Goal: Task Accomplishment & Management: Manage account settings

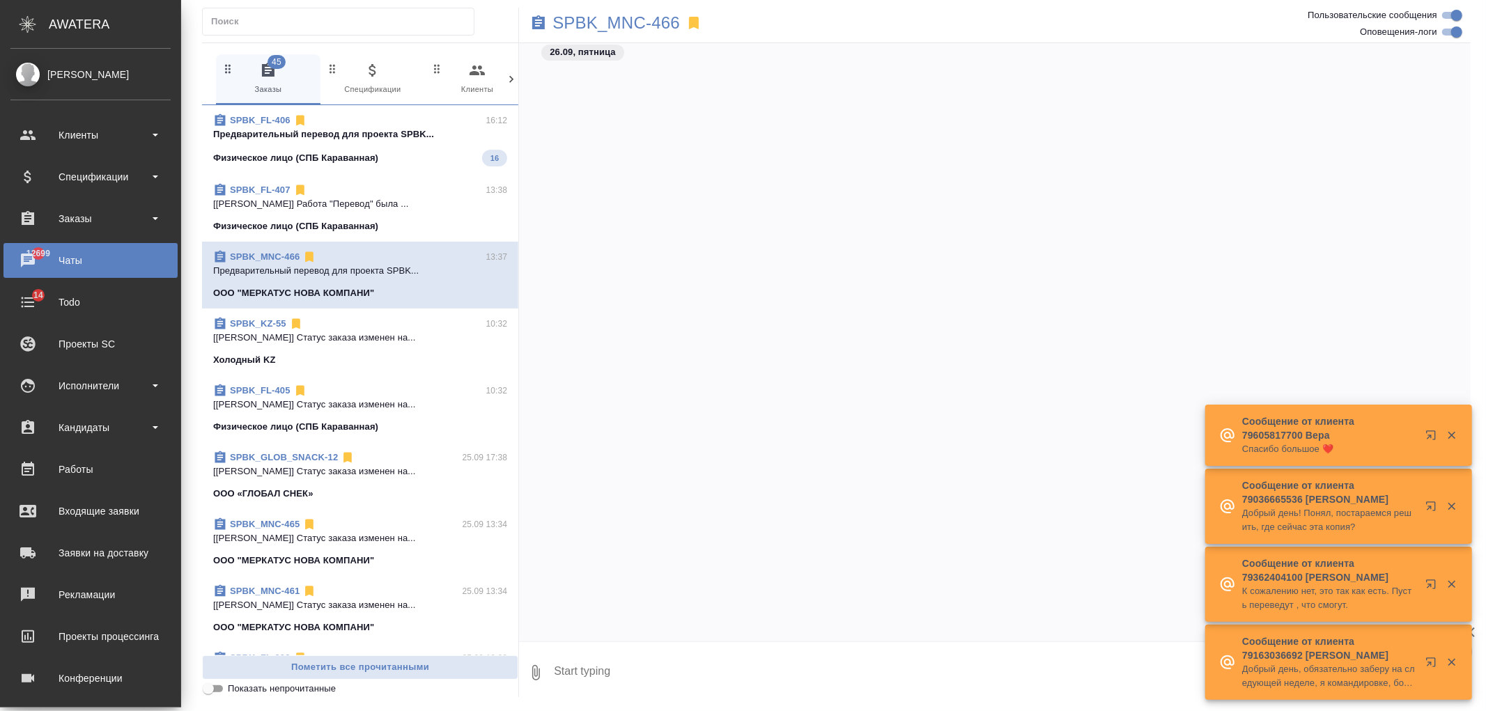
scroll to position [2602, 0]
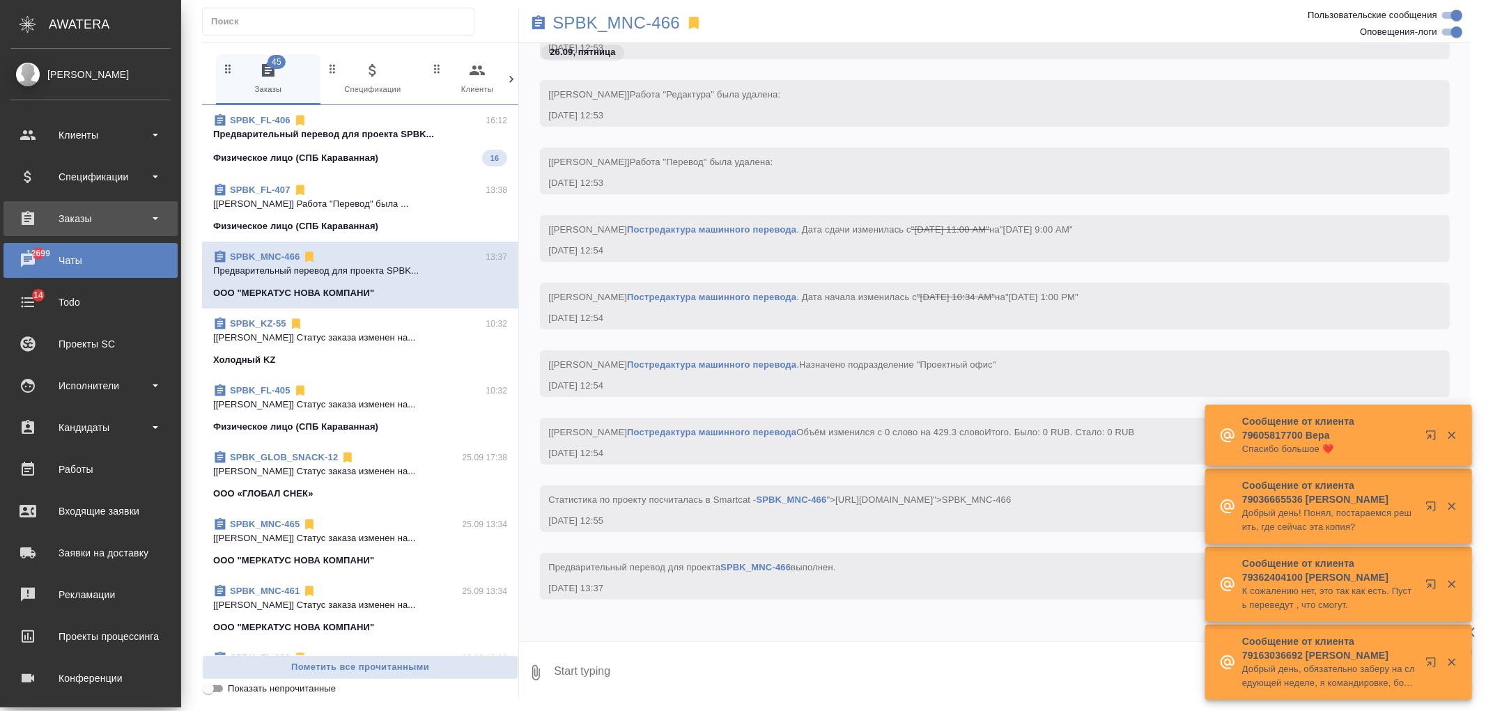
click at [96, 223] on div "Заказы" at bounding box center [90, 218] width 160 height 21
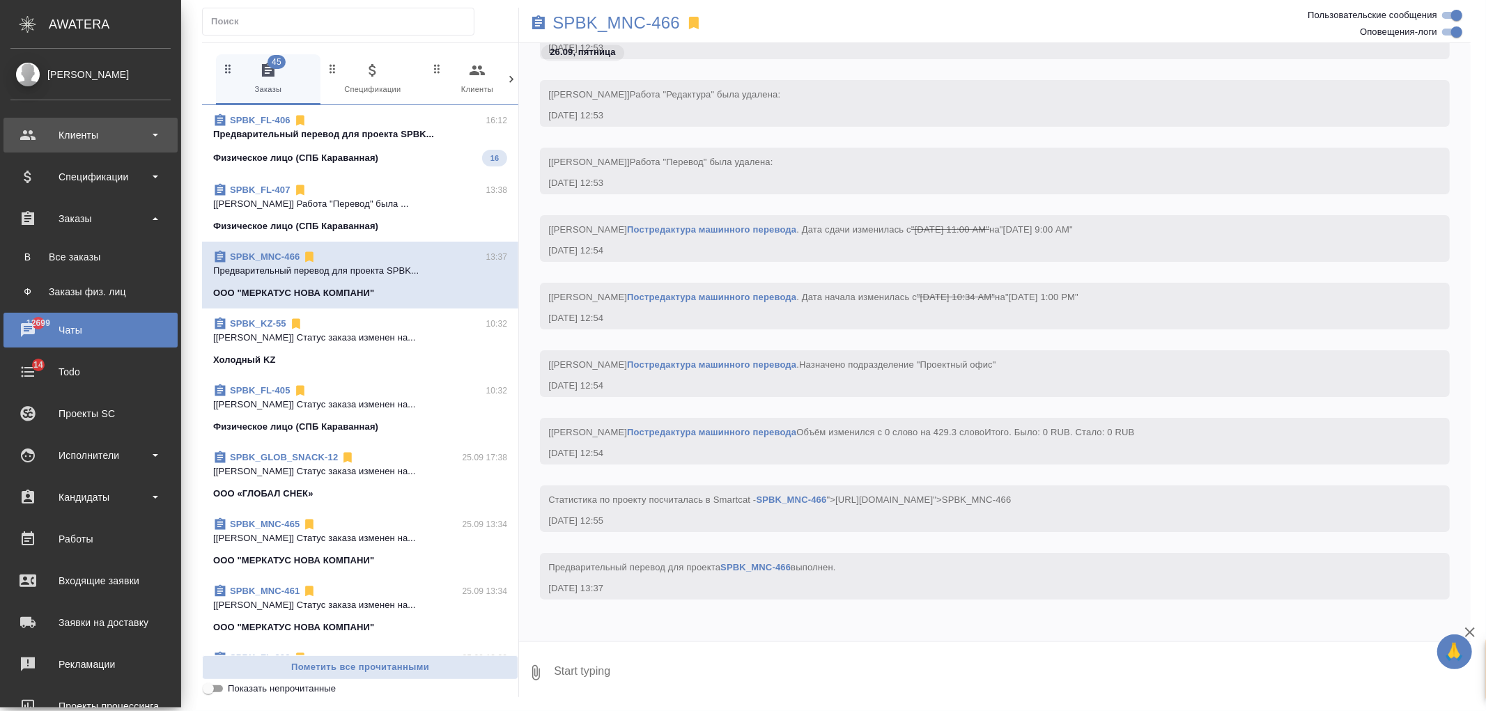
click at [91, 136] on div "Клиенты" at bounding box center [90, 135] width 160 height 21
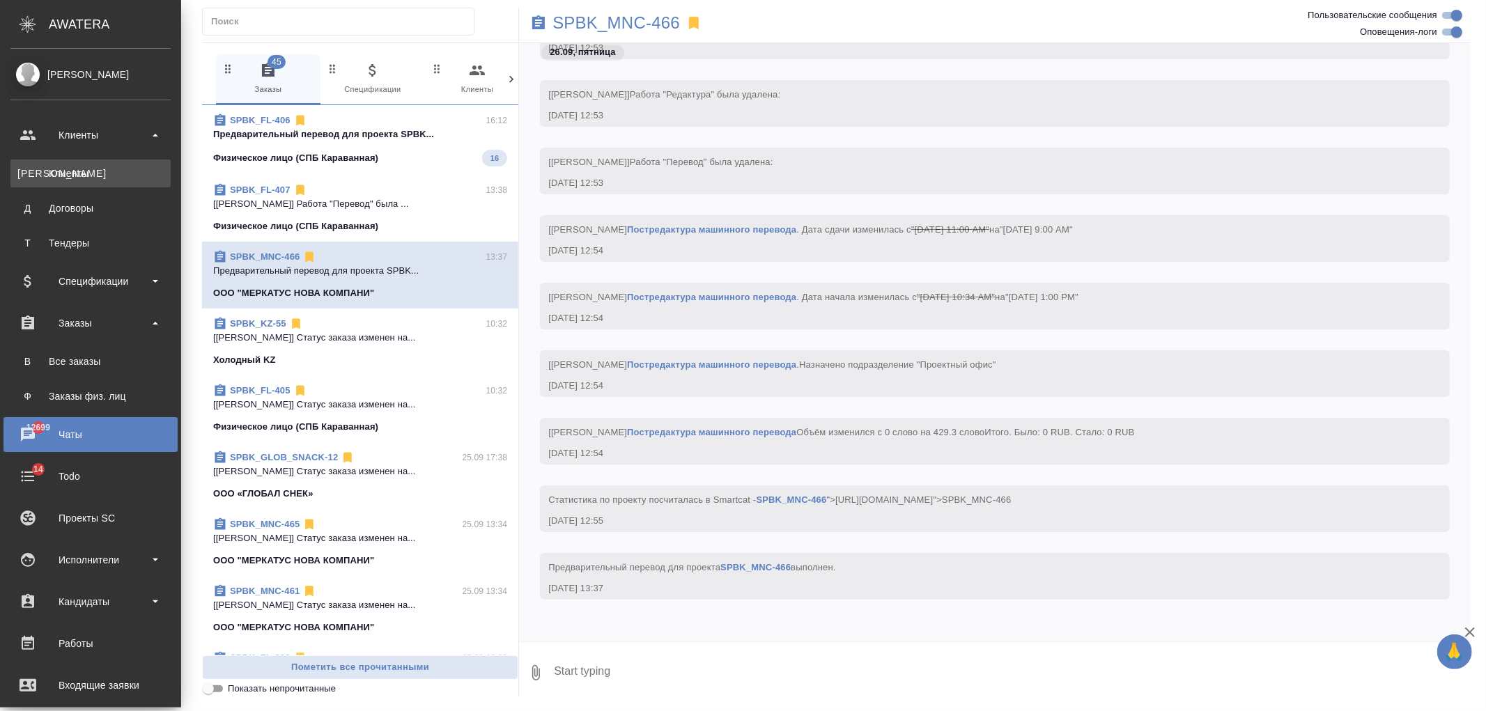
click at [112, 168] on div "Клиенты" at bounding box center [90, 174] width 146 height 14
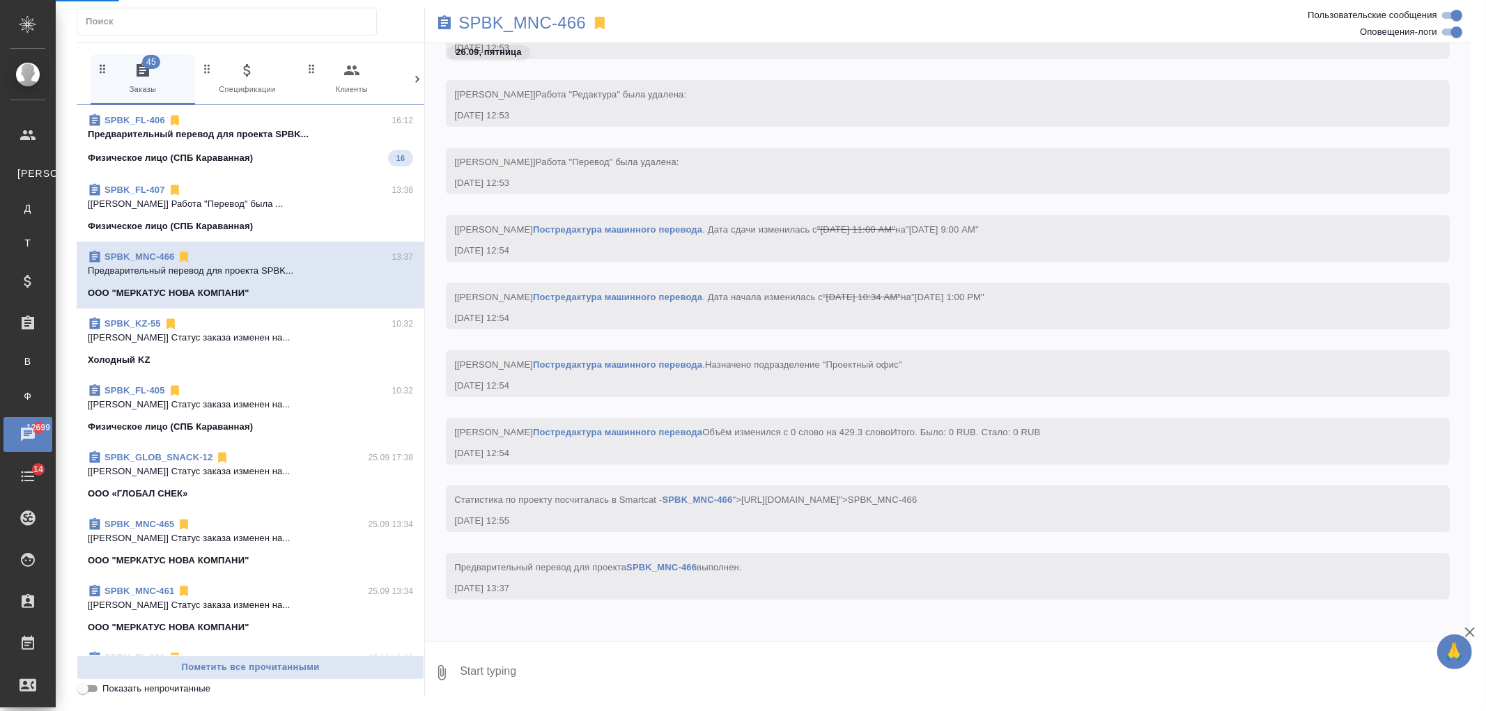
select select "RU"
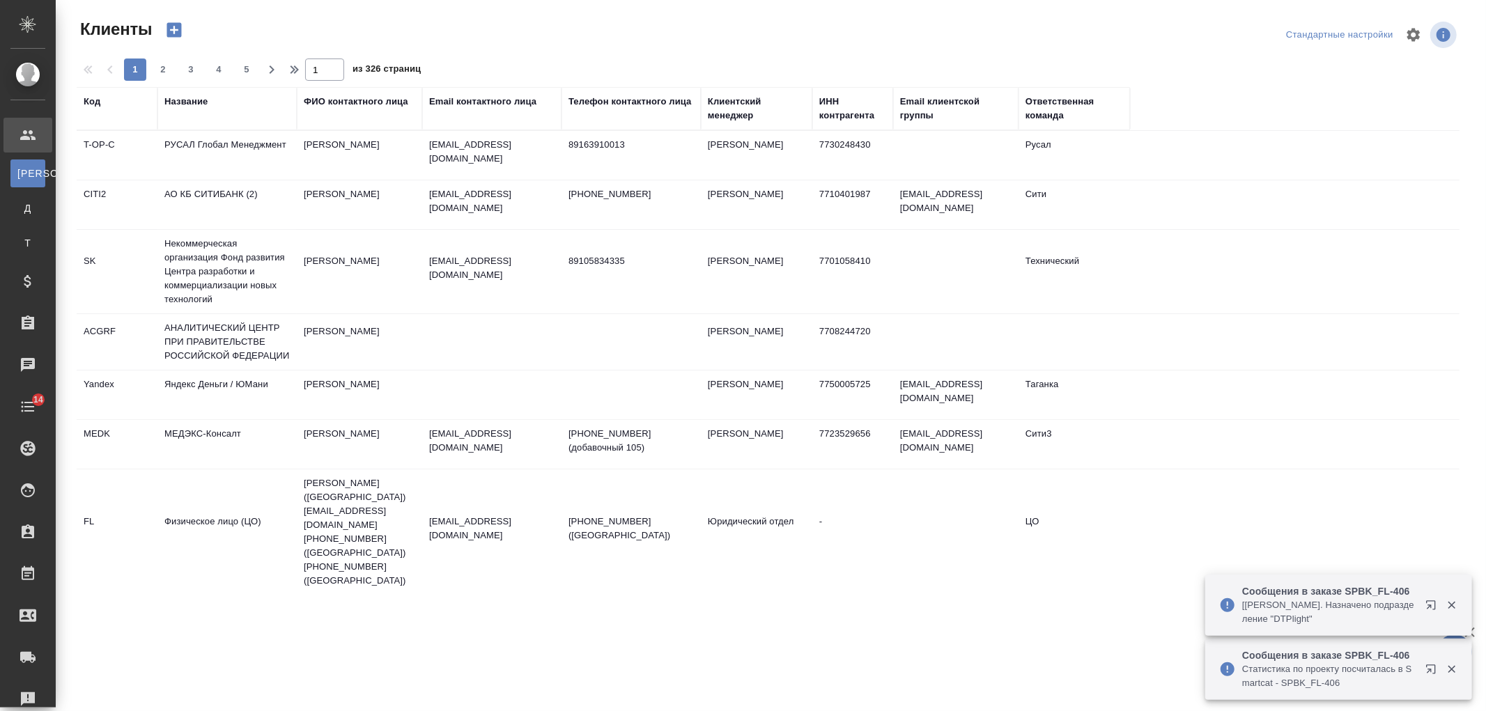
click at [201, 95] on div "Название" at bounding box center [185, 102] width 43 height 14
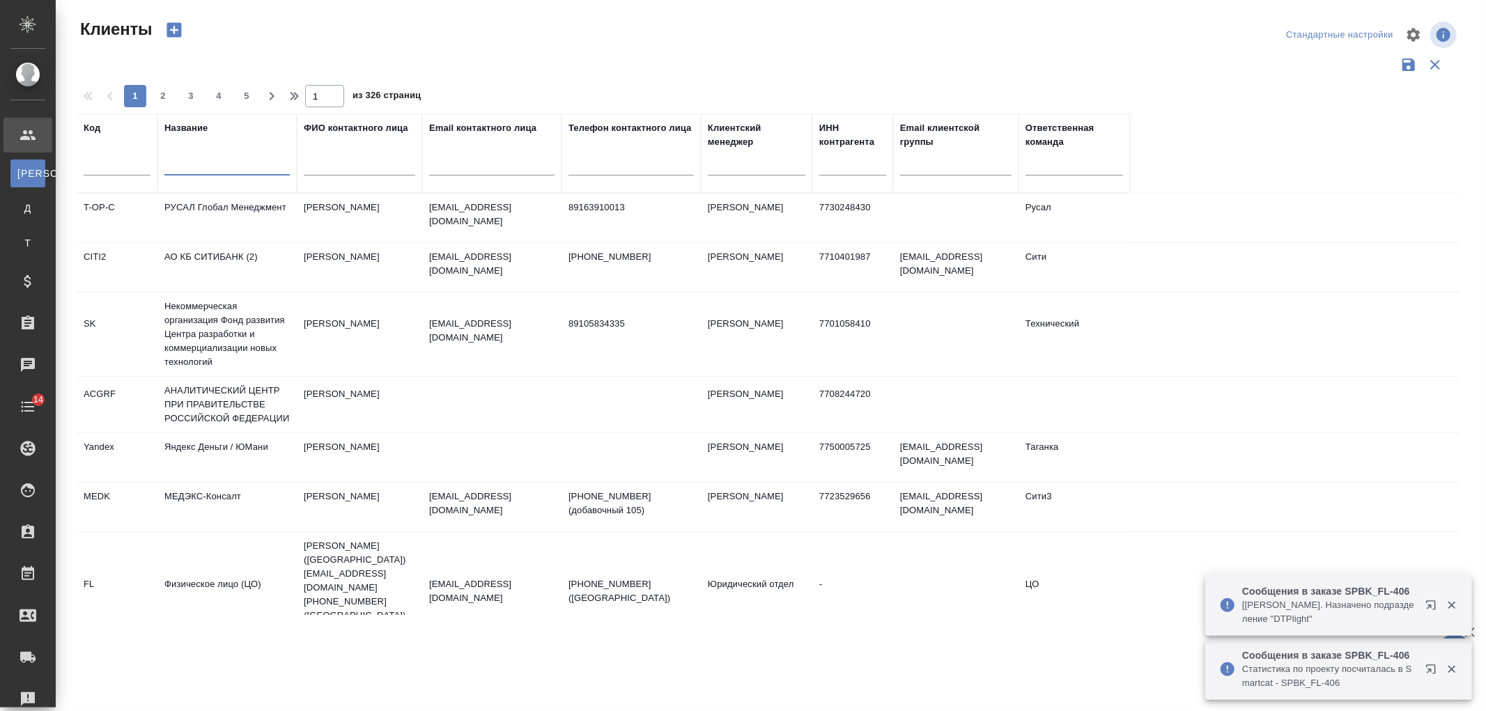
click at [238, 173] on input "text" at bounding box center [226, 166] width 125 height 17
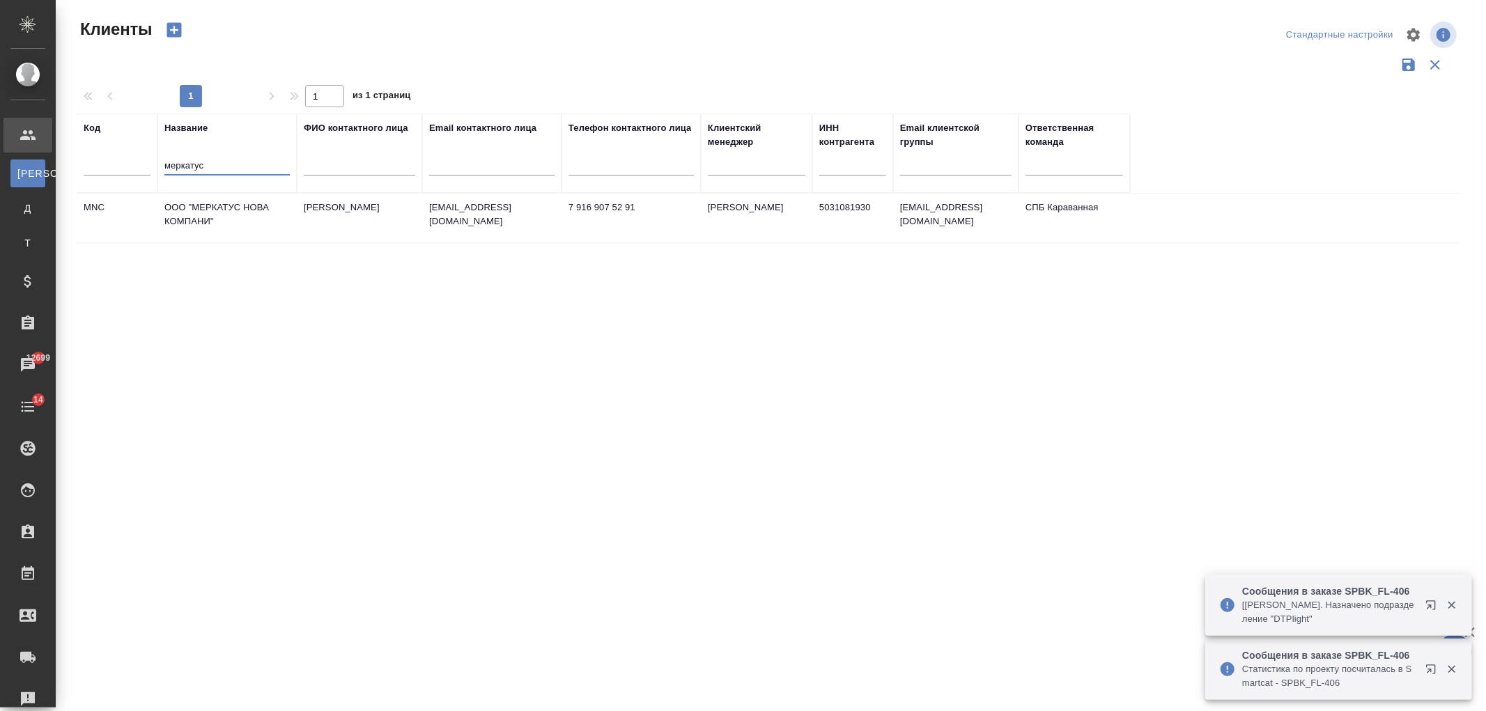
type input "меркатус"
click at [263, 226] on td "ООО "МЕРКАТУС НОВА КОМПАНИ"" at bounding box center [226, 218] width 139 height 49
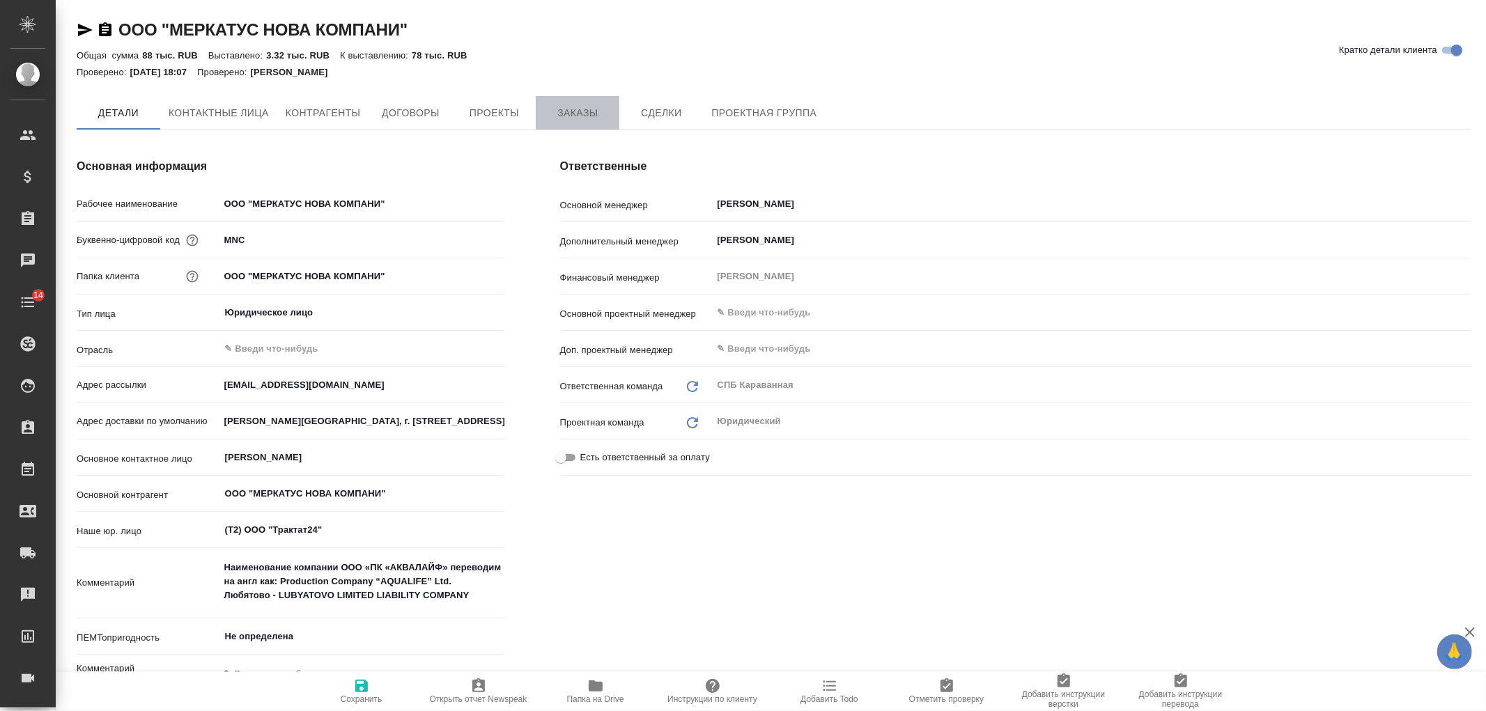
click at [561, 123] on button "Заказы" at bounding box center [578, 112] width 84 height 33
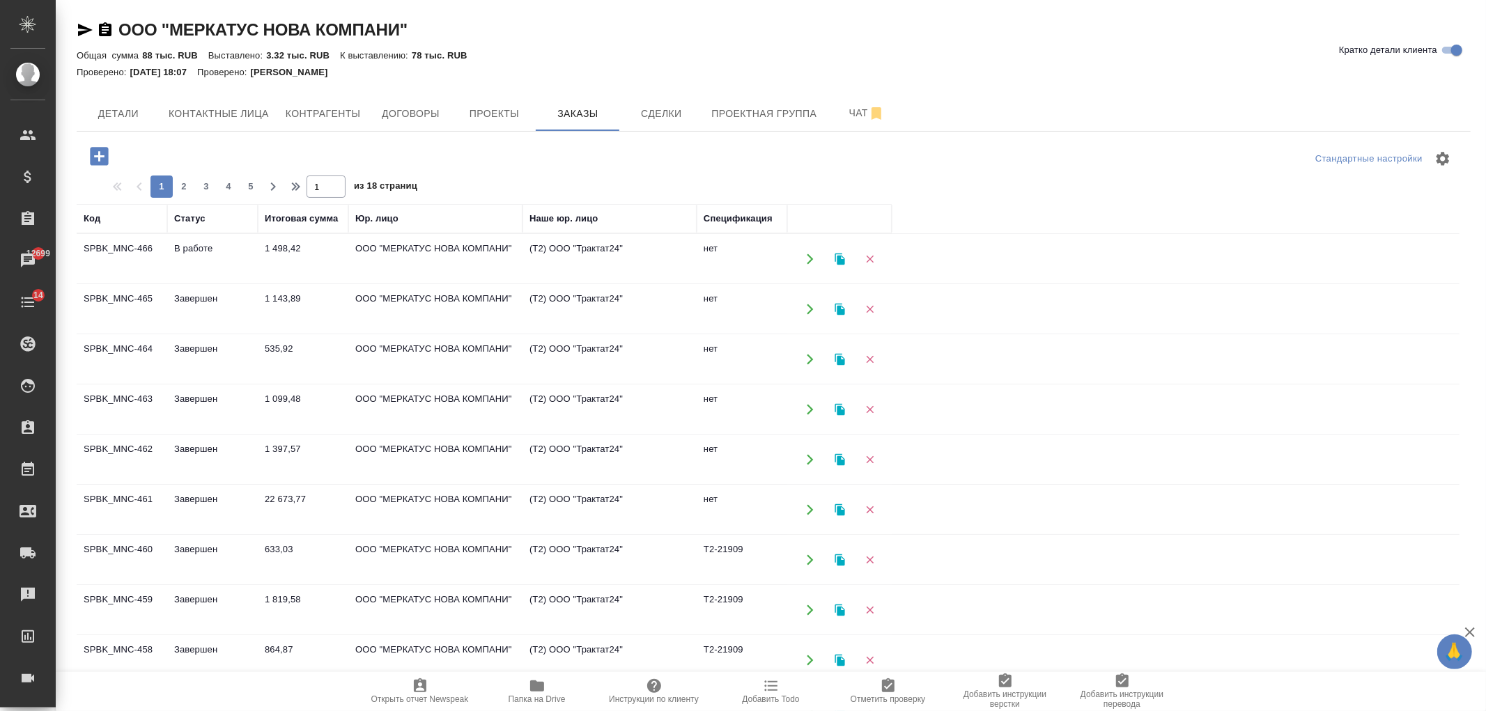
click at [93, 152] on icon "button" at bounding box center [99, 156] width 18 height 18
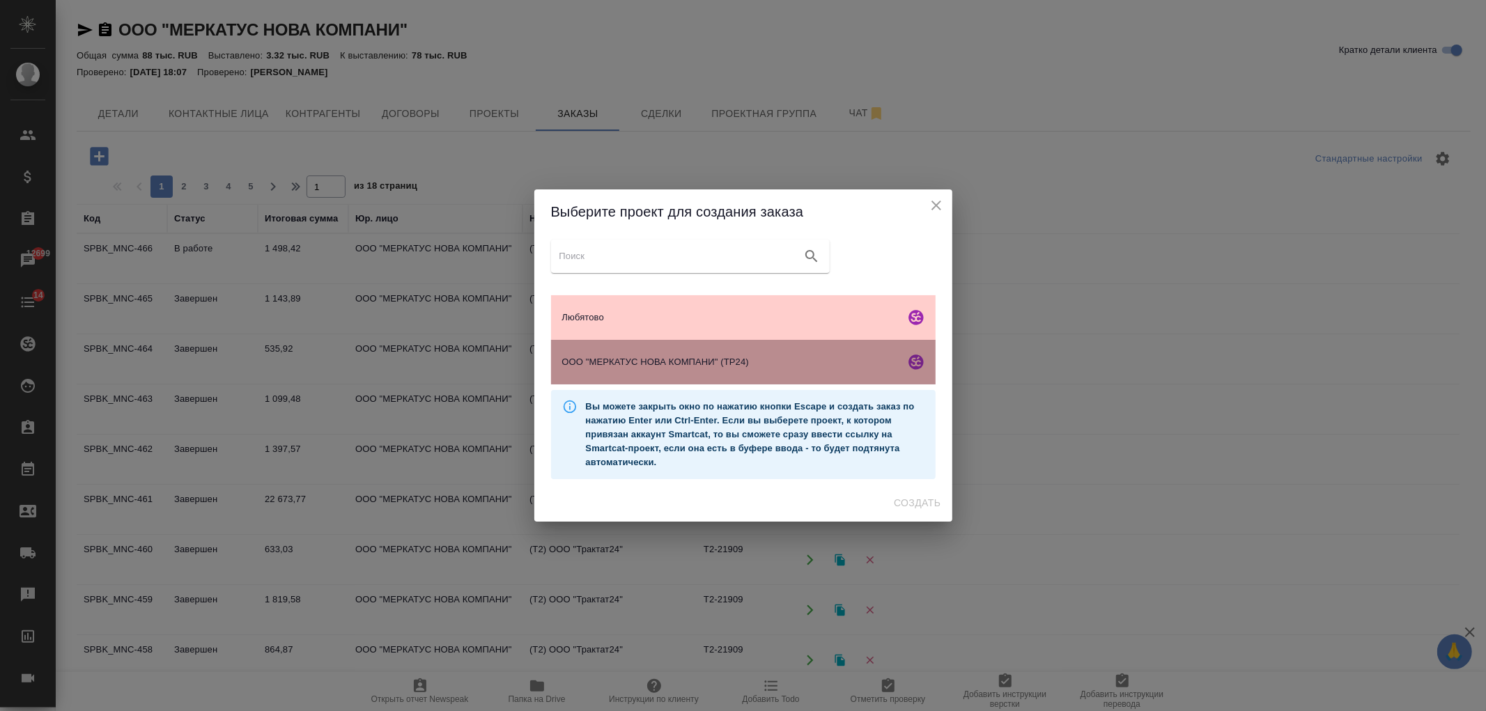
click at [777, 371] on div "ООО "МЕРКАТУС НОВА КОМПАНИ" (ТР24)" at bounding box center [743, 362] width 385 height 45
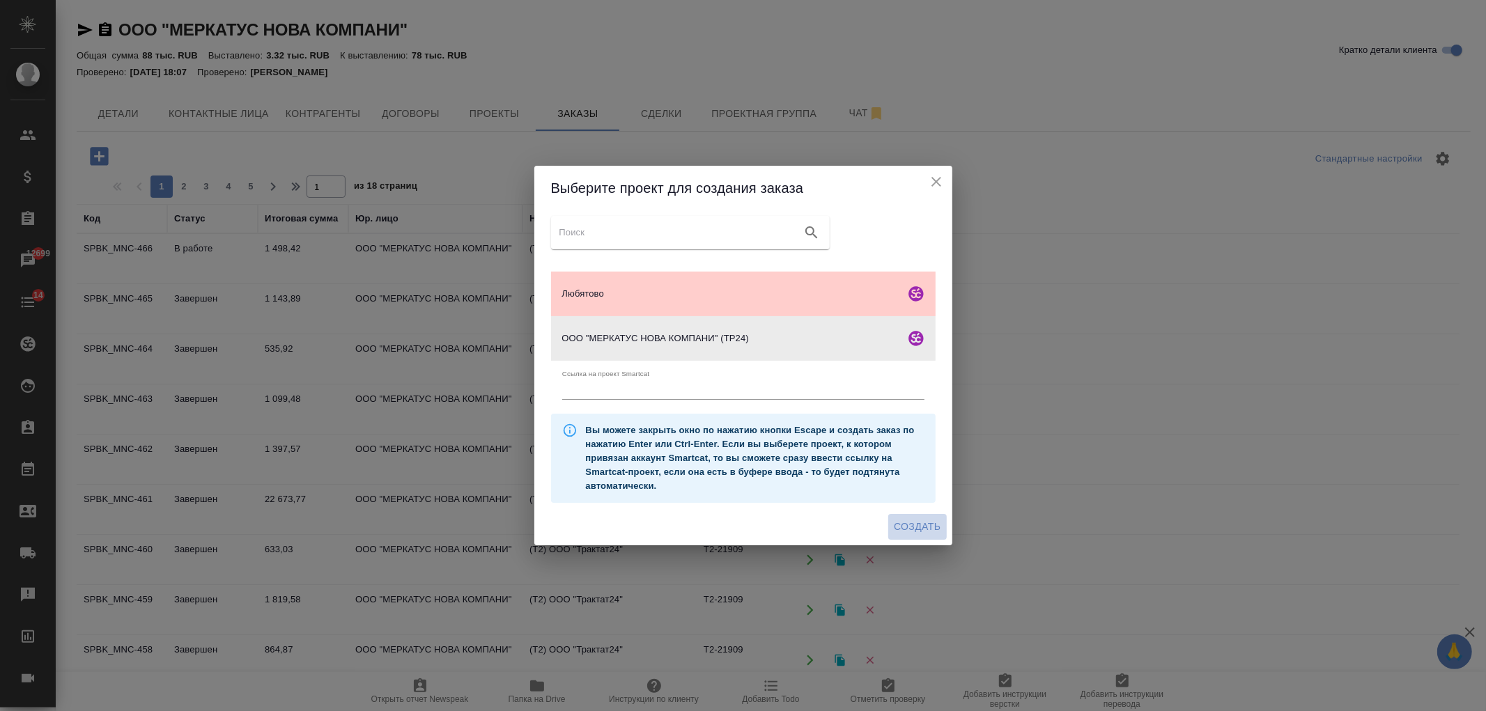
click at [928, 523] on span "Создать" at bounding box center [917, 526] width 47 height 17
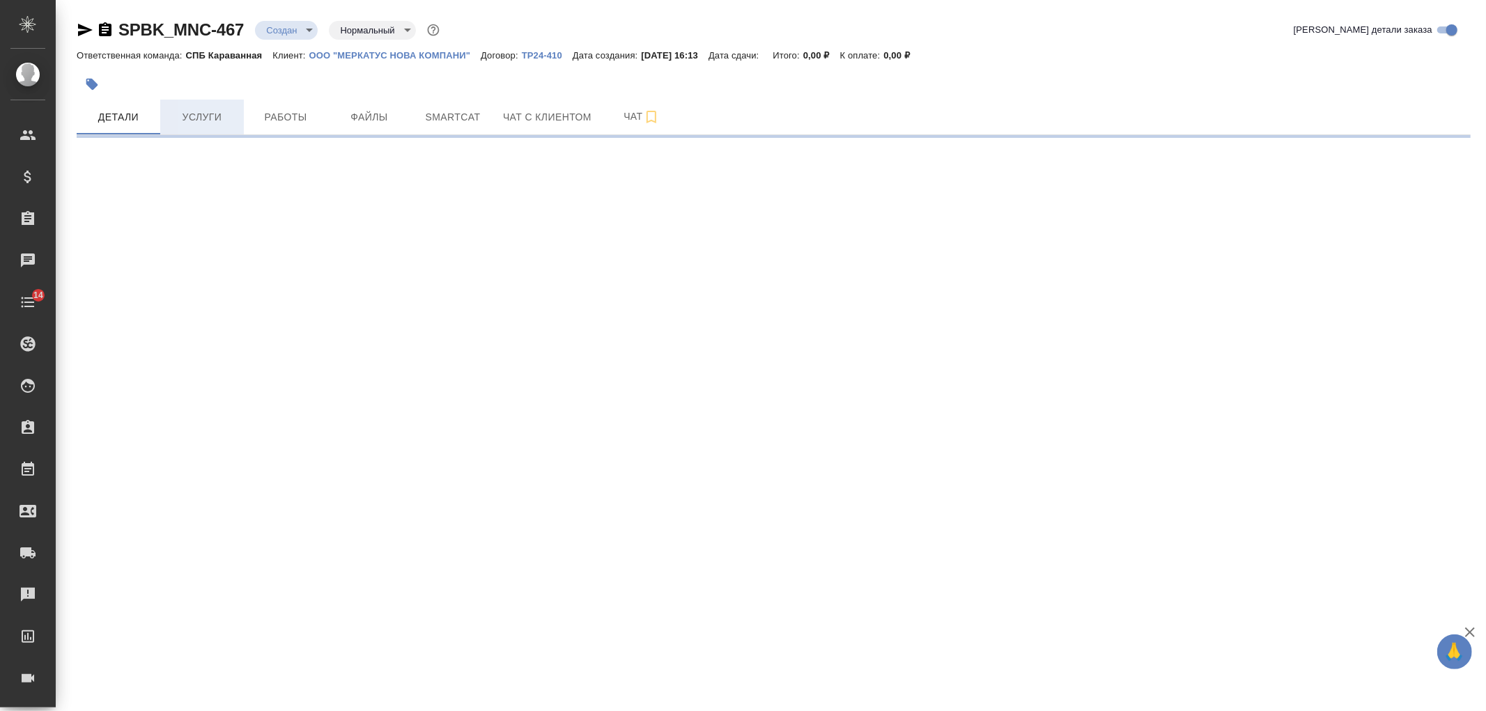
select select "RU"
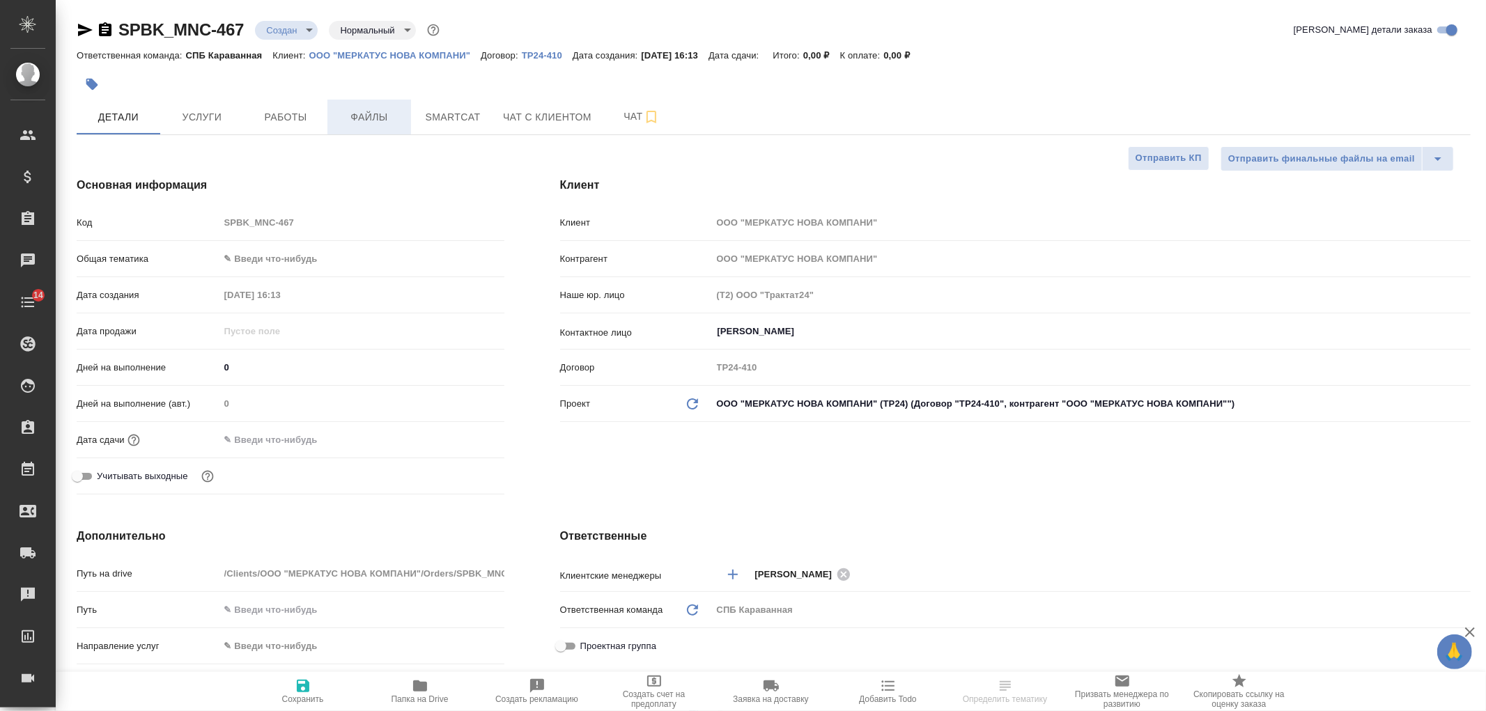
type textarea "x"
click at [357, 130] on button "Файлы" at bounding box center [370, 117] width 84 height 35
type textarea "x"
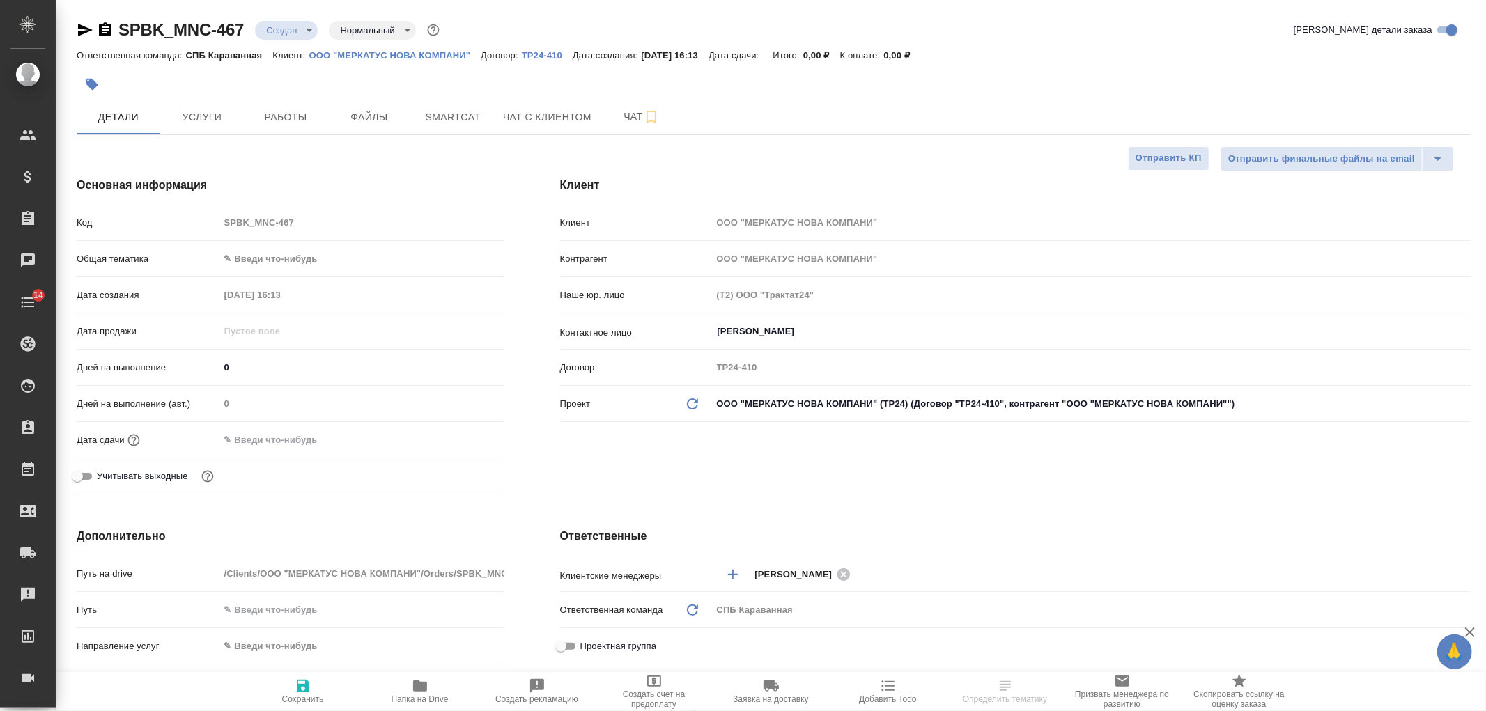
type textarea "x"
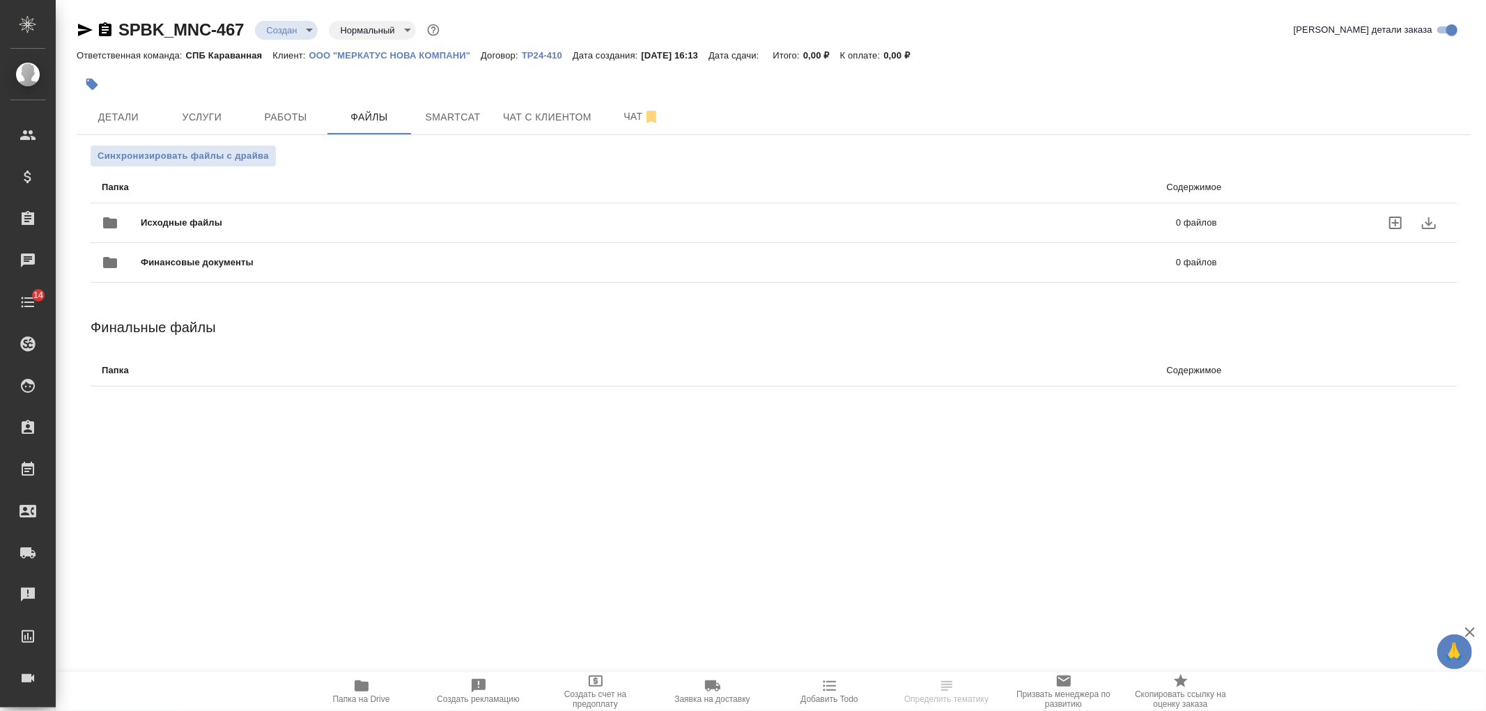
click at [275, 204] on div "Исходные файлы 0 файлов" at bounding box center [659, 222] width 1143 height 61
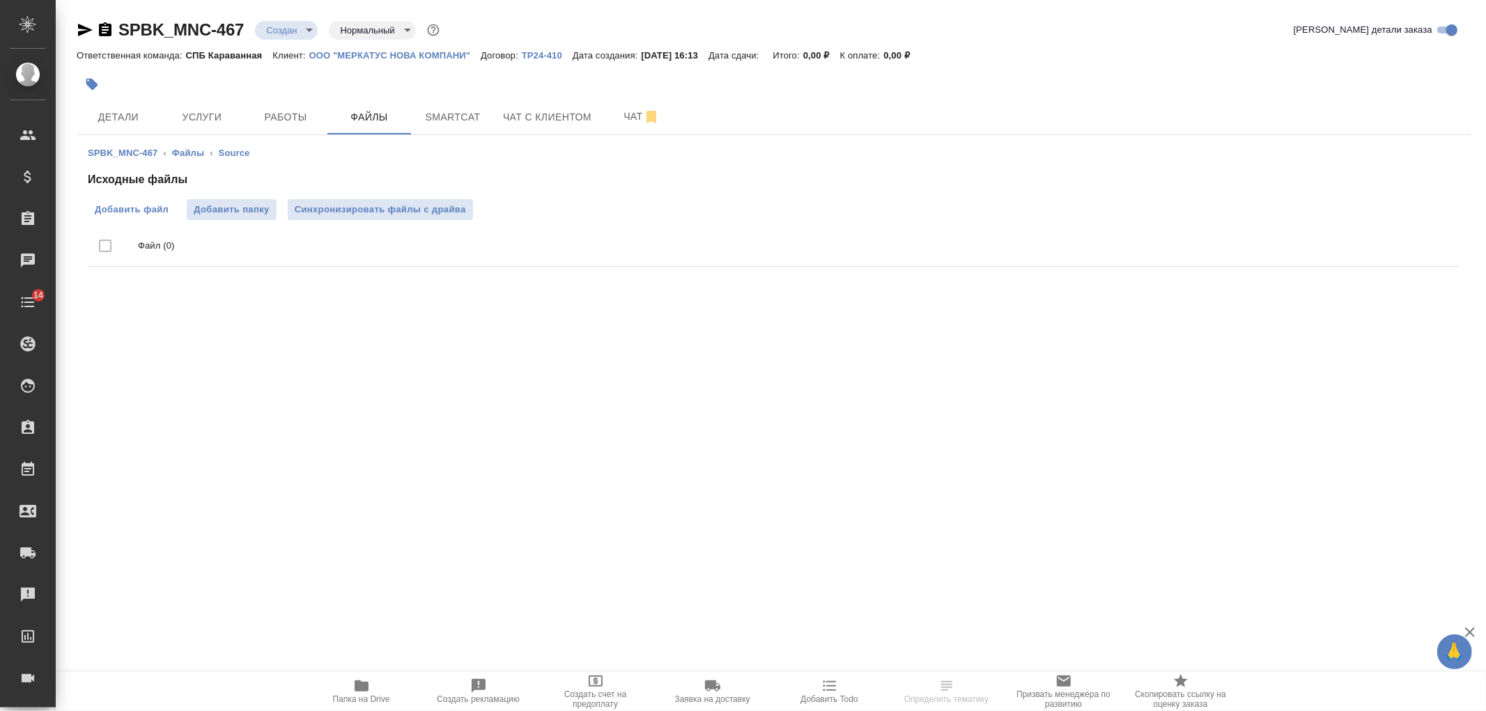
click at [163, 210] on span "Добавить файл" at bounding box center [132, 210] width 74 height 14
click at [0, 0] on input "Добавить файл" at bounding box center [0, 0] width 0 height 0
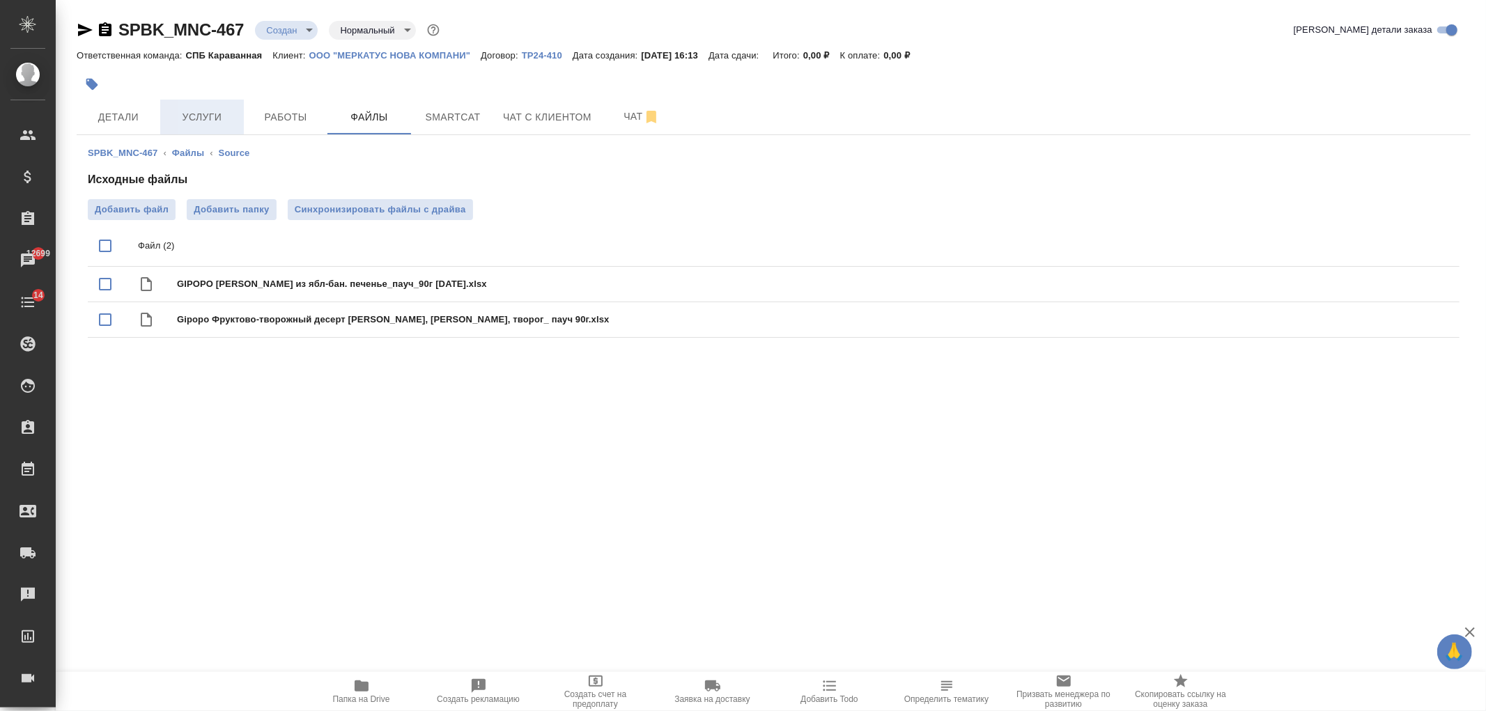
click at [200, 110] on span "Услуги" at bounding box center [202, 117] width 67 height 17
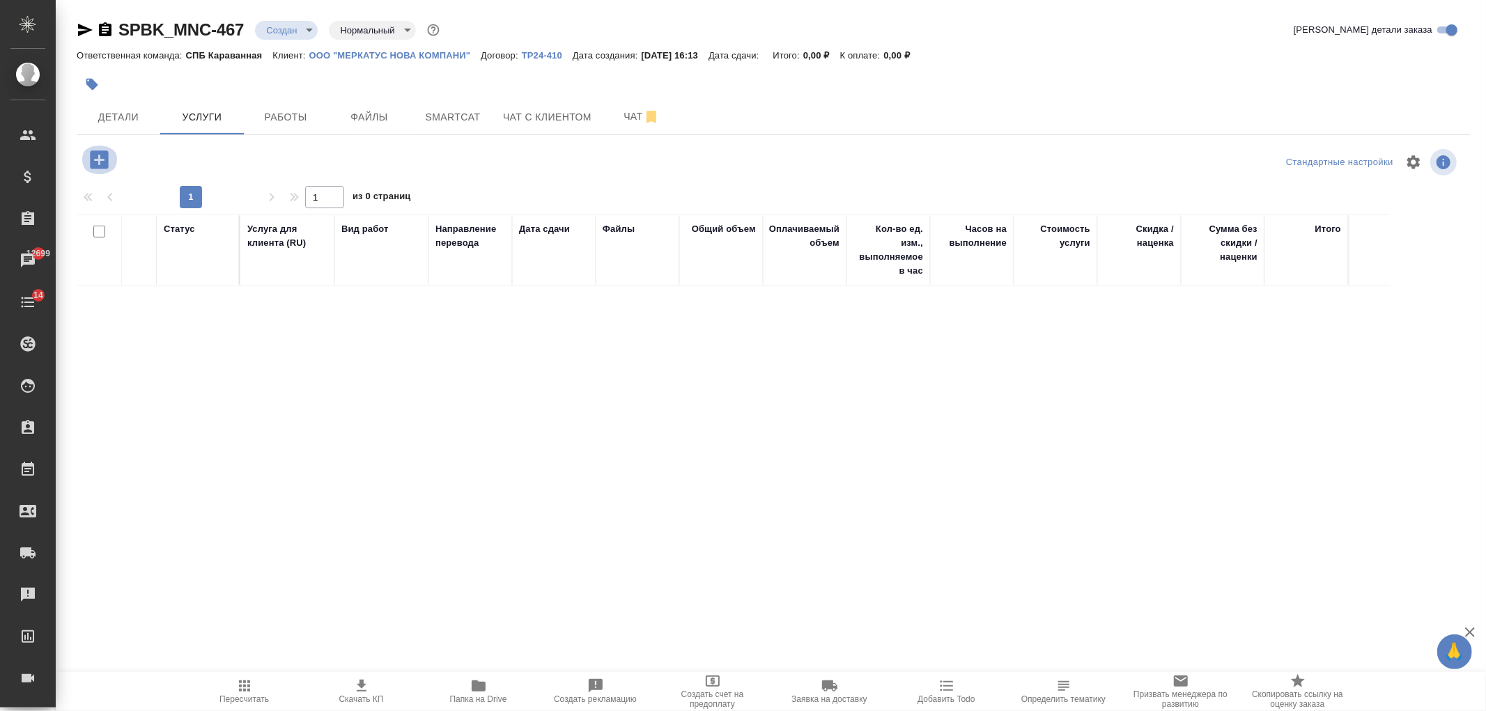
click at [100, 157] on icon "button" at bounding box center [99, 160] width 18 height 18
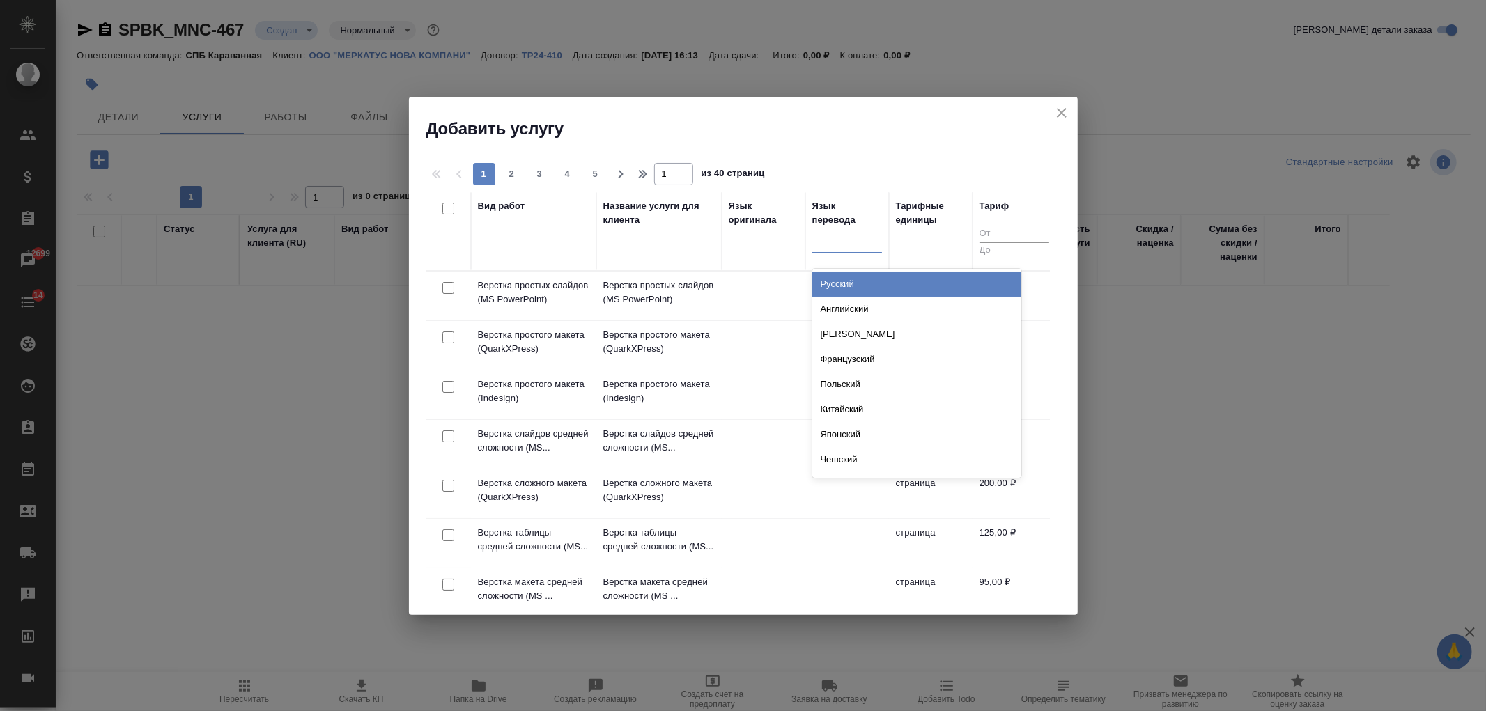
click at [866, 248] on div at bounding box center [847, 239] width 70 height 20
type input "узб"
click at [874, 281] on div "Узбекский" at bounding box center [916, 284] width 209 height 25
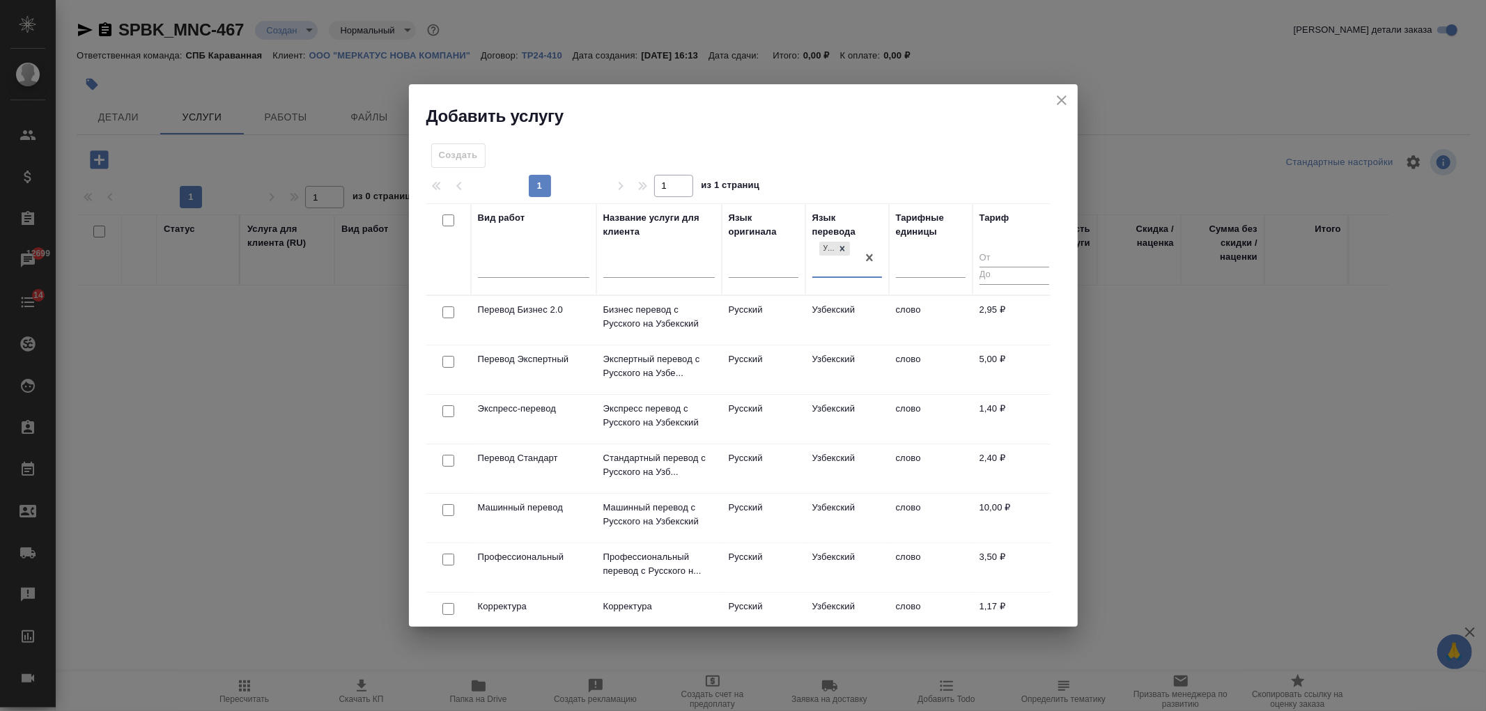
click at [448, 463] on input "checkbox" at bounding box center [448, 461] width 12 height 12
checkbox input "true"
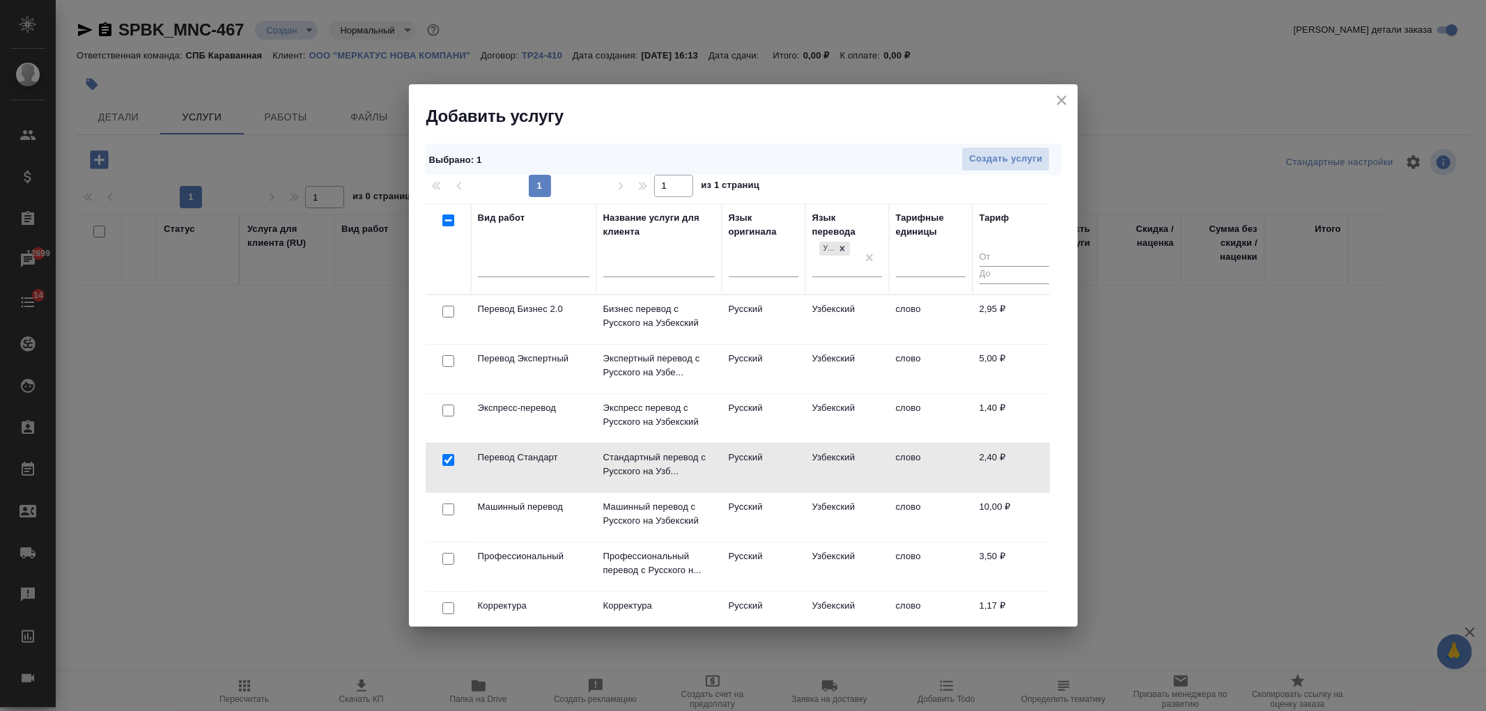
click at [966, 171] on div "Выбрано : 1 Создать услуги" at bounding box center [743, 159] width 635 height 31
click at [991, 141] on div "Выбрано : 1 Создать услуги 1 1 из 1 страниц Вид работ Название услуги для клиен…" at bounding box center [743, 378] width 669 height 500
click at [985, 167] on button "Создать услуги" at bounding box center [1006, 159] width 88 height 24
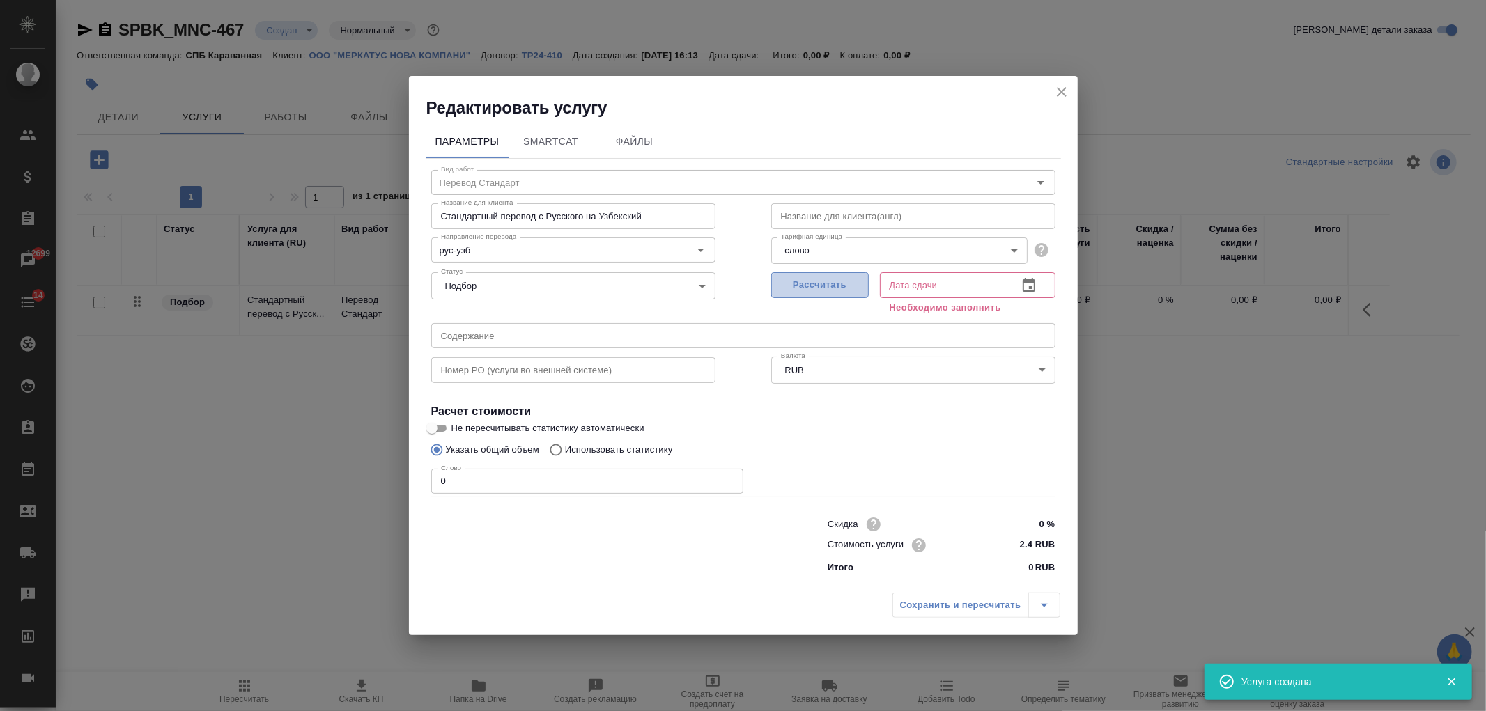
drag, startPoint x: 817, startPoint y: 287, endPoint x: 767, endPoint y: 296, distance: 50.3
click at [817, 288] on span "Рассчитать" at bounding box center [820, 285] width 82 height 16
type input "[DATE] 16:13"
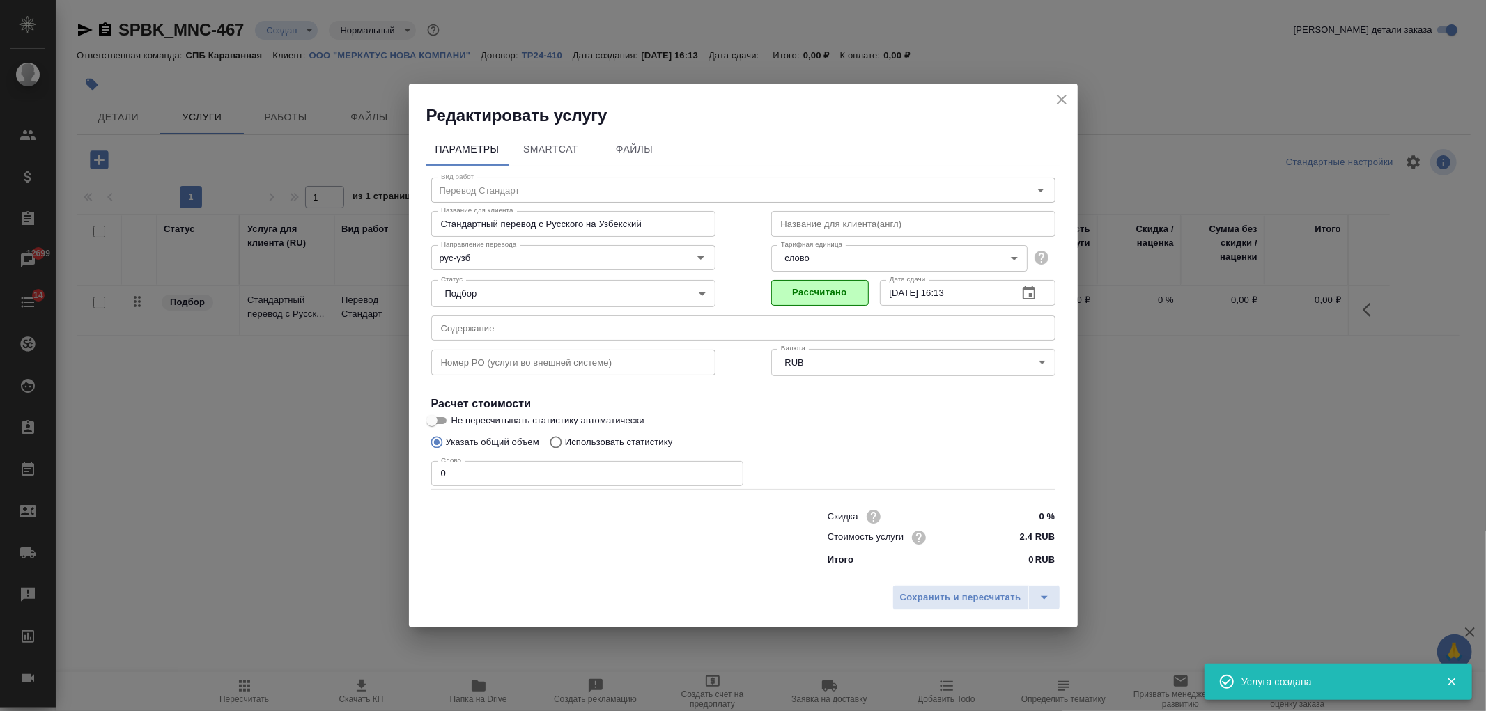
click at [580, 441] on p "Использовать статистику" at bounding box center [619, 443] width 108 height 14
click at [565, 441] on input "Использовать статистику" at bounding box center [554, 442] width 22 height 26
radio input "true"
radio input "false"
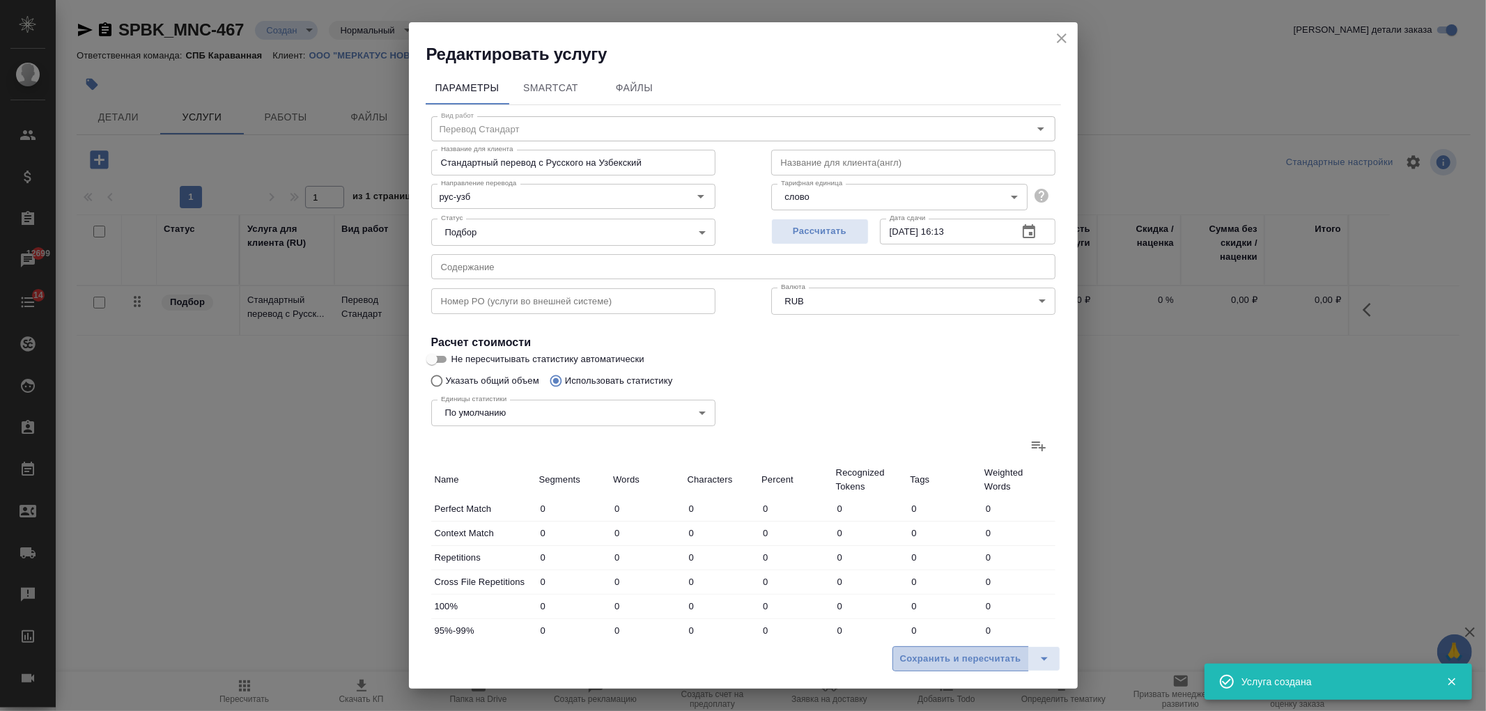
click at [980, 659] on span "Сохранить и пересчитать" at bounding box center [960, 660] width 121 height 16
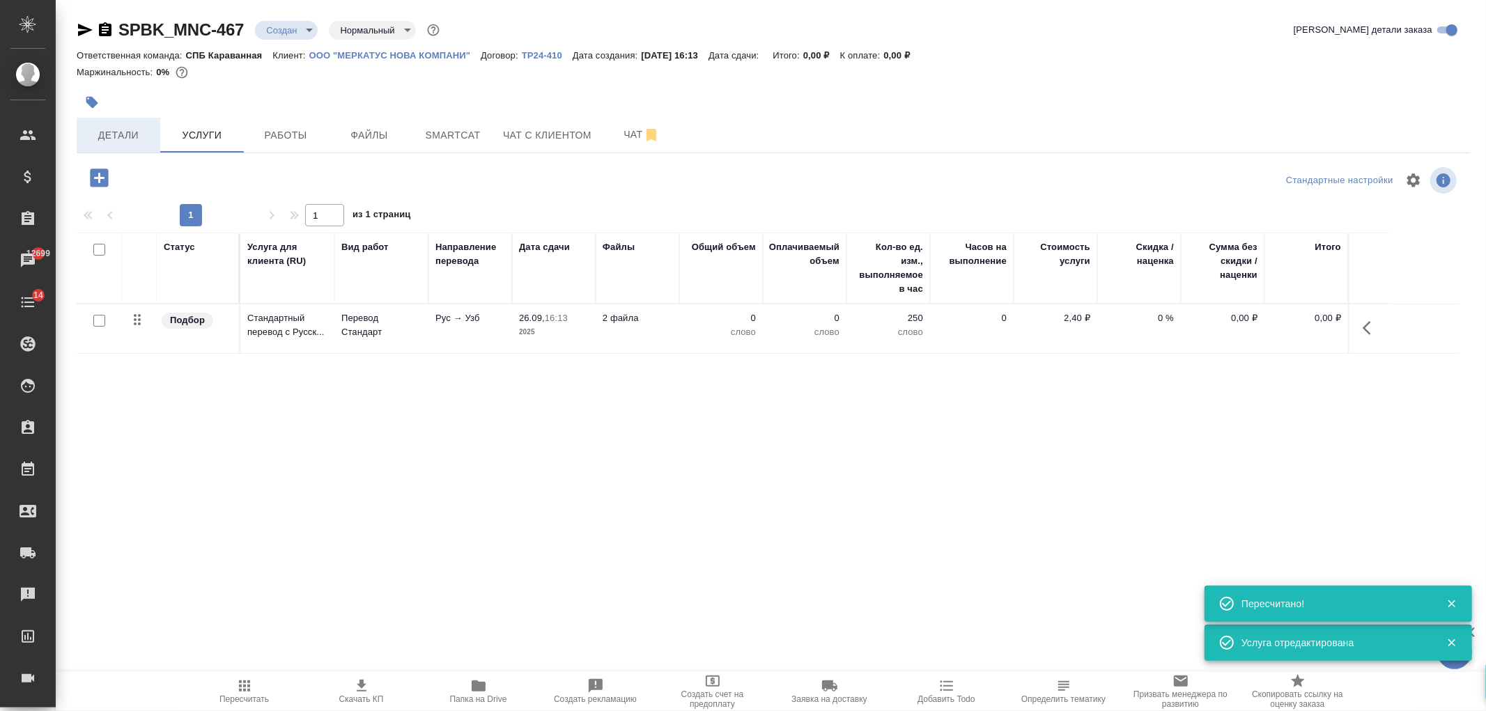
click at [121, 150] on button "Детали" at bounding box center [119, 135] width 84 height 35
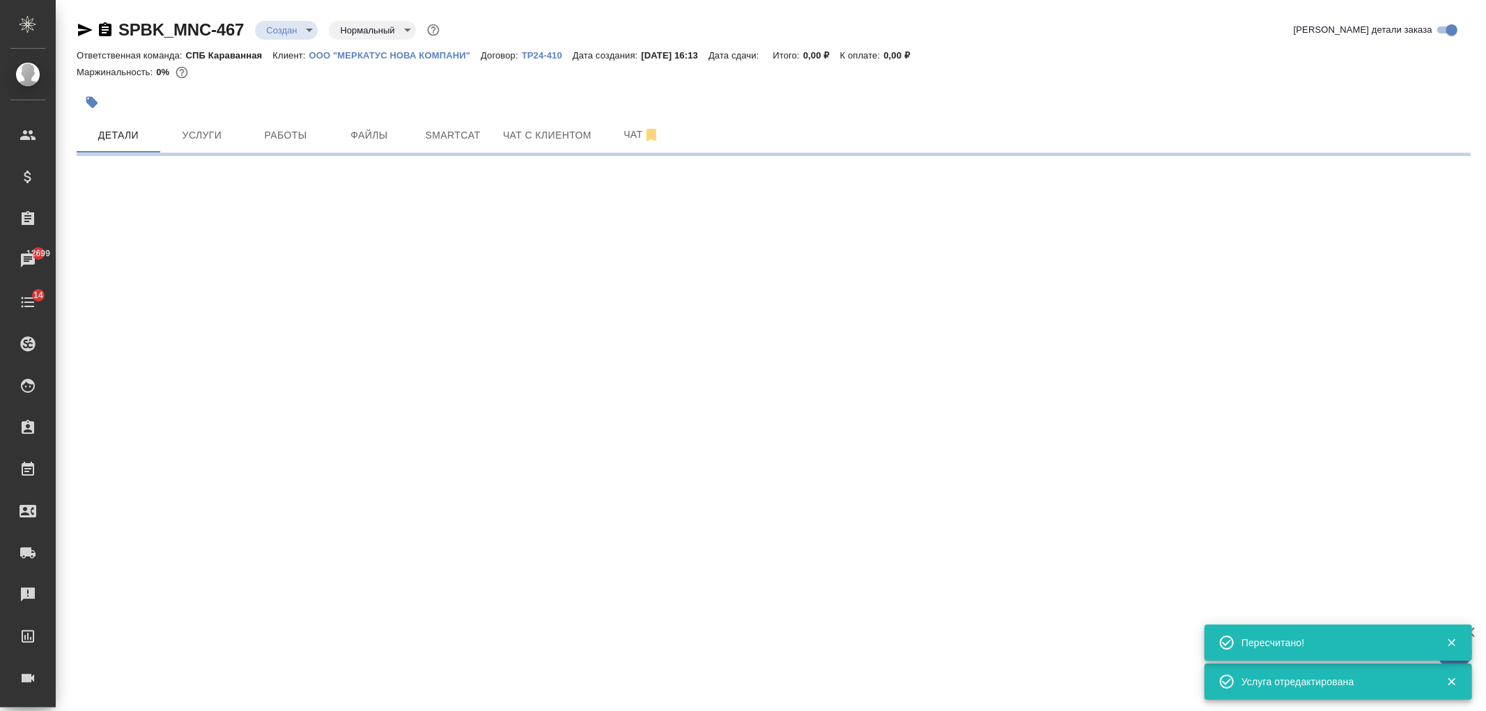
select select "RU"
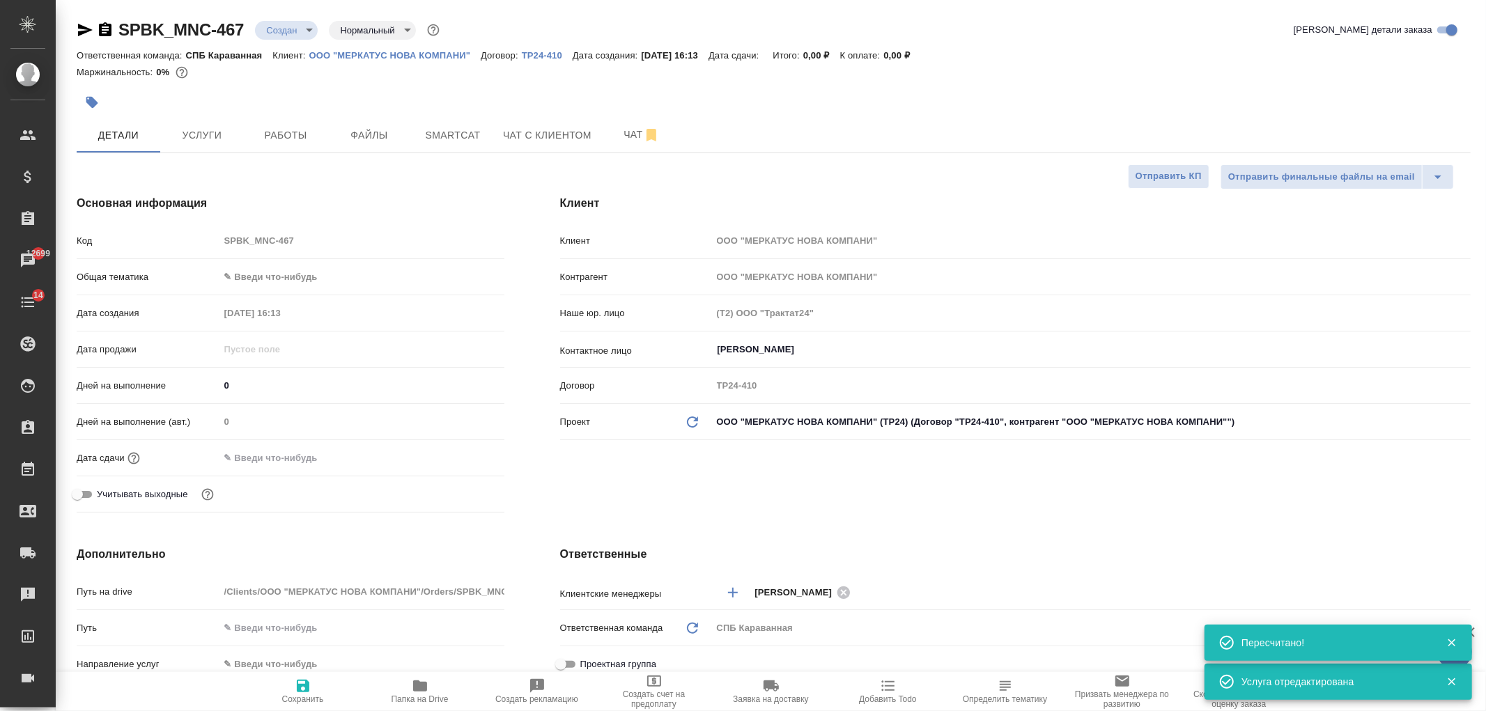
type textarea "x"
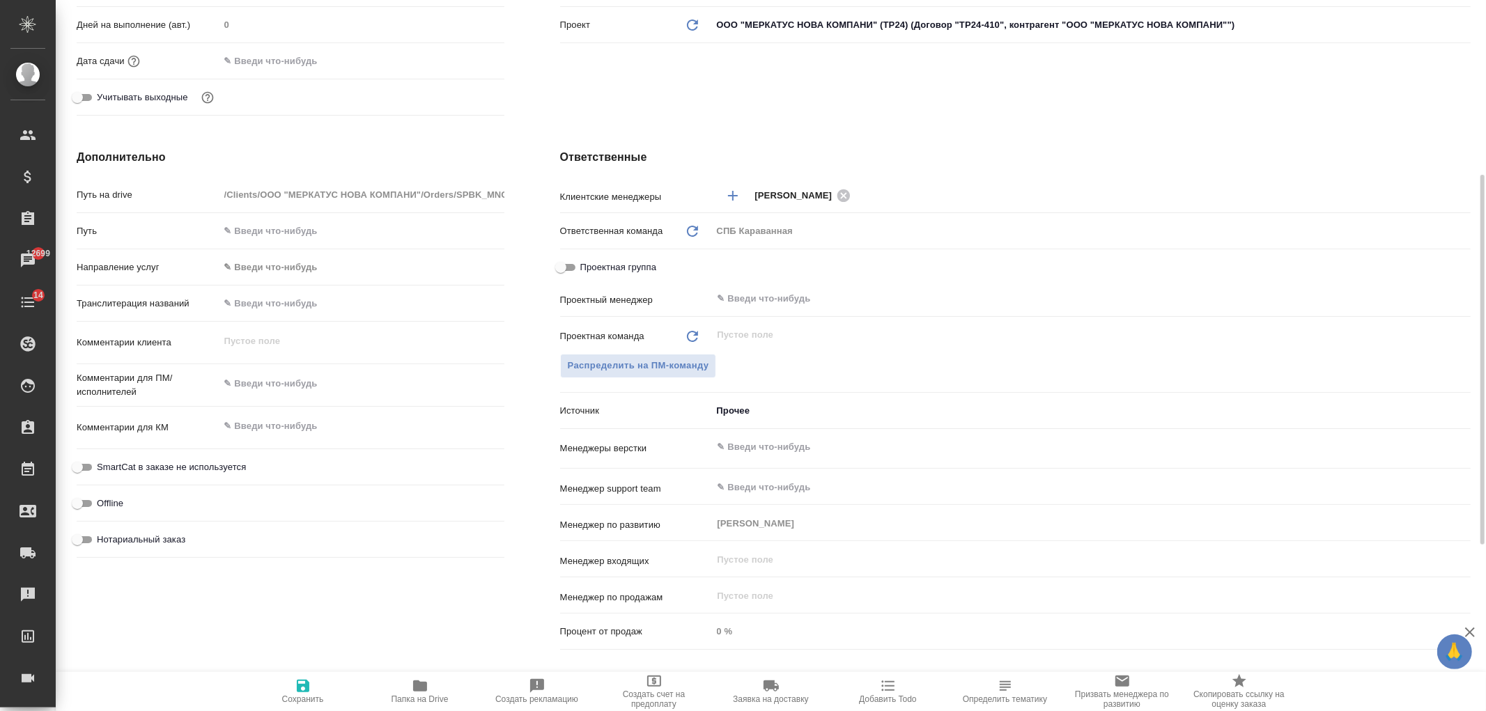
scroll to position [376, 0]
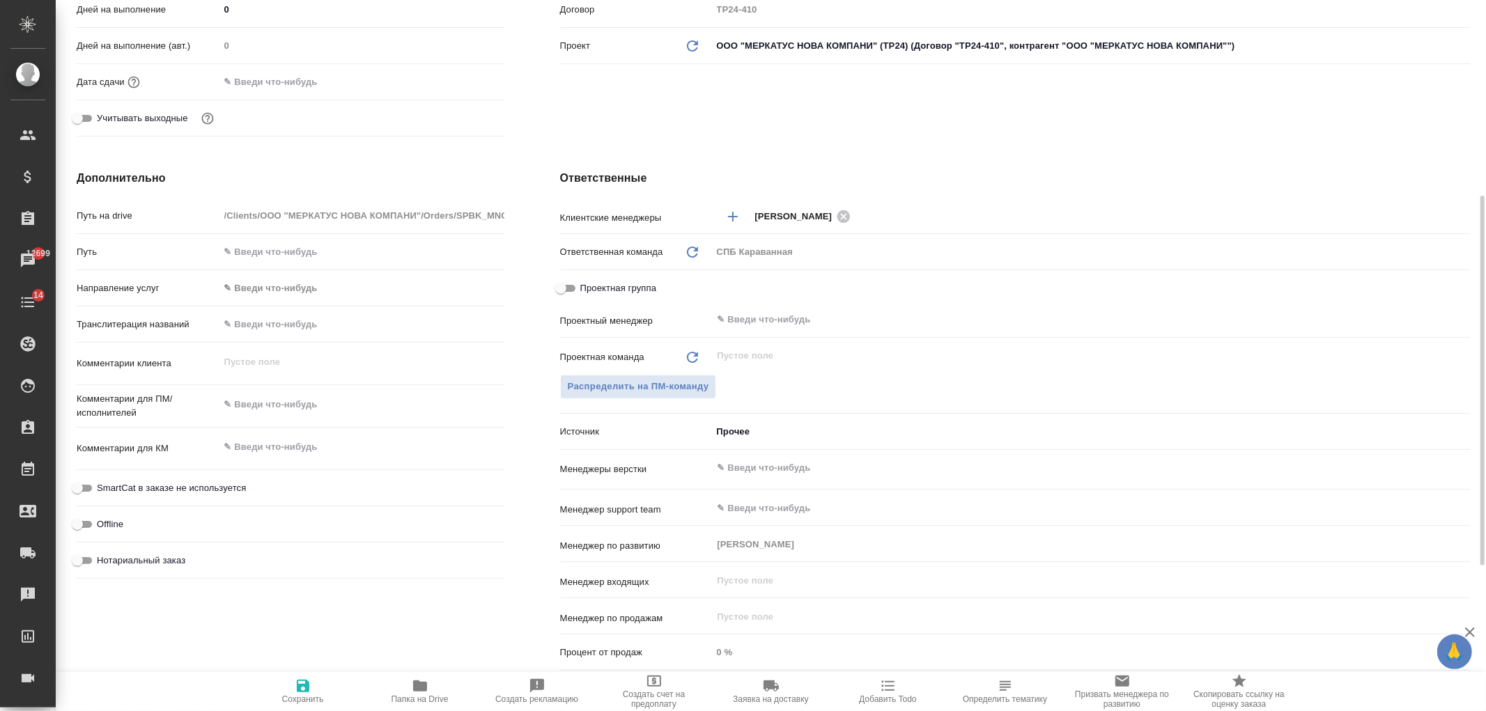
type textarea "x"
click at [302, 411] on textarea at bounding box center [361, 405] width 285 height 24
type textarea "п"
type textarea "x"
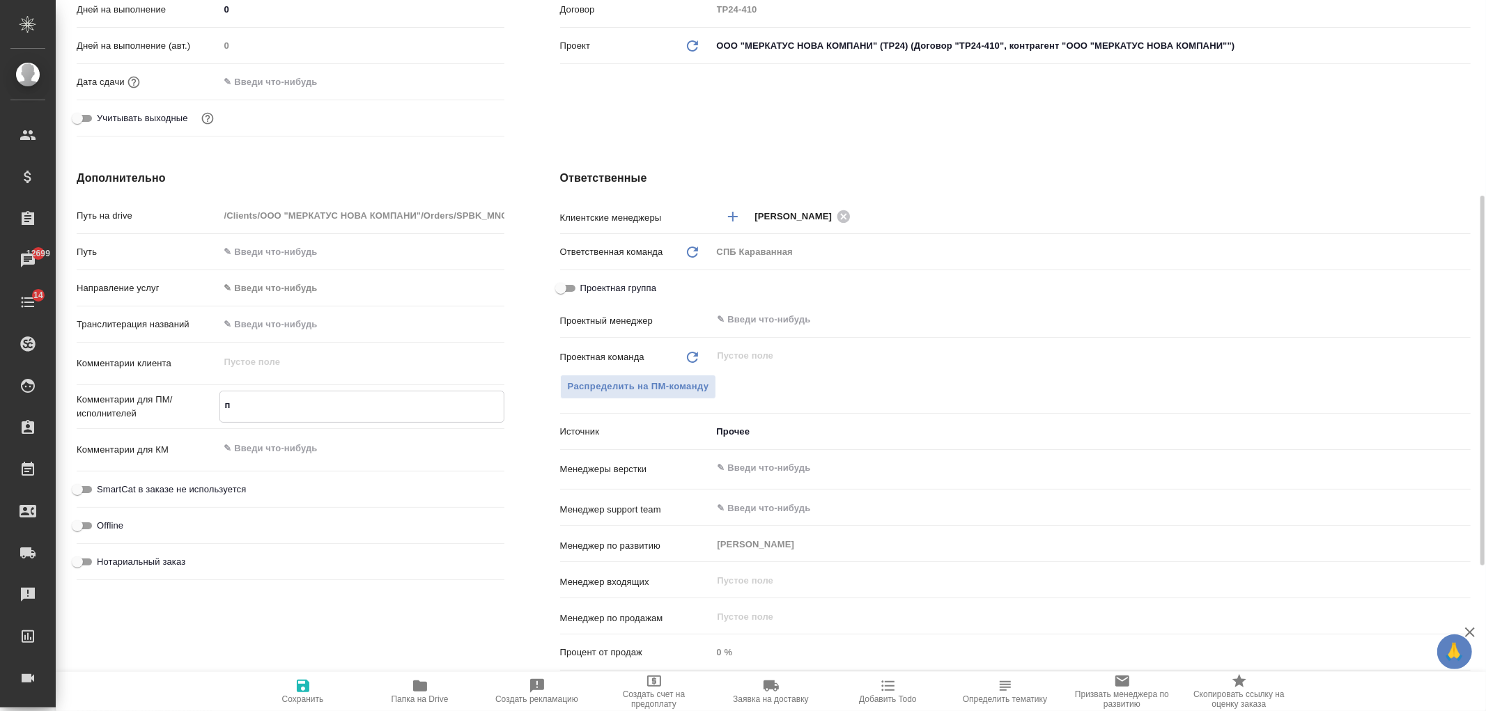
type textarea "x"
type textarea "пе"
type textarea "x"
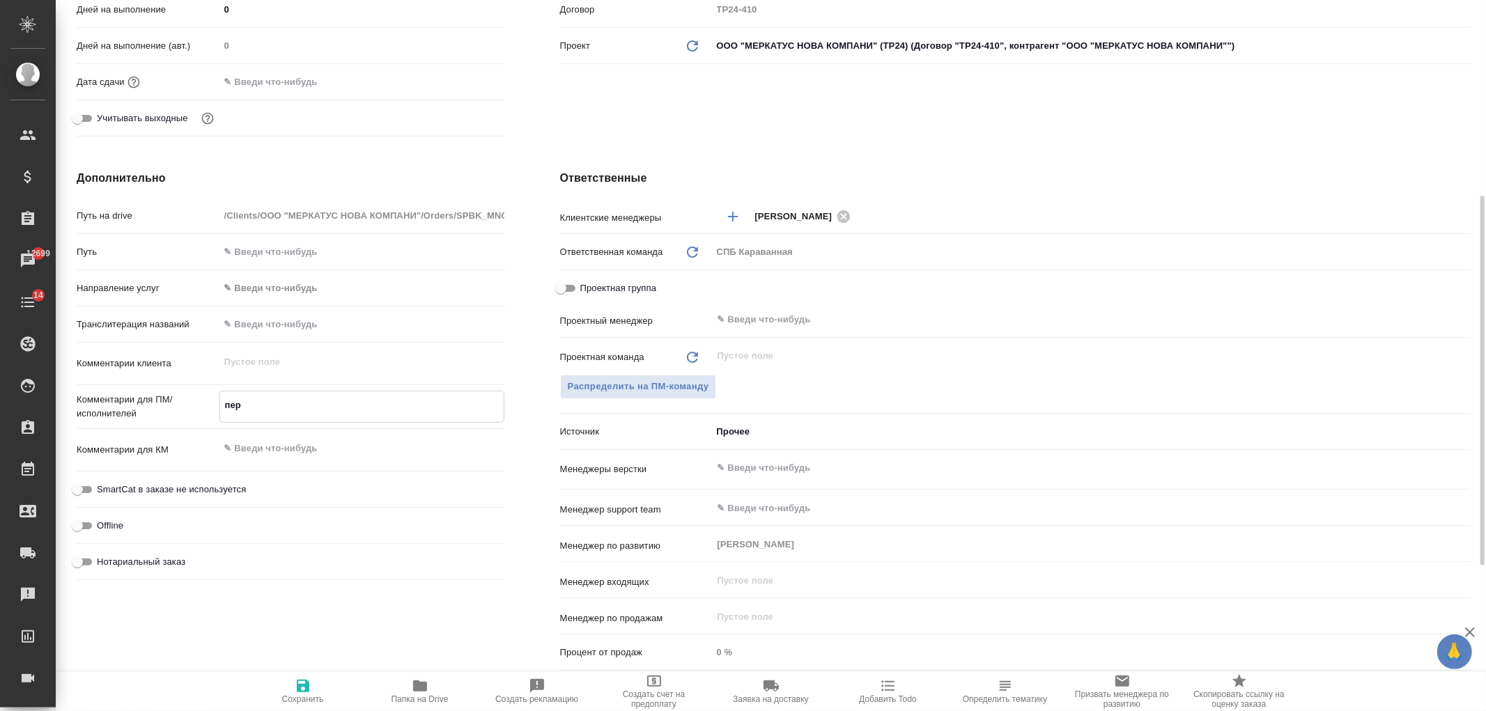
type textarea "пере"
type textarea "x"
type textarea "перево"
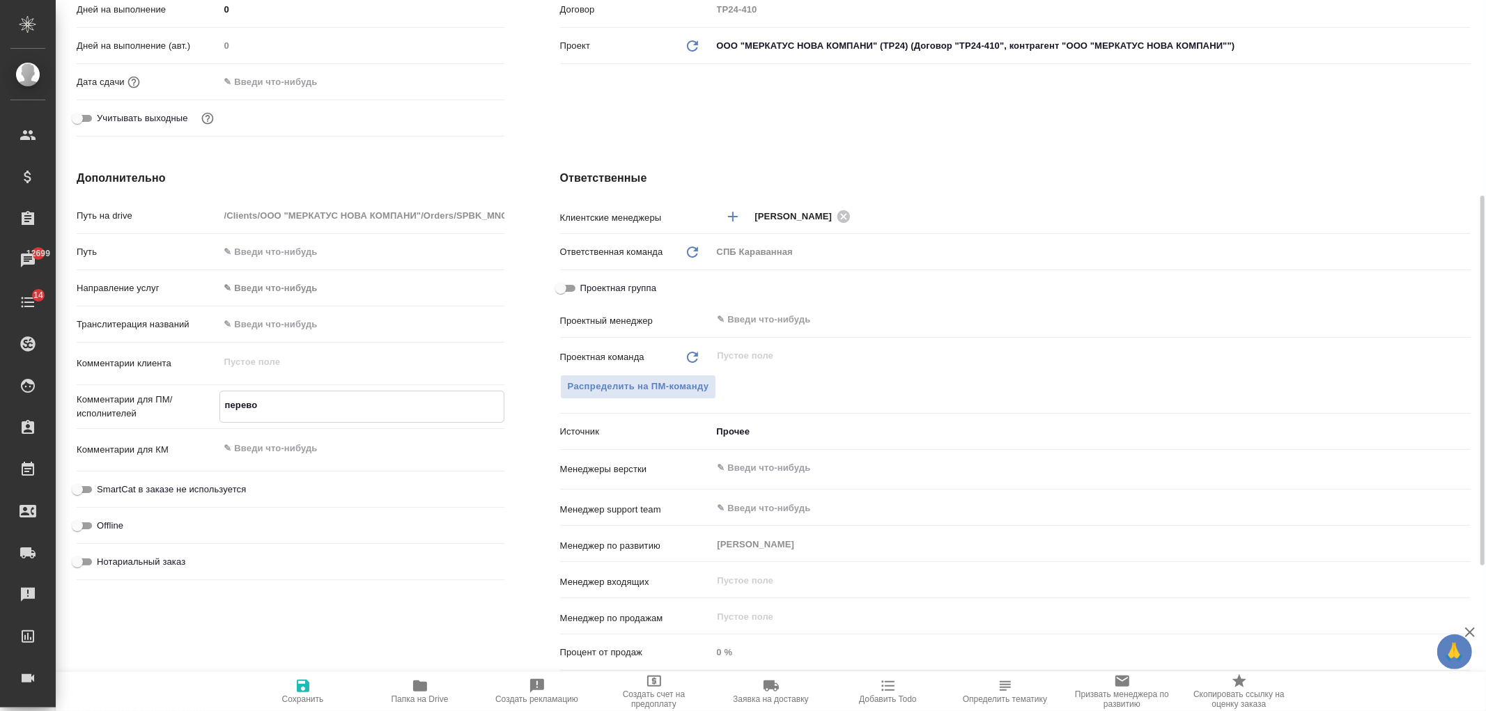
type textarea "x"
type textarea "перевод"
type textarea "x"
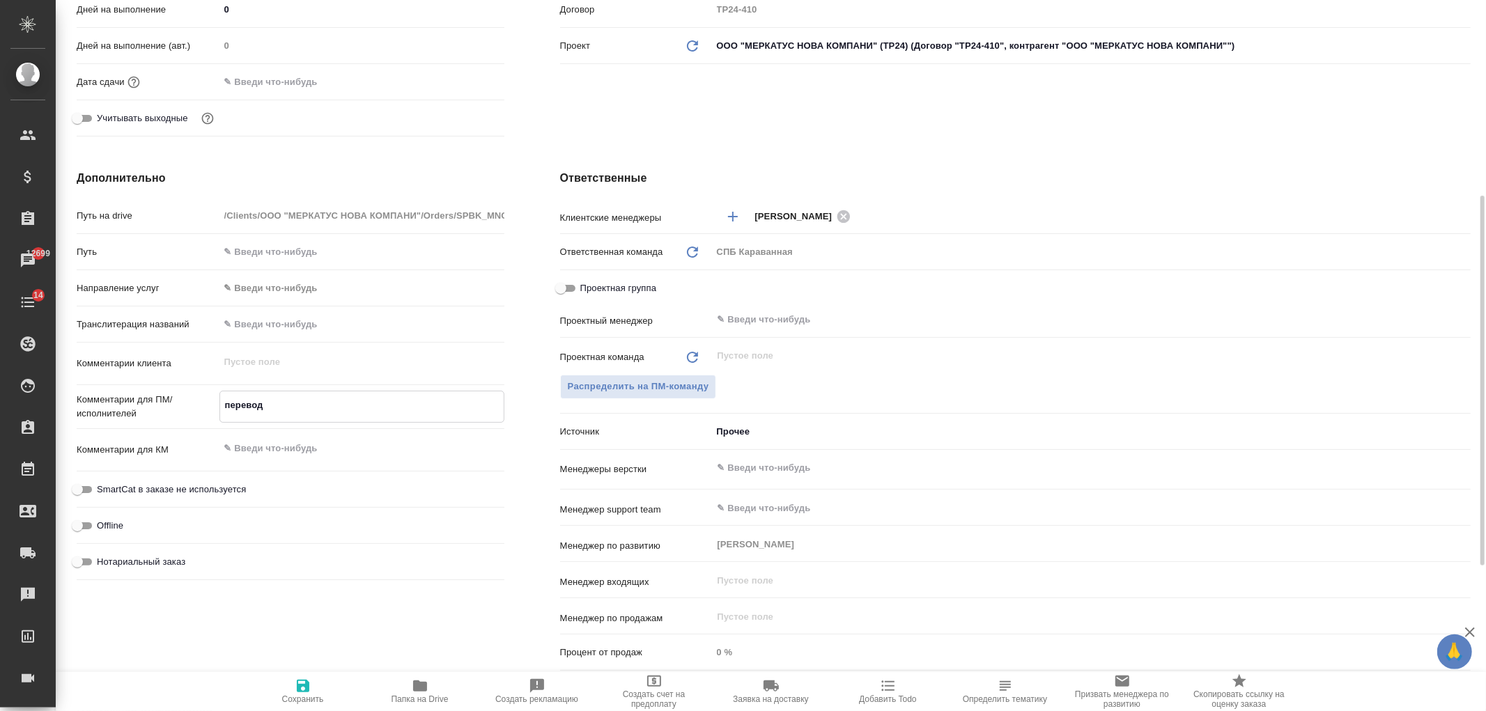
type textarea "x"
type textarea "перевод"
type textarea "x"
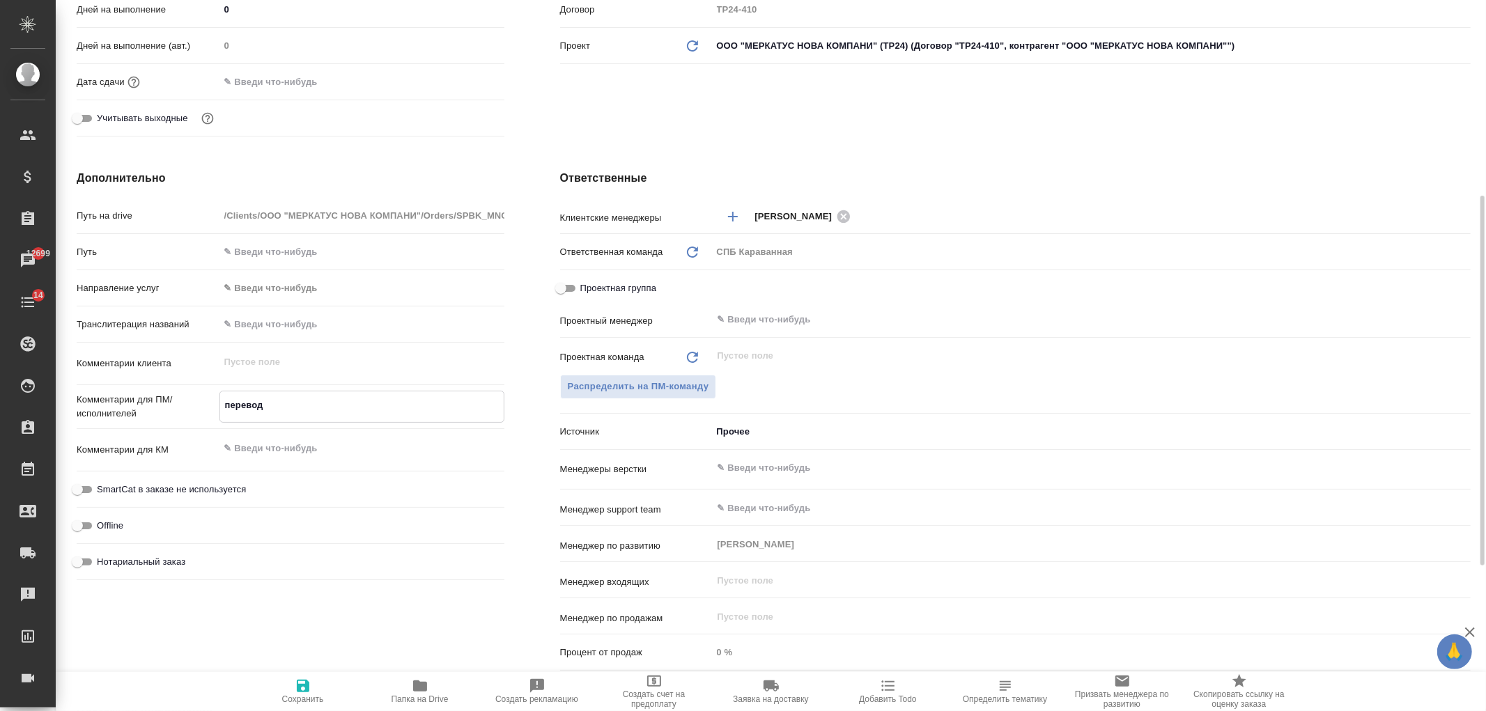
type textarea "x"
type textarea "перевод р"
type textarea "x"
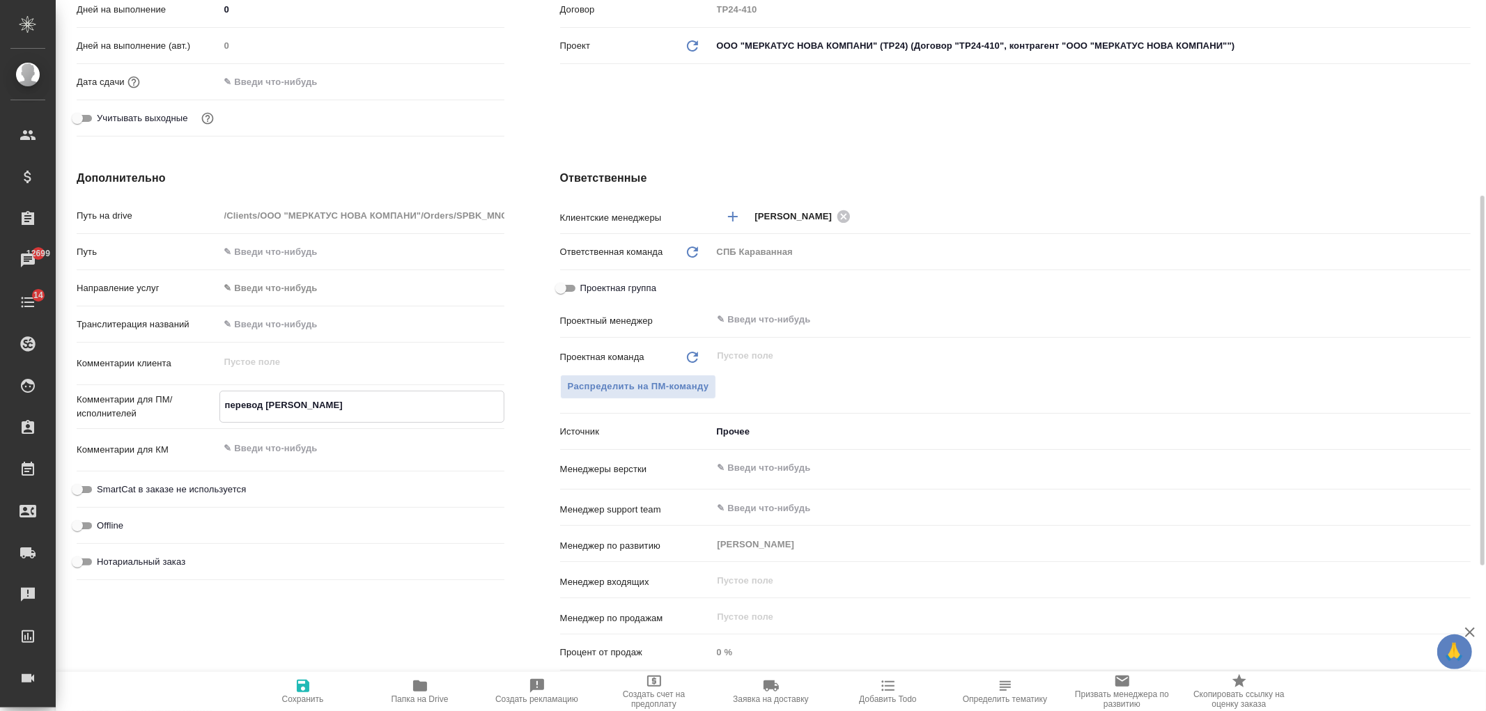
type textarea "перевод ра"
type textarea "x"
type textarea "перевод раз"
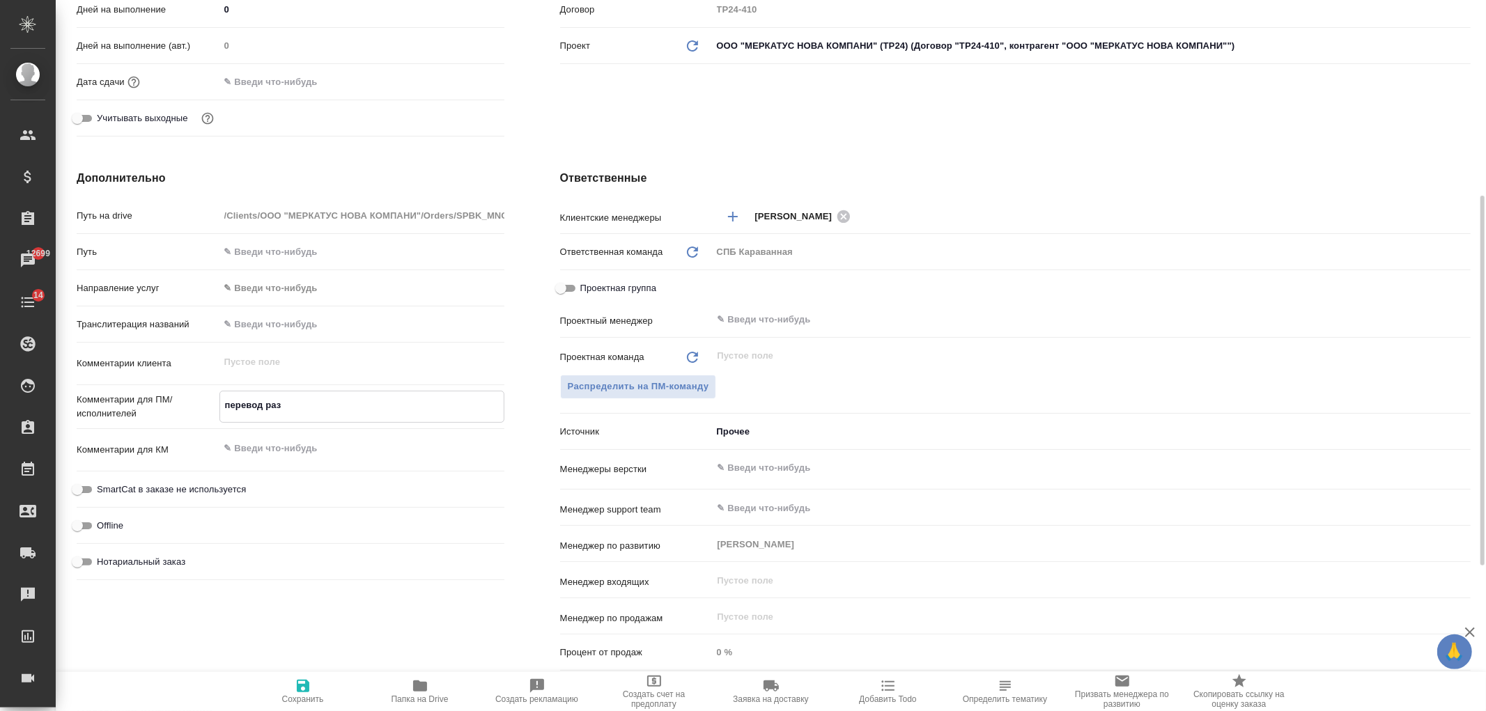
type textarea "x"
type textarea "перевод разм"
type textarea "x"
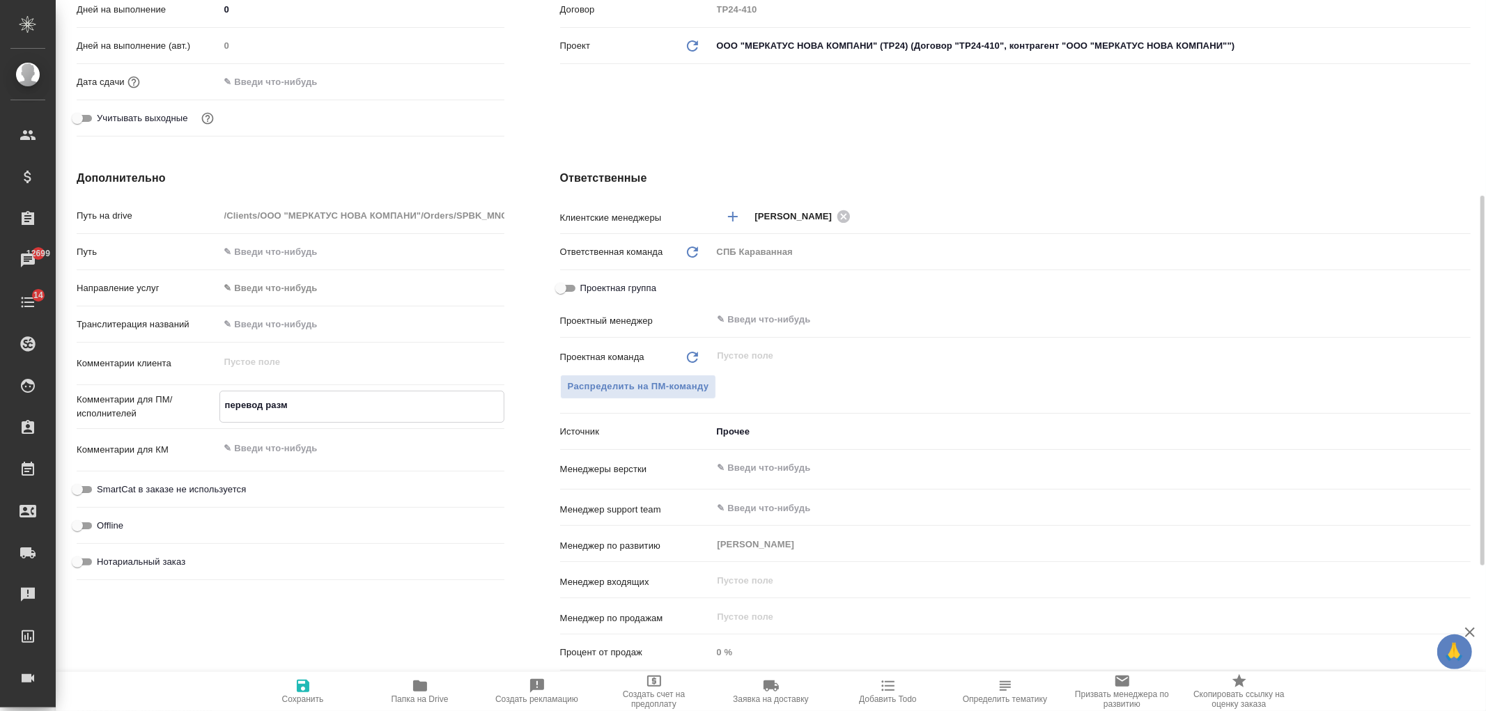
type textarea "x"
type textarea "перевод разме"
type textarea "x"
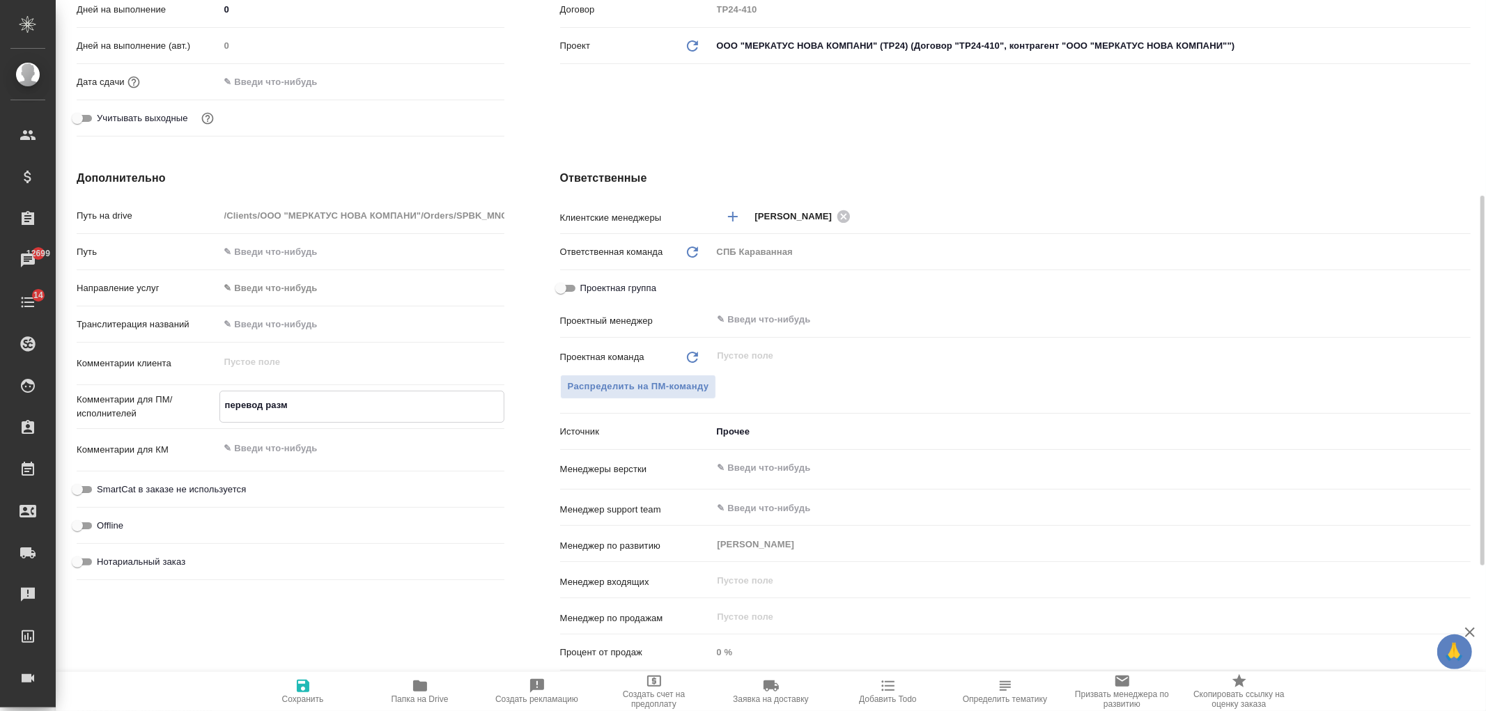
type textarea "x"
type textarea "перевод размещ"
type textarea "x"
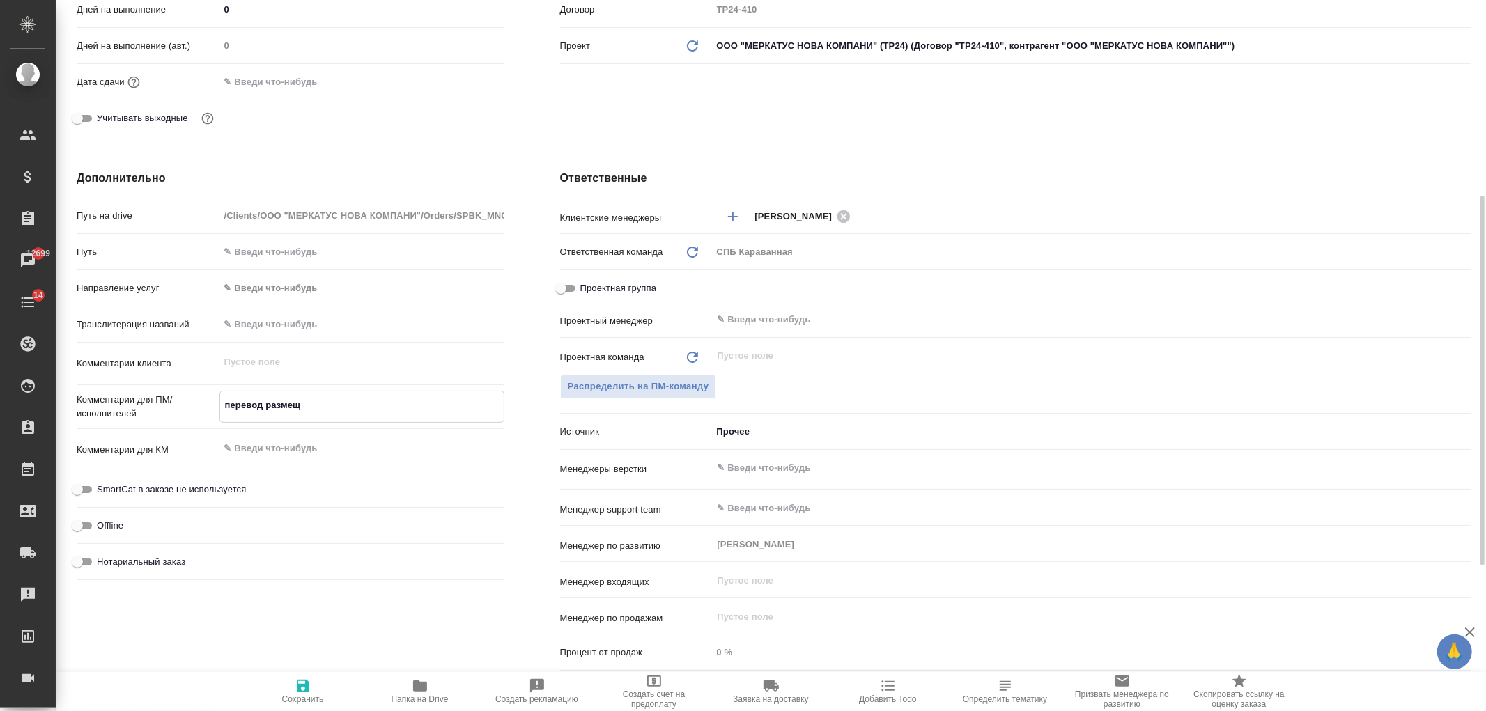
type textarea "x"
type textarea "перевод размеща"
type textarea "x"
type textarea "перевод размещае"
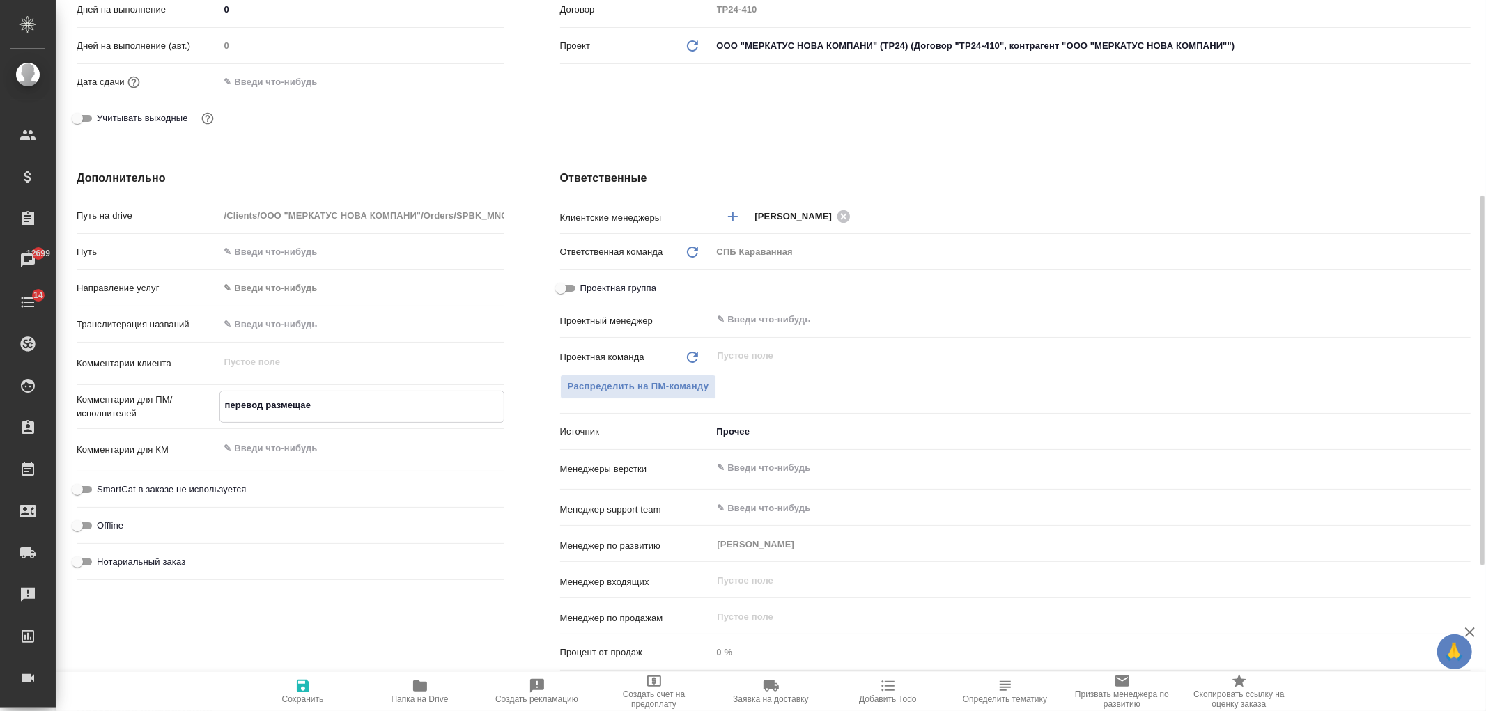
type textarea "x"
type textarea "перевод размещаем"
type textarea "x"
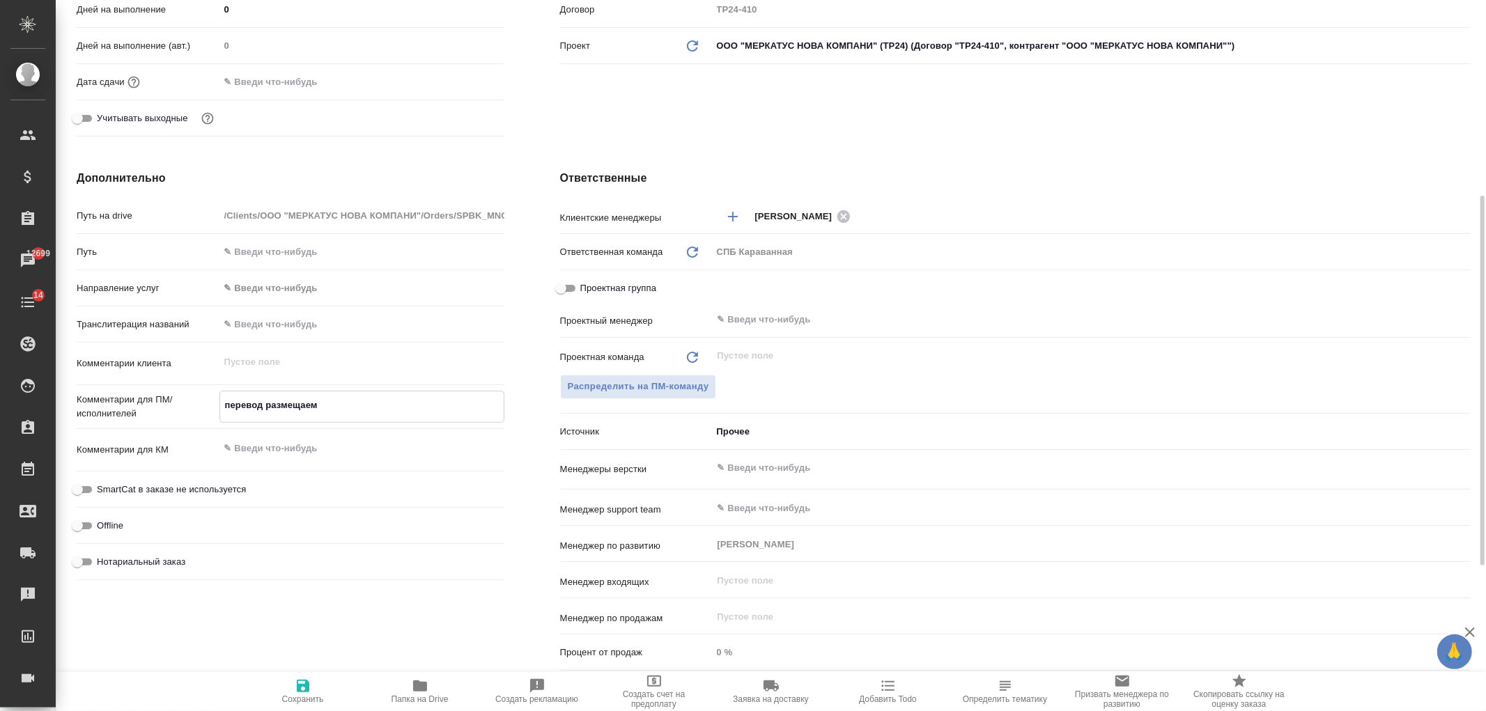
type textarea "x"
type textarea "перевод размещаем"
type textarea "x"
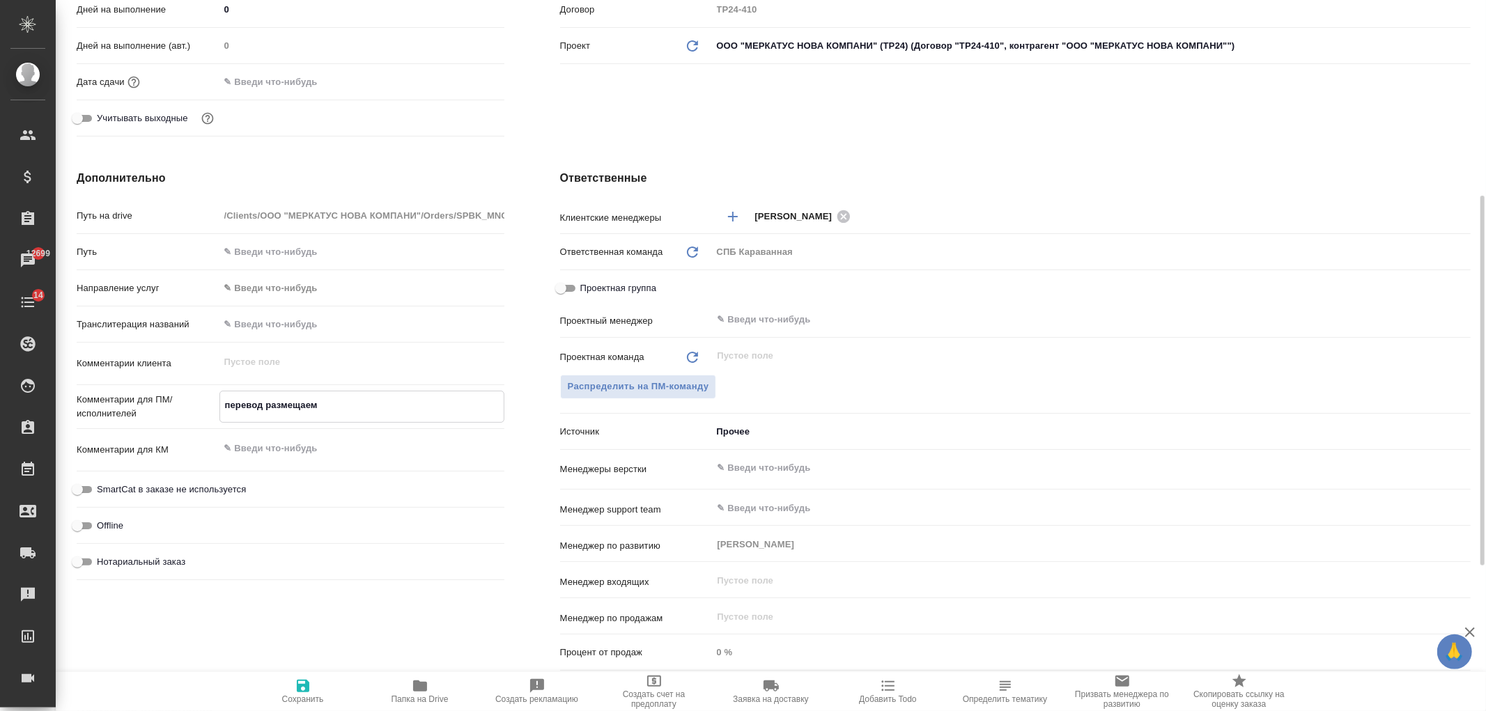
type textarea "x"
type textarea "перевод размещаем в"
type textarea "x"
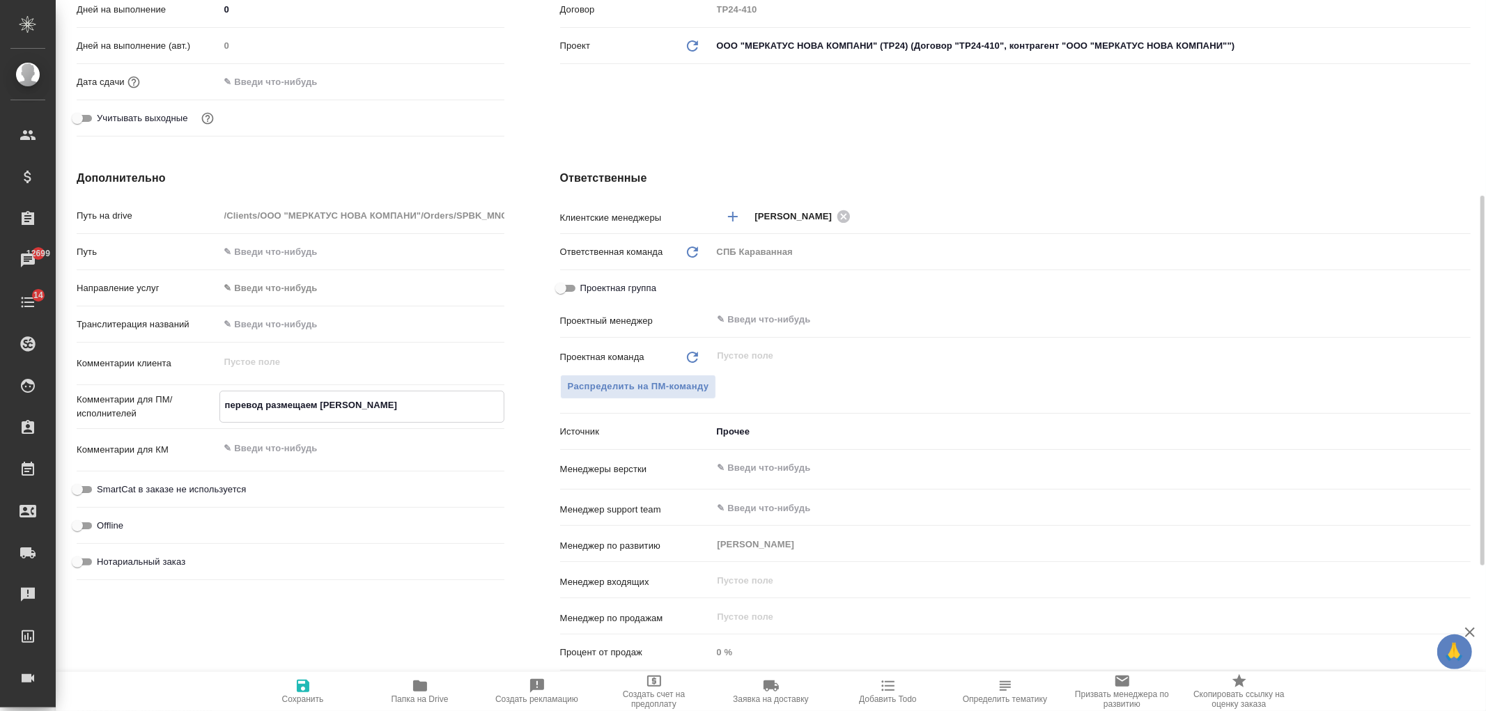
type textarea "перевод размещаем в"
type textarea "x"
type textarea "перевод размещаем в т"
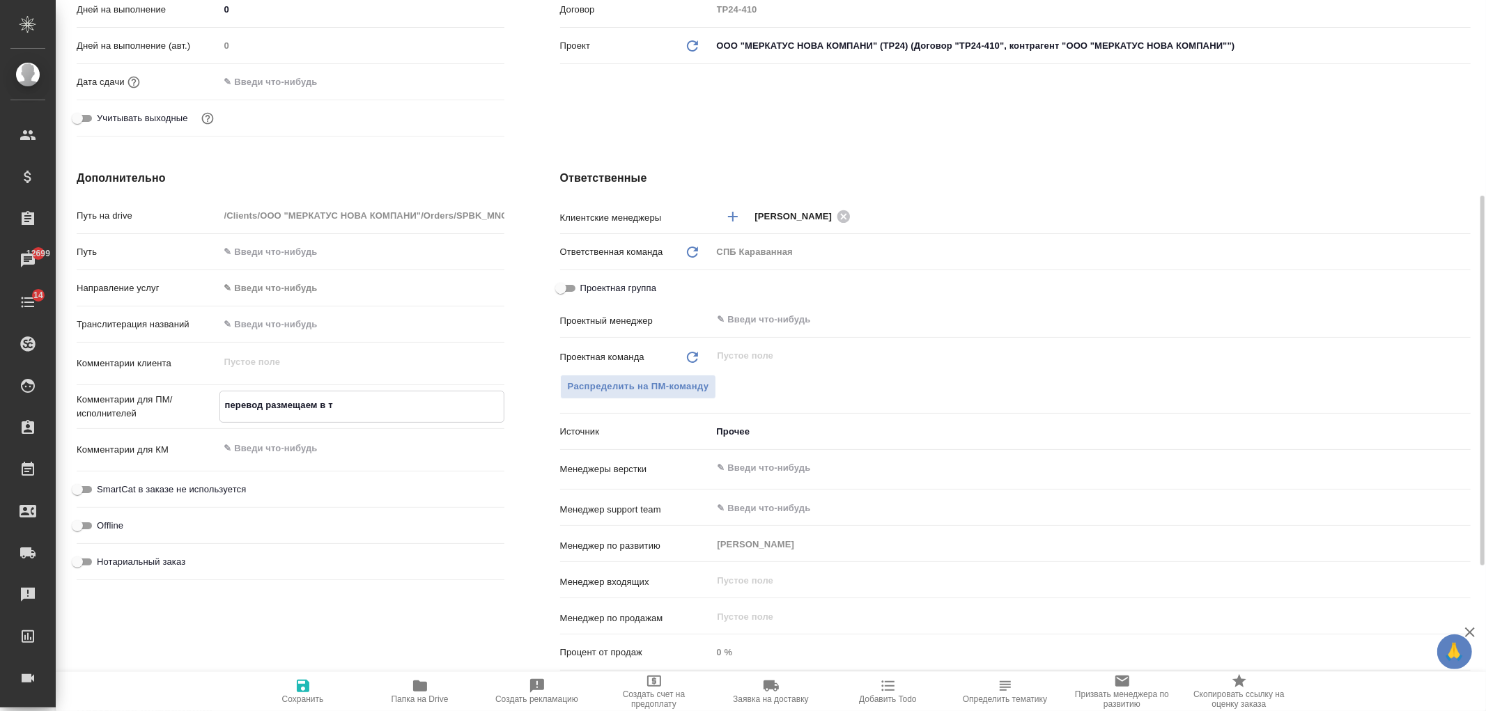
type textarea "x"
type textarea "перевод размещаем в та"
type textarea "x"
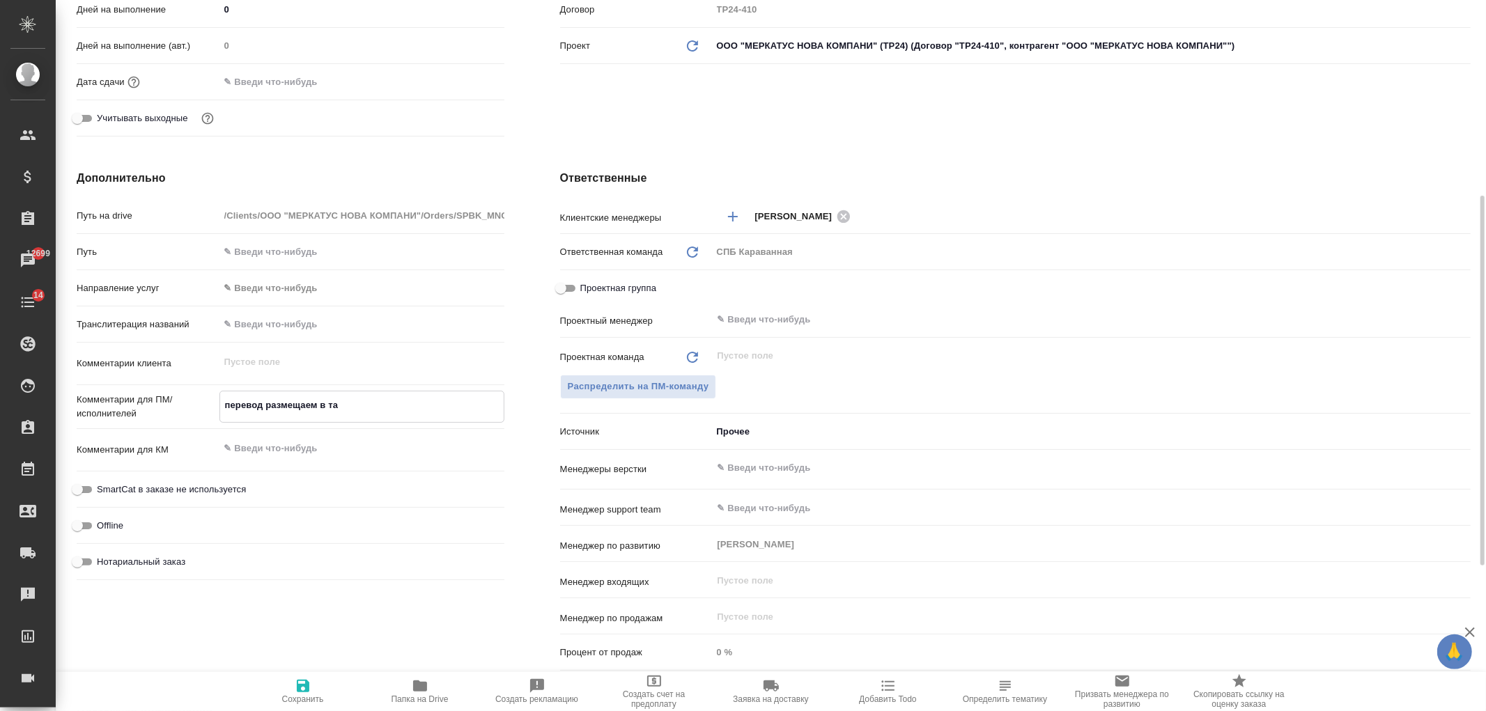
type textarea "x"
type textarea "перевод размещаем в таб"
type textarea "x"
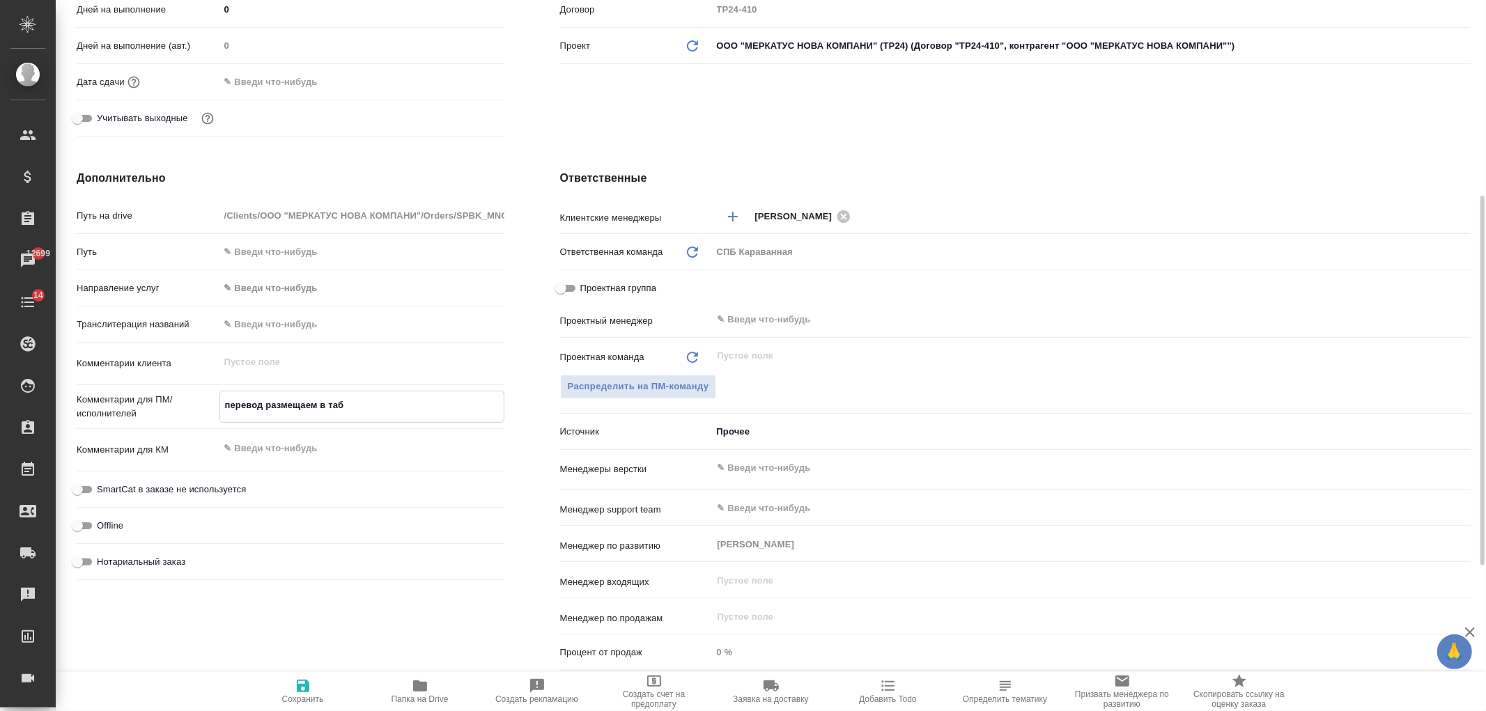
type textarea "x"
type textarea "перевод размещаем в табл"
type textarea "x"
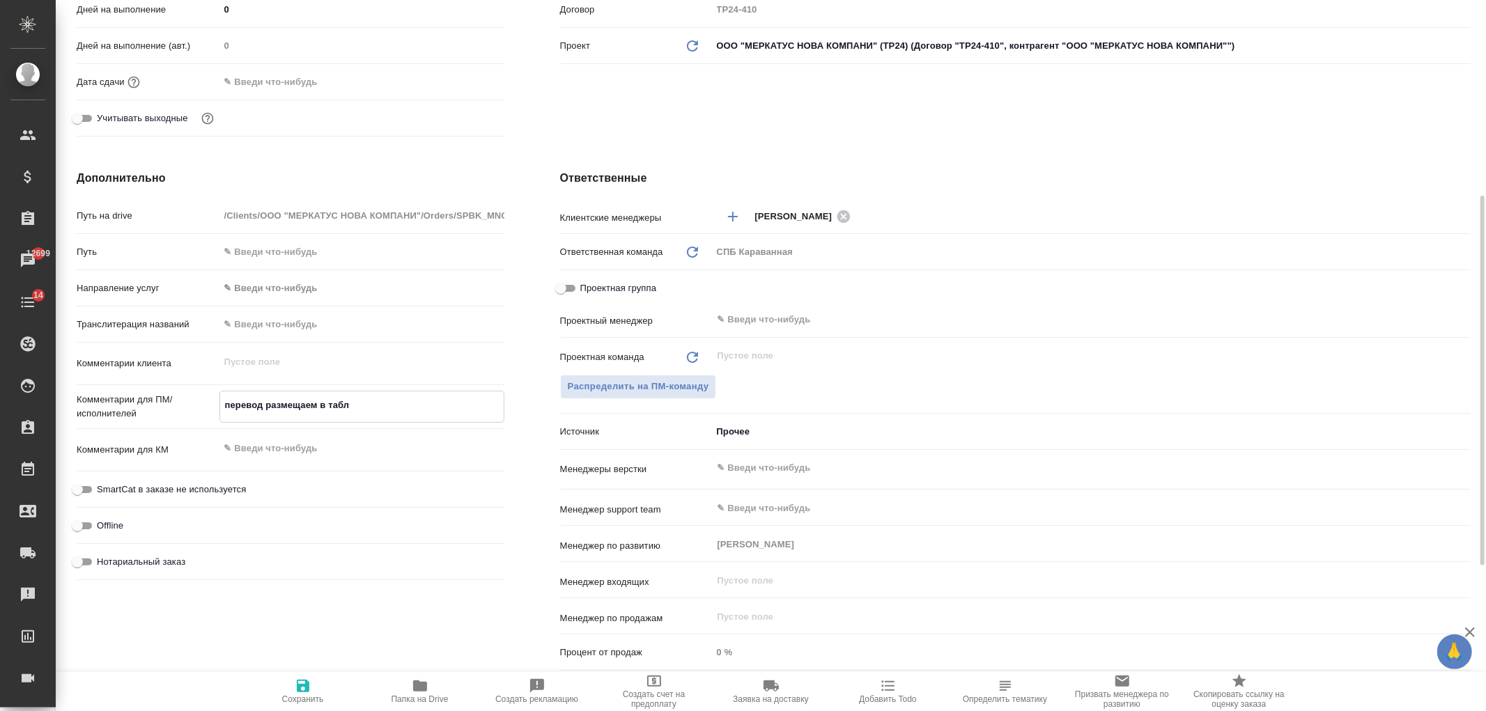
type textarea "перевод размещаем в табли"
type textarea "x"
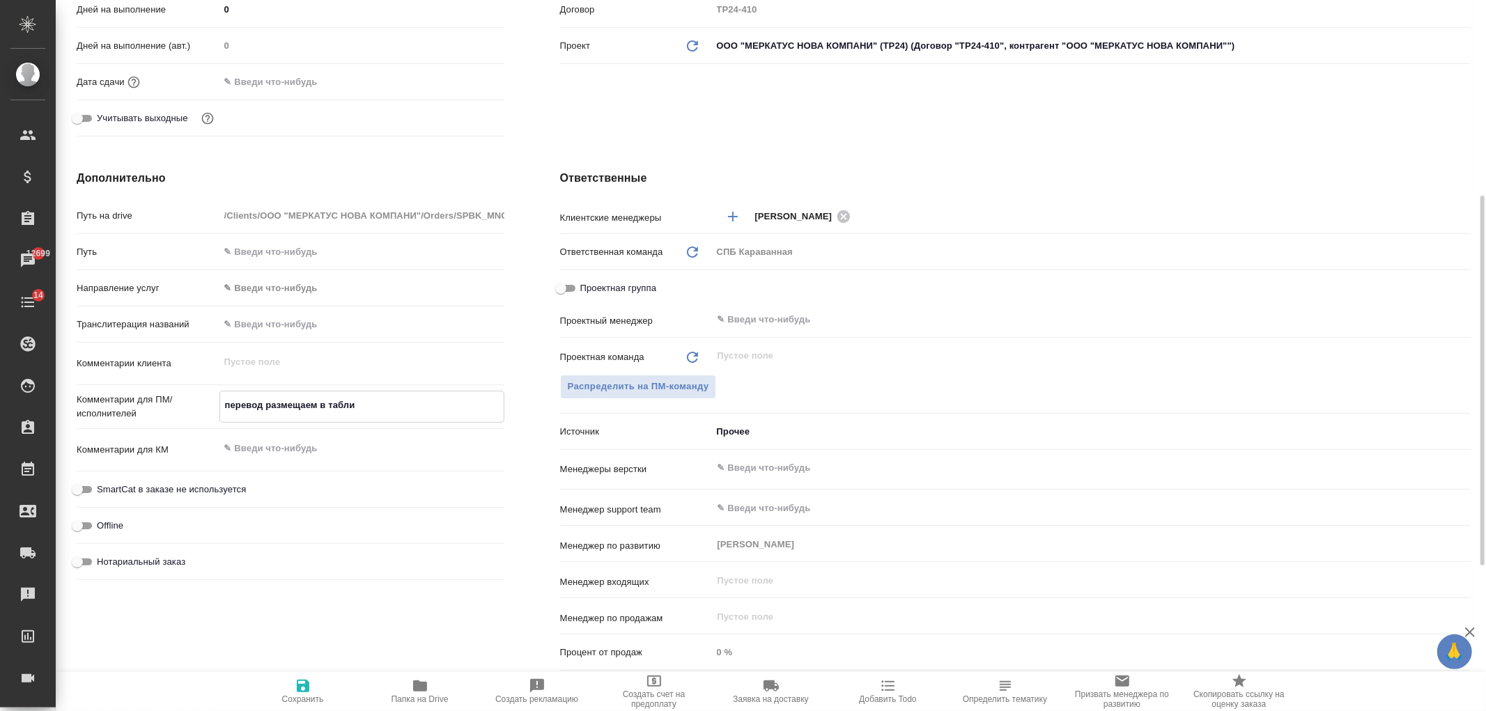
type textarea "перевод размещаем в таблиц"
type textarea "x"
type textarea "перевод размещаем в таблице"
type textarea "x"
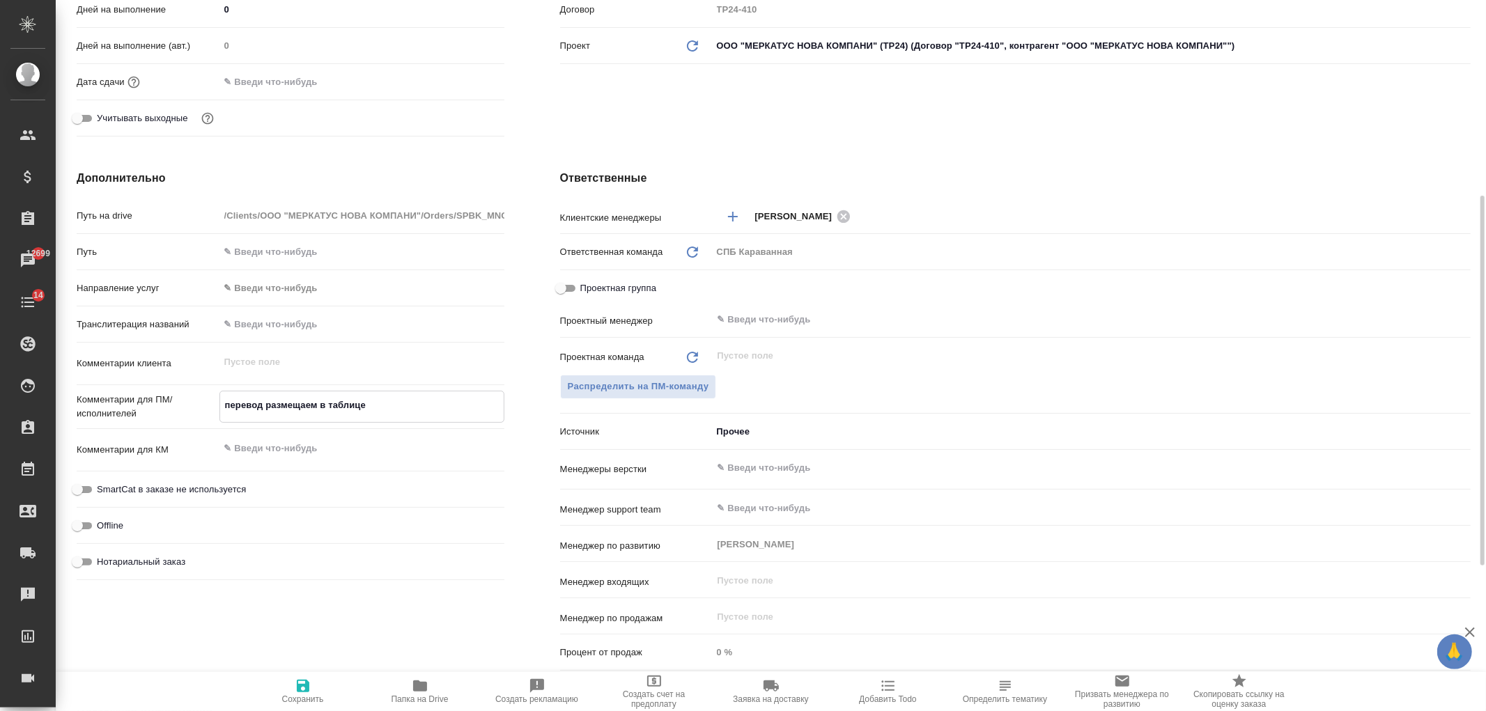
type textarea "x"
type textarea "перевод размещаем в таблице"
type textarea "x"
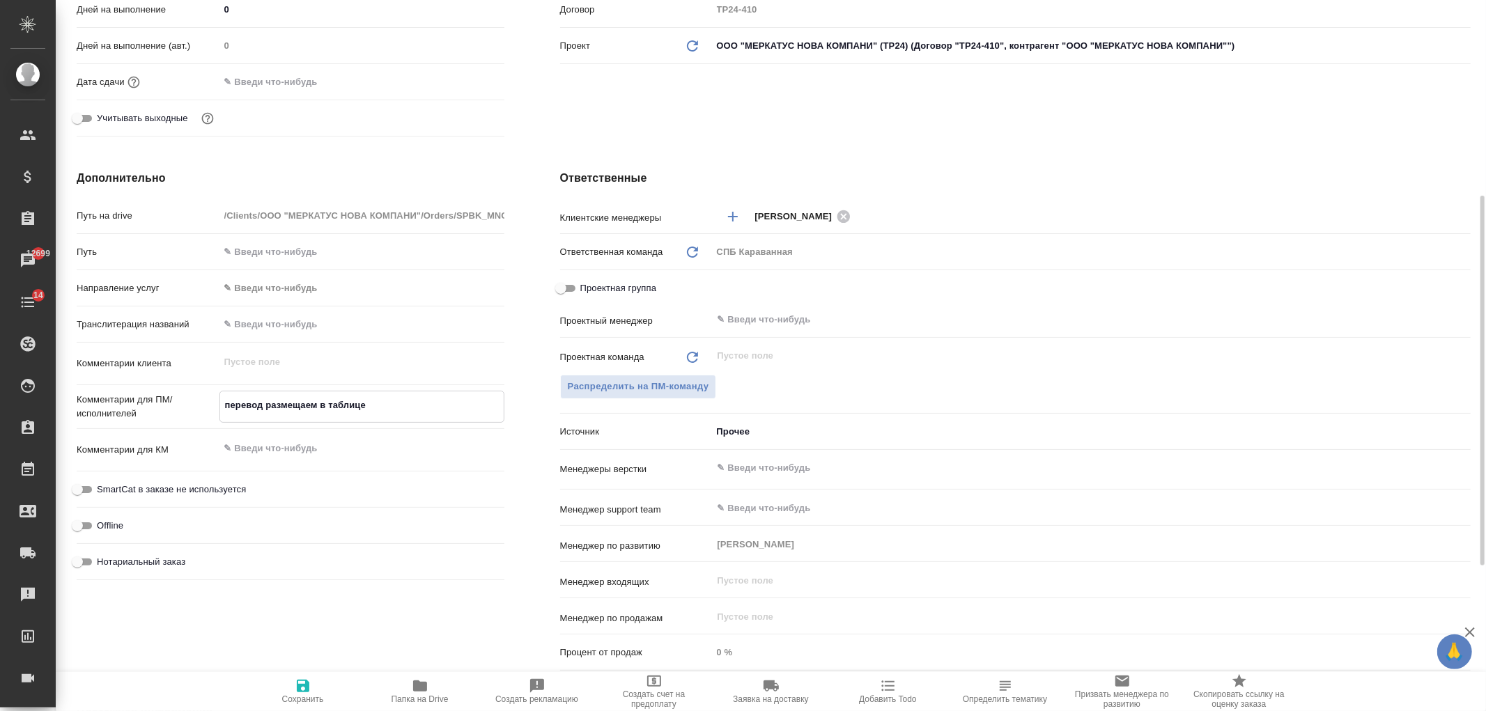
type textarea "x"
type textarea "перевод размещаем в таблице с"
type textarea "x"
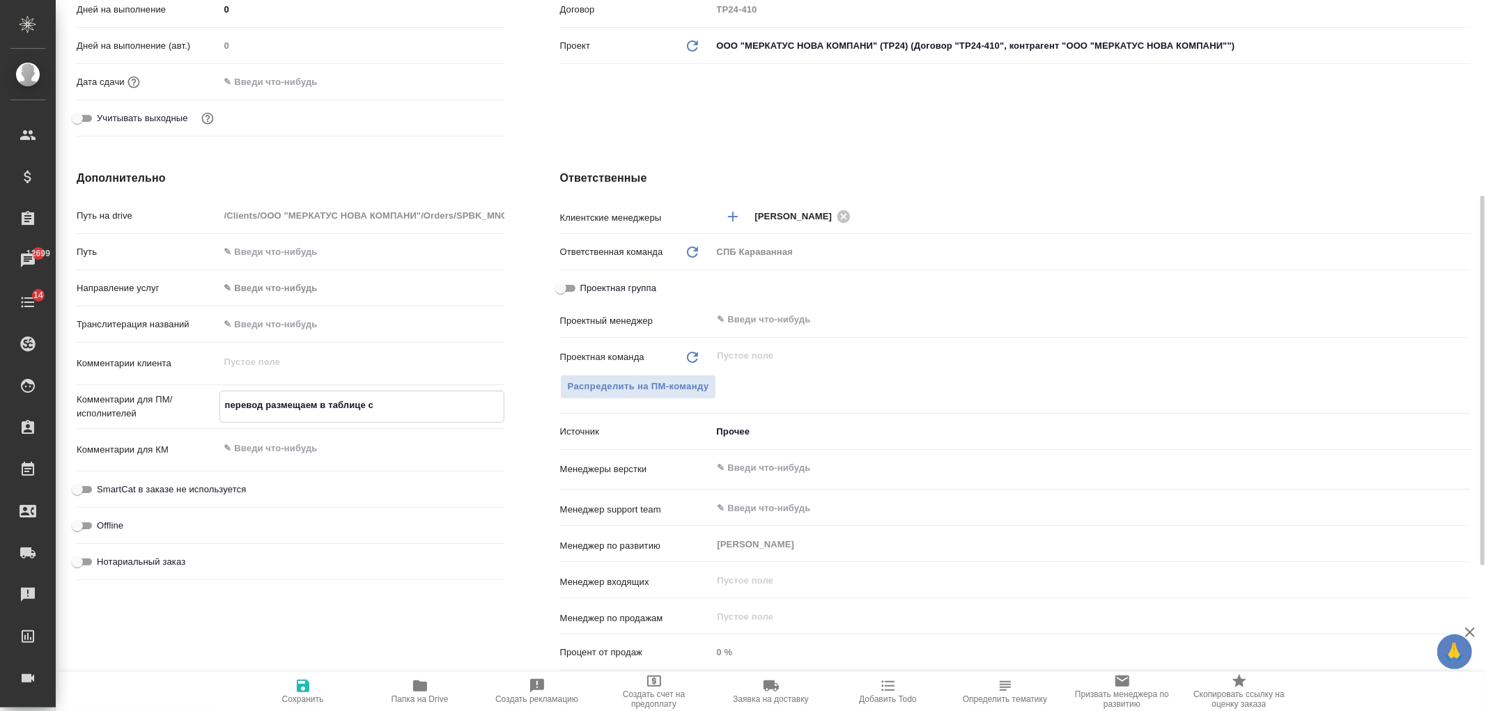
type textarea "перевод размещаем в таблице сб"
type textarea "x"
type textarea "перевод размещаем в таблице сбо"
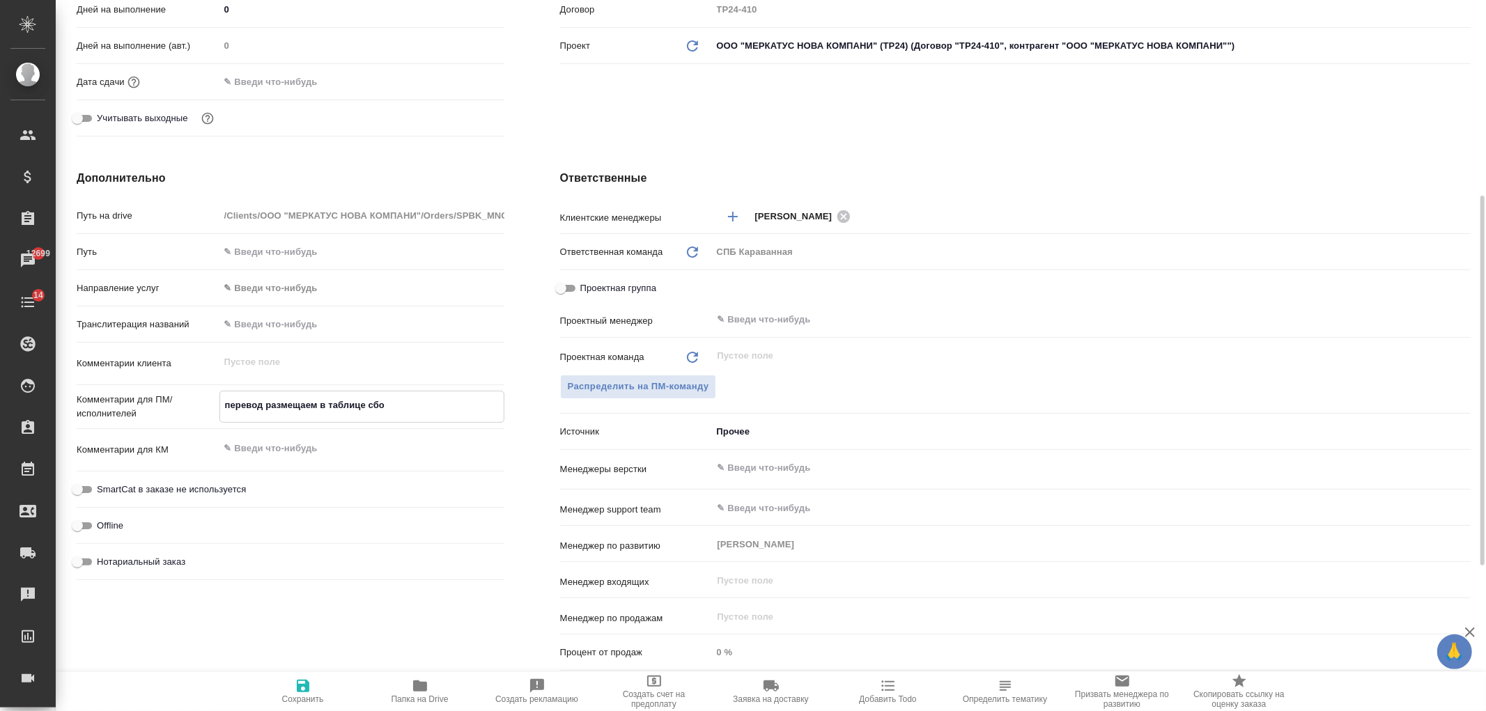
type textarea "x"
type textarea "перевод размещаем в таблице сбор"
type textarea "x"
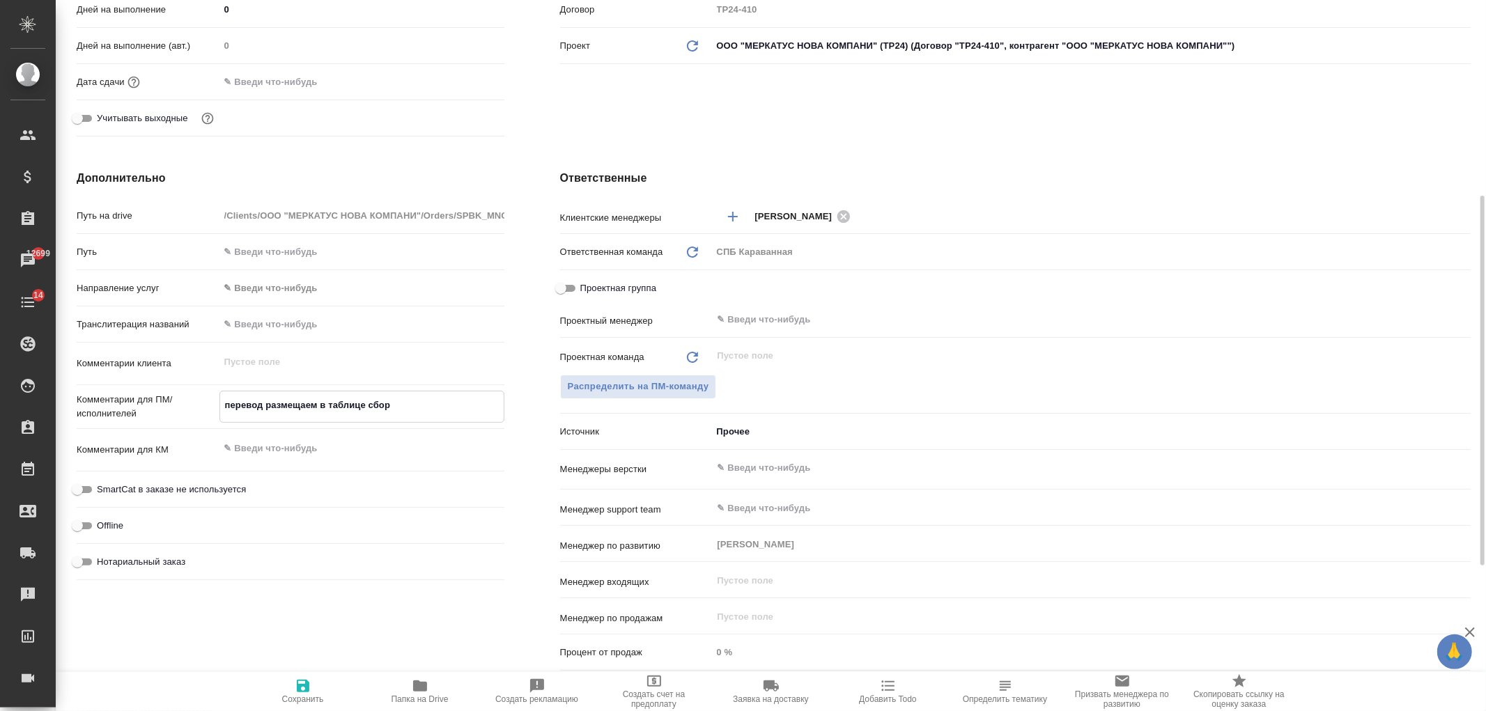
type textarea "x"
type textarea "перевод размещаем в таблице сбо"
type textarea "x"
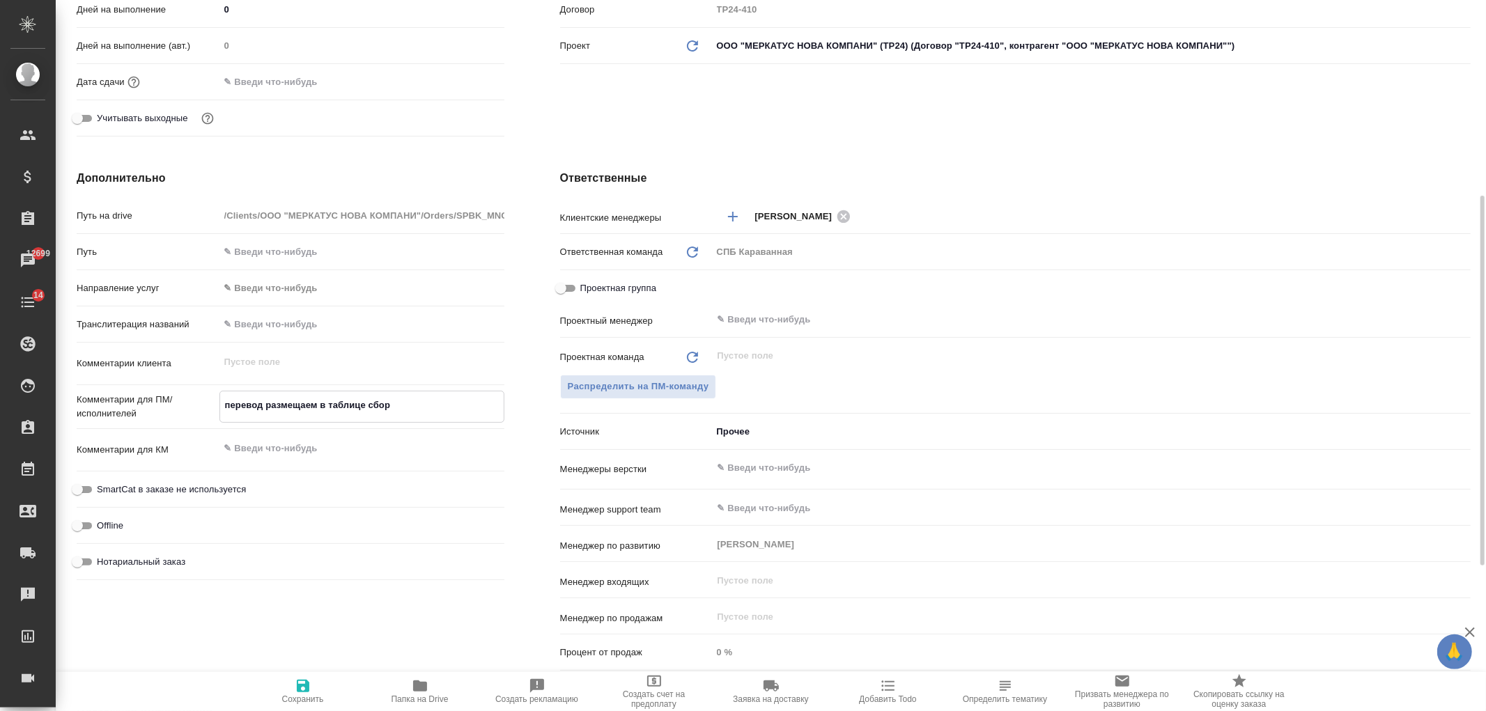
type textarea "x"
type textarea "перевод размещаем в таблице сбоку"
type textarea "x"
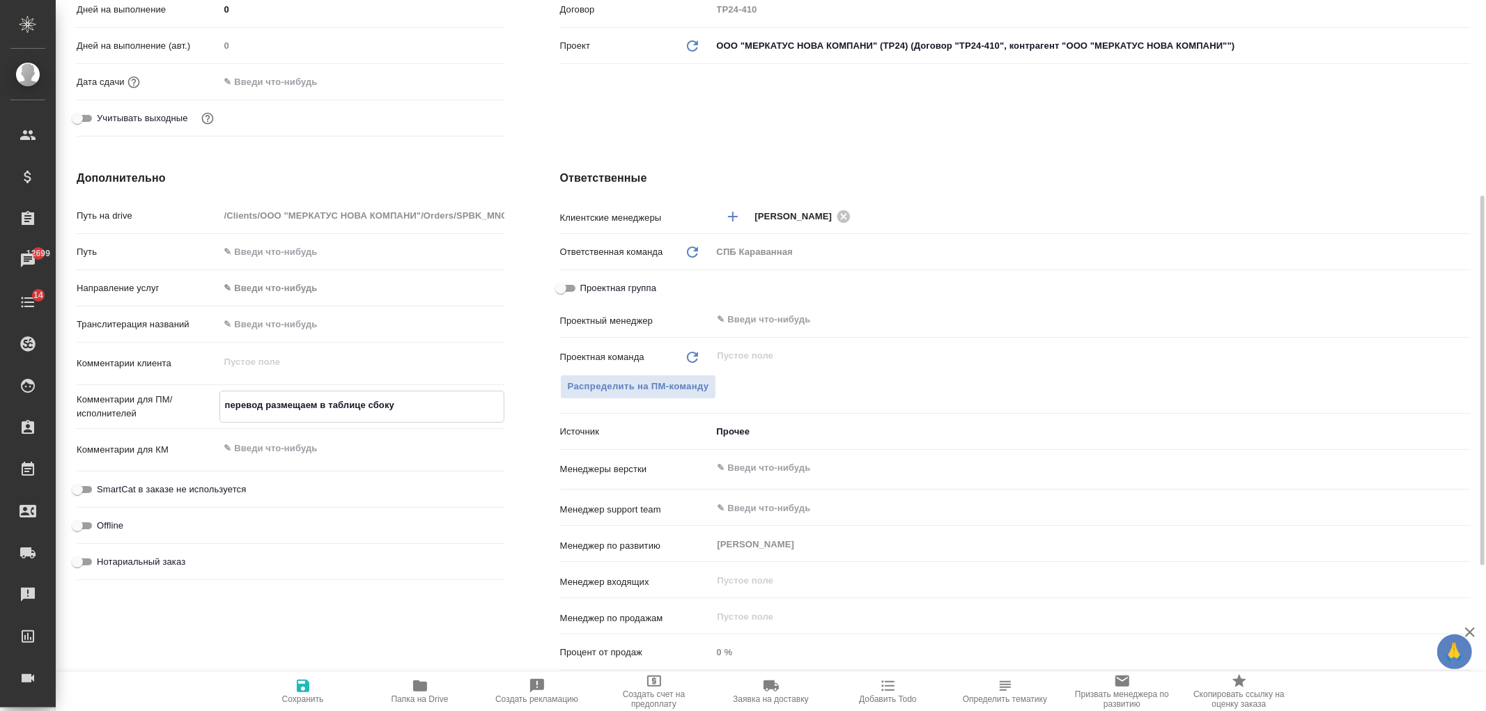
type textarea "перевод размещаем в таблице сбоку"
type textarea "x"
type textarea "перевод размещаем в таблице сбоку ()"
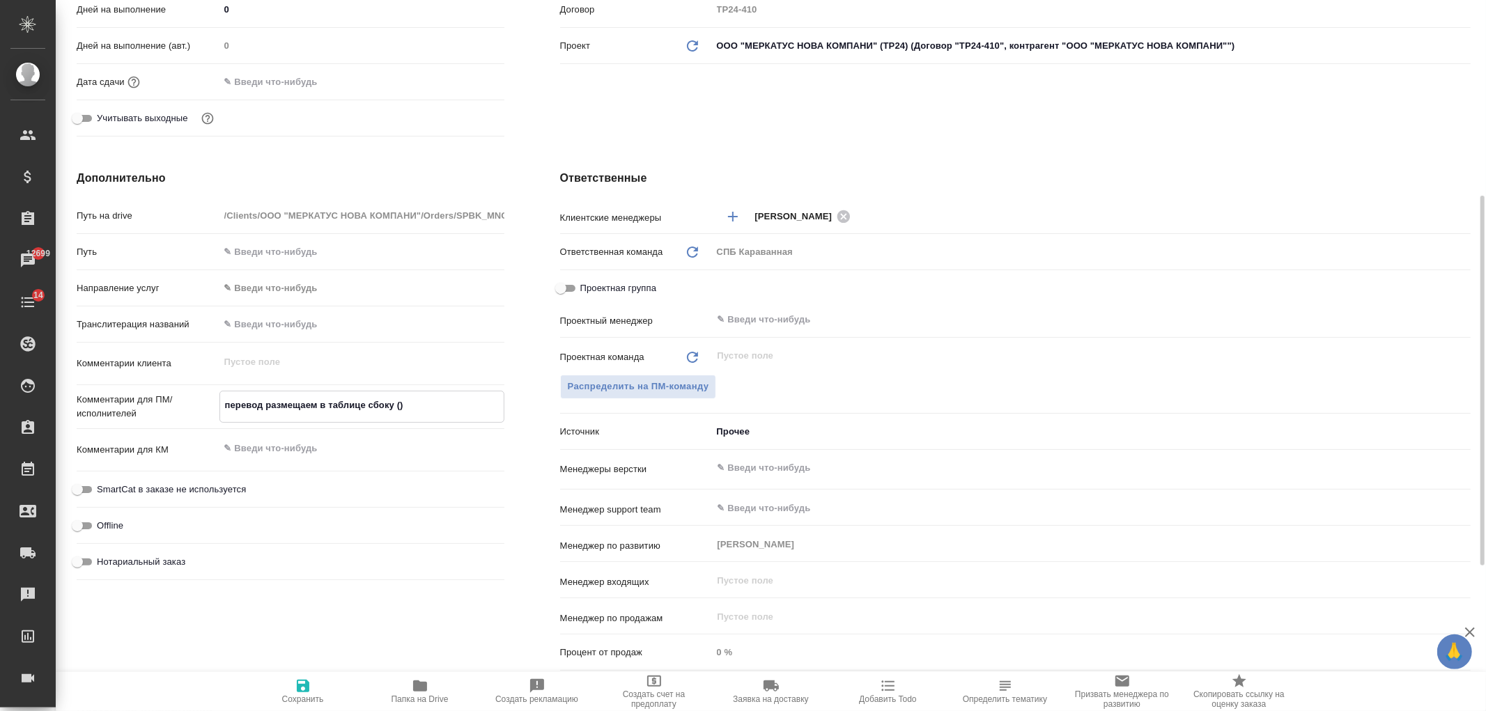
type textarea "x"
type textarea "перевод размещаем в таблице сбоку (о)"
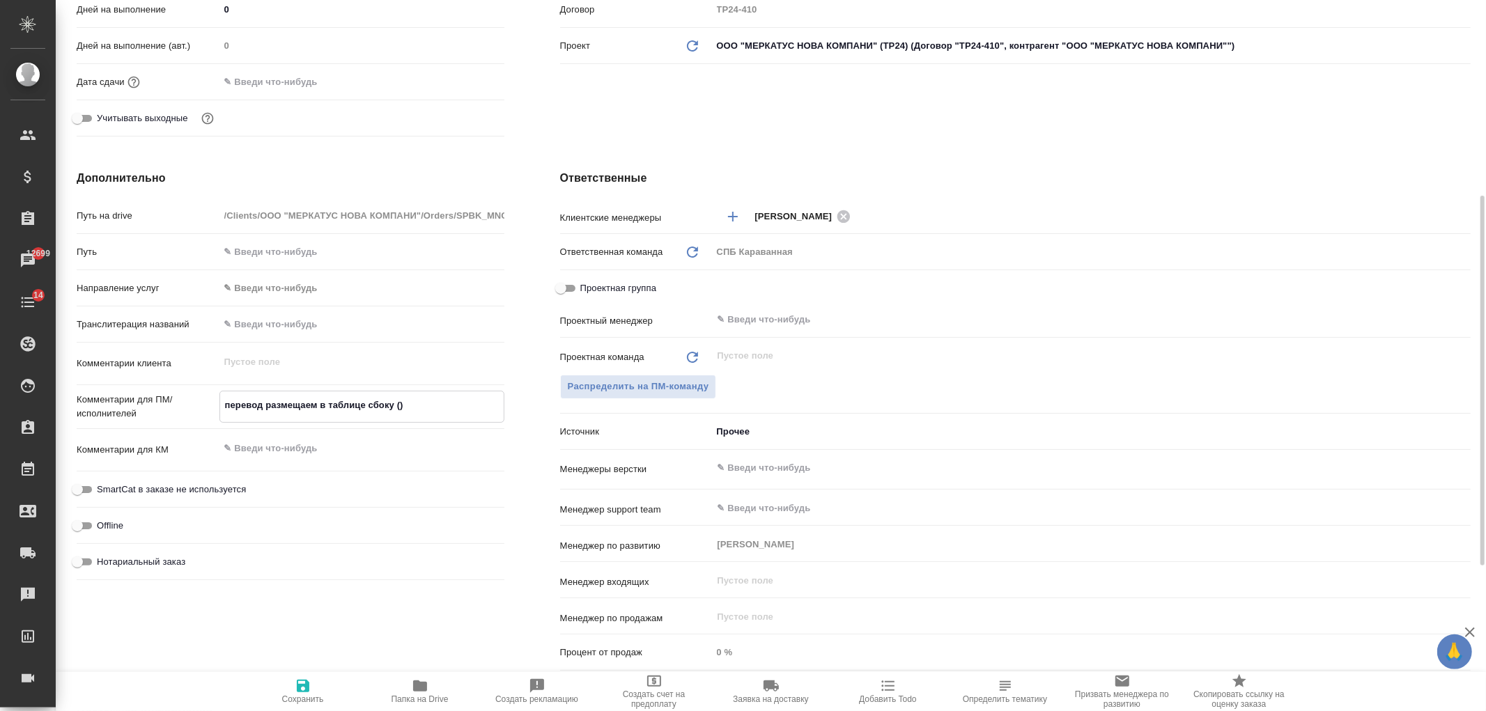
type textarea "x"
type textarea "перевод размещаем в таблице сбоку (он)"
type textarea "x"
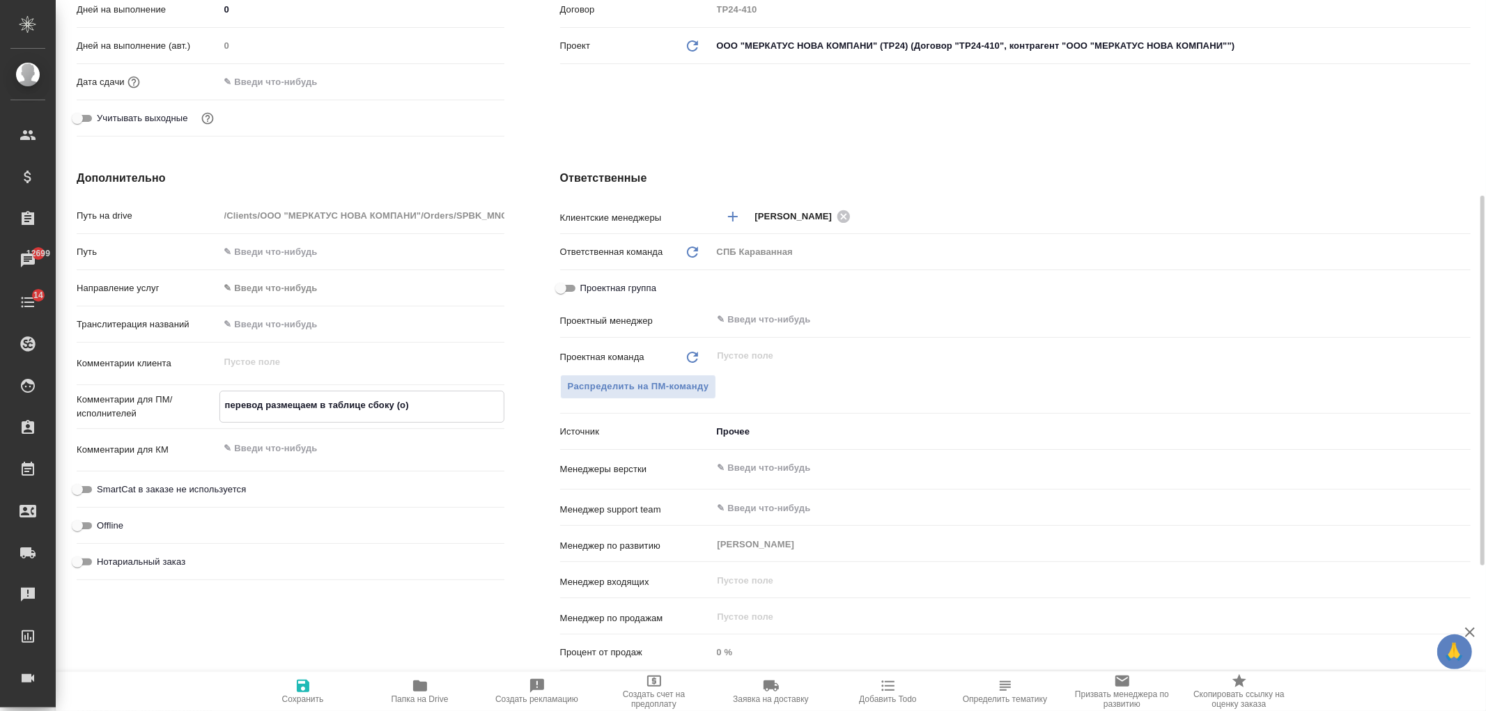
type textarea "x"
type textarea "перевод размещаем в таблице сбоку (она)"
type textarea "x"
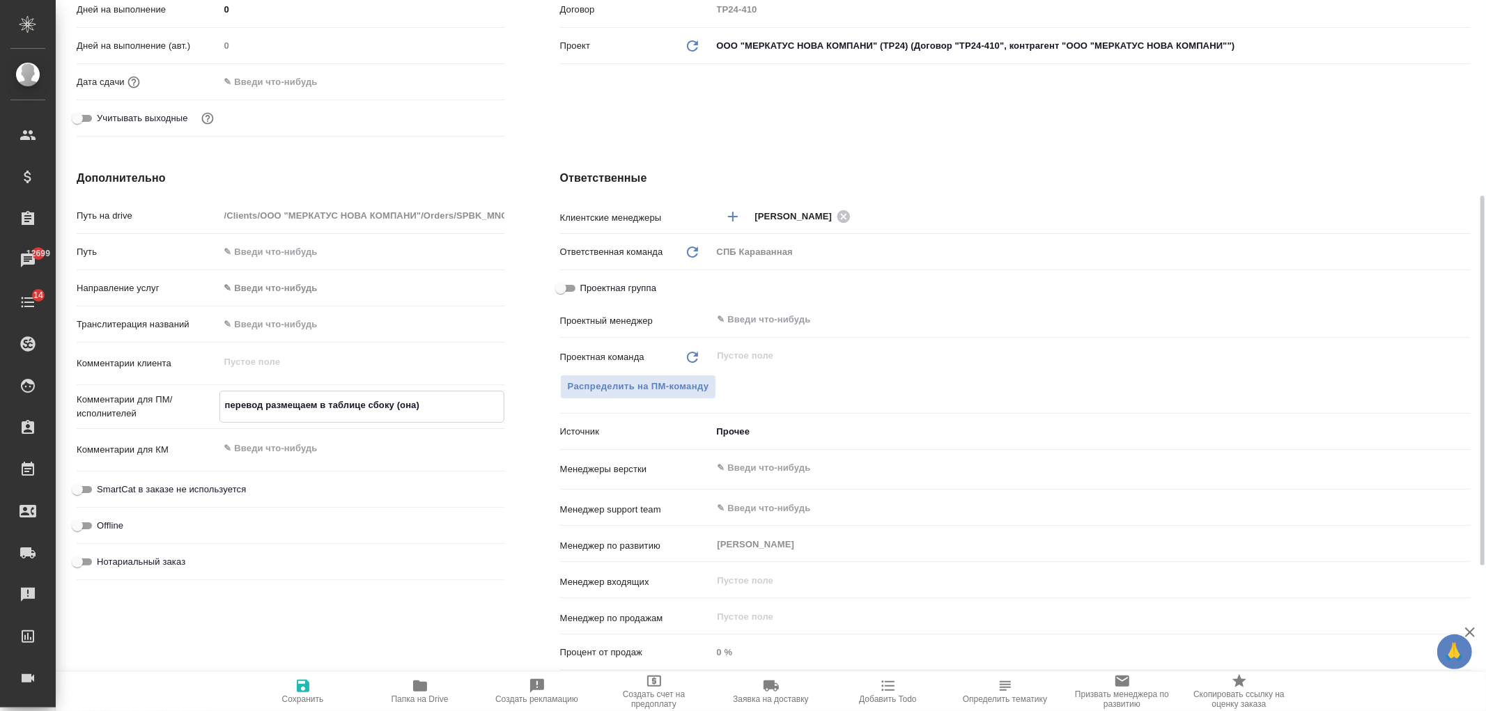
type textarea "перевод размещаем в таблице сбоку (она )"
type textarea "x"
type textarea "перевод размещаем в таблице сбоку (она т)"
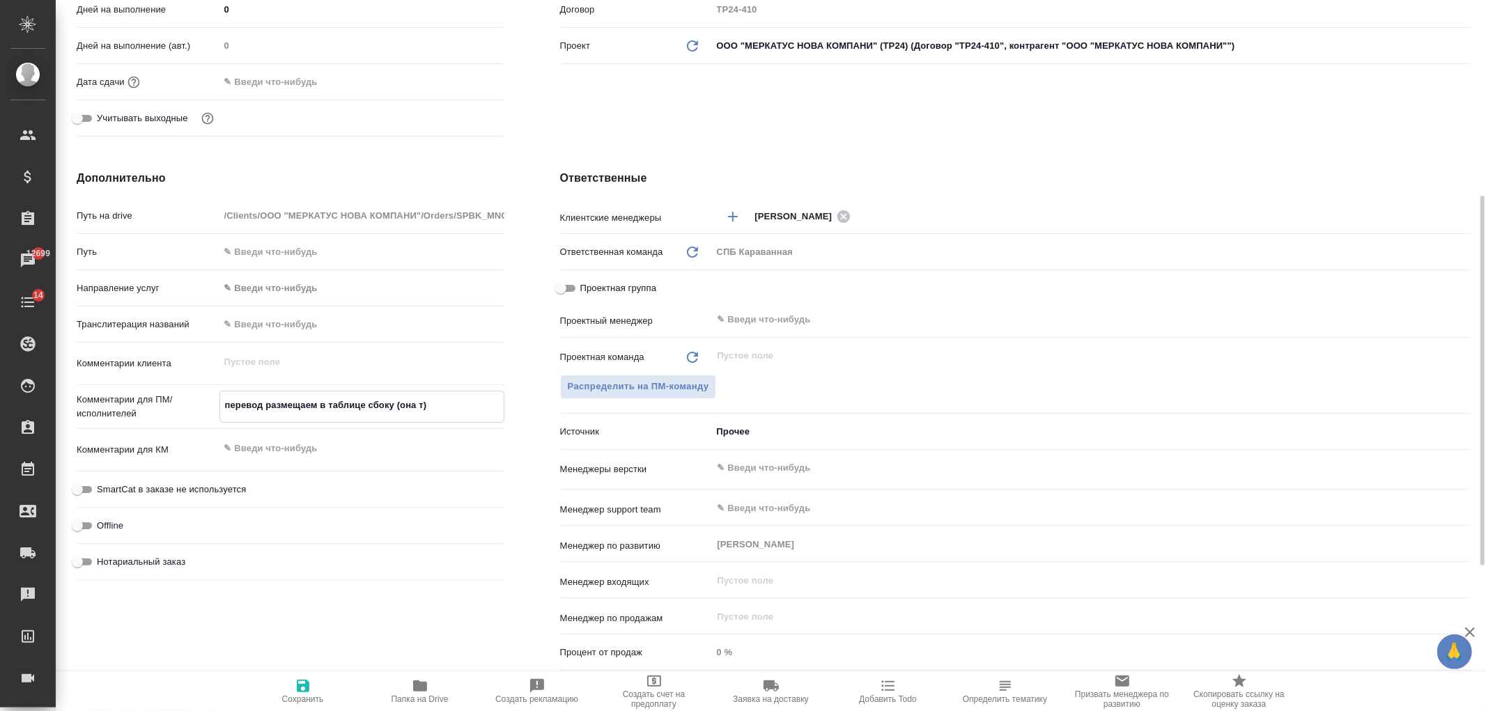
type textarea "x"
type textarea "перевод размещаем в таблице сбоку (она та)"
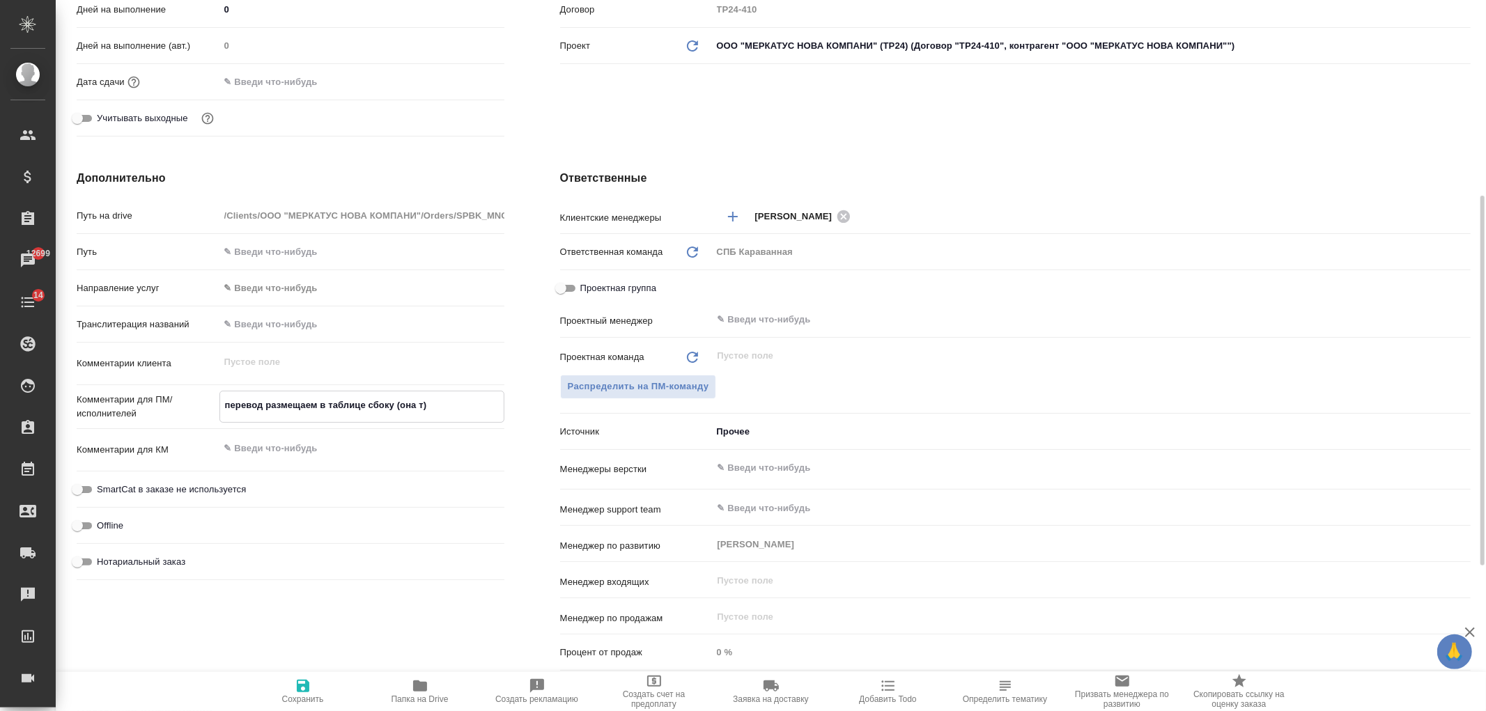
type textarea "x"
type textarea "перевод размещаем в таблице сбоку (она там)"
type textarea "x"
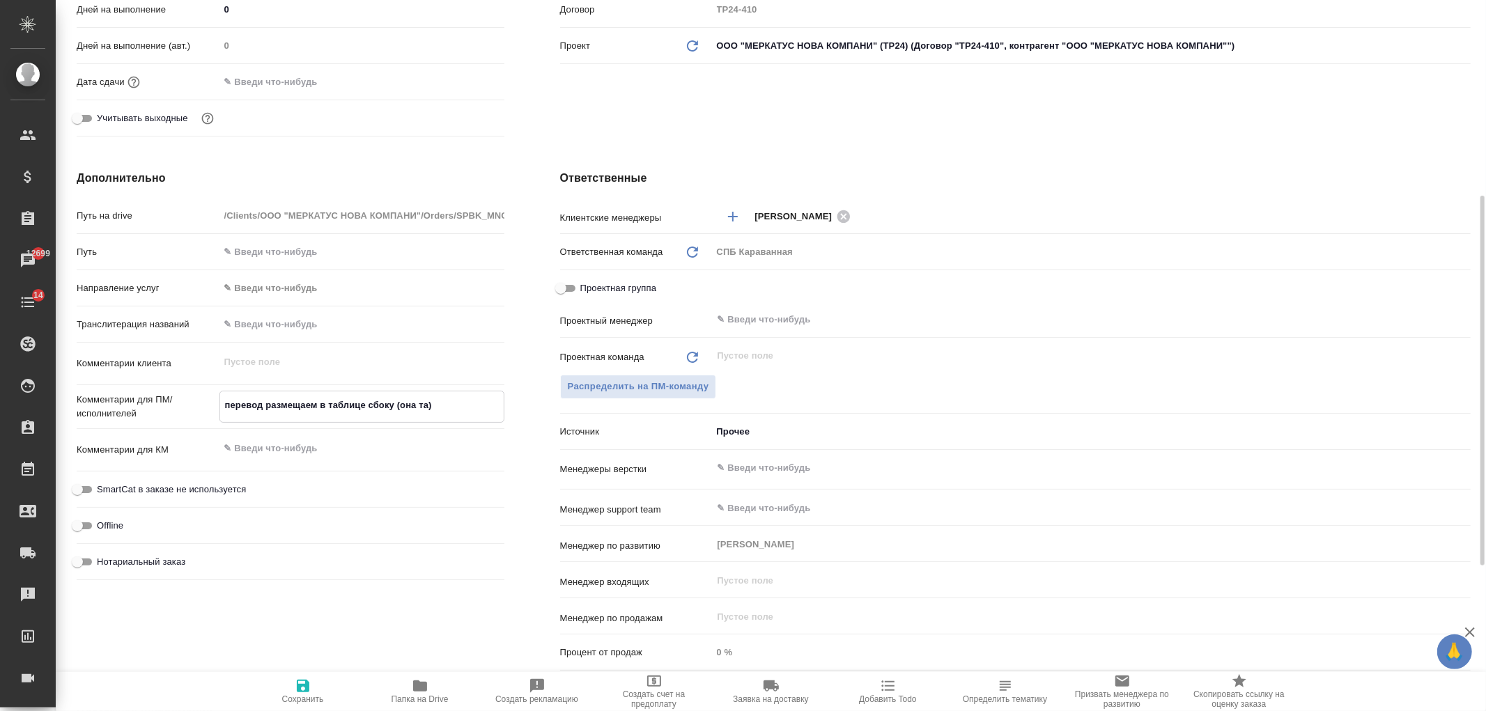
type textarea "x"
type textarea "перевод размещаем в таблице сбоку (она там )"
type textarea "x"
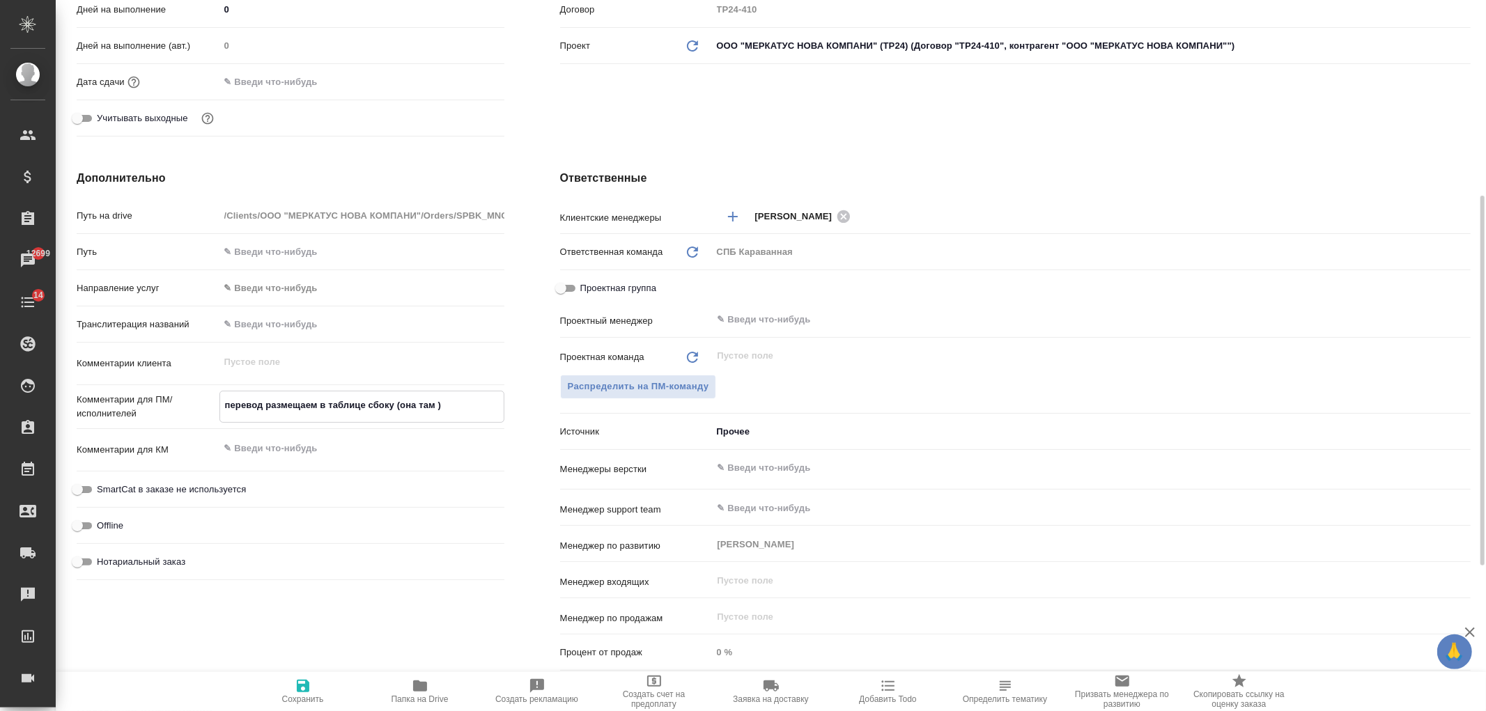
type textarea "x"
type textarea "перевод размещаем в таблице сбоку (она там у)"
type textarea "x"
type textarea "перевод размещаем в таблице сбоку (она там уж)"
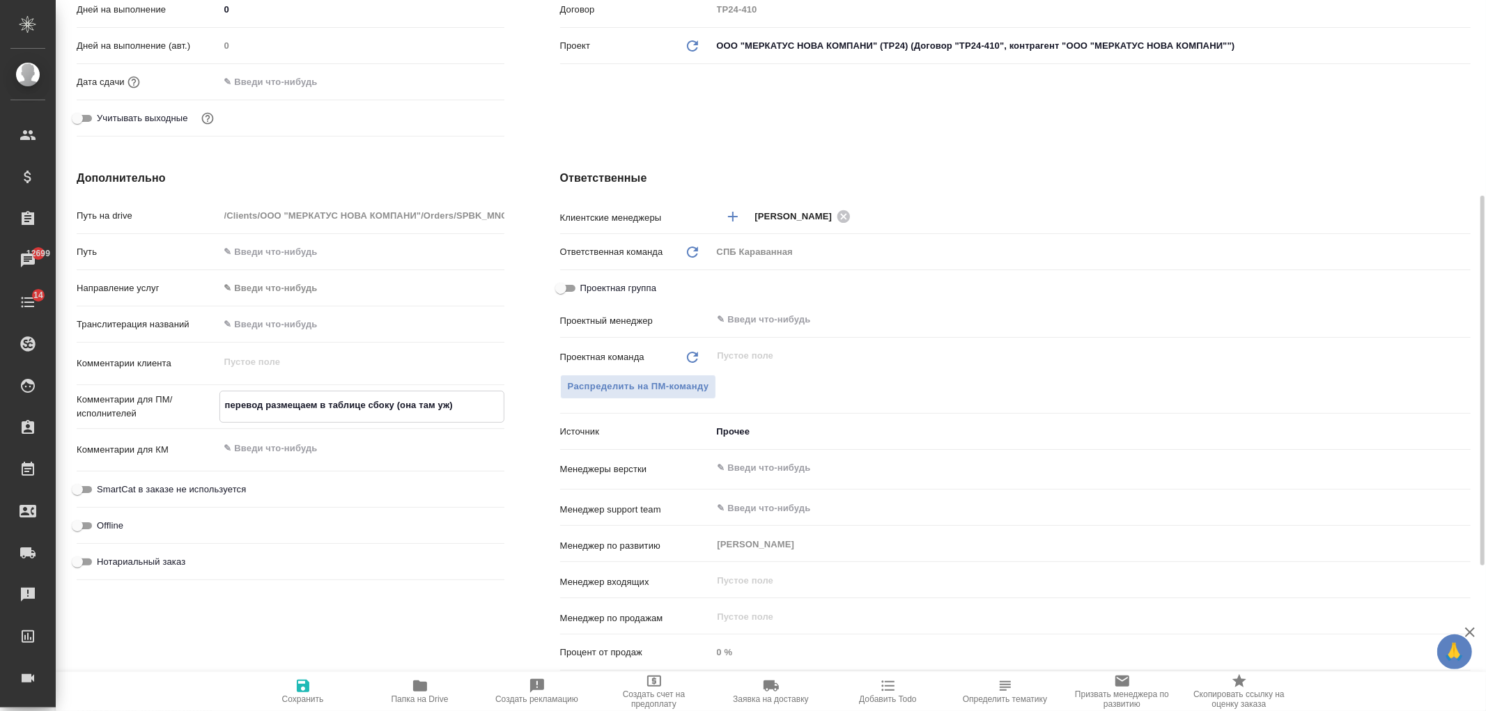
type textarea "x"
type textarea "перевод размещаем в таблице сбоку (она там уже)"
type textarea "x"
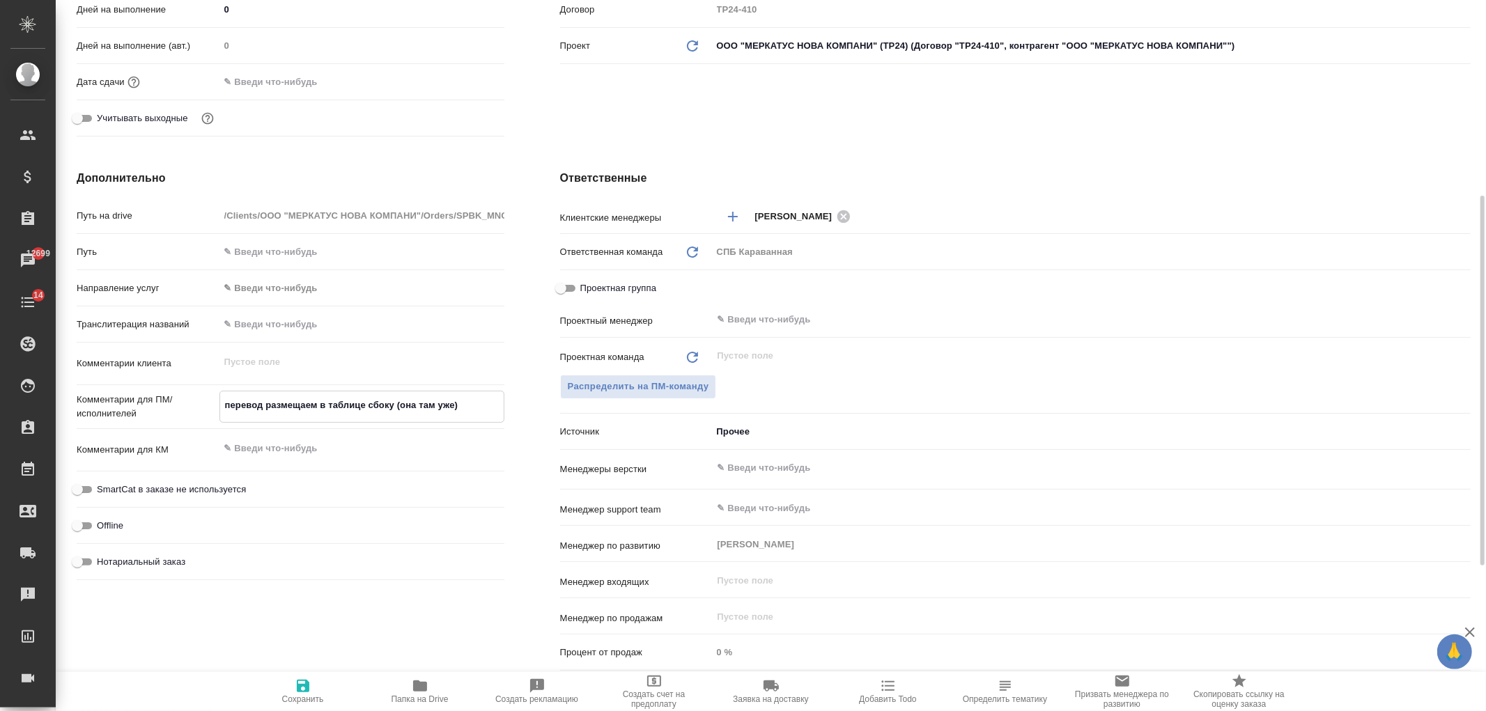
type textarea "x"
type textarea "перевод размещаем в таблице сбоку (она там уже )"
type textarea "x"
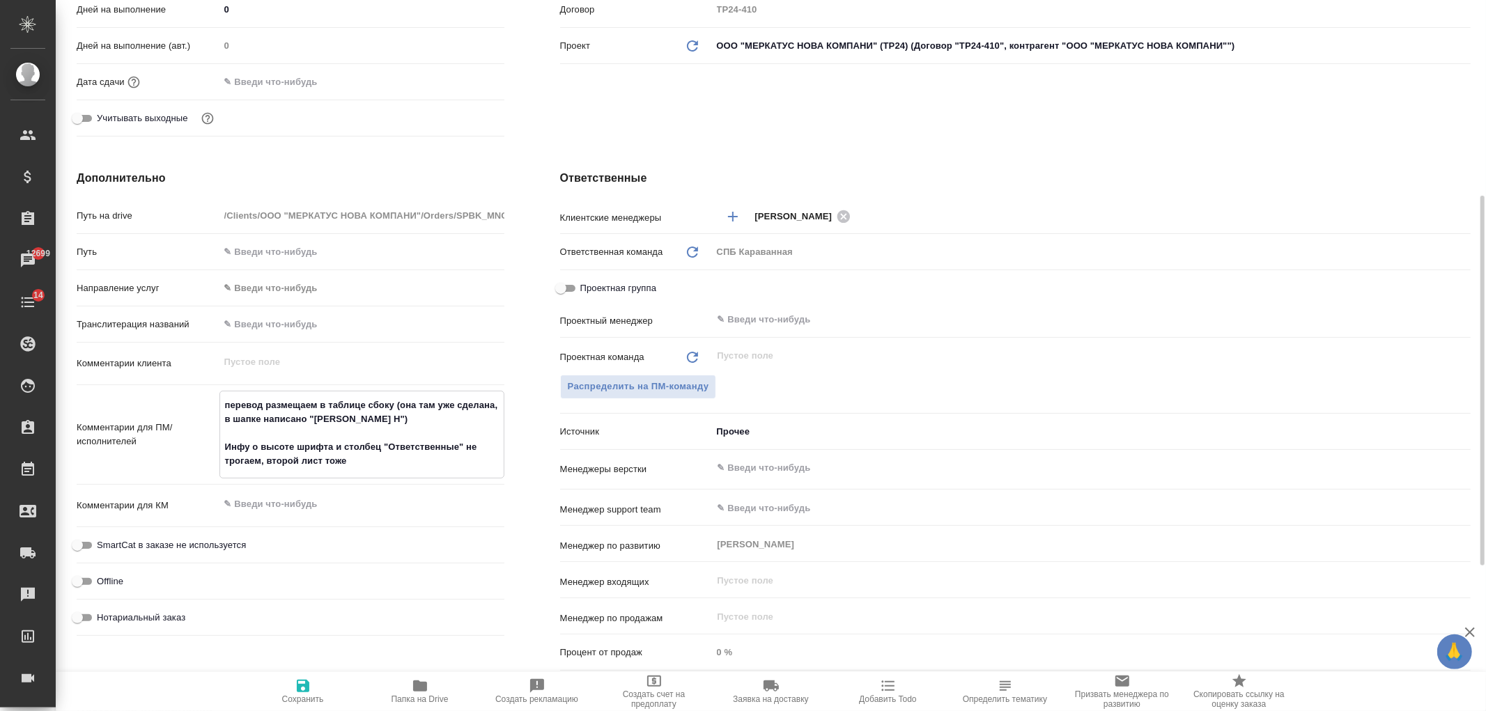
click at [316, 681] on span "Сохранить" at bounding box center [303, 691] width 100 height 26
click at [401, 417] on textarea "перевод размещаем в таблице сбоку (она там уже сделана, в шапке написано "Сувор…" at bounding box center [362, 433] width 284 height 79
click at [372, 420] on textarea "перевод размещаем в таблице сбоку (она там уже сделана, в шапке написано "Сувор…" at bounding box center [362, 433] width 284 height 79
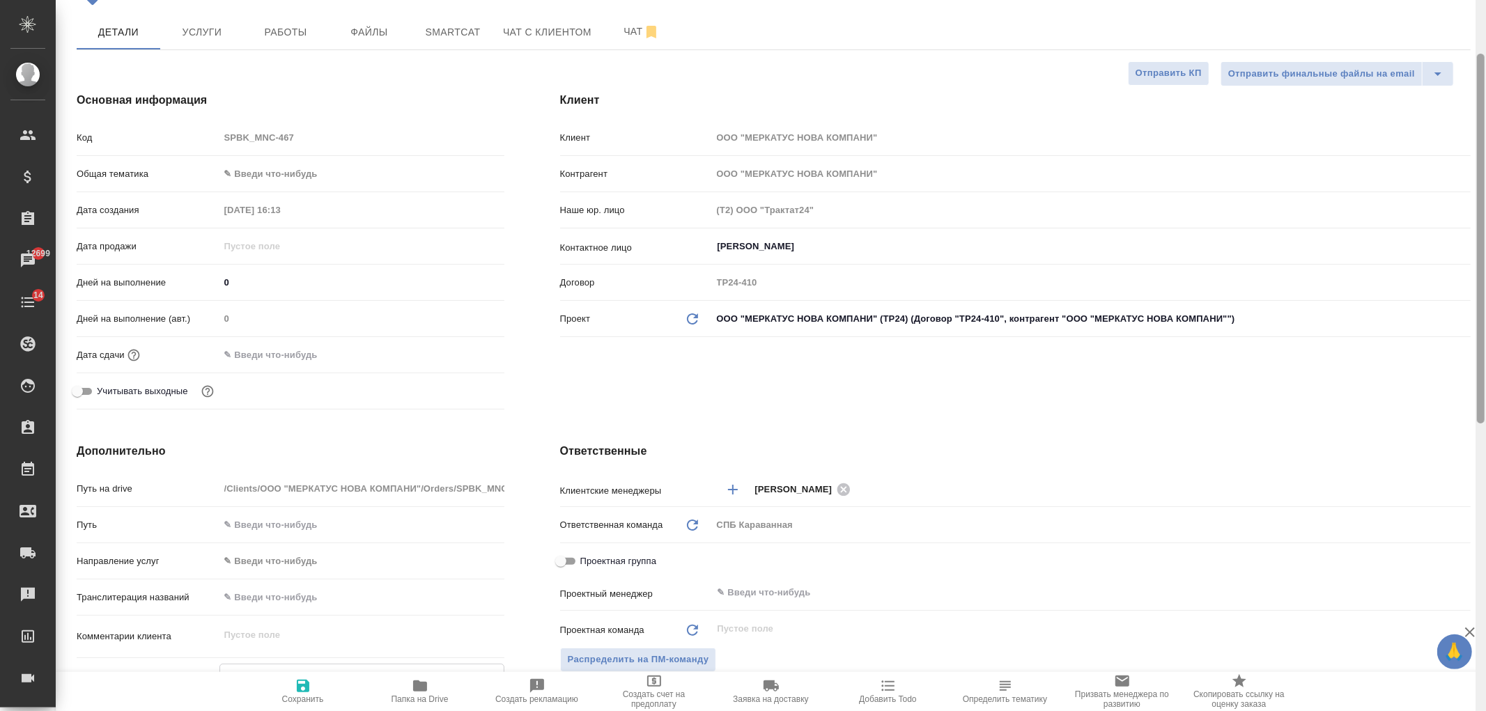
scroll to position [0, 0]
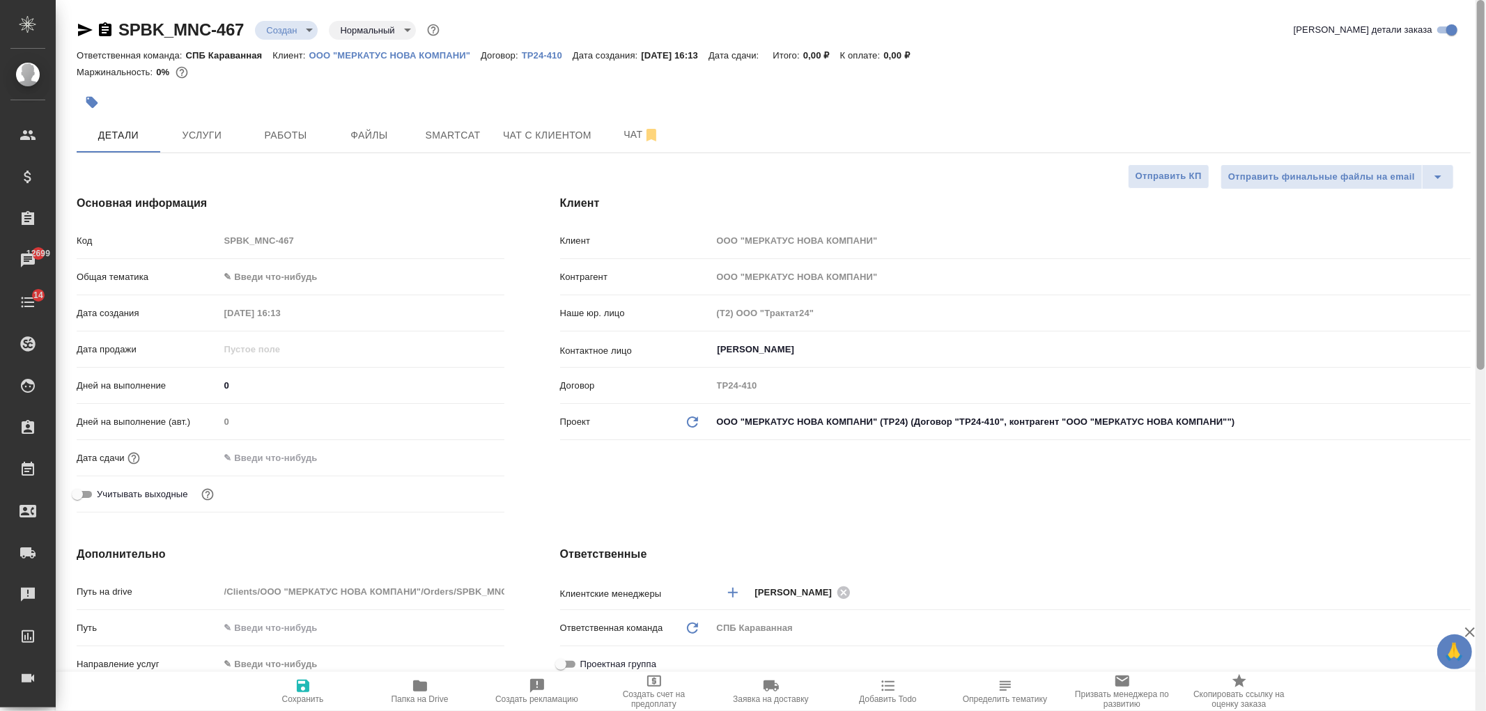
drag, startPoint x: 1483, startPoint y: 400, endPoint x: 1443, endPoint y: 1, distance: 401.2
click at [1473, 17] on div "SPBK_MNC-467 Создан new Нормальный normal Кратко детали заказа Ответственная ко…" at bounding box center [771, 355] width 1431 height 711
click at [294, 29] on body "🙏 .cls-1 fill:#fff; AWATERA Ivanova Arina Клиенты Спецификации Заказы 12699 Чат…" at bounding box center [743, 355] width 1486 height 711
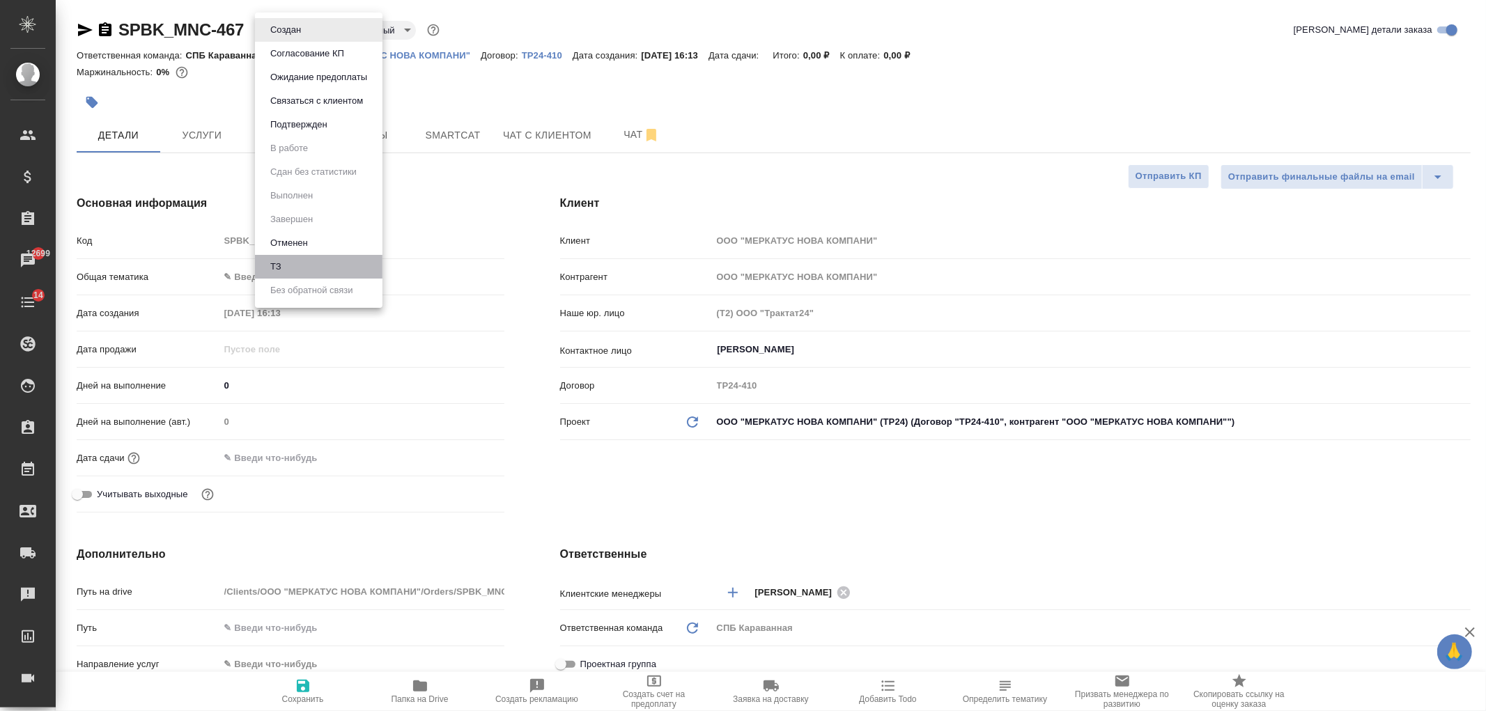
click at [302, 268] on li "ТЗ" at bounding box center [319, 267] width 128 height 24
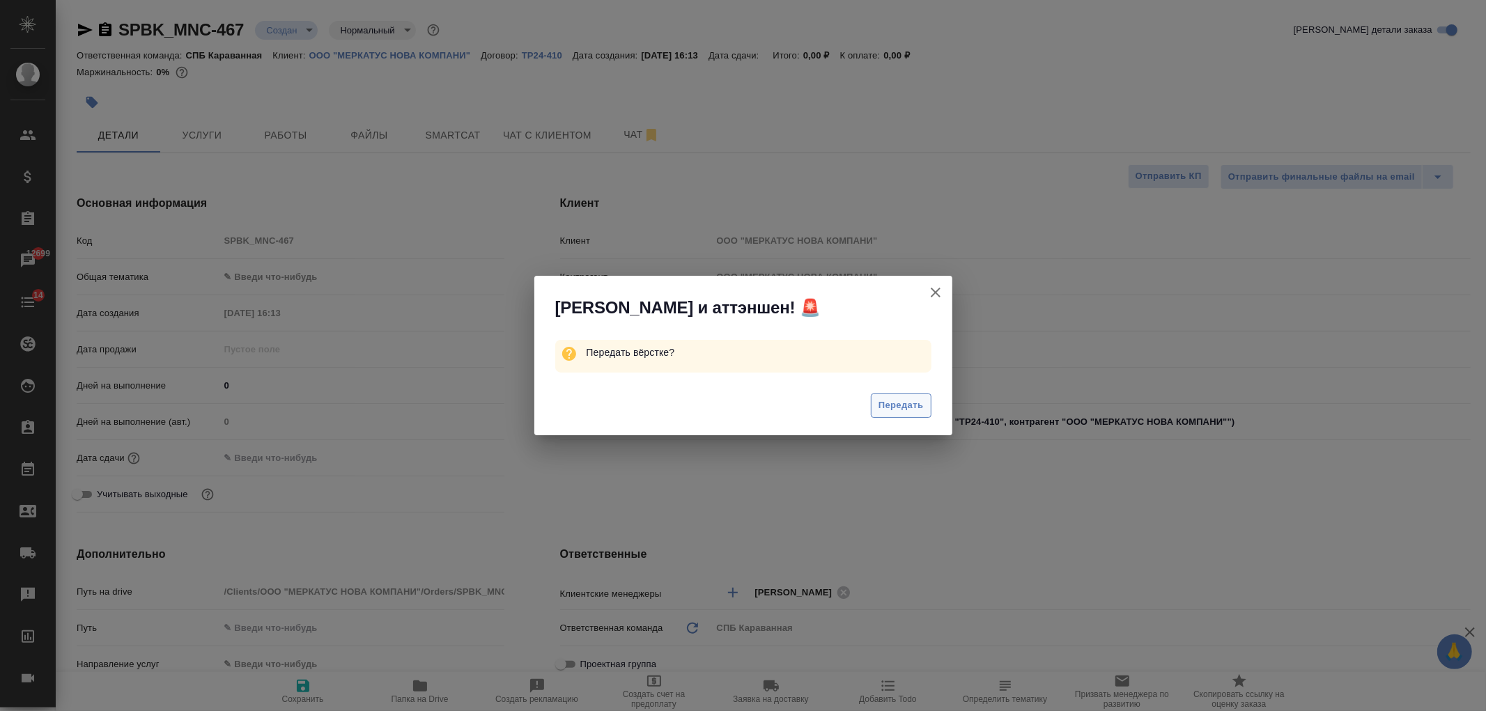
click at [897, 403] on span "Передать" at bounding box center [901, 406] width 45 height 16
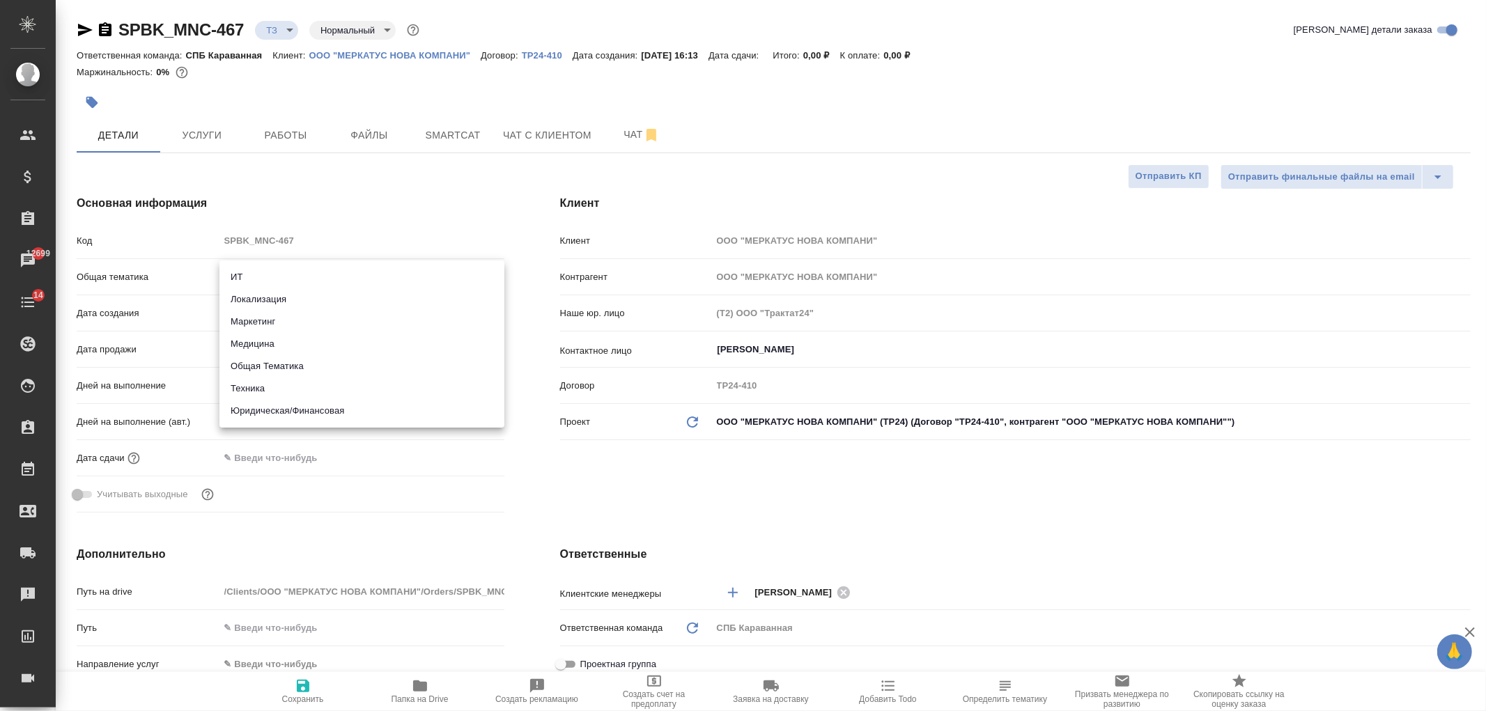
click at [287, 281] on body "🙏 .cls-1 fill:#fff; AWATERA Ivanova Arina Клиенты Спецификации Заказы 12699 Чат…" at bounding box center [743, 355] width 1486 height 711
click at [316, 385] on li "Техника" at bounding box center [361, 389] width 285 height 22
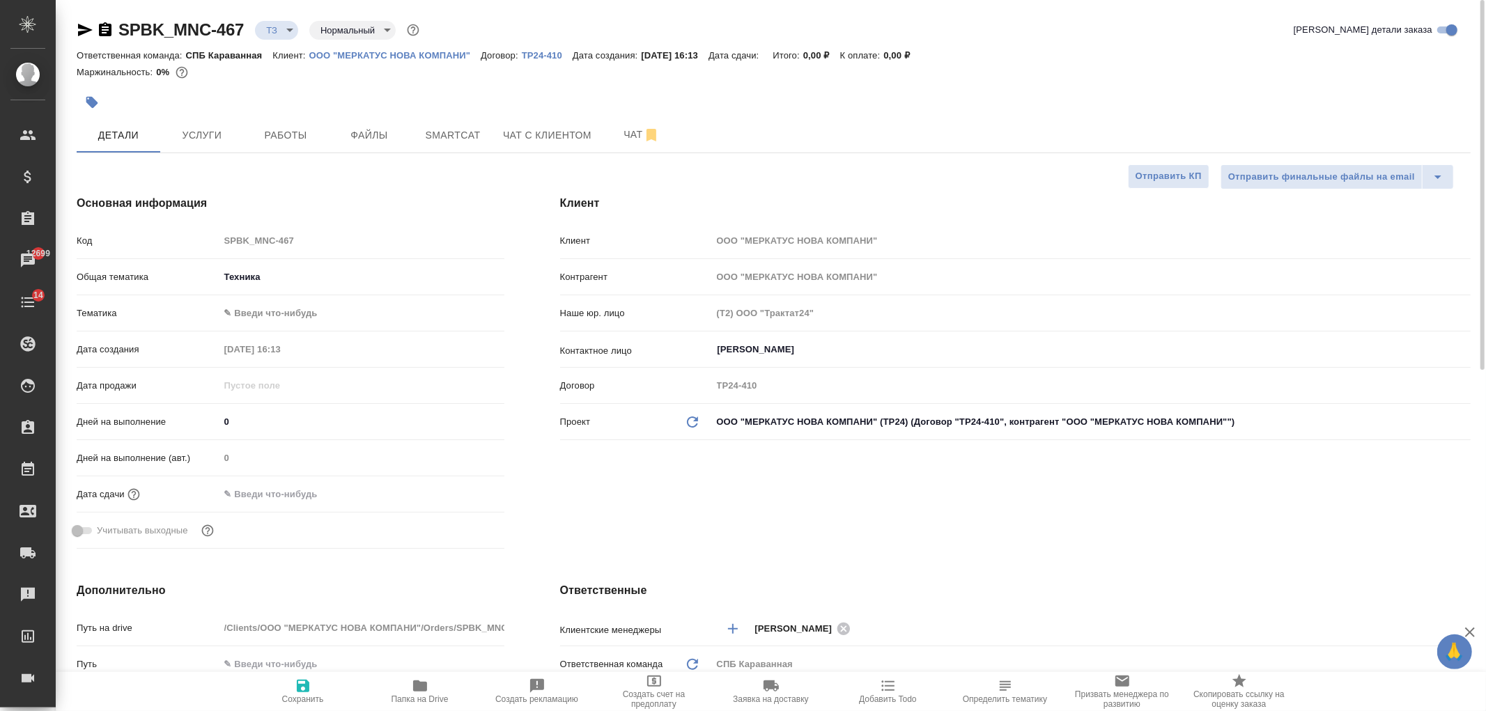
click at [298, 311] on body "🙏 .cls-1 fill:#fff; AWATERA Ivanova Arina Клиенты Спецификации Заказы 12699 Чат…" at bounding box center [743, 355] width 1486 height 711
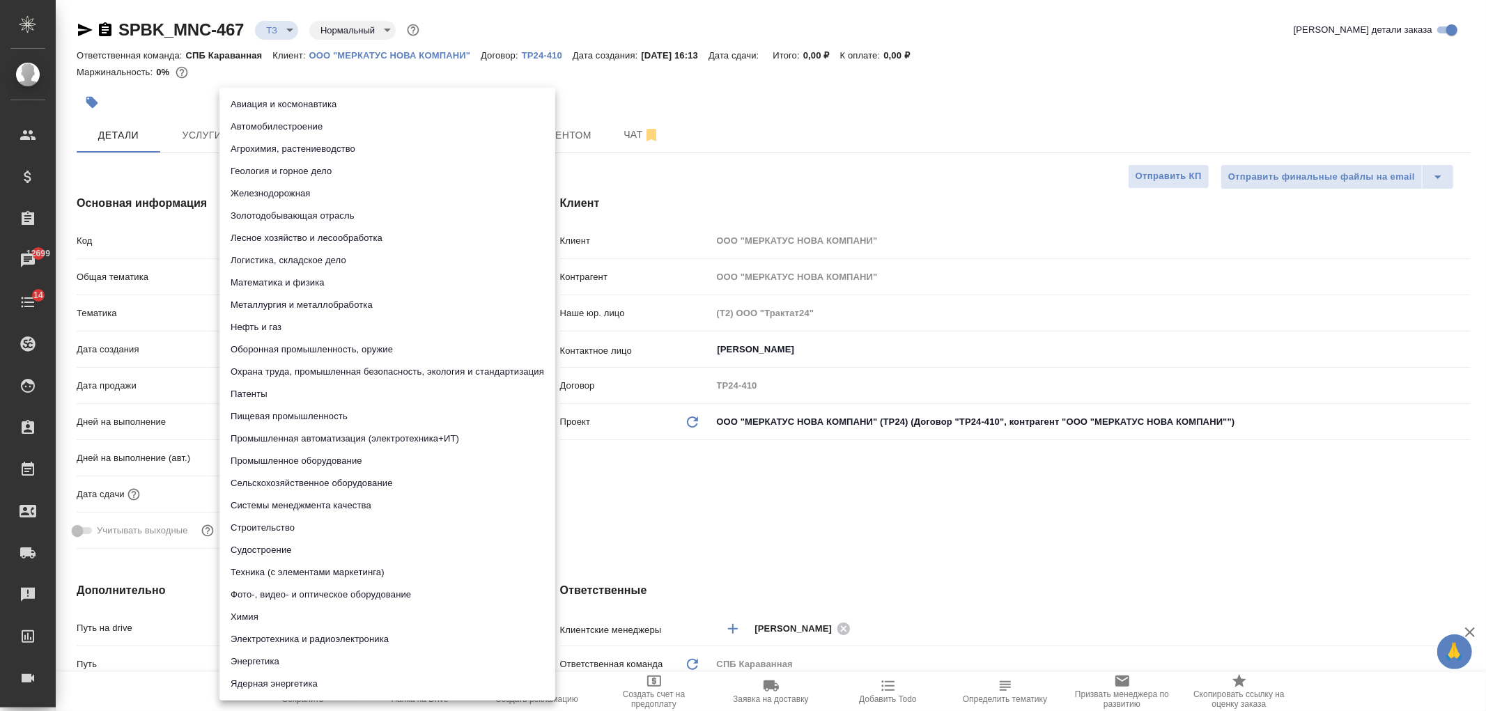
click at [330, 420] on li "Пищевая промышленность" at bounding box center [387, 417] width 336 height 22
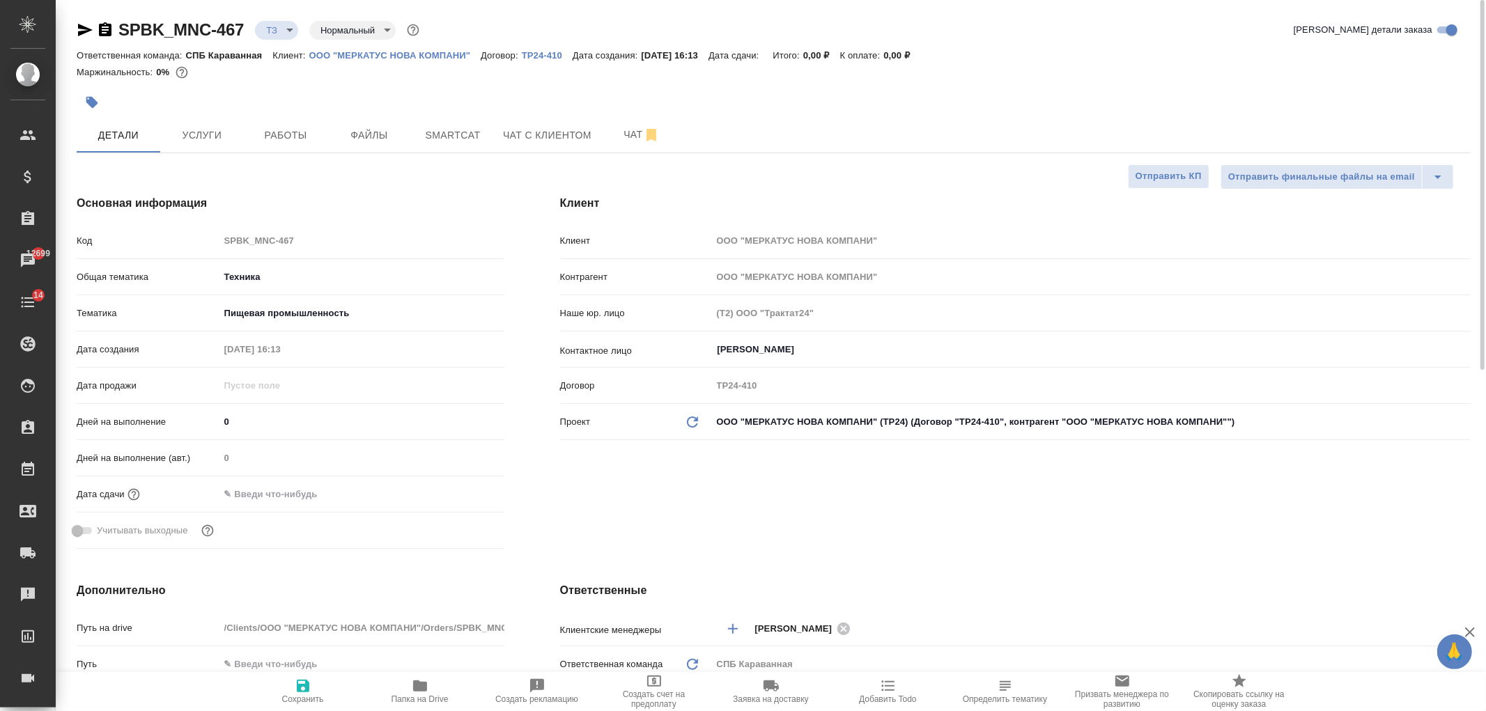
click at [300, 695] on span "Сохранить" at bounding box center [303, 700] width 42 height 10
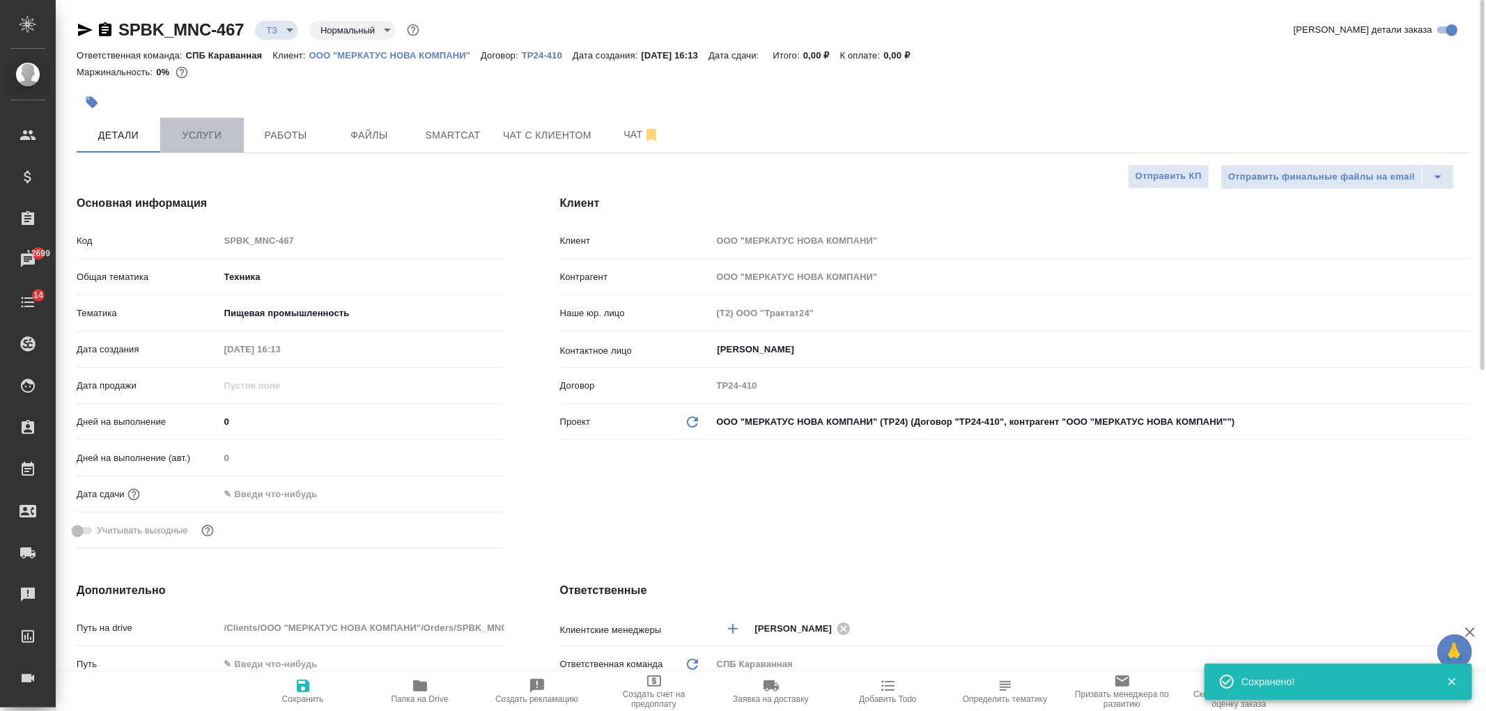
click at [222, 128] on span "Услуги" at bounding box center [202, 135] width 67 height 17
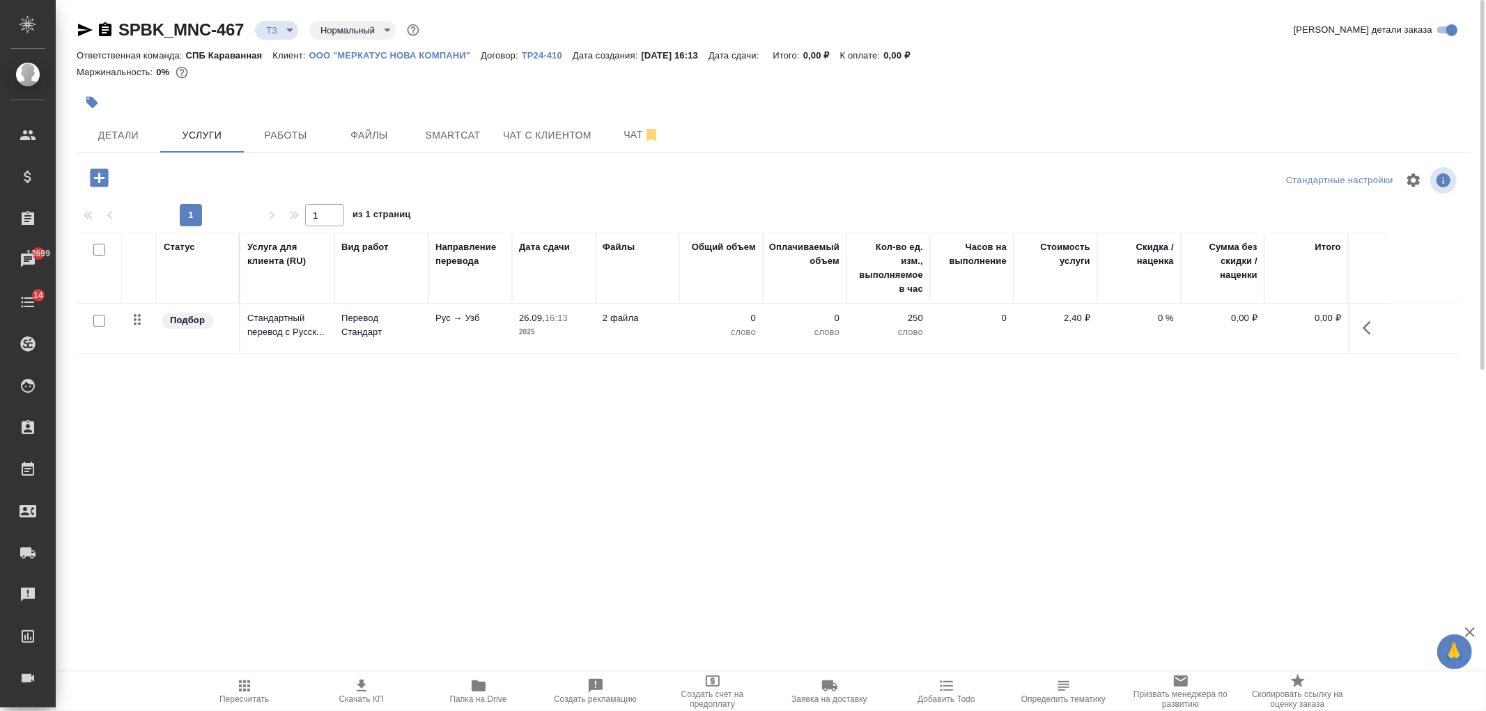
click at [100, 317] on input "checkbox" at bounding box center [99, 321] width 12 height 12
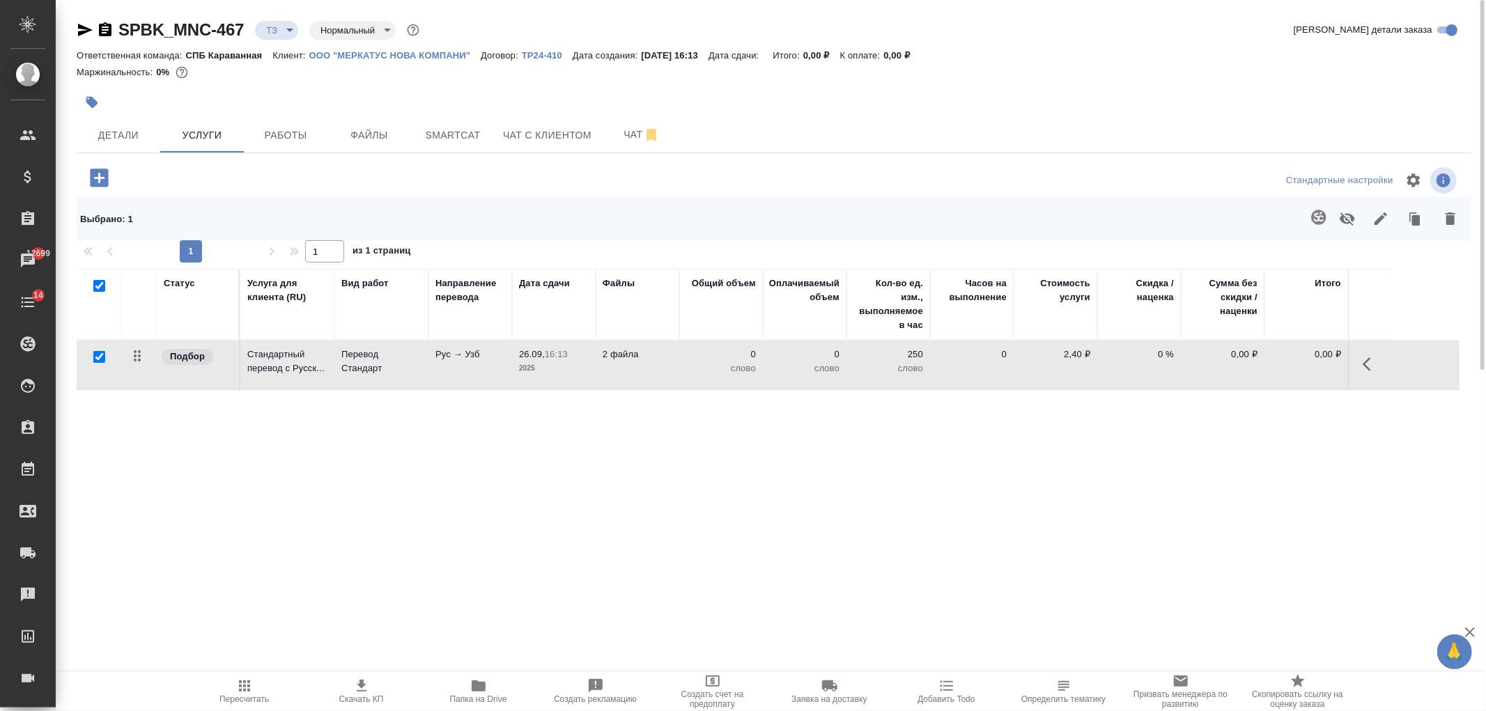
click at [1331, 224] on button "button" at bounding box center [1318, 217] width 33 height 33
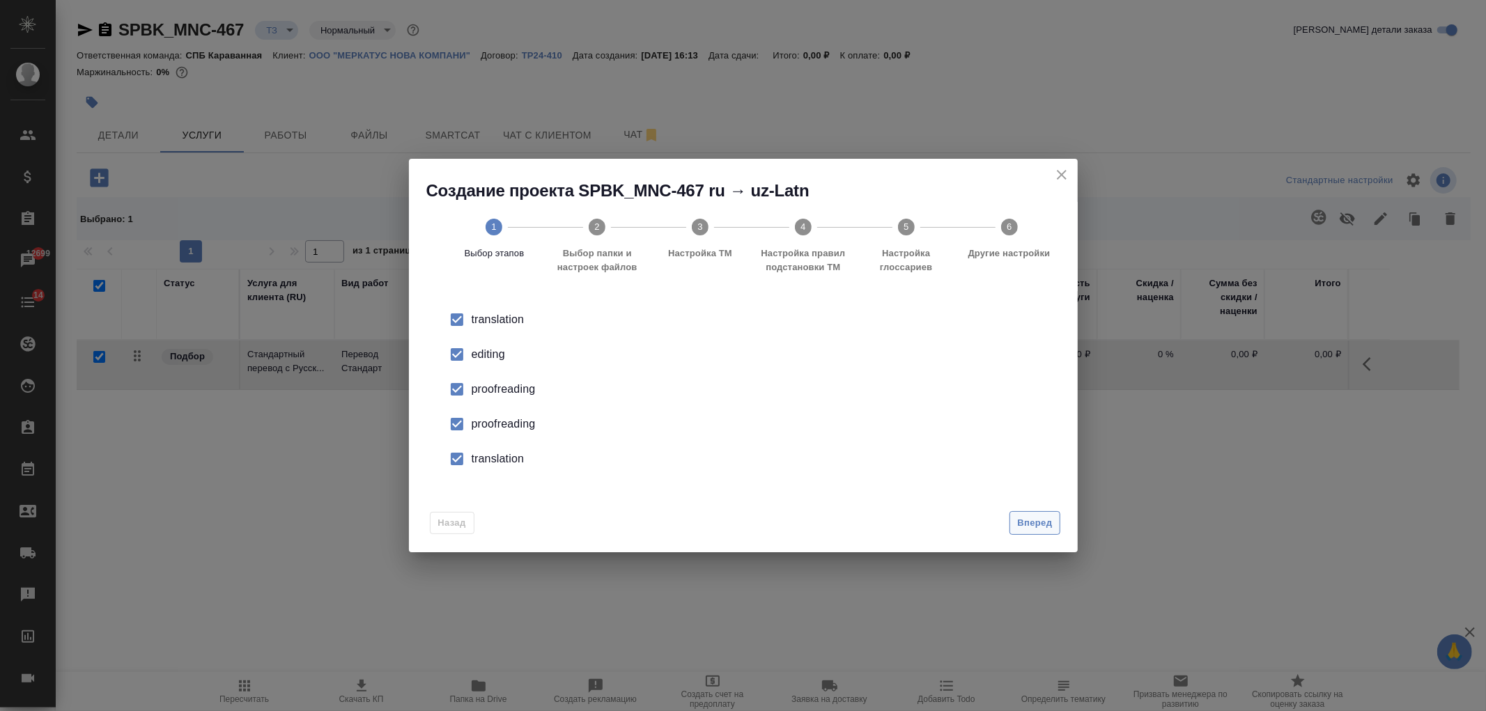
click at [1035, 516] on span "Вперед" at bounding box center [1034, 524] width 35 height 16
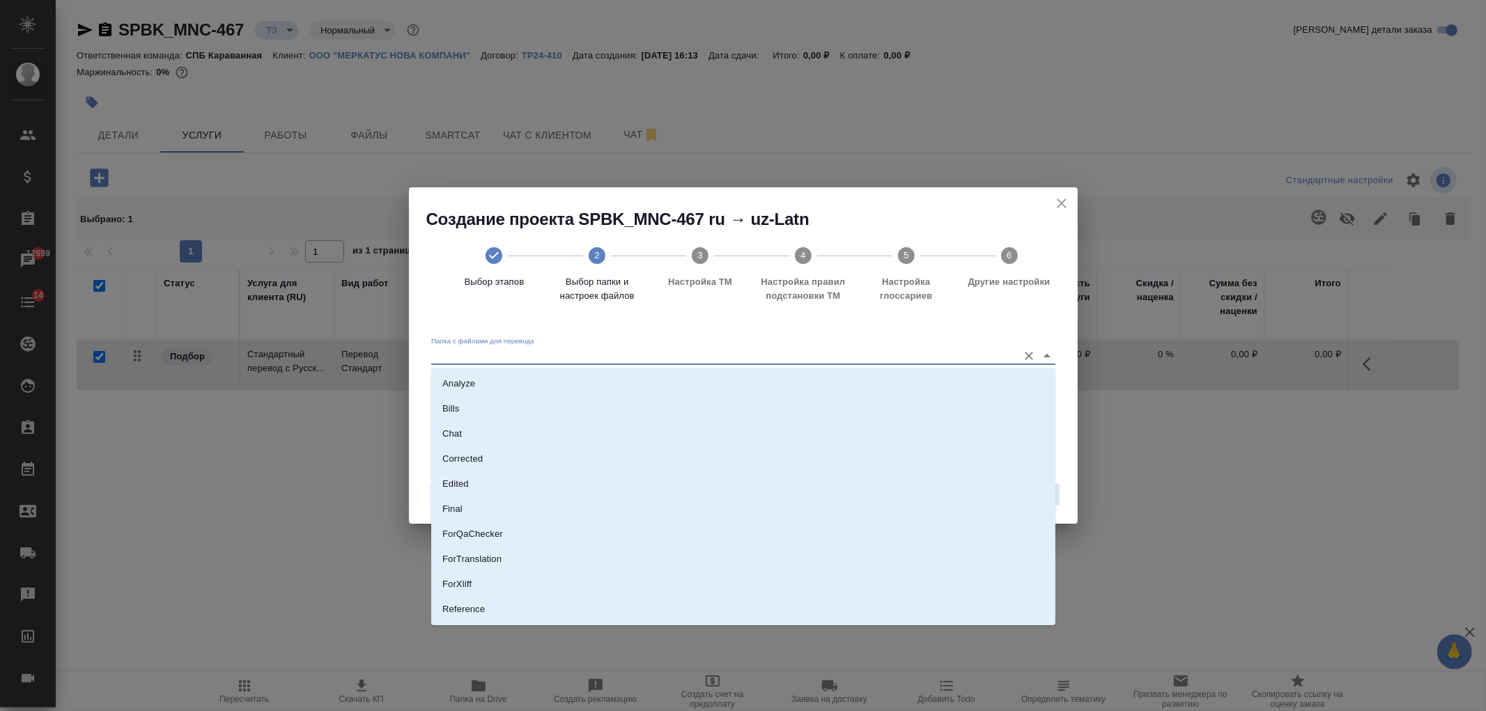
click at [601, 353] on input "Папка с файлами для перевода" at bounding box center [721, 356] width 580 height 17
click at [485, 565] on li "Source" at bounding box center [743, 562] width 624 height 25
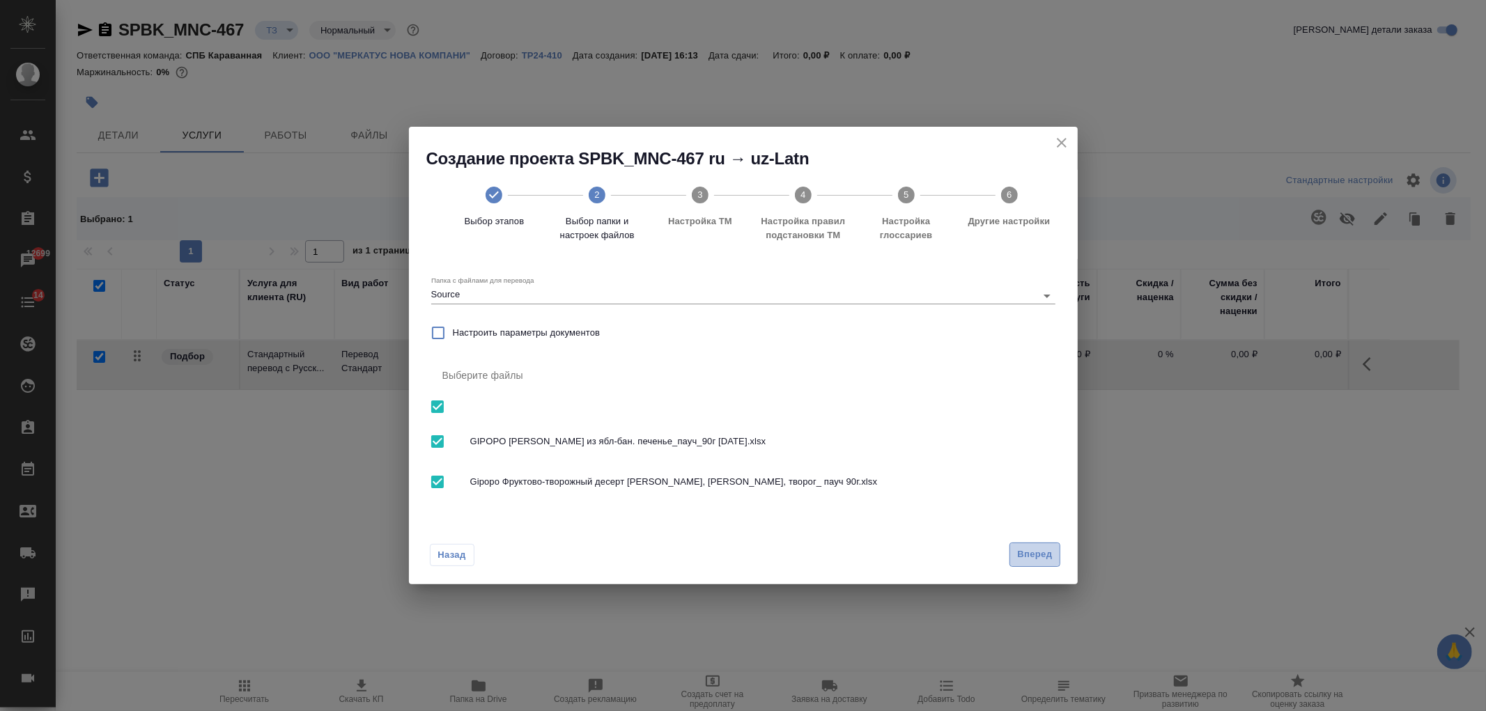
click at [1047, 557] on span "Вперед" at bounding box center [1034, 555] width 35 height 16
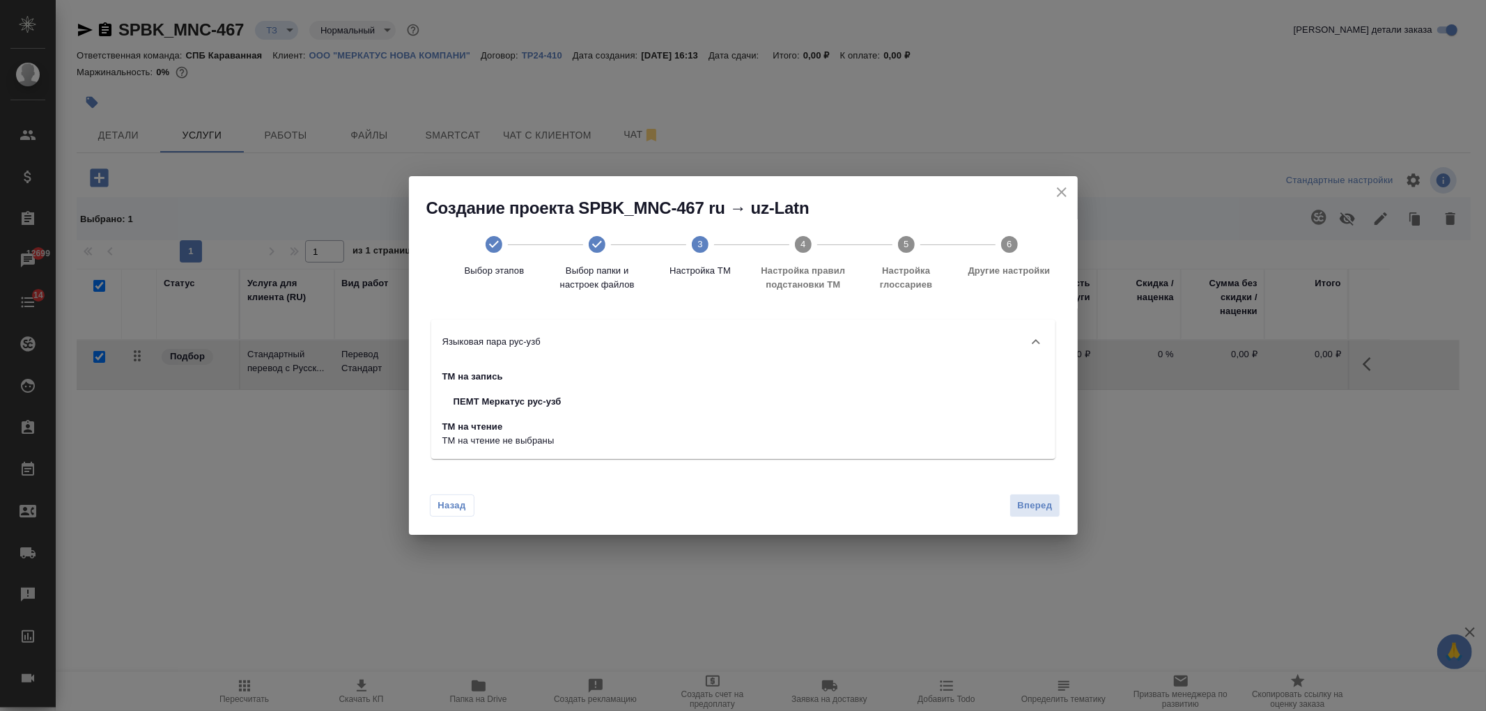
click at [1028, 489] on div "Назад Вперед" at bounding box center [743, 503] width 669 height 66
click at [1033, 509] on span "Вперед" at bounding box center [1034, 506] width 35 height 16
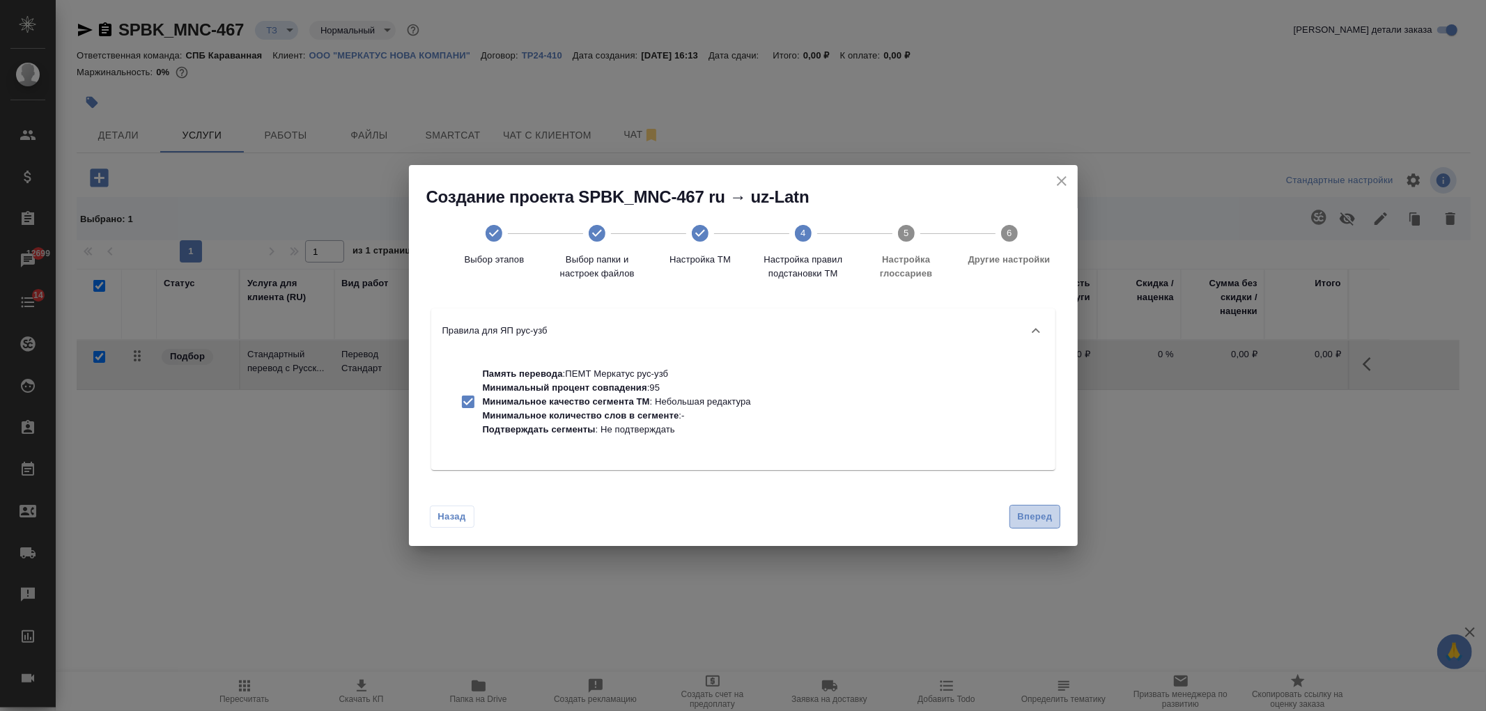
click at [1032, 517] on span "Вперед" at bounding box center [1034, 517] width 35 height 16
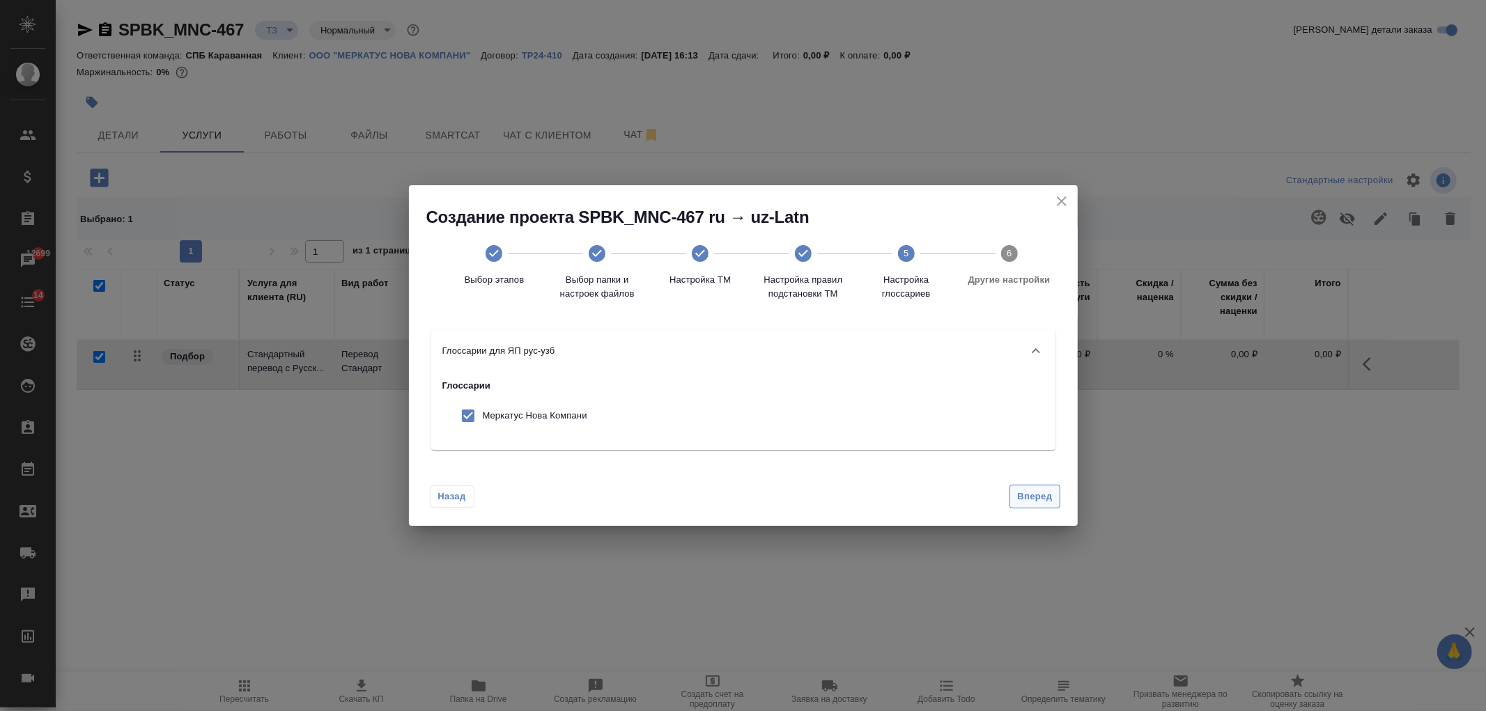
click at [1045, 498] on span "Вперед" at bounding box center [1034, 497] width 35 height 16
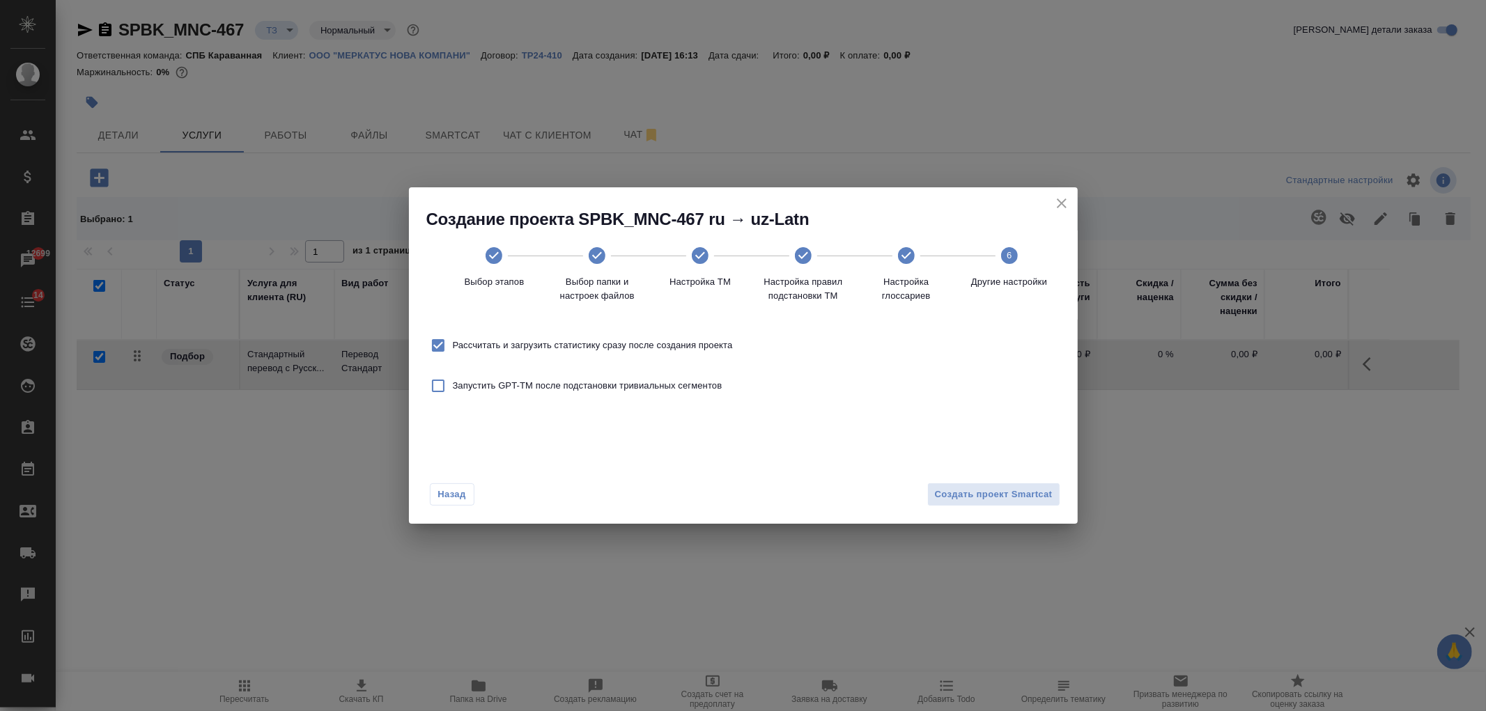
drag, startPoint x: 524, startPoint y: 343, endPoint x: 670, endPoint y: 382, distance: 151.4
click at [523, 342] on span "Рассчитать и загрузить статистику сразу после создания проекта" at bounding box center [593, 346] width 280 height 14
click at [453, 342] on input "Рассчитать и загрузить статистику сразу после создания проекта" at bounding box center [438, 345] width 29 height 29
click at [978, 491] on span "Создать проект Smartcat" at bounding box center [994, 495] width 118 height 16
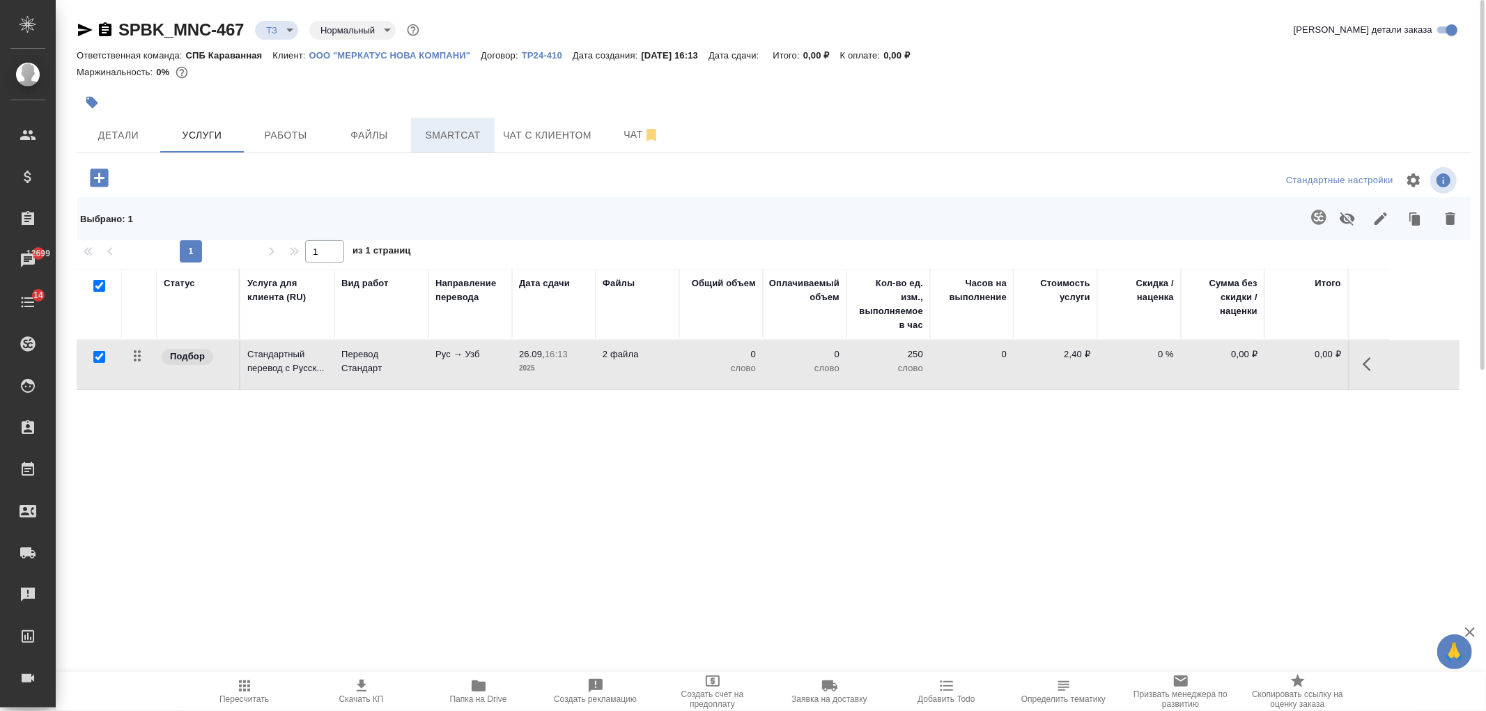
click at [479, 135] on span "Smartcat" at bounding box center [452, 135] width 67 height 17
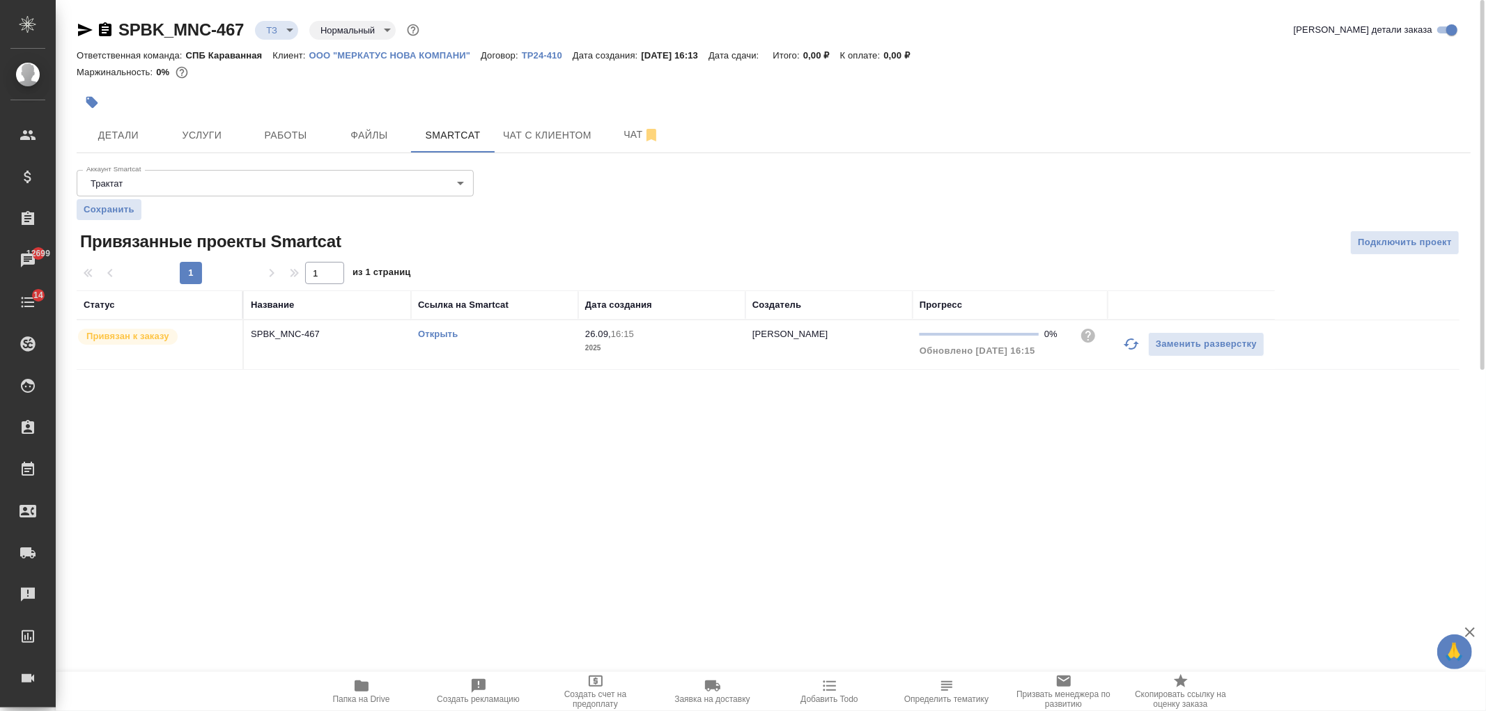
click at [435, 335] on link "Открыть" at bounding box center [438, 334] width 40 height 10
click at [187, 151] on button "Услуги" at bounding box center [202, 135] width 84 height 35
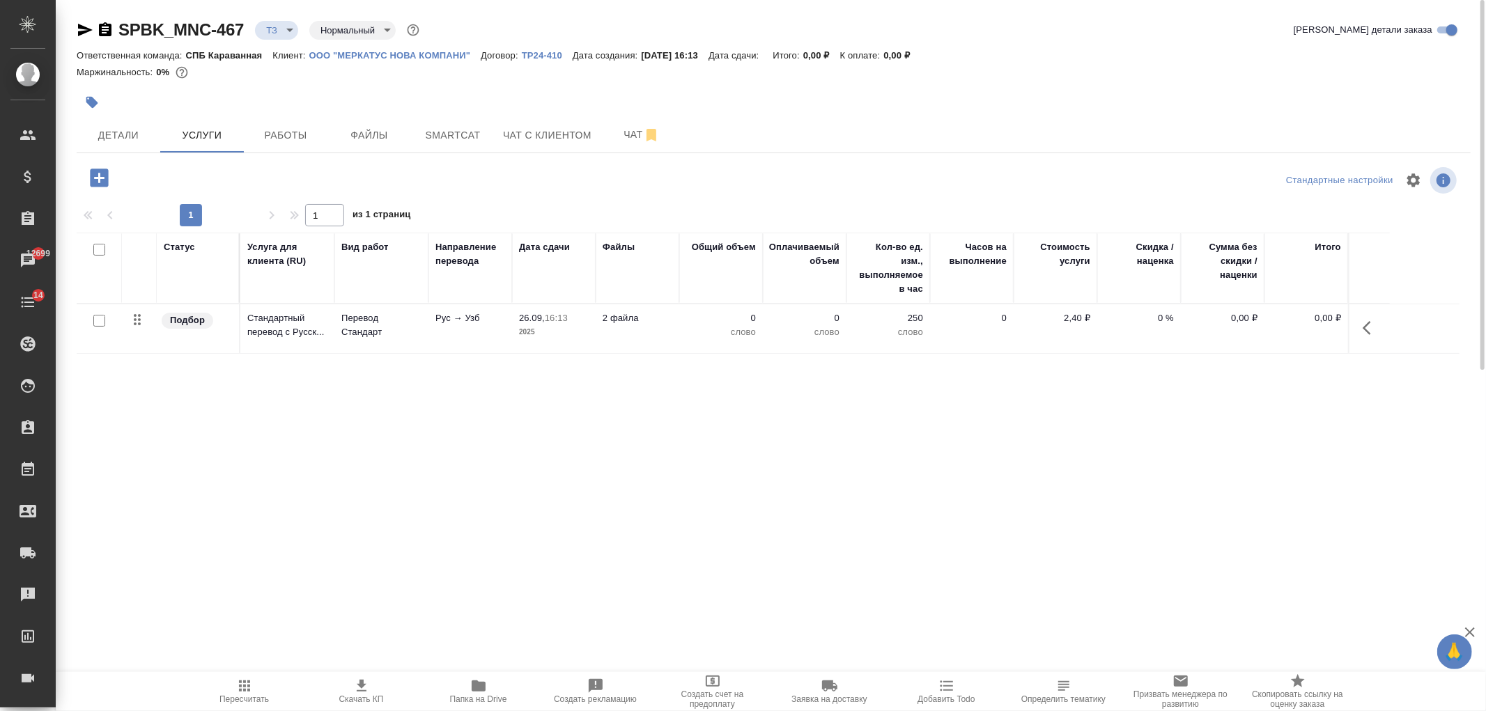
click at [723, 336] on p "слово" at bounding box center [721, 332] width 70 height 14
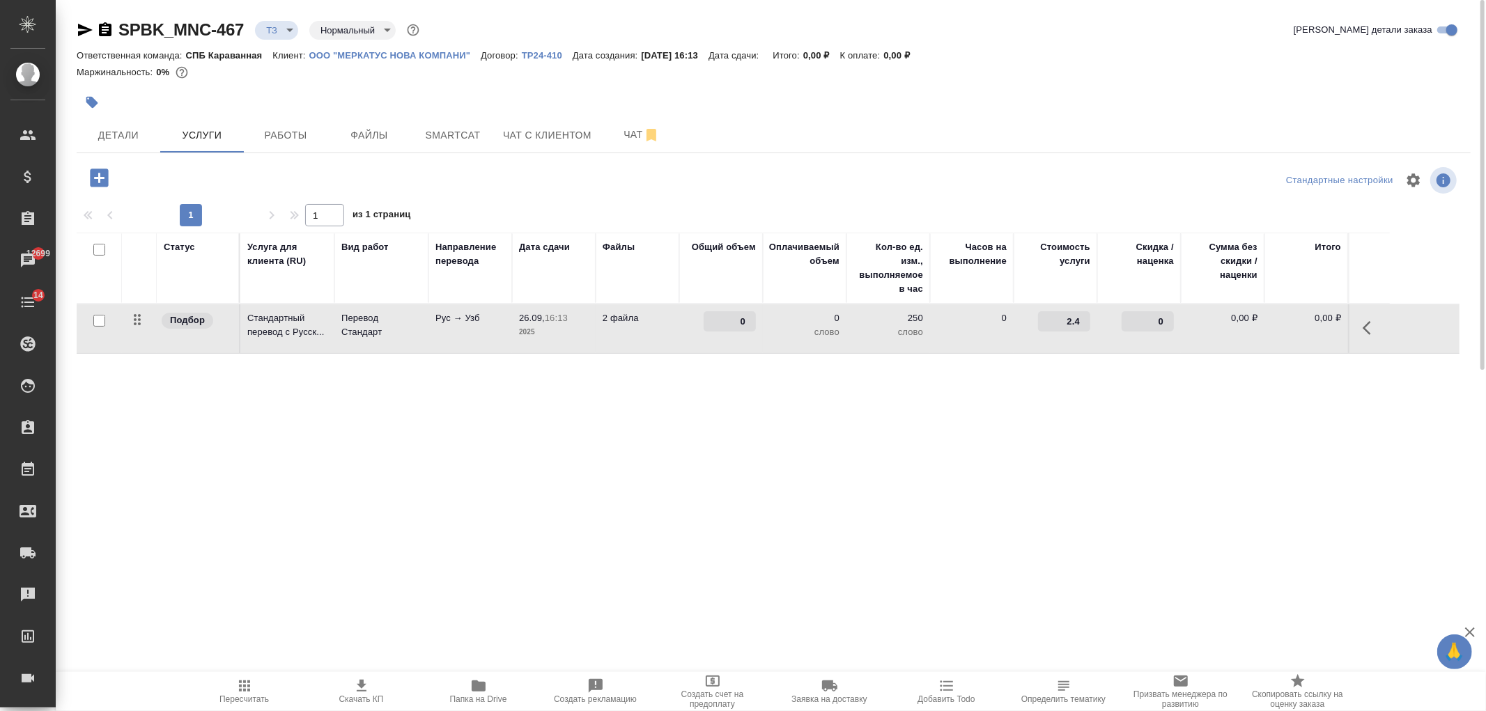
click at [723, 336] on td "0" at bounding box center [721, 329] width 84 height 49
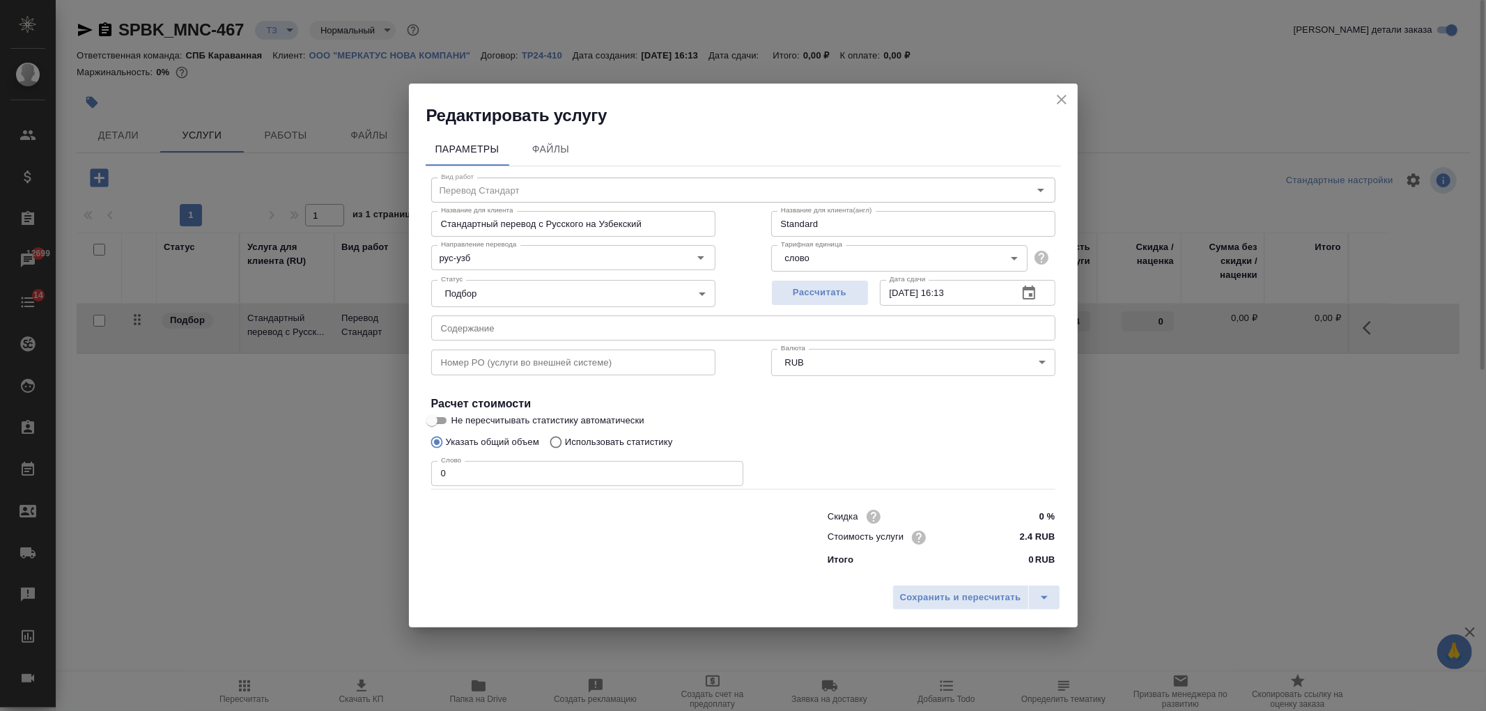
click at [600, 440] on p "Использовать статистику" at bounding box center [619, 443] width 108 height 14
click at [565, 440] on input "Использовать статистику" at bounding box center [554, 442] width 22 height 26
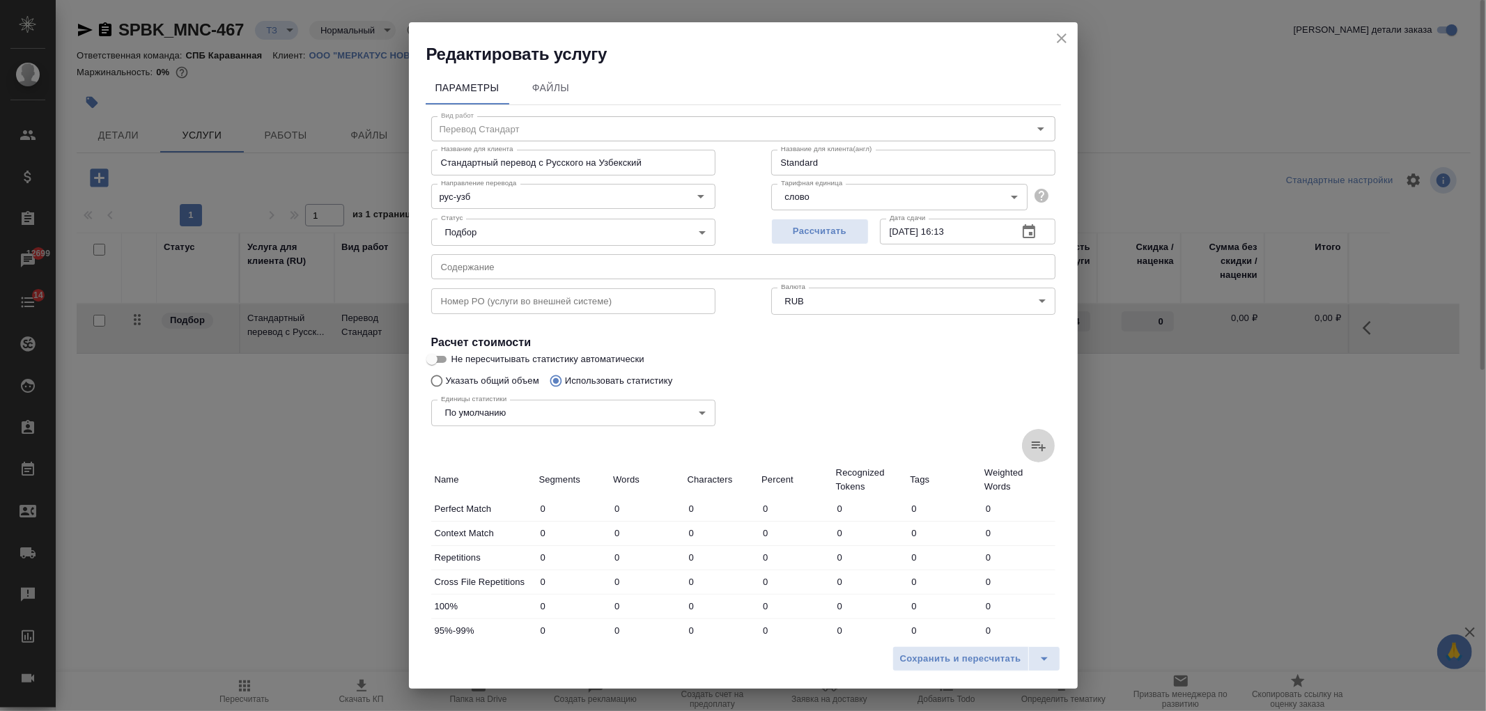
click at [1031, 443] on icon at bounding box center [1039, 446] width 17 height 17
click at [0, 0] on input "file" at bounding box center [0, 0] width 0 height 0
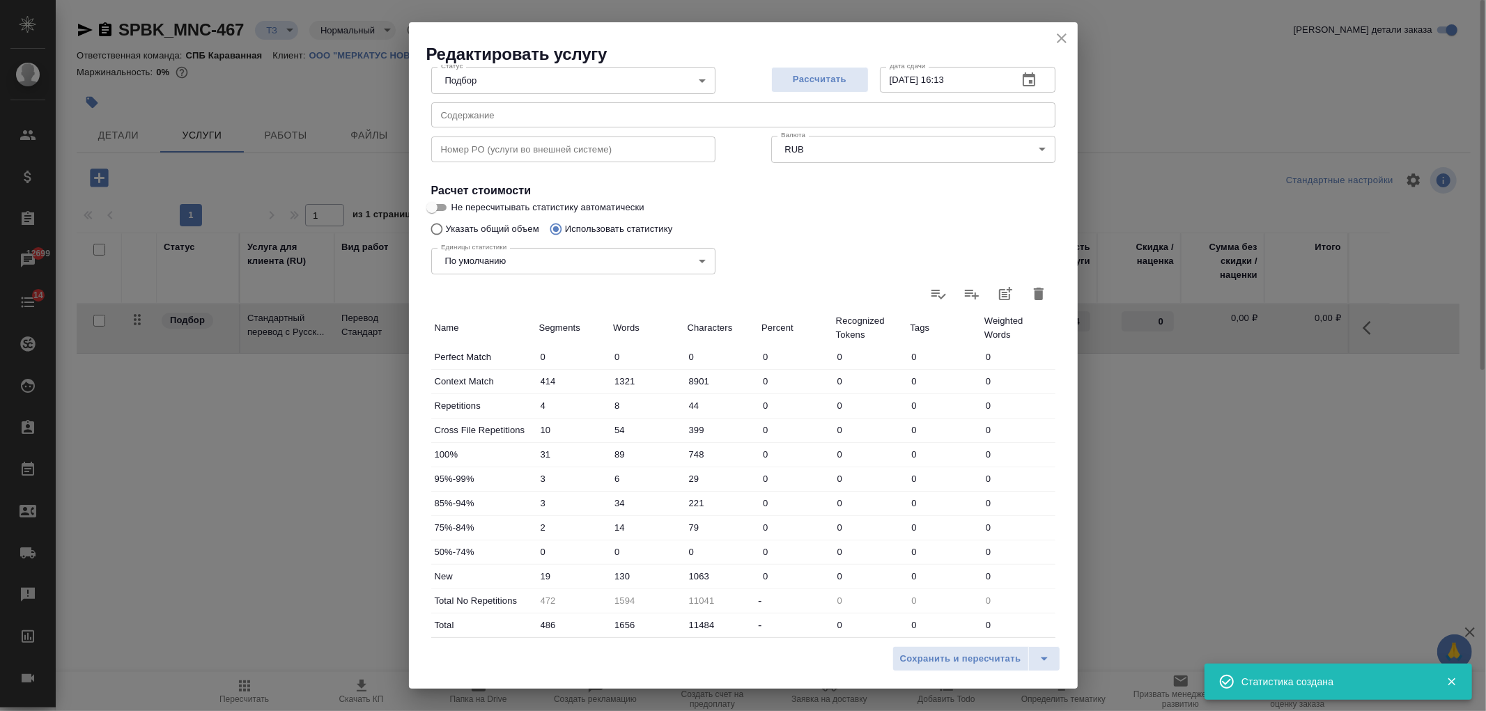
scroll to position [239, 0]
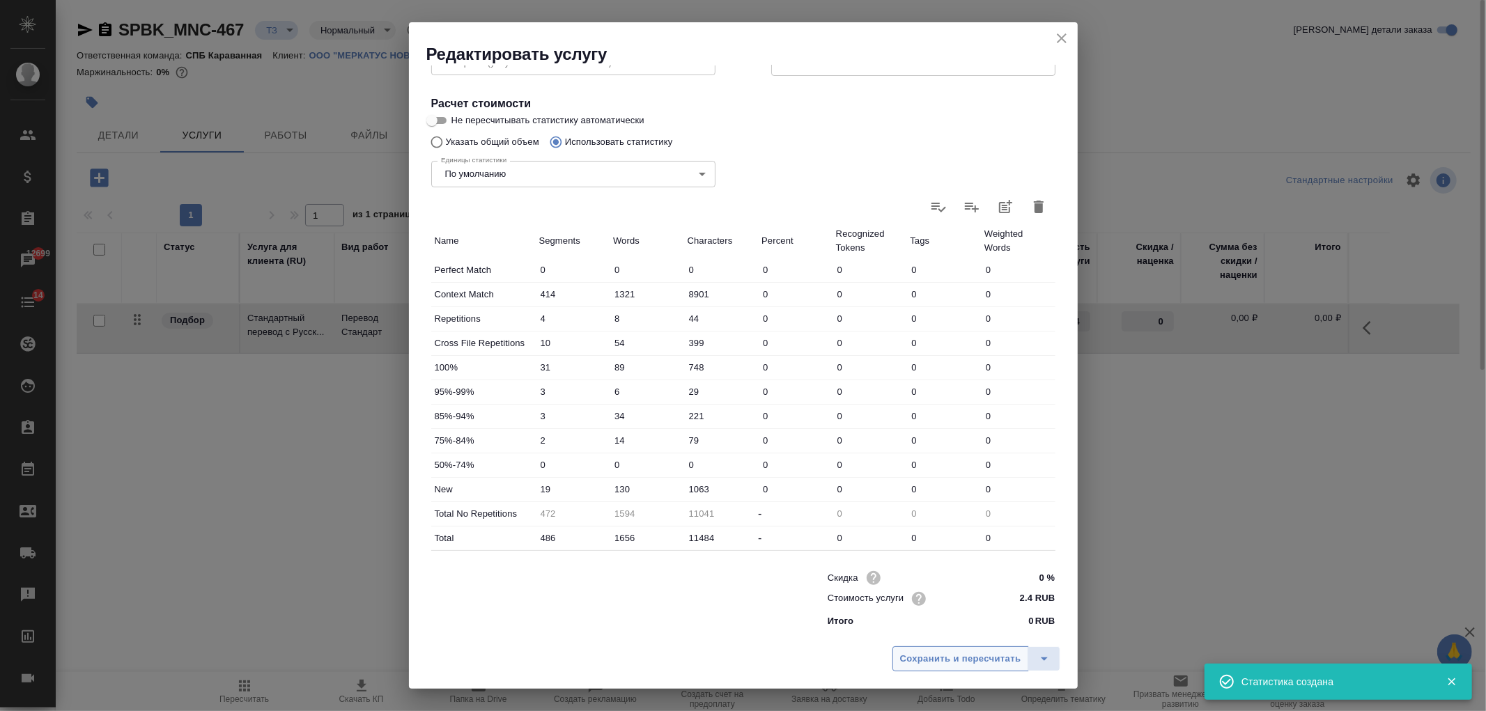
click at [942, 656] on span "Сохранить и пересчитать" at bounding box center [960, 660] width 121 height 16
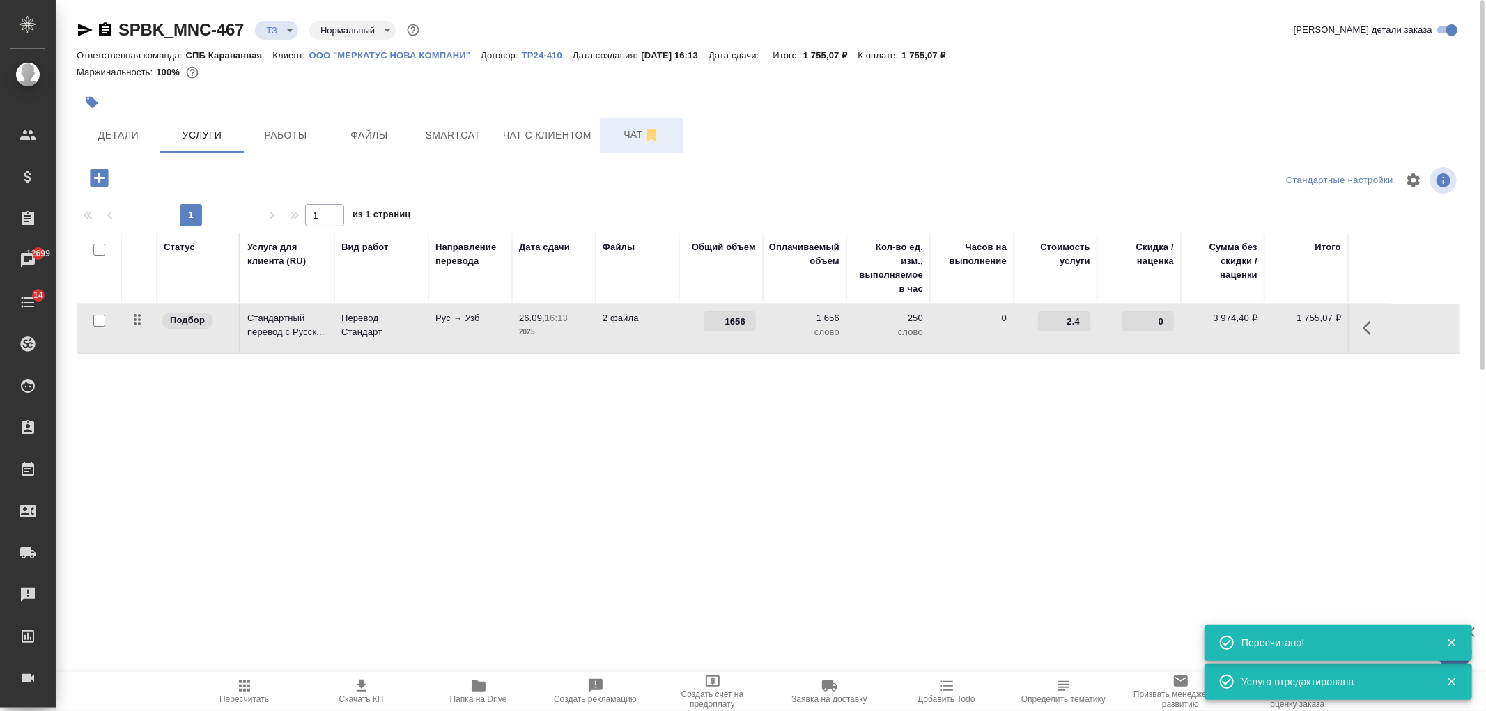
click at [608, 141] on span "Чат" at bounding box center [641, 134] width 67 height 17
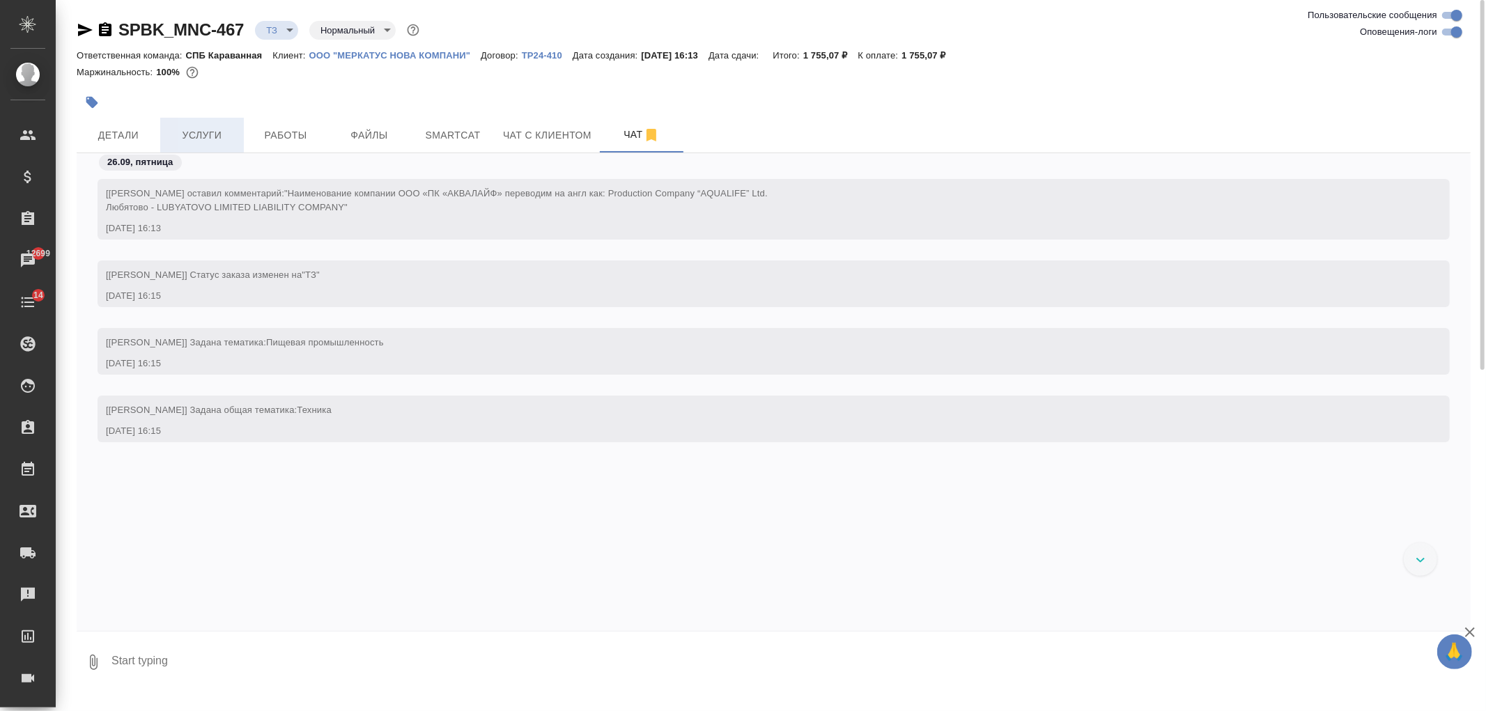
click at [211, 127] on span "Услуги" at bounding box center [202, 135] width 67 height 17
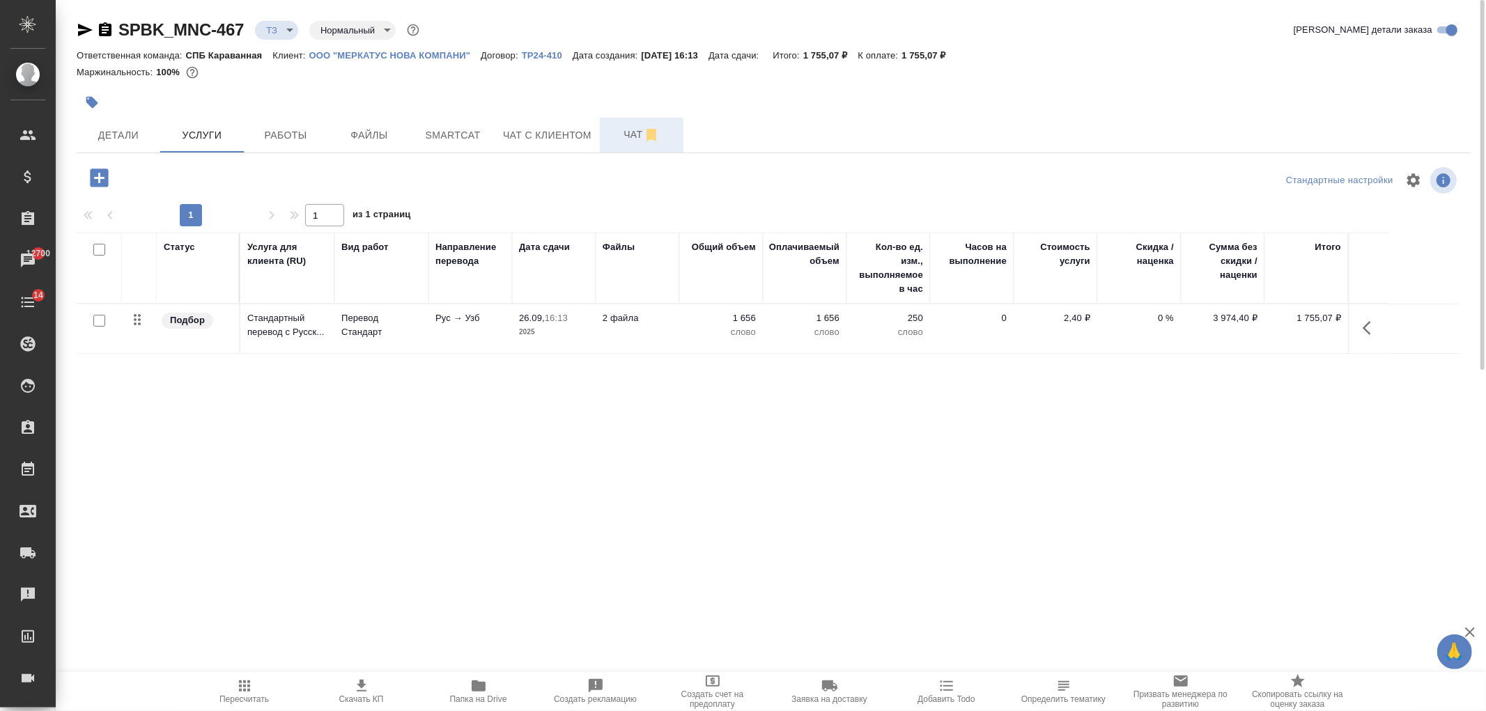
click at [613, 133] on span "Чат" at bounding box center [641, 134] width 67 height 17
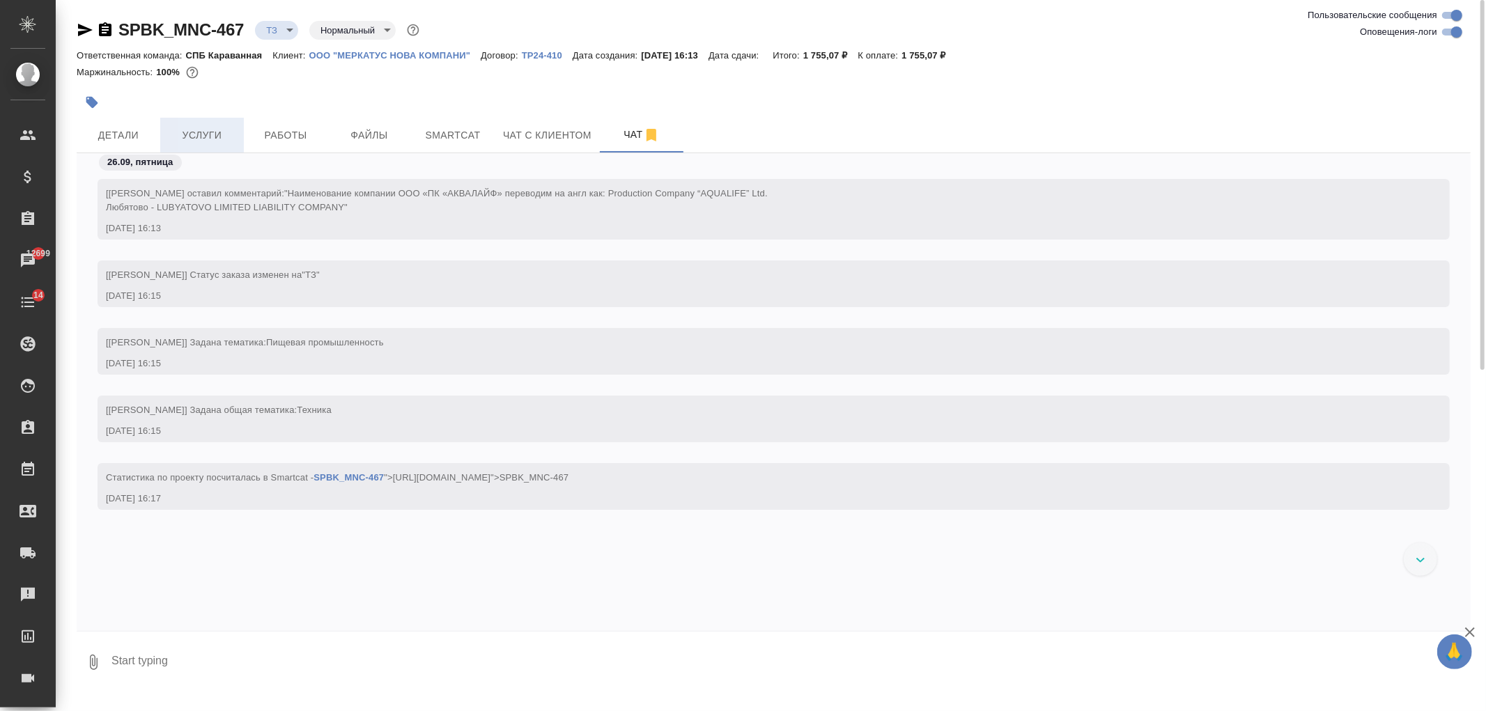
click at [207, 123] on button "Услуги" at bounding box center [202, 135] width 84 height 35
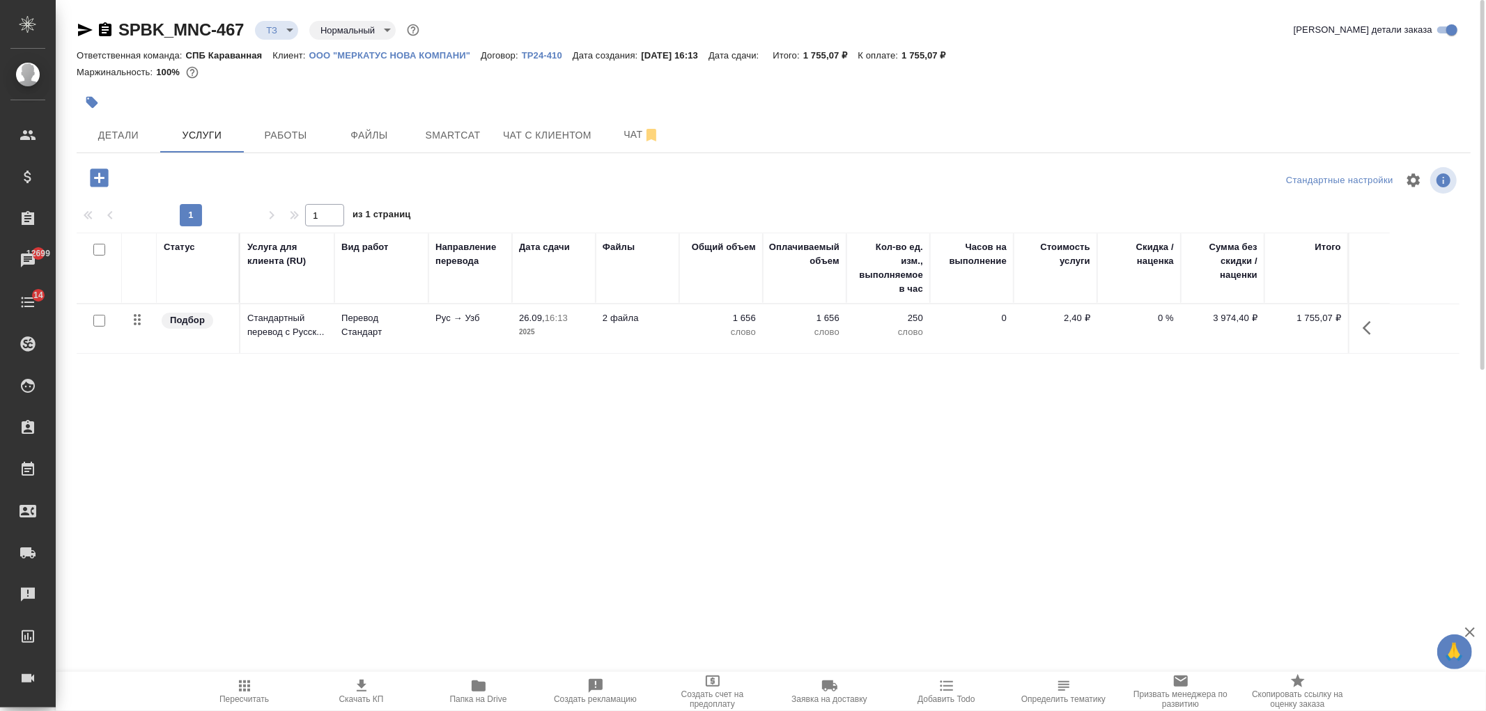
click at [82, 26] on icon "button" at bounding box center [85, 30] width 15 height 13
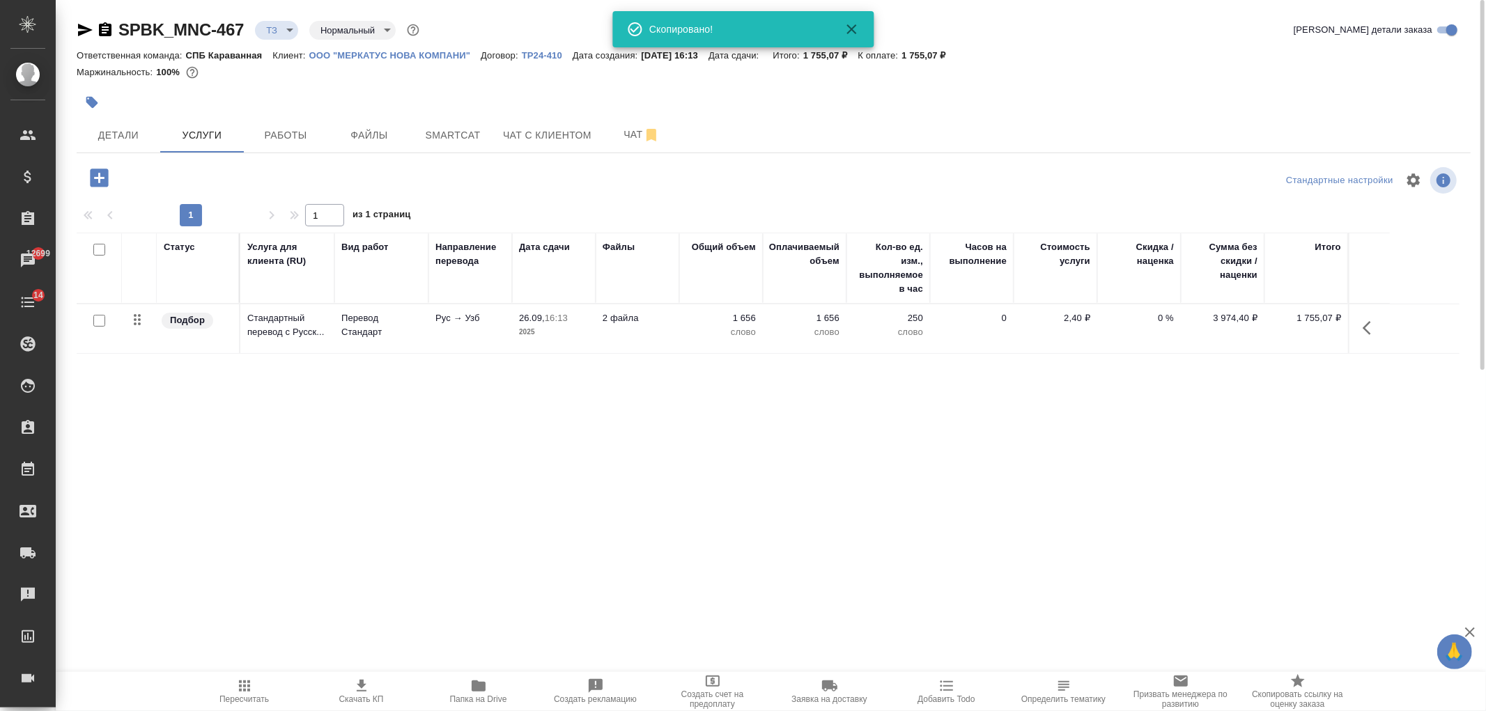
drag, startPoint x: 615, startPoint y: 162, endPoint x: 626, endPoint y: 130, distance: 33.9
click at [616, 160] on div "SPBK_MNC-467 ТЗ tz Нормальный normal Кратко детали заказа Ответственная команда…" at bounding box center [774, 284] width 1410 height 568
click at [626, 130] on span "Чат" at bounding box center [641, 134] width 67 height 17
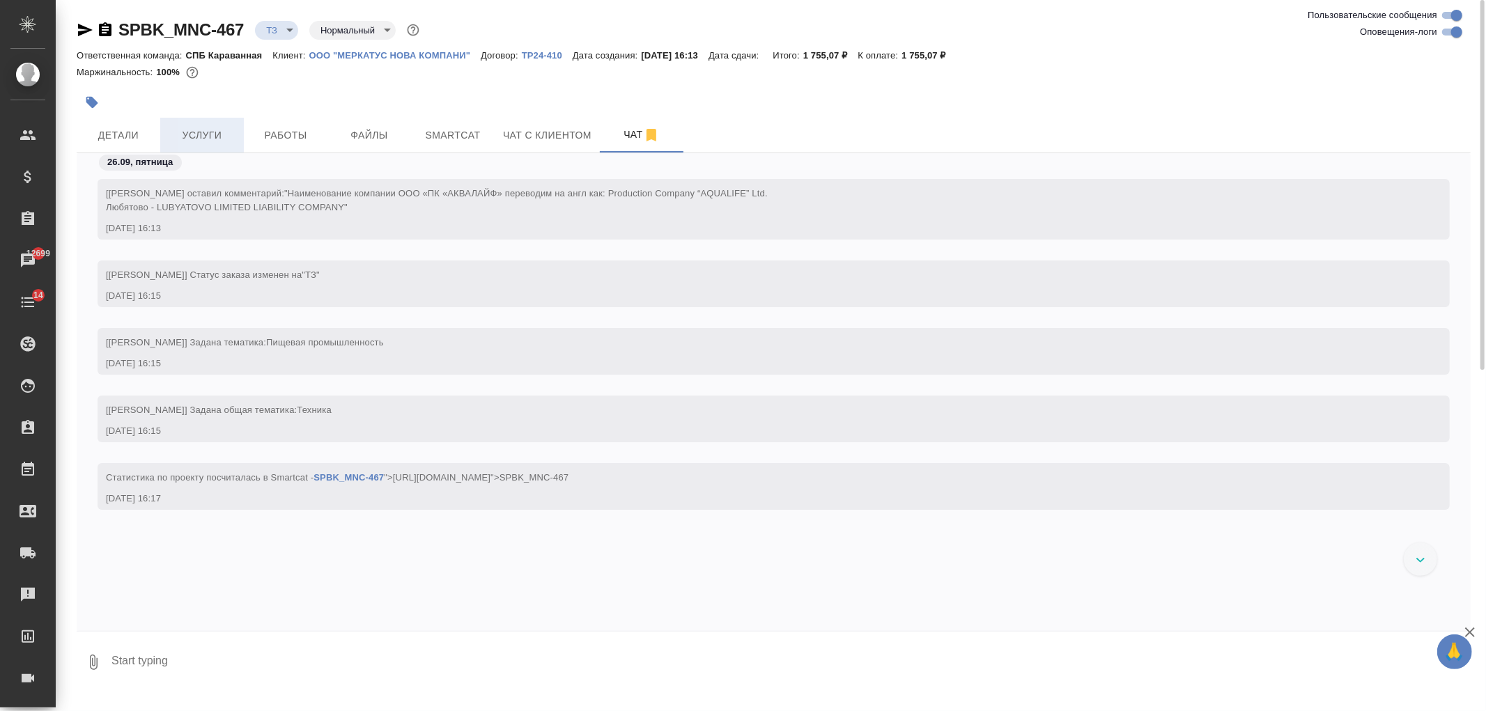
click at [199, 134] on span "Услуги" at bounding box center [202, 135] width 67 height 17
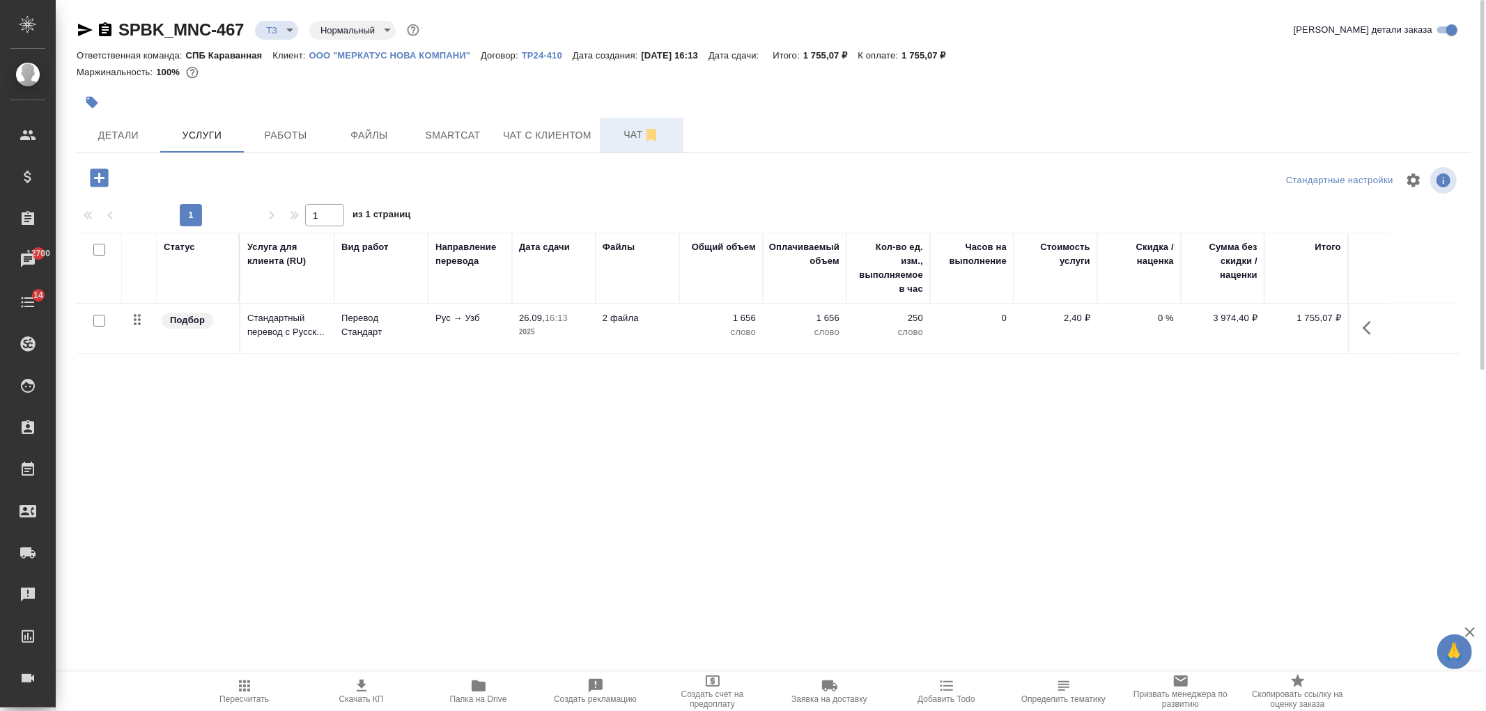
click at [631, 139] on span "Чат" at bounding box center [641, 134] width 67 height 17
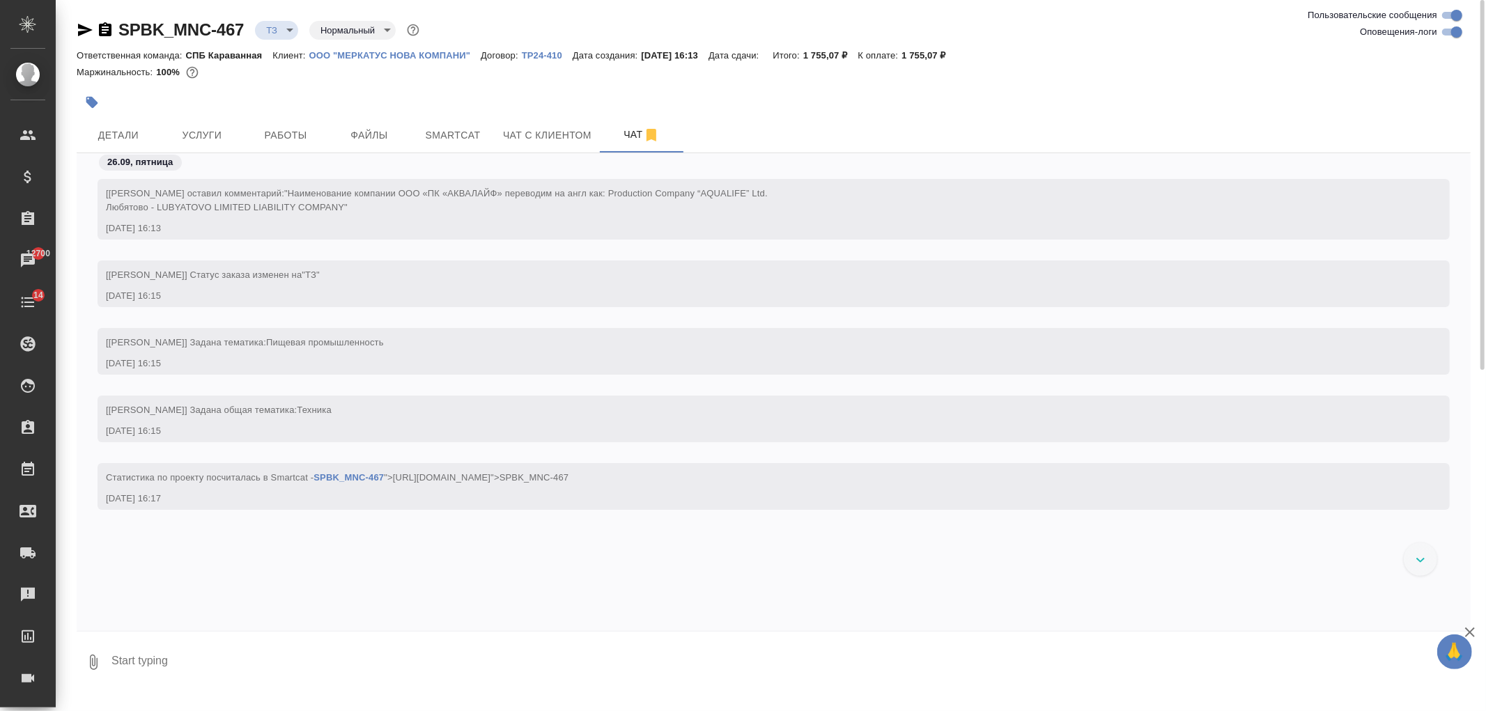
click at [222, 157] on div "26.09, пятница" at bounding box center [774, 166] width 1394 height 26
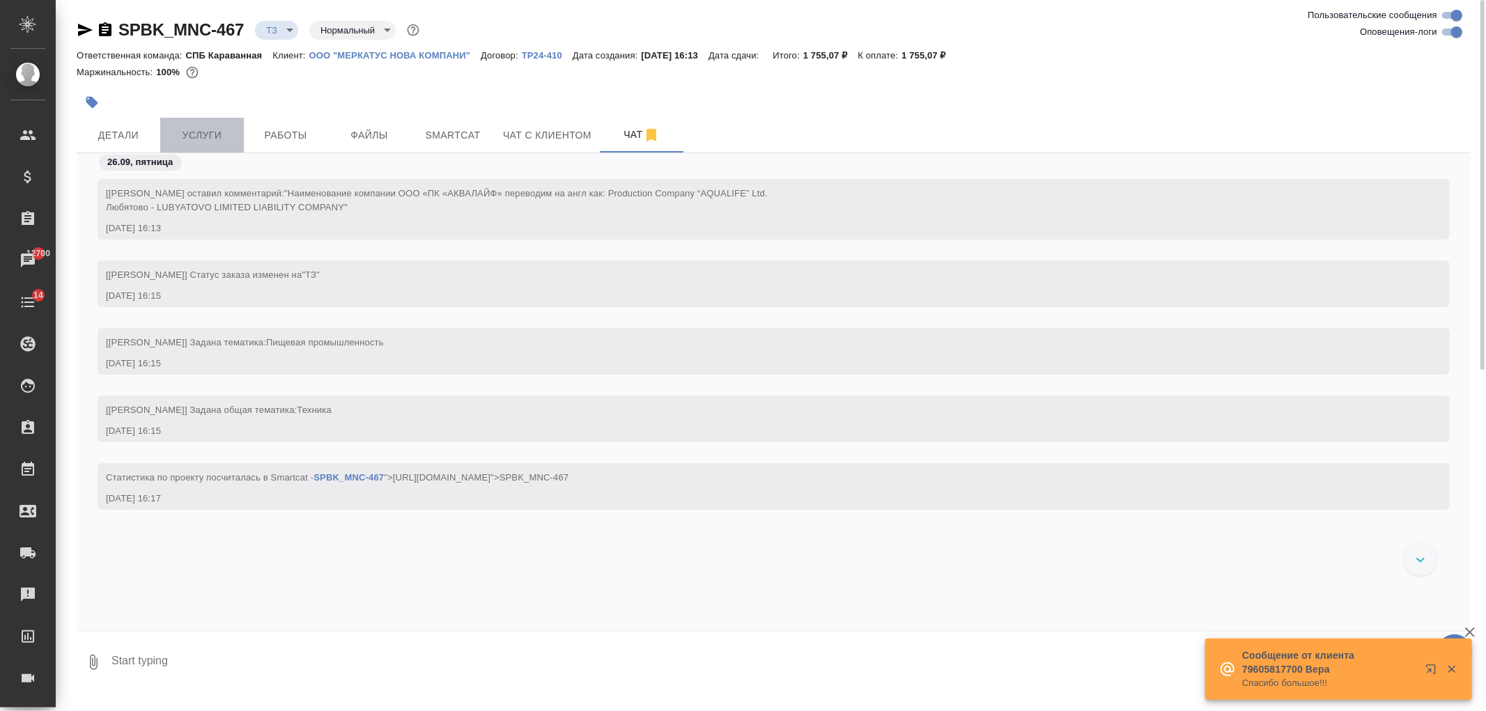
click at [203, 138] on span "Услуги" at bounding box center [202, 135] width 67 height 17
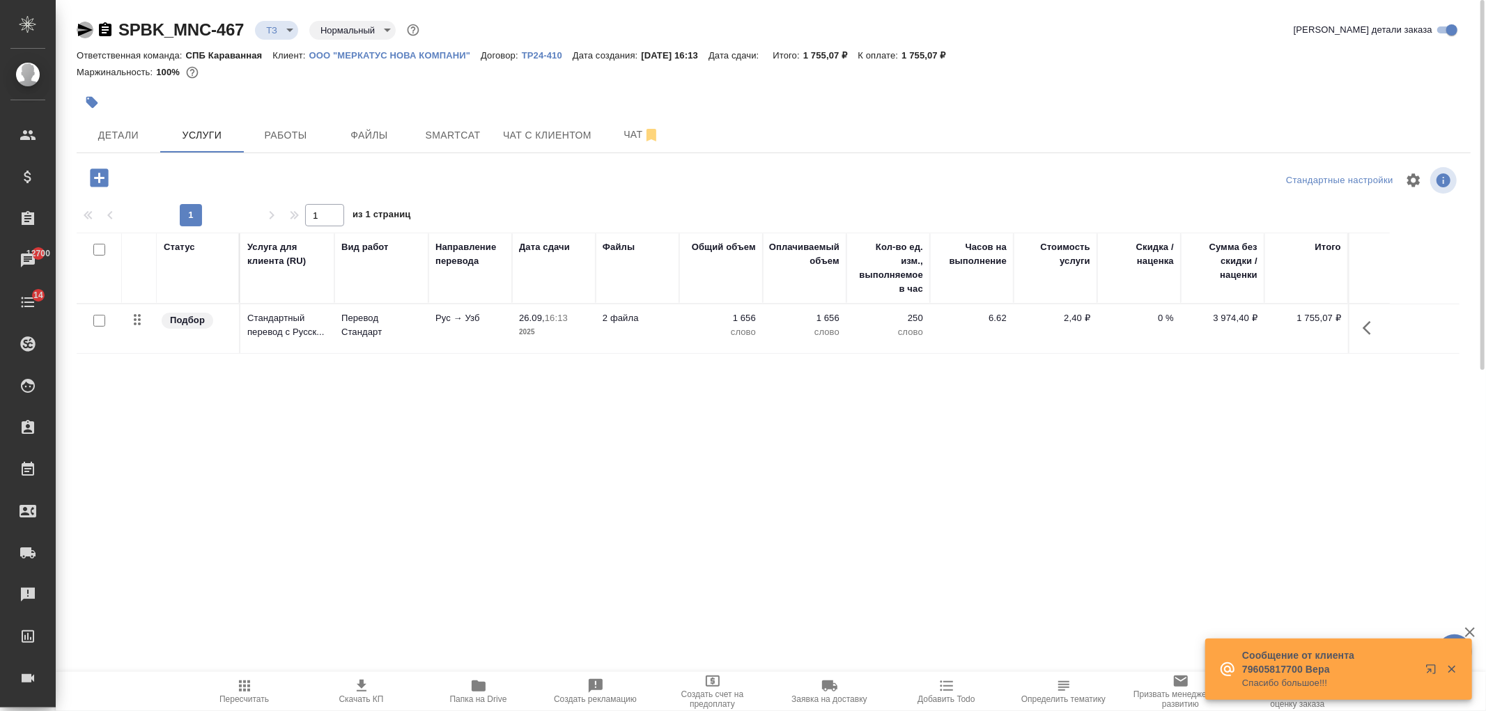
click at [82, 30] on icon "button" at bounding box center [85, 30] width 17 height 17
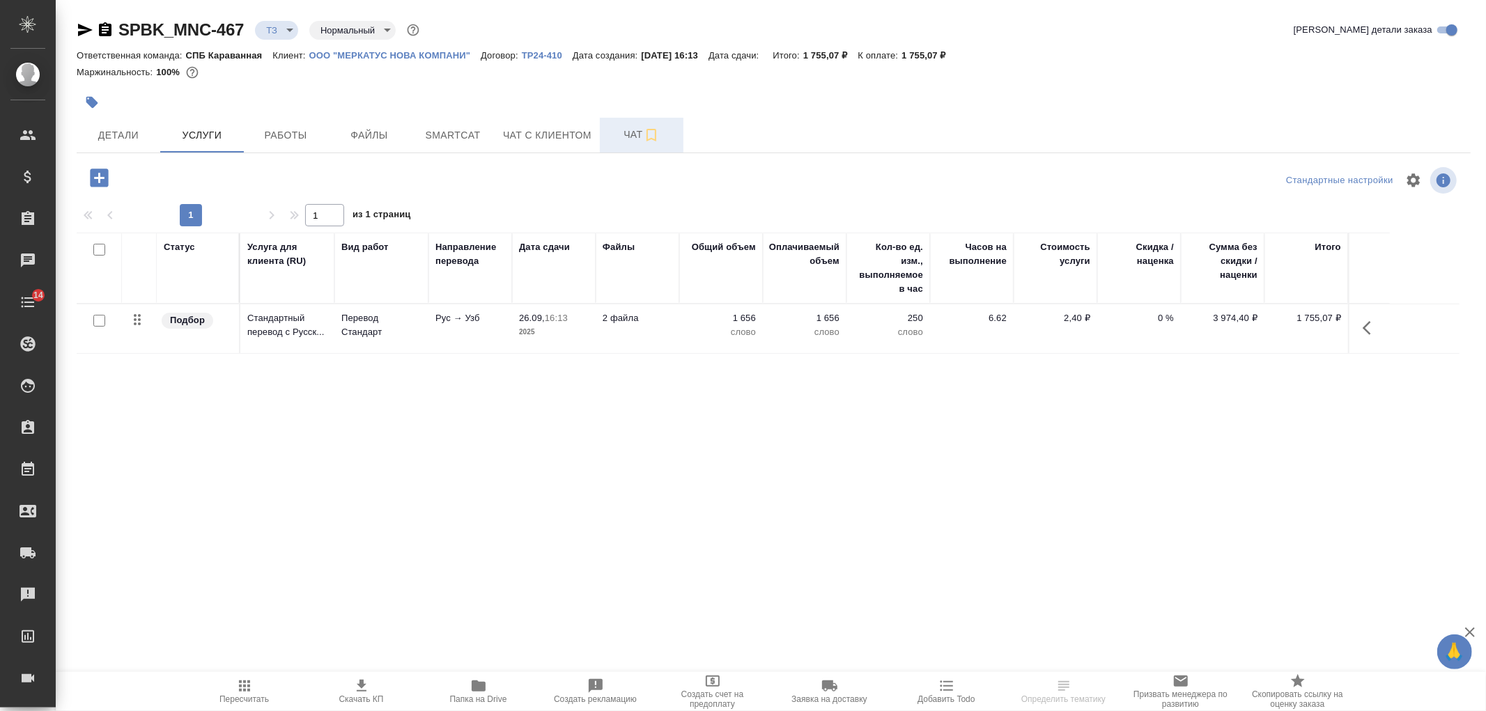
click at [609, 137] on span "Чат" at bounding box center [641, 134] width 67 height 17
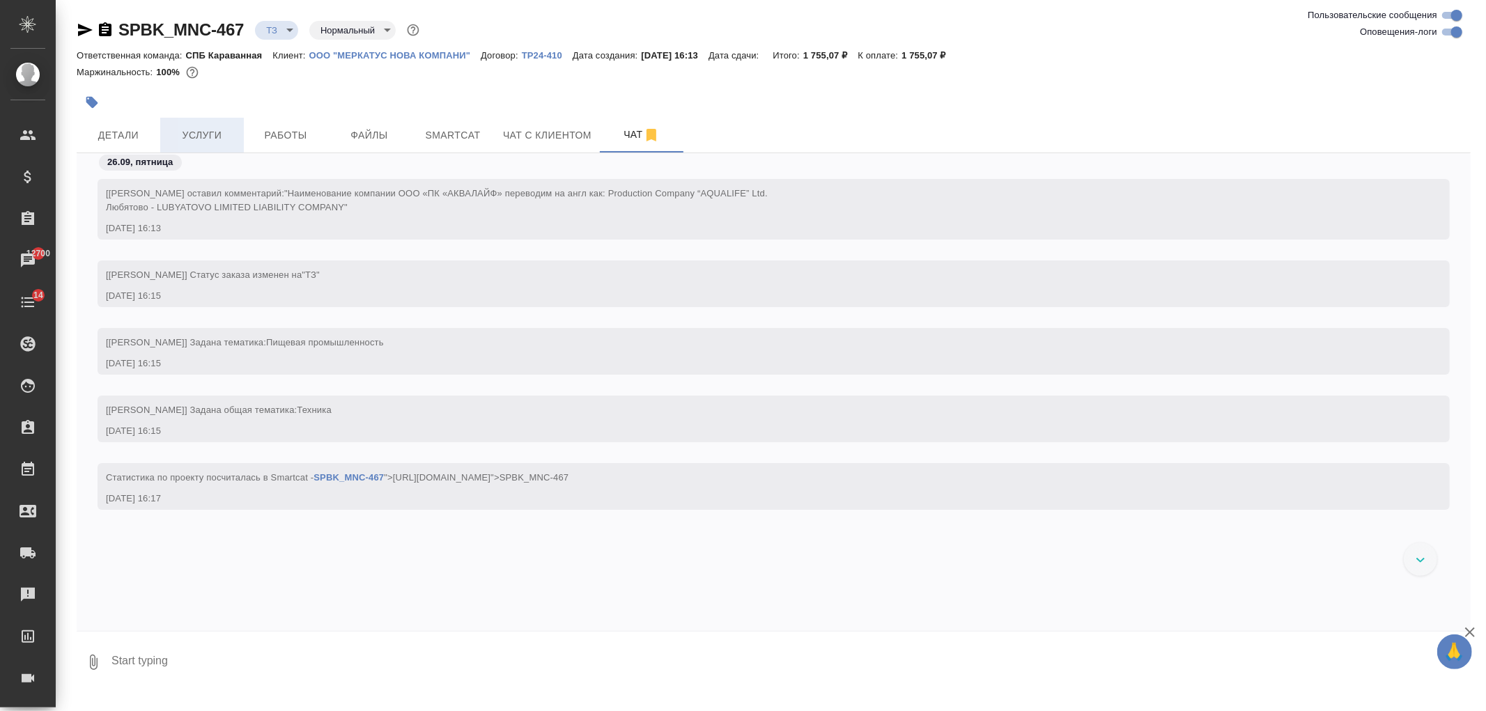
click at [240, 136] on button "Услуги" at bounding box center [202, 135] width 84 height 35
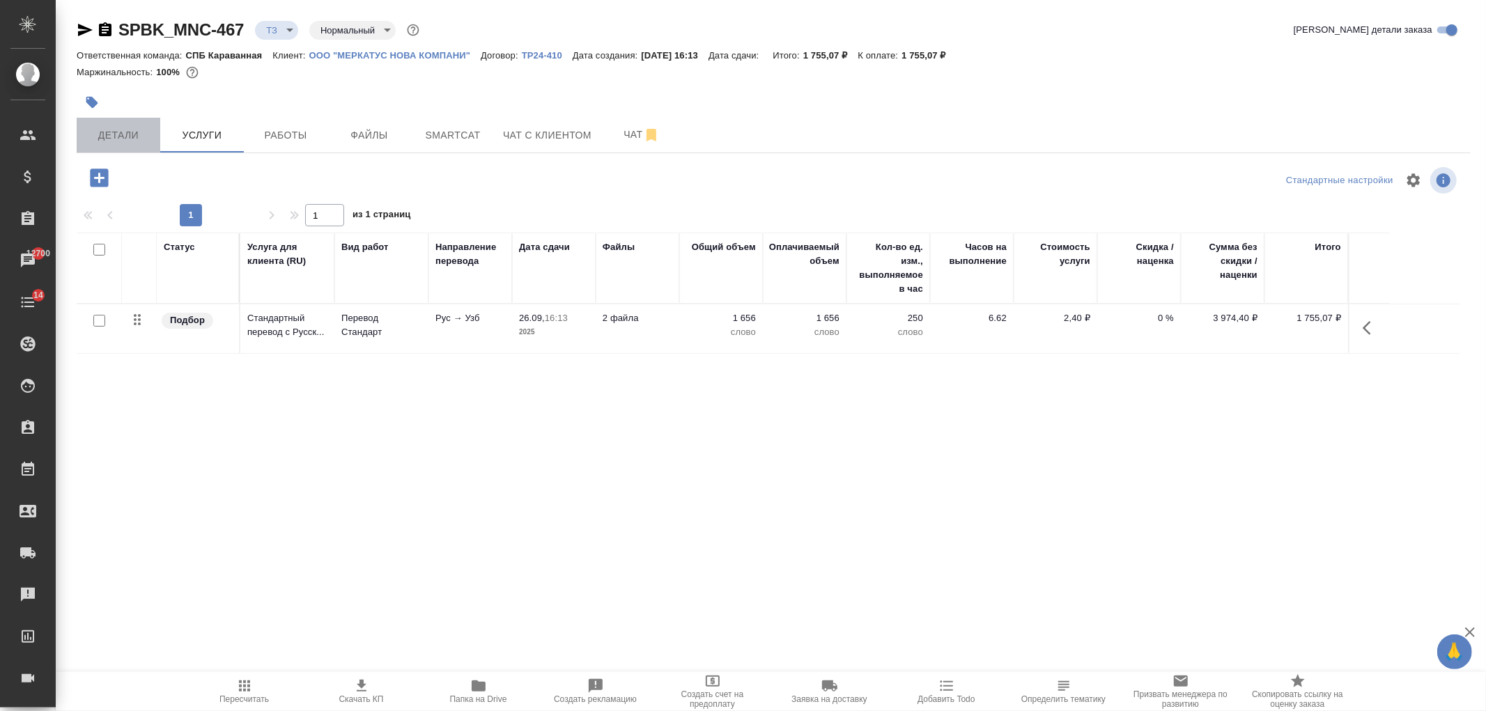
click at [123, 147] on button "Детали" at bounding box center [119, 135] width 84 height 35
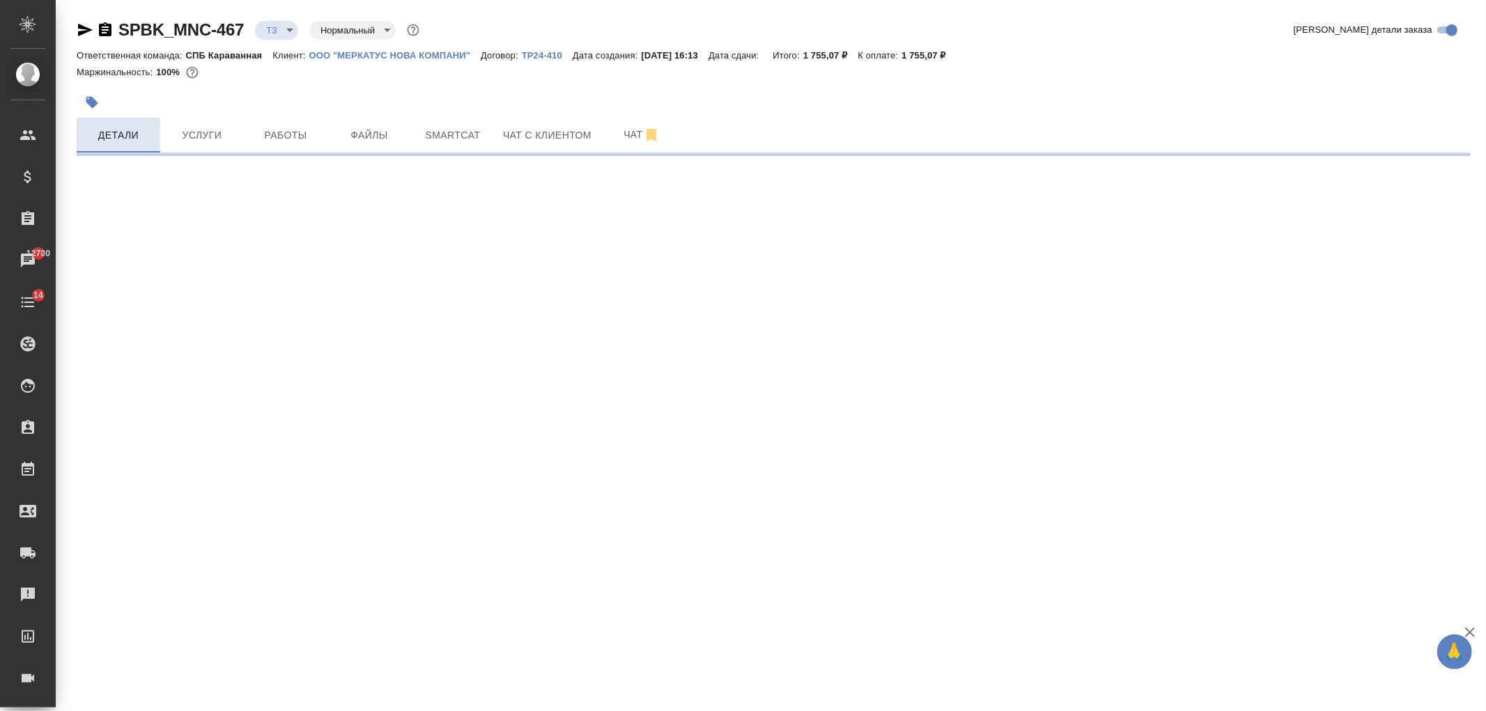
select select "RU"
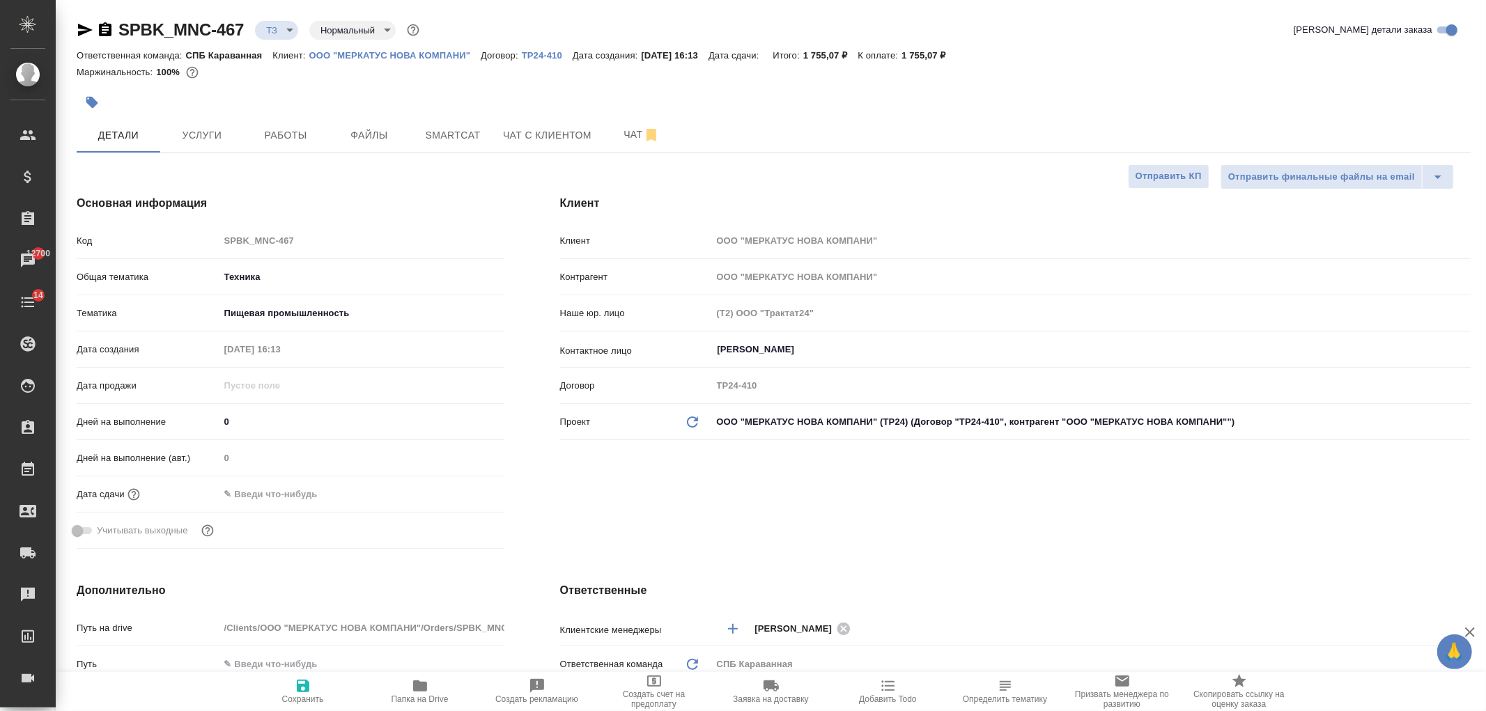
type textarea "x"
click at [636, 124] on button "Чат" at bounding box center [642, 135] width 84 height 35
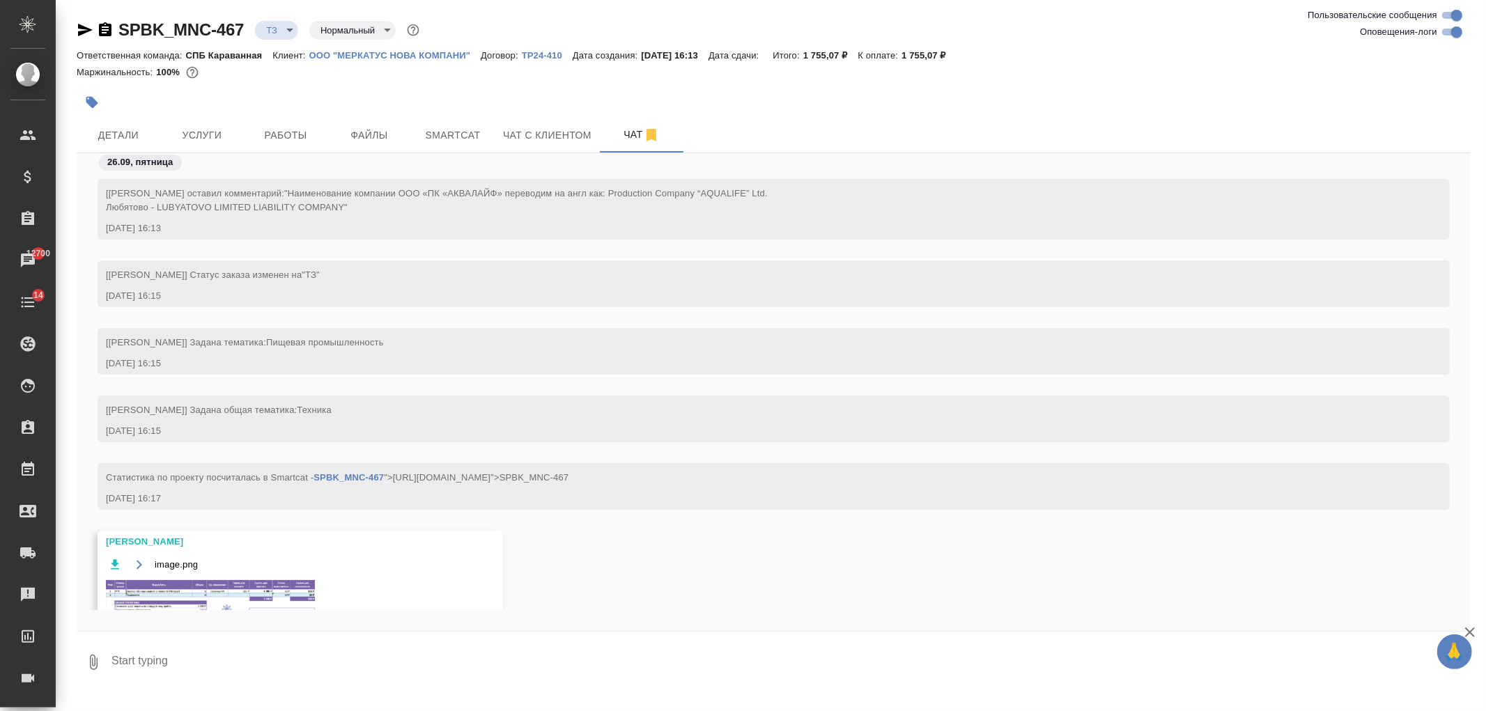
scroll to position [101, 0]
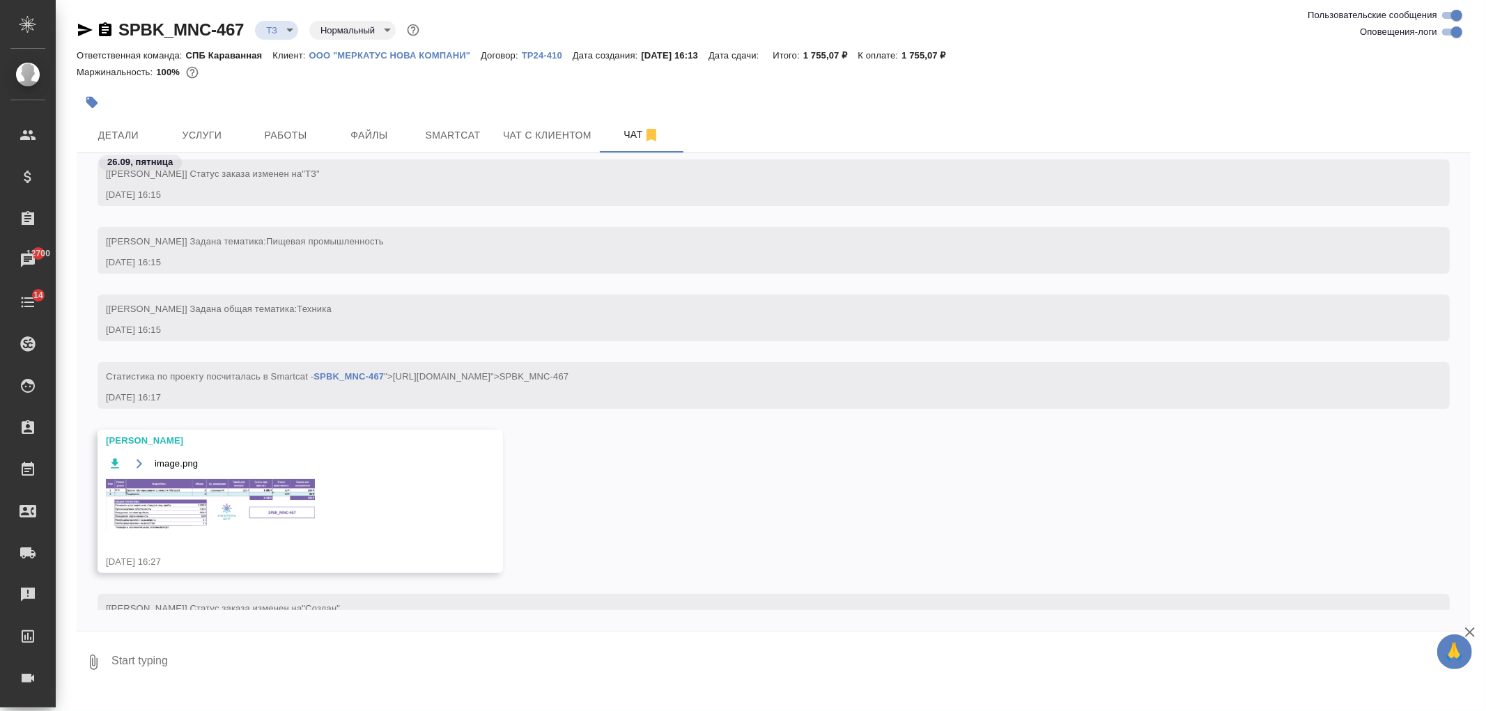
click at [249, 527] on img at bounding box center [210, 505] width 209 height 52
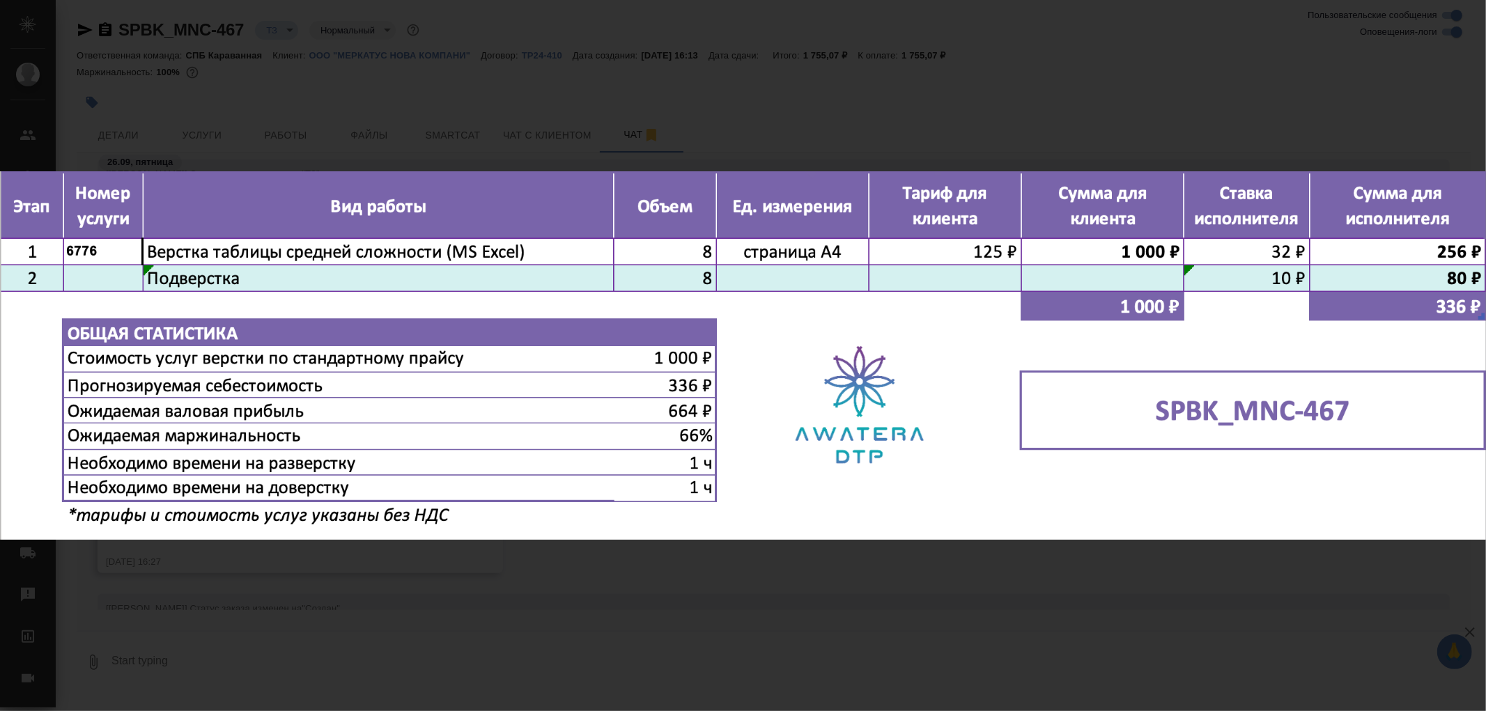
click at [500, 580] on div "image.png 1 of 1" at bounding box center [743, 355] width 1486 height 711
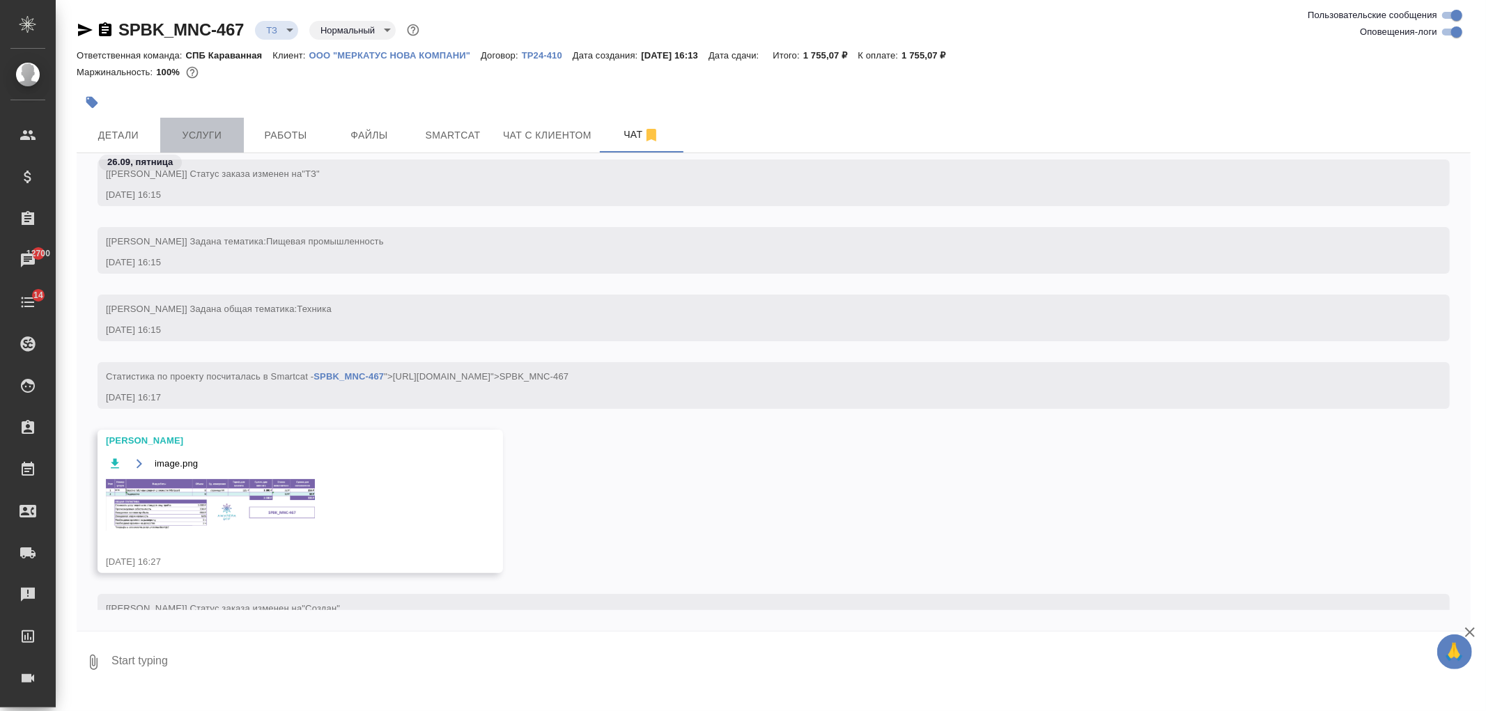
click at [207, 141] on span "Услуги" at bounding box center [202, 135] width 67 height 17
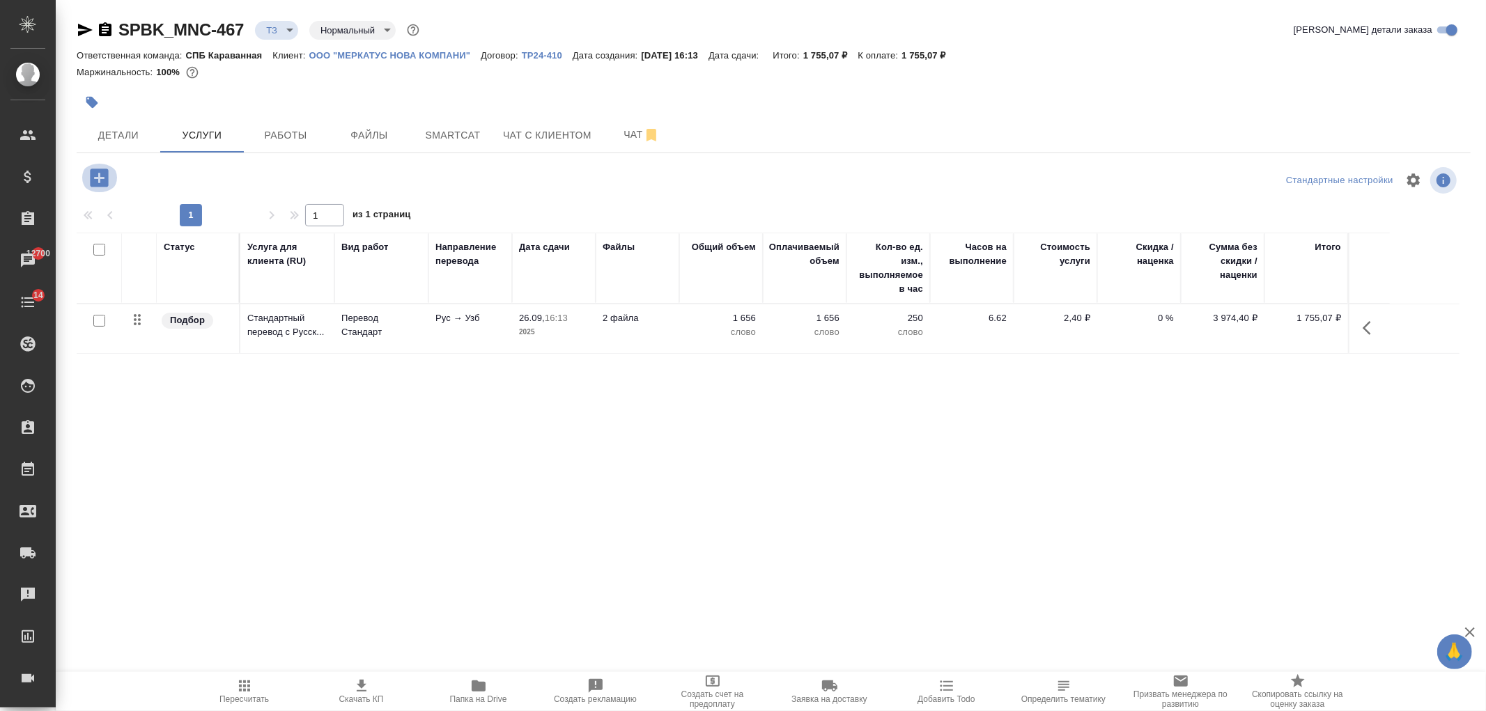
click at [99, 187] on icon "button" at bounding box center [99, 178] width 24 height 24
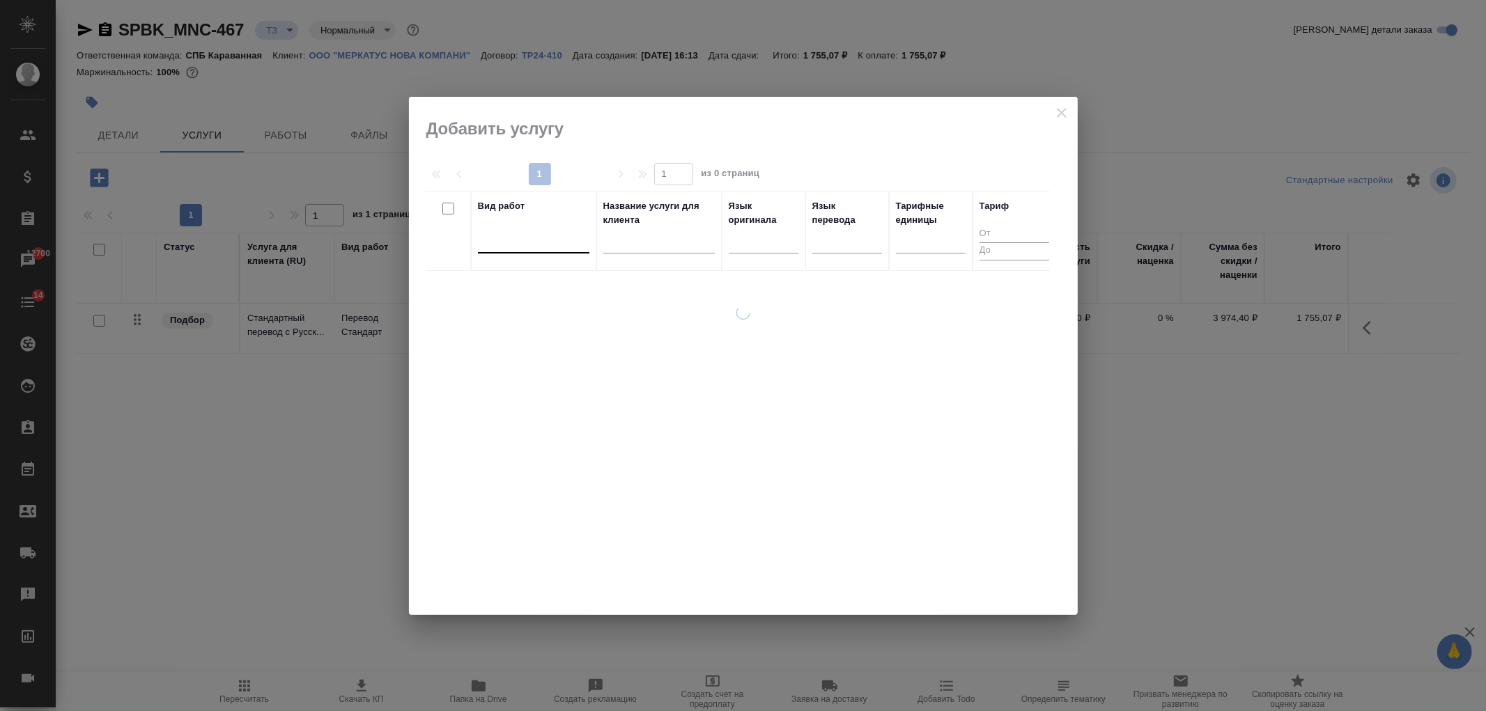
click at [500, 238] on div at bounding box center [533, 239] width 111 height 20
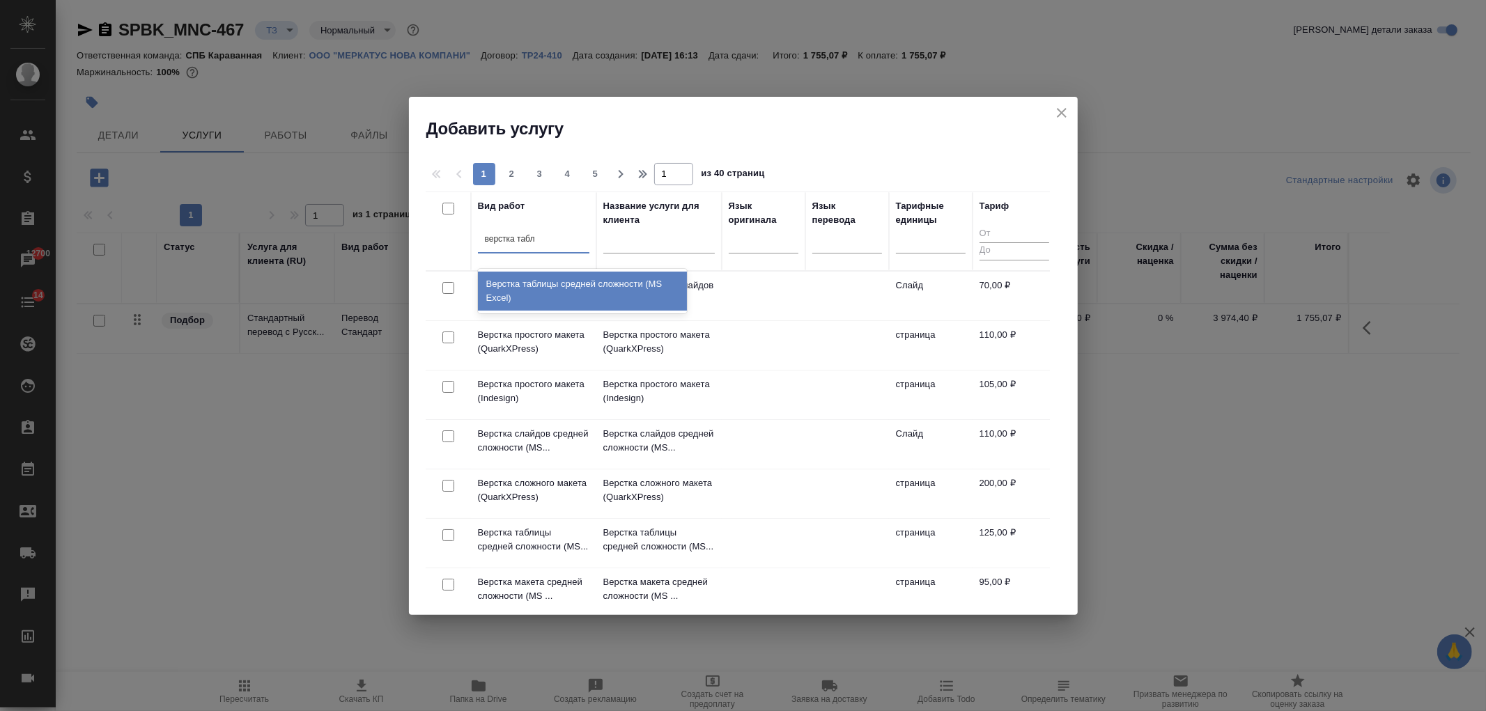
type input "верстка табли"
click at [592, 288] on div "Верстка таблицы средней сложности (MS Excel)" at bounding box center [582, 291] width 209 height 39
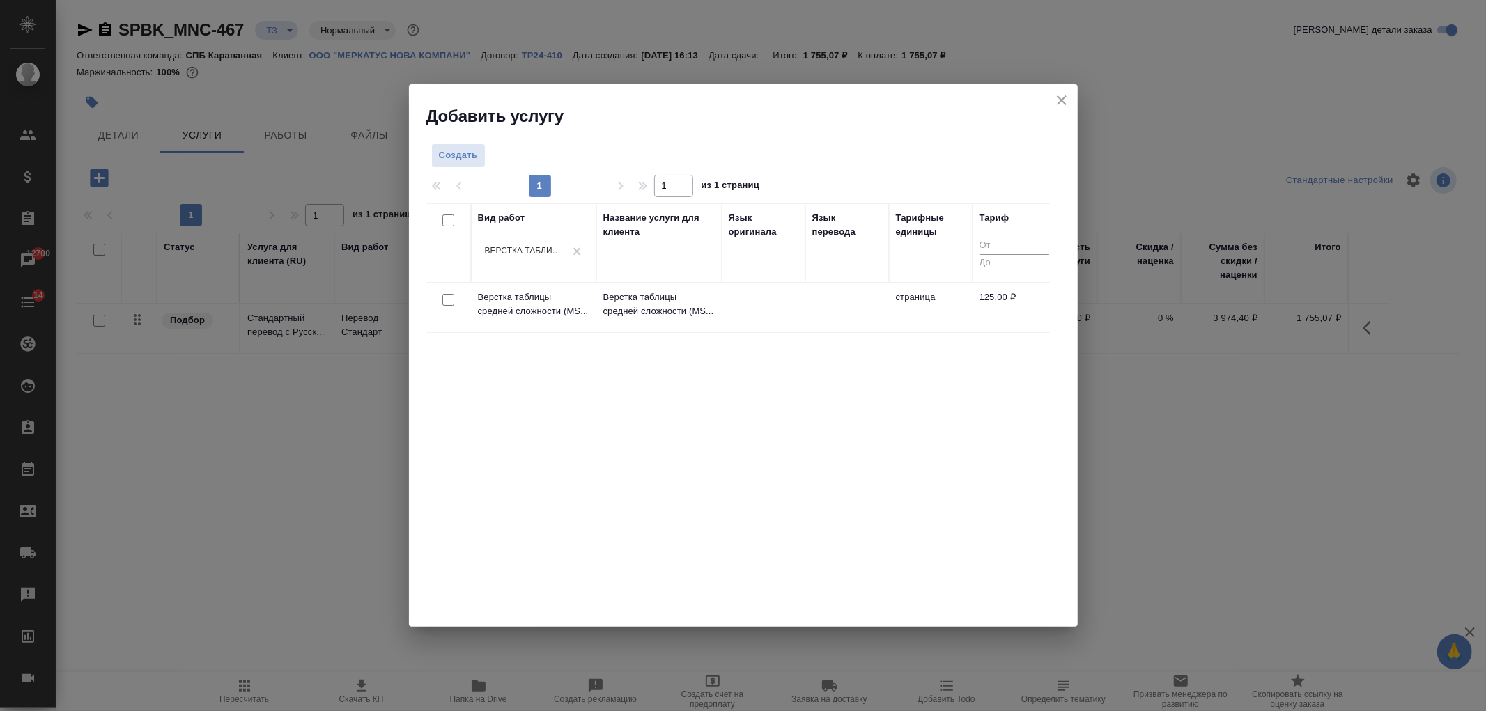
click at [451, 300] on input "checkbox" at bounding box center [448, 300] width 12 height 12
checkbox input "true"
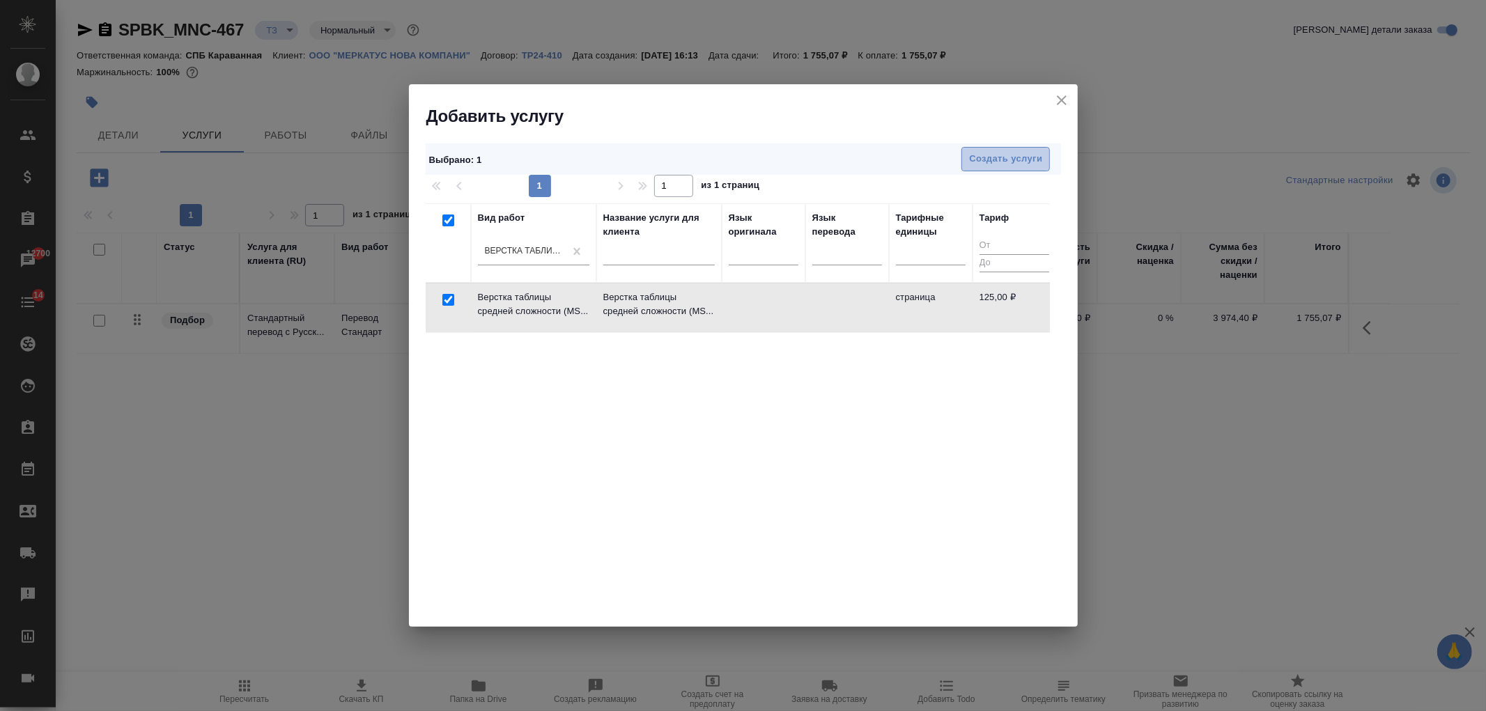
click at [962, 162] on button "Создать услуги" at bounding box center [1006, 159] width 88 height 24
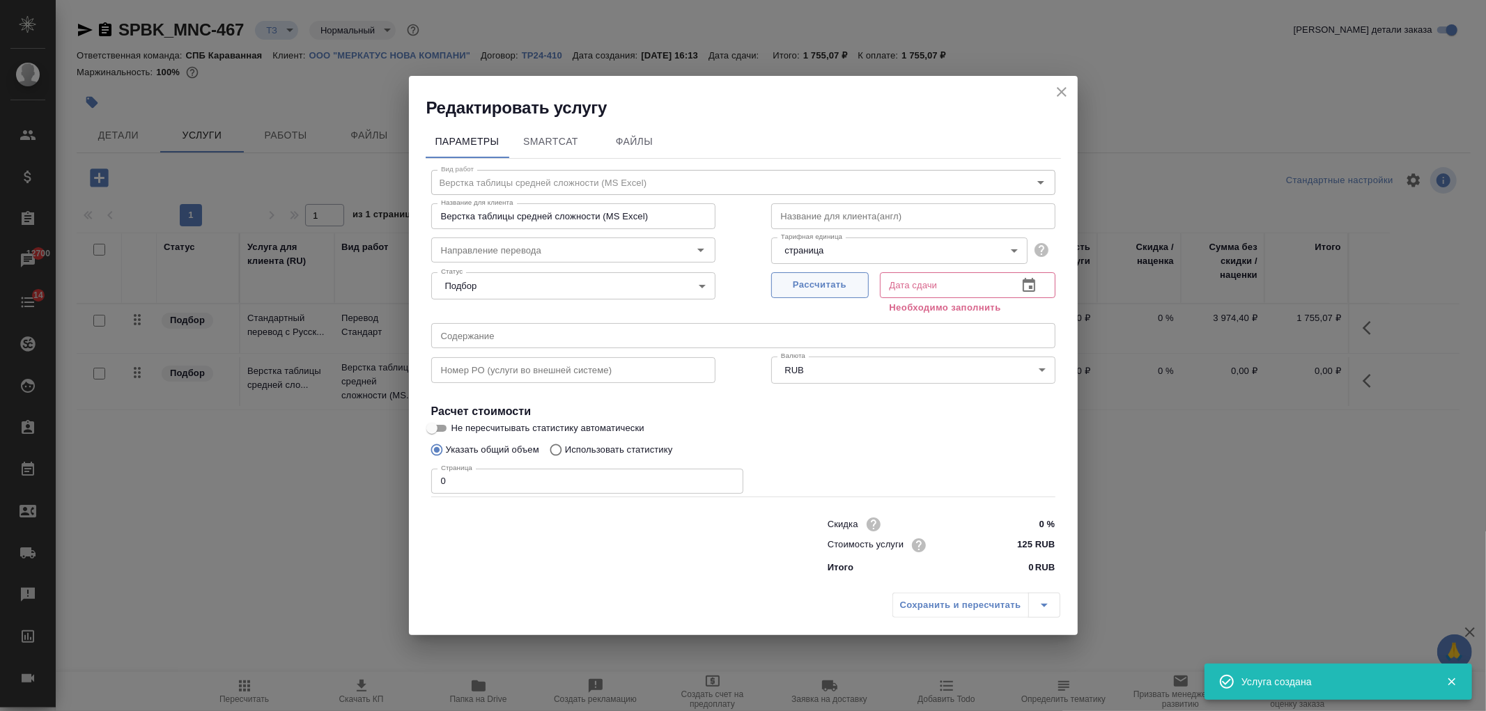
click at [837, 283] on span "Рассчитать" at bounding box center [820, 285] width 82 height 16
type input "26.09.2025 16:28"
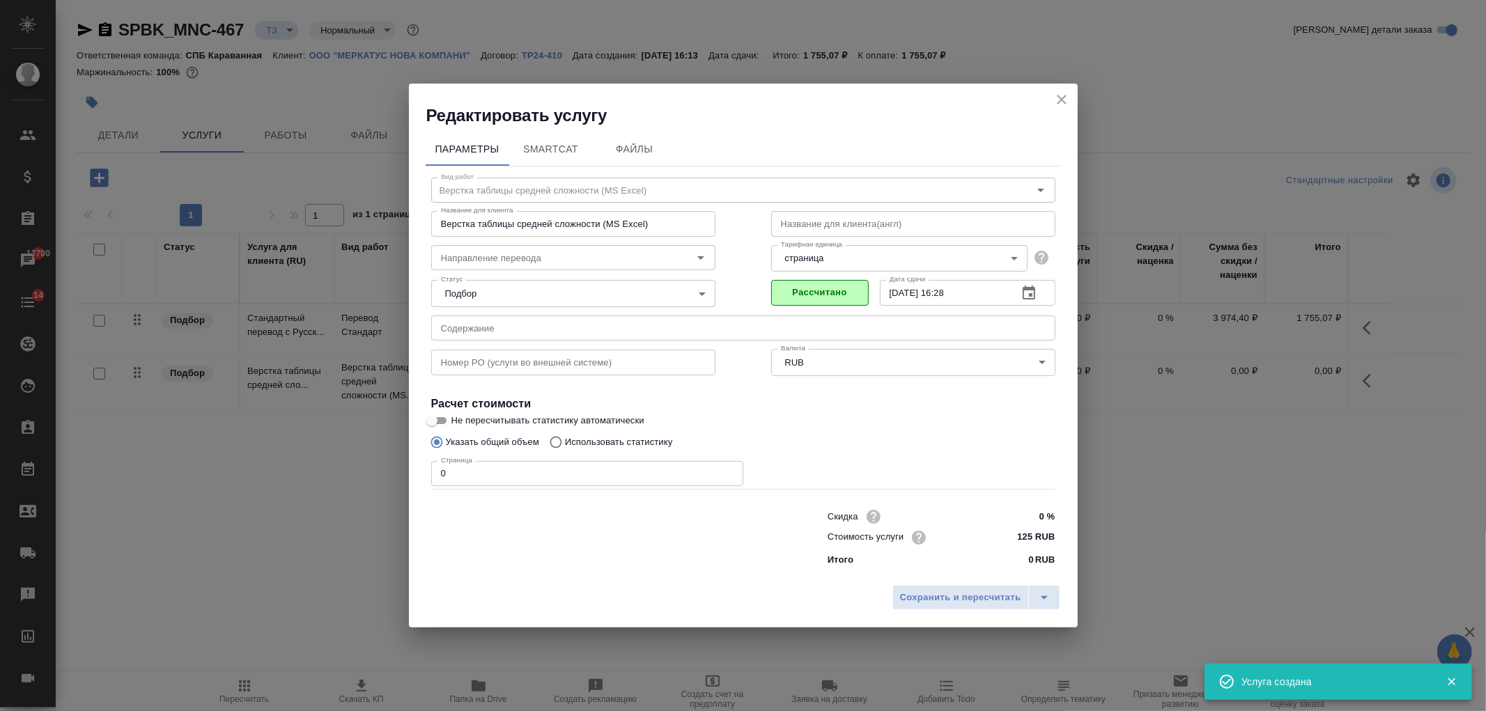
click at [471, 469] on input "0" at bounding box center [587, 473] width 312 height 25
type input "8"
click at [606, 442] on p "Использовать статистику" at bounding box center [619, 443] width 108 height 14
click at [565, 442] on input "Использовать статистику" at bounding box center [554, 442] width 22 height 26
radio input "true"
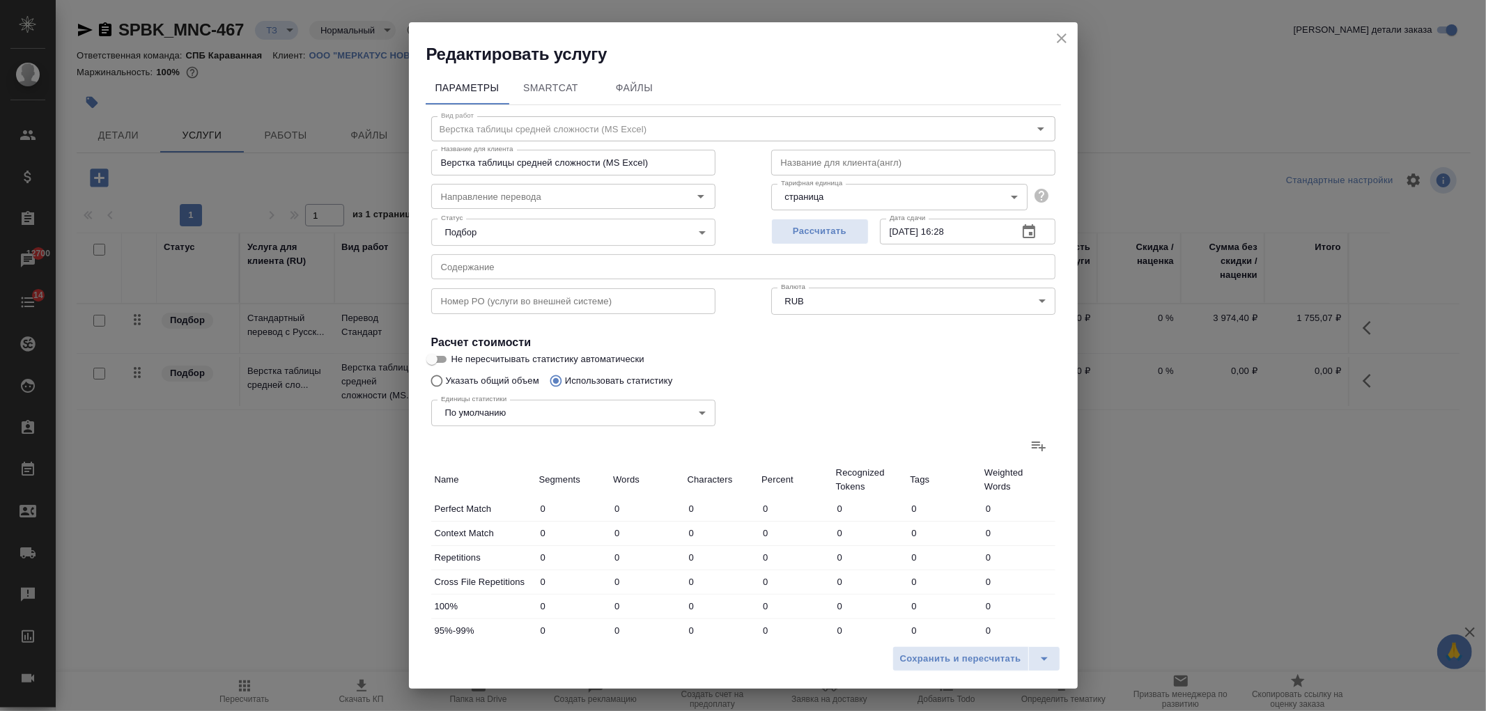
click at [497, 383] on div "Единицы статистики По умолчанию default Единицы статистики" at bounding box center [573, 412] width 340 height 91
click at [482, 376] on div "Единицы статистики По умолчанию default Единицы статистики" at bounding box center [573, 412] width 340 height 91
click at [434, 385] on input "Указать общий объем" at bounding box center [435, 381] width 22 height 26
radio input "true"
radio input "false"
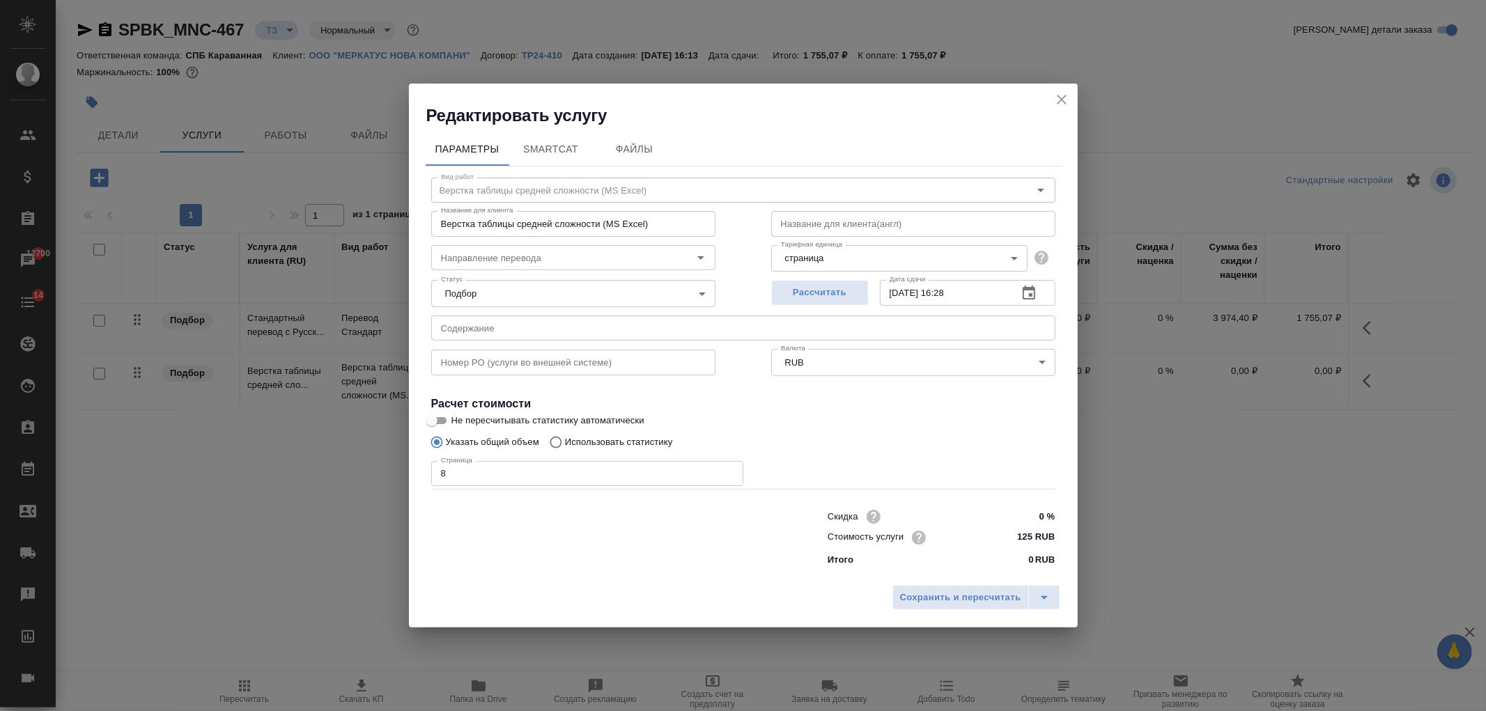
click at [555, 468] on input "8" at bounding box center [587, 473] width 312 height 25
click at [1021, 525] on input "0 %" at bounding box center [1029, 517] width 52 height 20
type input "40 %"
click at [980, 587] on button "Сохранить и пересчитать" at bounding box center [961, 597] width 137 height 25
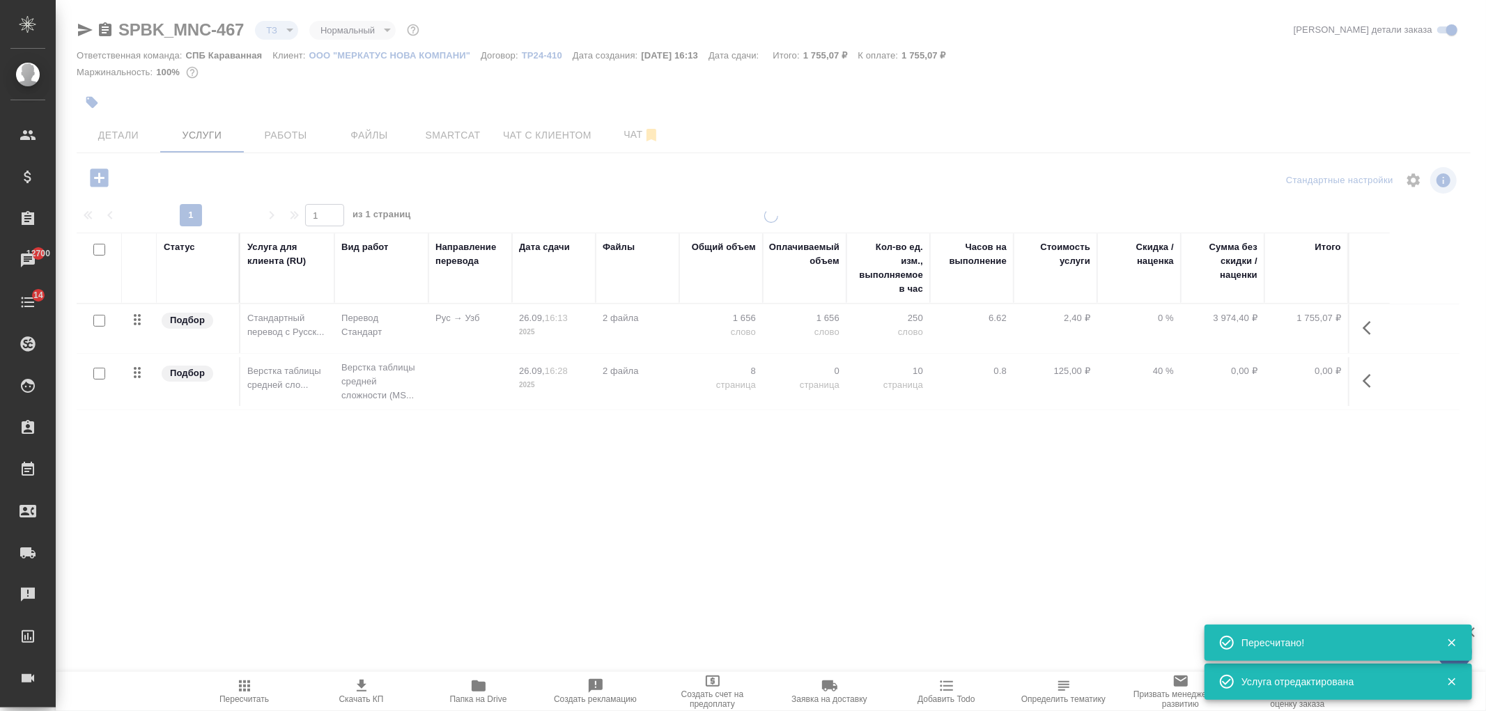
type input "new"
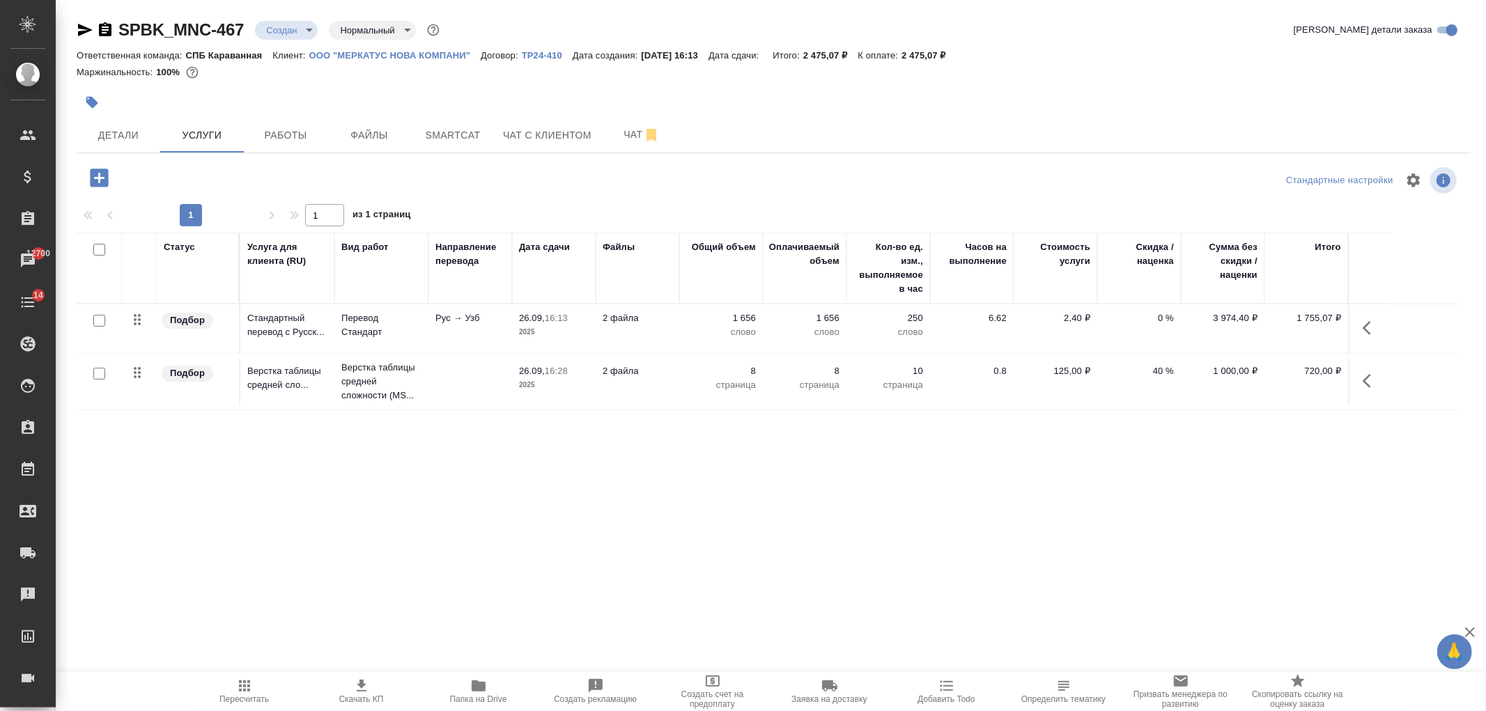
click at [360, 693] on icon "button" at bounding box center [361, 686] width 17 height 17
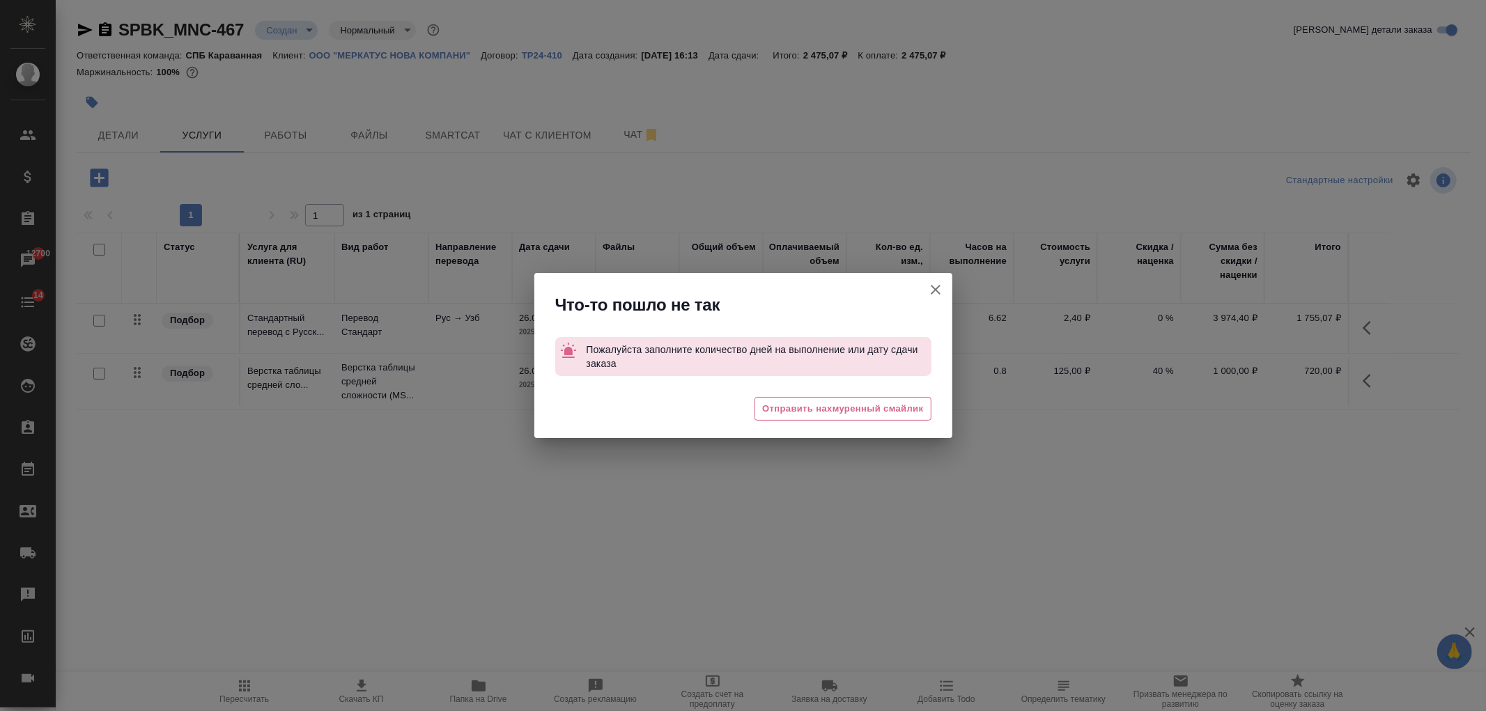
click at [925, 296] on button "[PERSON_NAME] детали заказа" at bounding box center [935, 289] width 33 height 33
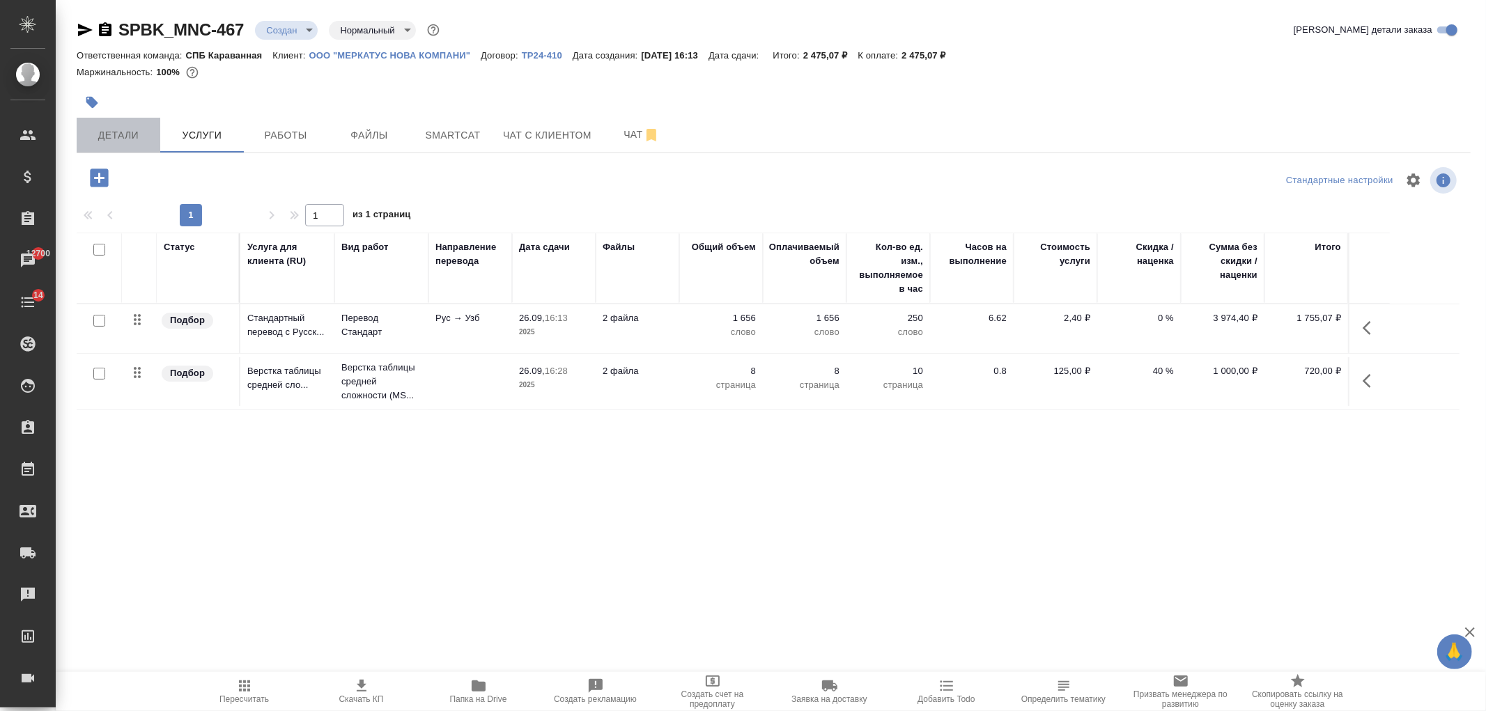
click at [120, 134] on span "Детали" at bounding box center [118, 135] width 67 height 17
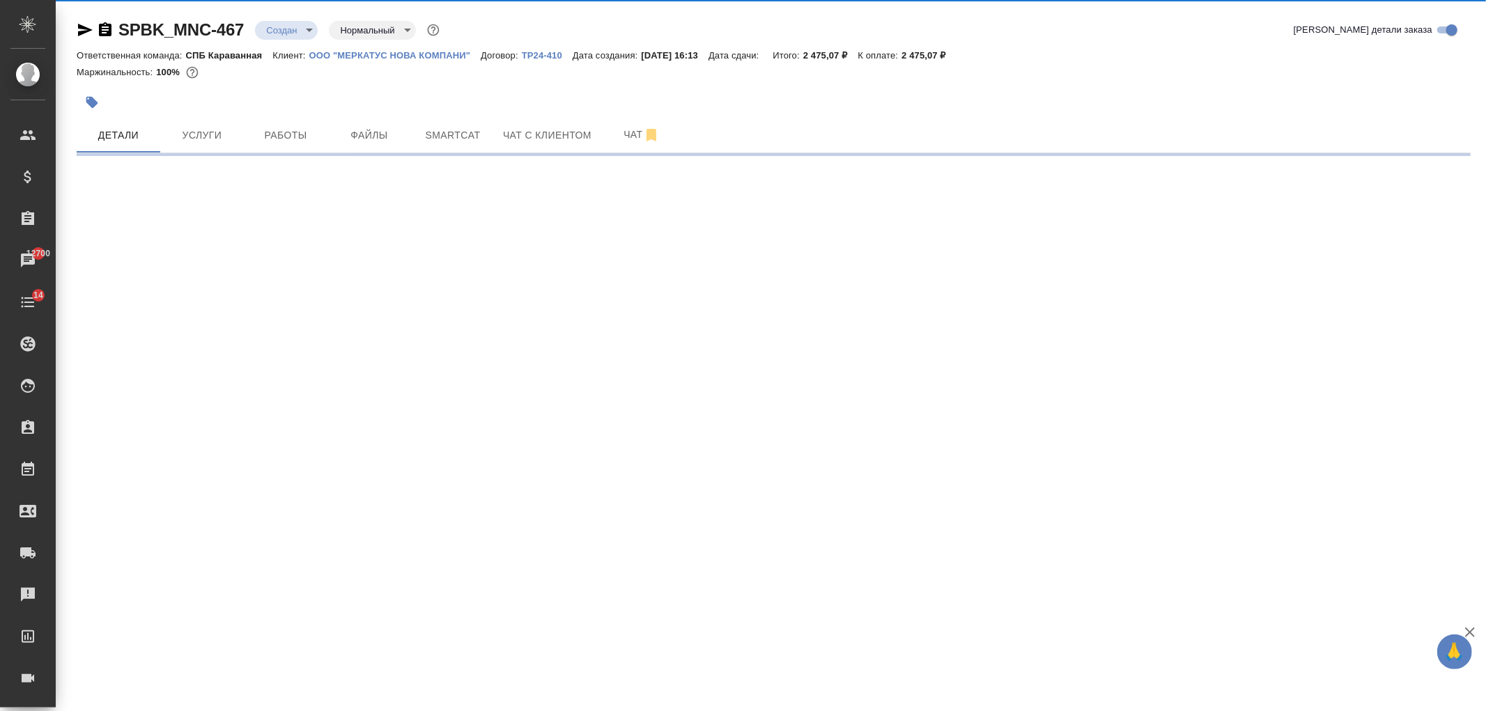
select select "RU"
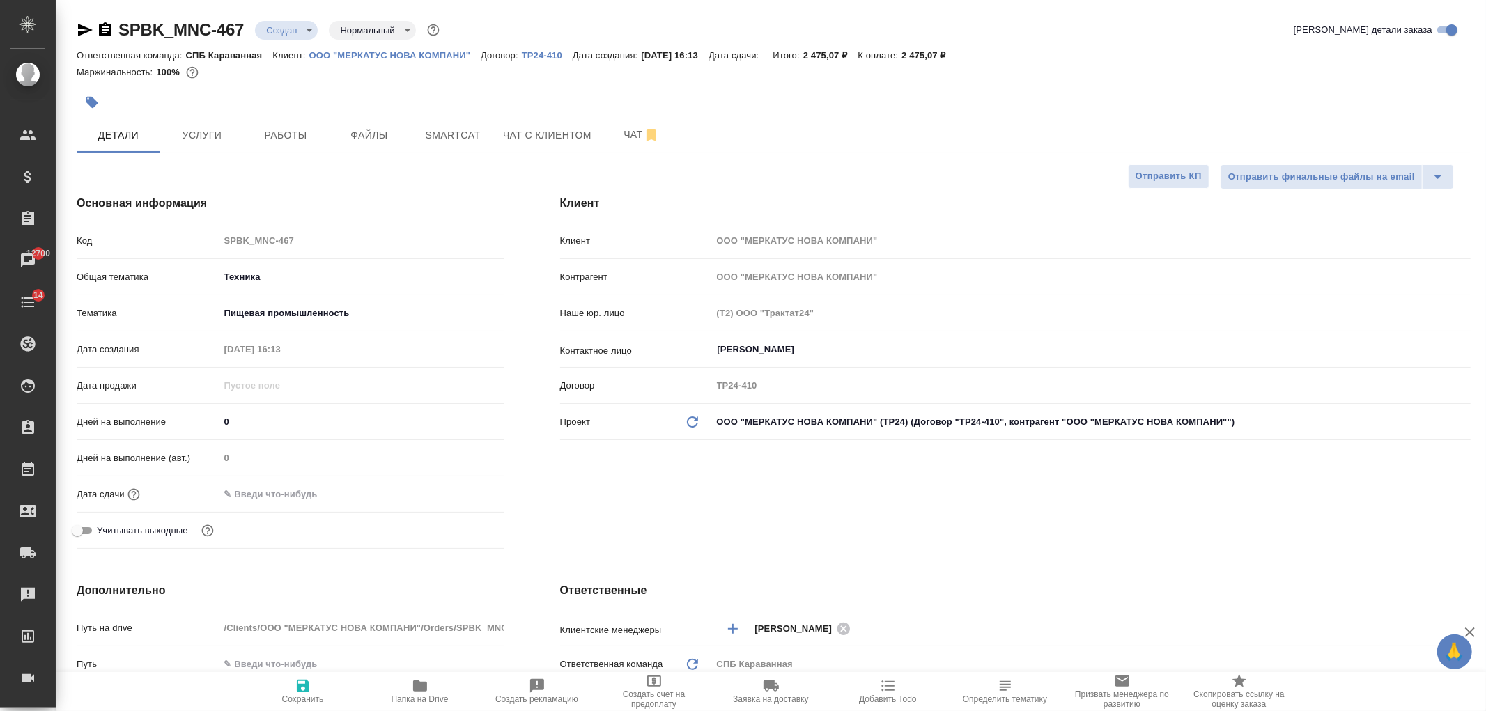
type textarea "x"
click at [294, 491] on input "text" at bounding box center [280, 494] width 122 height 20
click at [461, 488] on icon "button" at bounding box center [464, 493] width 13 height 14
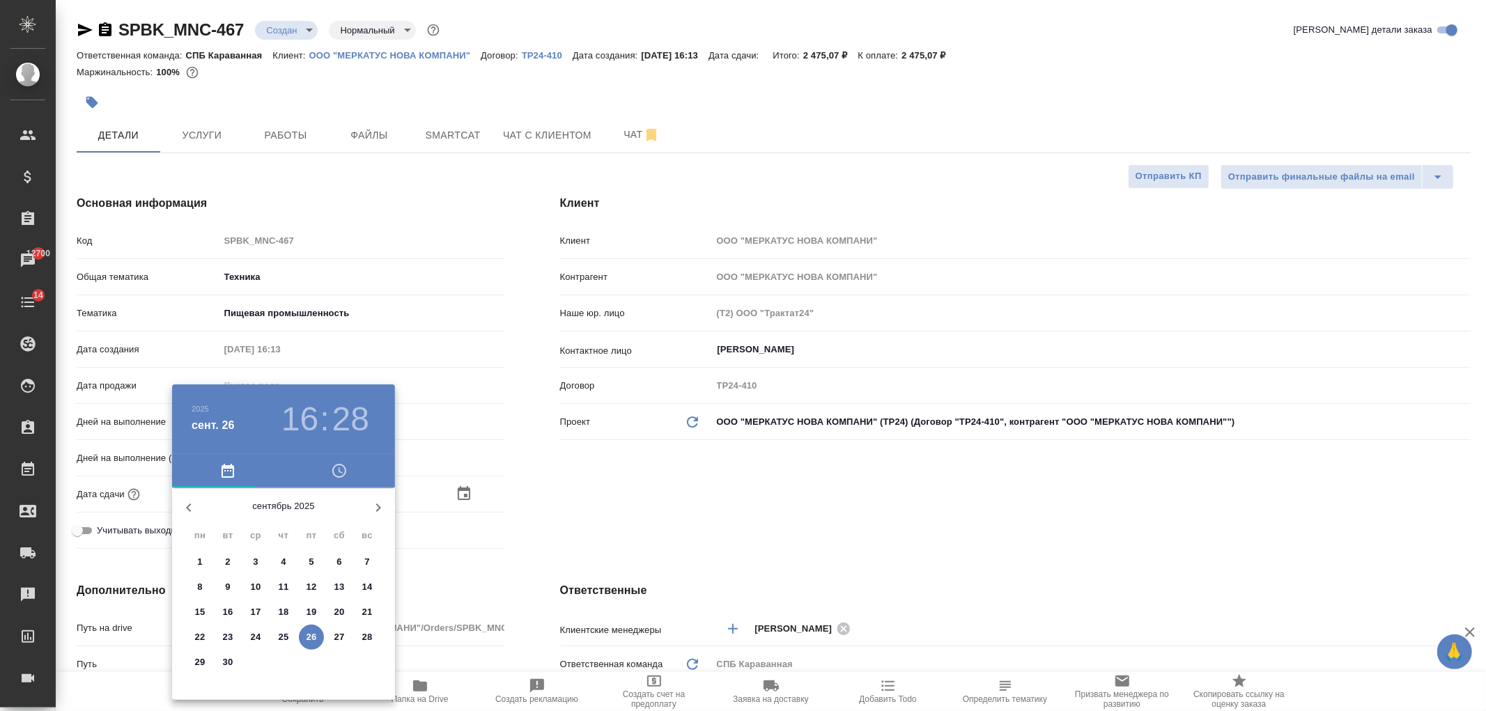
click at [197, 663] on p "29" at bounding box center [200, 663] width 10 height 14
type input "29.09.2025 16:28"
type textarea "x"
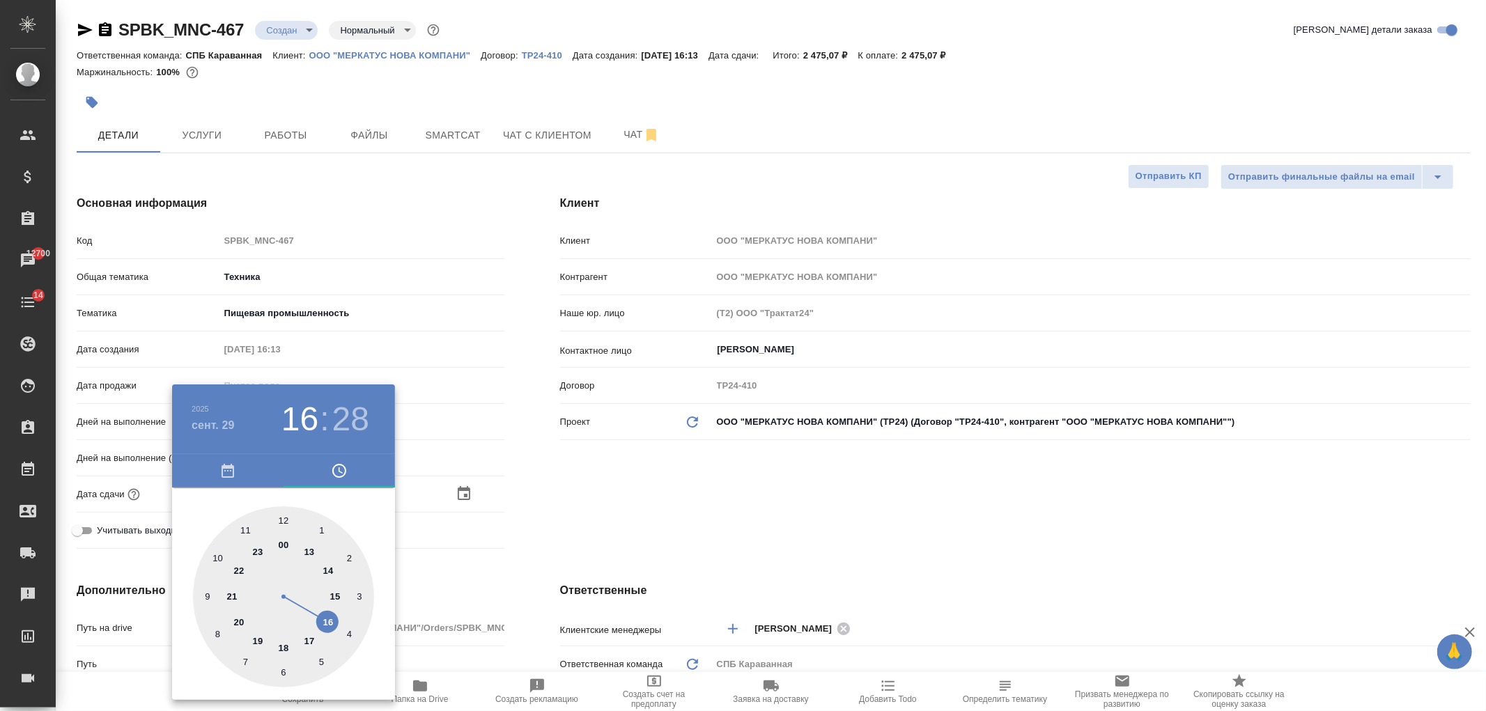
click at [328, 618] on div at bounding box center [283, 597] width 181 height 181
type textarea "x"
click at [284, 521] on div at bounding box center [283, 597] width 181 height 181
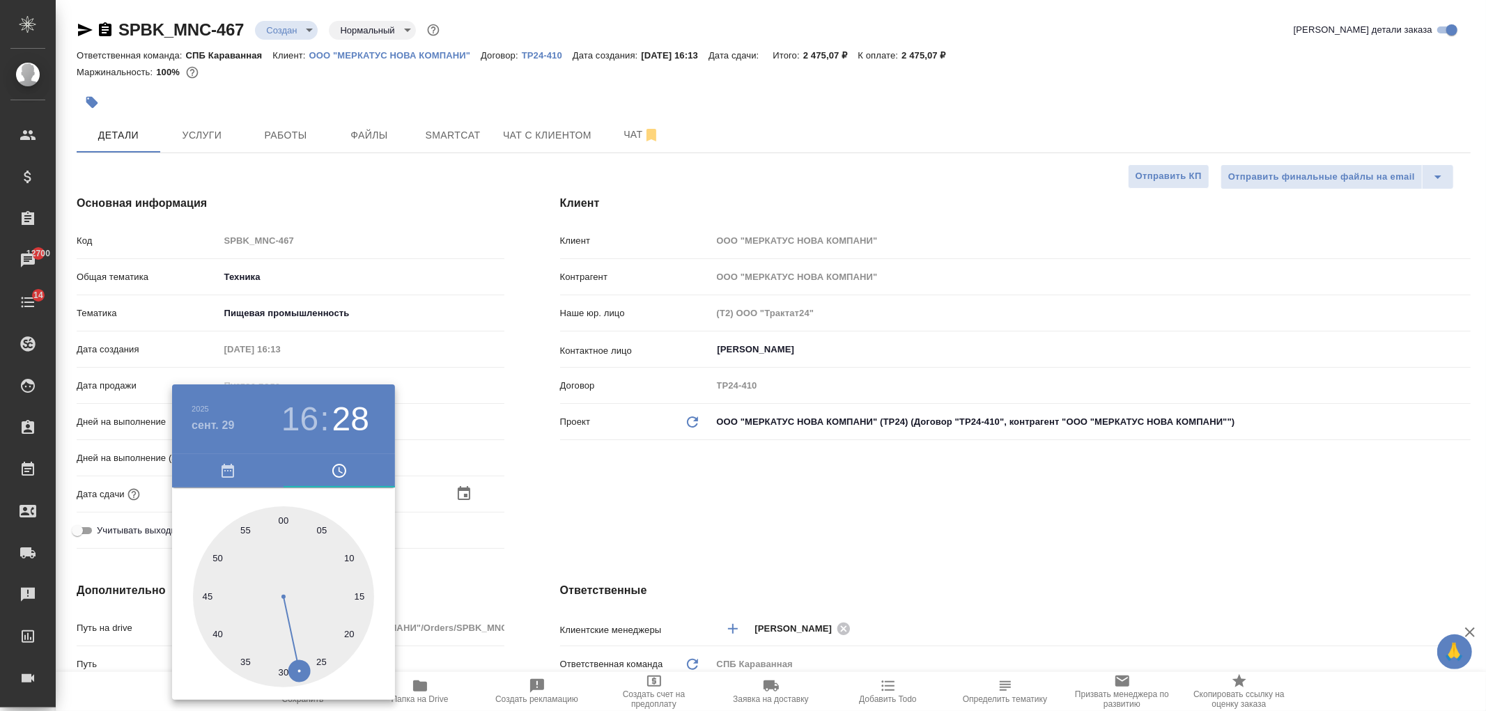
type input "29.09.2025 16:00"
type textarea "x"
click at [691, 491] on div at bounding box center [743, 355] width 1486 height 711
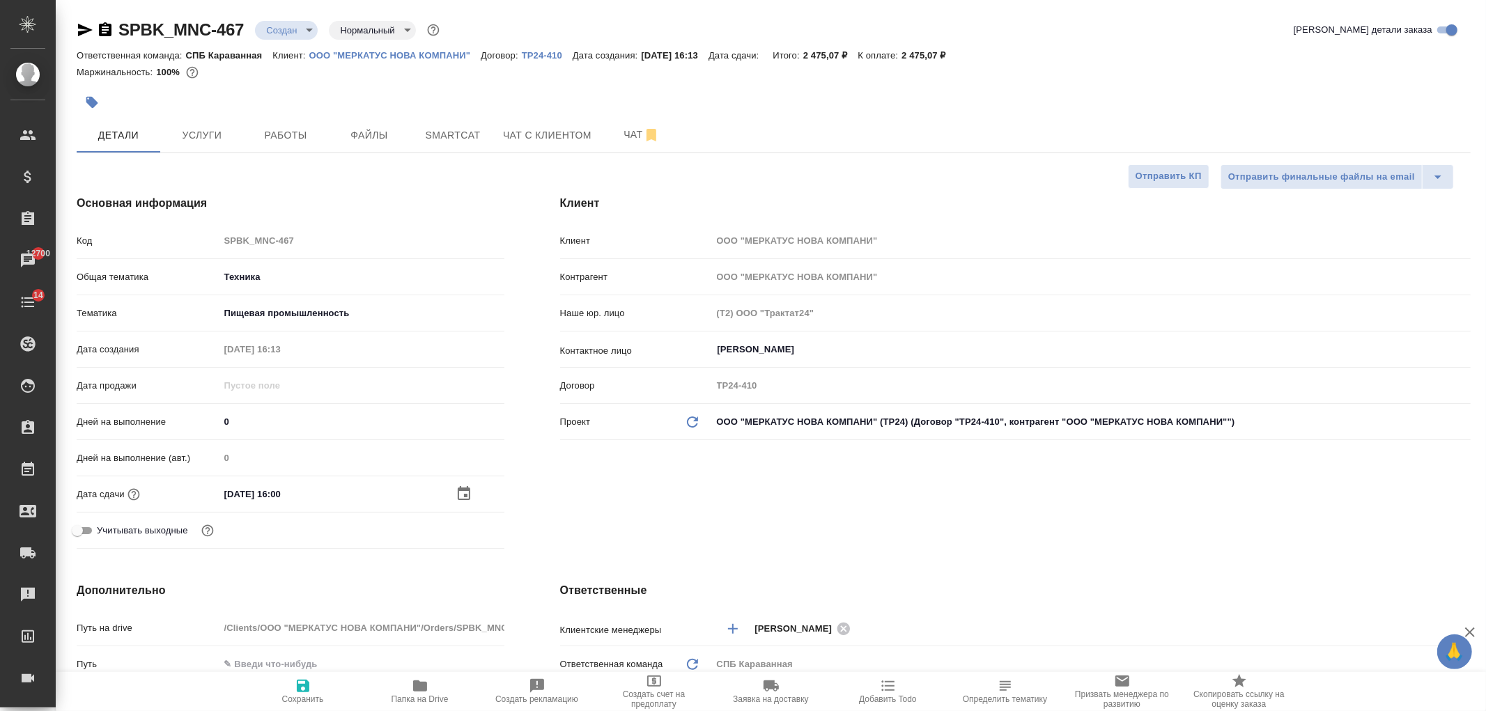
click at [303, 688] on icon "button" at bounding box center [303, 686] width 17 height 17
type textarea "x"
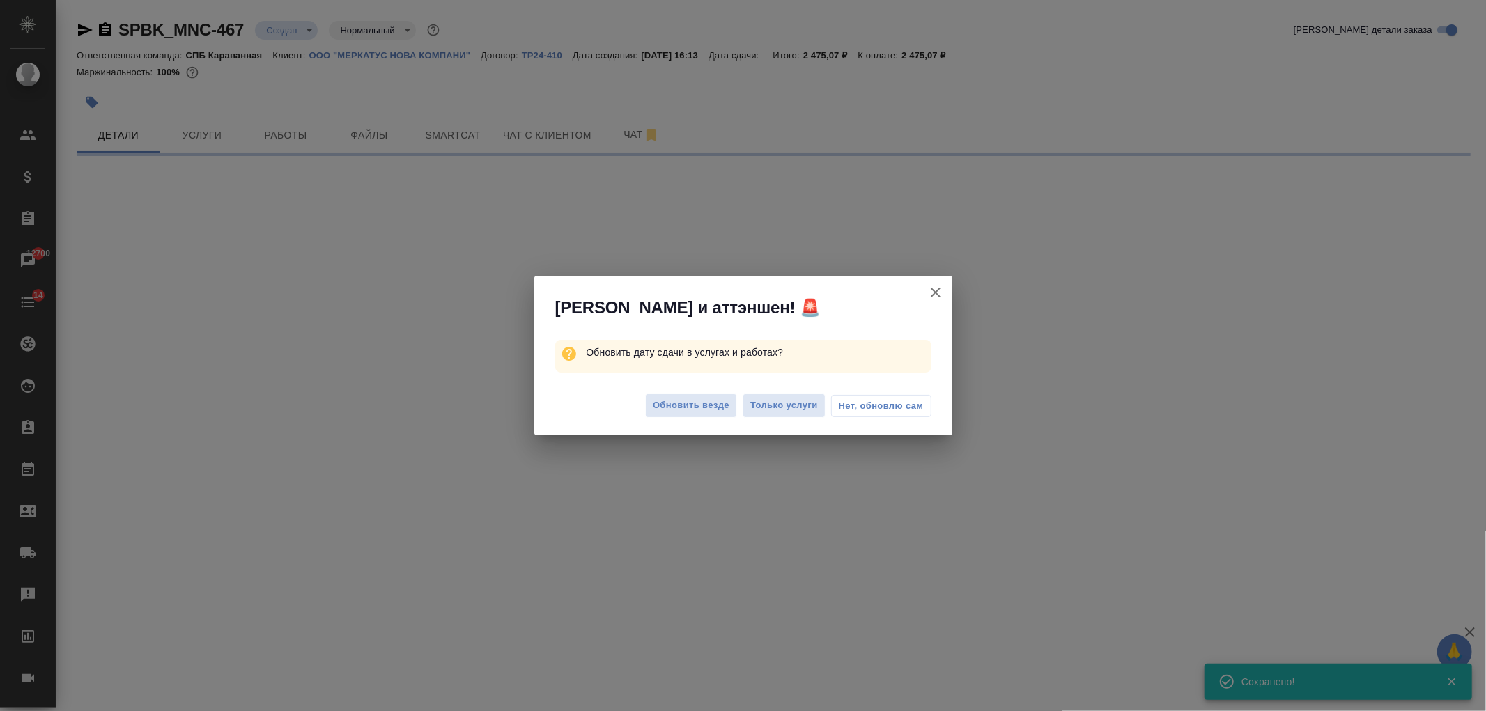
select select "RU"
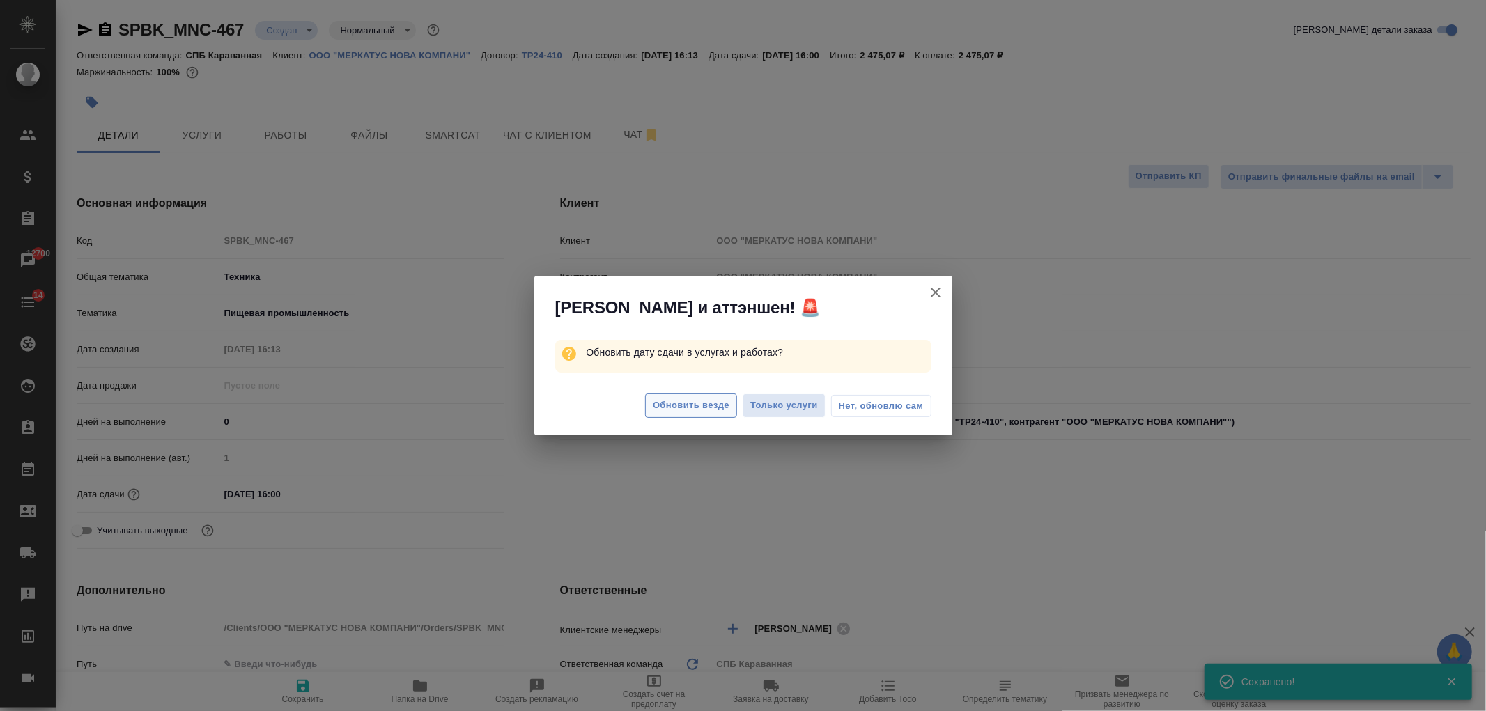
type textarea "x"
click at [679, 406] on span "Обновить везде" at bounding box center [691, 406] width 77 height 16
type textarea "x"
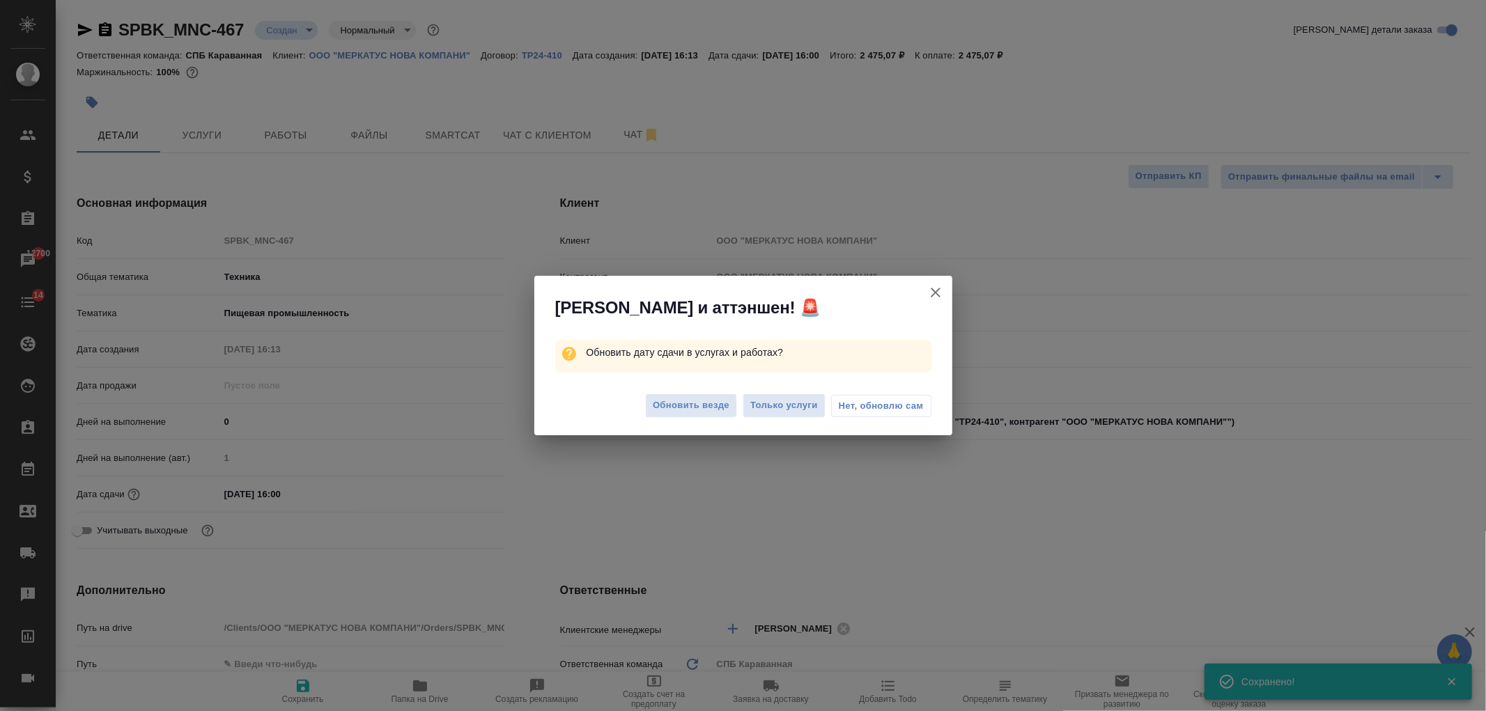
type textarea "x"
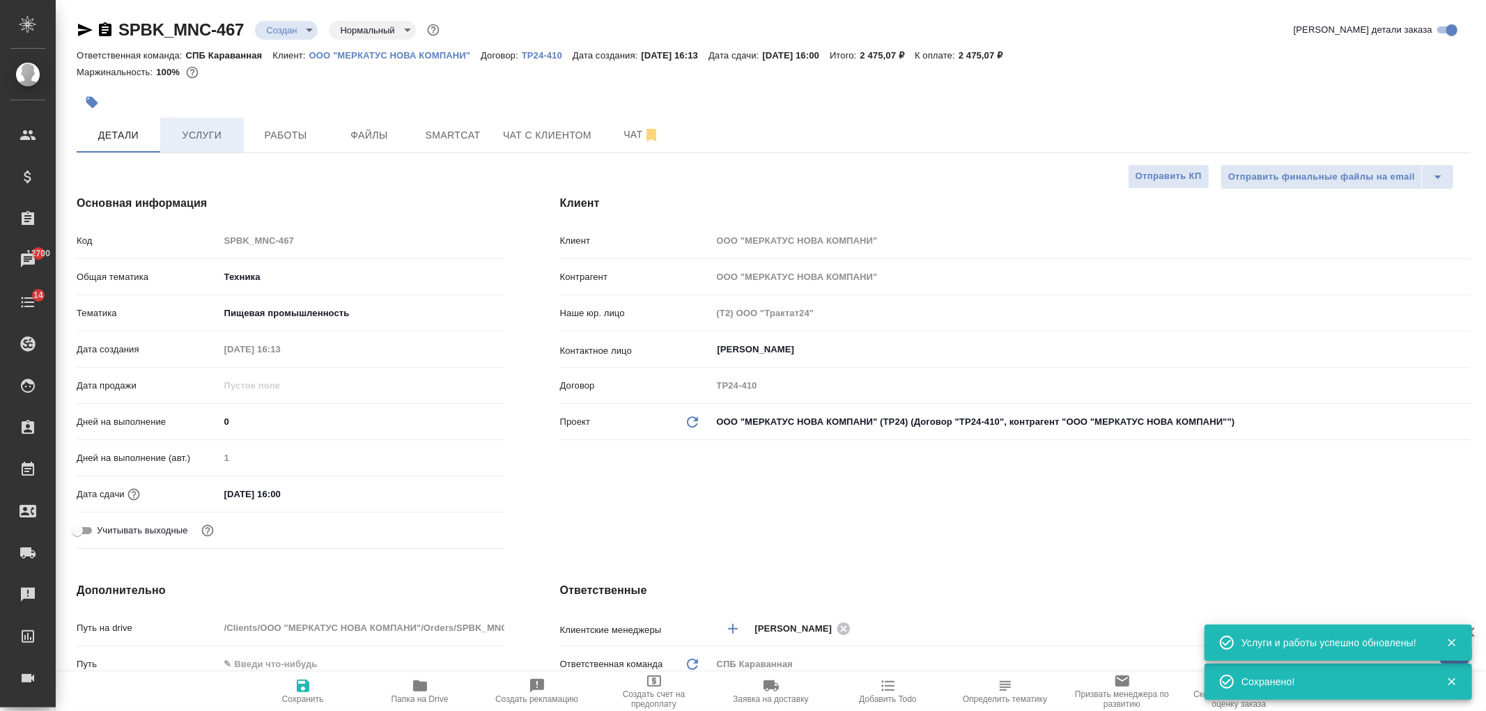
click at [191, 140] on span "Услуги" at bounding box center [202, 135] width 67 height 17
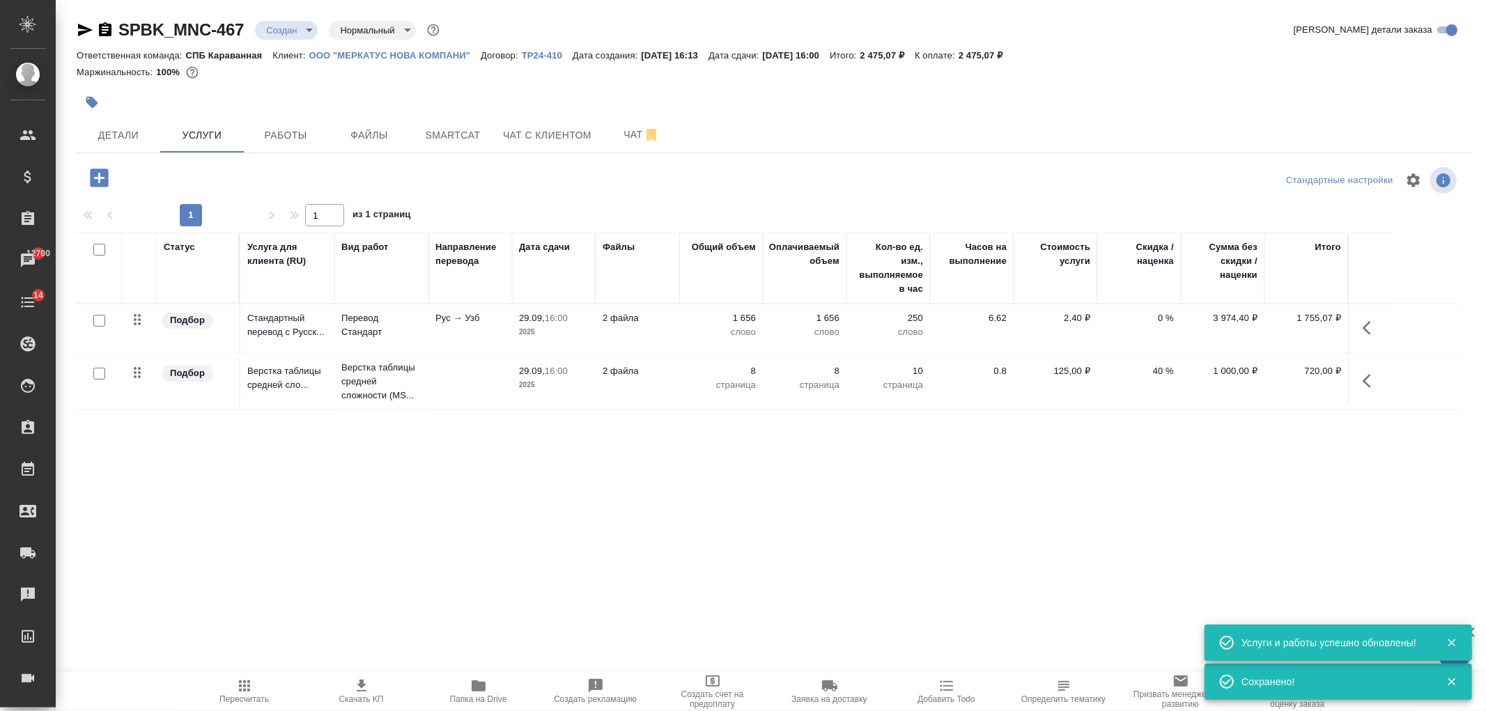
click at [378, 685] on span "Скачать КП" at bounding box center [361, 691] width 100 height 26
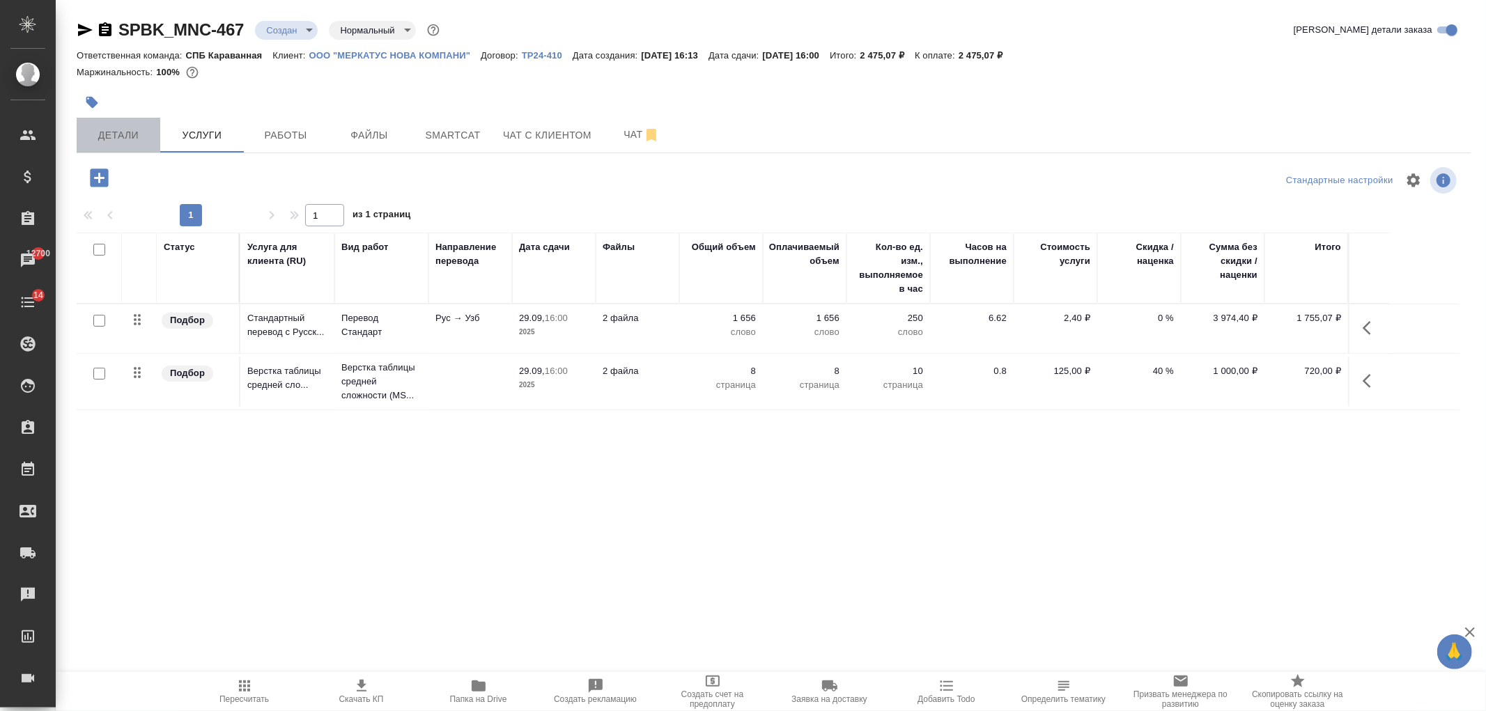
click at [134, 130] on span "Детали" at bounding box center [118, 135] width 67 height 17
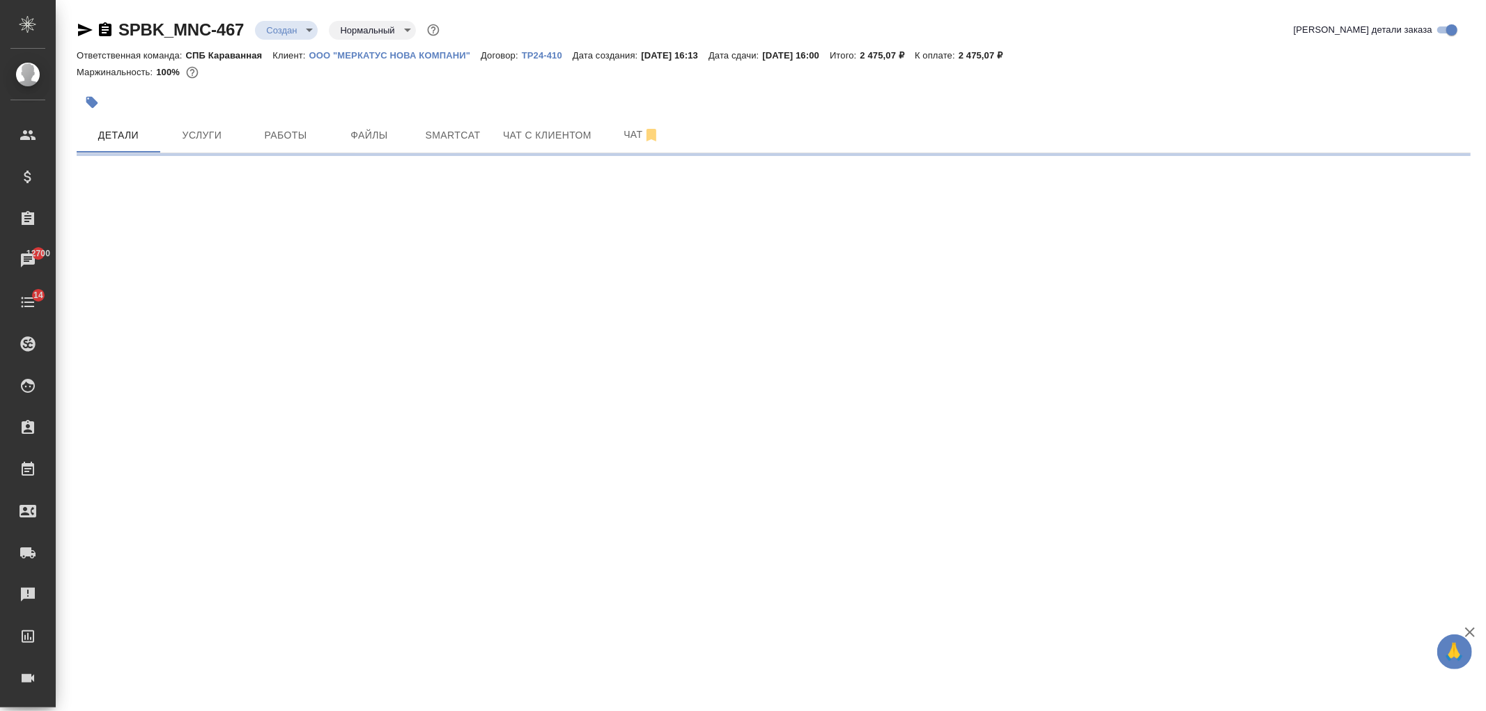
select select "RU"
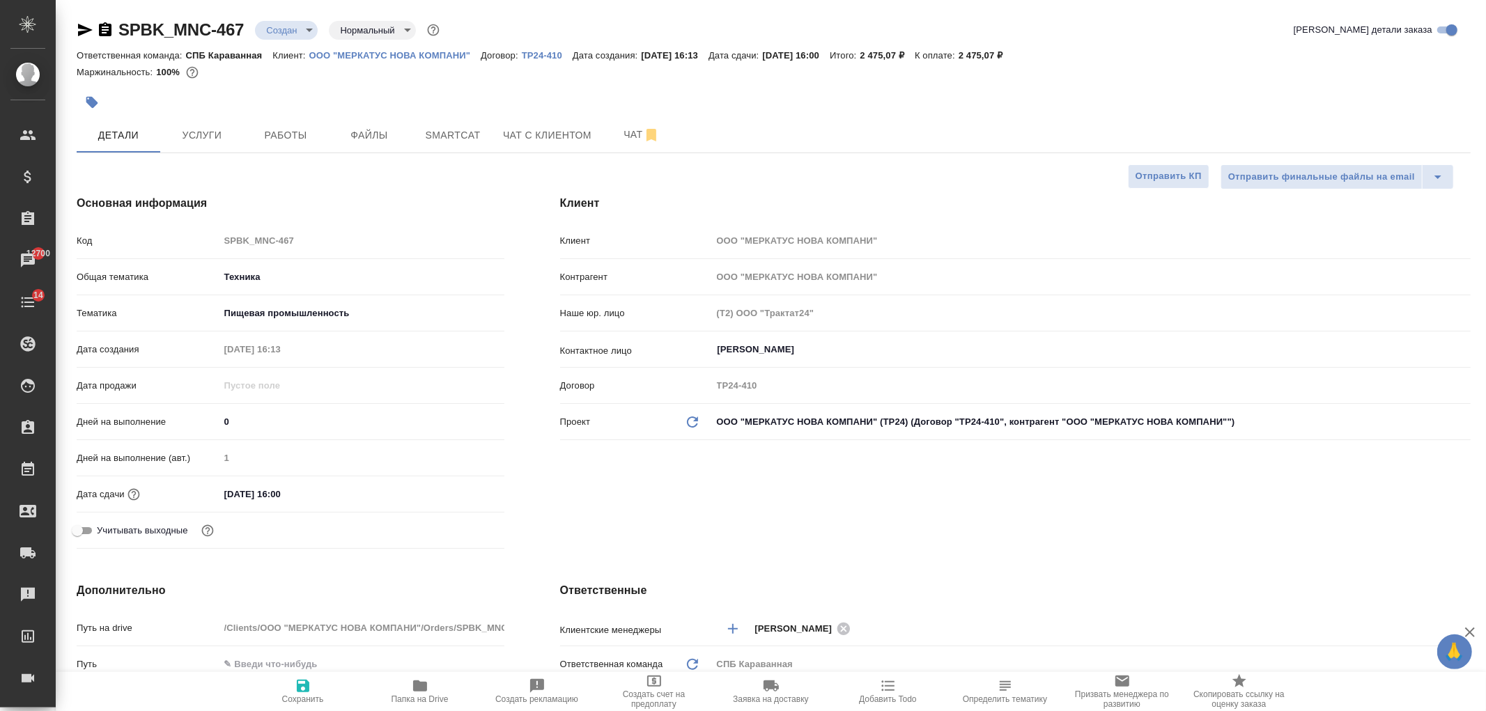
type textarea "x"
click at [308, 491] on input "29.09.2025 16:00" at bounding box center [280, 494] width 122 height 20
click at [468, 498] on icon "button" at bounding box center [464, 493] width 17 height 17
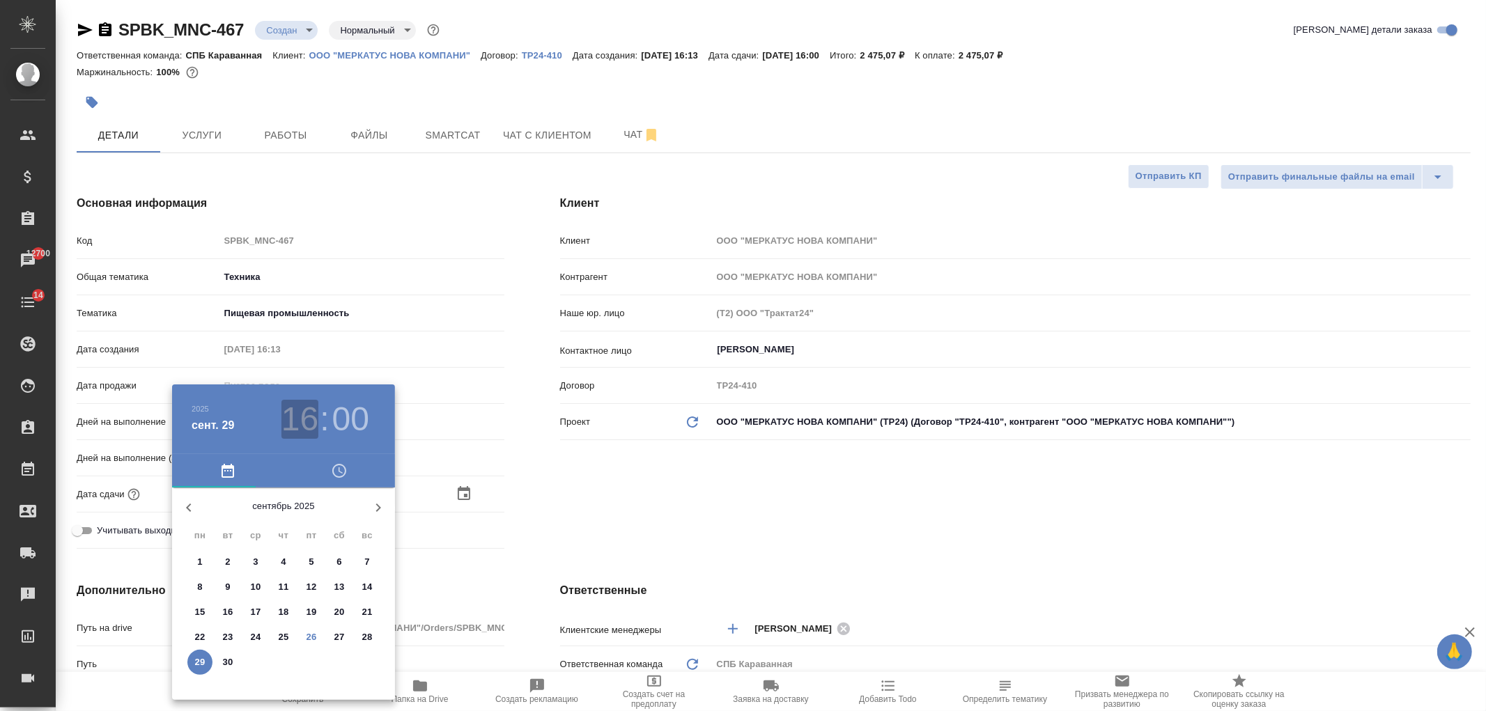
click at [302, 413] on h3 "16" at bounding box center [300, 419] width 37 height 39
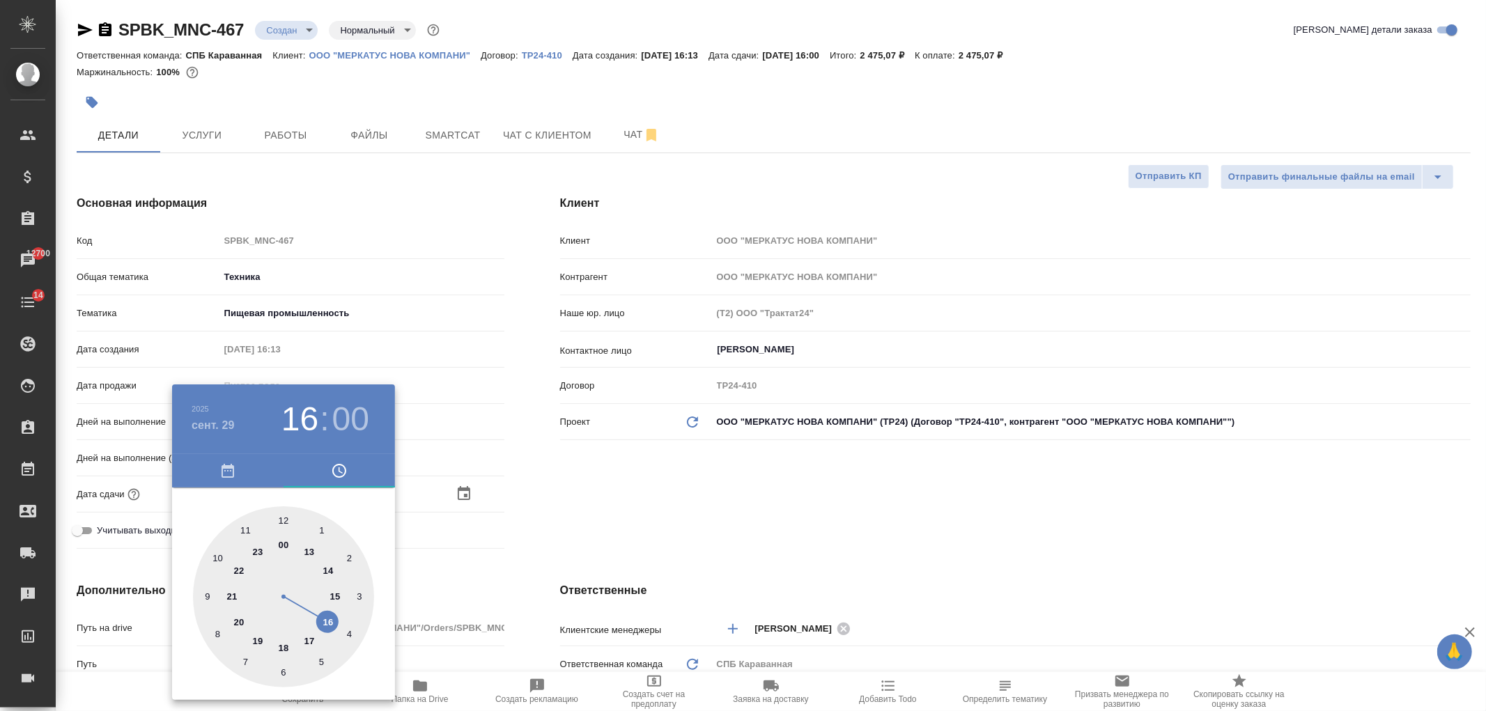
click at [338, 596] on div at bounding box center [283, 597] width 181 height 181
type input "29.09.2025 15:00"
type textarea "x"
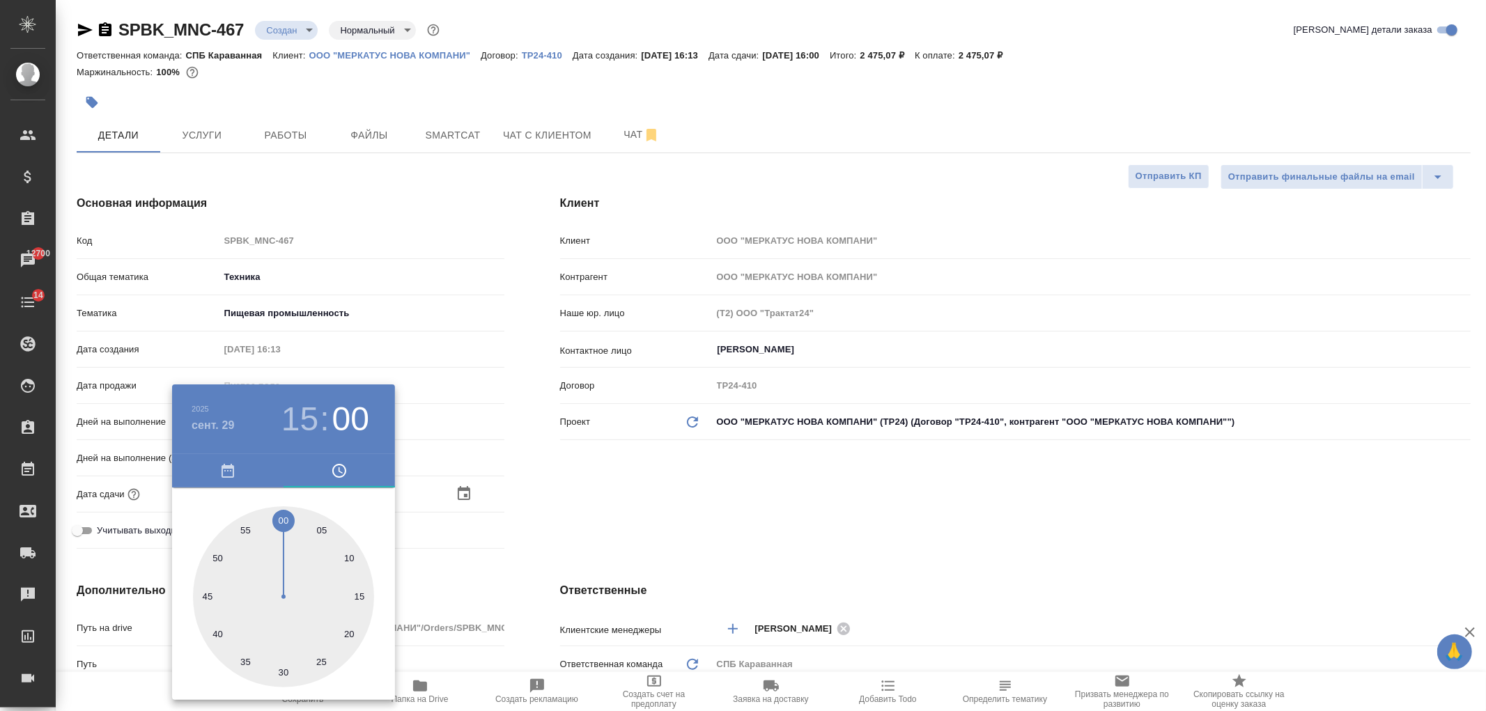
click at [639, 532] on div at bounding box center [743, 355] width 1486 height 711
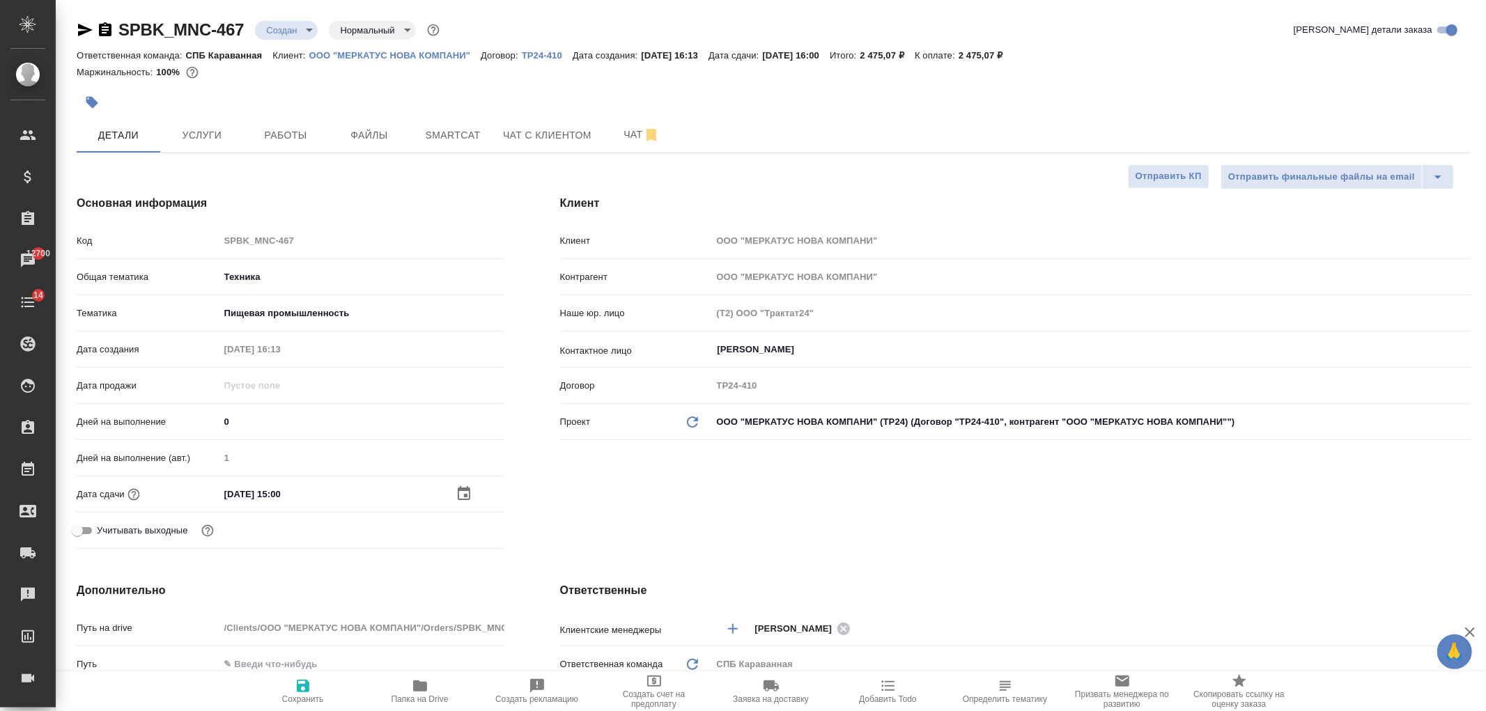
drag, startPoint x: 301, startPoint y: 698, endPoint x: 388, endPoint y: 509, distance: 207.3
click at [301, 695] on span "Сохранить" at bounding box center [303, 700] width 42 height 10
type textarea "x"
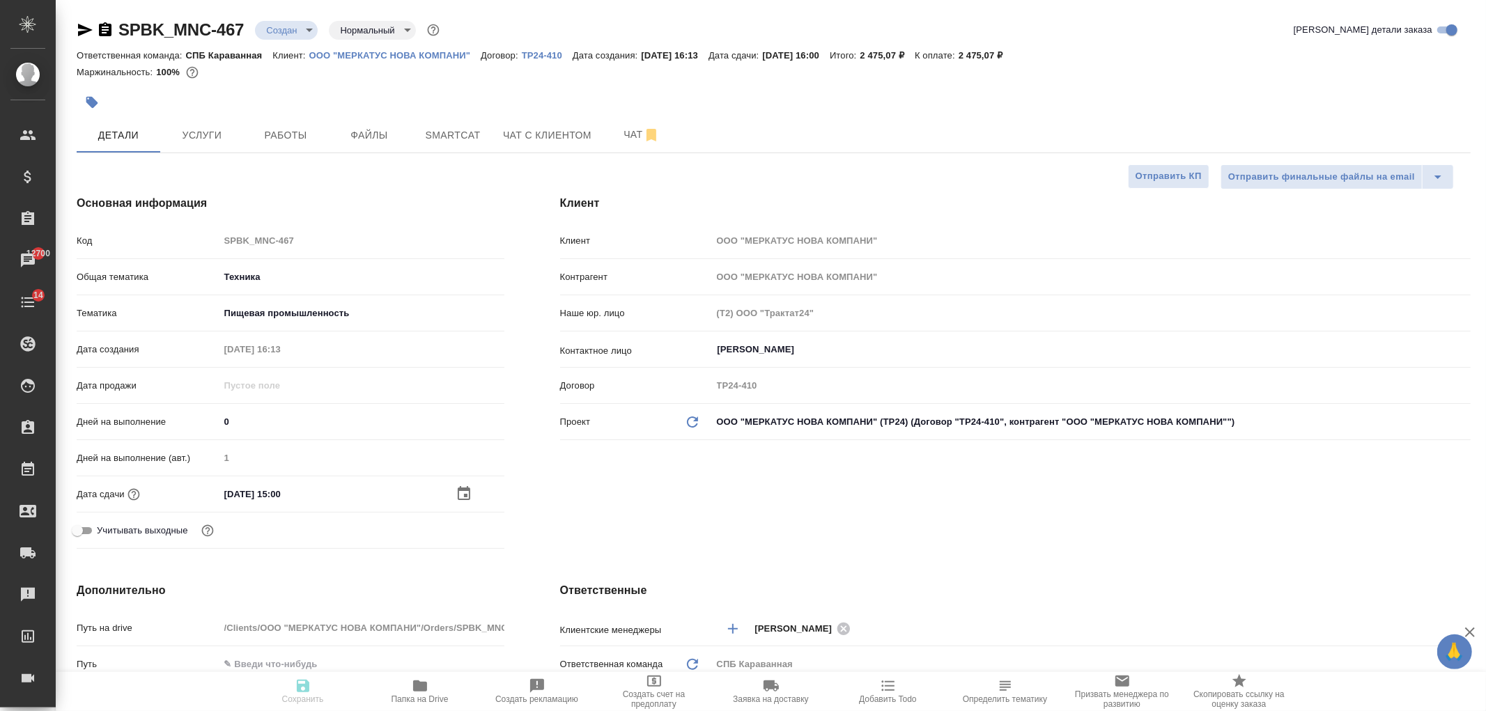
type textarea "x"
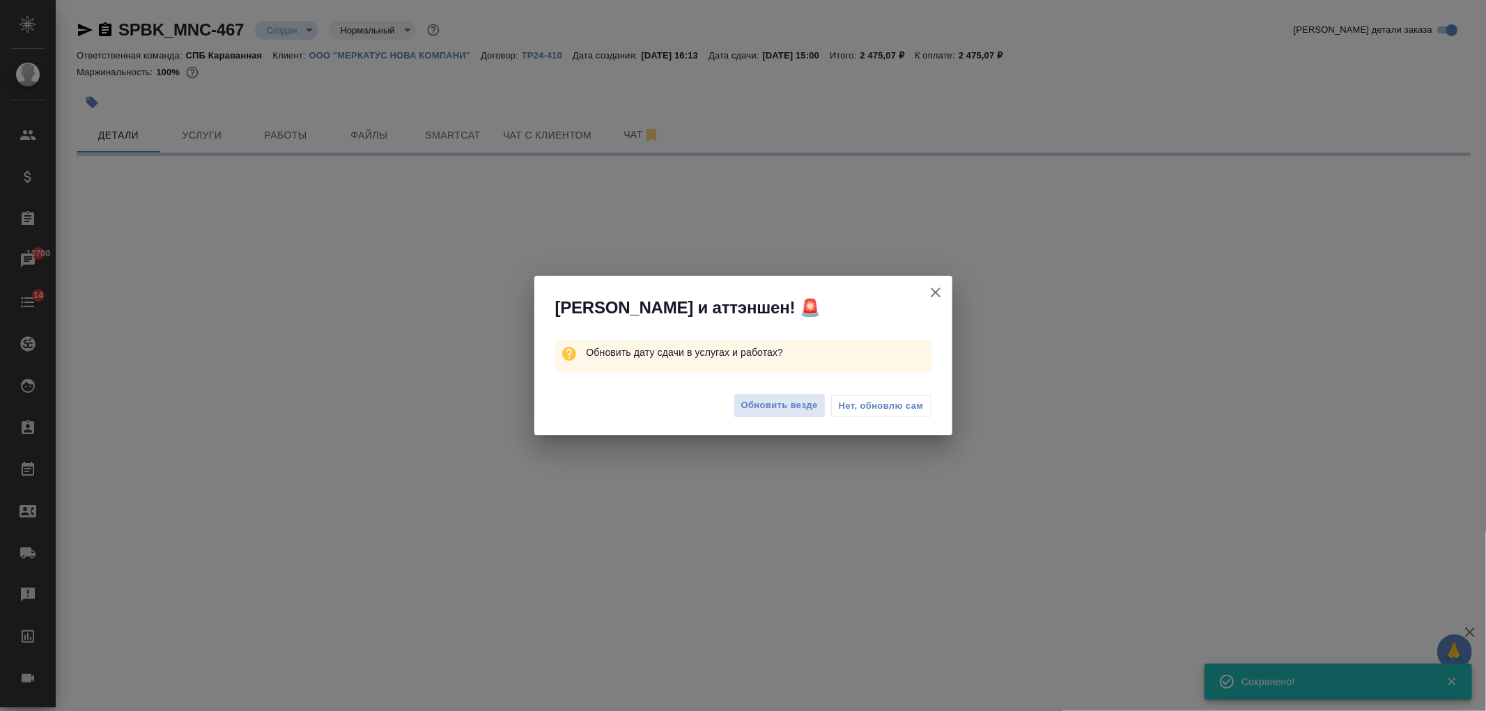
select select "RU"
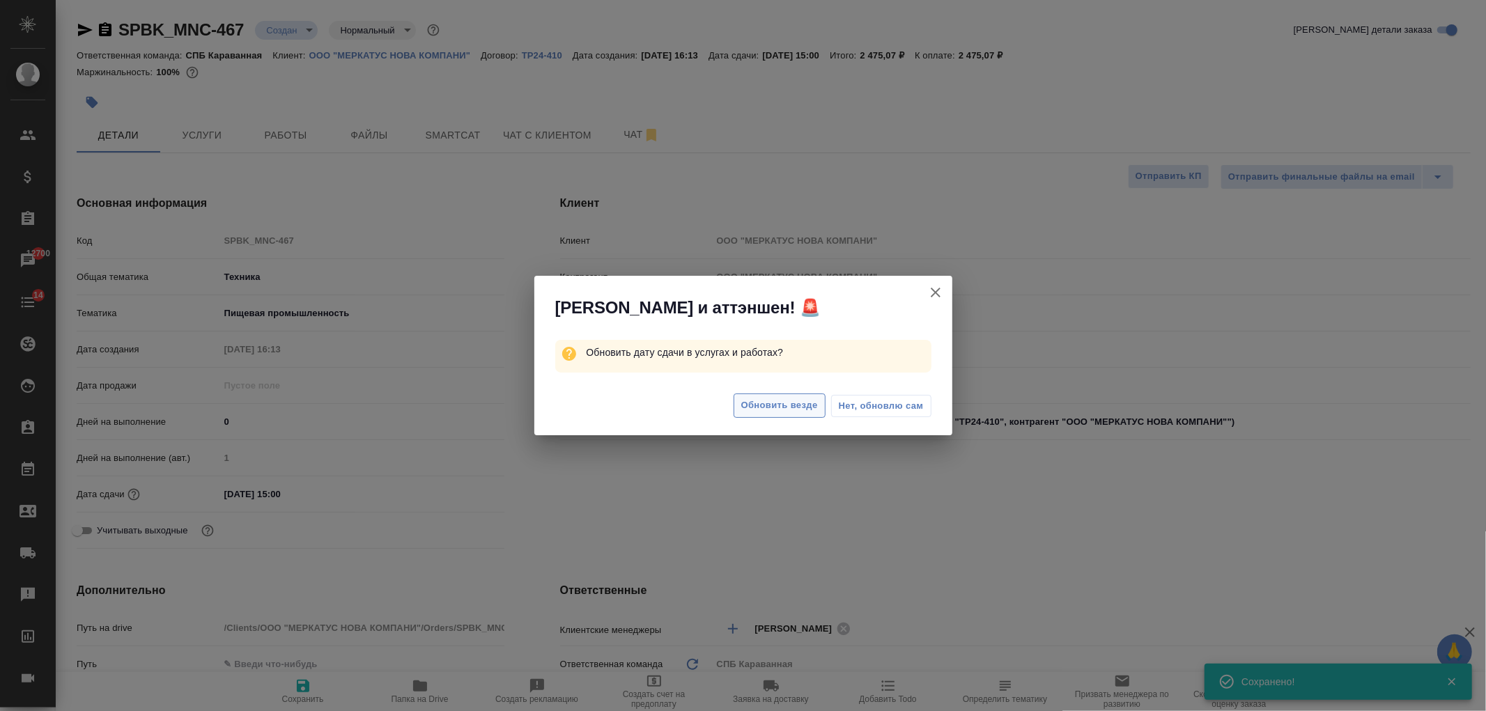
type textarea "x"
click at [784, 413] on span "Обновить везде" at bounding box center [779, 406] width 77 height 16
type textarea "x"
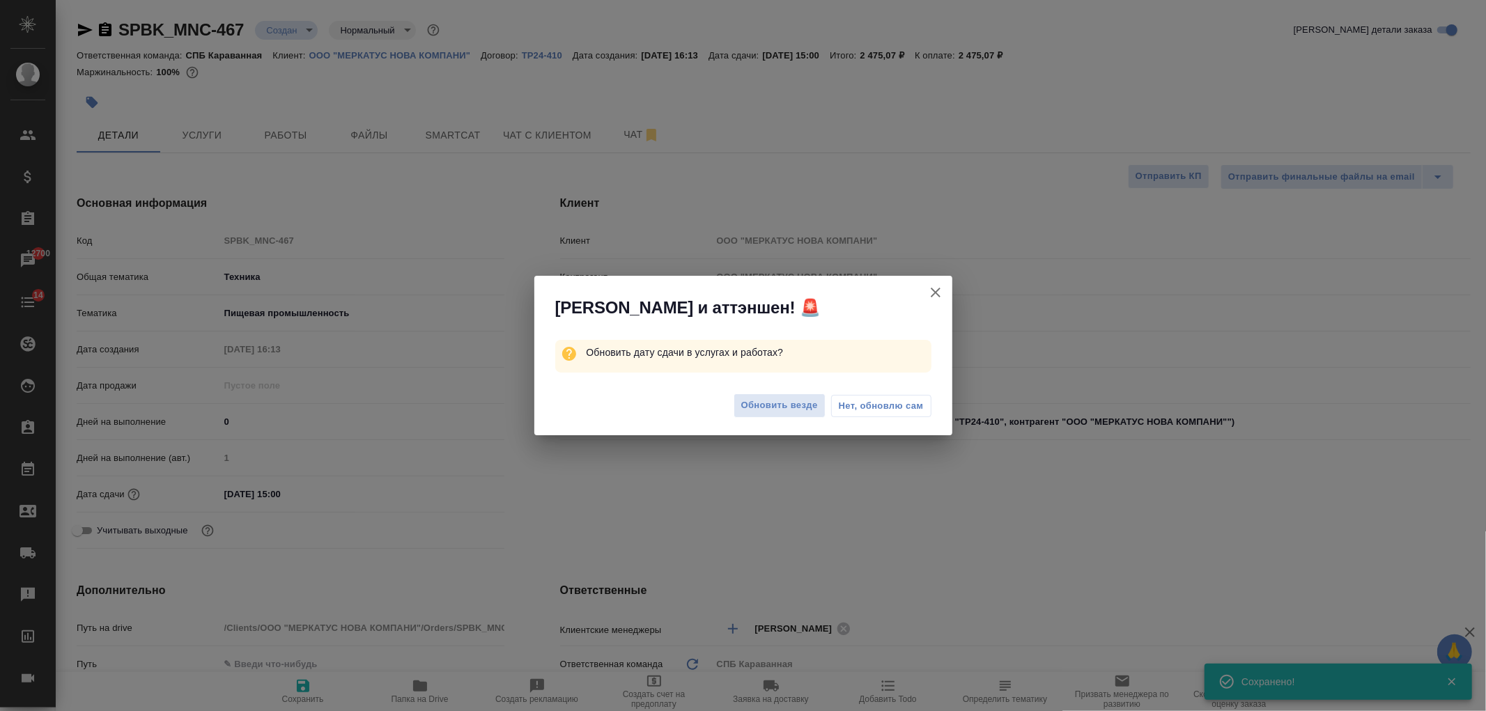
type textarea "x"
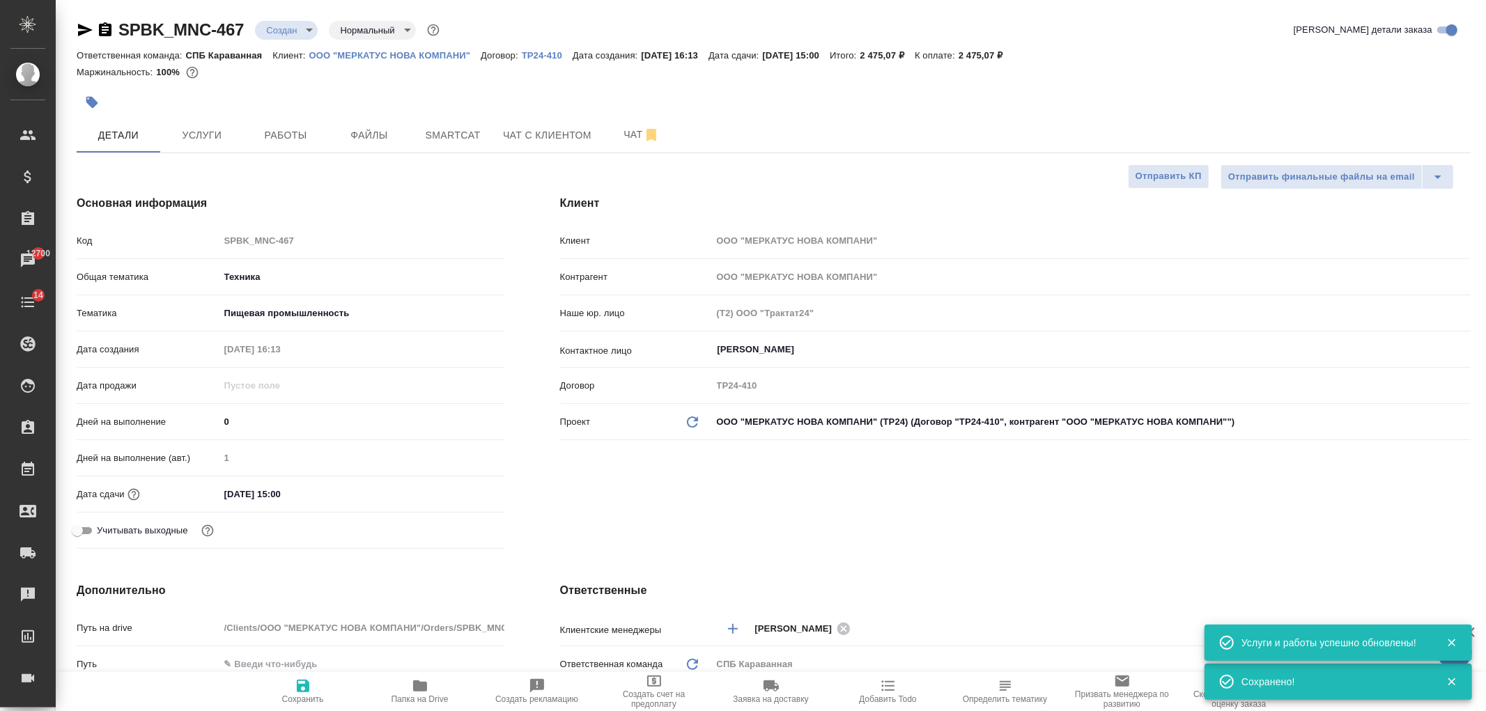
type textarea "x"
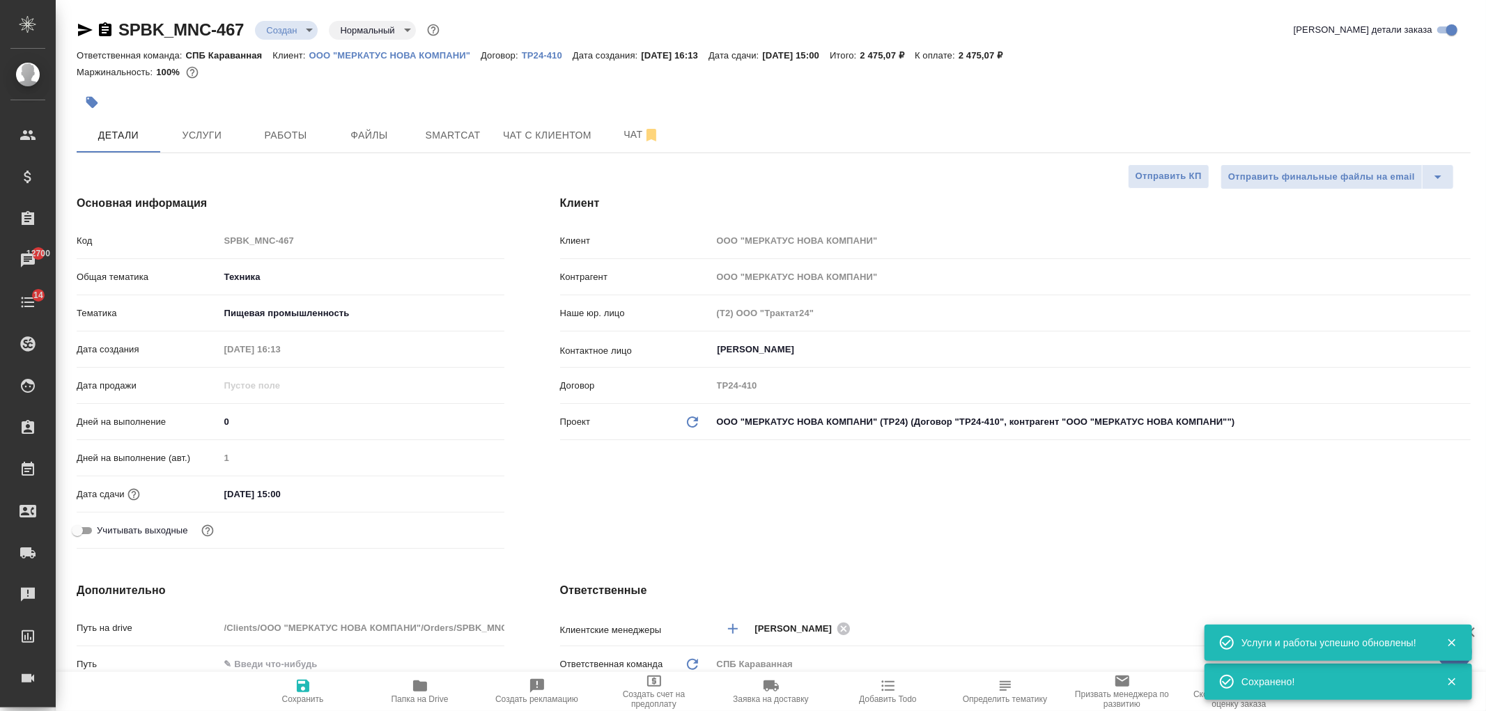
type textarea "x"
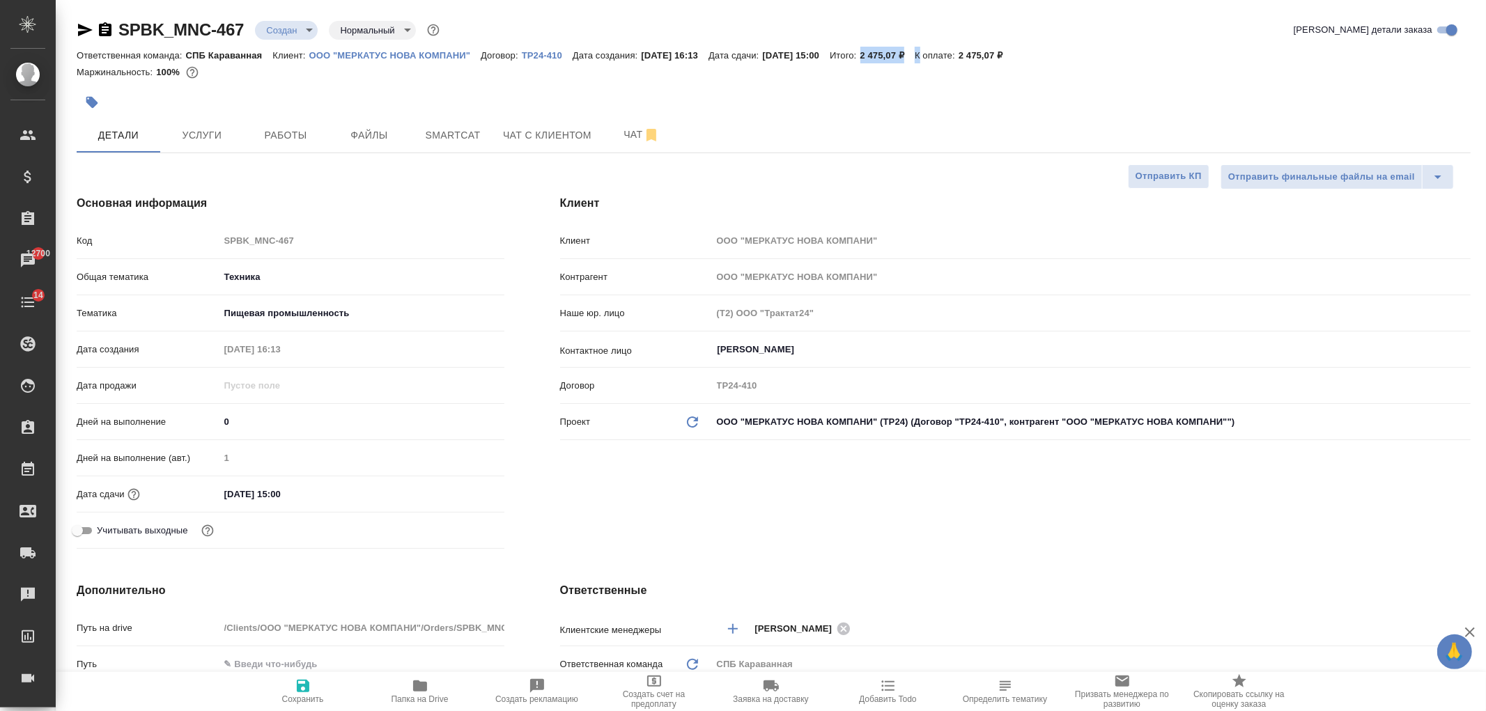
drag, startPoint x: 899, startPoint y: 56, endPoint x: 955, endPoint y: 49, distance: 56.3
click at [955, 49] on div "Ответственная команда: СПБ Караванная Клиент: ООО "МЕРКАТУС НОВА КОМПАНИ" Догов…" at bounding box center [774, 55] width 1394 height 17
copy div "2 475,07 ₽ К"
type textarea "x"
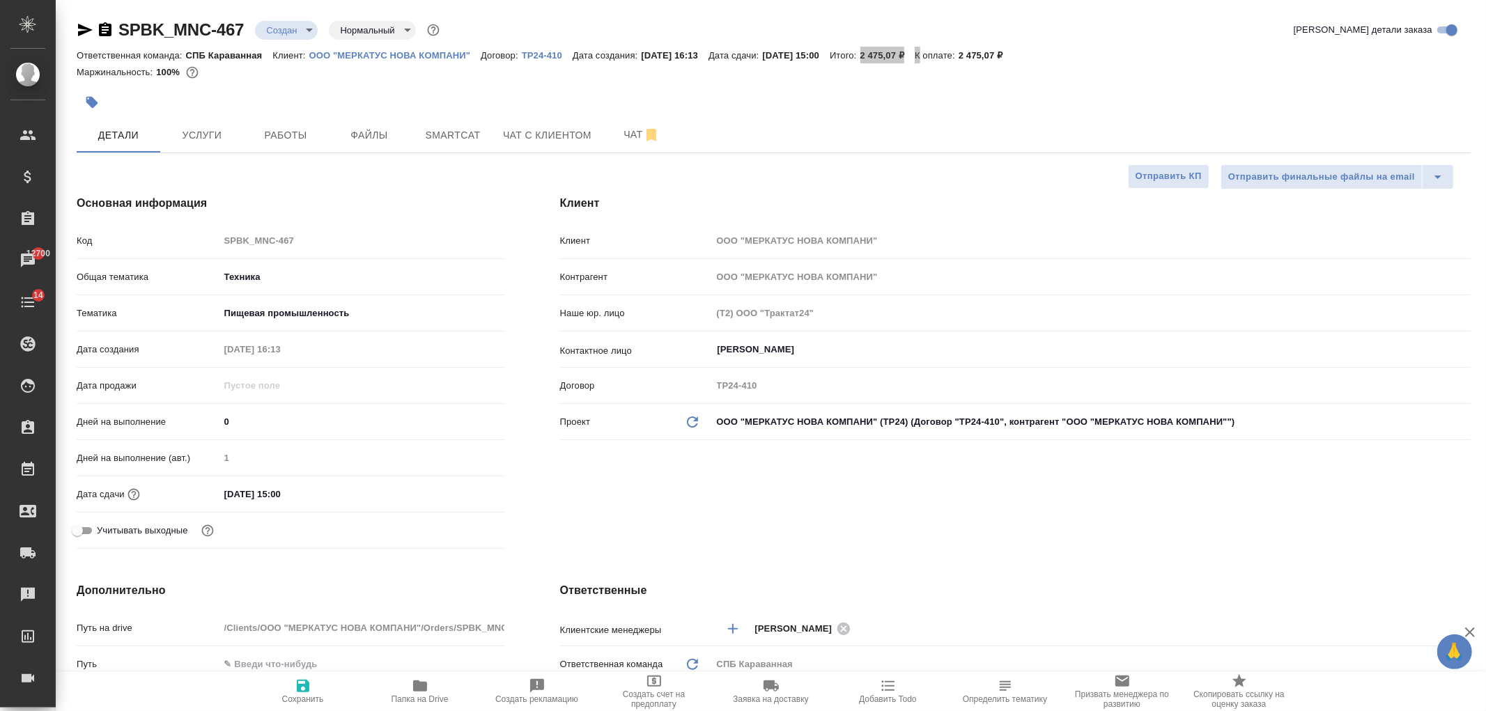
type textarea "x"
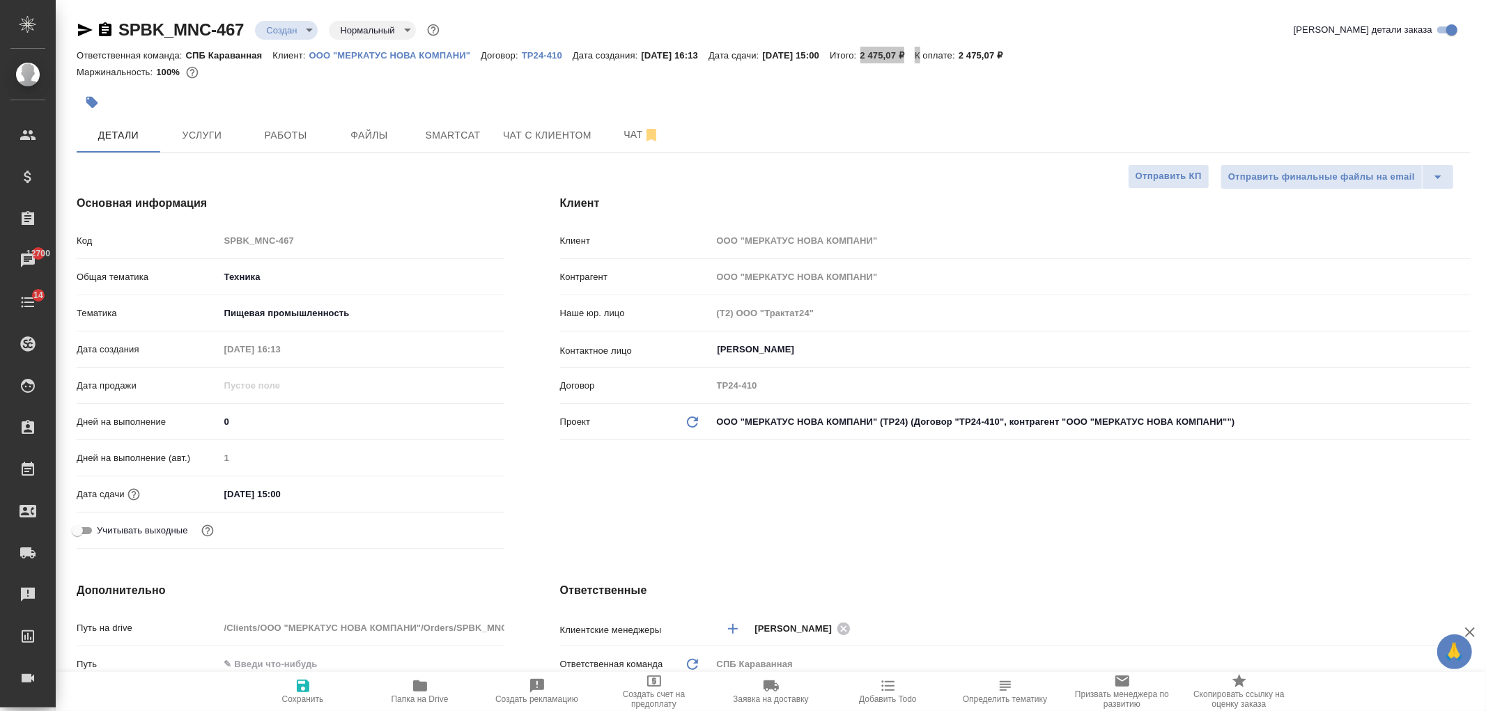
type textarea "x"
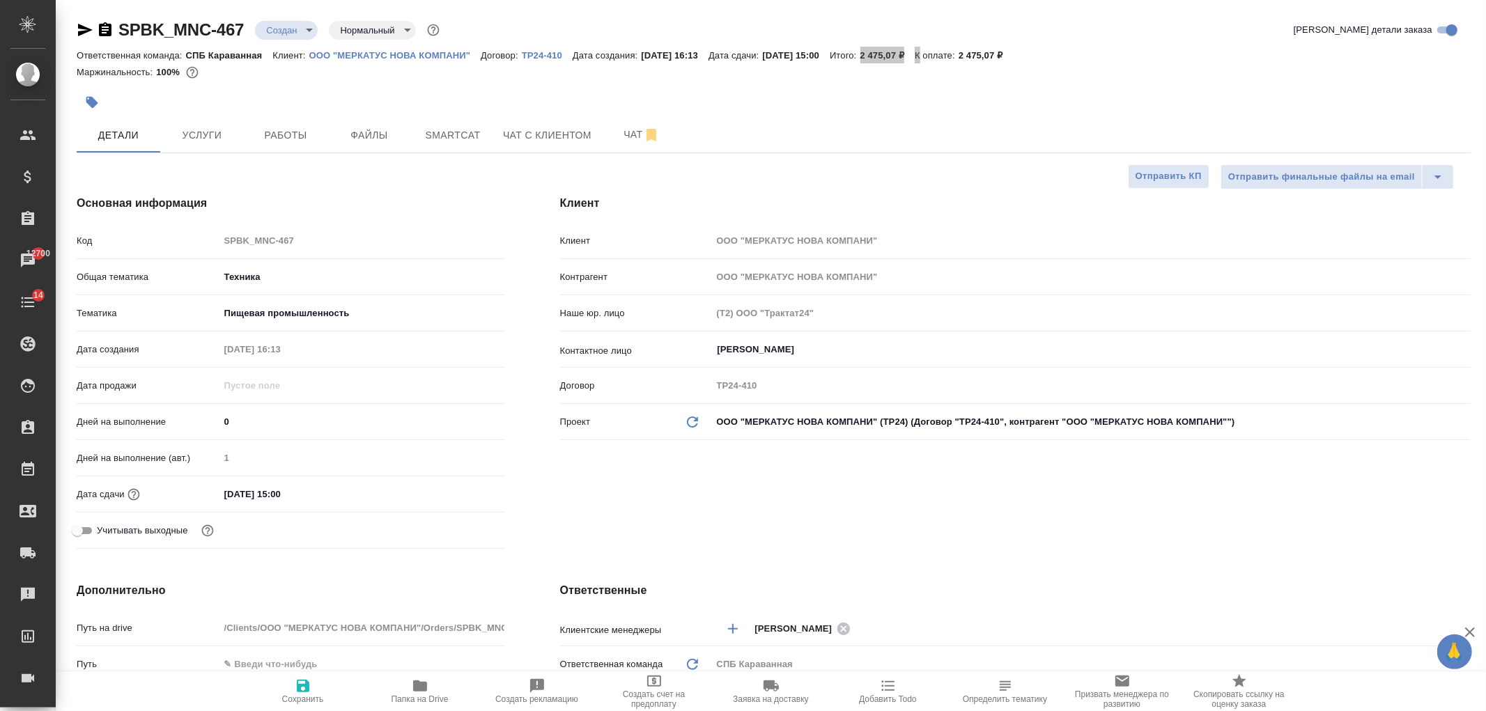
type textarea "x"
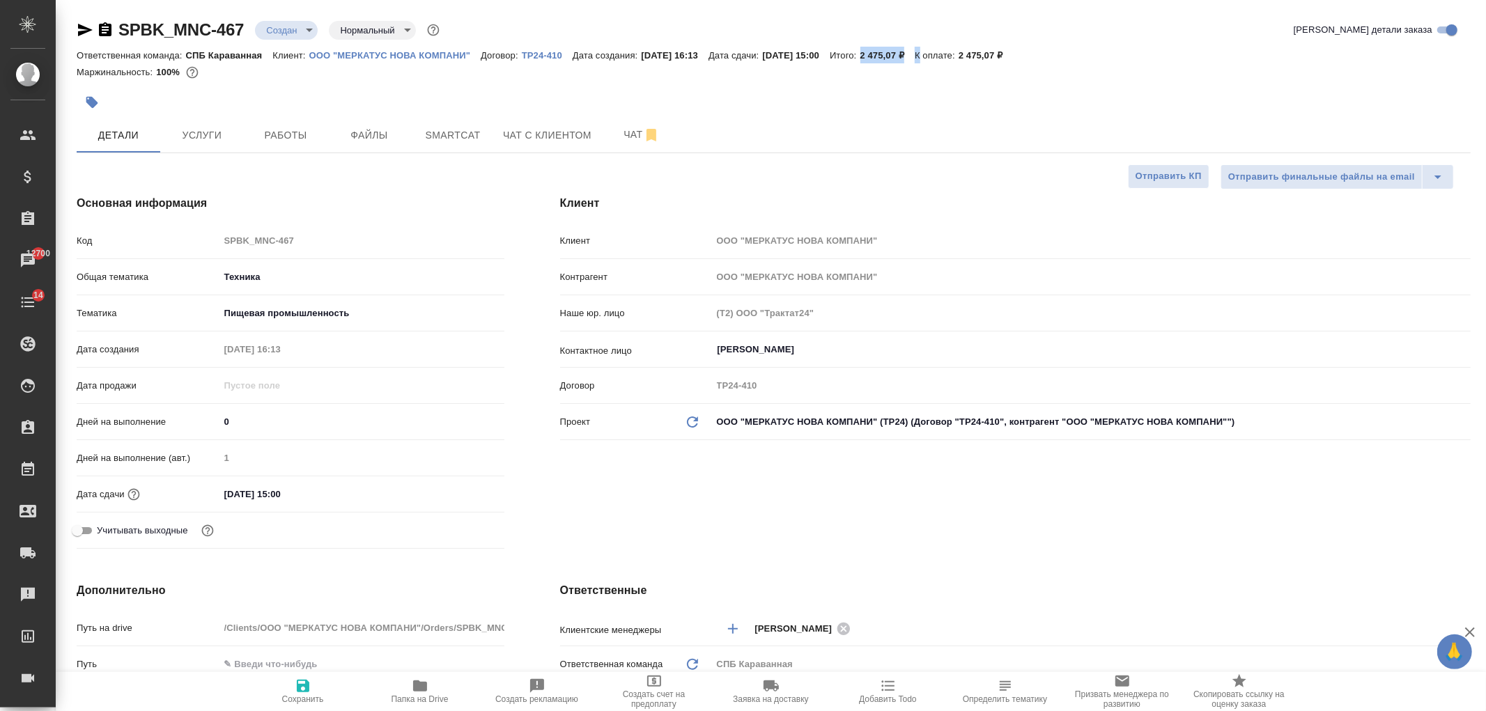
type textarea "x"
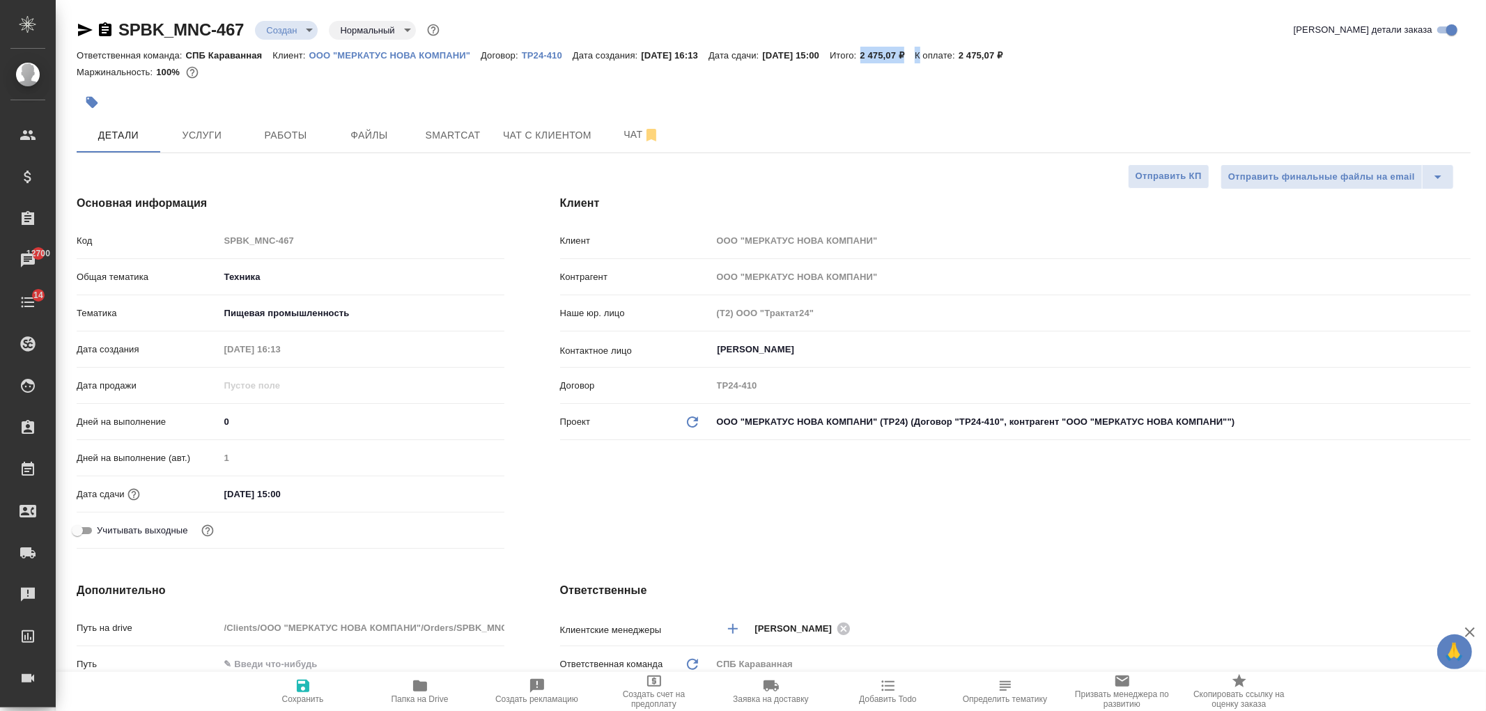
type textarea "x"
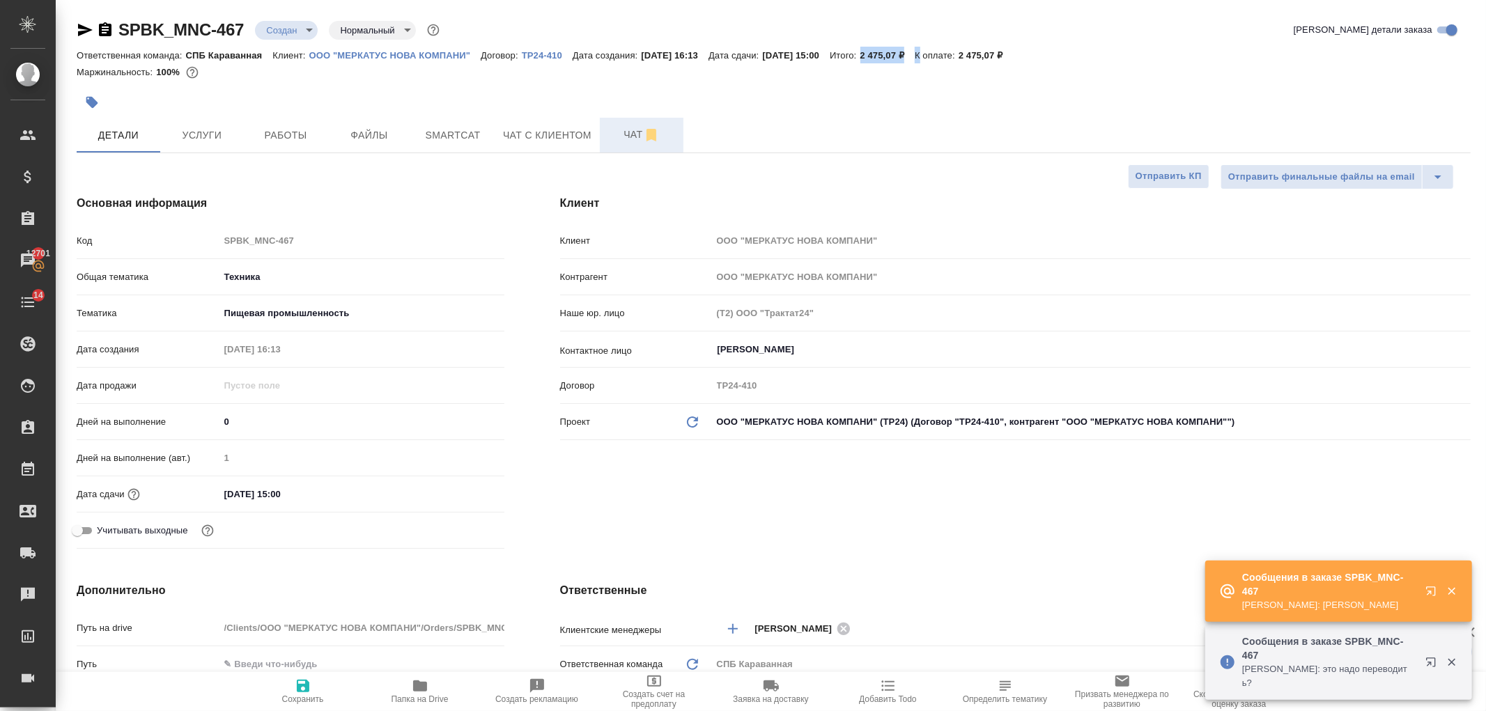
click at [621, 132] on span "Чат" at bounding box center [641, 134] width 67 height 17
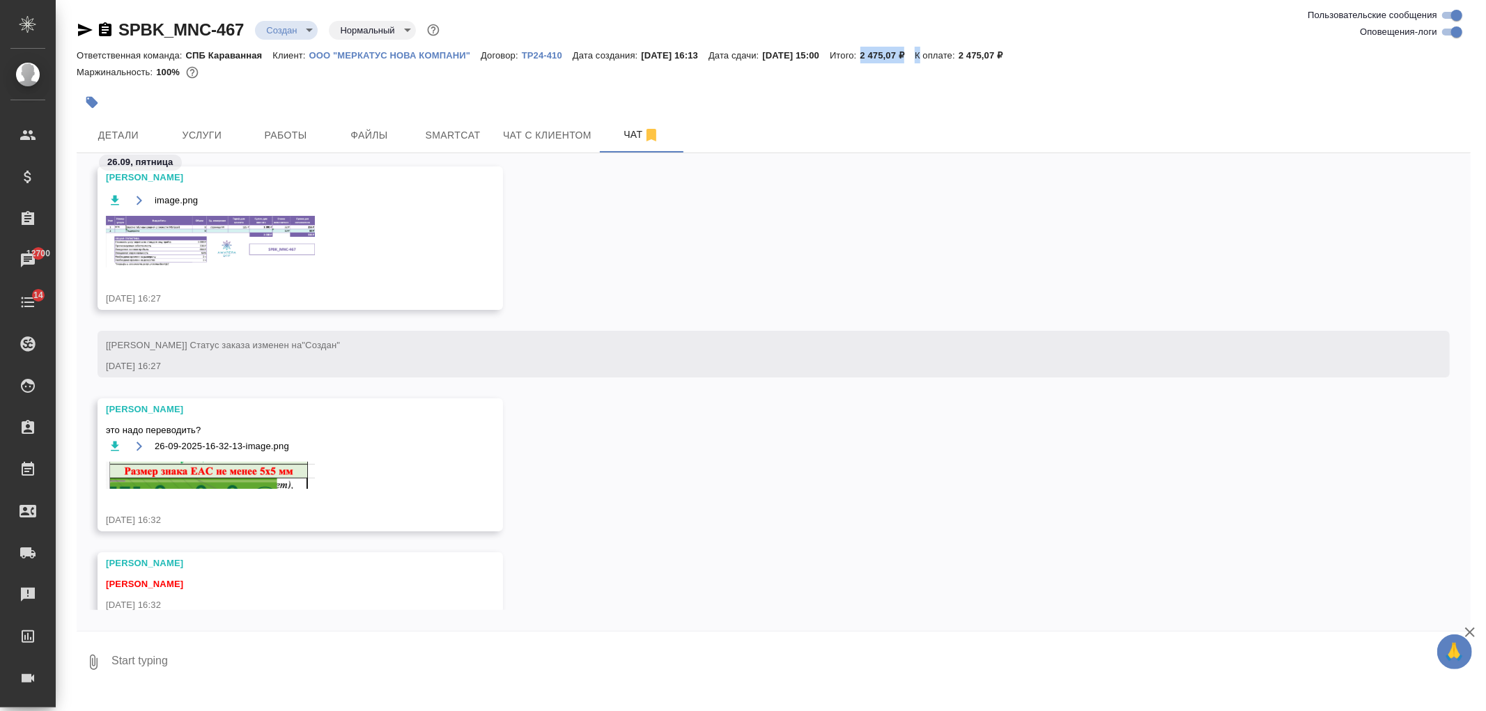
scroll to position [419, 0]
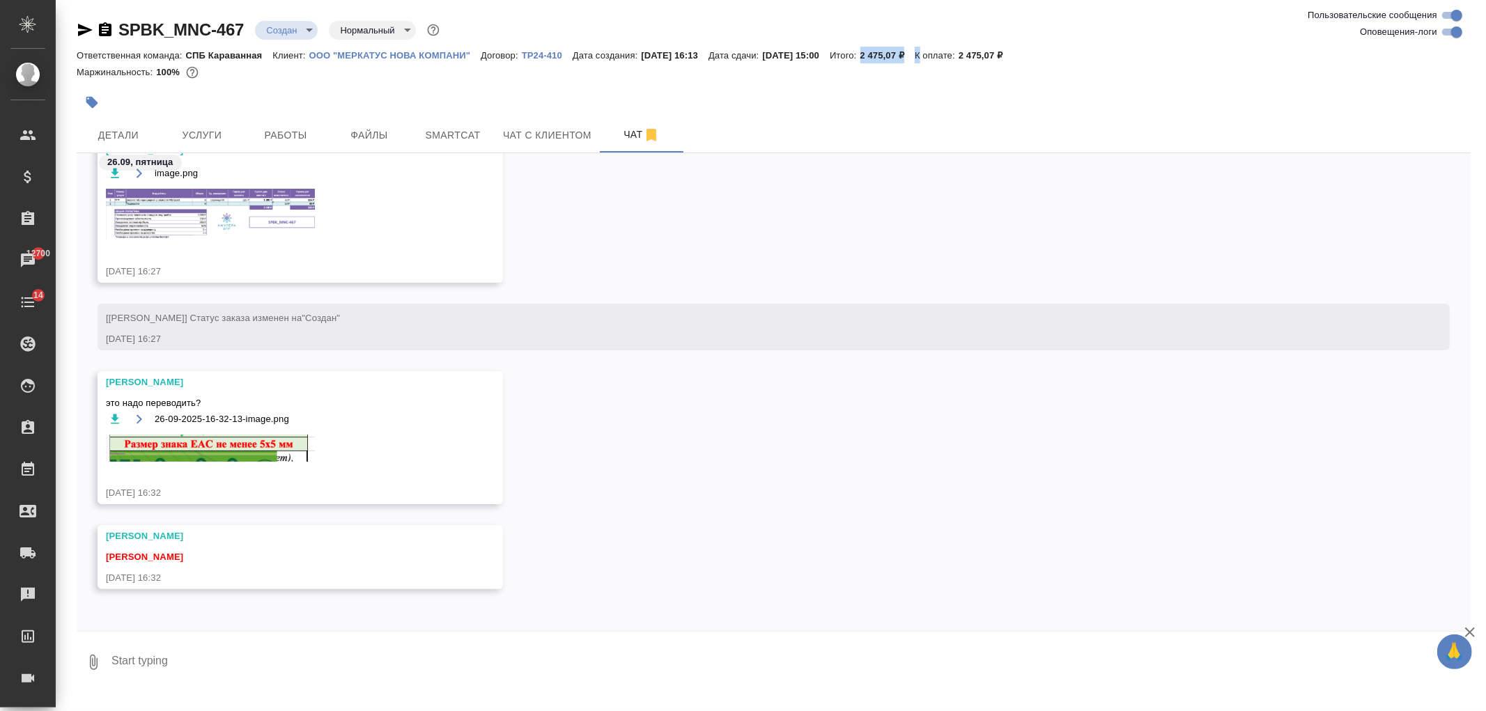
drag, startPoint x: 1447, startPoint y: 514, endPoint x: 1460, endPoint y: 581, distance: 68.7
click at [1460, 581] on div "SPBK_MNC-467 Создан new Нормальный normal Ответственная команда: СПБ Караванная…" at bounding box center [774, 347] width 1410 height 695
click at [841, 527] on div "Zaborova Aleksandra Иванова Арина 26.09.25, 16:32" at bounding box center [774, 567] width 1394 height 85
click at [206, 464] on button "Ответить на сообщение" at bounding box center [182, 474] width 153 height 27
click at [245, 679] on textarea at bounding box center [790, 671] width 1361 height 47
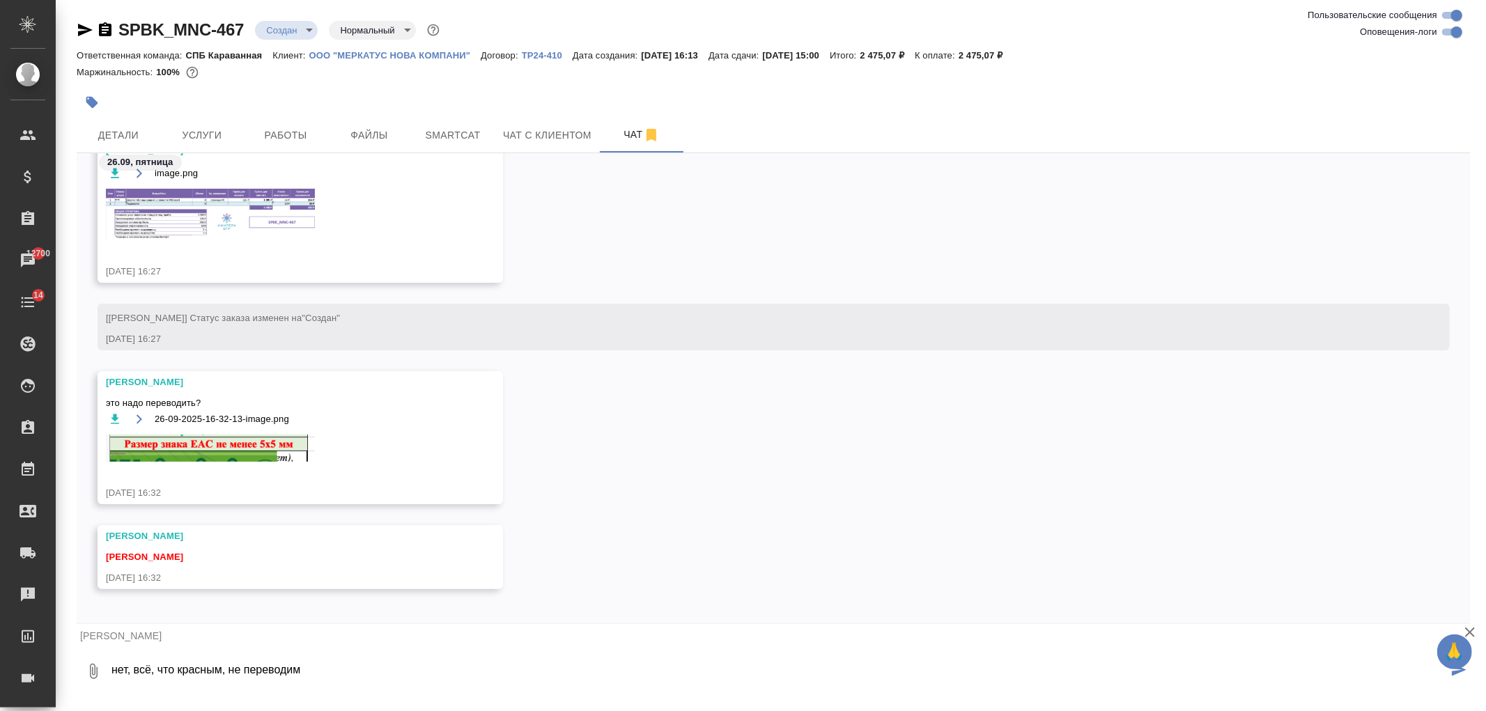
type textarea "нет, всё, что красным, не переводим"
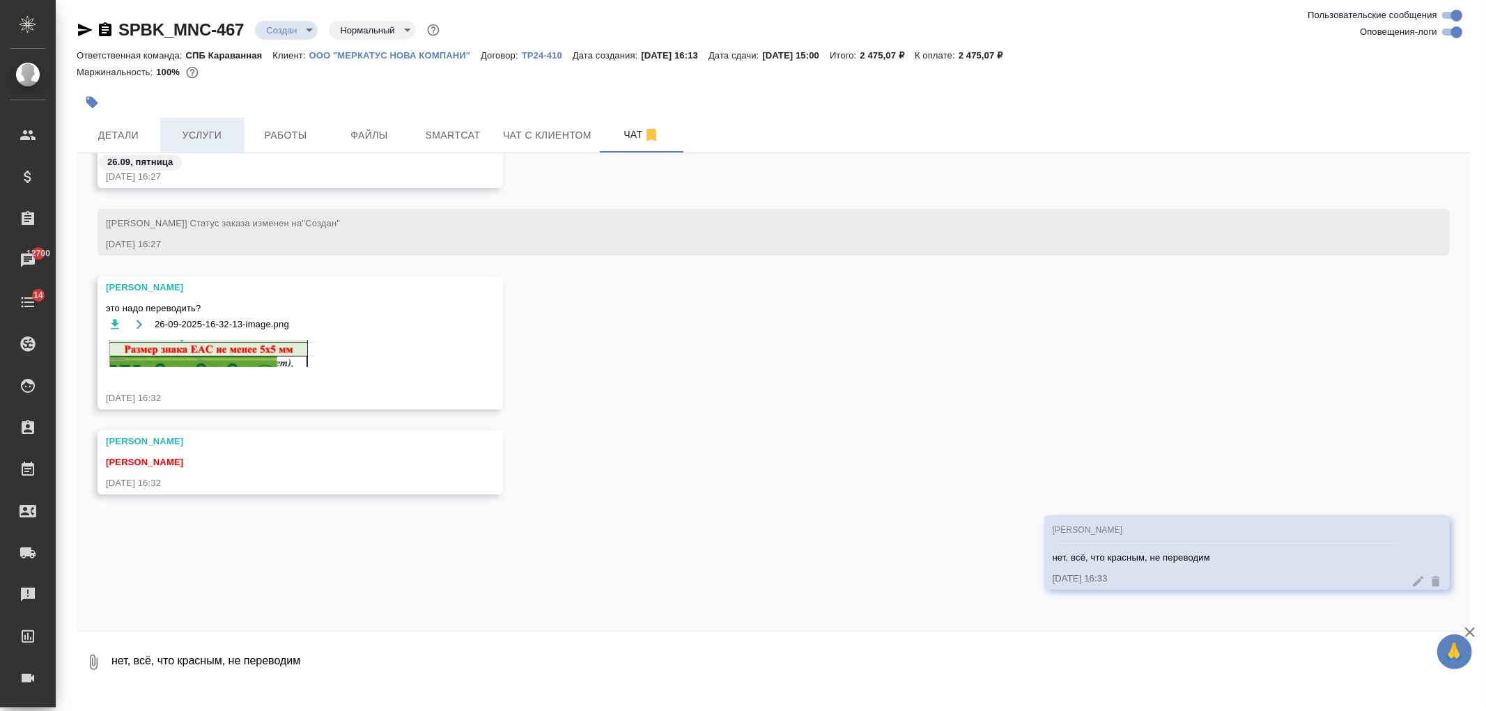
click at [211, 141] on span "Услуги" at bounding box center [202, 135] width 67 height 17
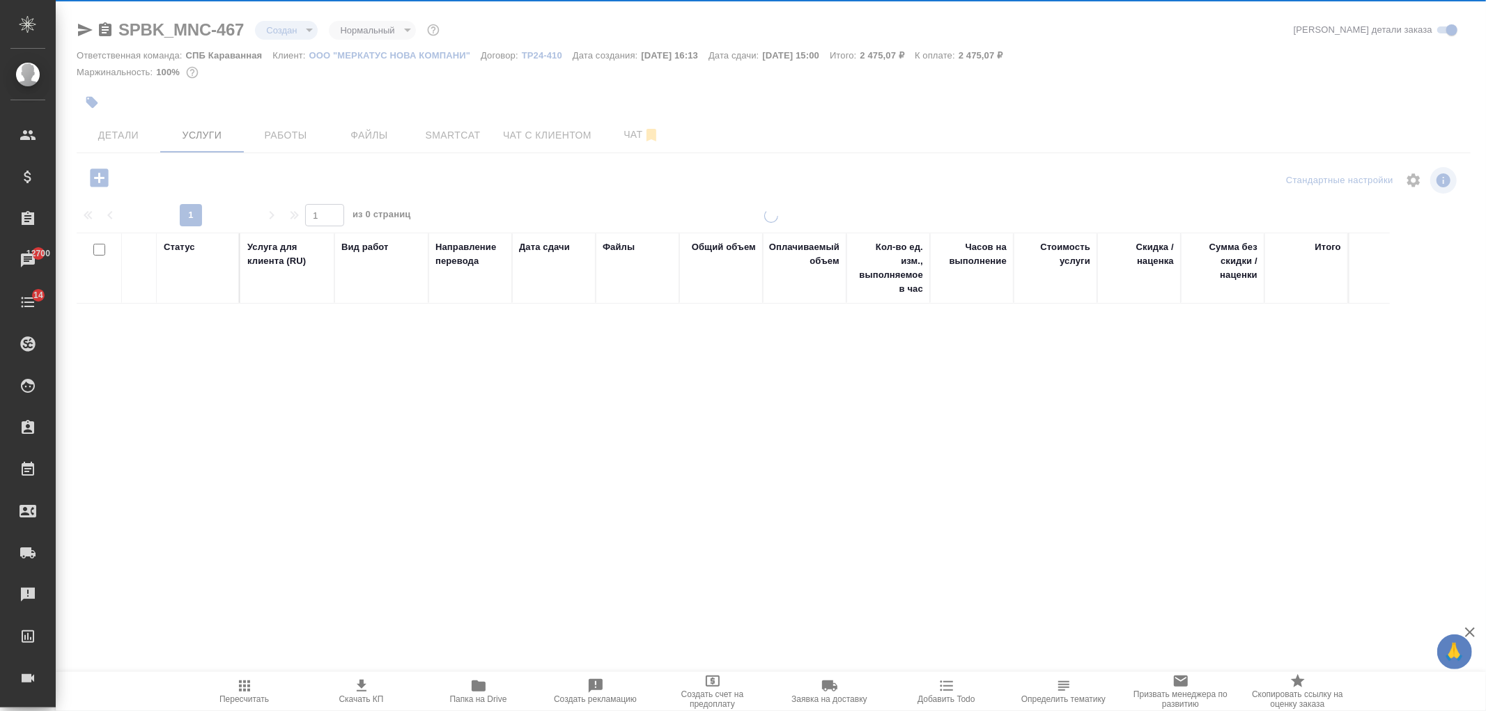
click at [123, 143] on span "Детали" at bounding box center [118, 135] width 67 height 17
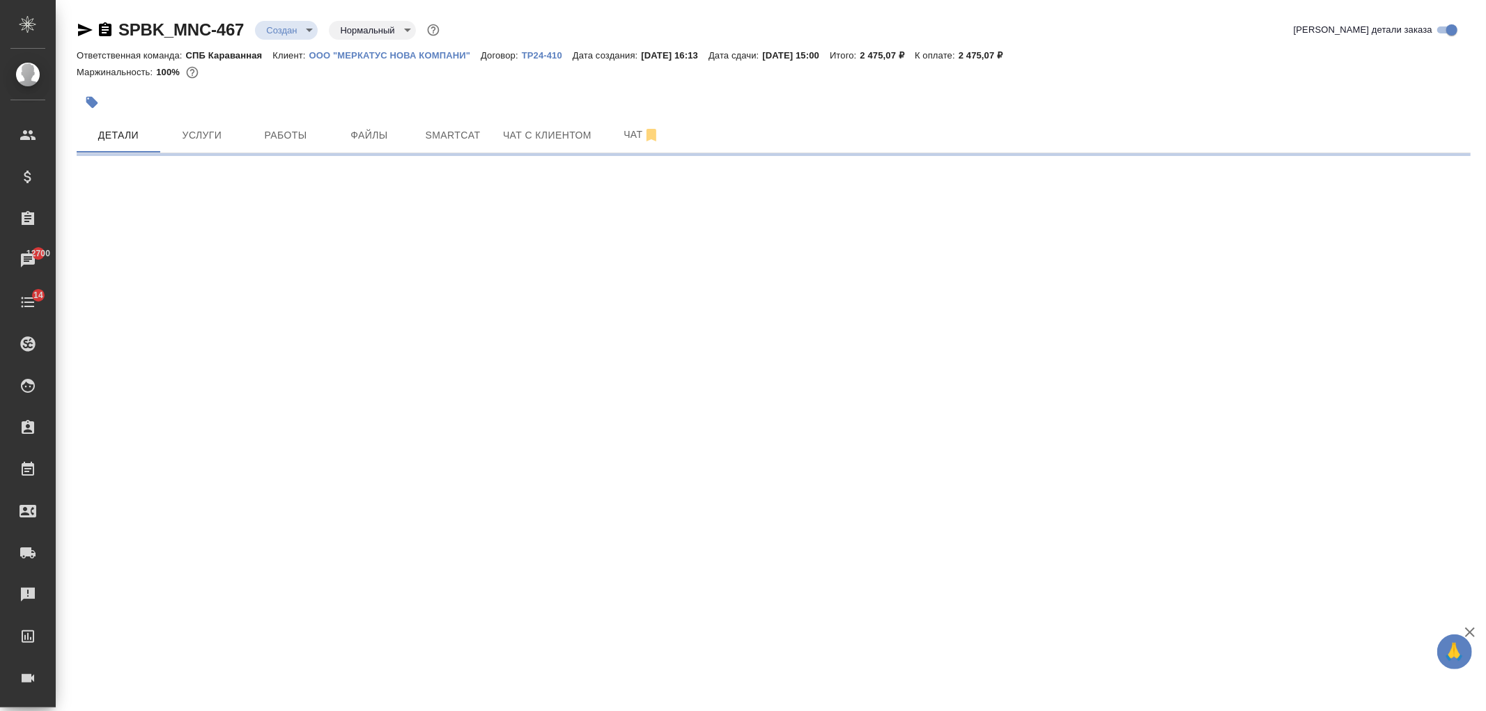
select select "RU"
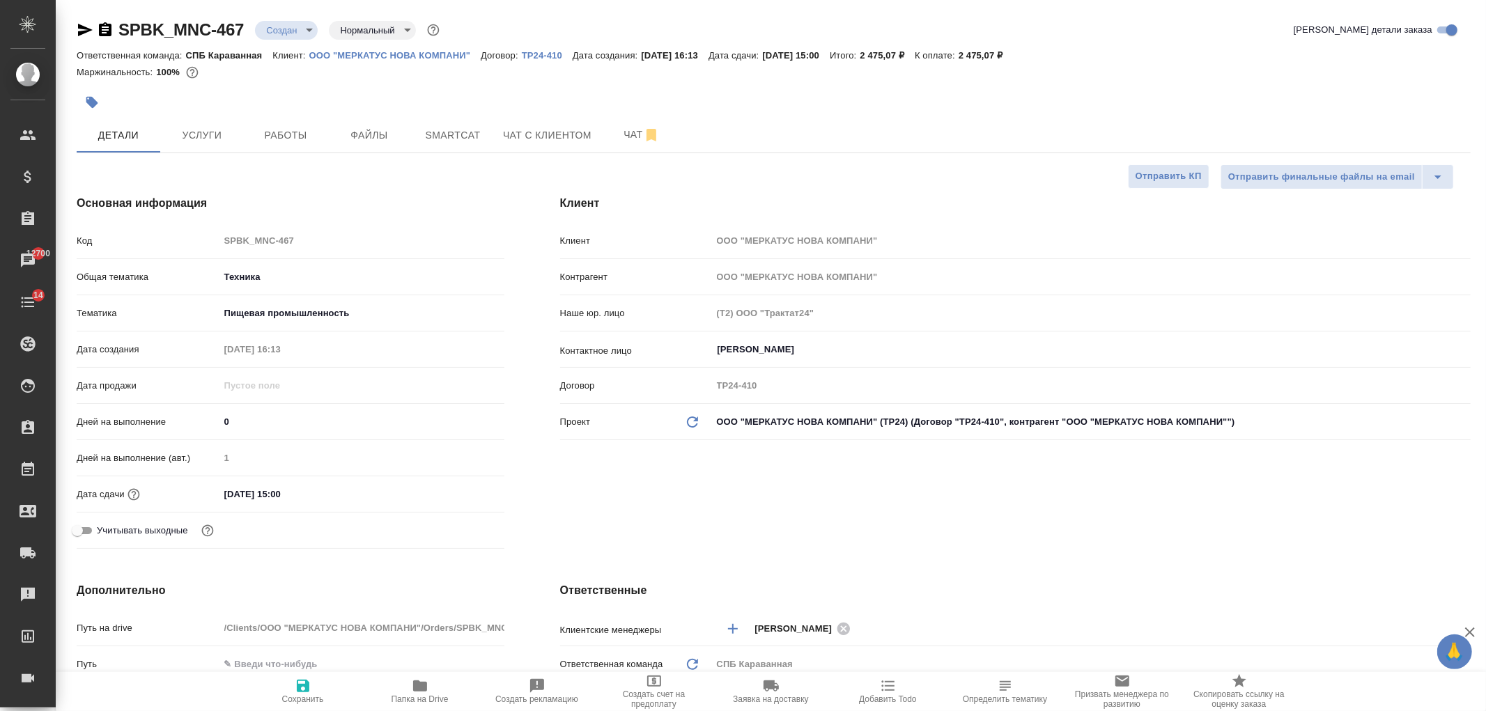
type textarea "x"
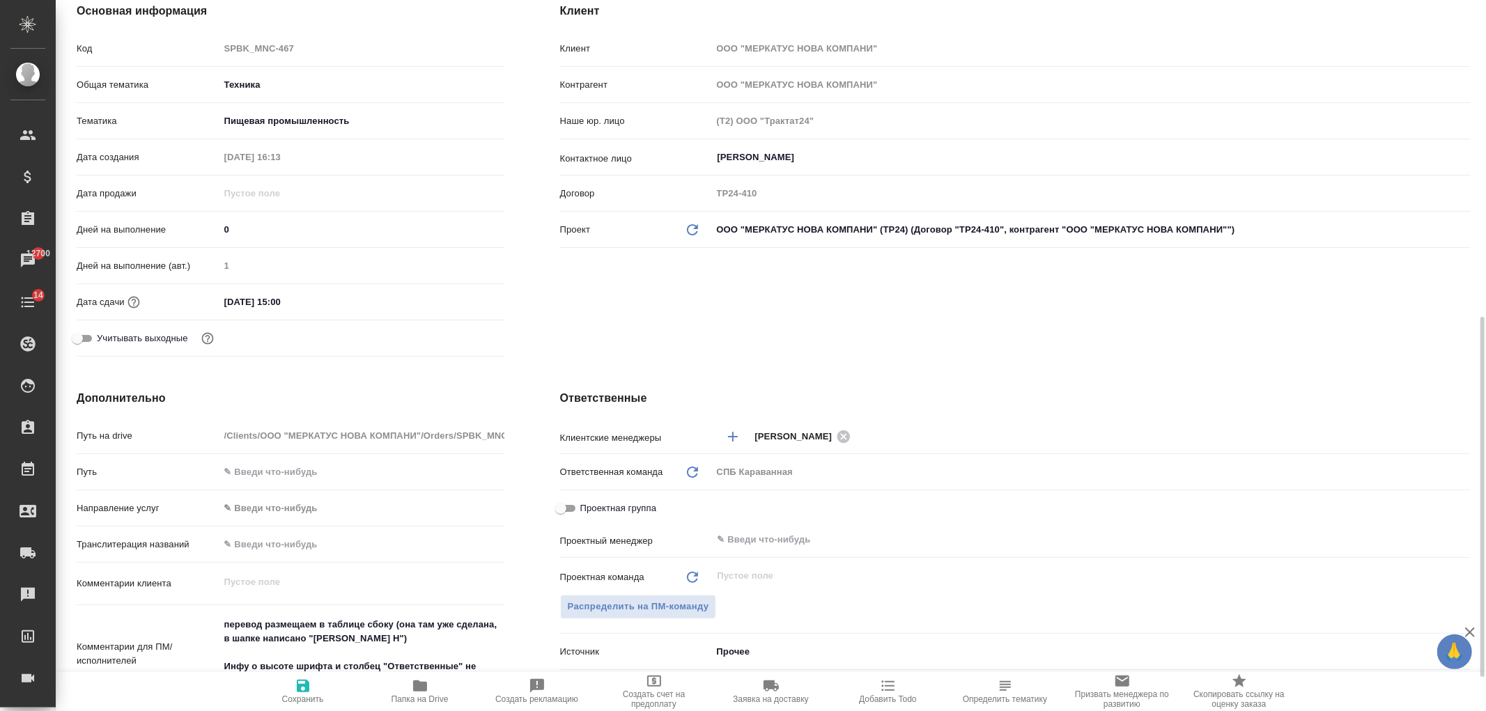
scroll to position [343, 0]
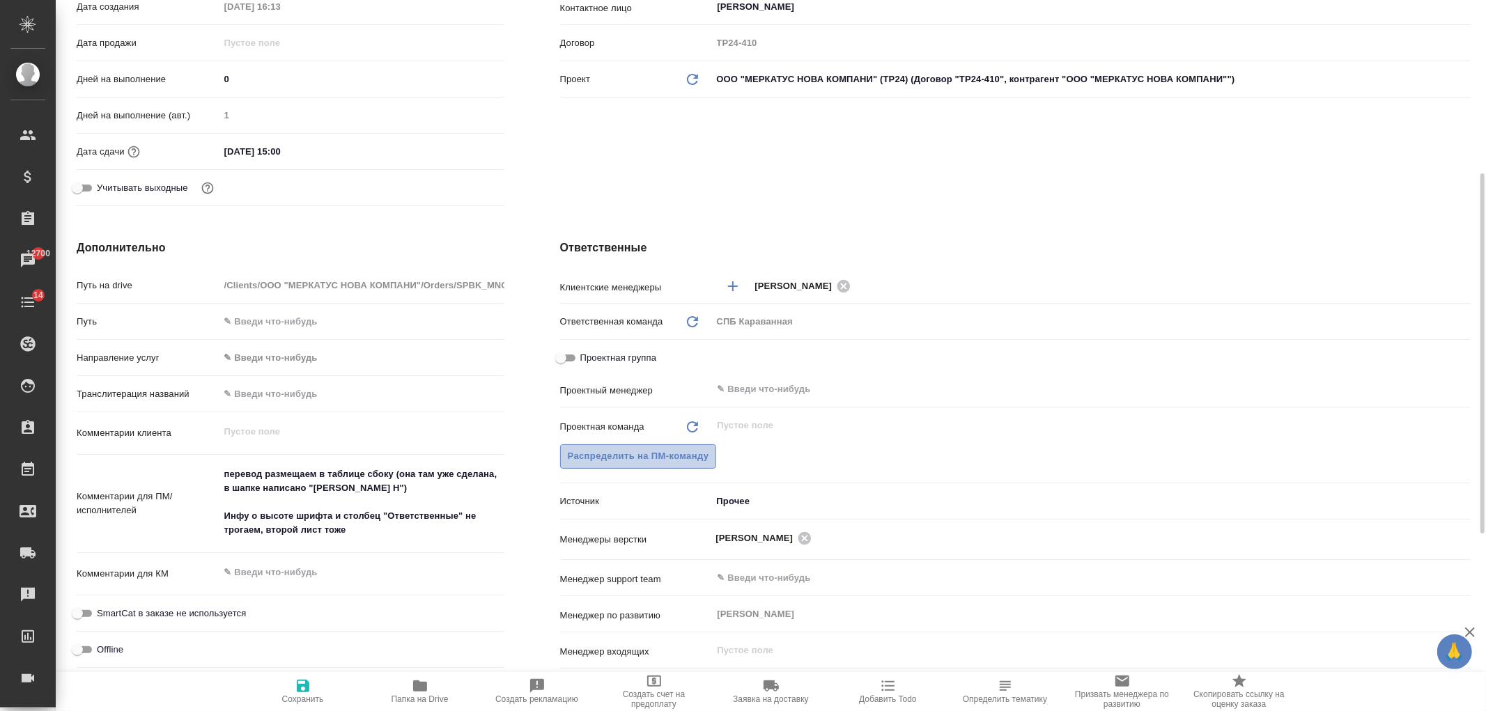
click at [600, 456] on span "Распределить на ПМ-команду" at bounding box center [638, 457] width 141 height 16
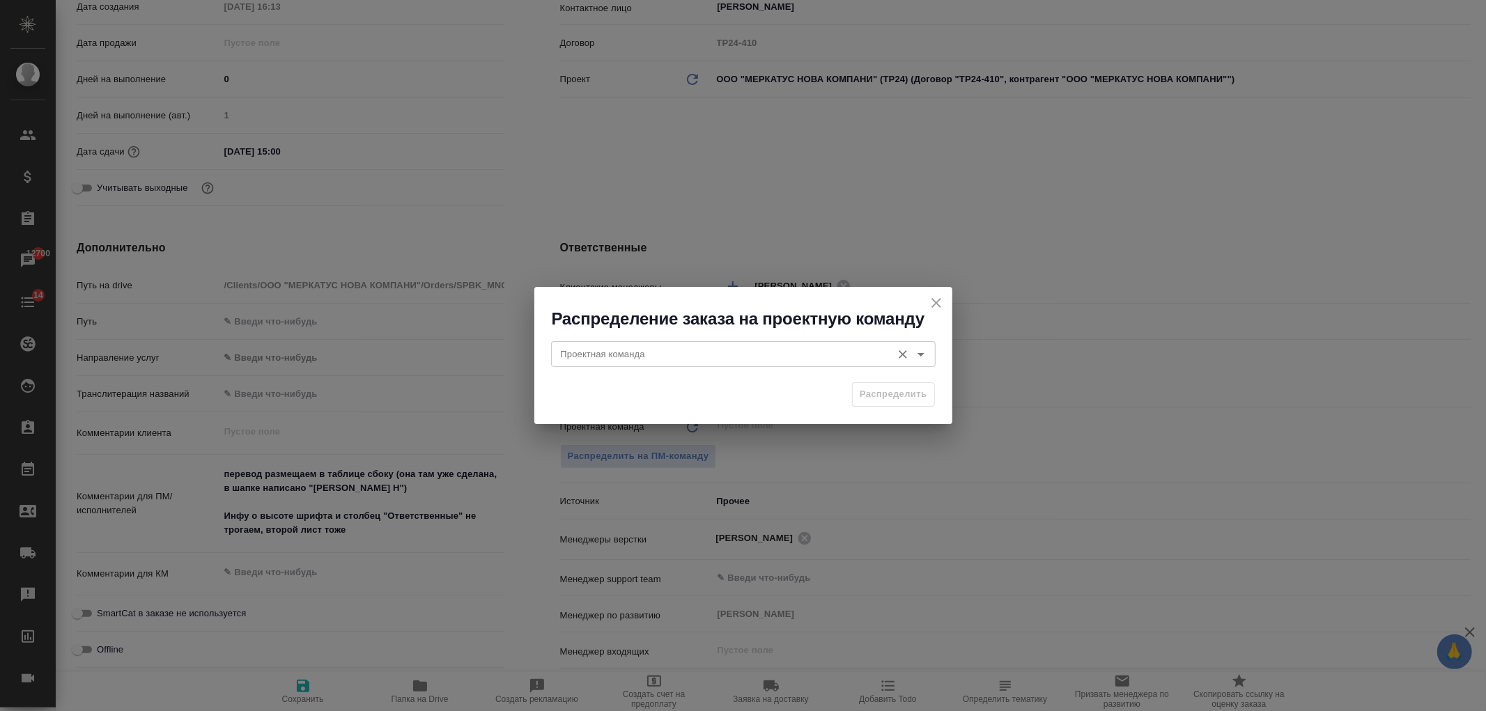
click at [617, 336] on div "Проектная команда Проектная команда" at bounding box center [743, 352] width 385 height 33
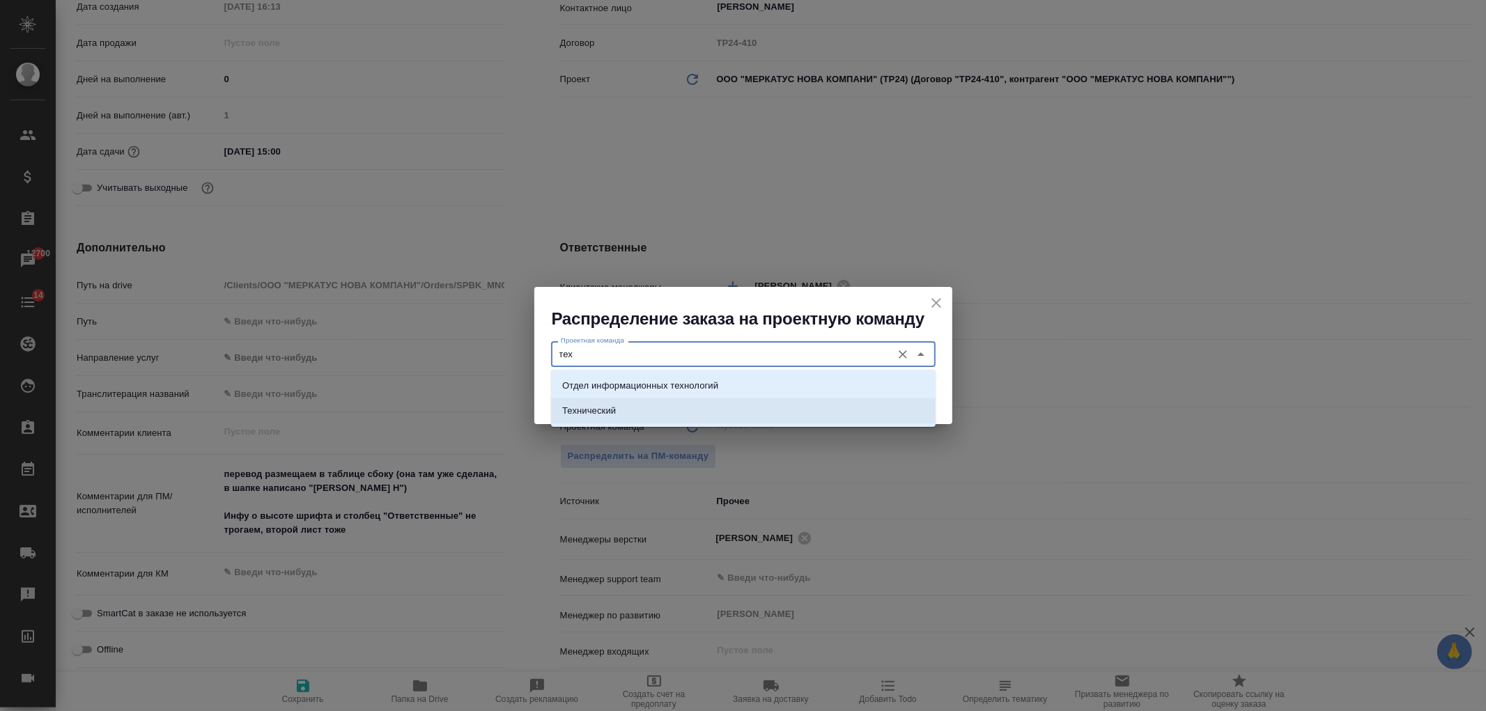
drag, startPoint x: 630, startPoint y: 411, endPoint x: 645, endPoint y: 415, distance: 15.0
click at [631, 412] on li "Технический" at bounding box center [743, 411] width 385 height 25
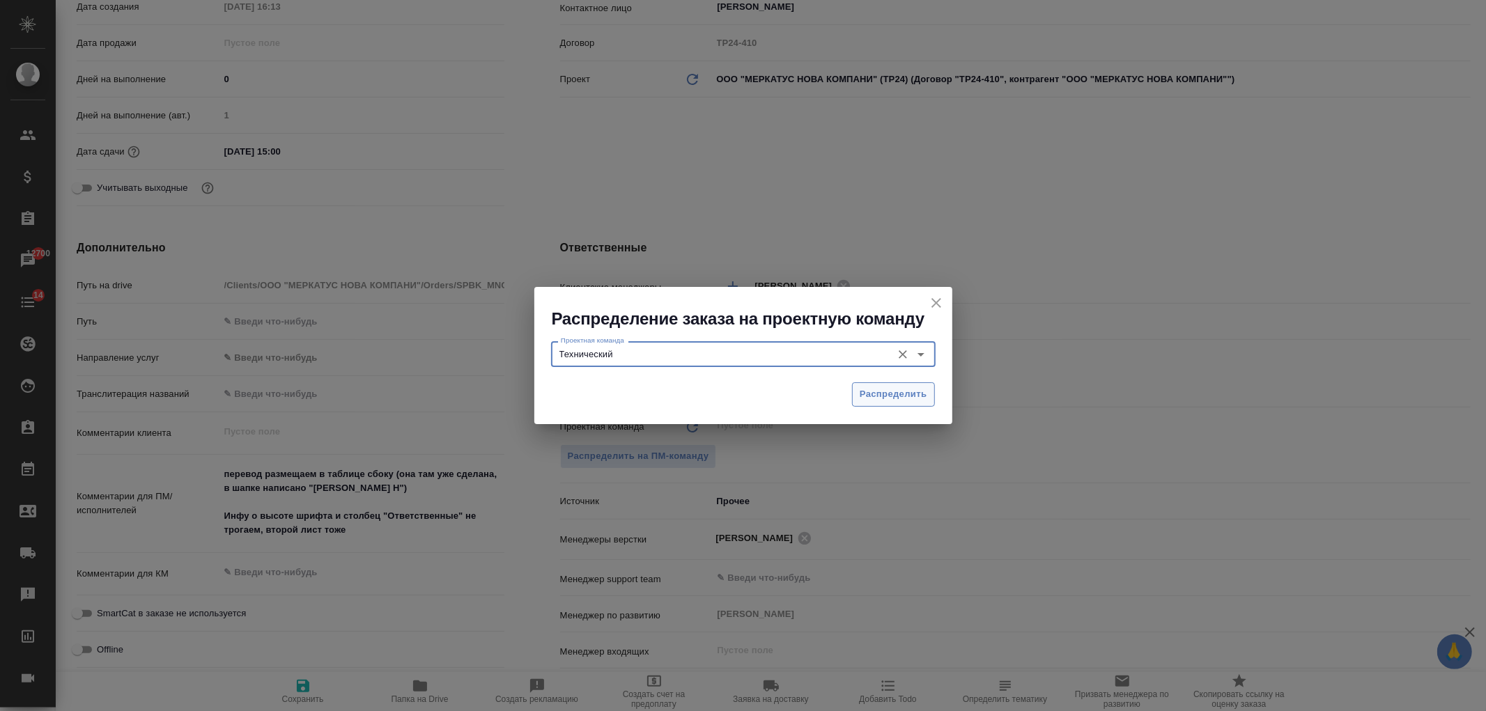
type input "Технический"
click at [883, 387] on span "Распределить" at bounding box center [894, 395] width 68 height 16
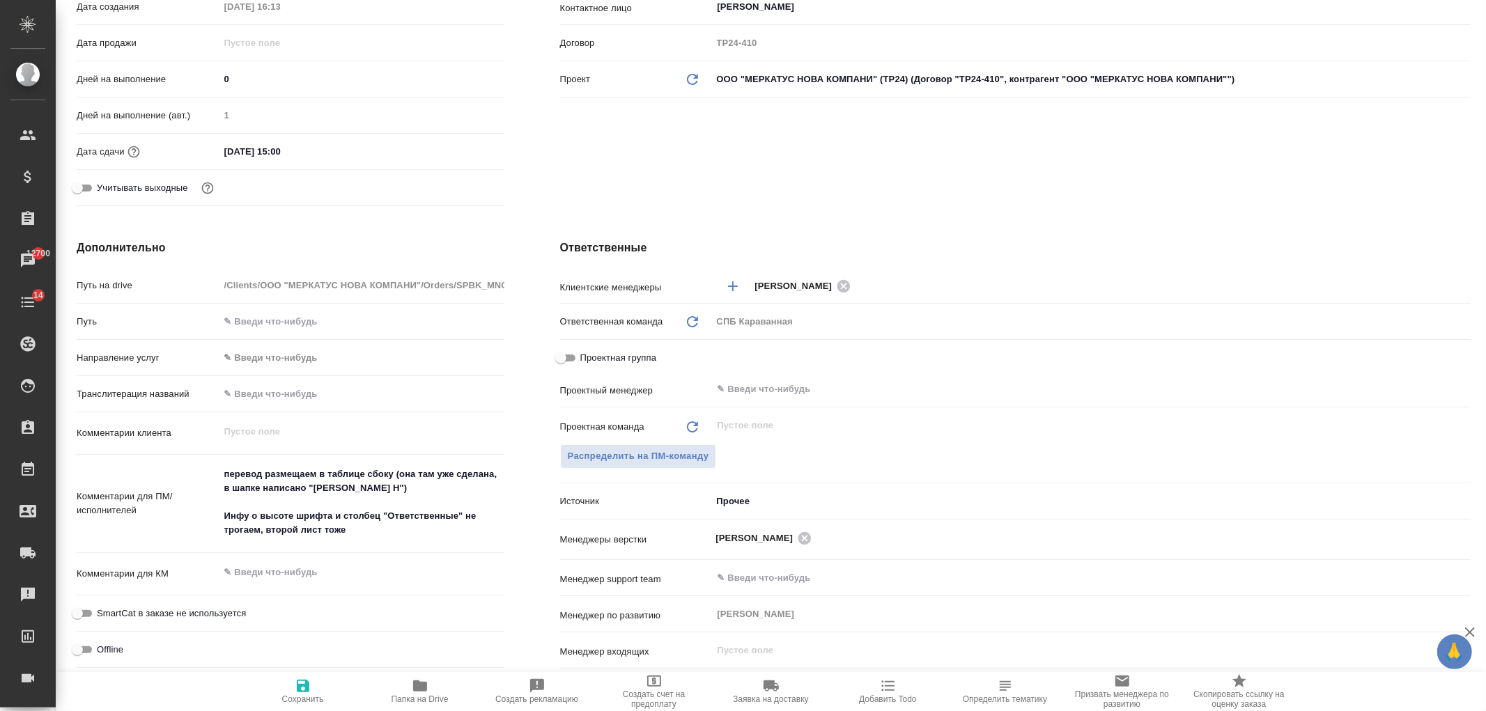
type textarea "x"
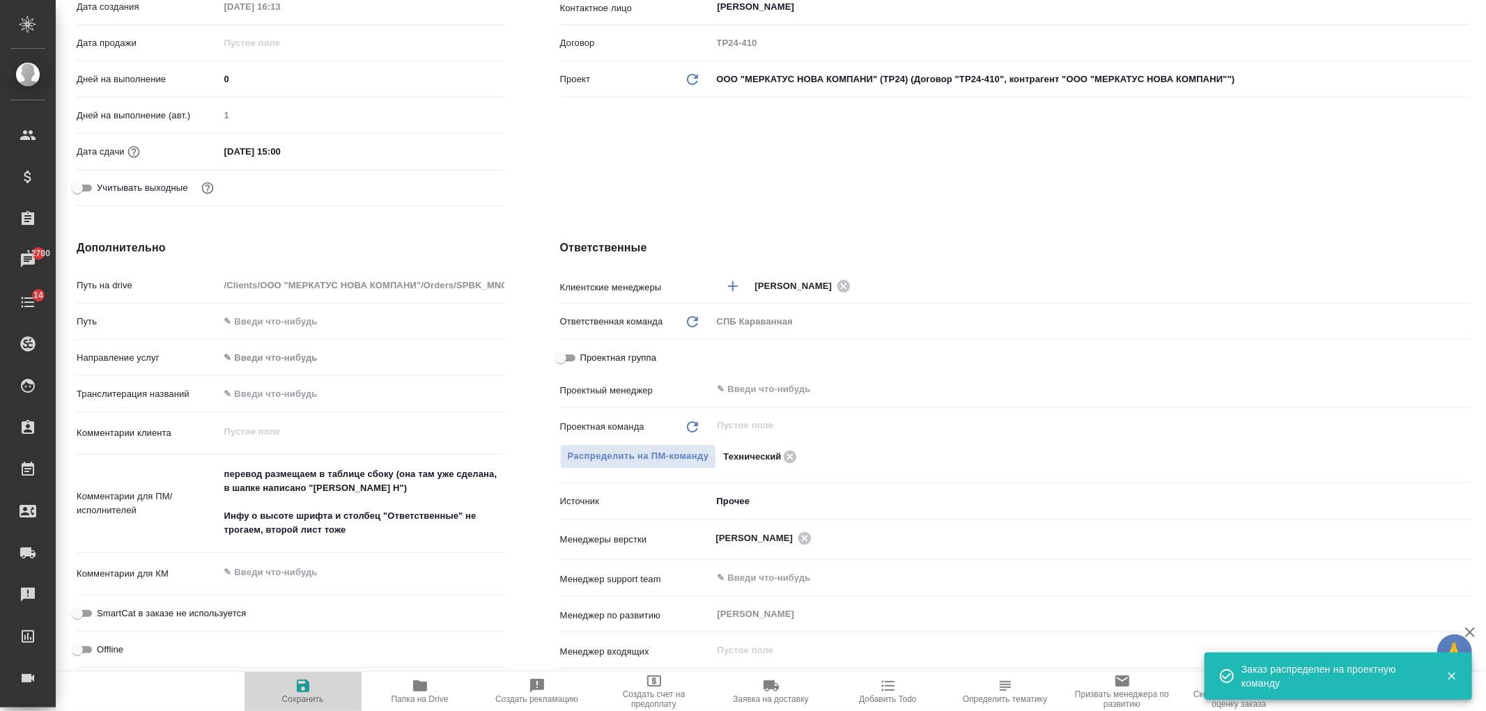
click at [308, 690] on icon "button" at bounding box center [303, 686] width 13 height 13
type textarea "x"
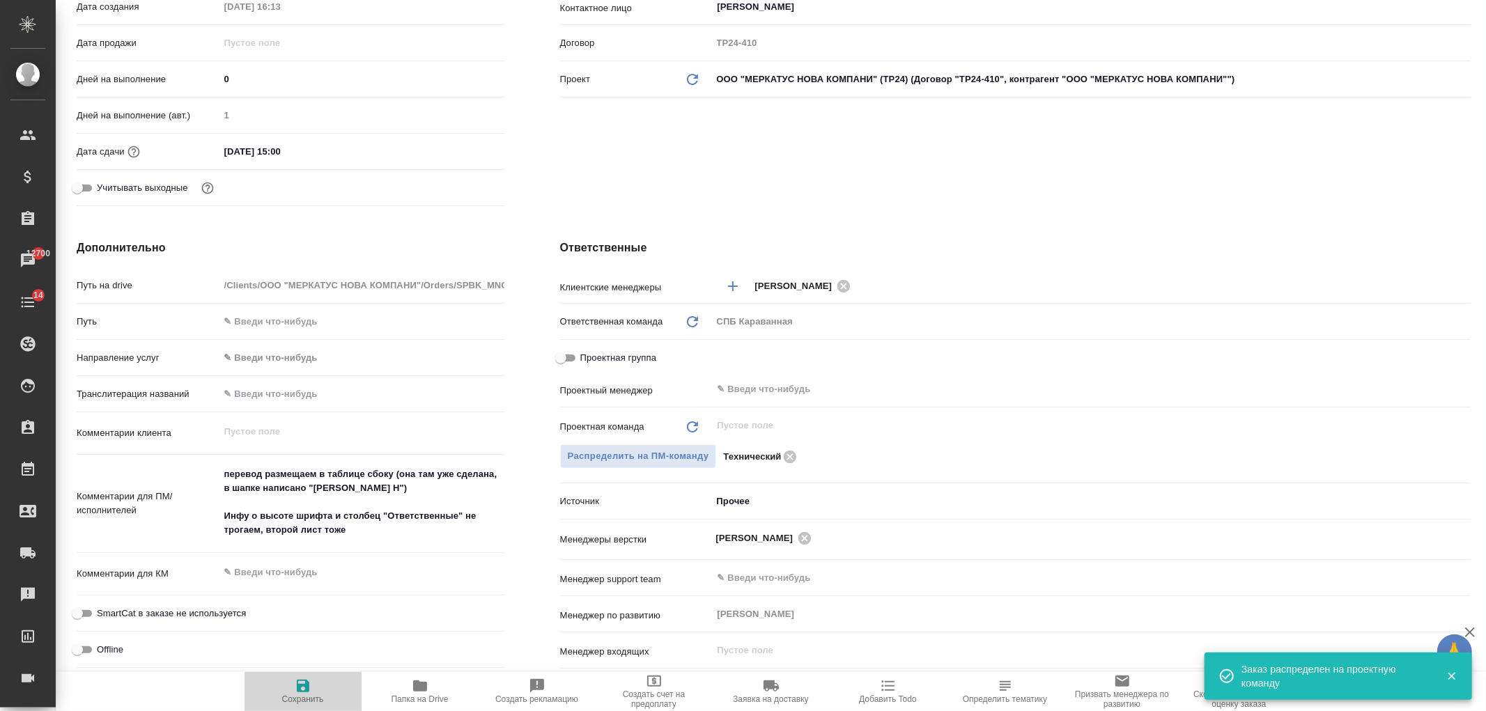
type textarea "x"
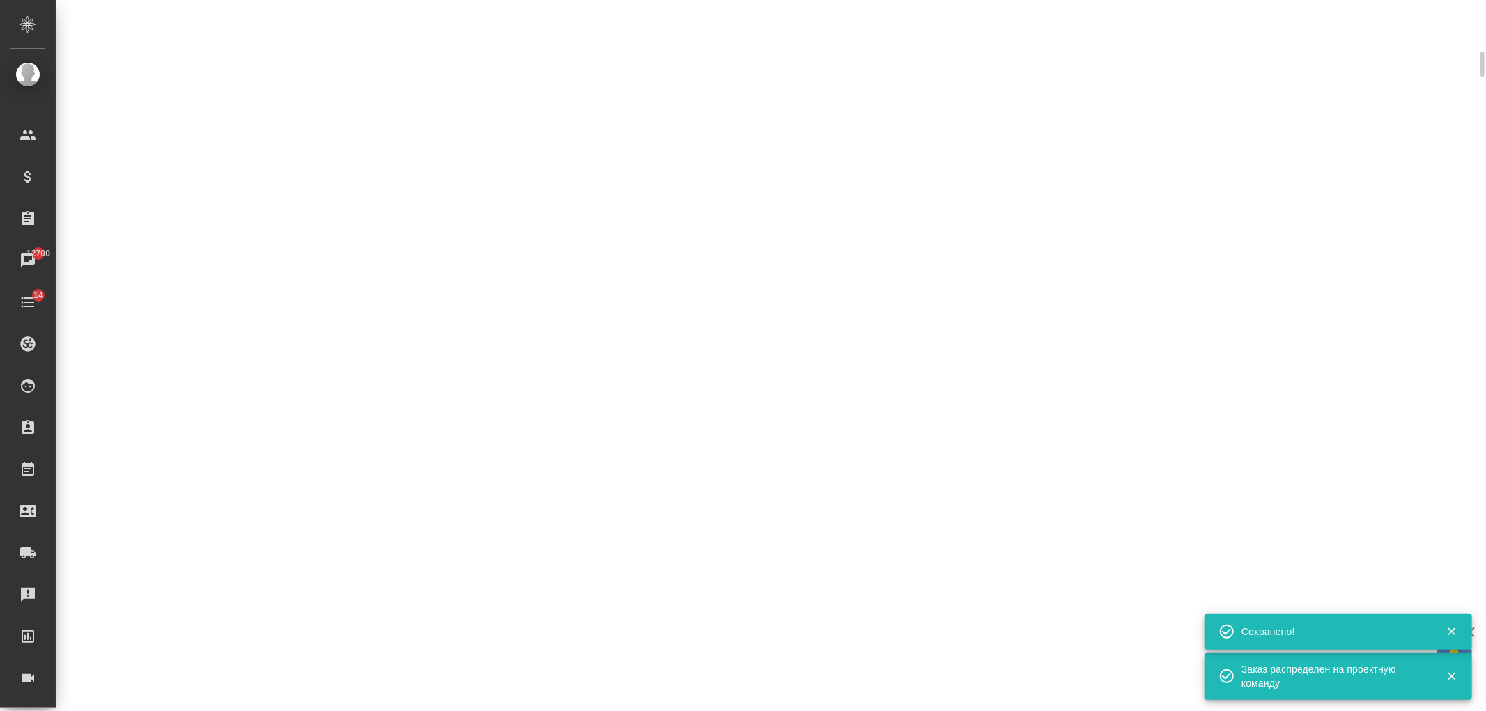
select select "RU"
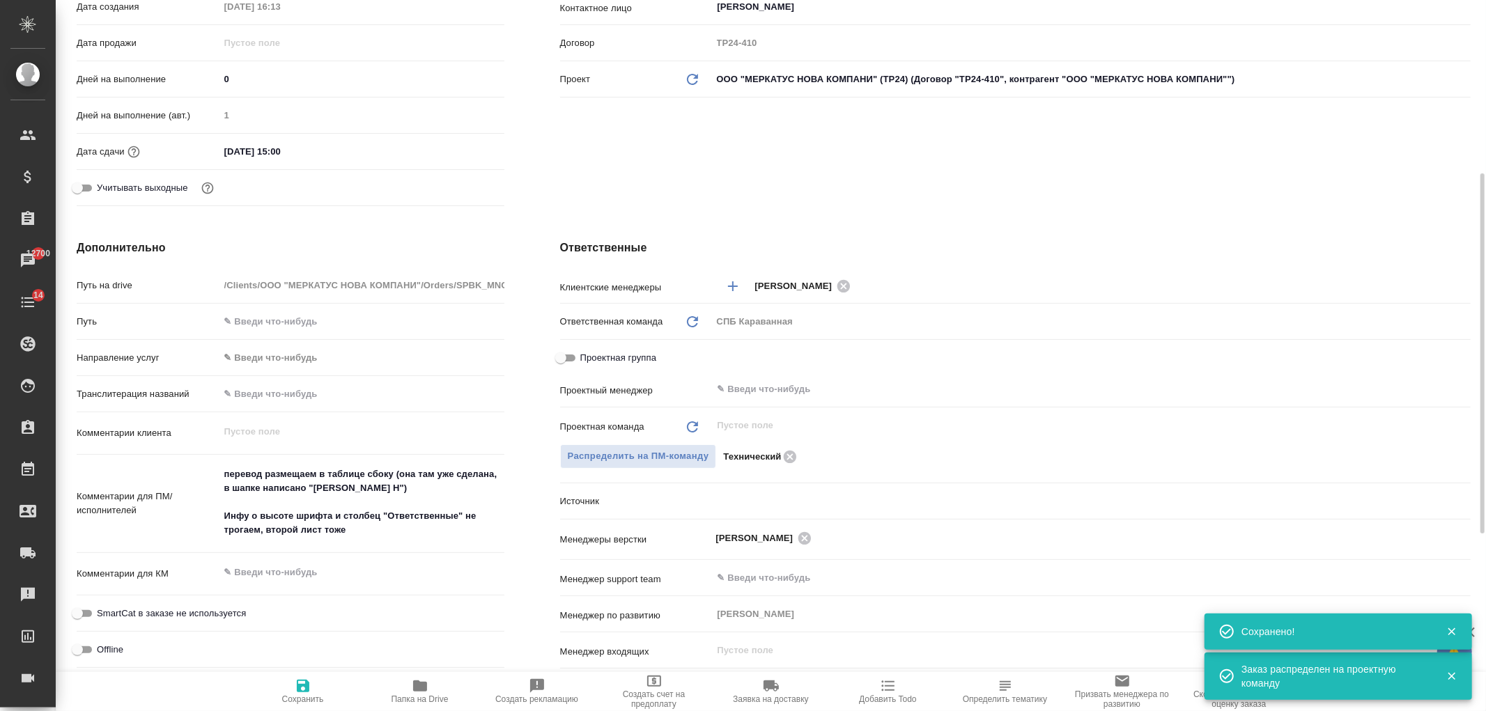
type textarea "x"
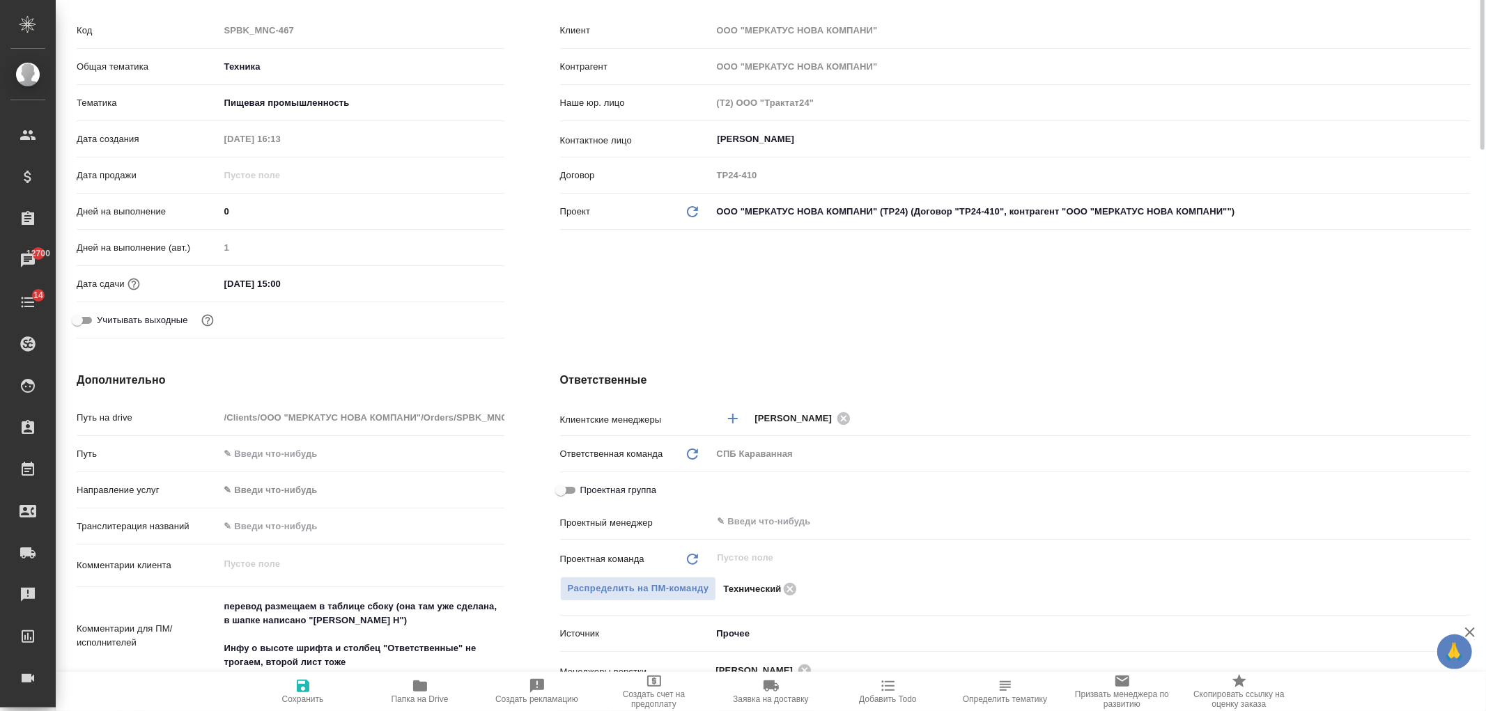
scroll to position [0, 0]
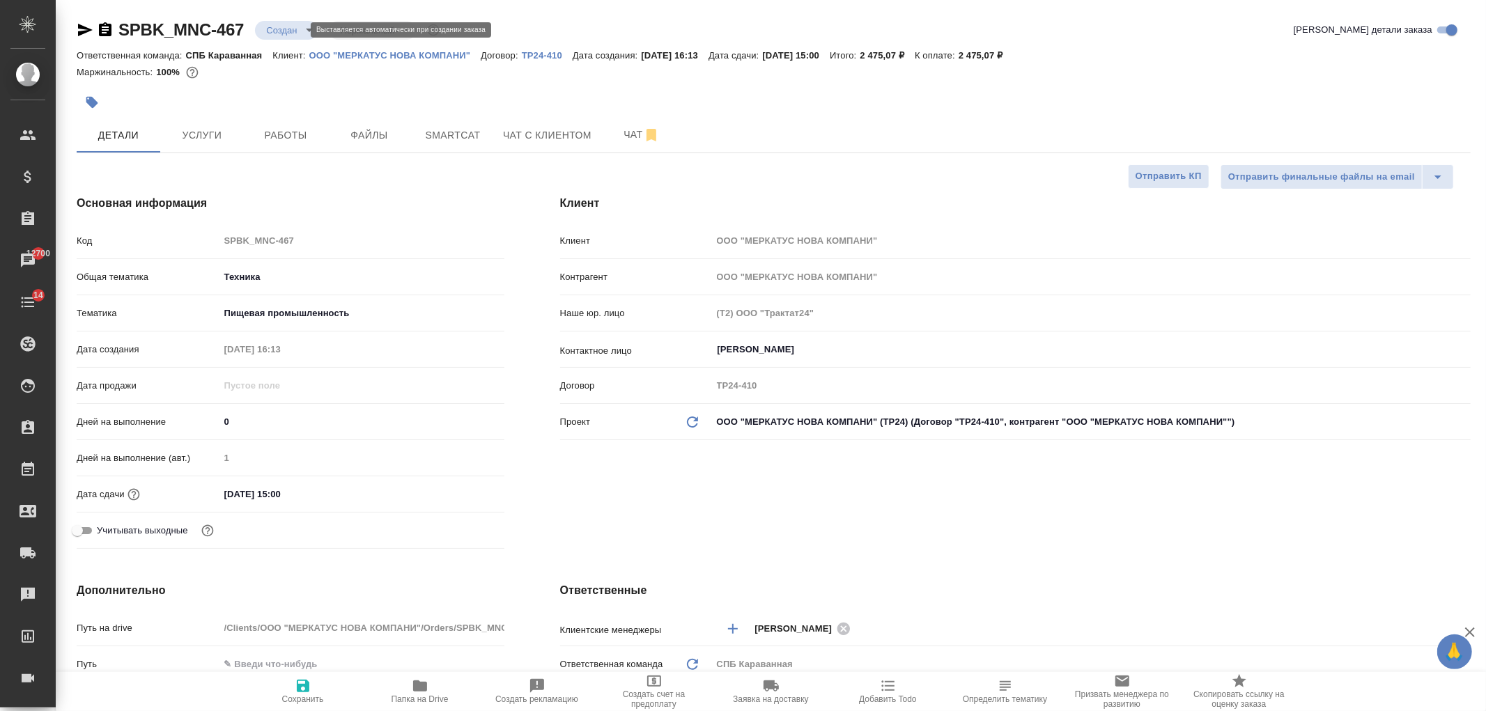
click at [279, 31] on body "🙏 .cls-1 fill:#fff; AWATERA Ivanova Arina Клиенты Спецификации Заказы 12700 Чат…" at bounding box center [743, 355] width 1486 height 711
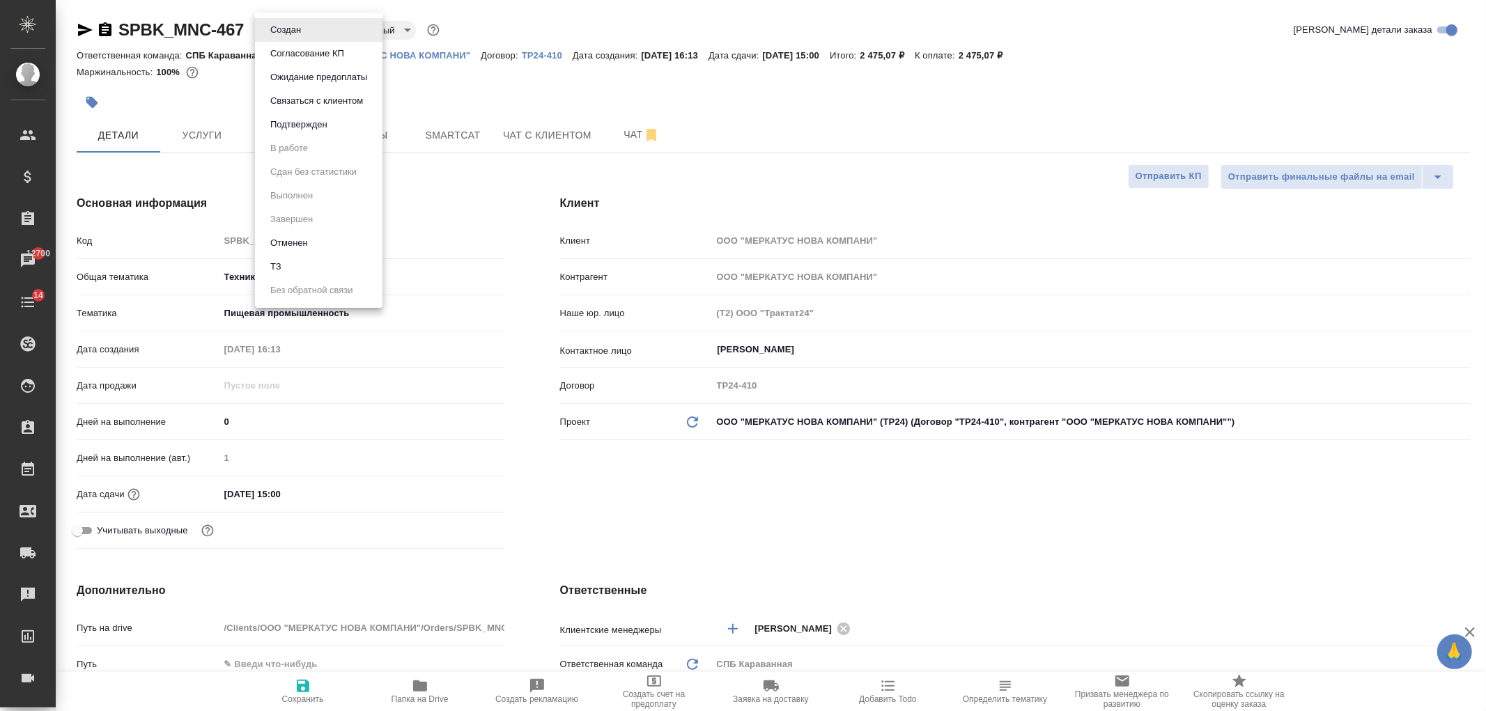
click at [332, 125] on li "Подтвержден" at bounding box center [319, 125] width 128 height 24
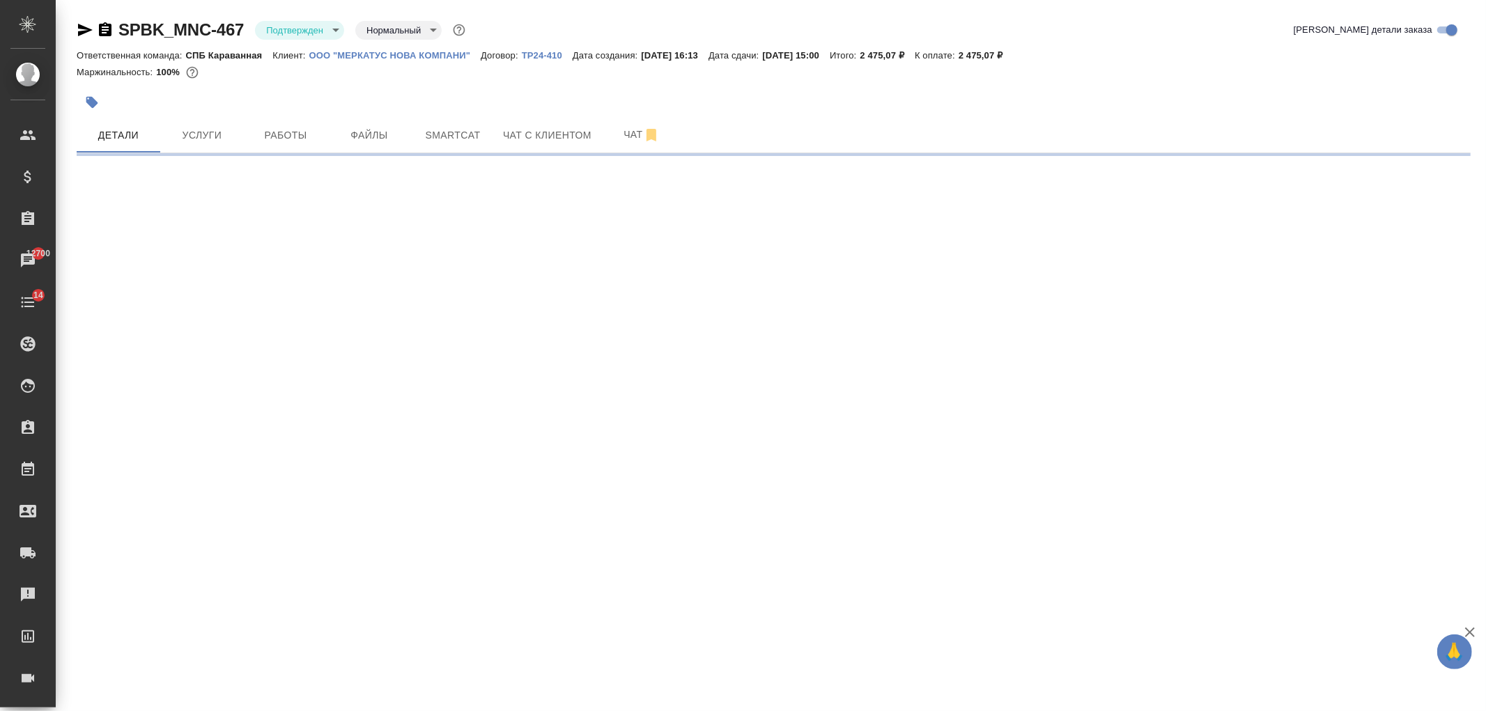
select select "RU"
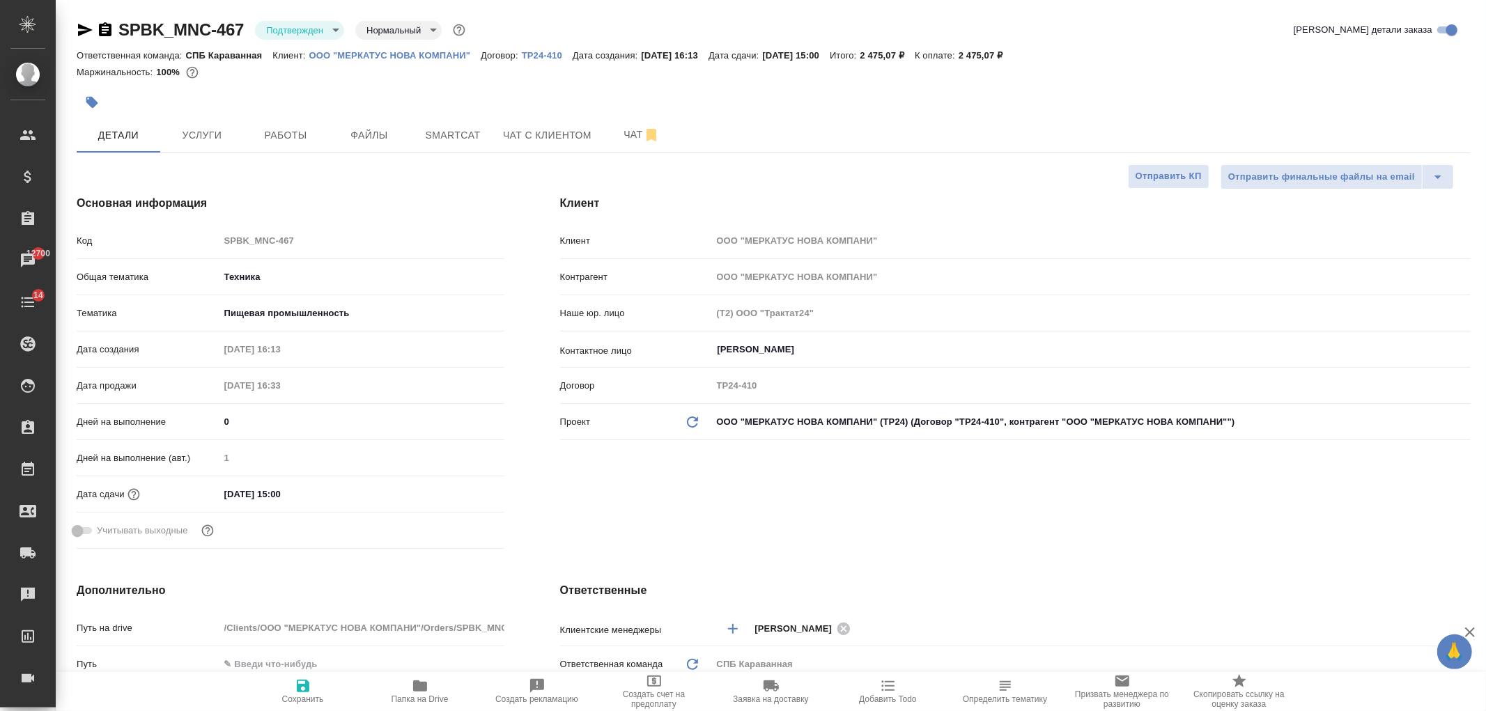
type textarea "x"
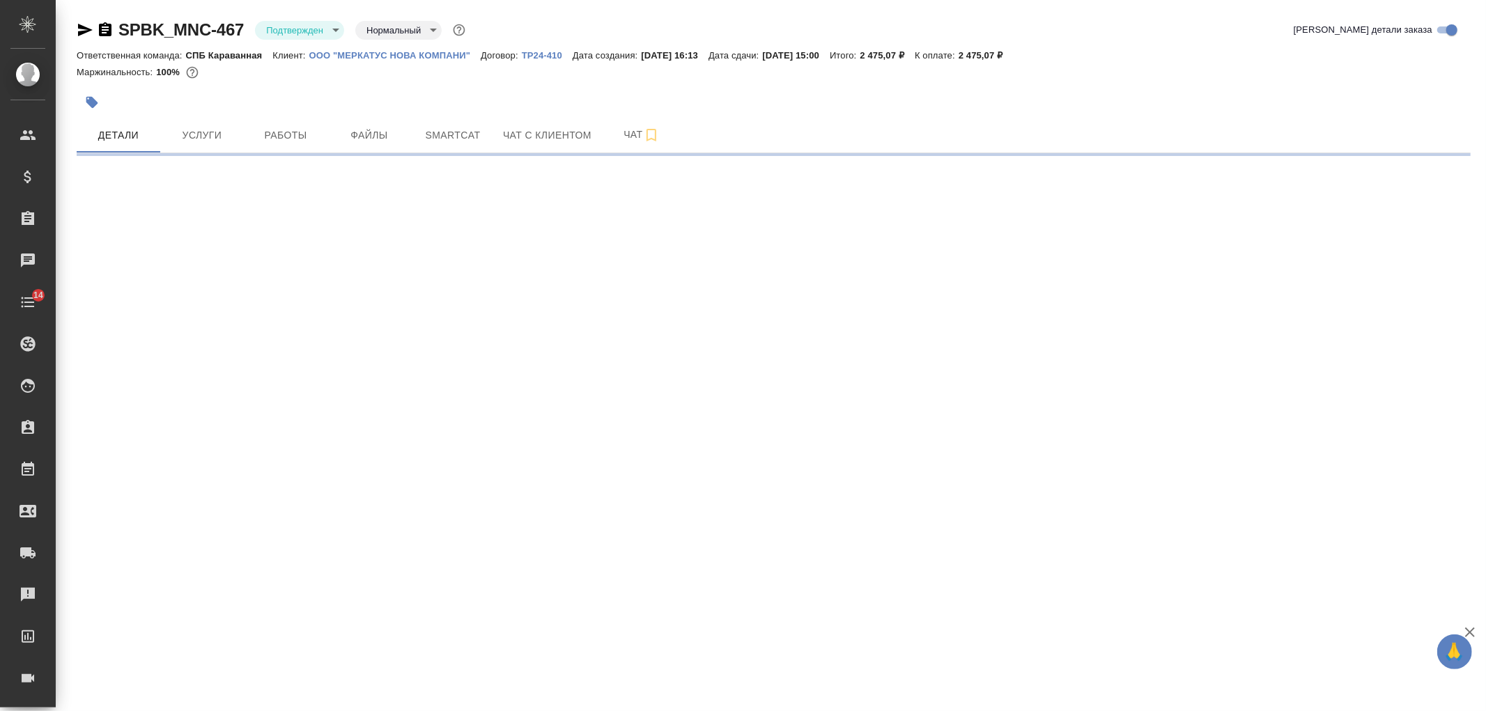
select select "RU"
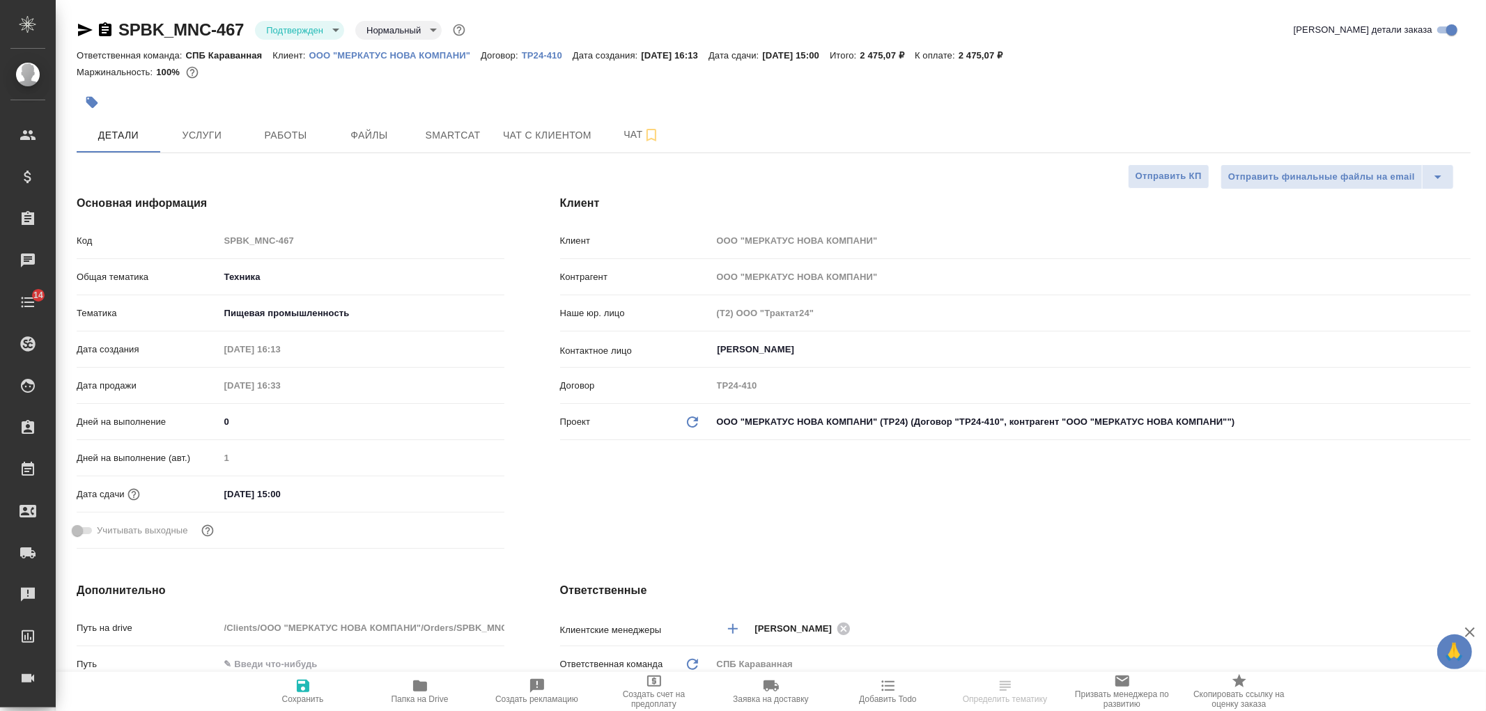
type textarea "x"
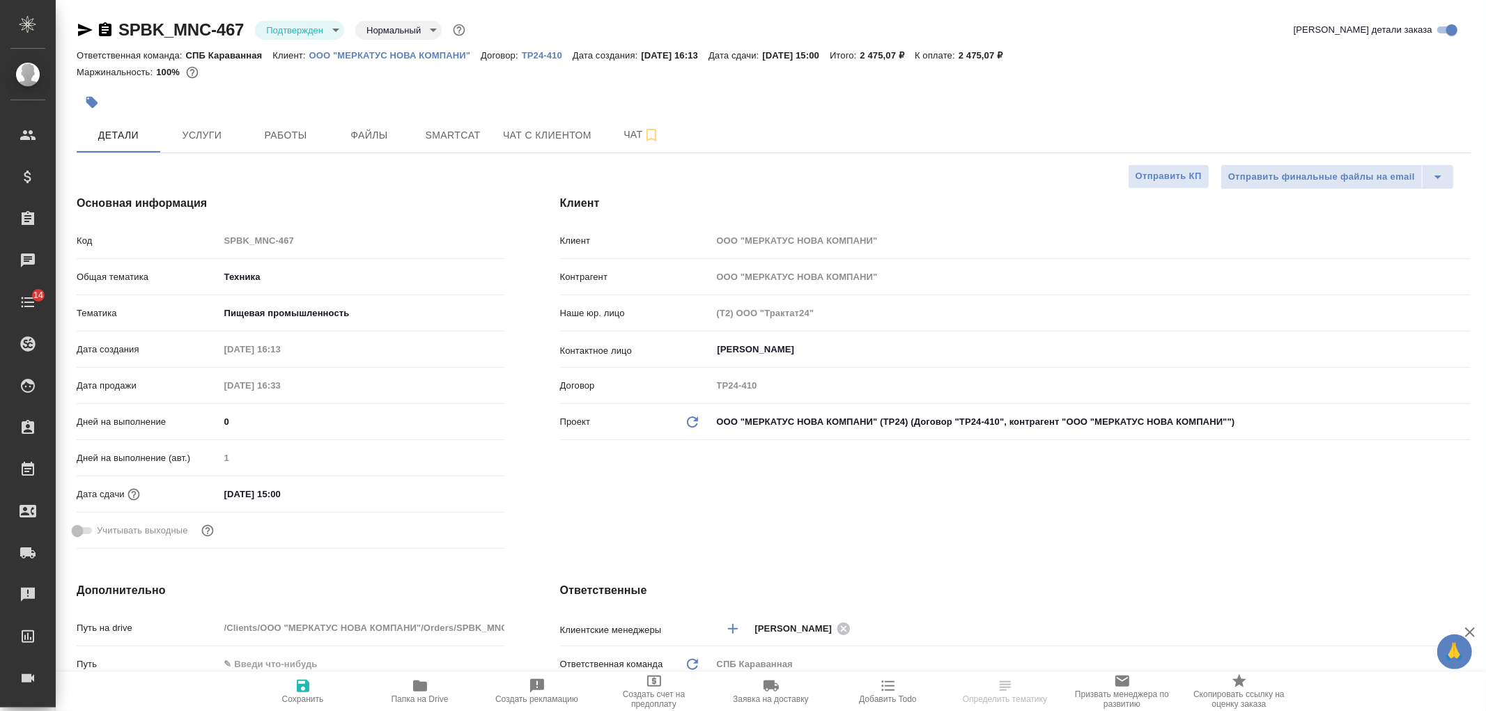
type textarea "x"
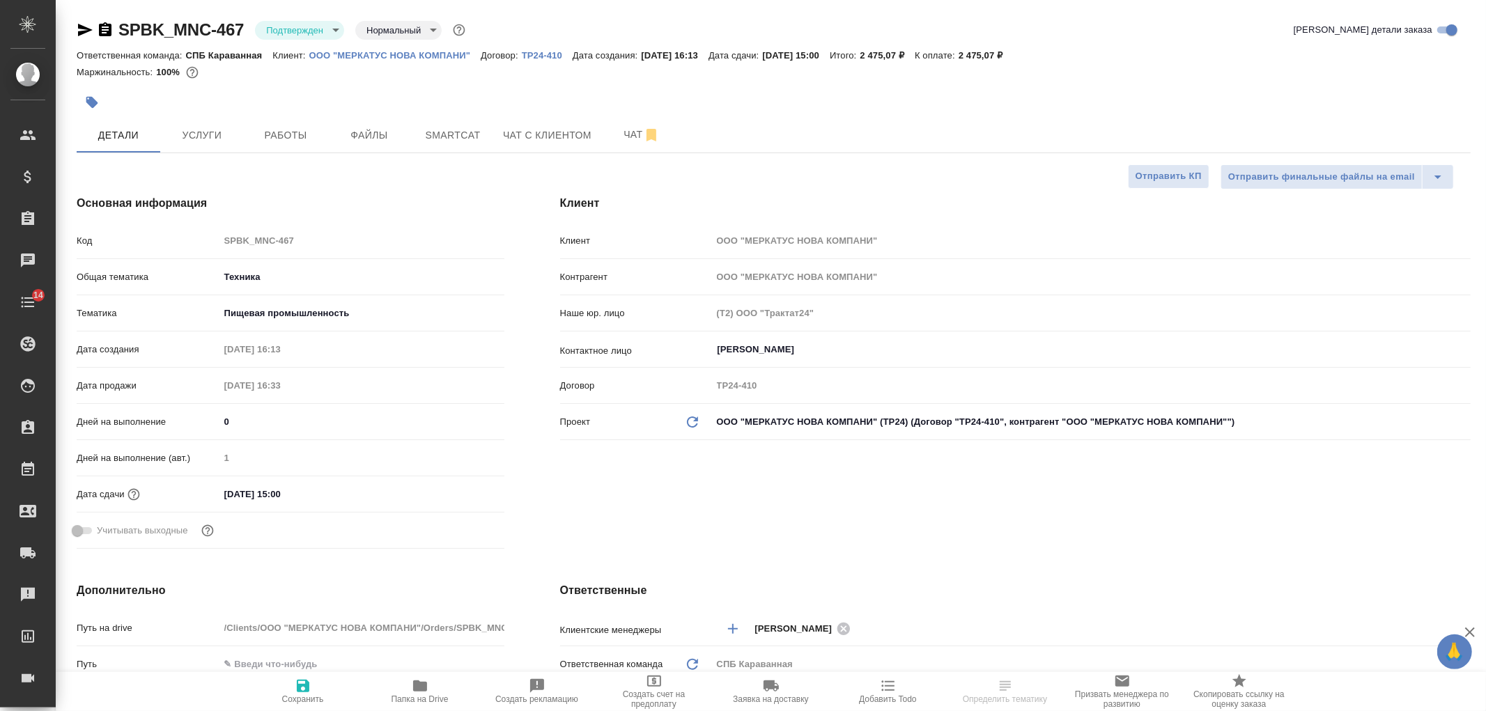
type textarea "x"
select select "RU"
type textarea "x"
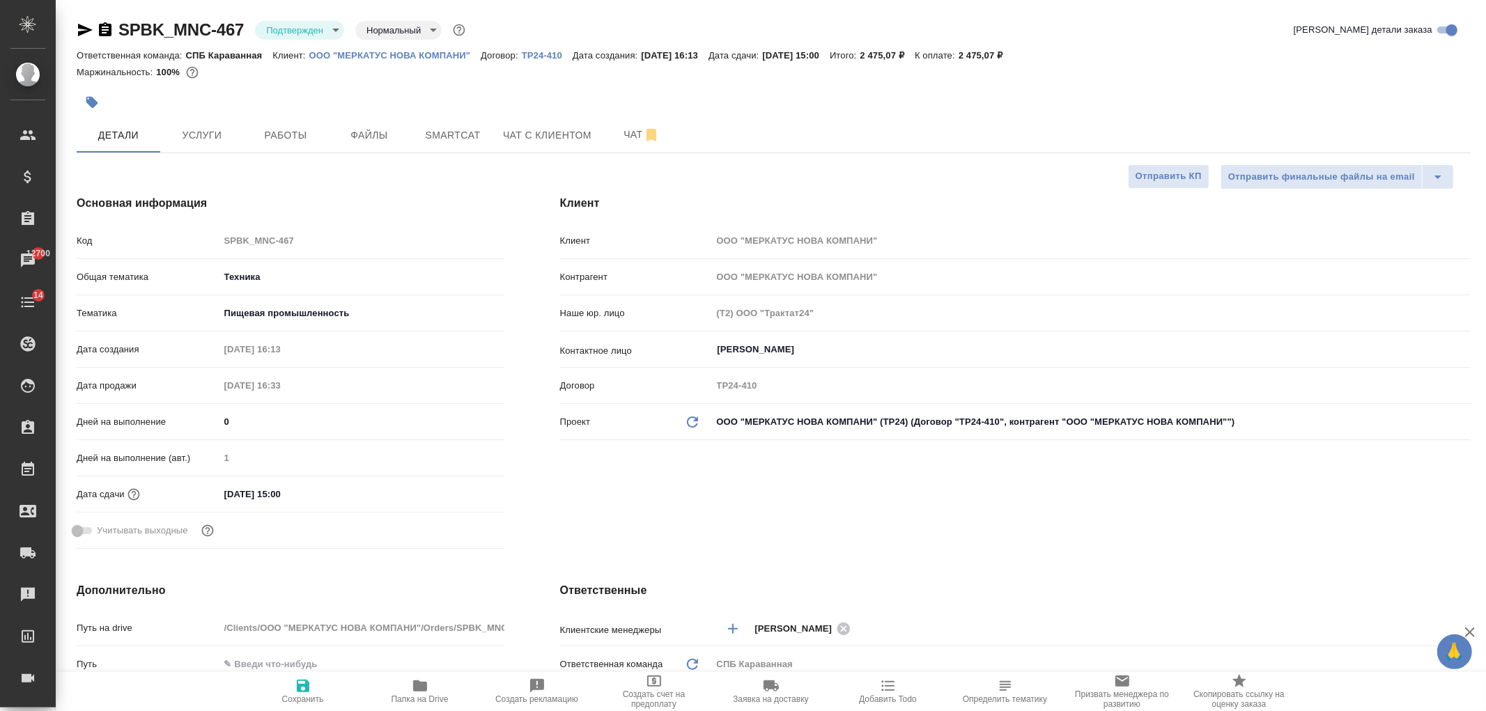
type textarea "x"
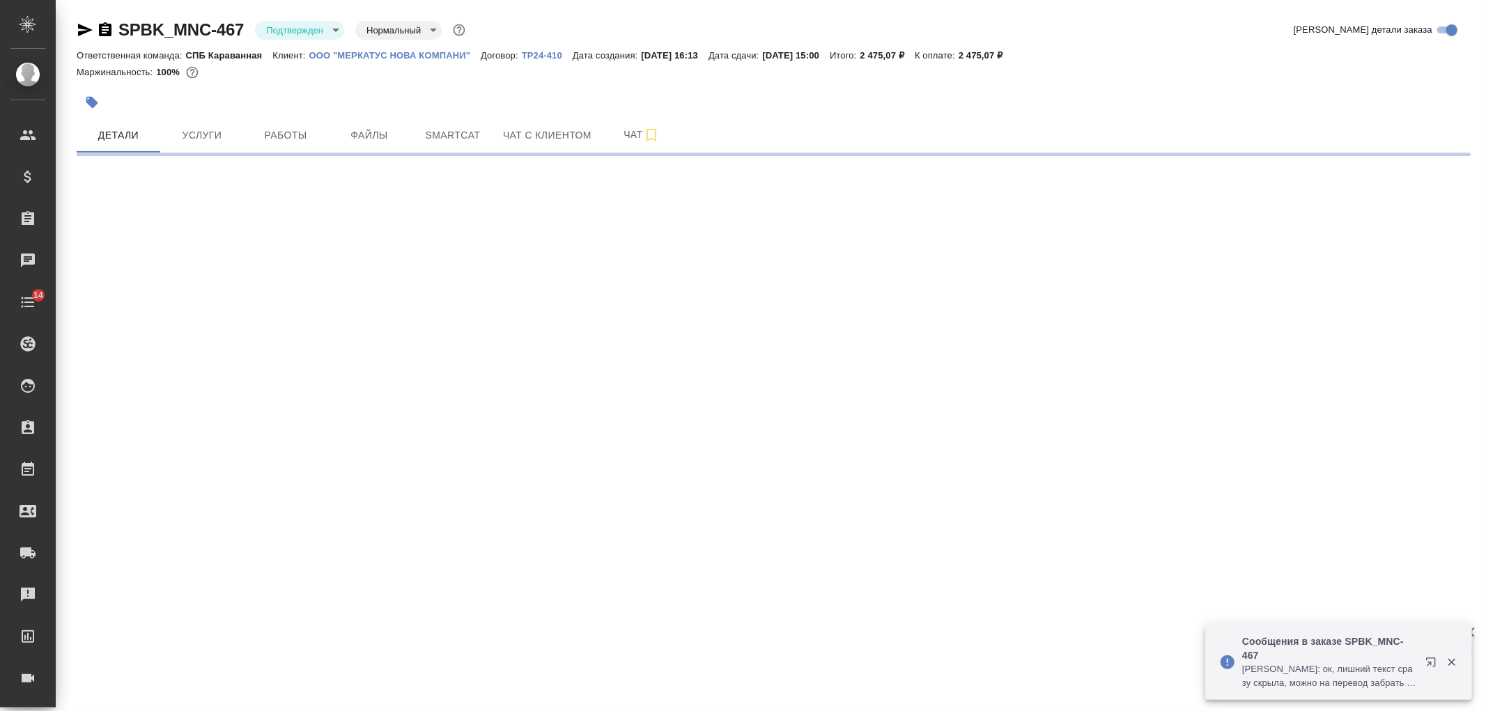
select select "RU"
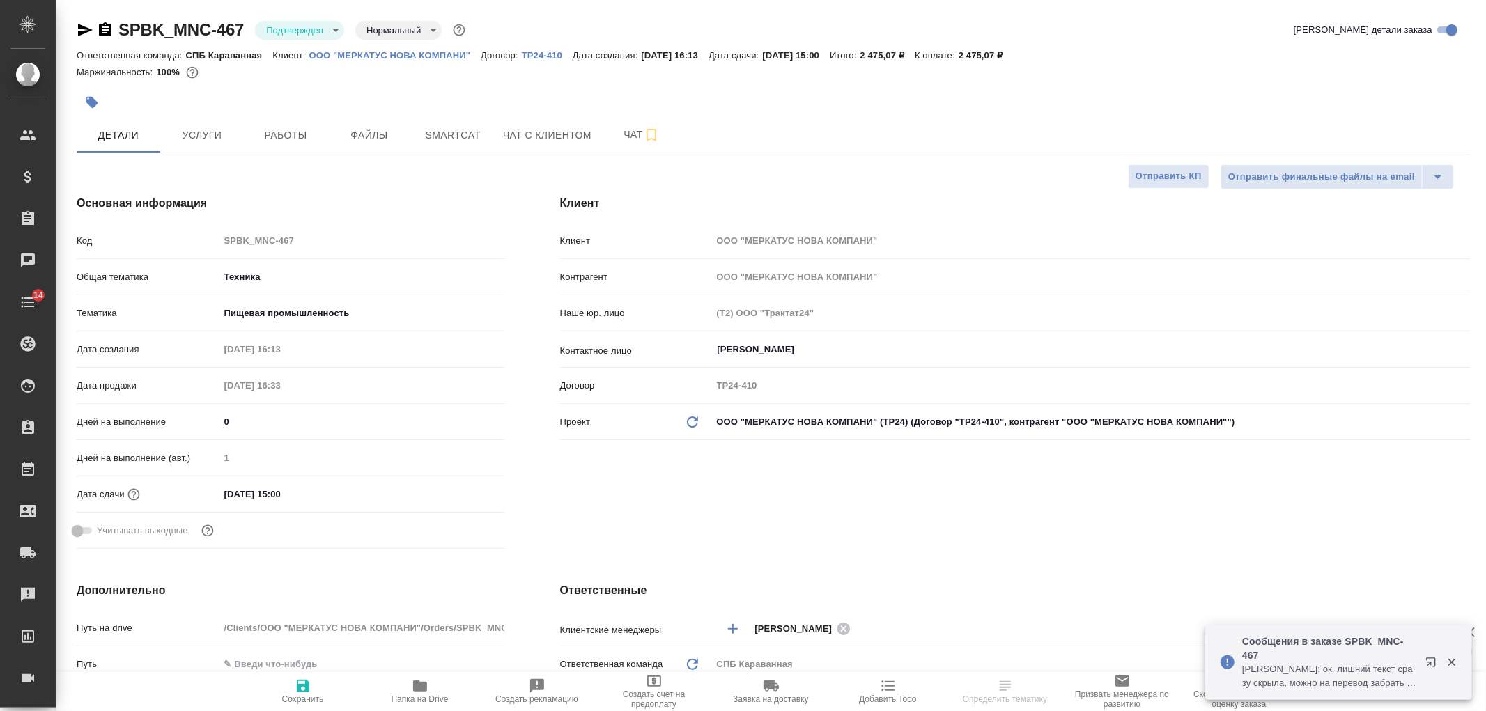
type textarea "x"
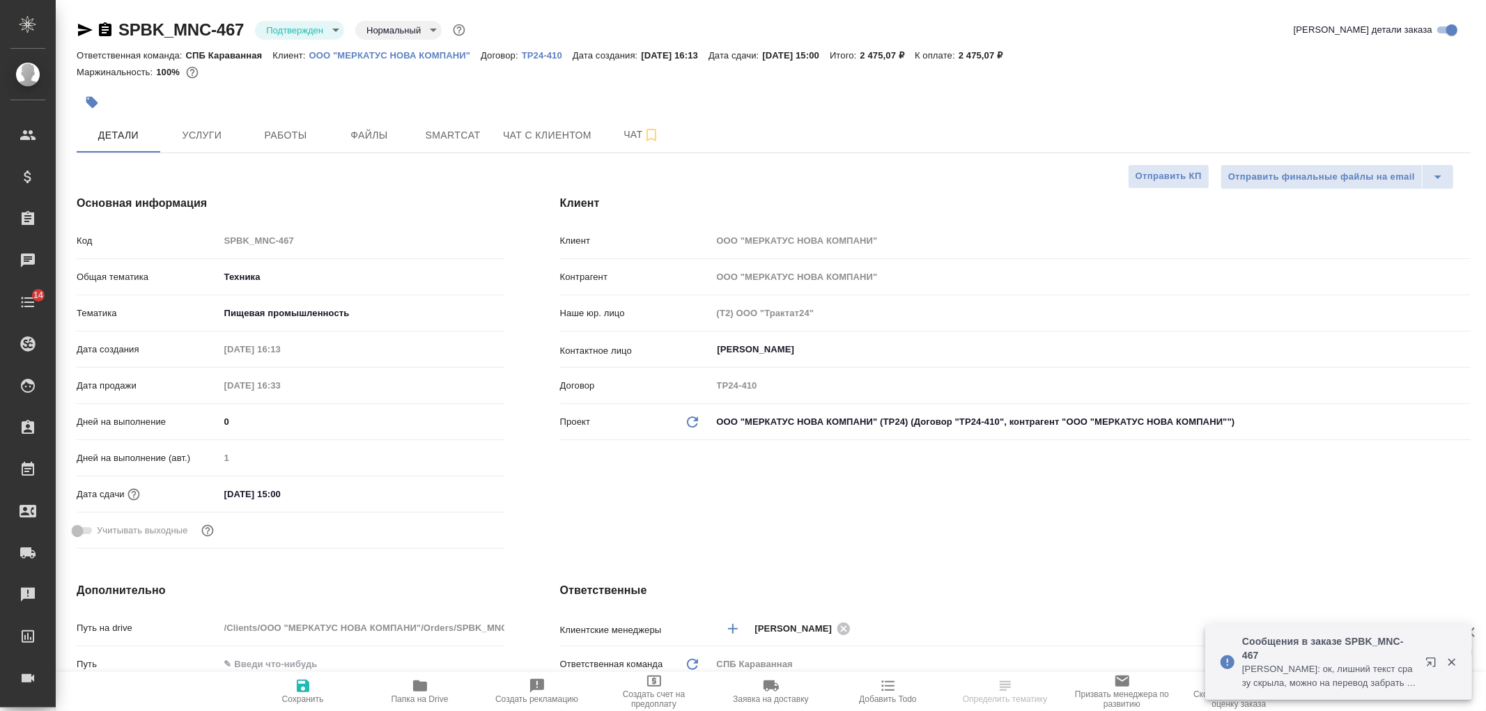
type textarea "x"
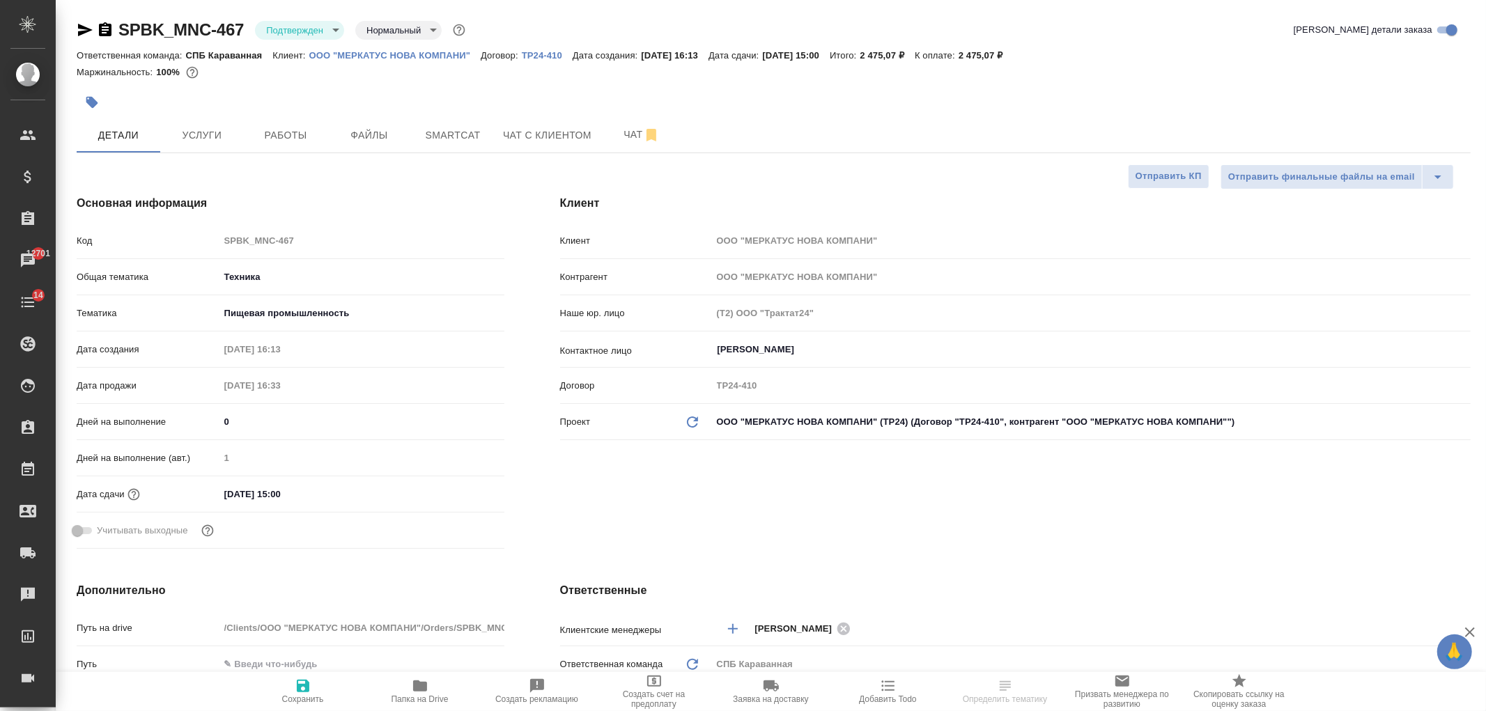
click at [1486, 190] on div "Клиент Клиент ООО "МЕРКАТУС НОВА КОМПАНИ" Контрагент ООО "МЕРКАТУС НОВА КОМПАНИ…" at bounding box center [1015, 374] width 966 height 415
click at [1052, 484] on div "Клиент Клиент ООО "МЕРКАТУС НОВА КОМПАНИ" Контрагент ООО "МЕРКАТУС НОВА КОМПАНИ…" at bounding box center [1015, 374] width 966 height 415
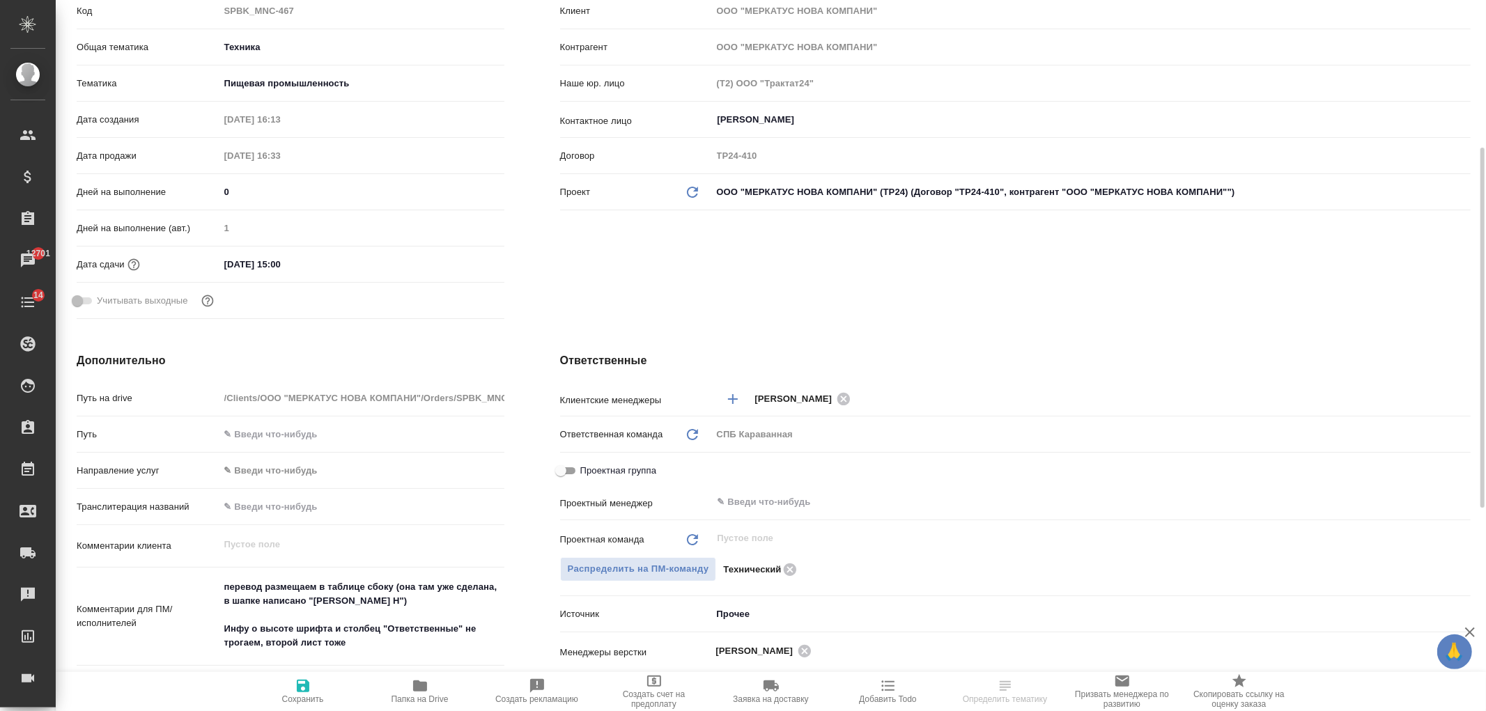
scroll to position [251, 0]
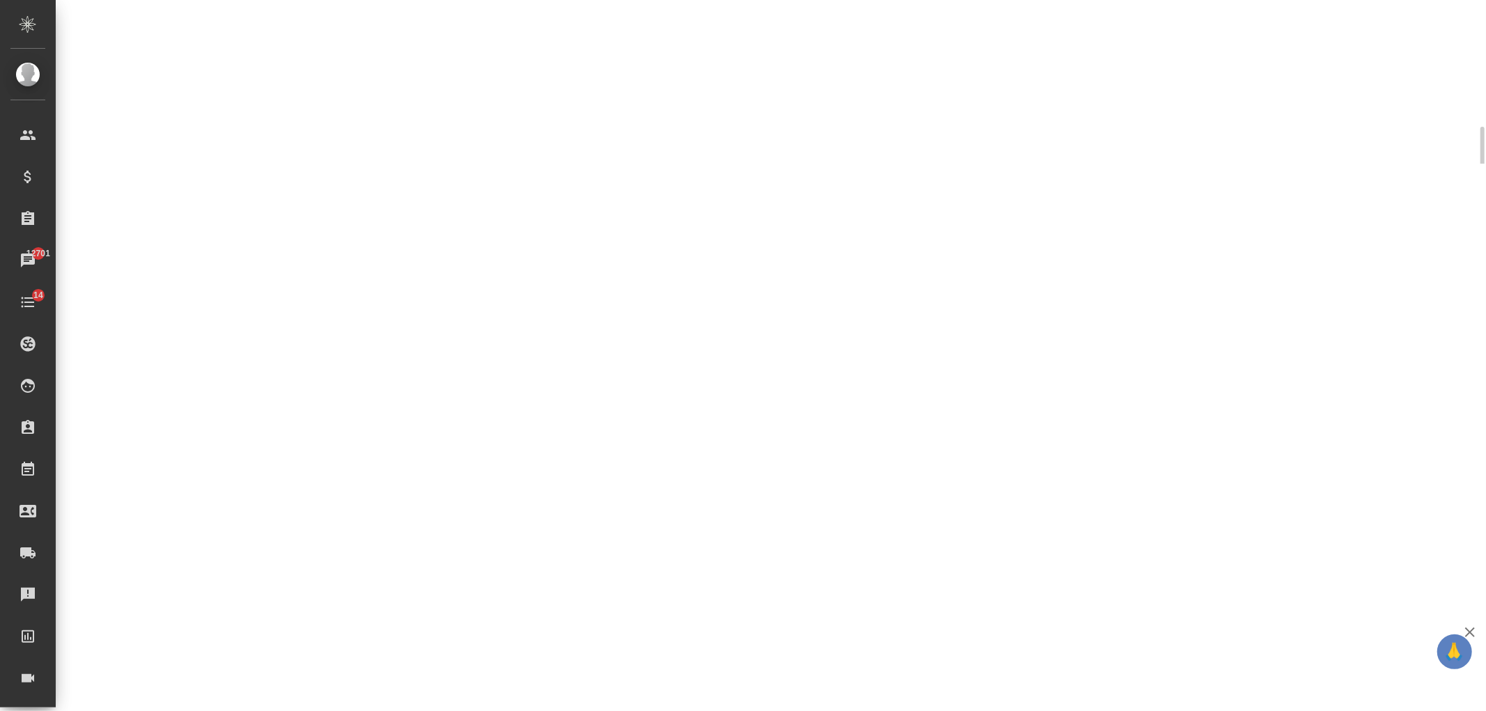
select select "RU"
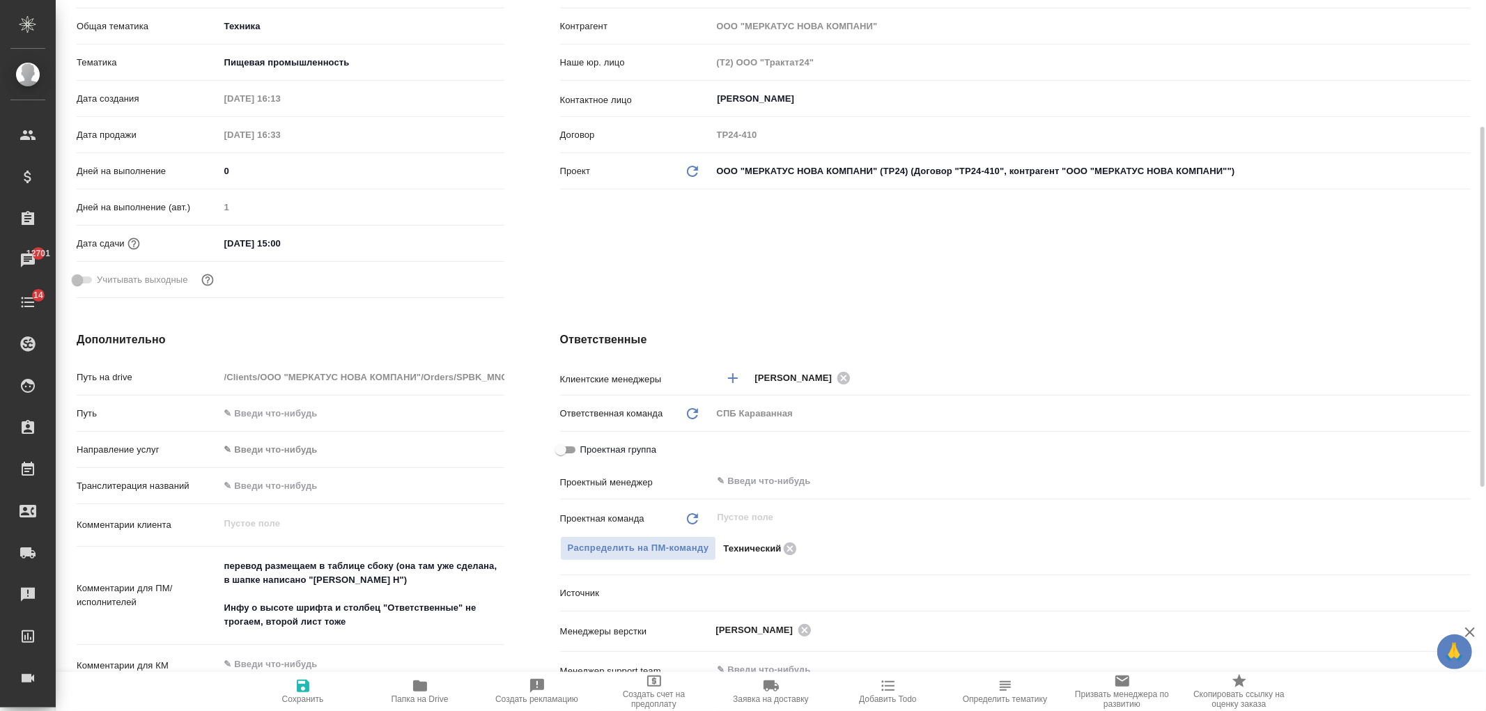
type textarea "x"
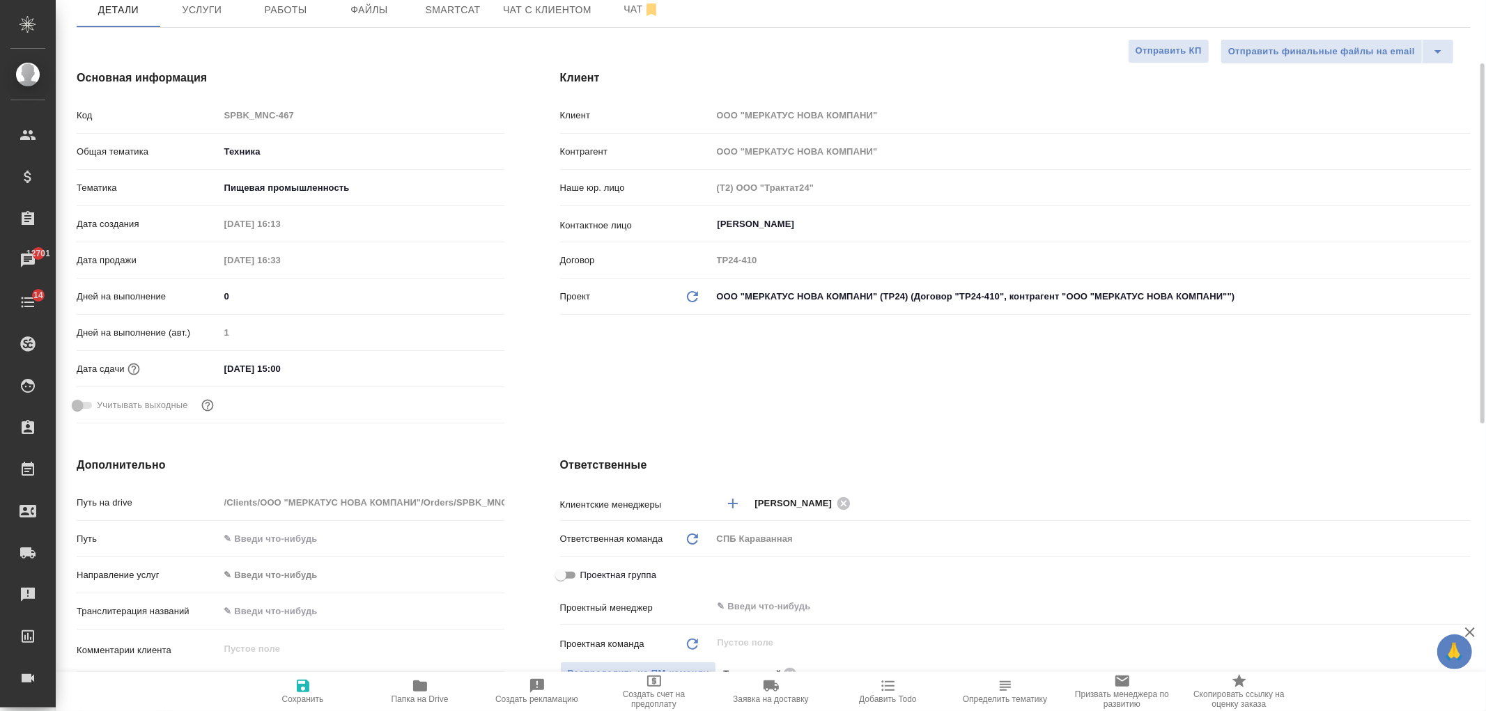
scroll to position [0, 0]
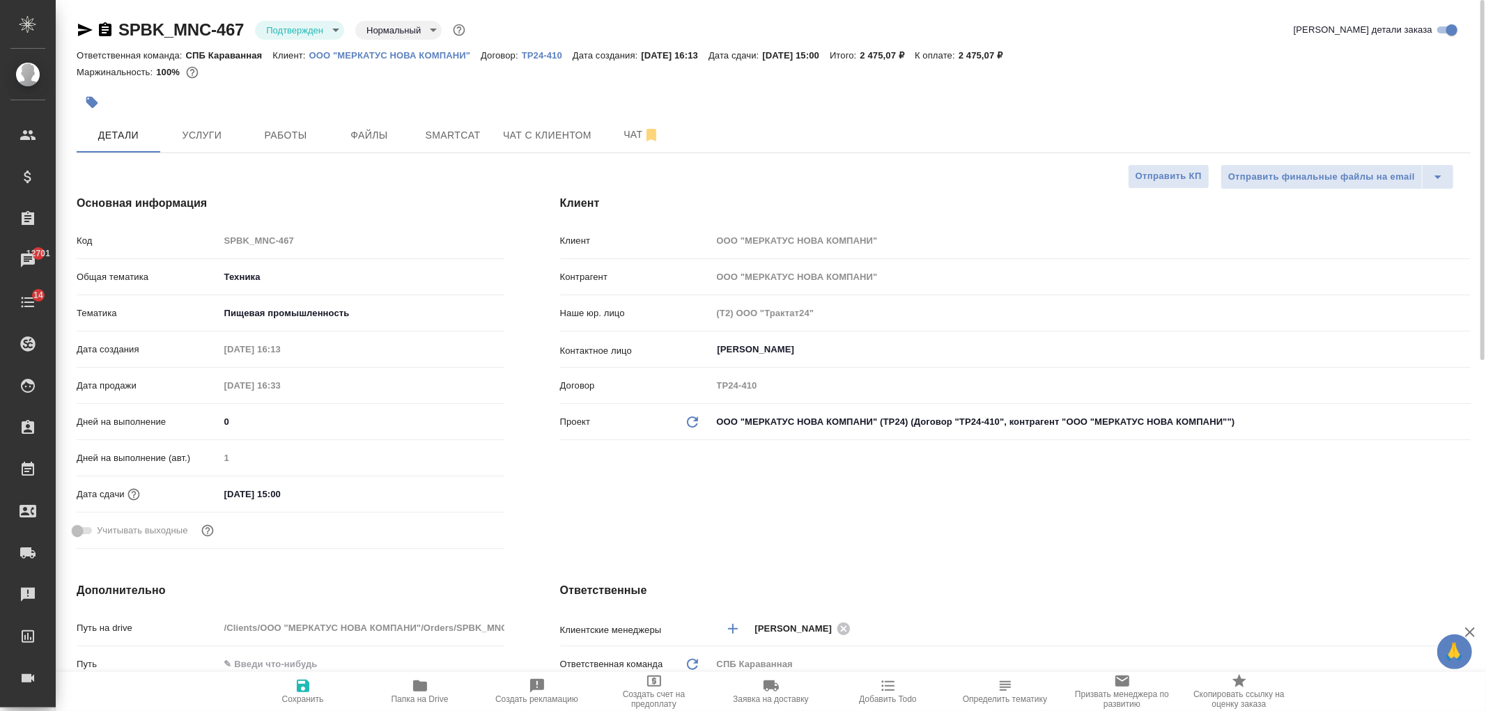
type textarea "x"
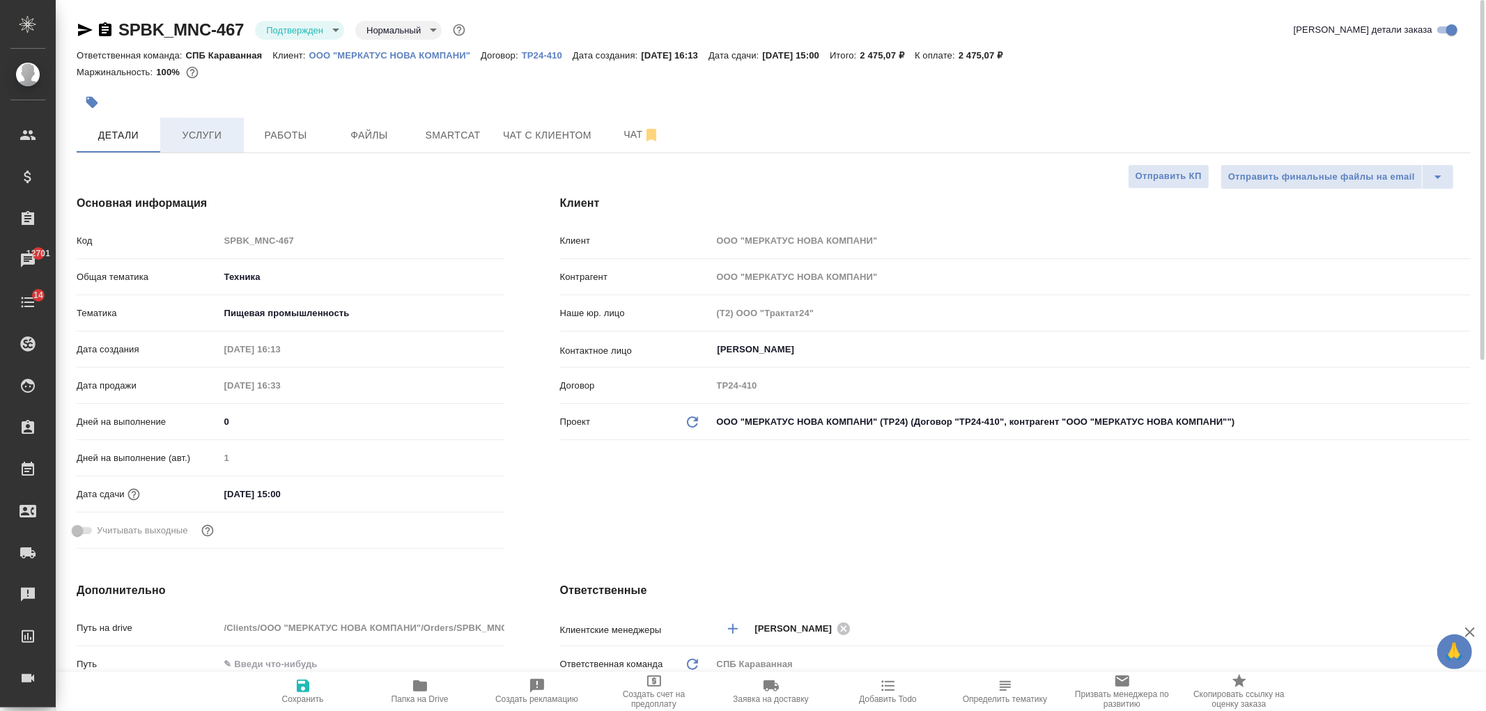
type textarea "x"
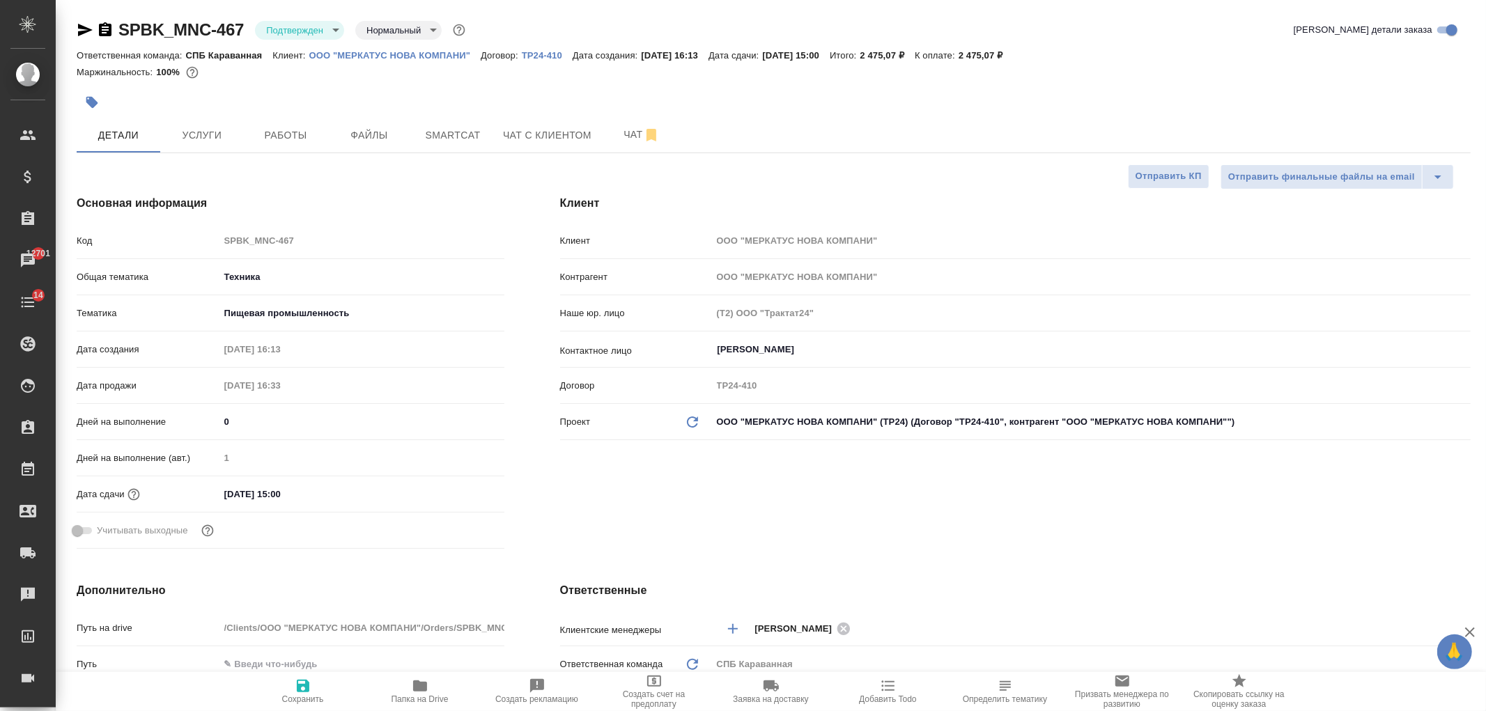
type textarea "x"
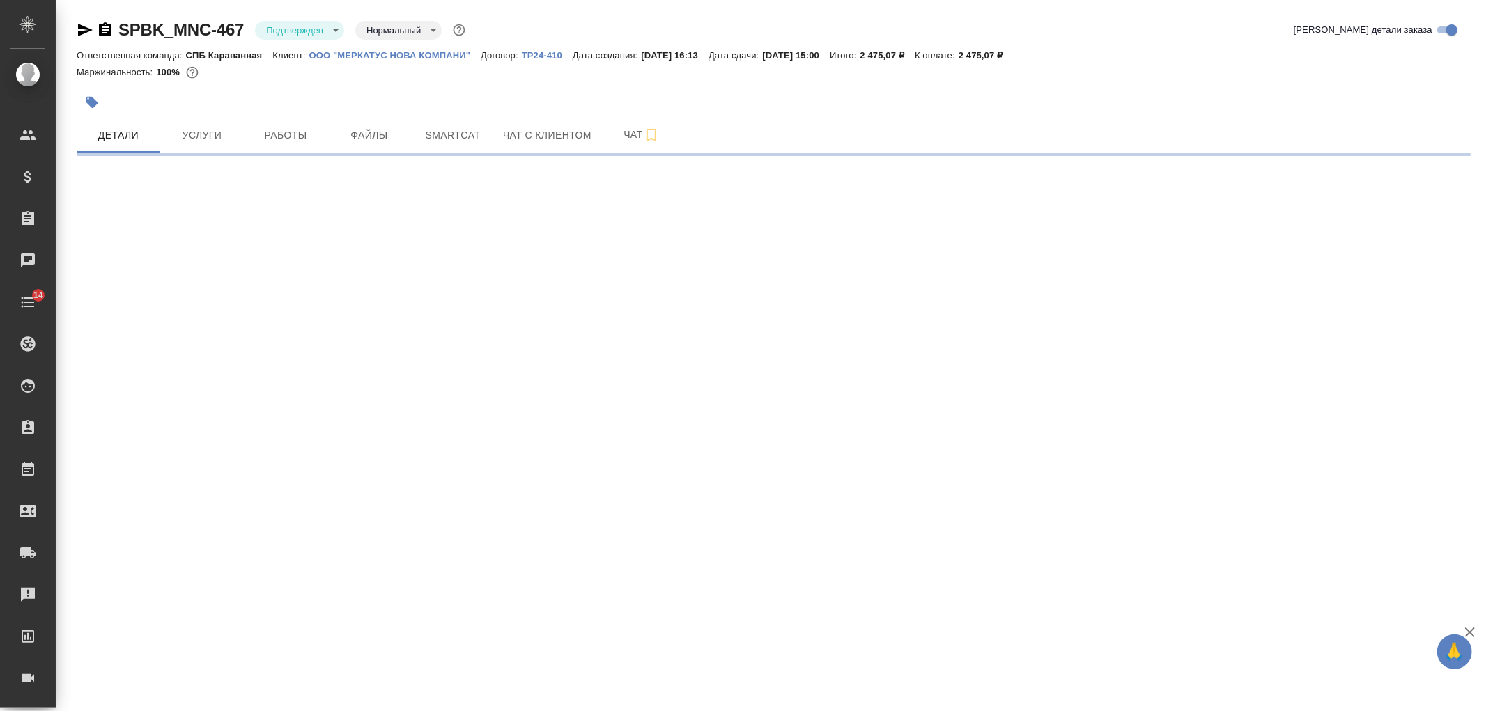
select select "RU"
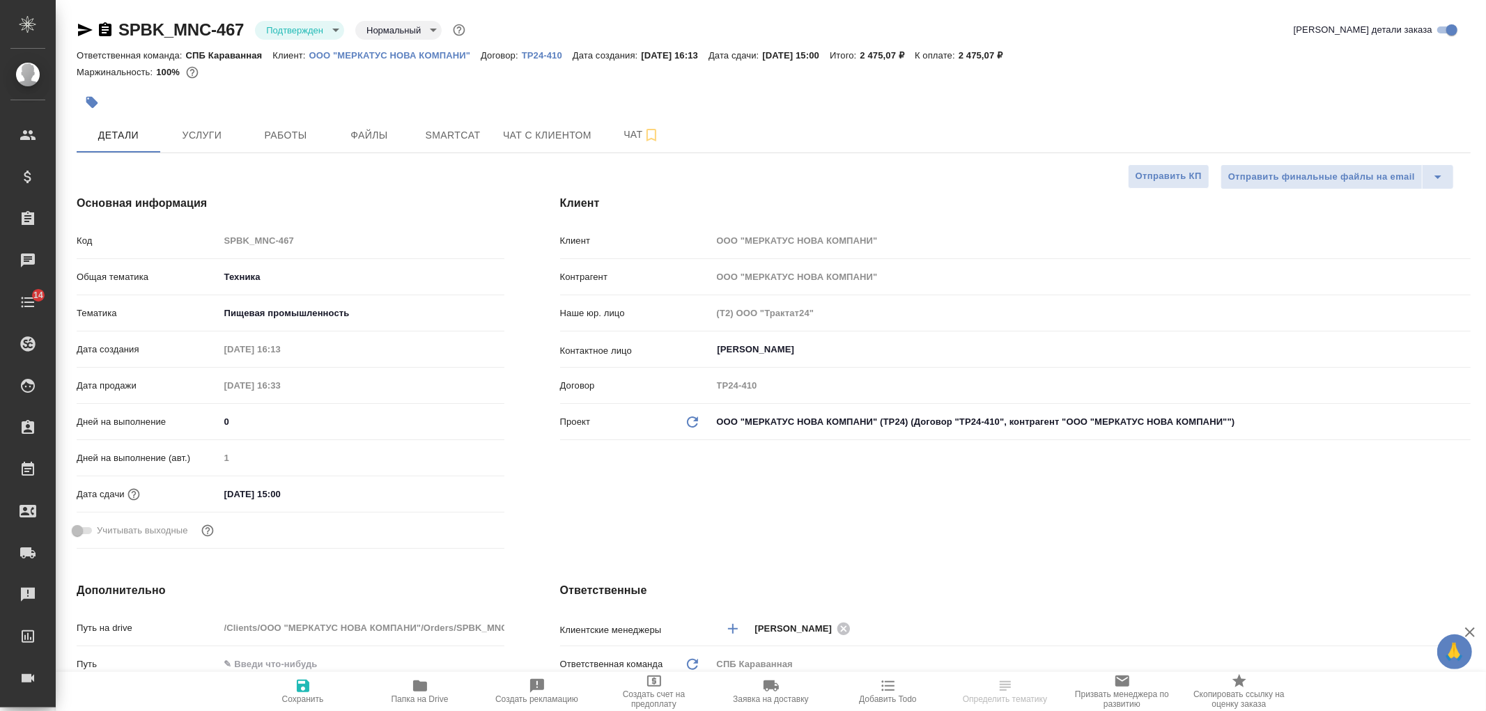
type textarea "x"
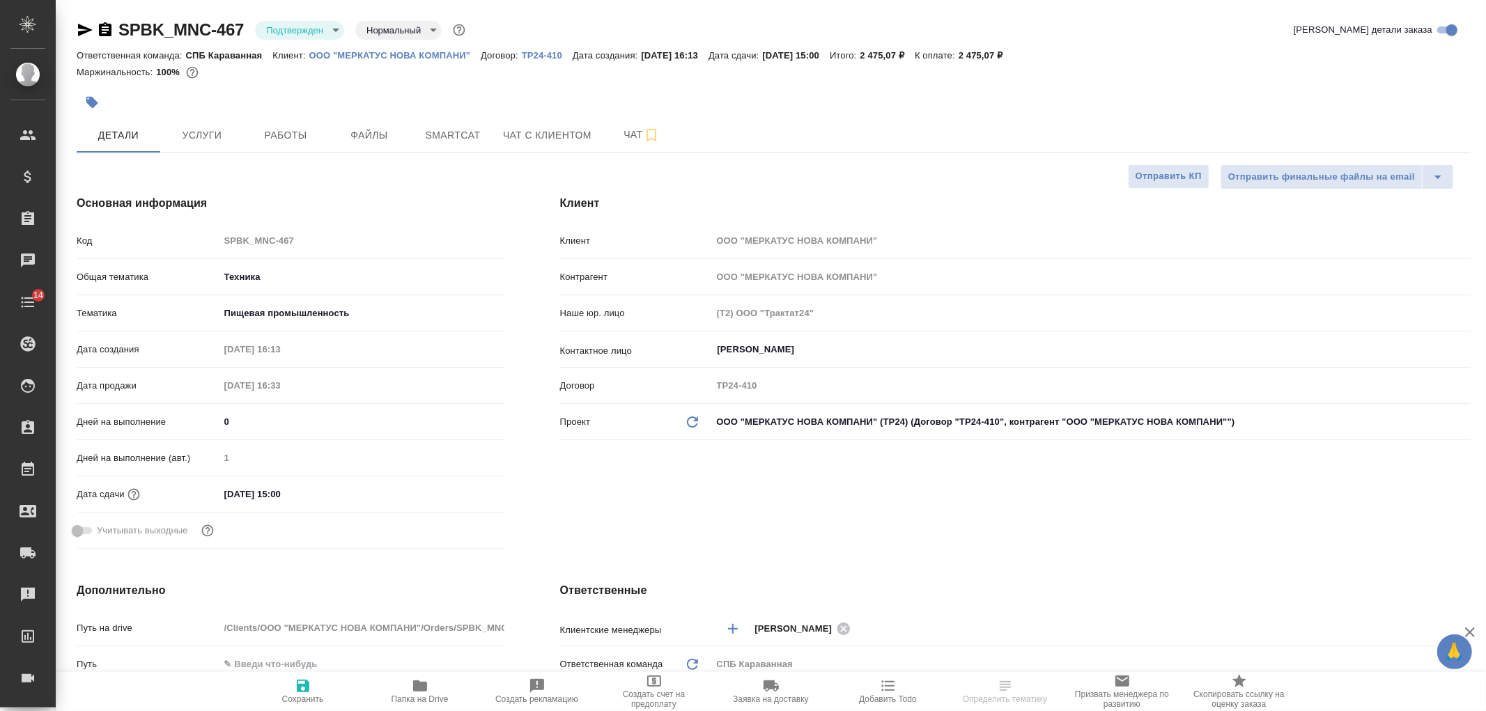
type textarea "x"
click at [819, 516] on div "Клиент Клиент ООО "МЕРКАТУС НОВА КОМПАНИ" Контрагент ООО "МЕРКАТУС НОВА КОМПАНИ…" at bounding box center [1015, 374] width 966 height 415
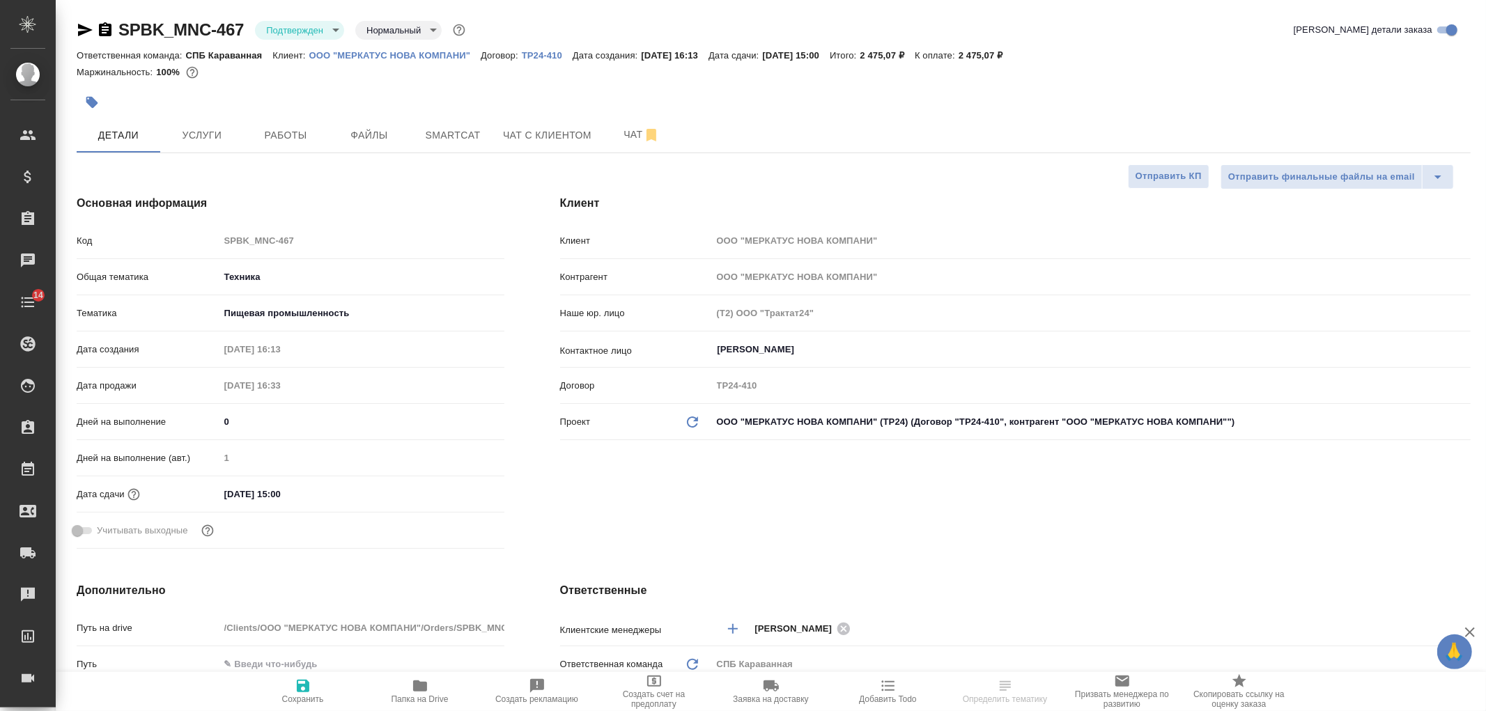
type textarea "x"
select select "RU"
type textarea "x"
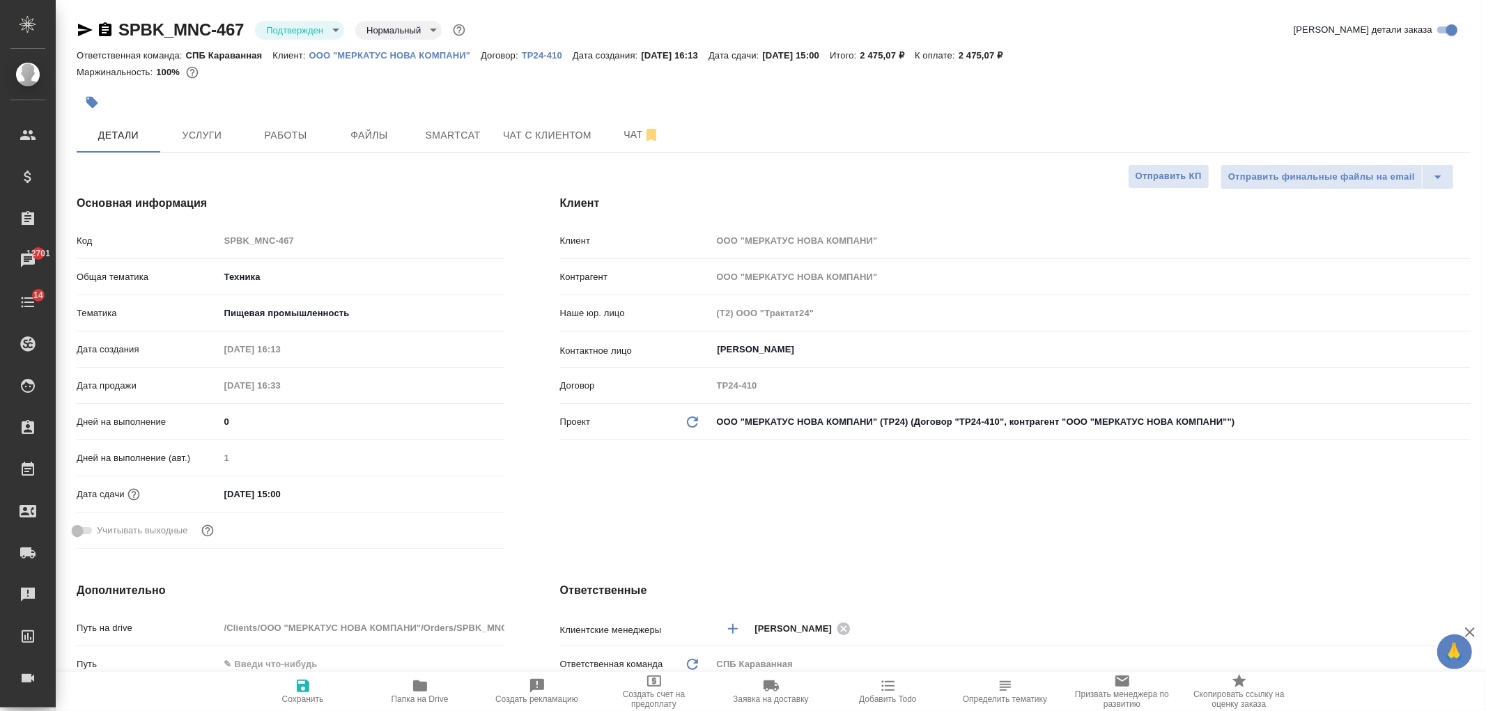
type textarea "x"
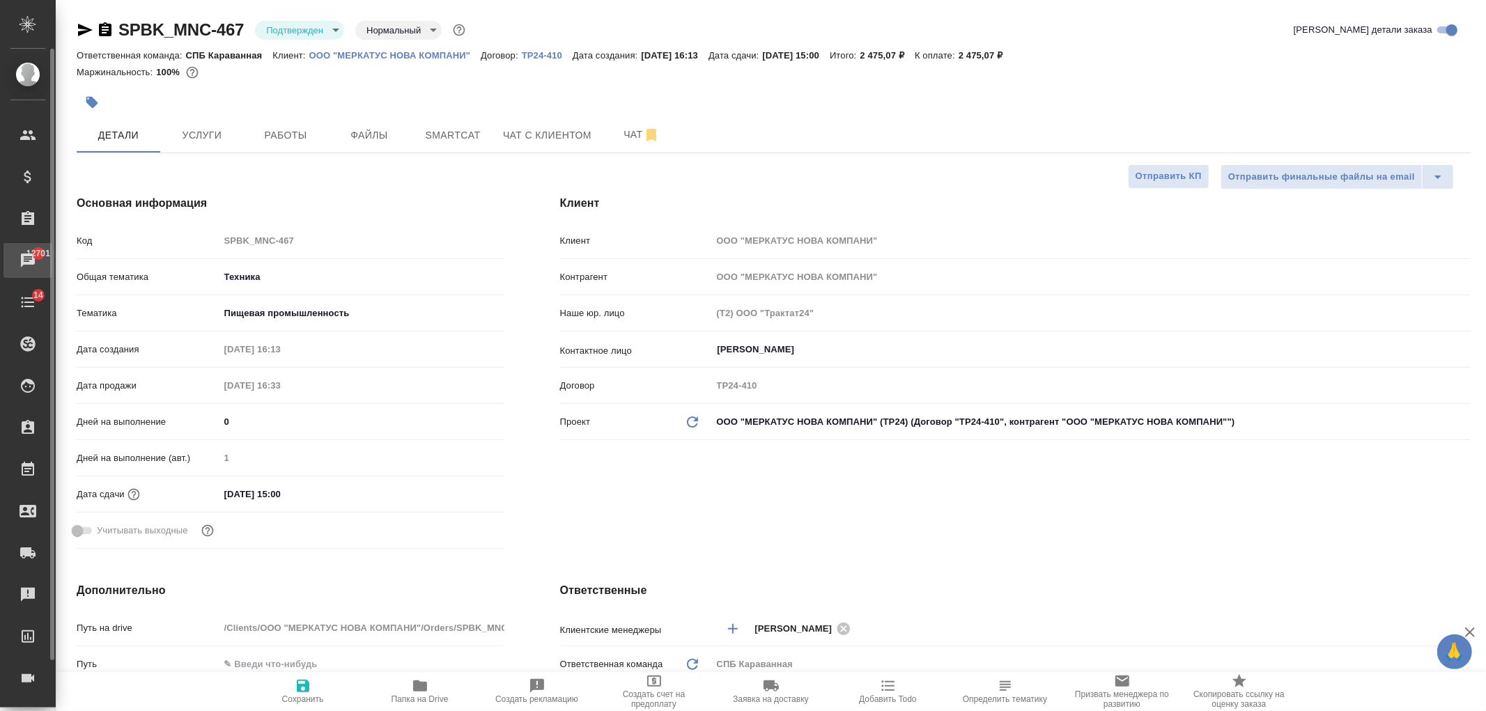
type textarea "x"
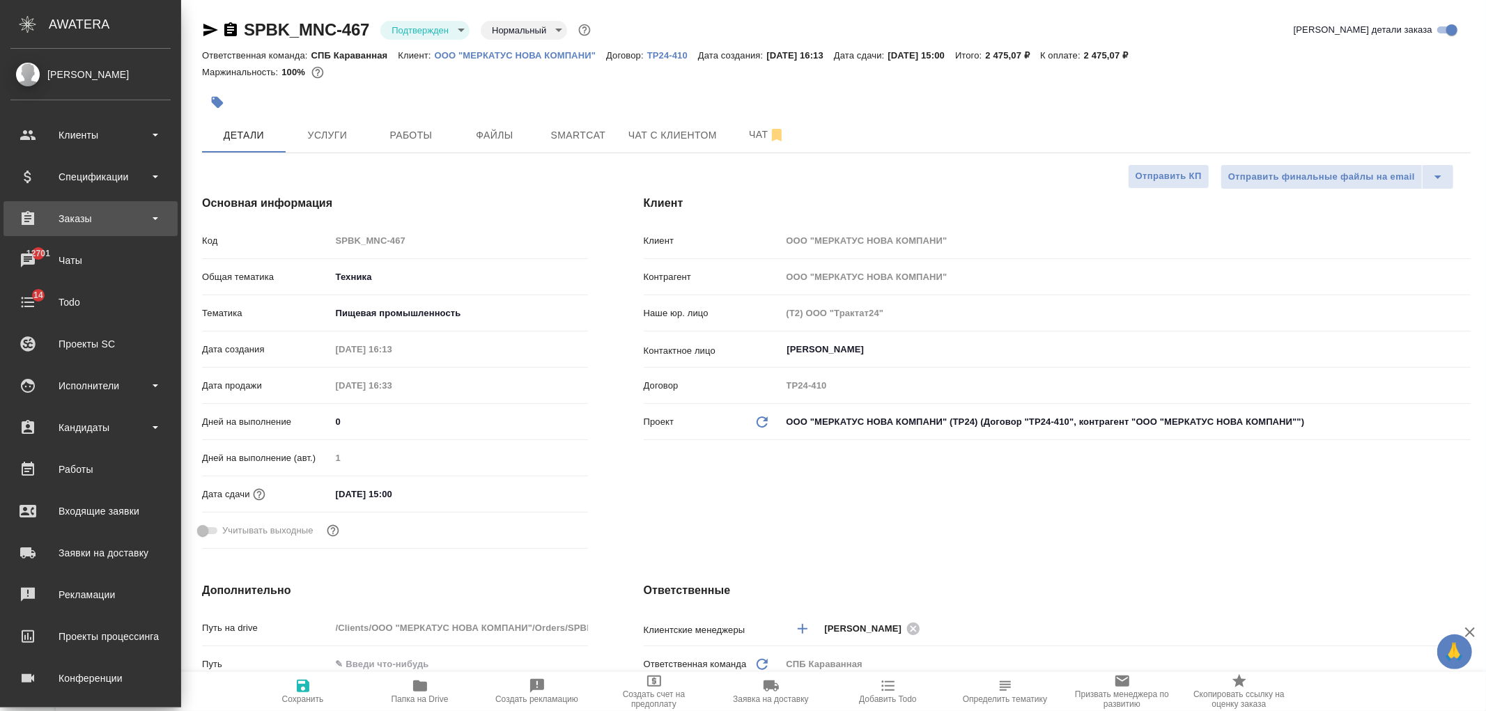
click at [127, 232] on div "Заказы" at bounding box center [90, 218] width 174 height 35
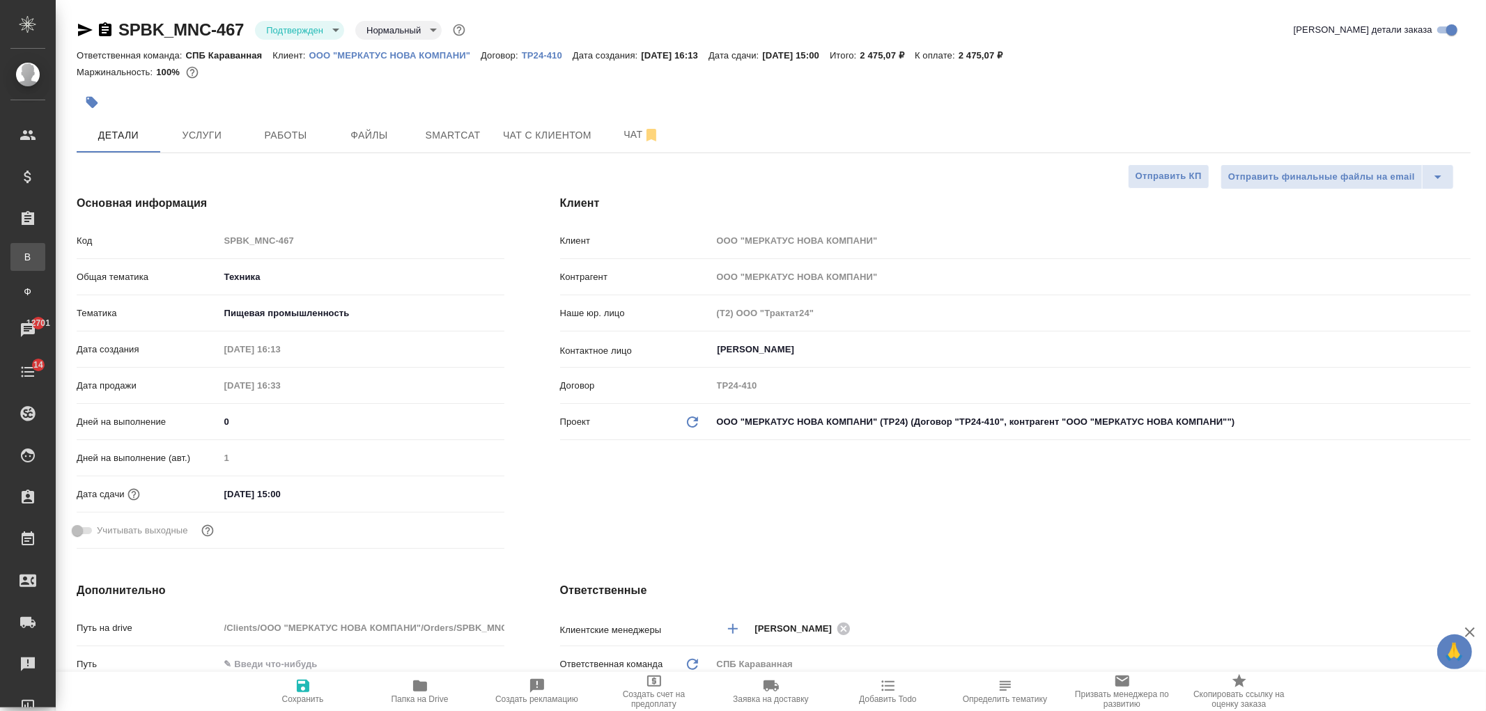
type textarea "x"
click at [21, 256] on div "Все заказы" at bounding box center [10, 257] width 21 height 14
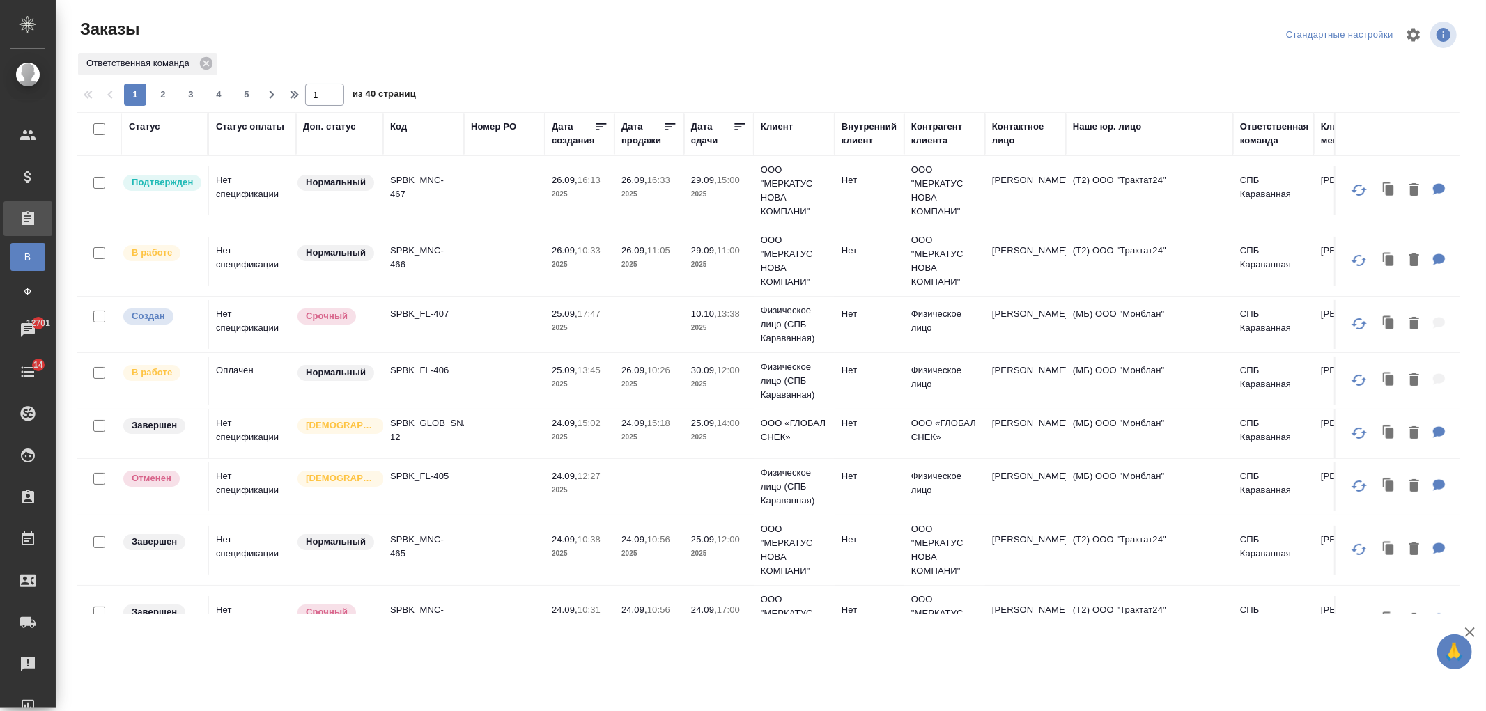
click at [464, 312] on td at bounding box center [504, 324] width 81 height 49
click at [454, 310] on p "SPBK_FL-407" at bounding box center [423, 314] width 67 height 14
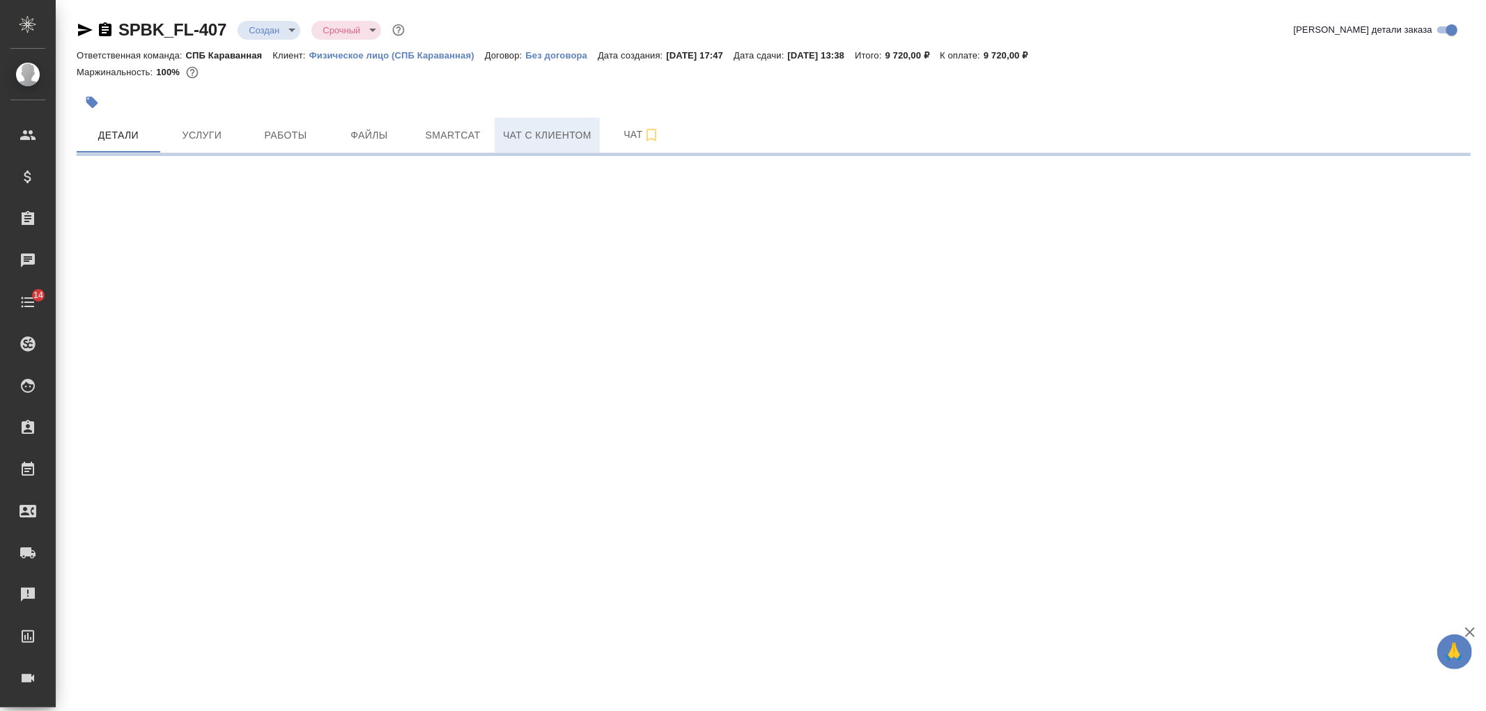
select select "RU"
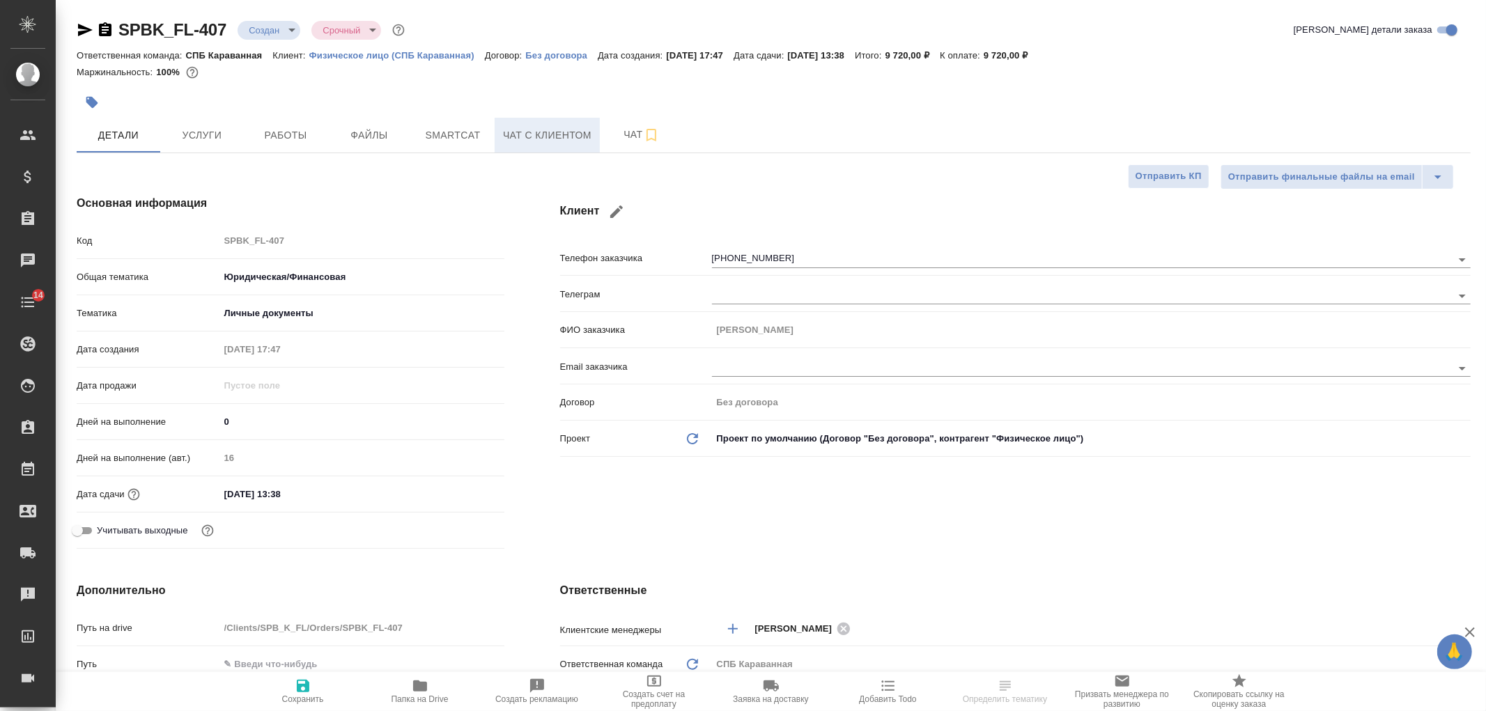
type textarea "x"
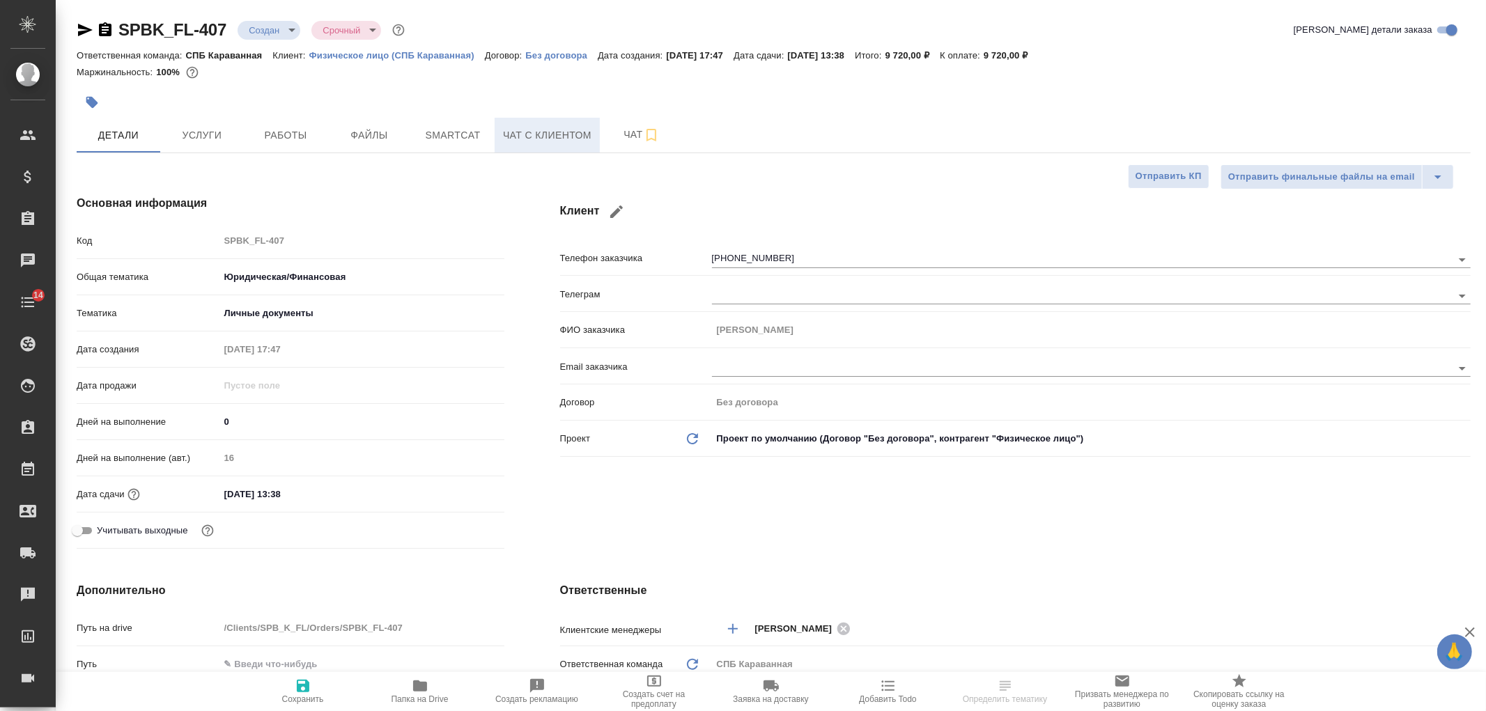
type textarea "x"
click at [539, 130] on span "Чат с клиентом" at bounding box center [547, 135] width 88 height 17
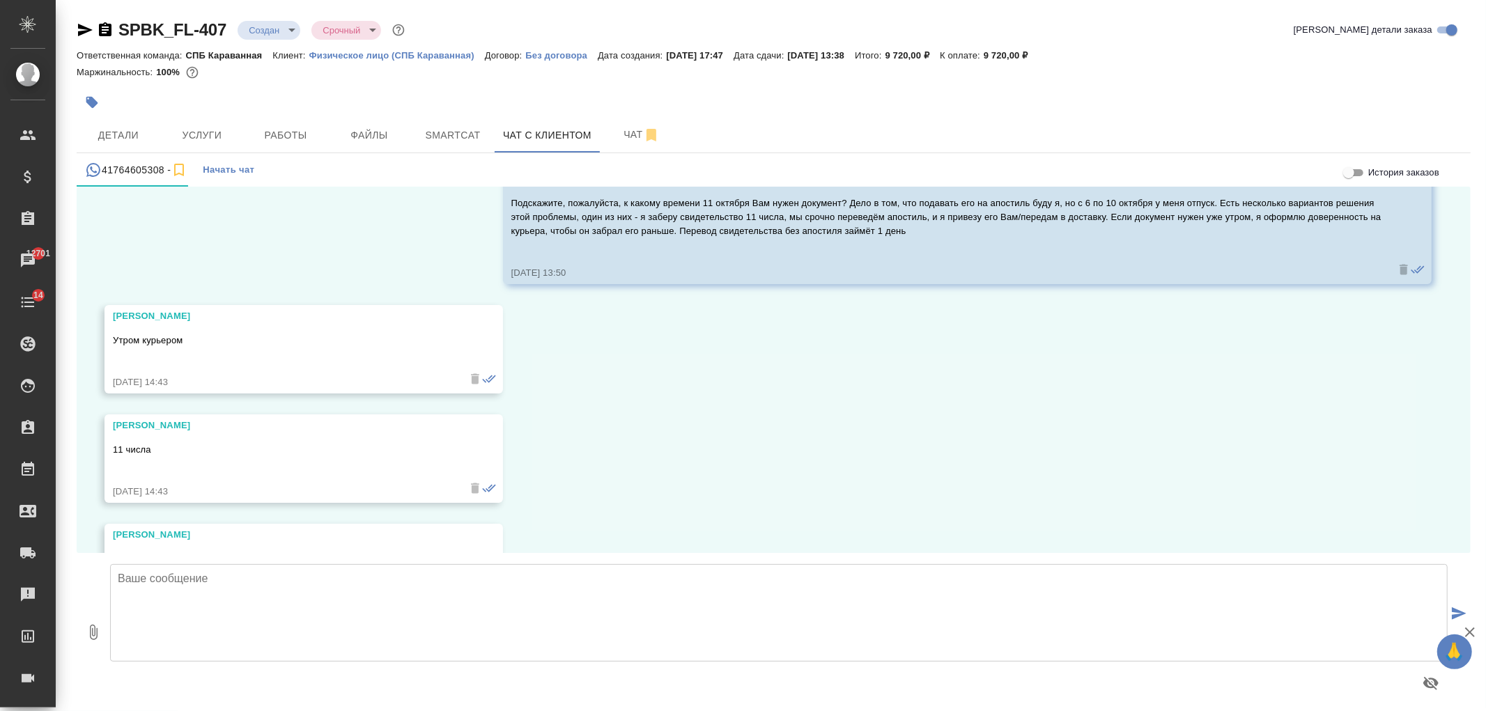
scroll to position [18229, 0]
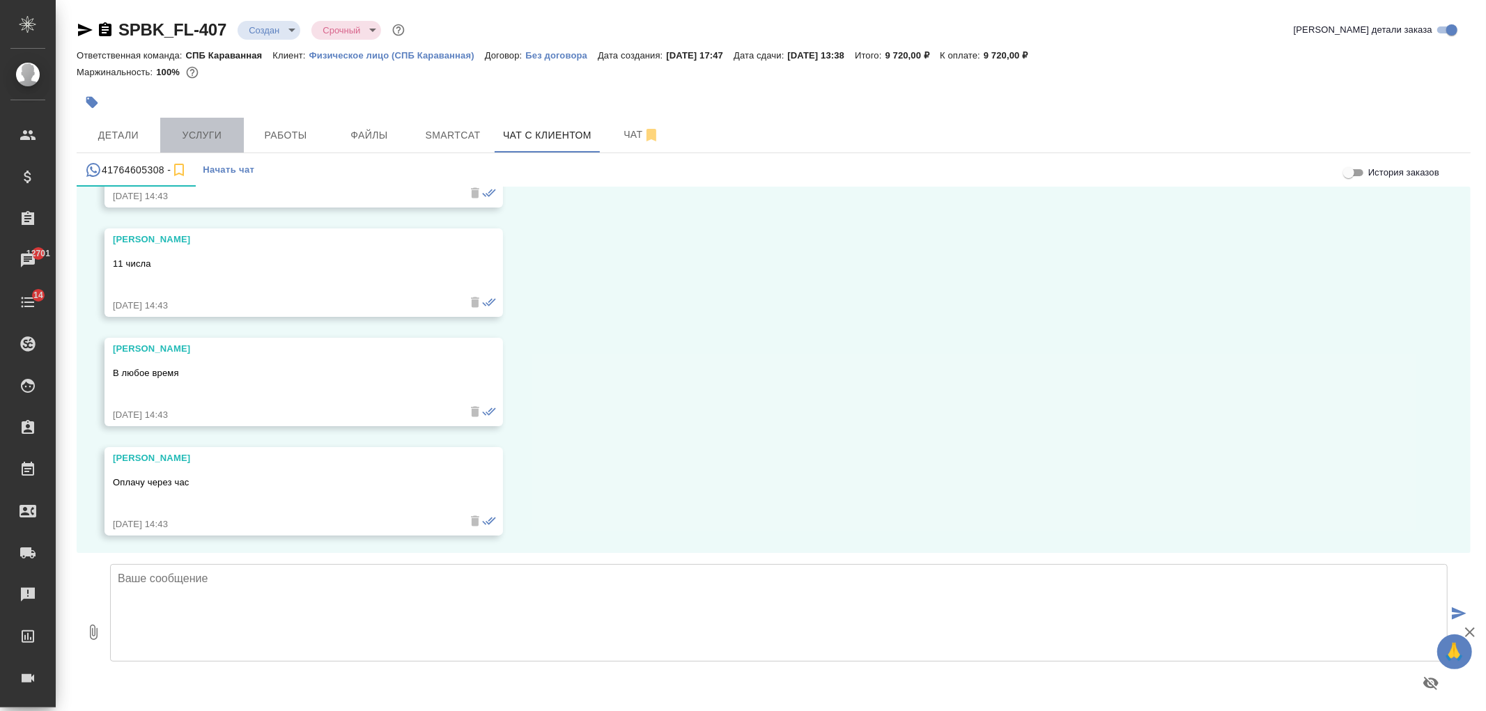
click at [213, 135] on span "Услуги" at bounding box center [202, 135] width 67 height 17
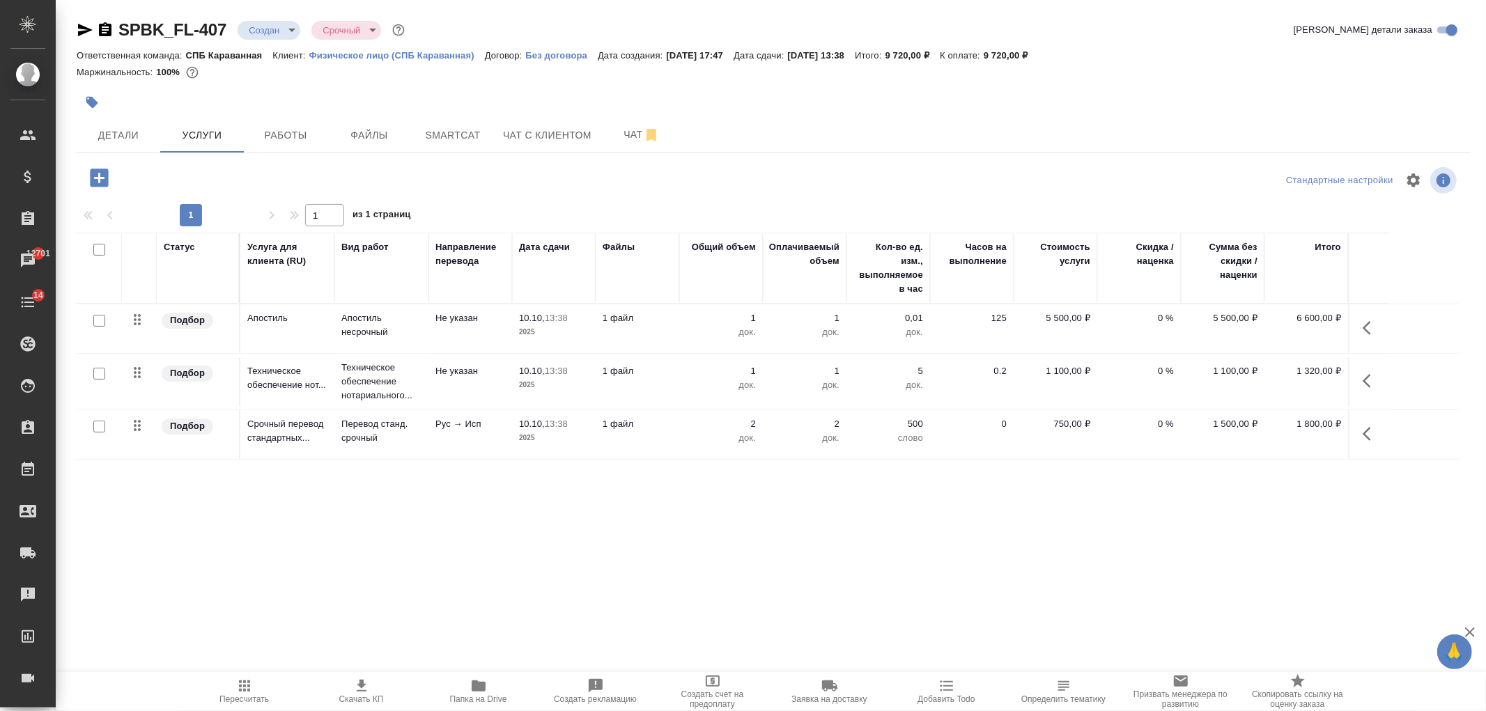
click at [544, 112] on div at bounding box center [542, 102] width 930 height 31
click at [561, 139] on span "Чат с клиентом" at bounding box center [547, 135] width 88 height 17
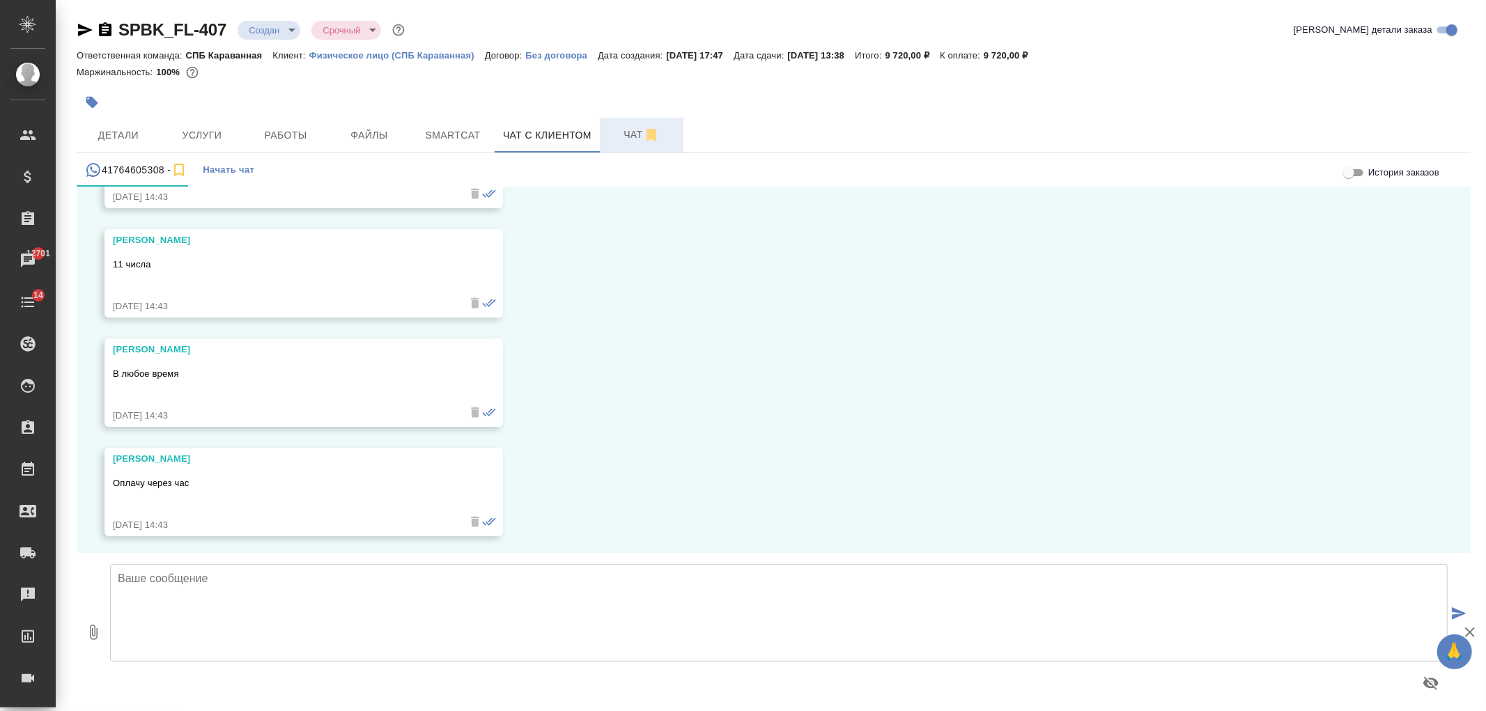
scroll to position [18229, 0]
click at [147, 142] on span "Детали" at bounding box center [118, 135] width 67 height 17
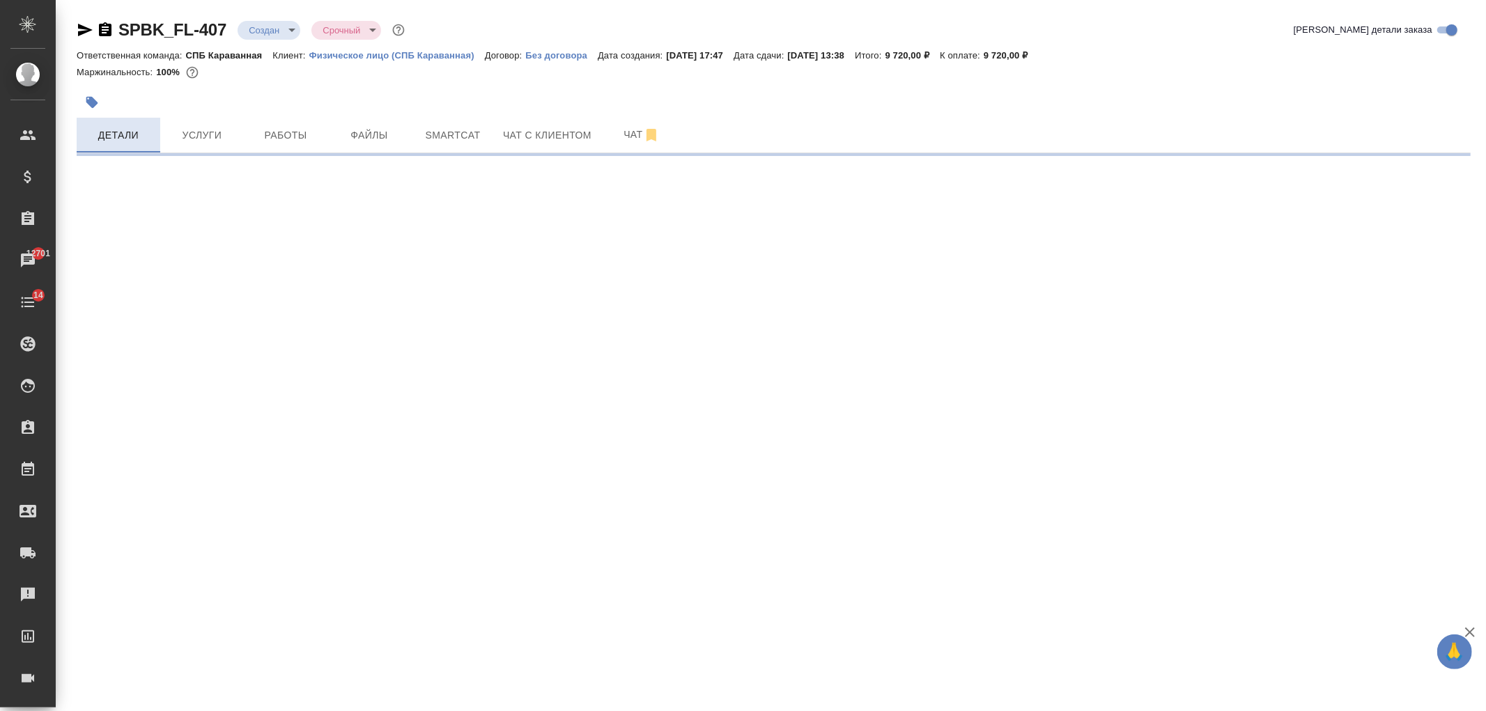
select select "RU"
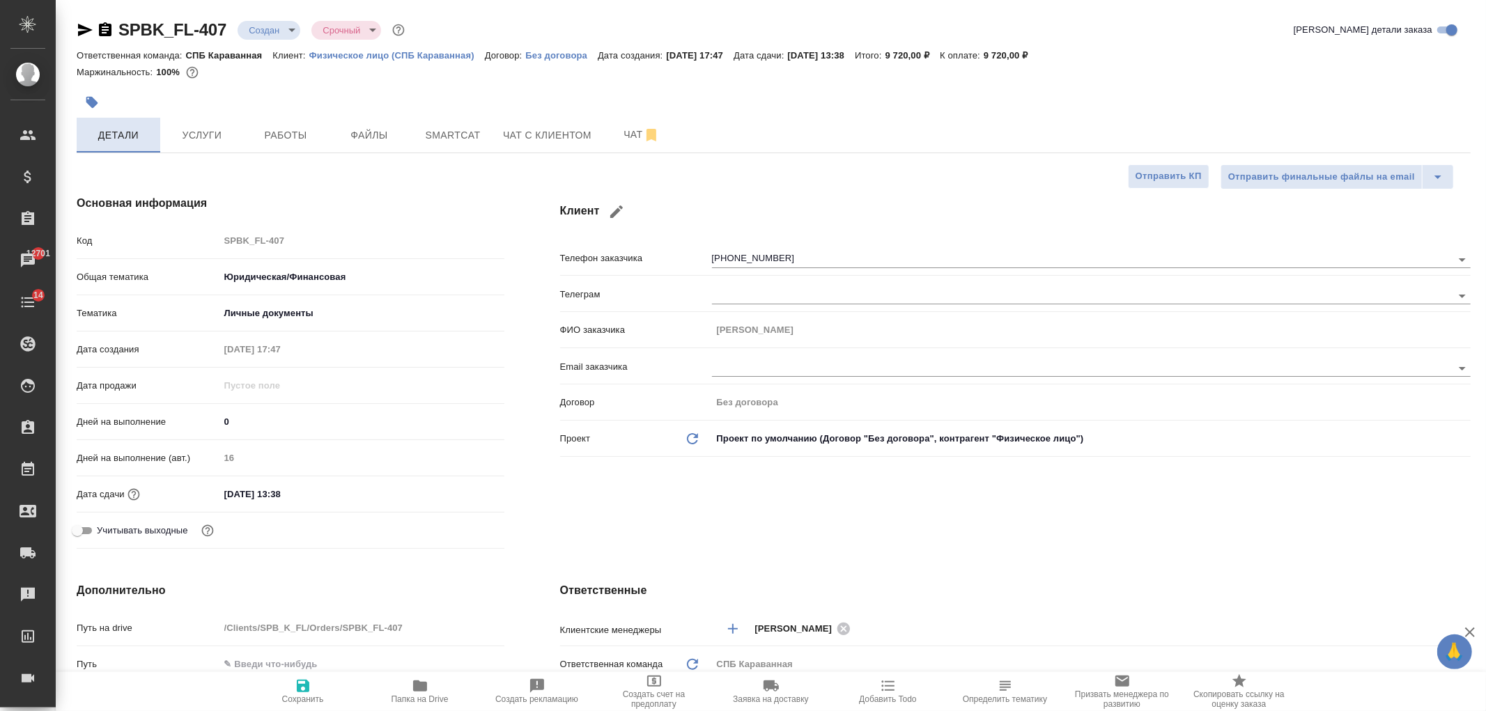
type textarea "x"
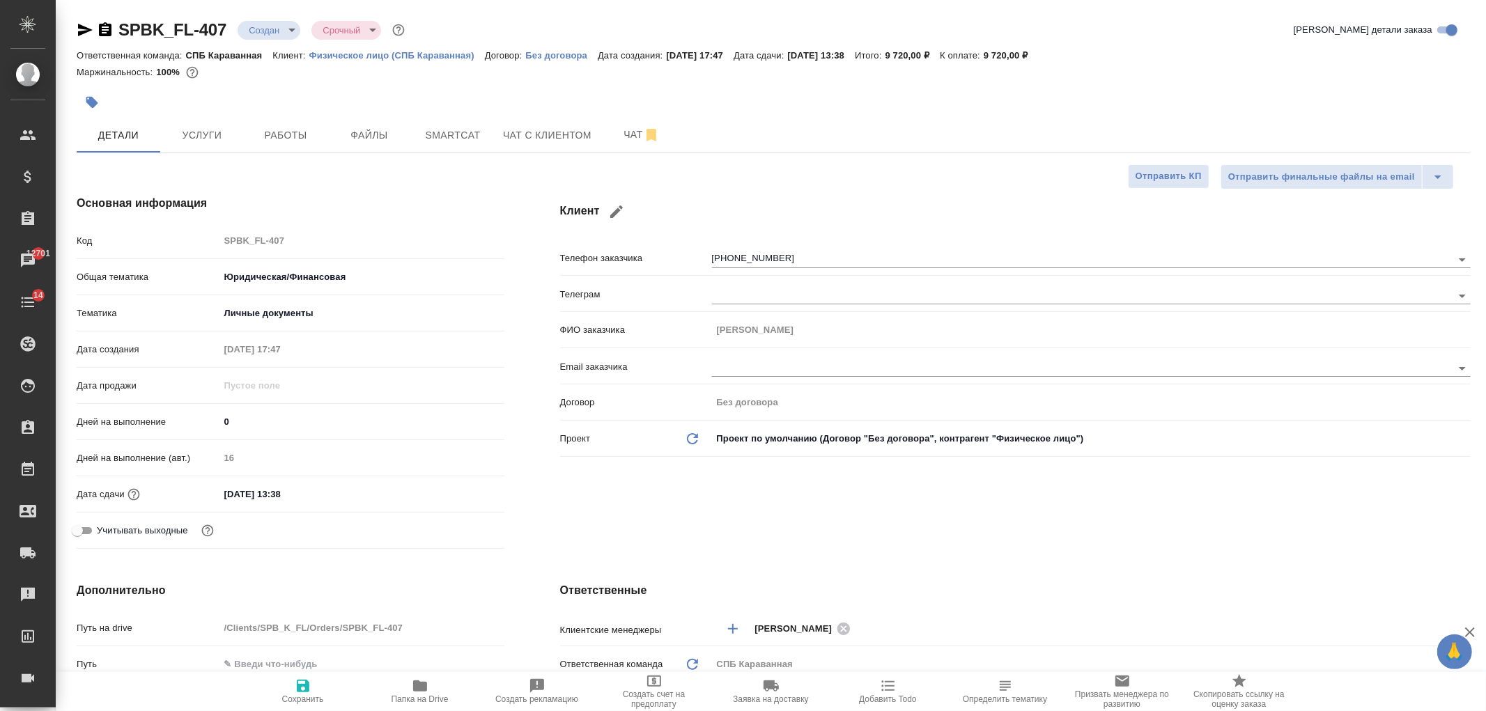
type textarea "x"
click at [544, 145] on button "Чат с клиентом" at bounding box center [547, 135] width 105 height 35
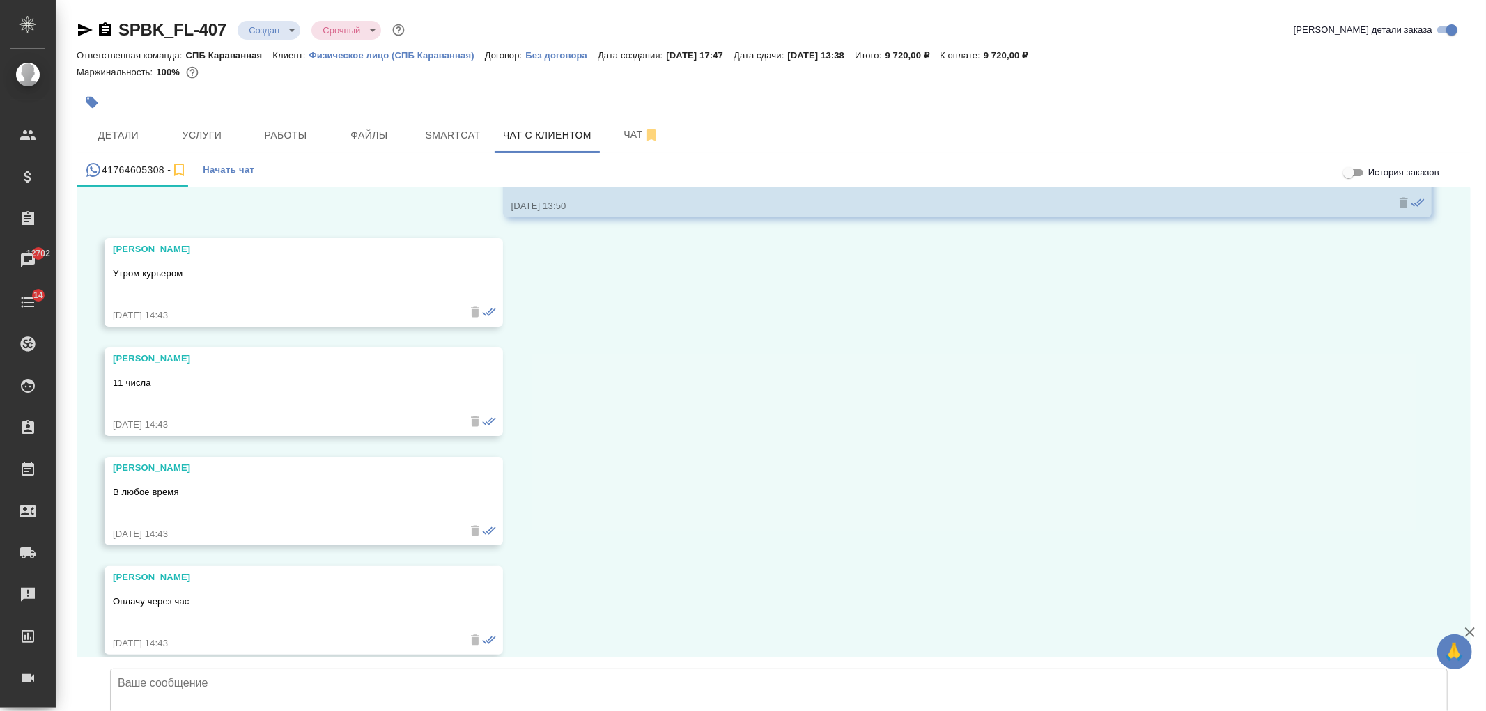
scroll to position [18229, 0]
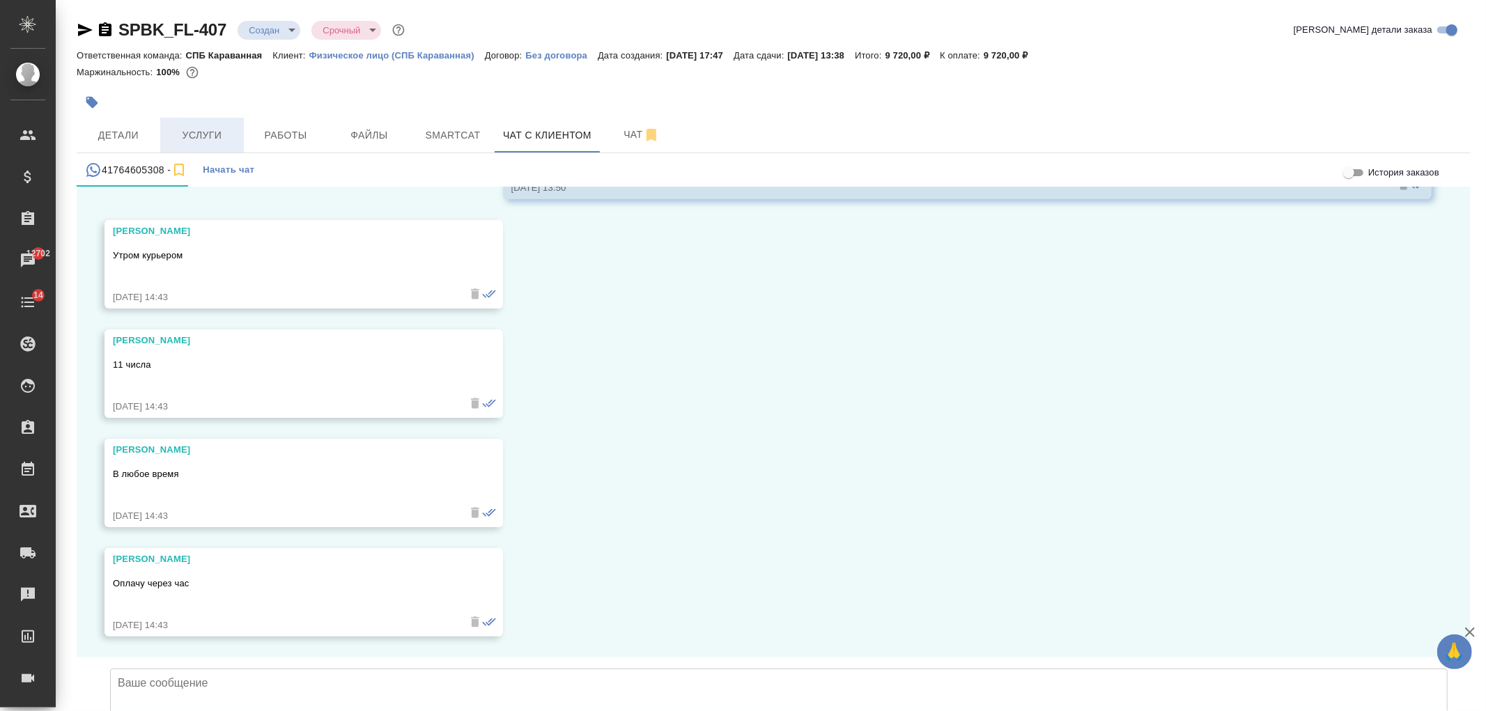
click at [182, 130] on span "Услуги" at bounding box center [202, 135] width 67 height 17
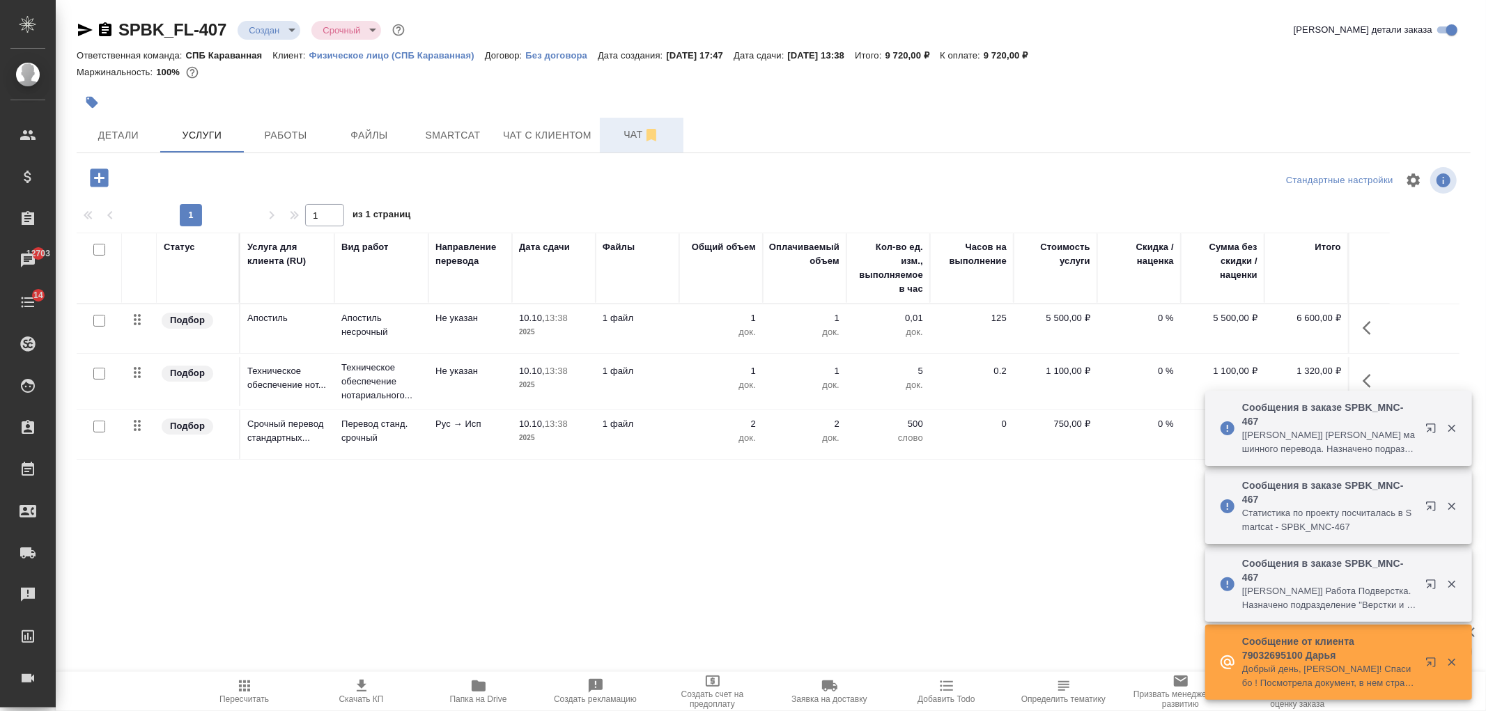
click at [624, 141] on span "Чат" at bounding box center [641, 134] width 67 height 17
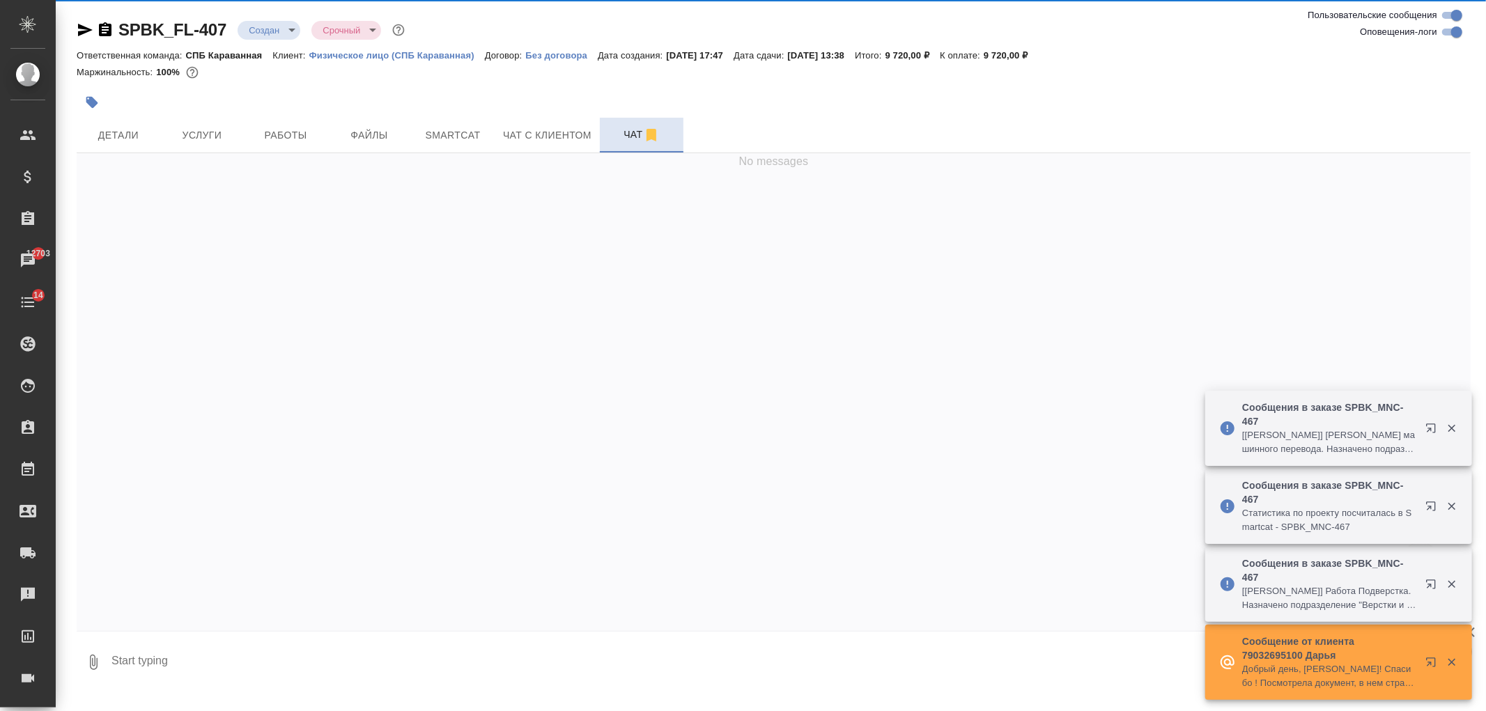
scroll to position [67, 0]
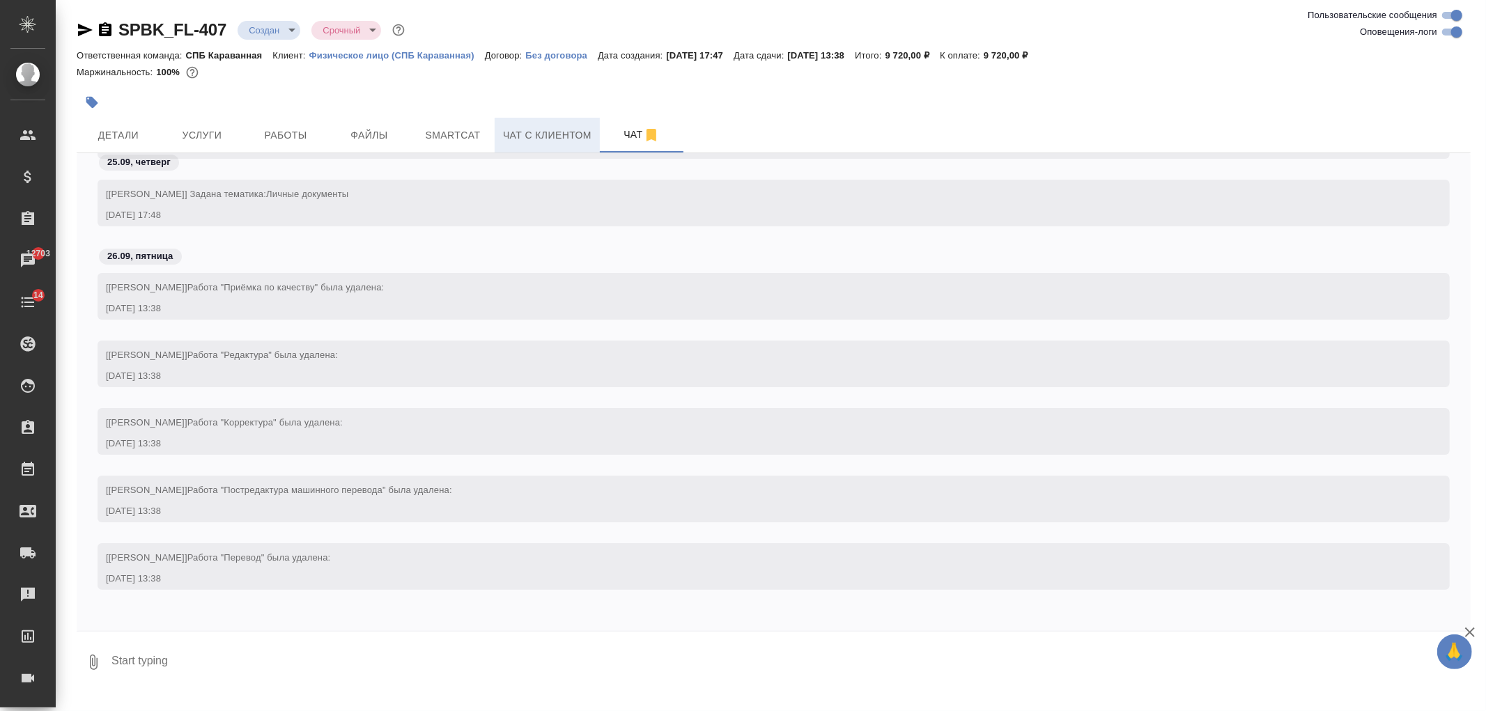
click at [594, 140] on button "Чат с клиентом" at bounding box center [547, 135] width 105 height 35
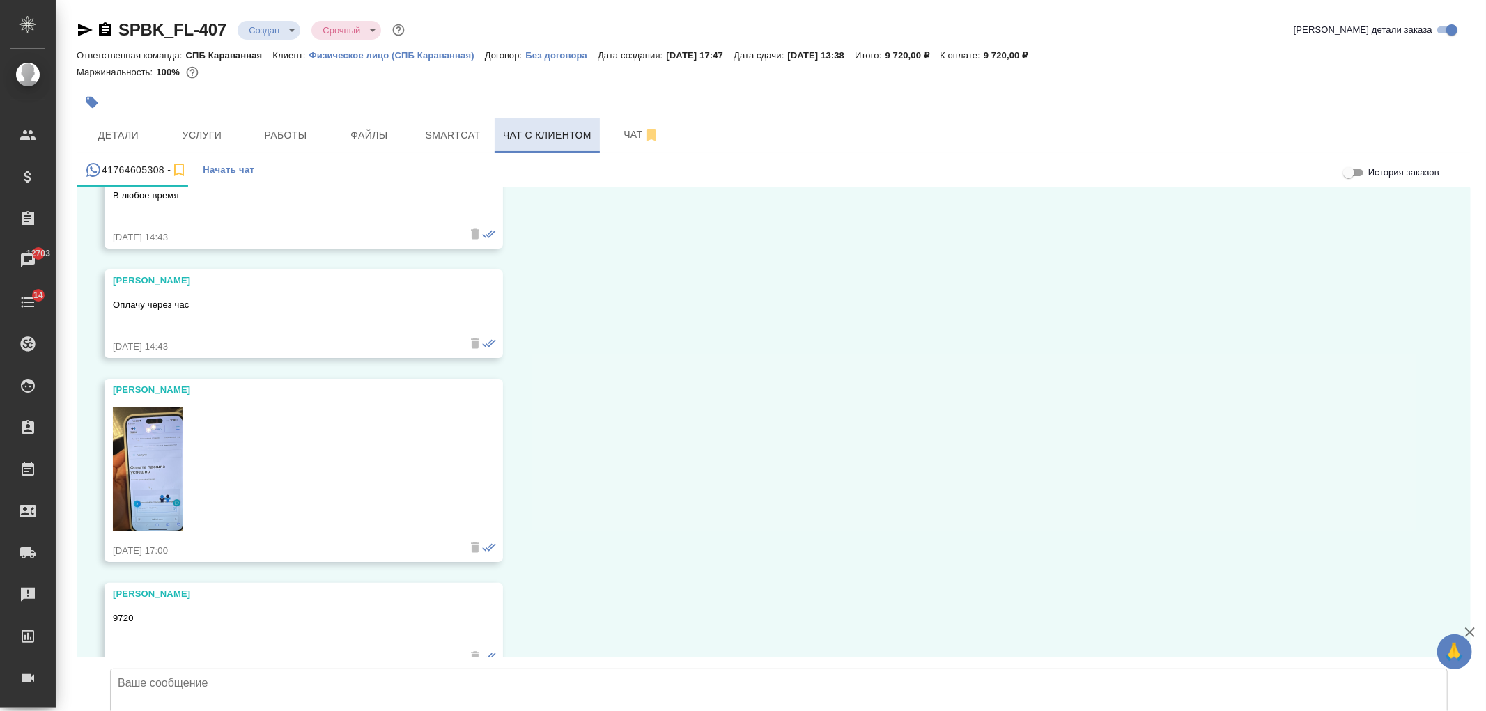
scroll to position [18427, 0]
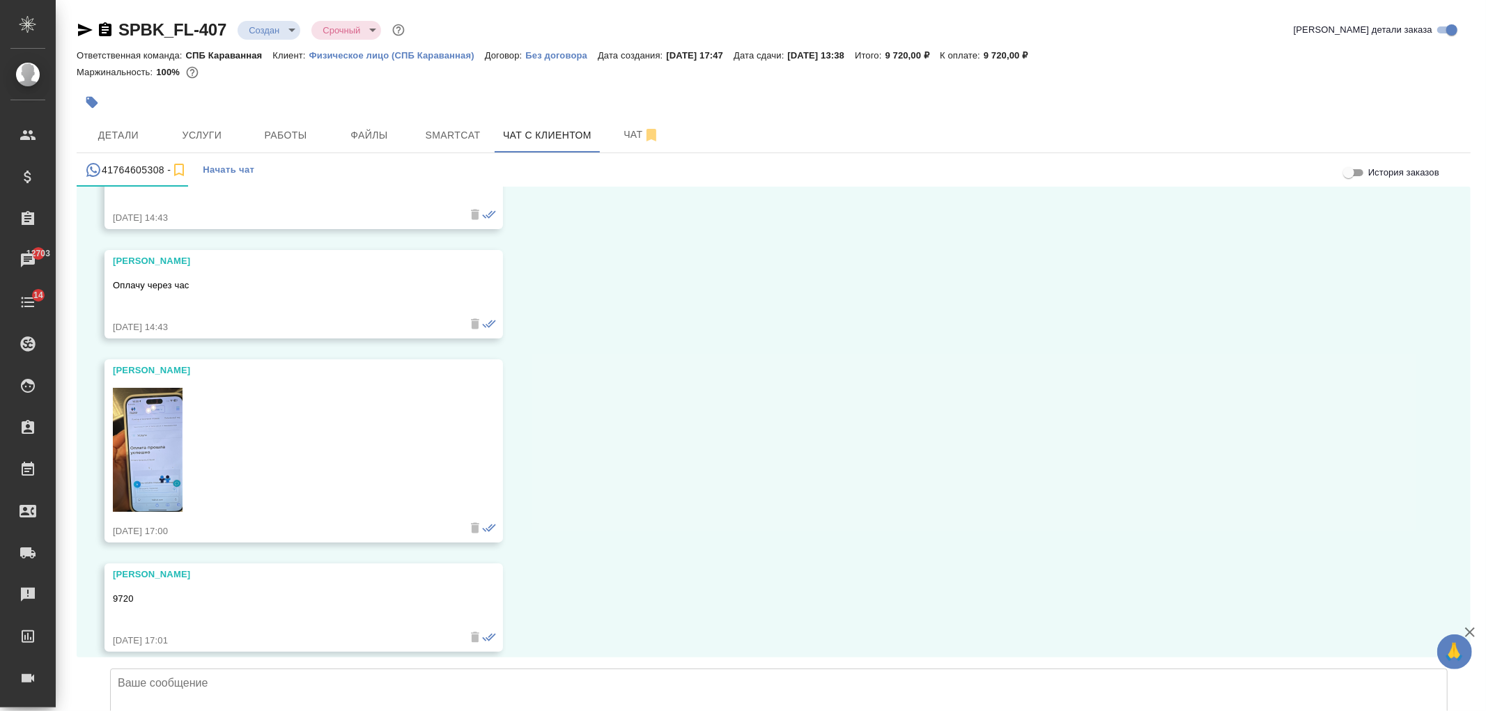
click at [151, 426] on img at bounding box center [148, 450] width 70 height 124
click at [364, 669] on textarea at bounding box center [779, 718] width 1338 height 98
drag, startPoint x: 318, startPoint y: 573, endPoint x: 381, endPoint y: 568, distance: 63.6
click at [381, 669] on textarea "Спасибо, оплата пришла. Документ я сегодня в" at bounding box center [779, 718] width 1338 height 98
drag, startPoint x: 352, startPoint y: 587, endPoint x: 488, endPoint y: 594, distance: 136.0
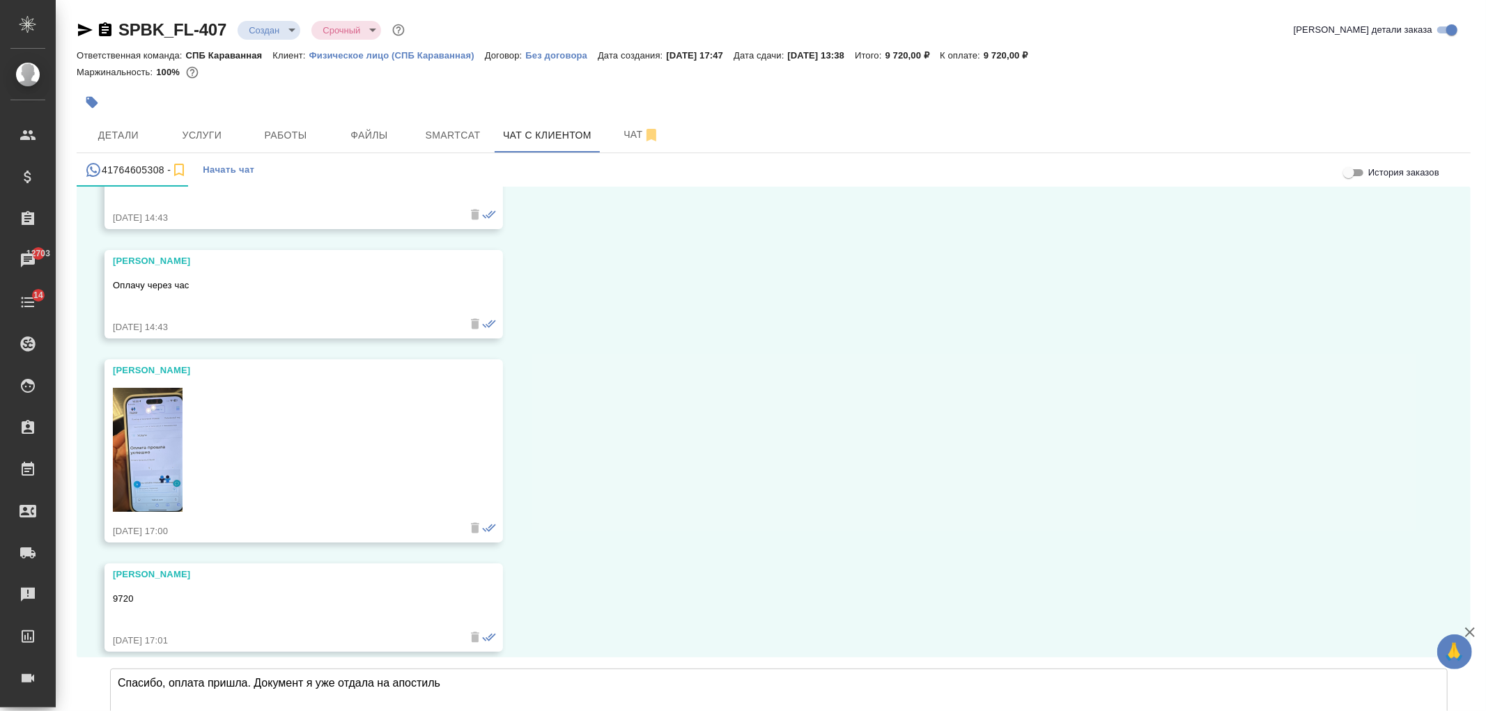
click at [488, 669] on textarea "Спасибо, оплата пришла. Документ я уже отдала на апостиль" at bounding box center [779, 718] width 1338 height 98
drag, startPoint x: 201, startPoint y: 581, endPoint x: 242, endPoint y: 580, distance: 41.8
click at [242, 669] on textarea "Спасибо, оплата пришла. Документ я часа в три отдала на апостиль" at bounding box center [779, 718] width 1338 height 98
drag, startPoint x: 263, startPoint y: 577, endPoint x: 311, endPoint y: 582, distance: 48.3
click at [311, 669] on textarea "Спасибо, оплату получили. Документ я часа в три отдала на апостиль" at bounding box center [779, 718] width 1338 height 98
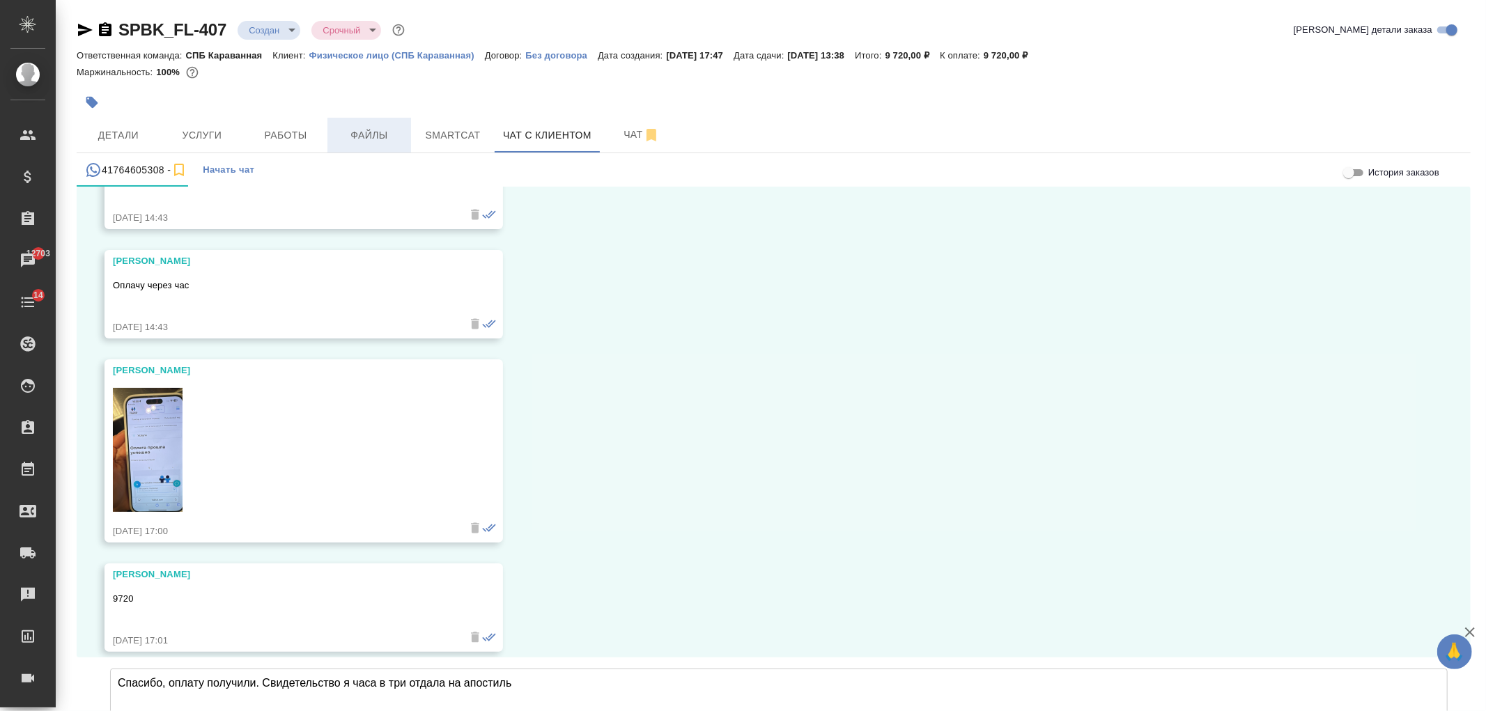
type textarea "Спасибо, оплату получили. Свидетельство я часа в три отдала на апостиль"
click at [349, 133] on span "Файлы" at bounding box center [369, 135] width 67 height 17
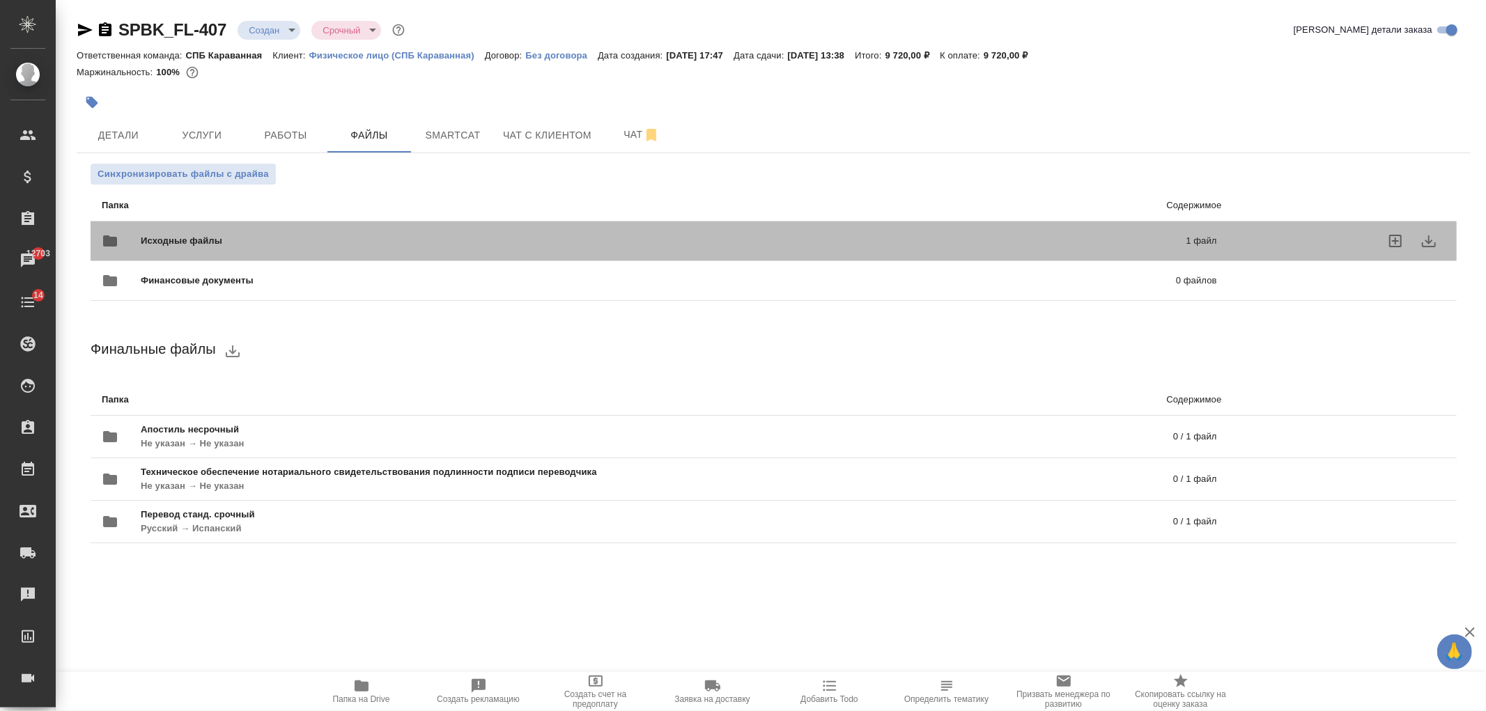
click at [346, 247] on span "Исходные файлы" at bounding box center [423, 241] width 564 height 14
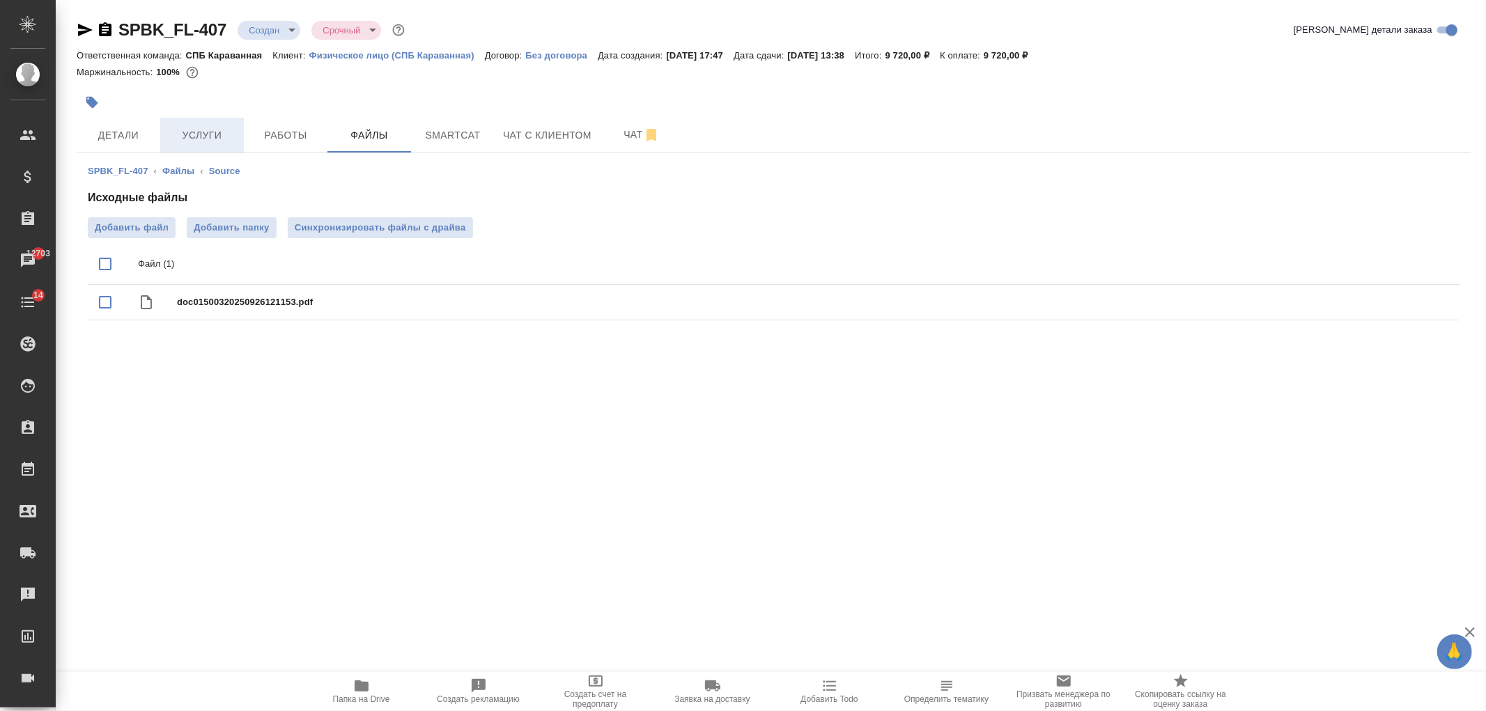
click at [197, 130] on span "Услуги" at bounding box center [202, 135] width 67 height 17
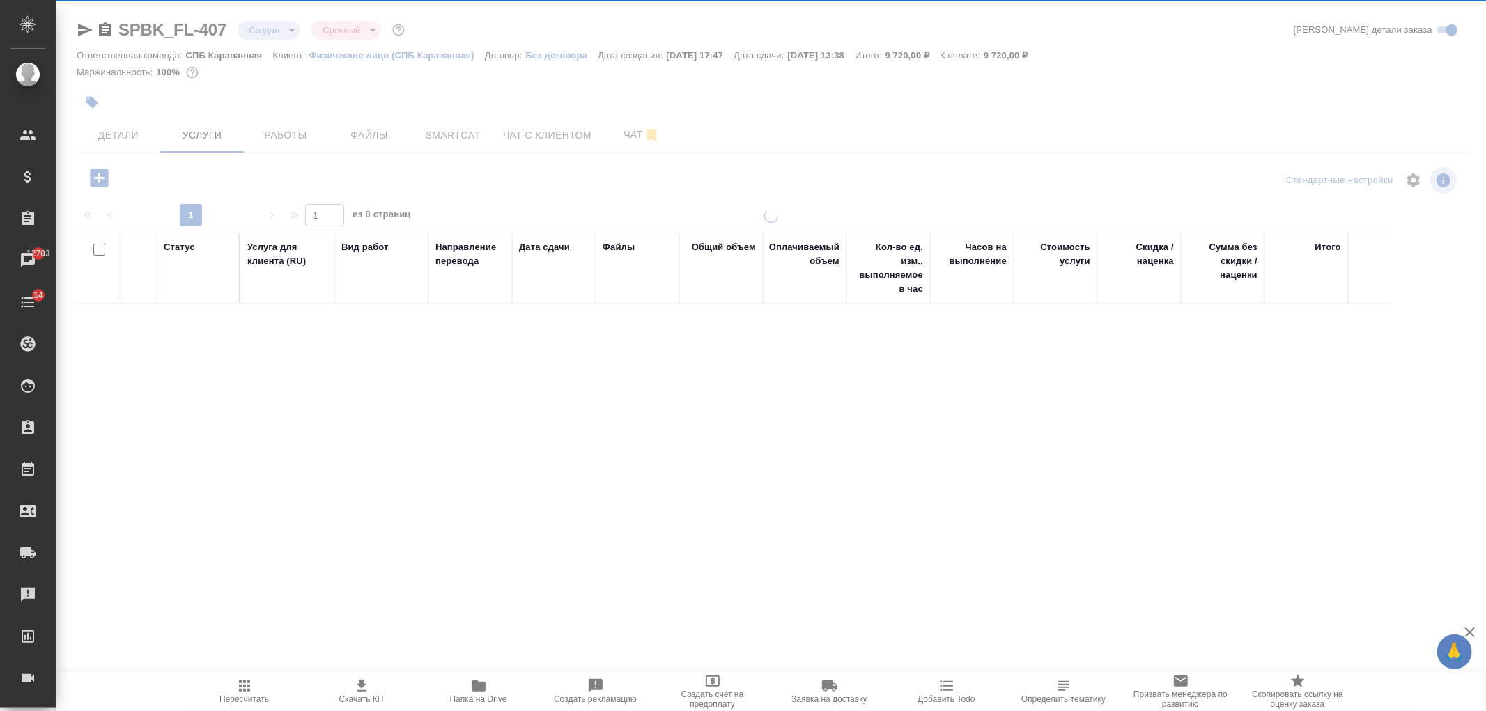
click at [133, 134] on span "Детали" at bounding box center [118, 135] width 67 height 17
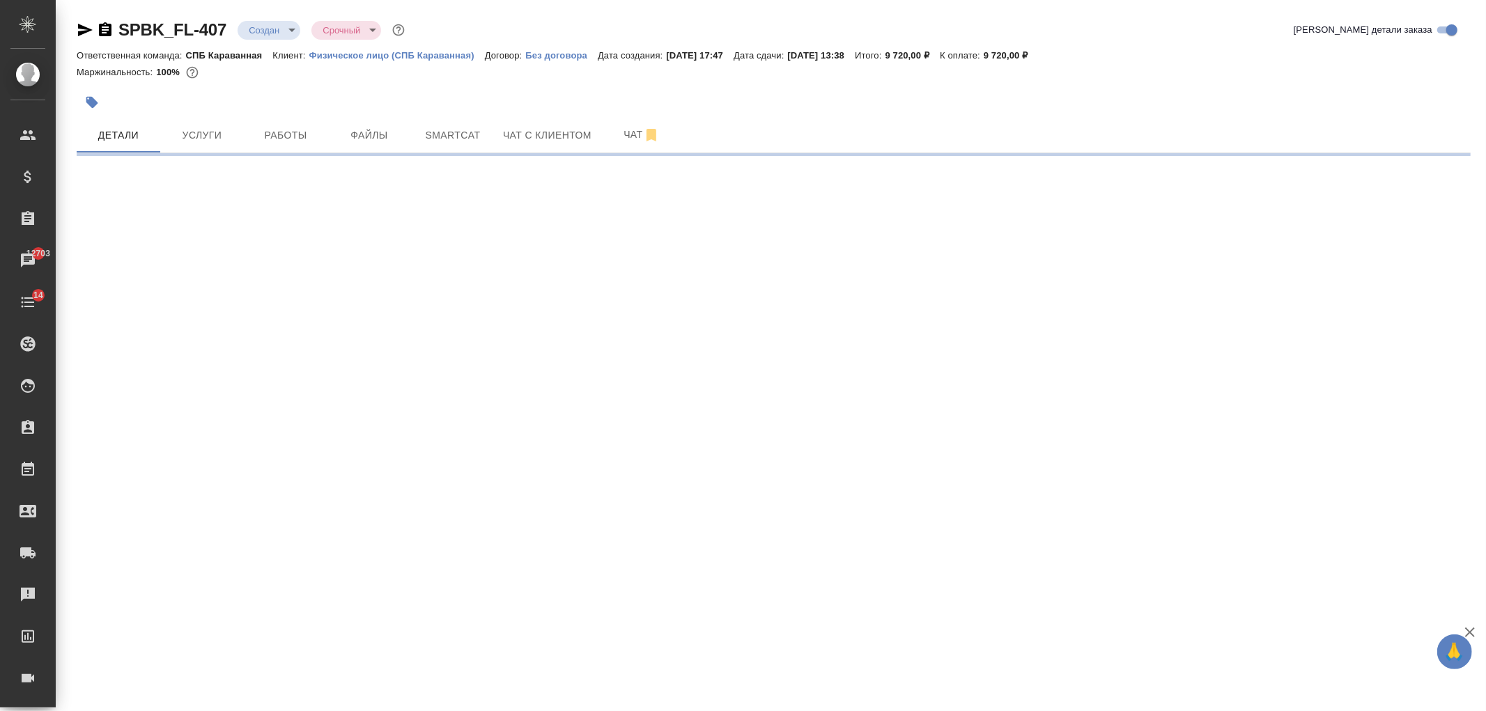
select select "RU"
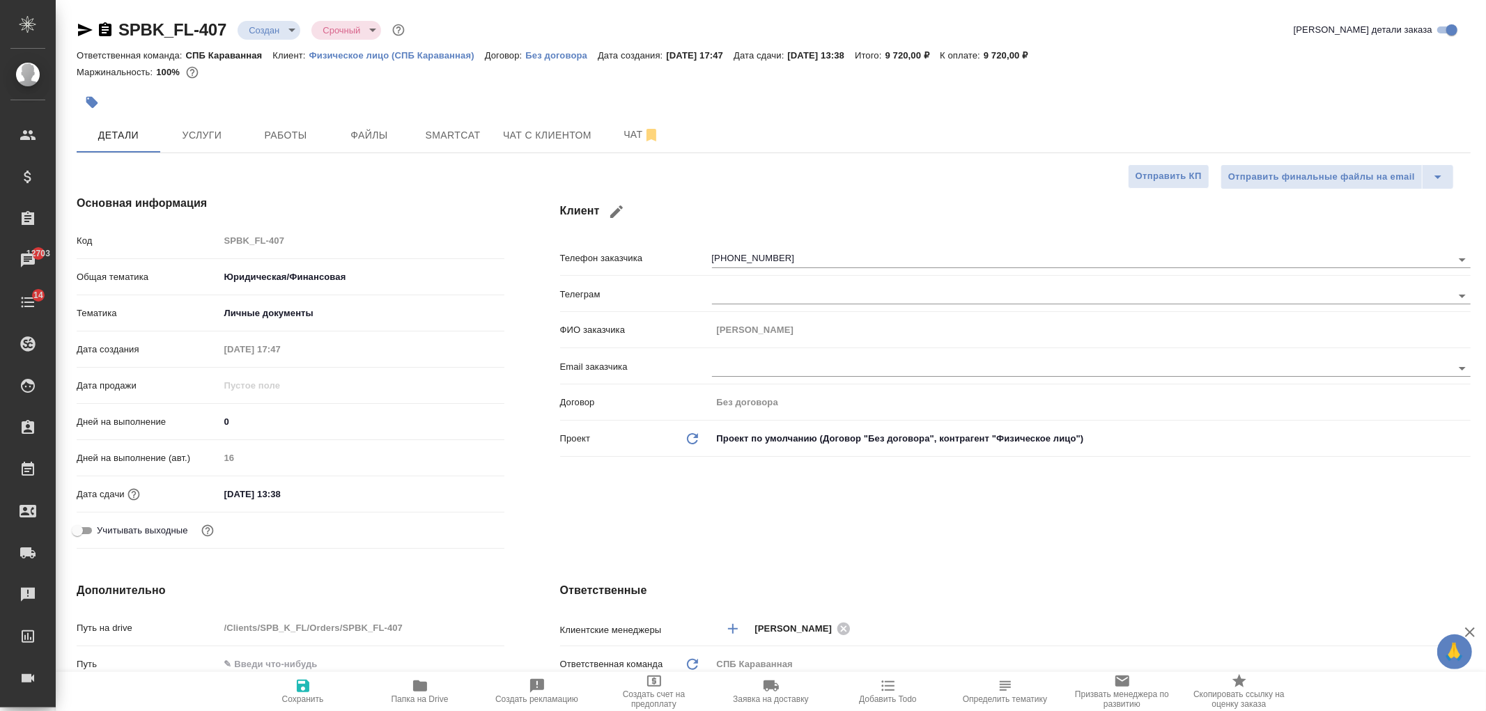
type textarea "x"
click at [1079, 537] on div "Клиент Телефон заказчика [PHONE_NUMBER] Телеграм ФИО заказчика [PERSON_NAME] Em…" at bounding box center [1015, 374] width 966 height 415
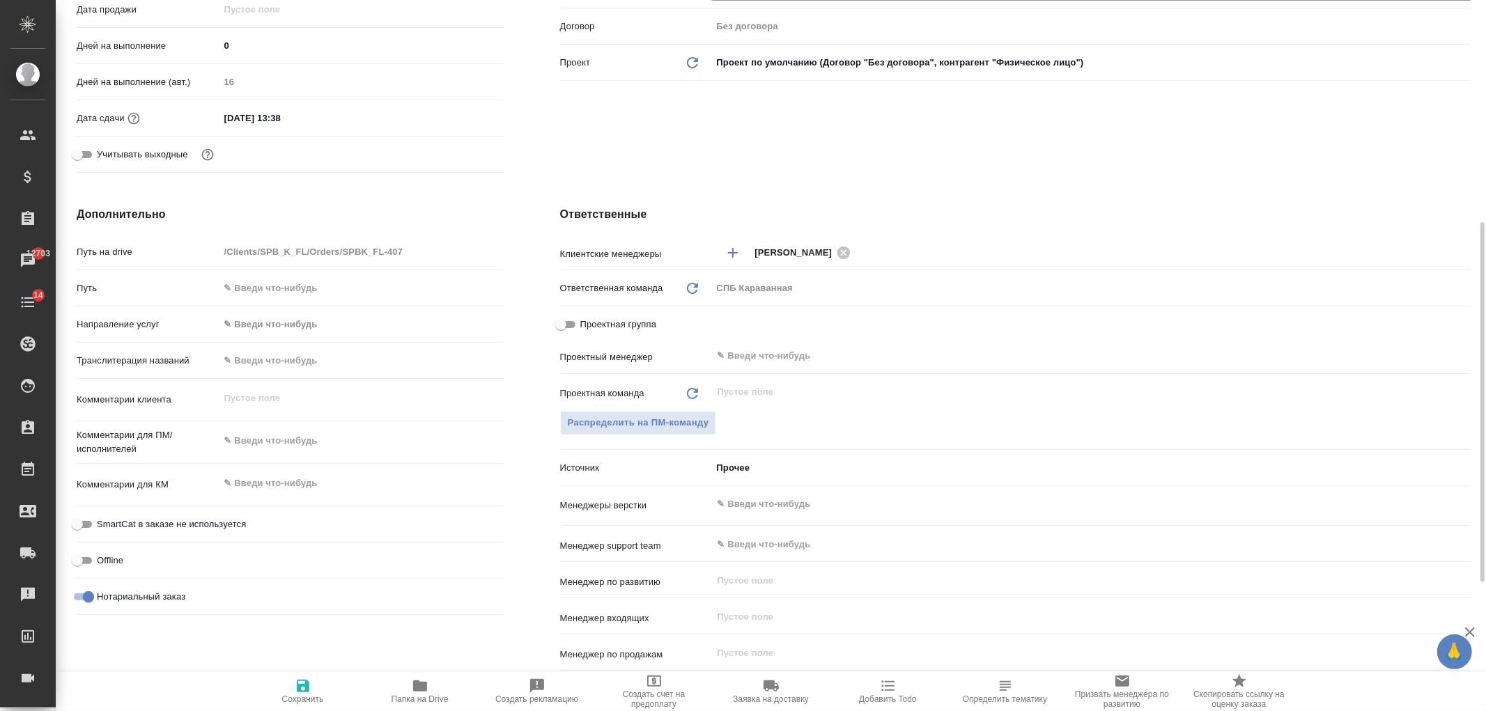
scroll to position [397, 0]
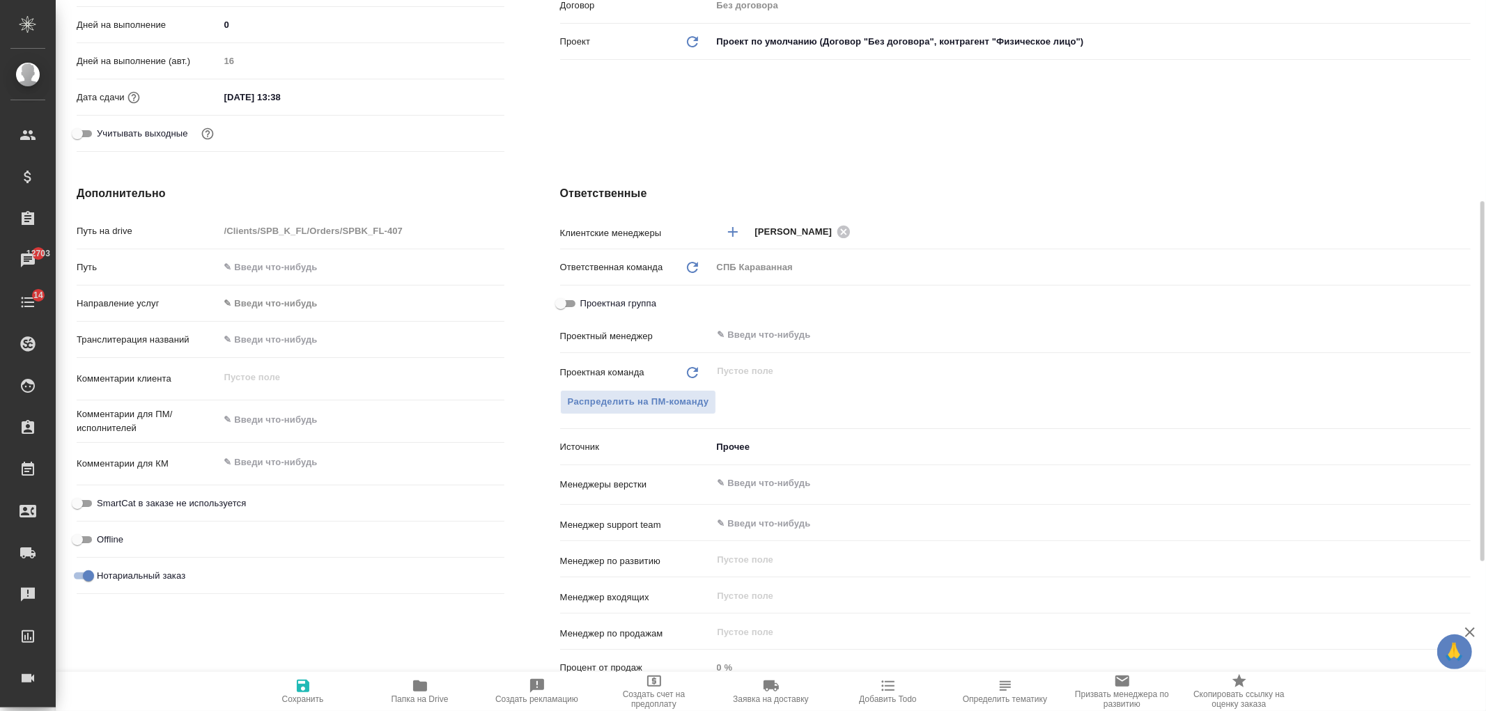
type textarea "x"
click at [270, 456] on textarea at bounding box center [361, 463] width 285 height 24
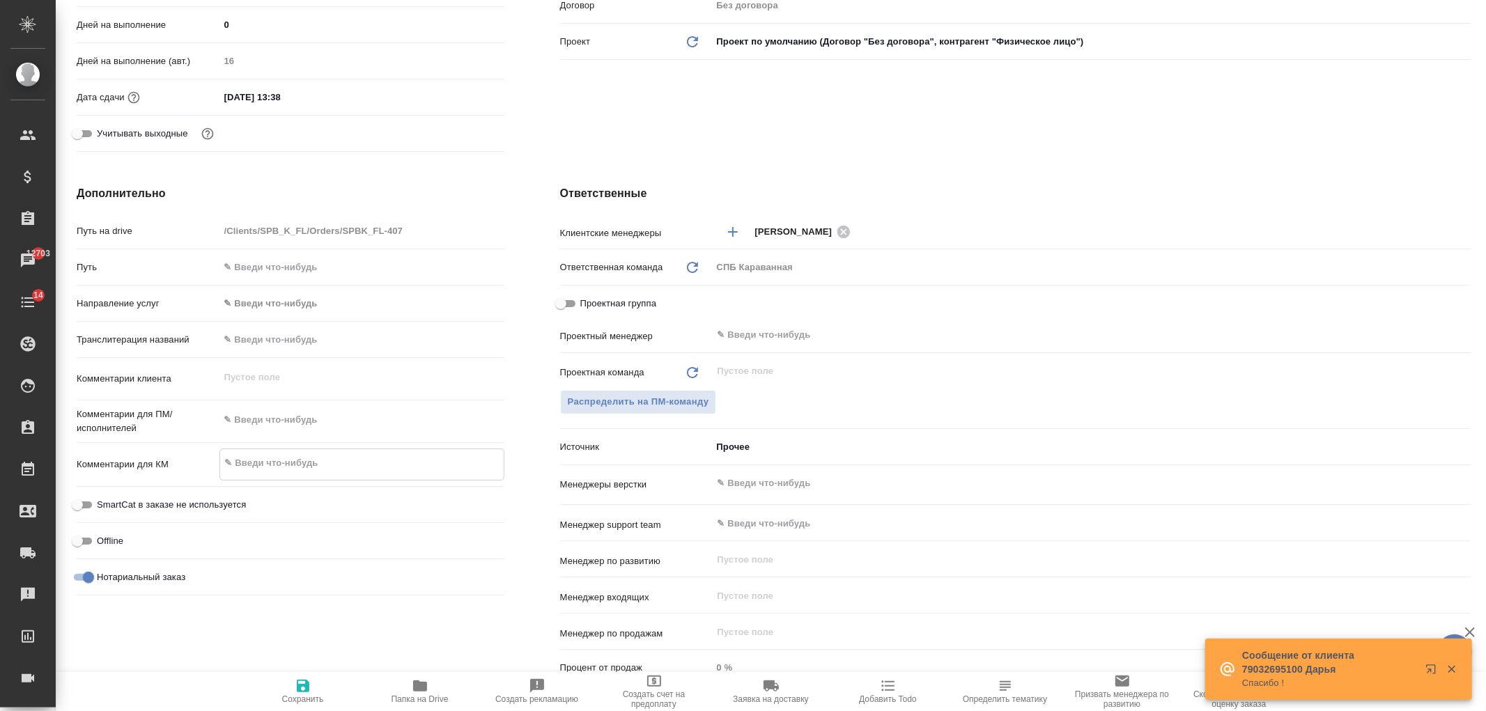
type textarea "x"
click at [284, 430] on textarea at bounding box center [362, 421] width 284 height 24
type textarea "1"
type textarea "x"
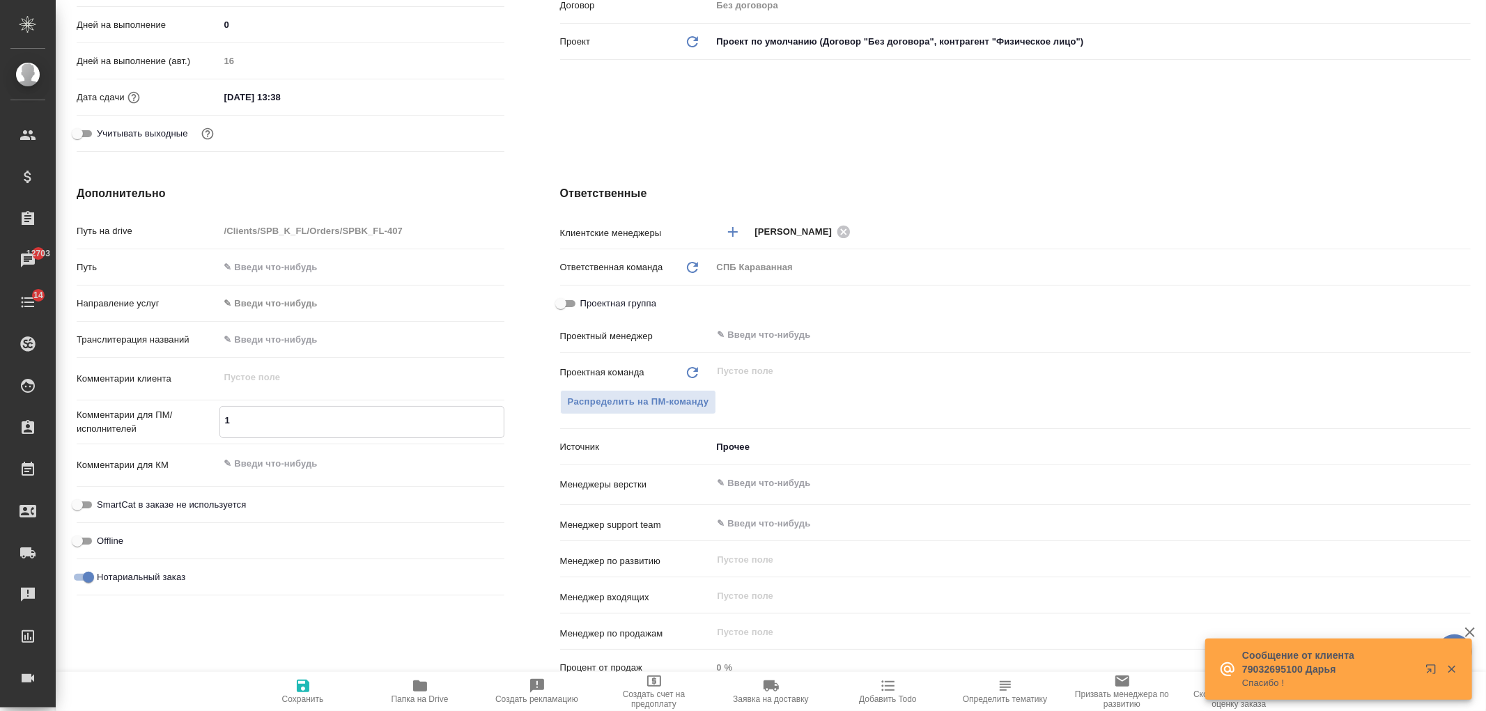
type textarea "x"
type textarea "11"
type textarea "x"
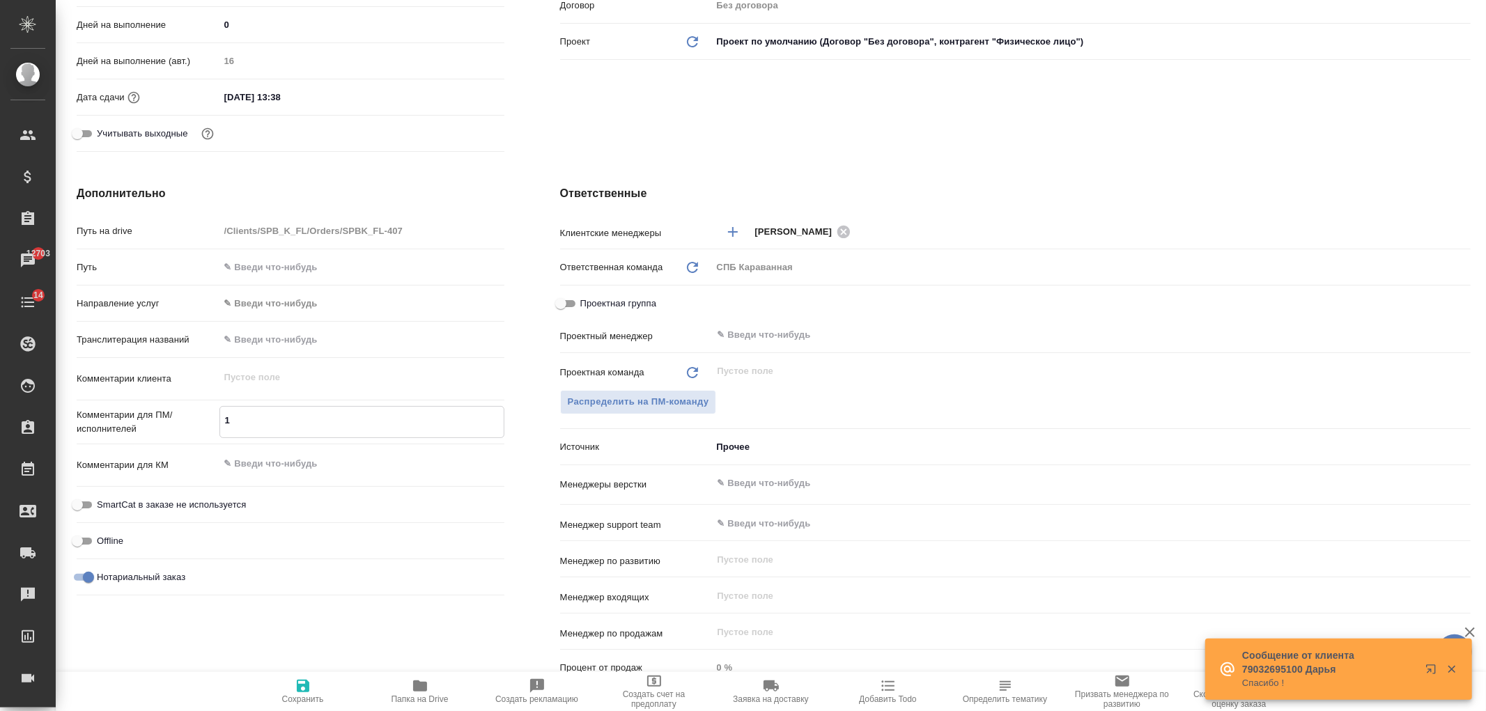
type textarea "x"
type textarea "11"
type textarea "x"
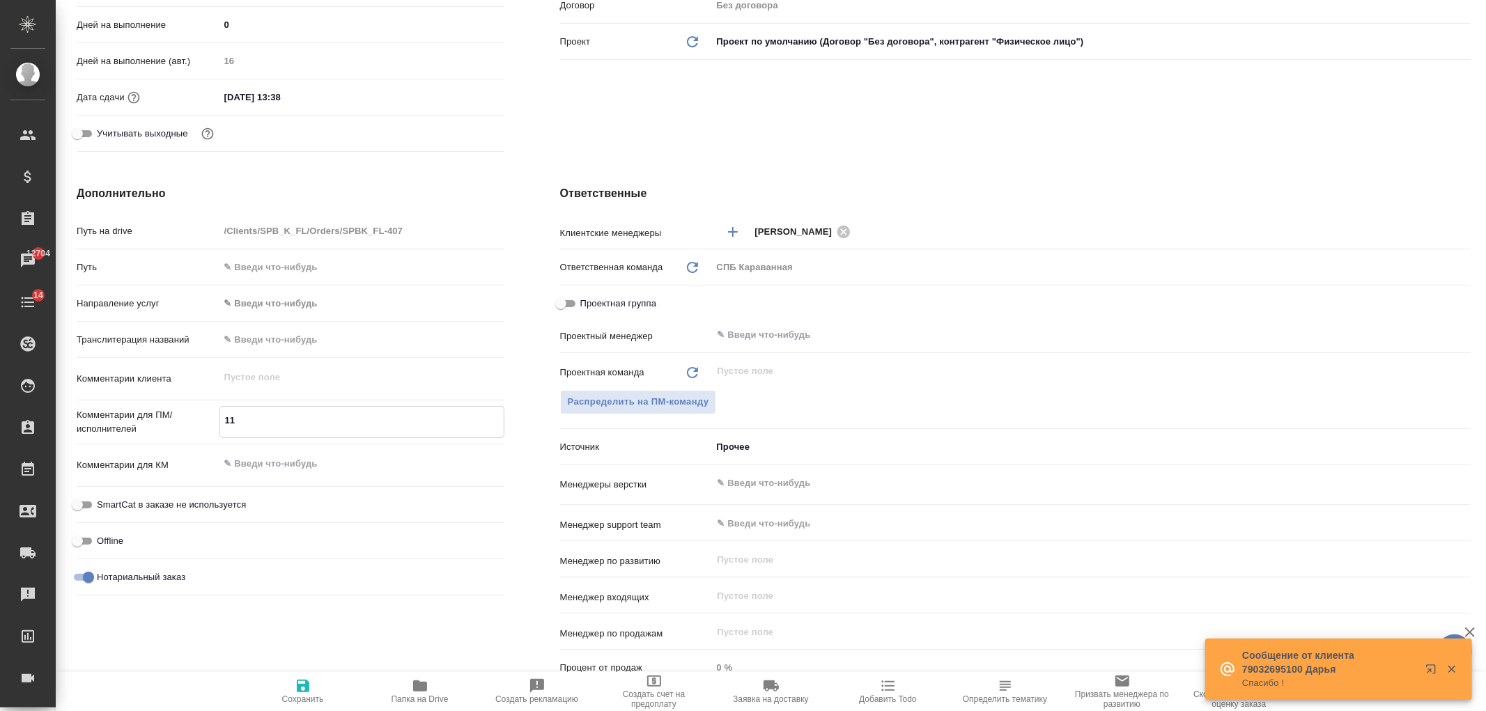
type textarea "11"
type textarea "x"
type textarea "1"
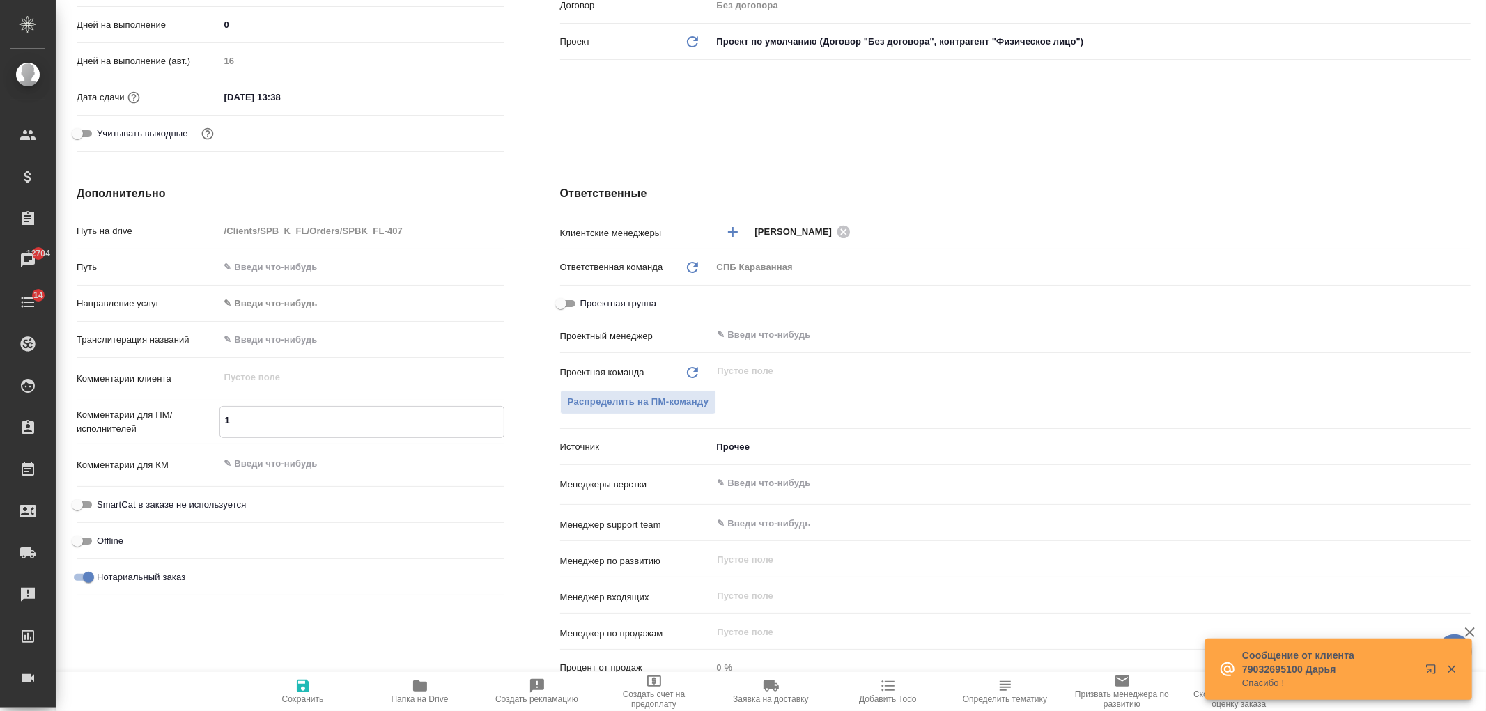
type textarea "x"
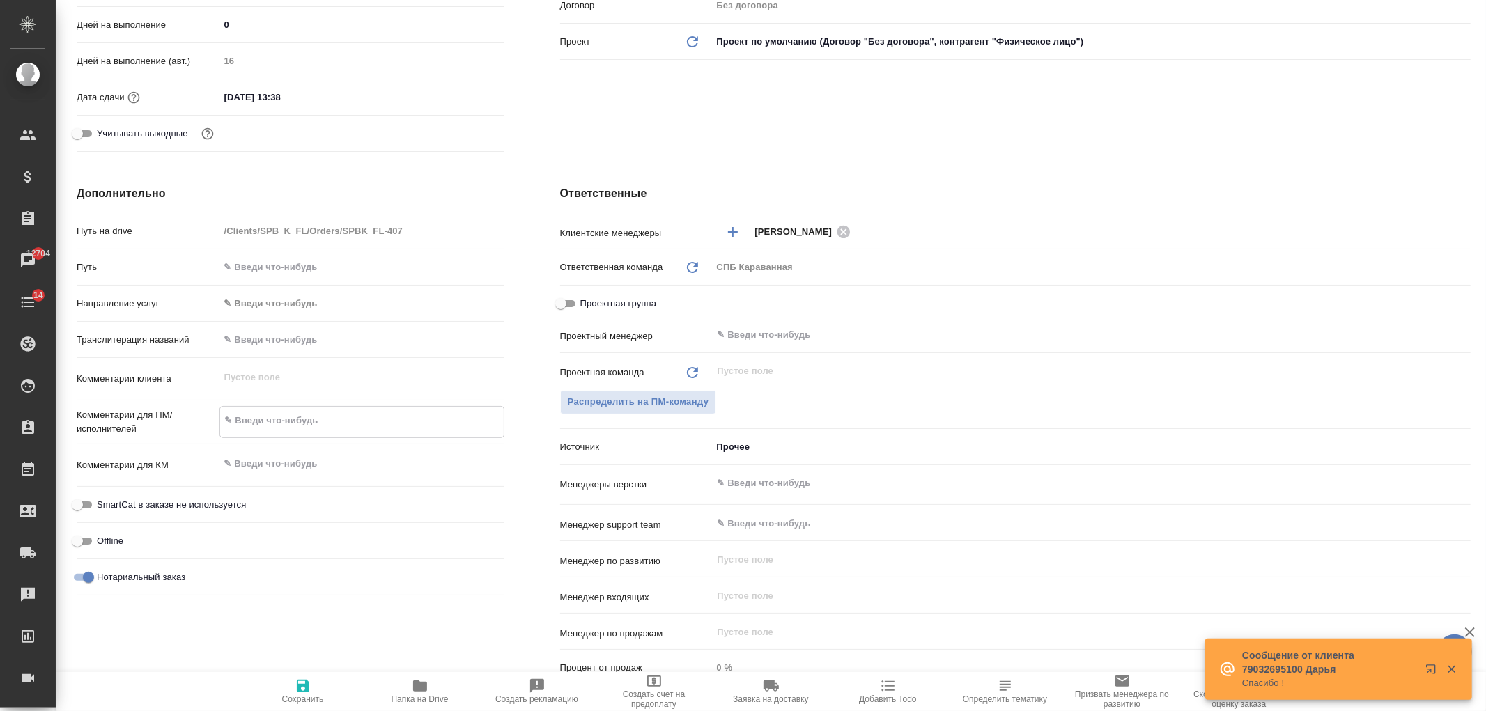
type textarea "x"
type textarea "1"
type textarea "x"
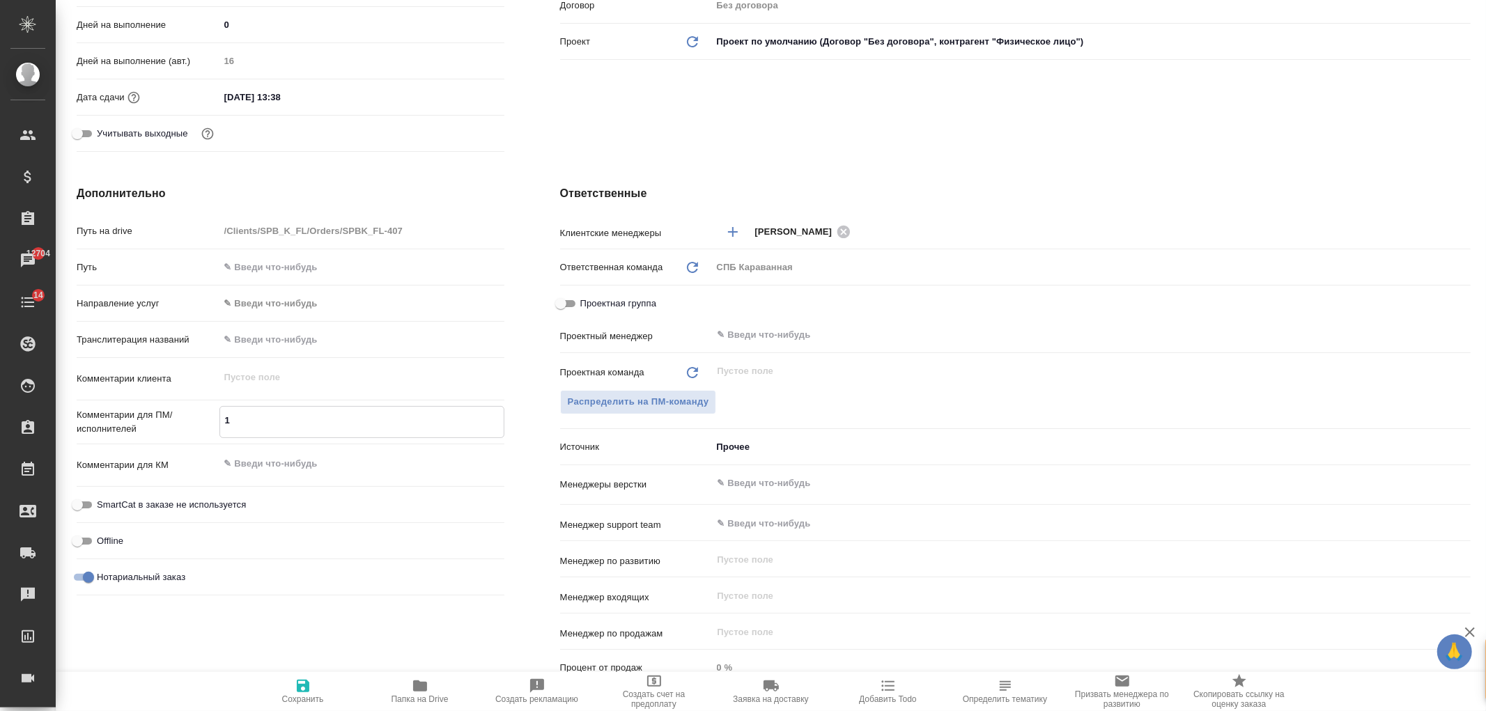
type textarea "x"
type textarea "11"
type textarea "x"
type textarea "11"
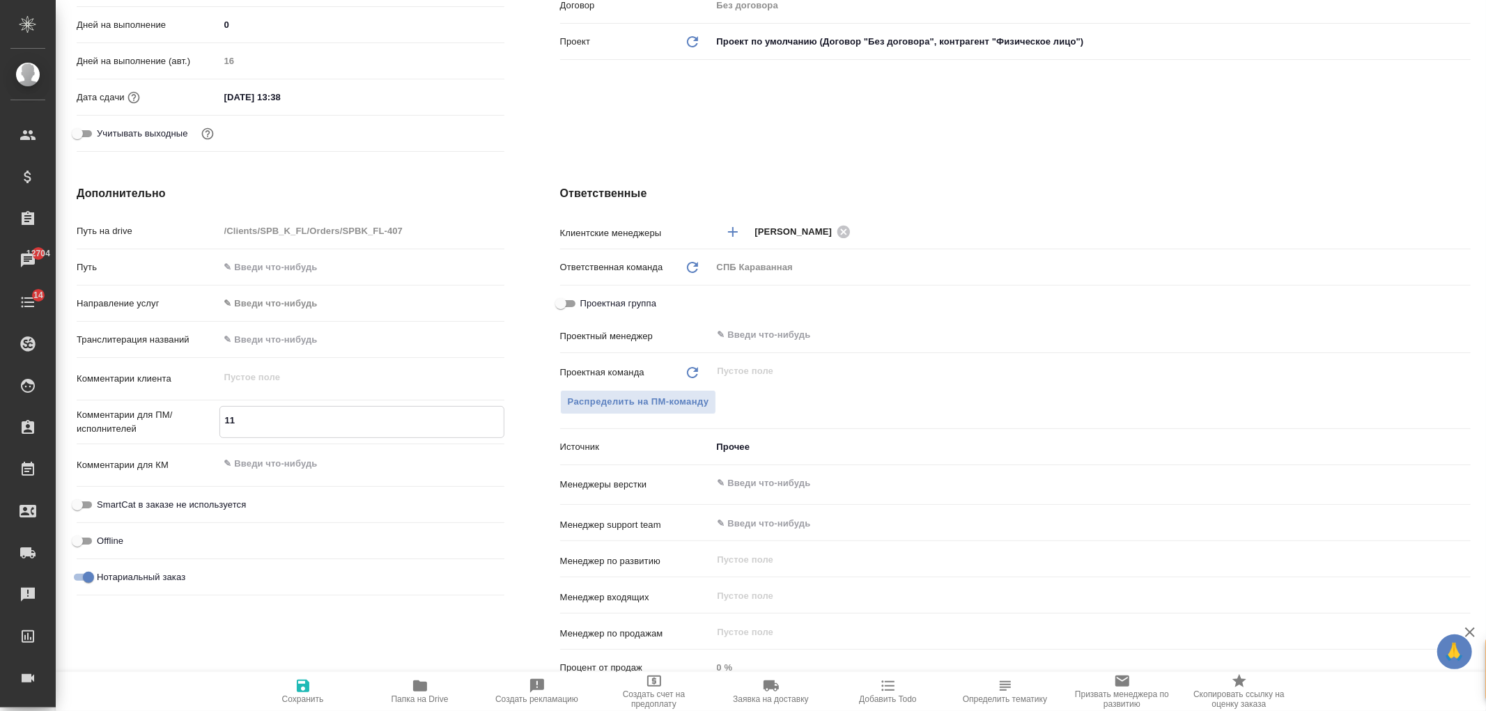
type textarea "x"
type textarea "11 ч"
type textarea "x"
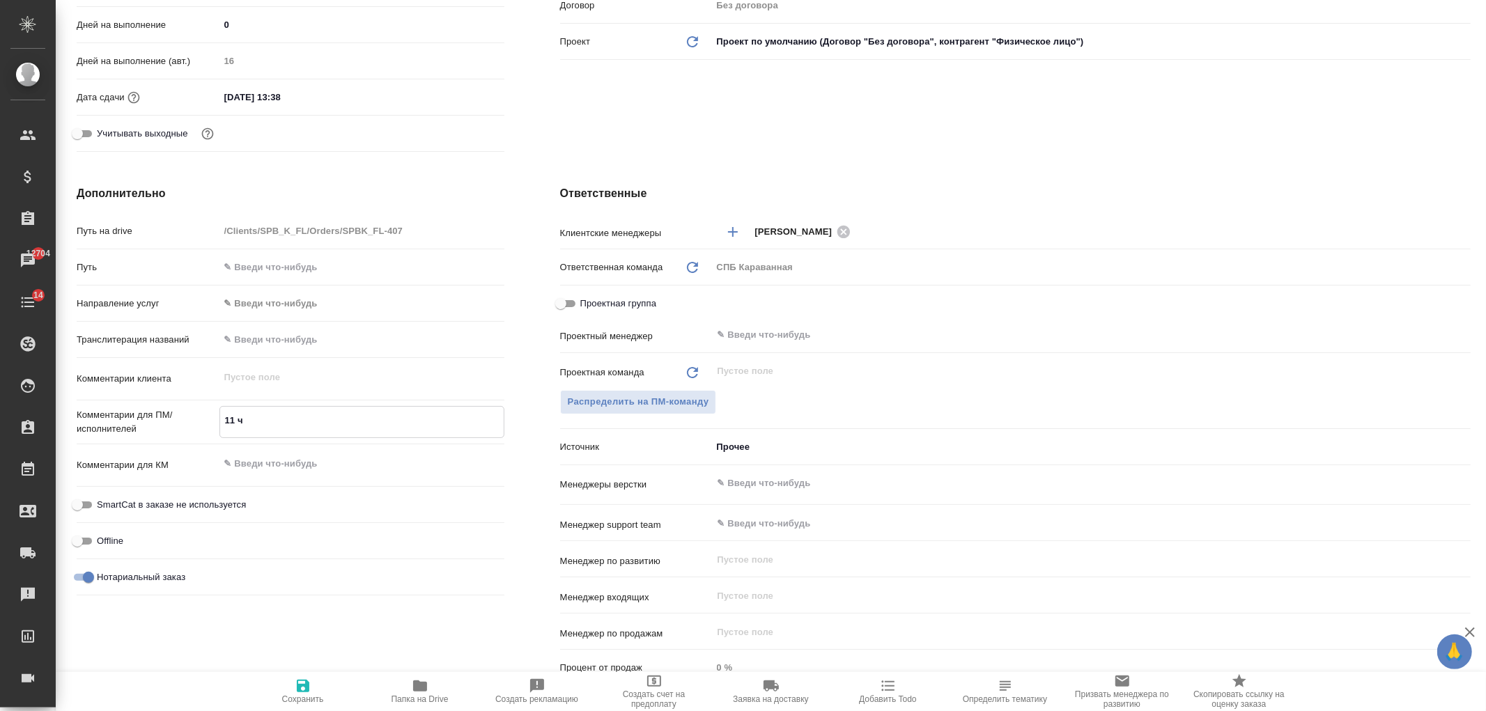
type textarea "x"
type textarea "11 чи"
type textarea "x"
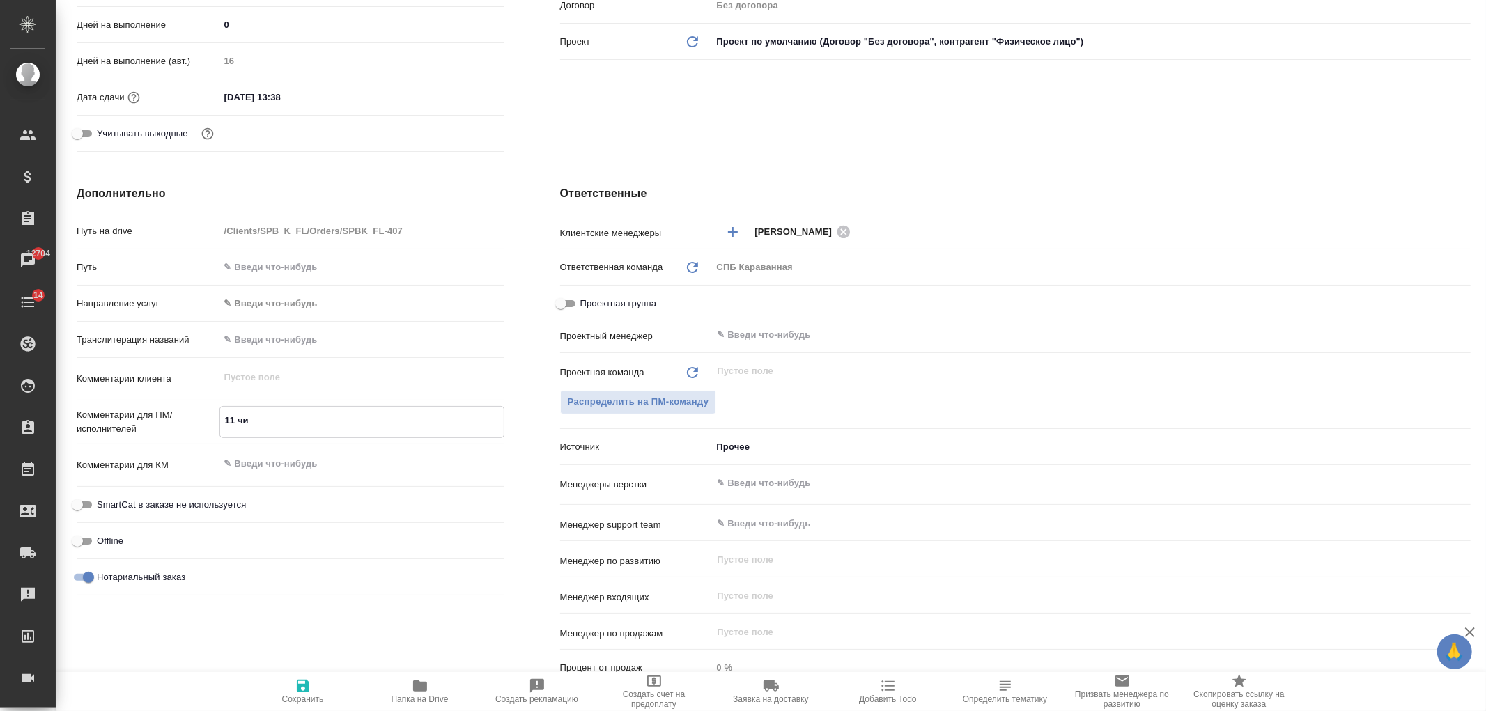
type textarea "x"
type textarea "11 чис"
type textarea "x"
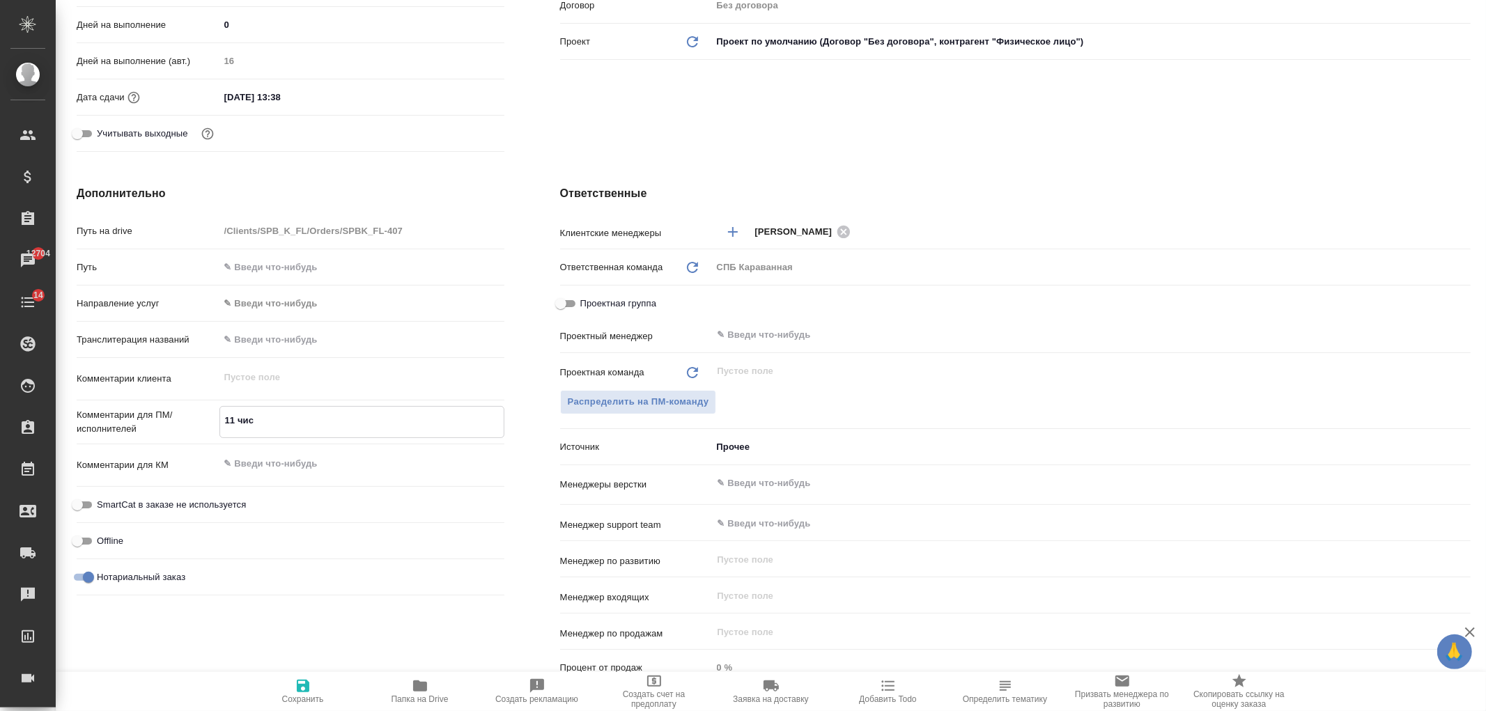
type textarea "11 числ"
type textarea "x"
type textarea "11 числа"
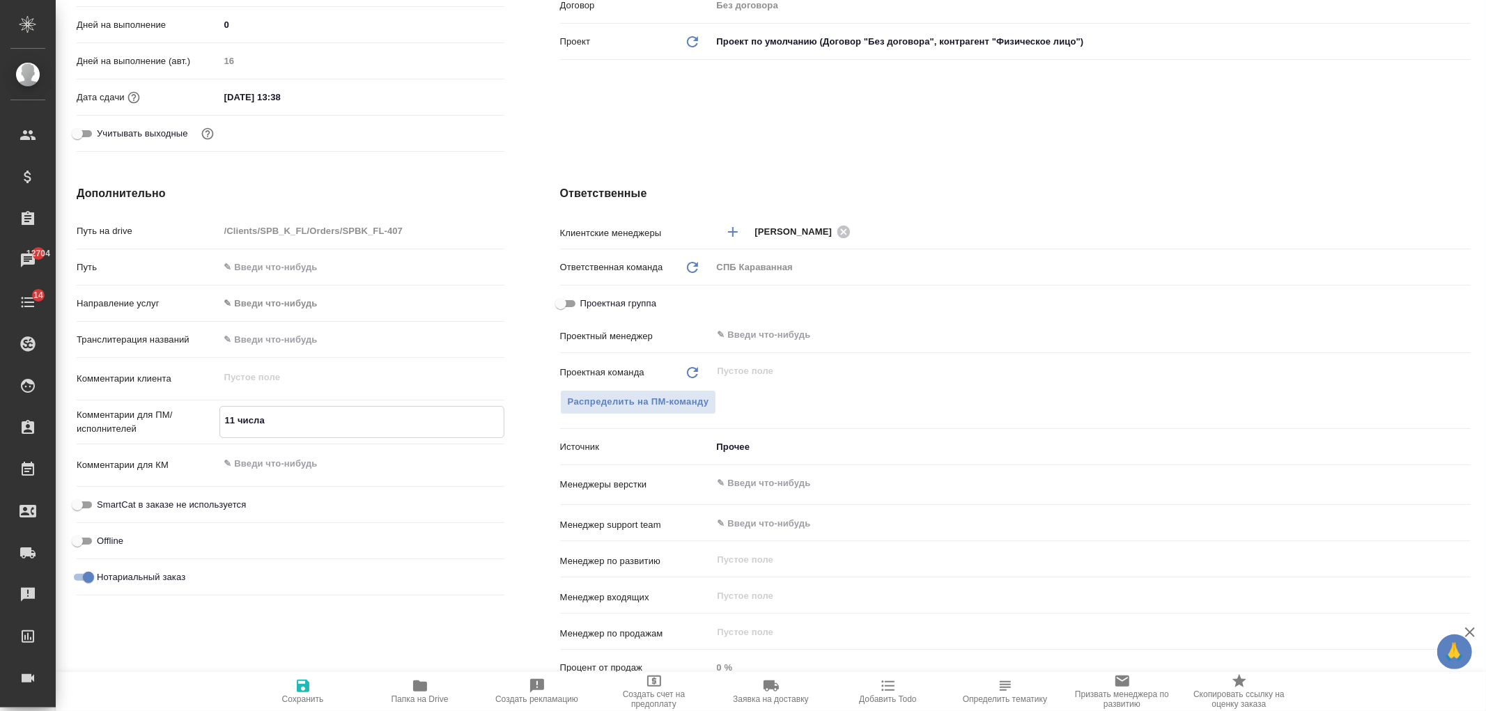
type textarea "x"
type textarea "11 числа"
type textarea "x"
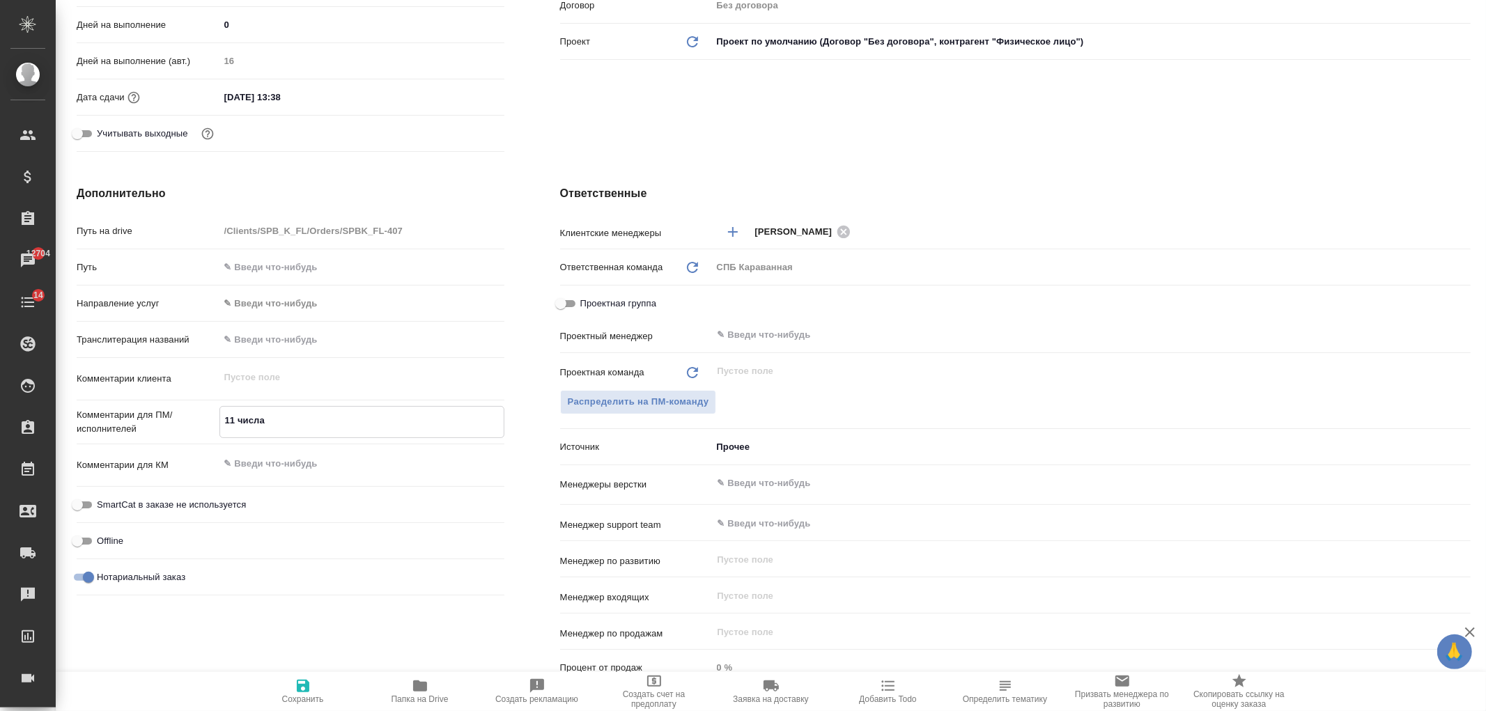
type textarea "x"
type textarea "11 числа в"
type textarea "x"
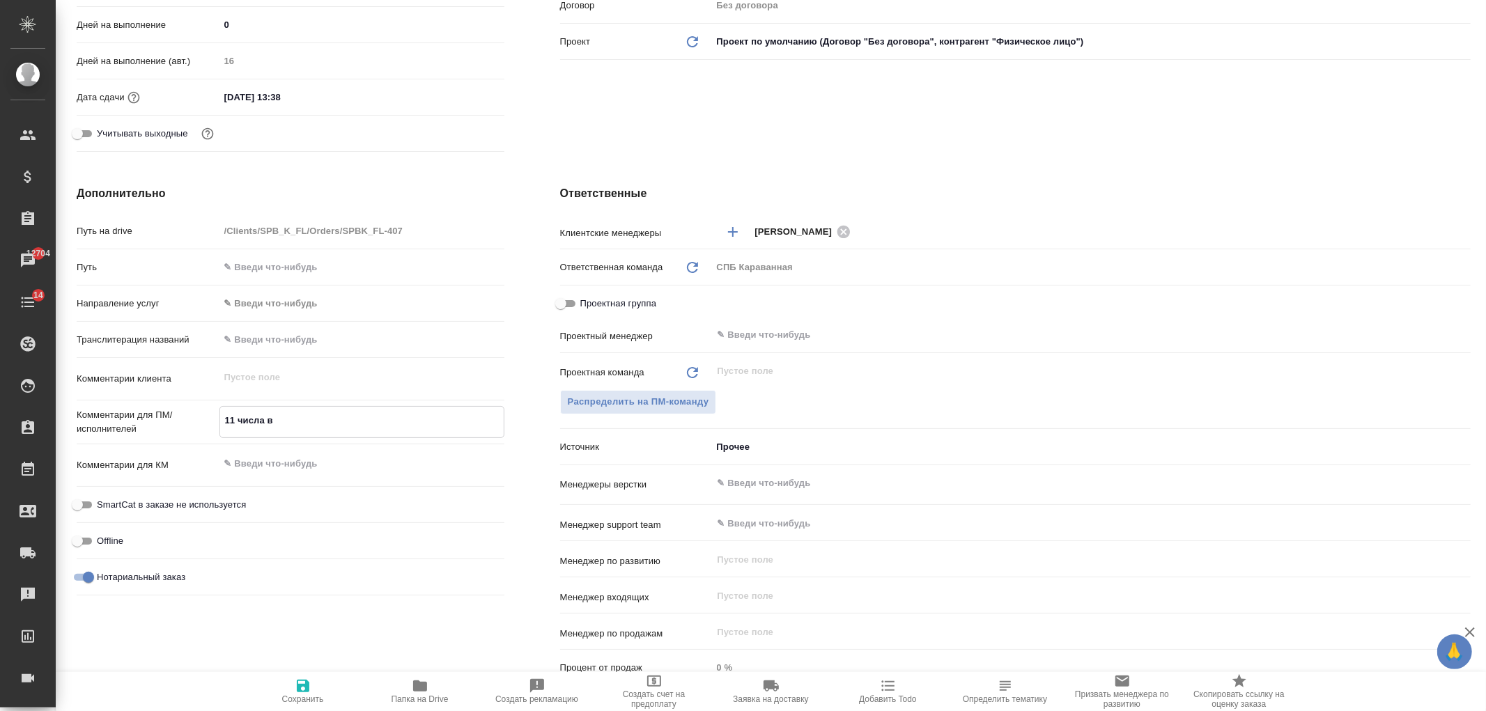
type textarea "x"
type textarea "11 числа в"
type textarea "x"
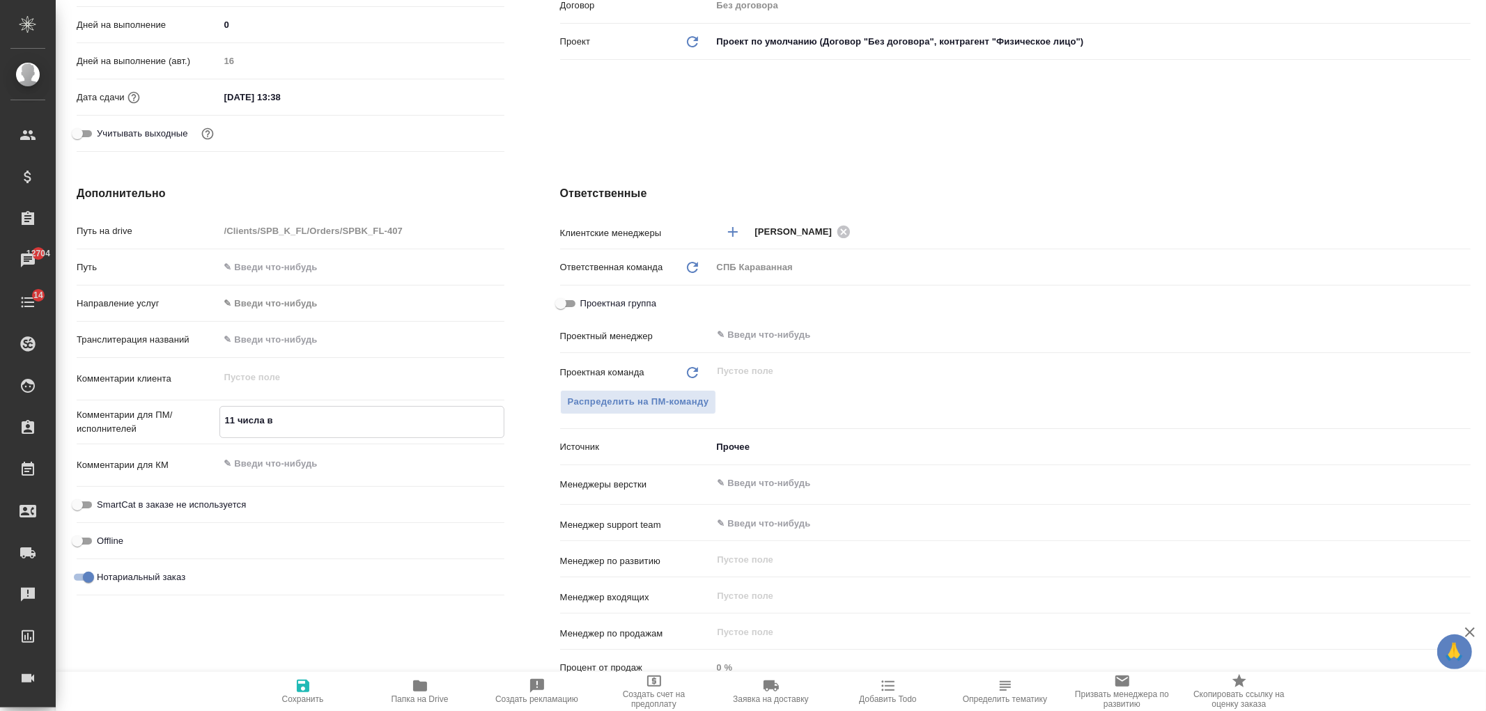
type textarea "11 числа в с"
type textarea "x"
type textarea "11 числа в су"
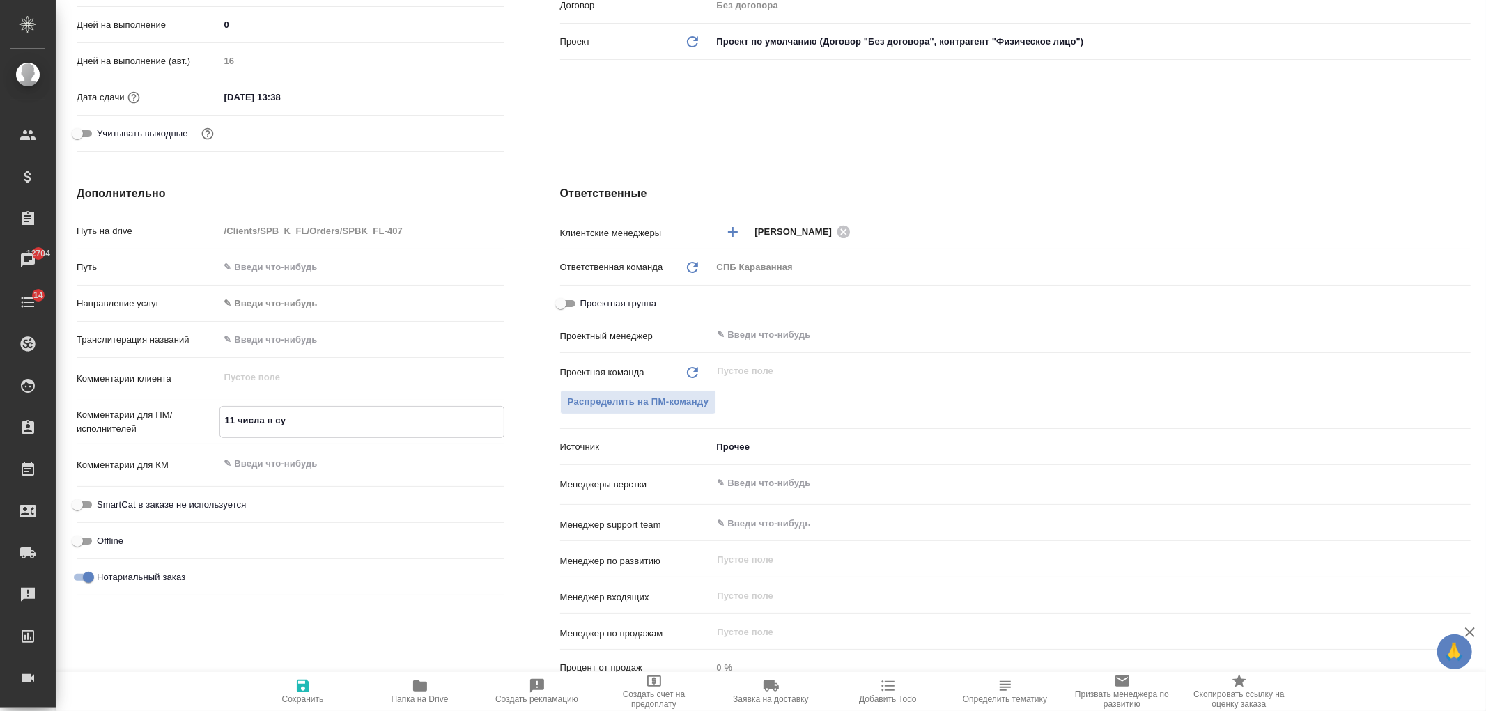
type textarea "x"
type textarea "11 числа в суб"
type textarea "x"
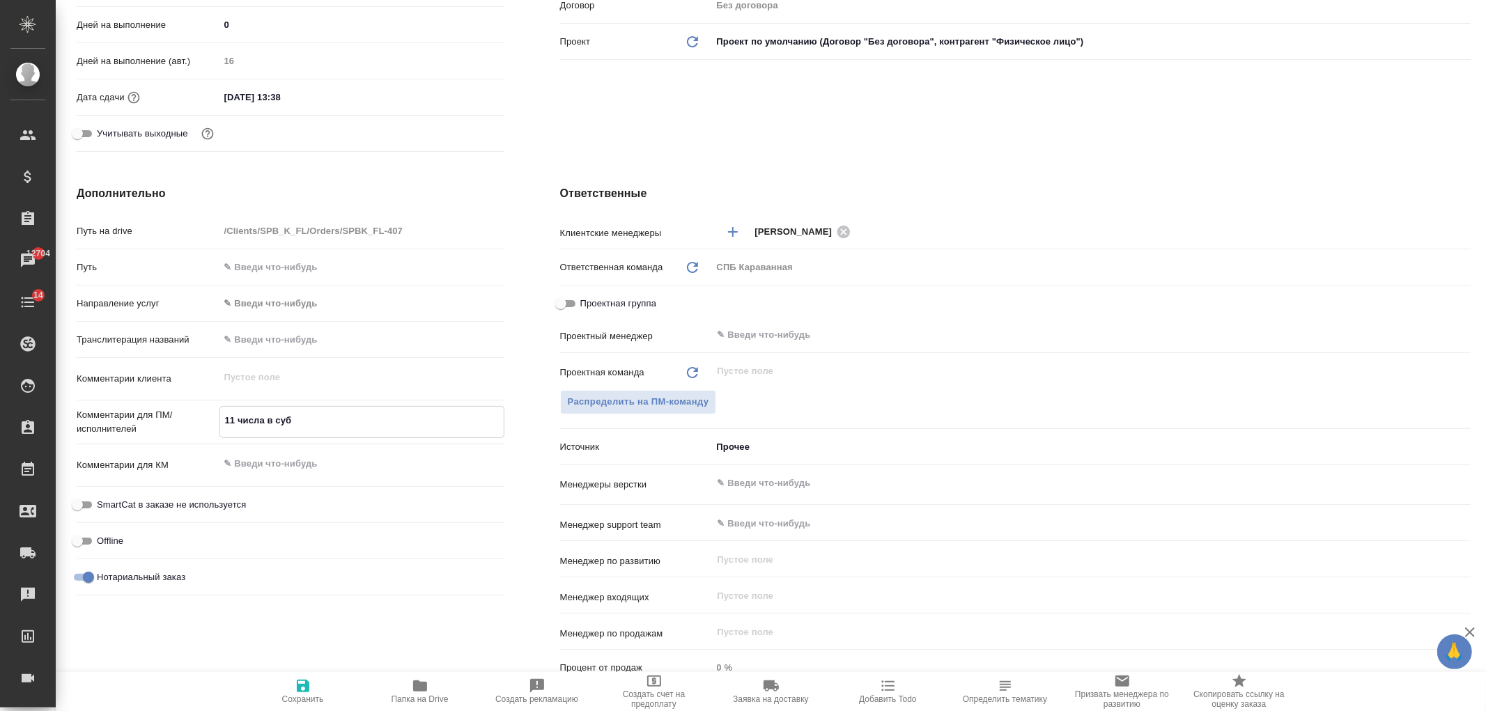
type textarea "x"
type textarea "11 числа в субб"
type textarea "x"
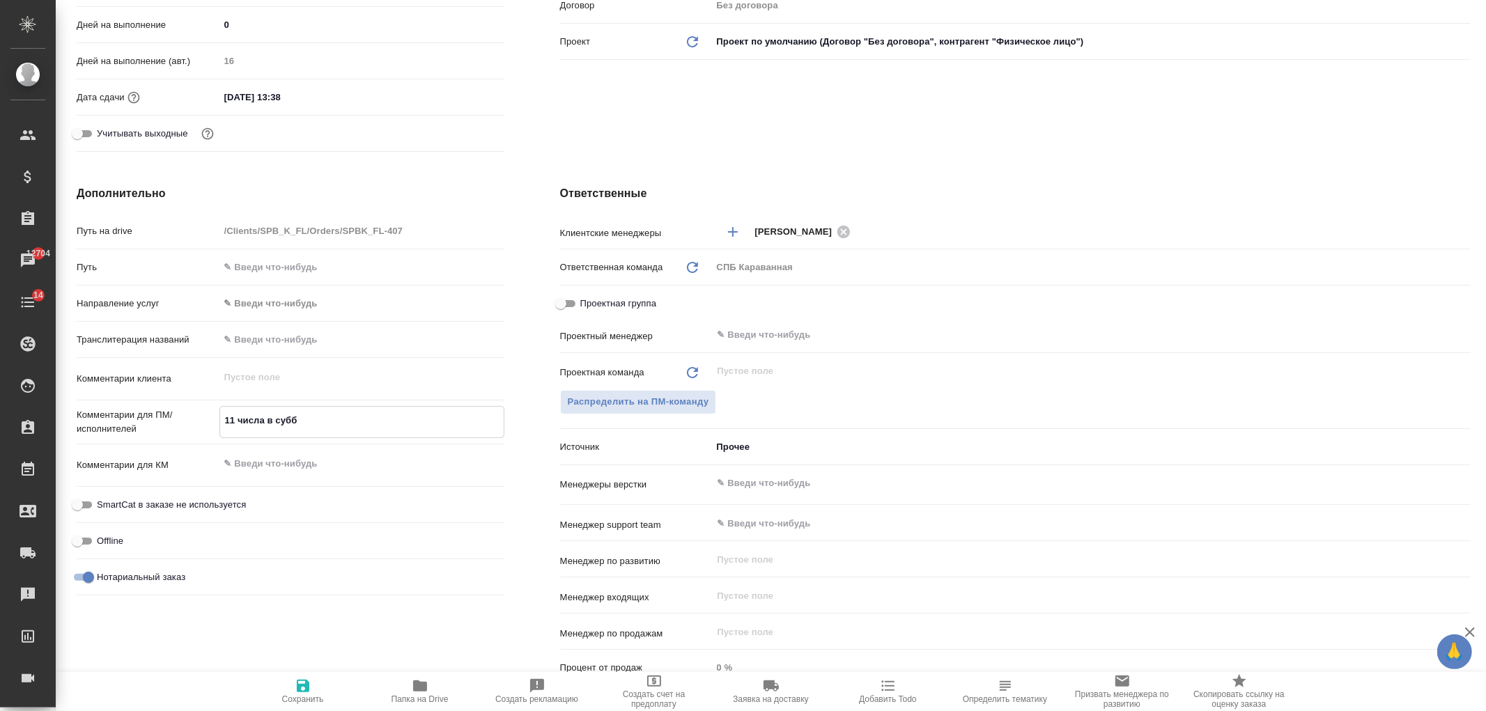
type textarea "x"
type textarea "11 числа в суббо"
type textarea "x"
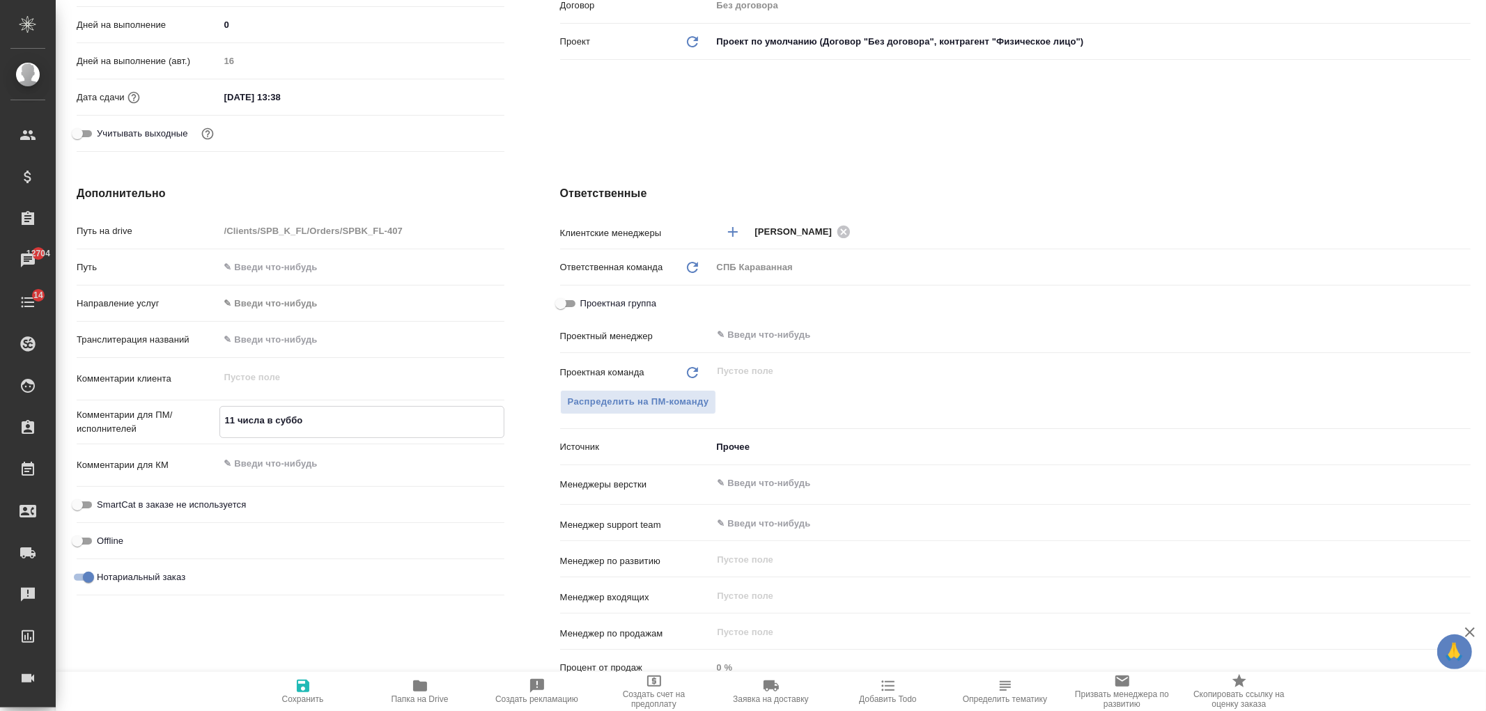
type textarea "11 числа в суббот"
type textarea "x"
type textarea "11 числа в субботу"
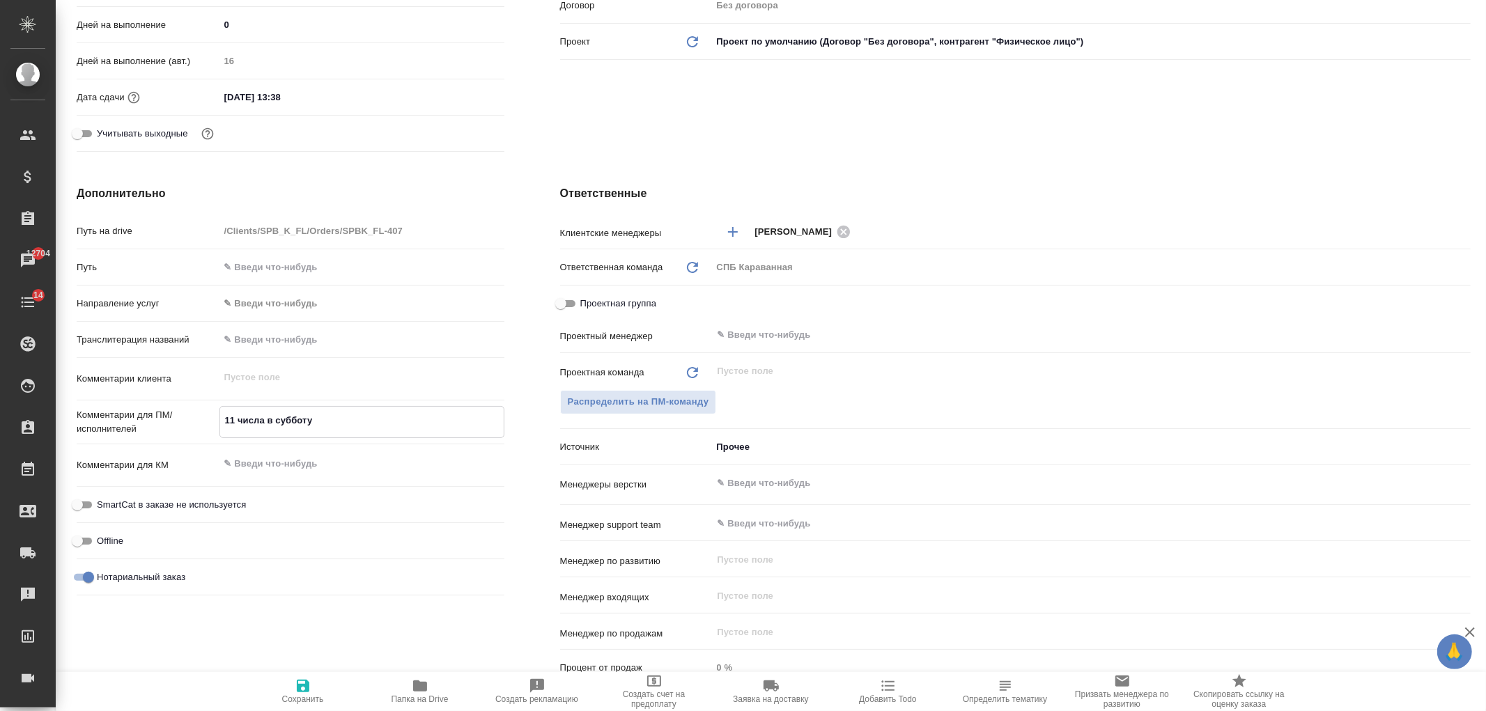
type textarea "x"
type textarea "11 числа в субботу"
type textarea "x"
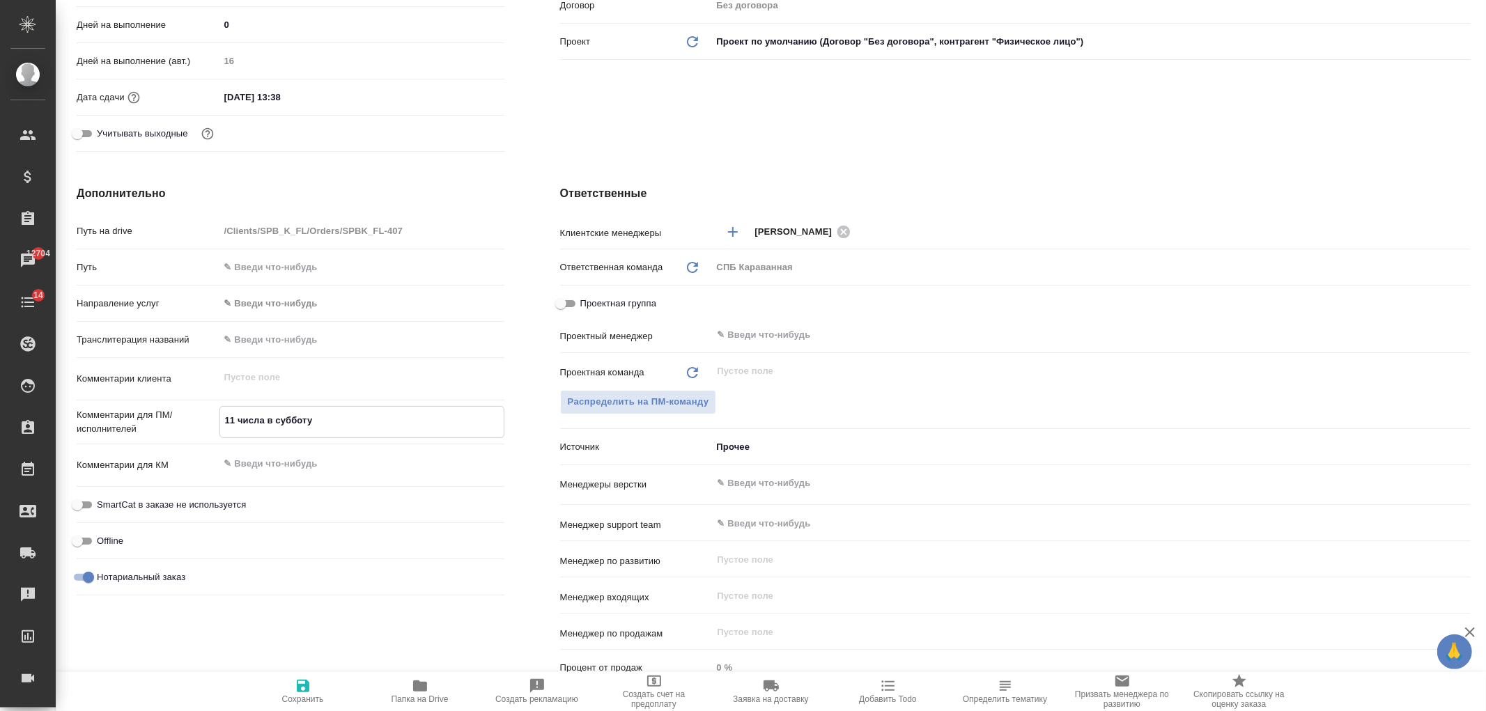
type textarea "x"
type textarea "11 числа в субботу н"
type textarea "x"
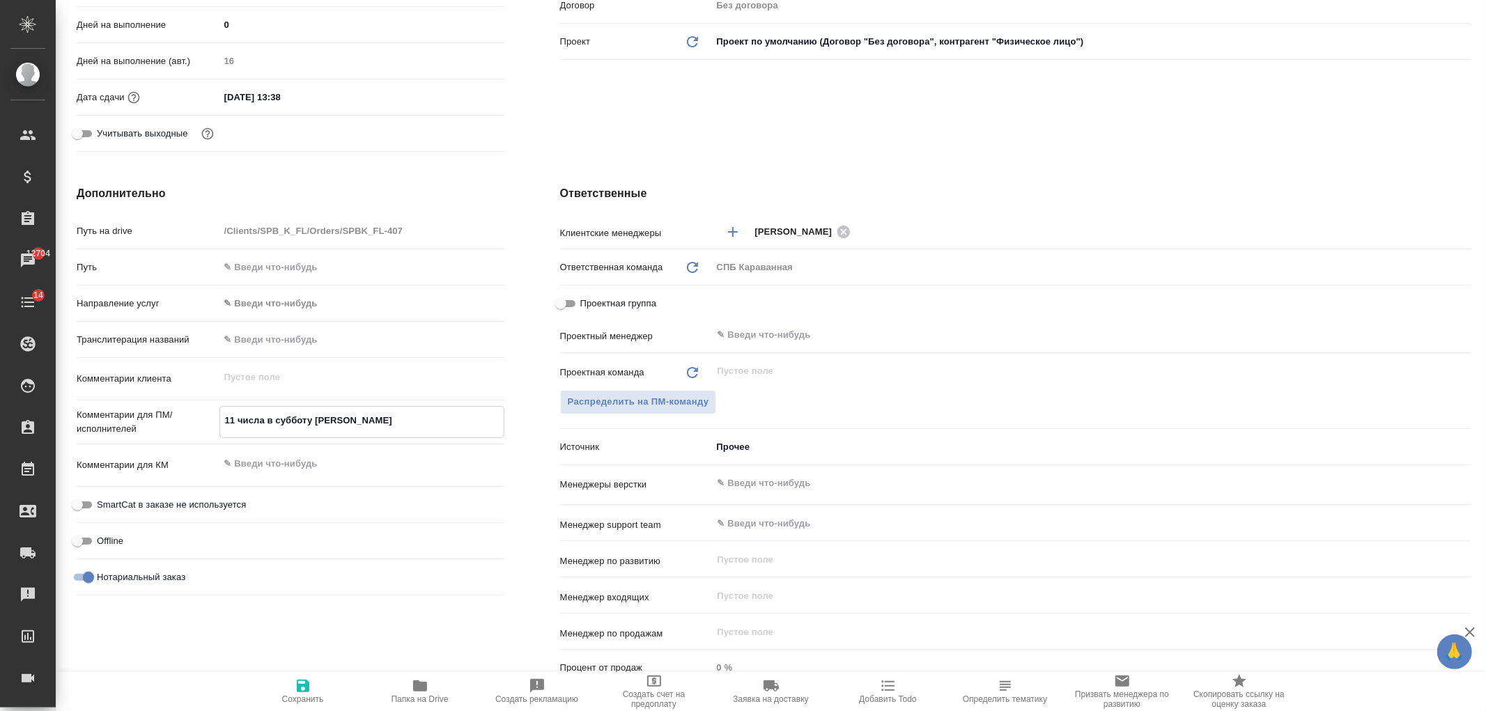
type textarea "x"
type textarea "11 числа в субботу на"
type textarea "x"
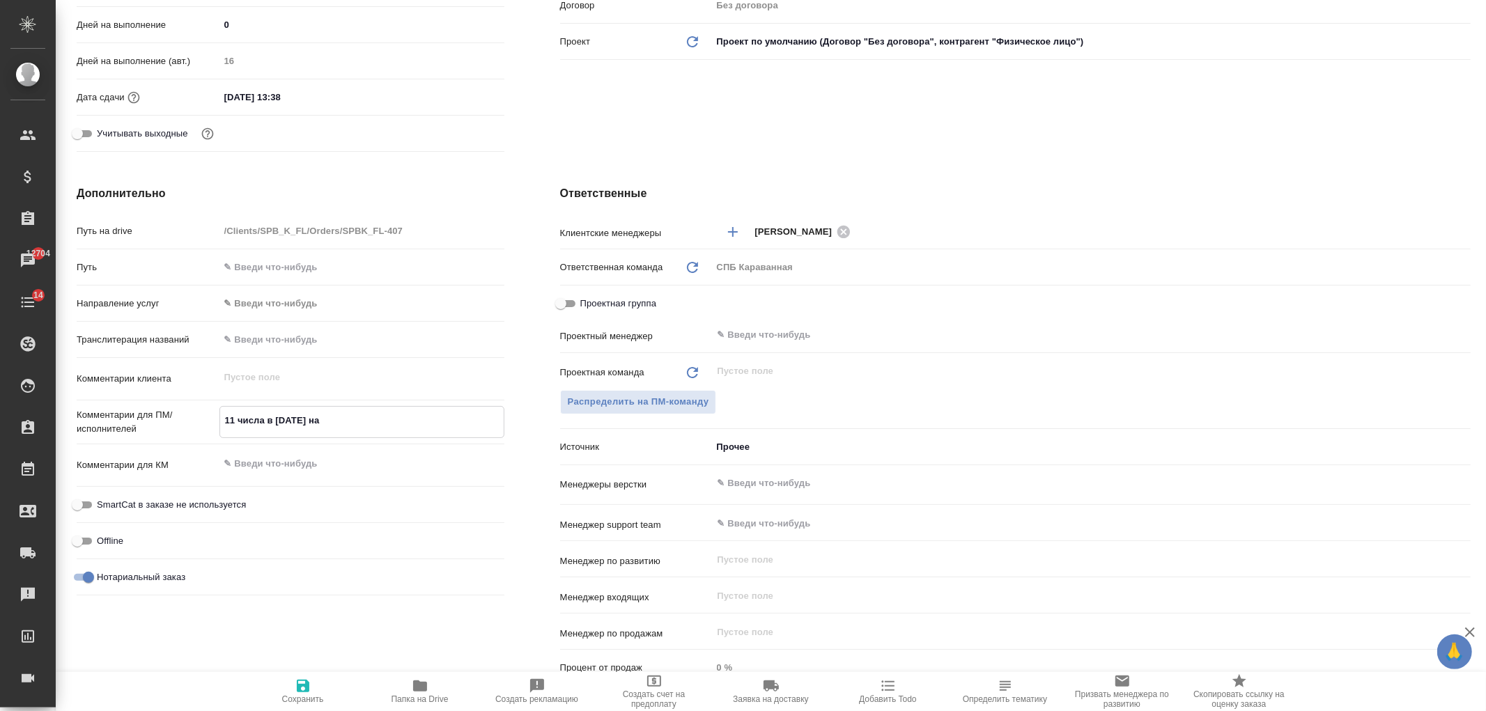
type textarea "x"
type textarea "11 числа в субботу над"
type textarea "x"
type textarea "11 числа в субботу надо"
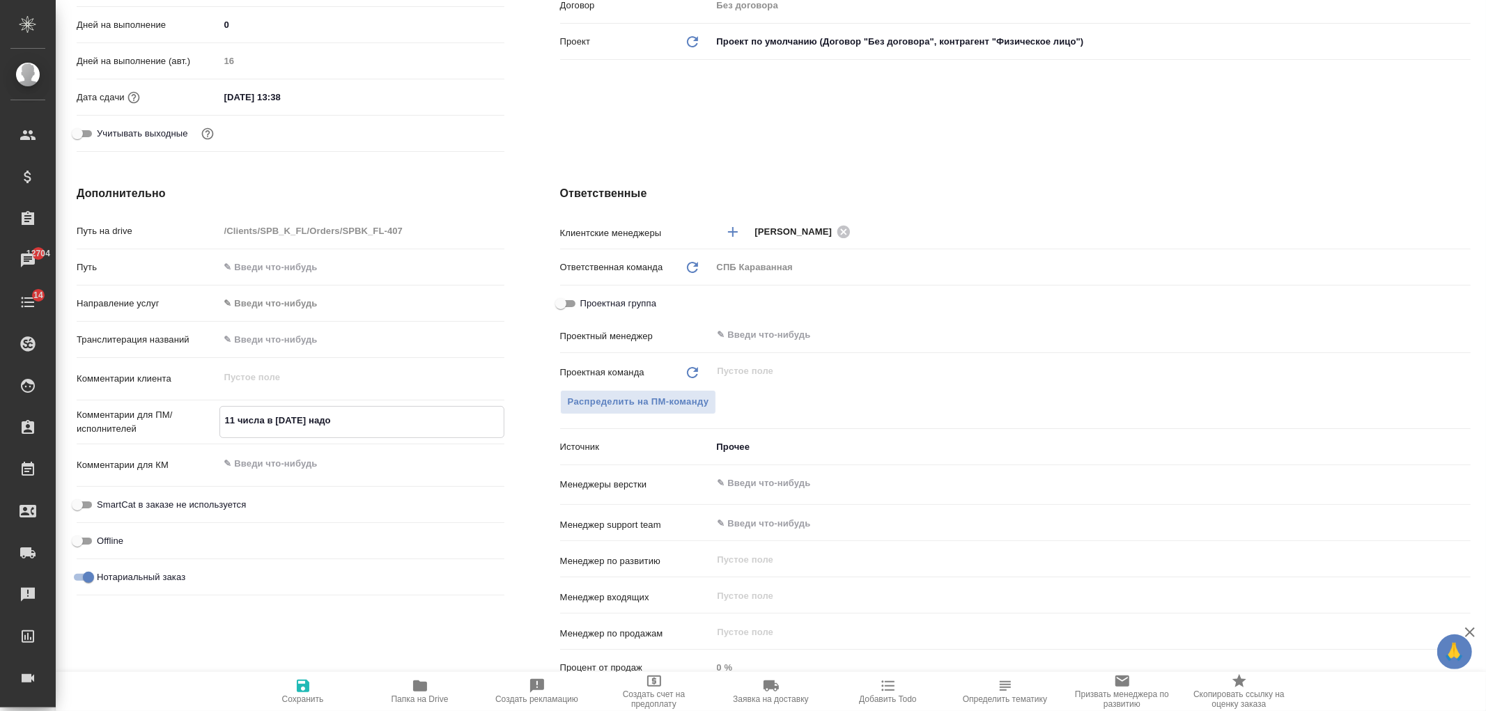
type textarea "x"
type textarea "11 числа в субботу надоб"
type textarea "x"
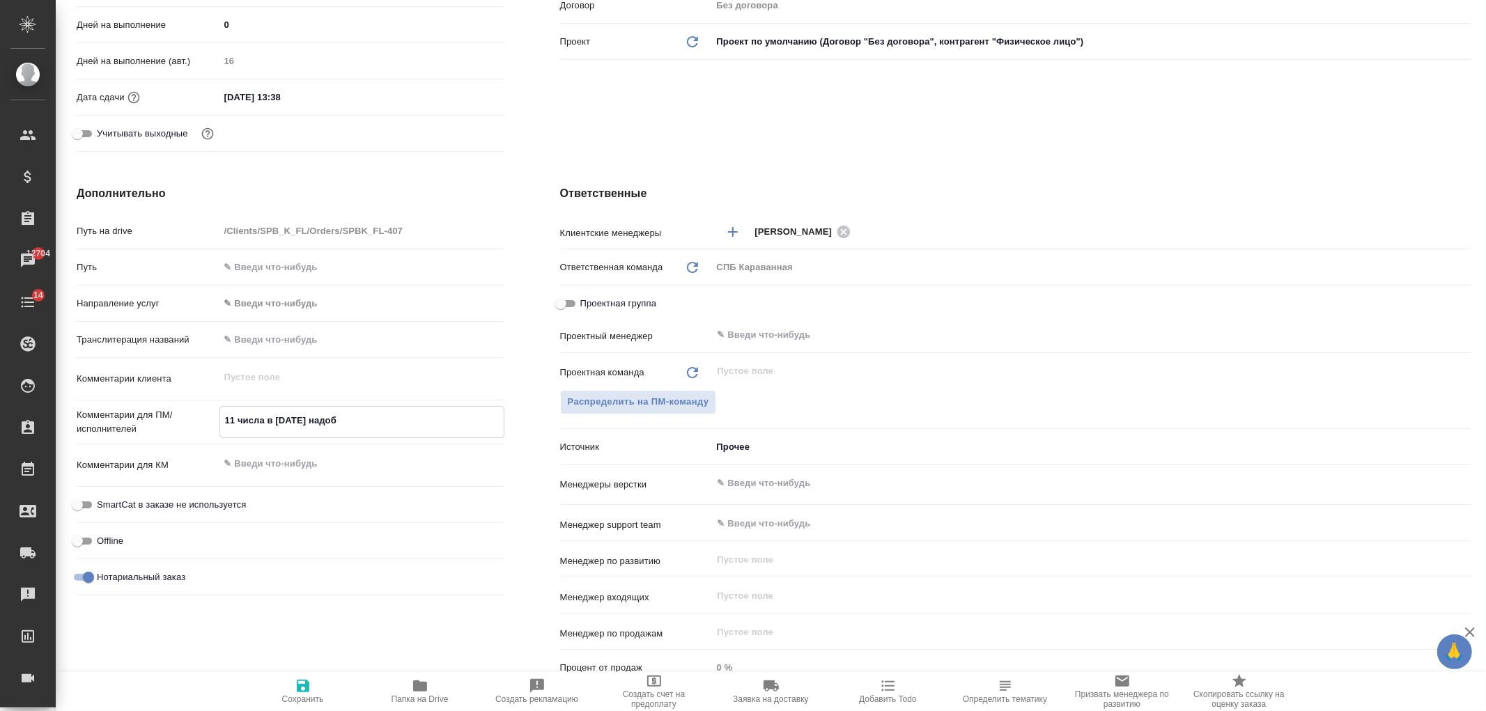
type textarea "x"
type textarea "11 числа в субботу надо"
type textarea "x"
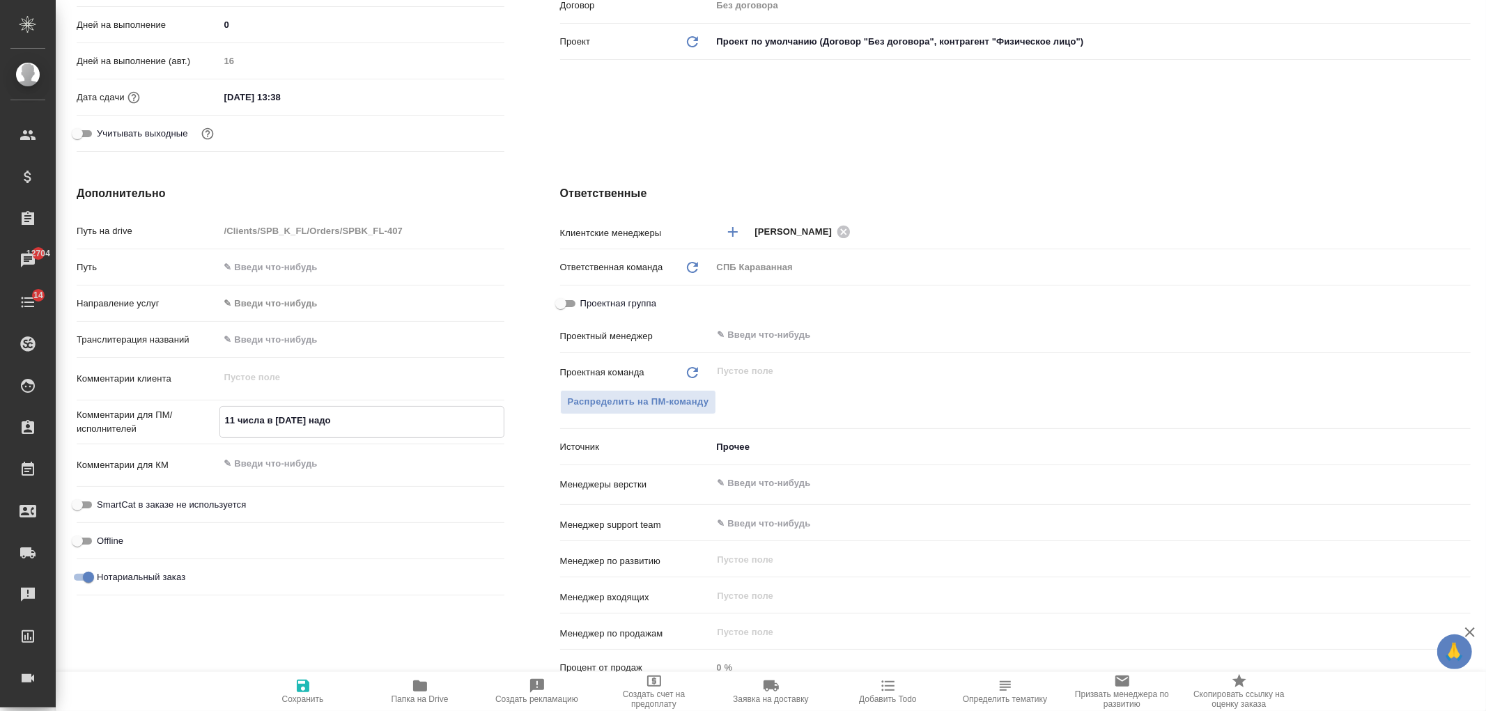
type textarea "x"
type textarea "11 числа в субботу надо"
type textarea "x"
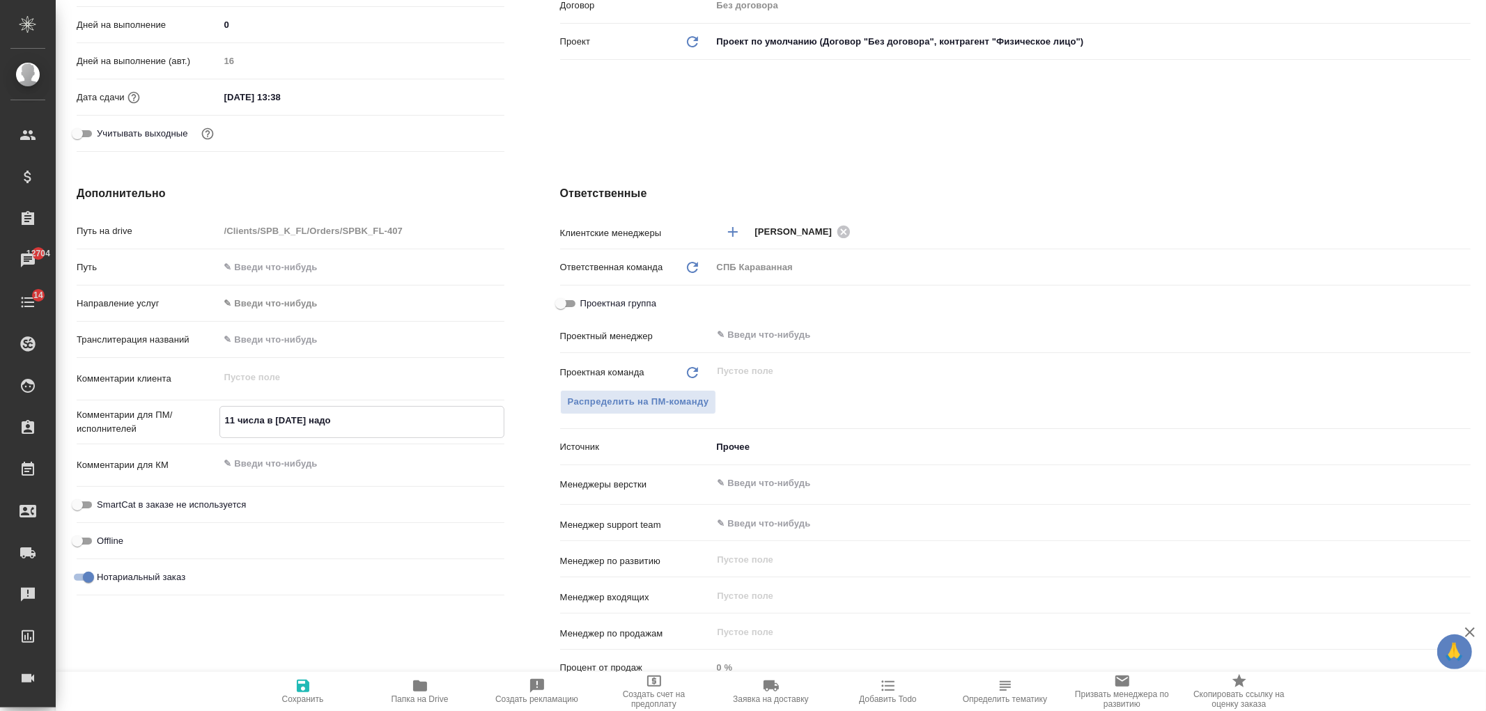
type textarea "11 числа в субботу надо б"
type textarea "x"
type textarea "11 числа в субботу надо бу"
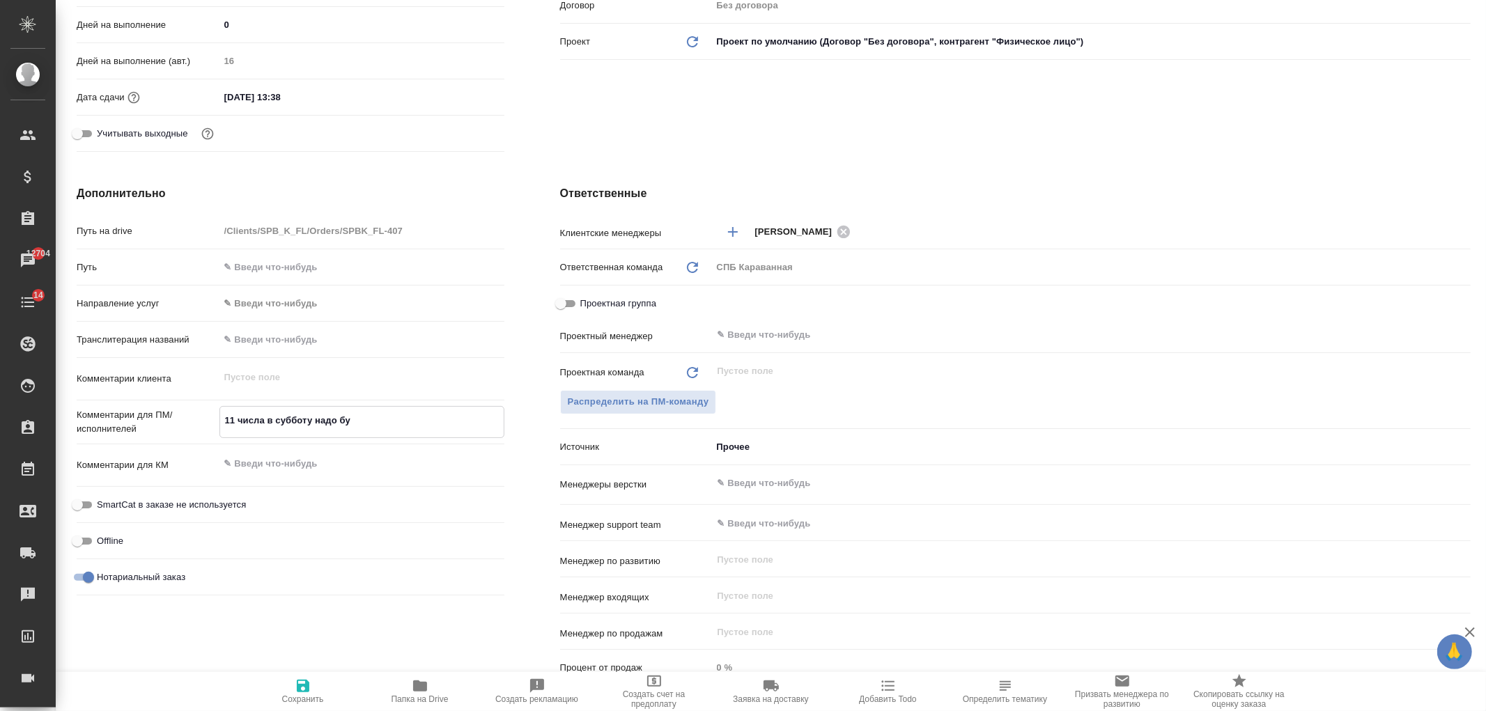
type textarea "x"
type textarea "11 числа в субботу надо буд"
type textarea "x"
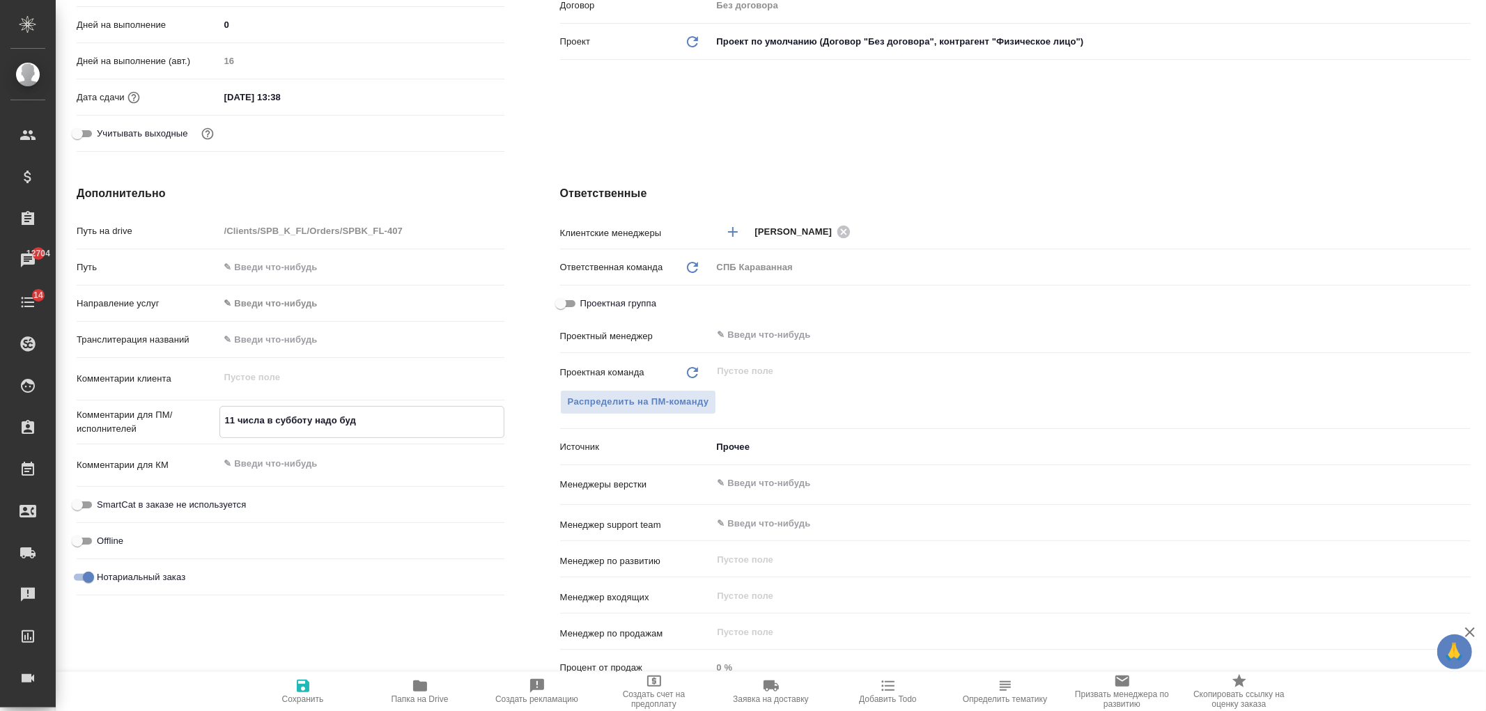
type textarea "x"
type textarea "11 числа в субботу надо буде"
type textarea "x"
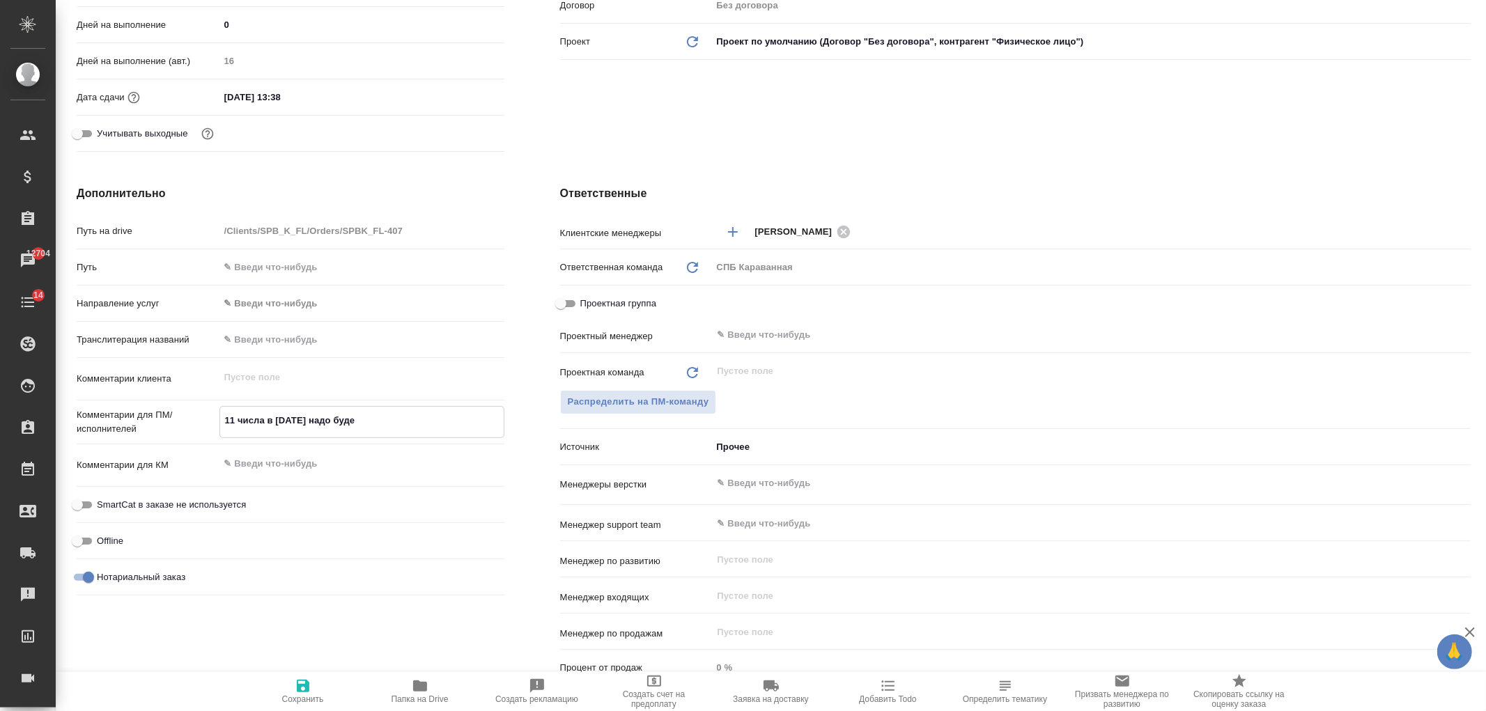
type textarea "x"
type textarea "11 числа в субботу надо будет"
type textarea "x"
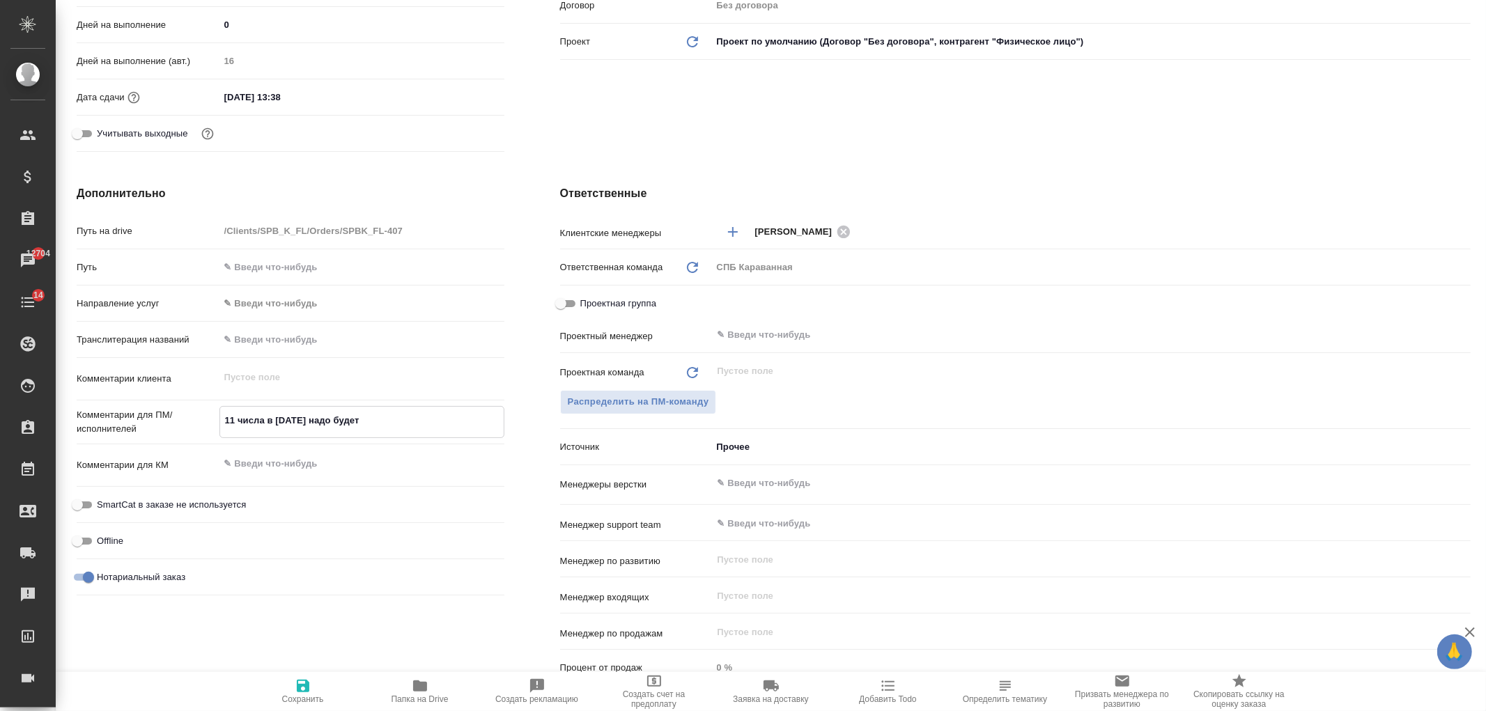
type textarea "11 числа в субботу надо будет"
type textarea "x"
type textarea "11 числа в субботу надо будет о"
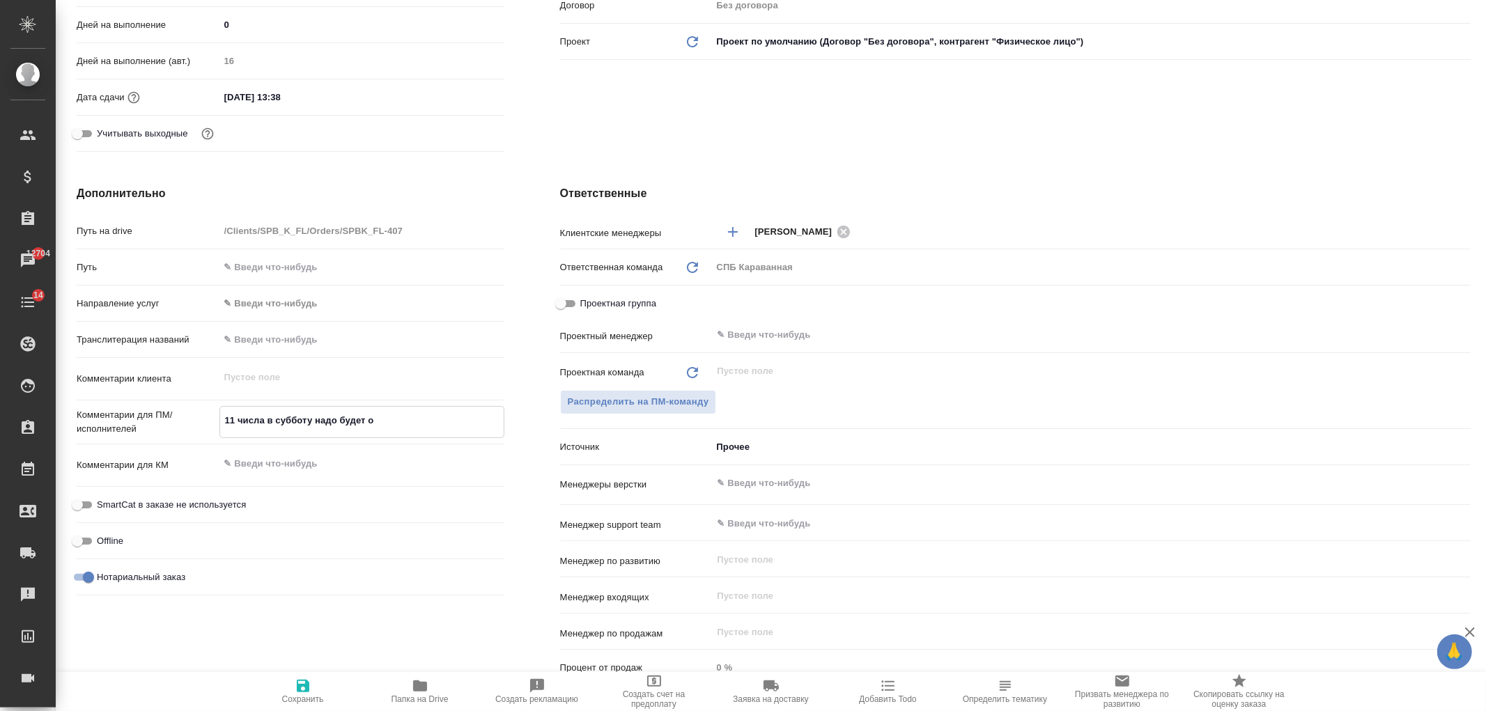
type textarea "x"
type textarea "11 числа в субботу надо будет оч"
type textarea "x"
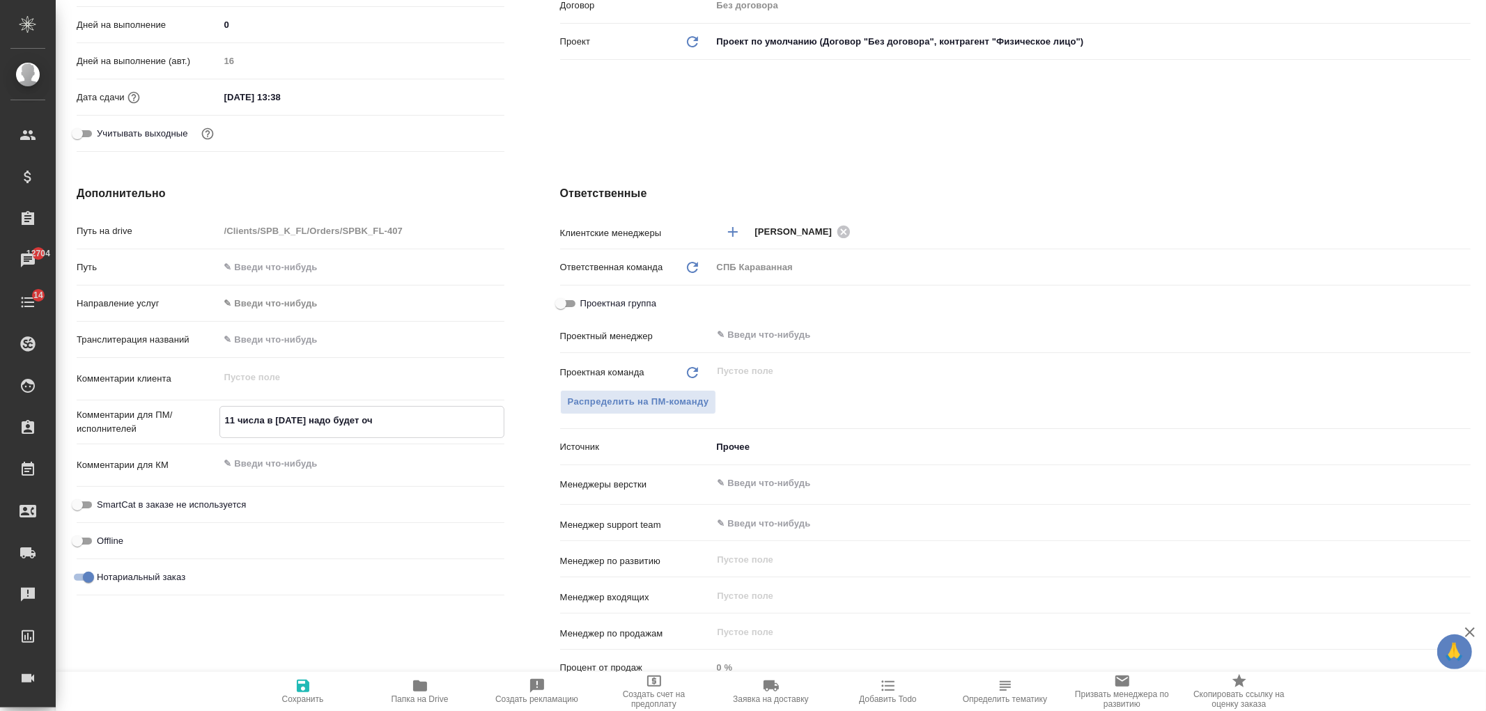
type textarea "x"
type textarea "11 числа в субботу надо будет очен"
type textarea "x"
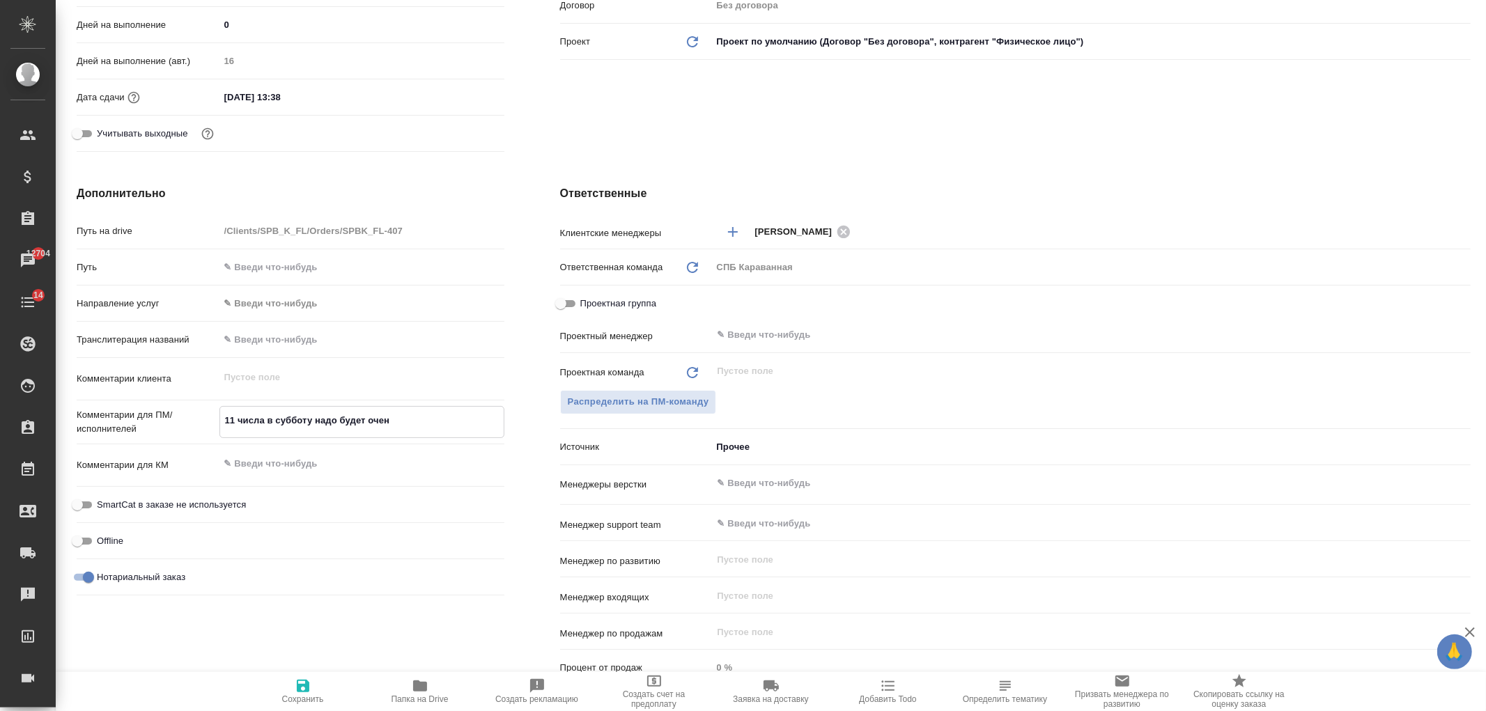
type textarea "x"
type textarea "11 числа в субботу надо будет очень"
type textarea "x"
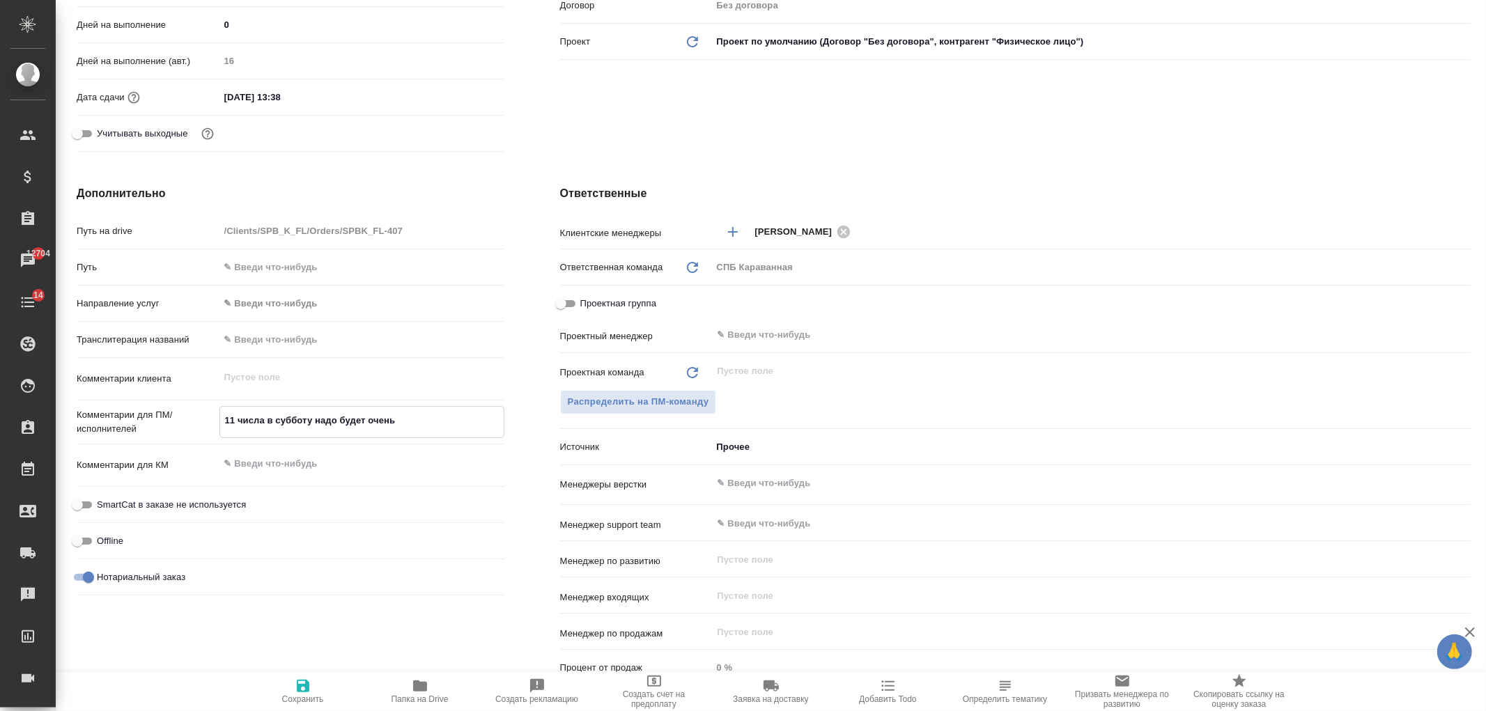
type textarea "11 числа в субботу надо будет очень"
type textarea "x"
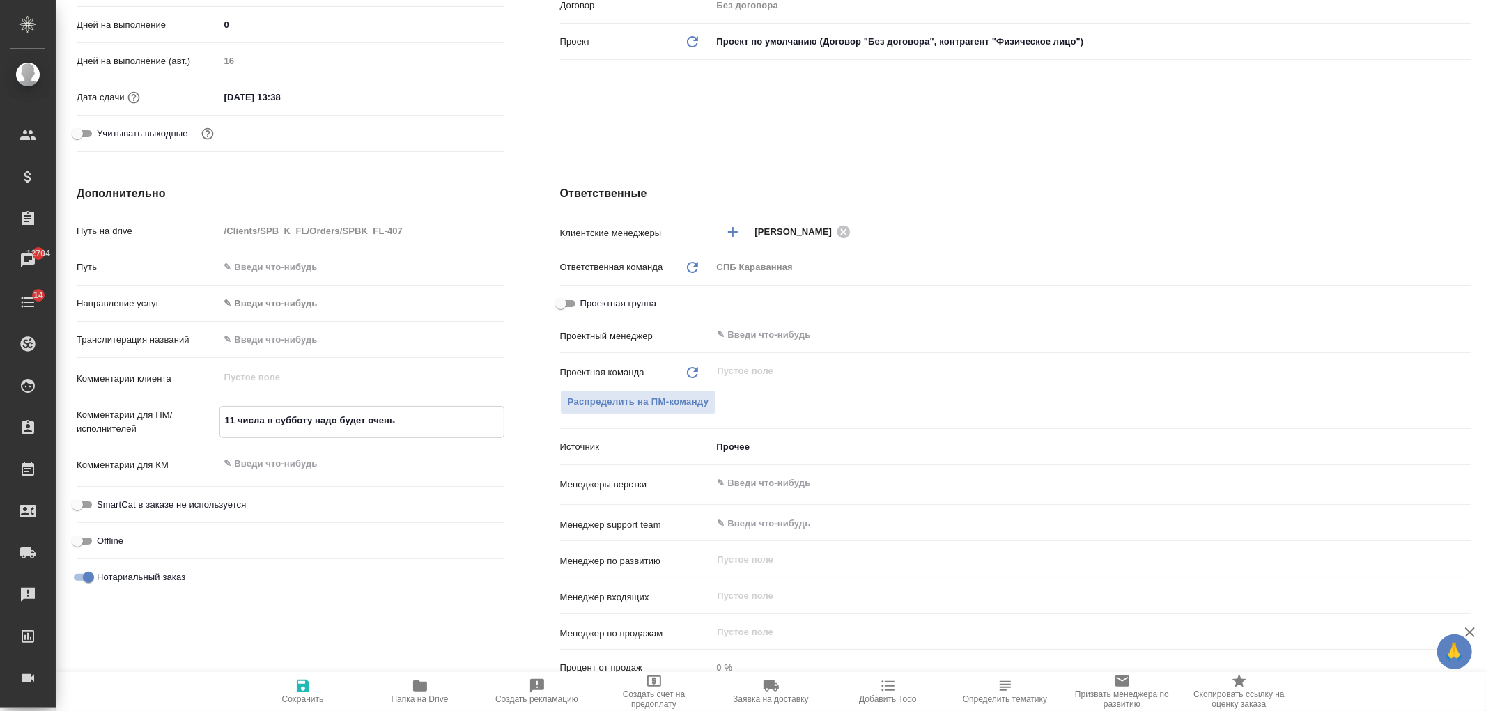
type textarea "11 числа в субботу надо будет очень"
type textarea "x"
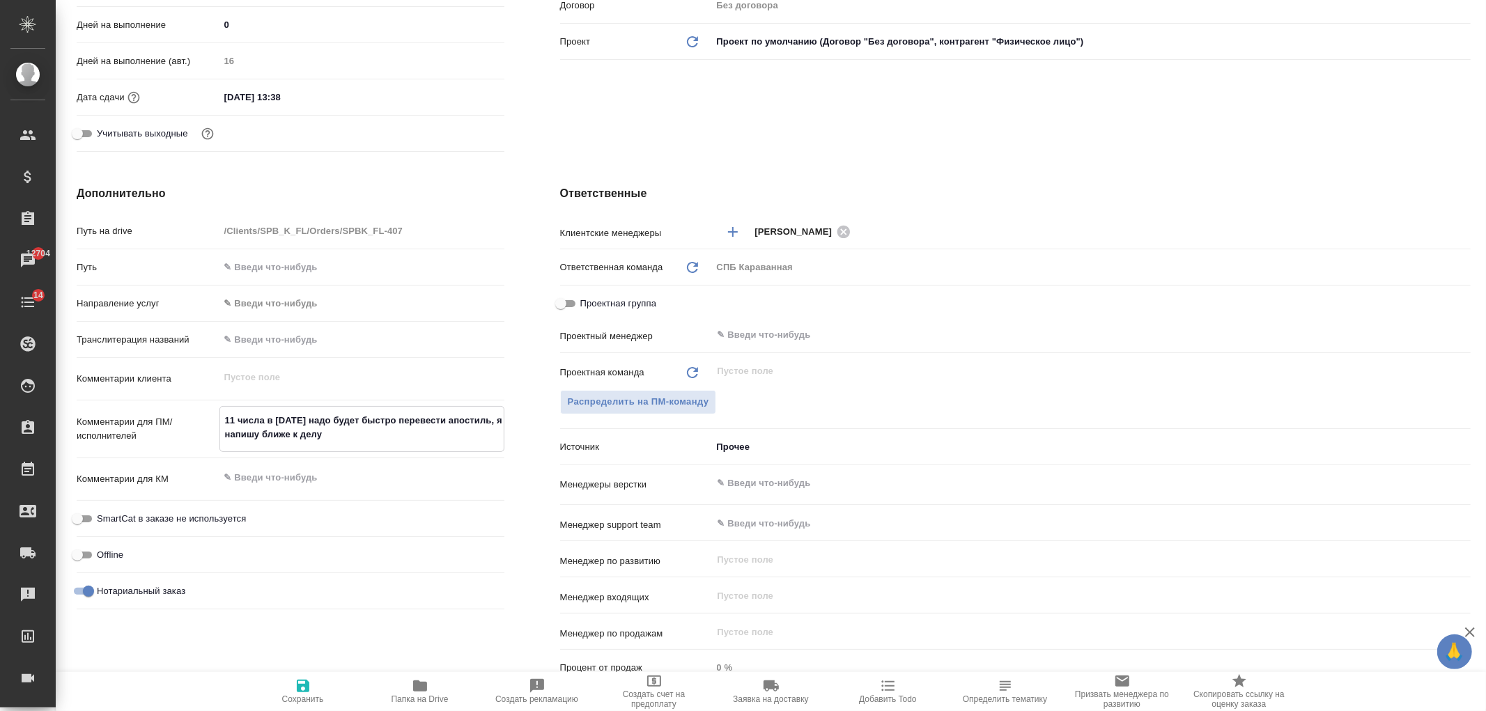
click at [316, 418] on textarea "11 числа в субботу надо будет быстро перевести апостиль, я напишу ближе к делу" at bounding box center [362, 428] width 284 height 38
click at [460, 440] on textarea "11 числа в субботу скорее всего надо будет быстро перевести апостиль, я напишу …" at bounding box center [362, 428] width 284 height 38
click at [302, 687] on icon "button" at bounding box center [303, 686] width 13 height 13
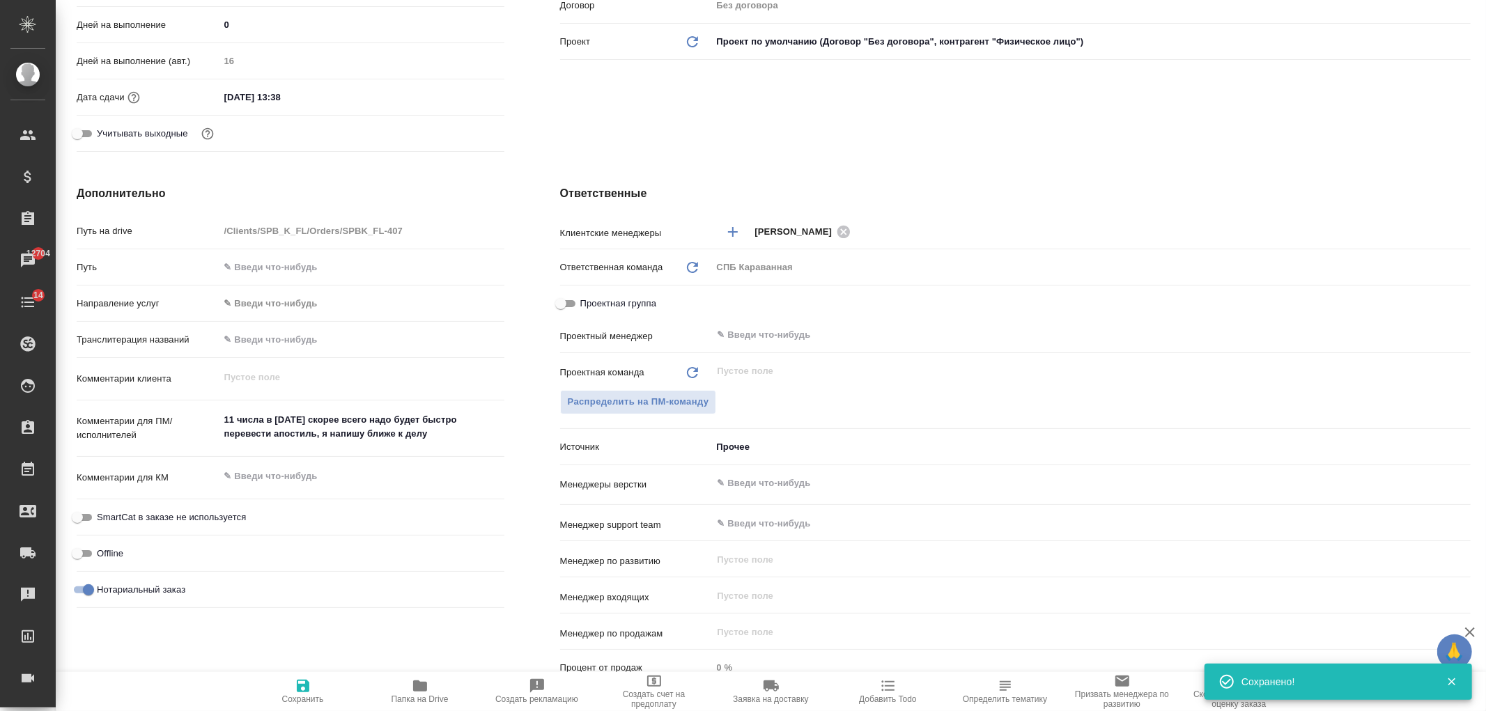
click at [450, 427] on textarea "11 числа в субботу скорее всего надо будет быстро перевести апостиль, я напишу …" at bounding box center [361, 427] width 285 height 38
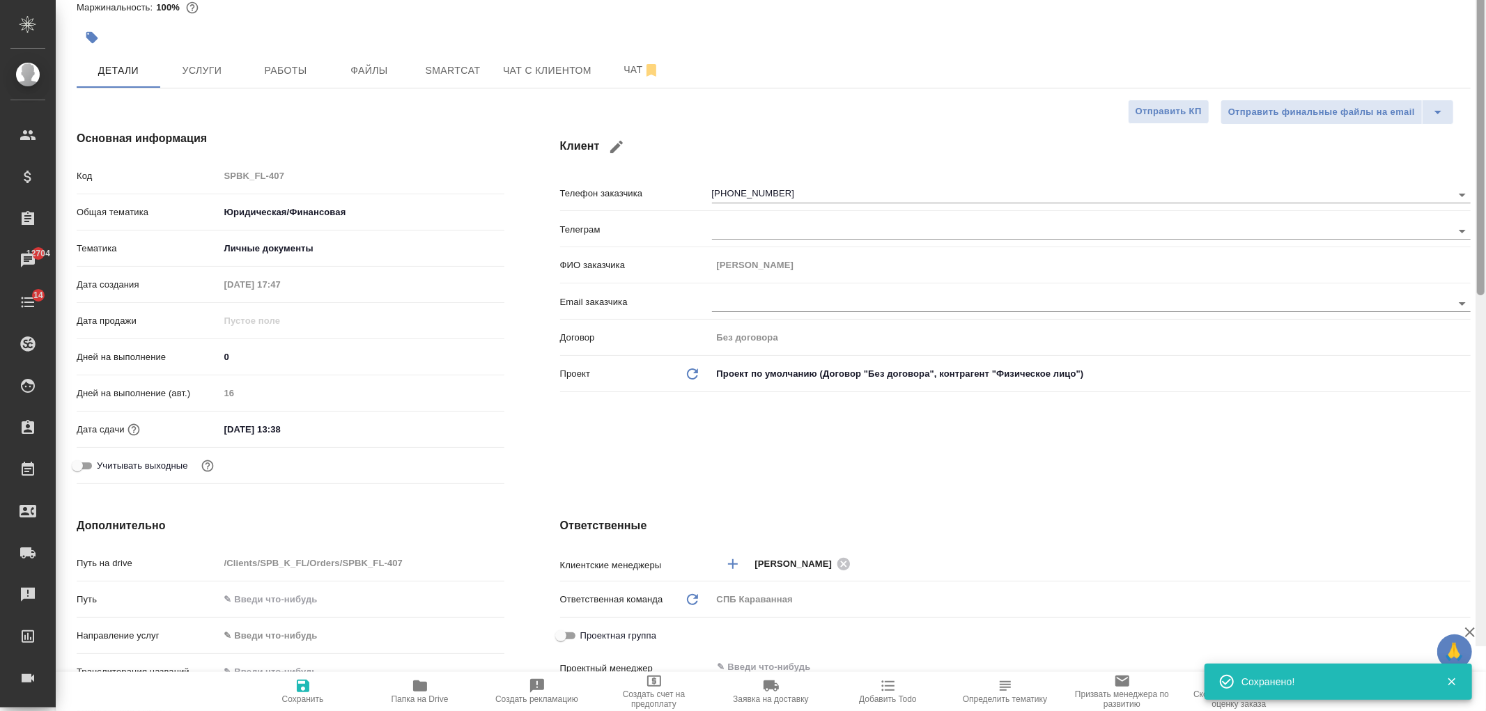
scroll to position [0, 0]
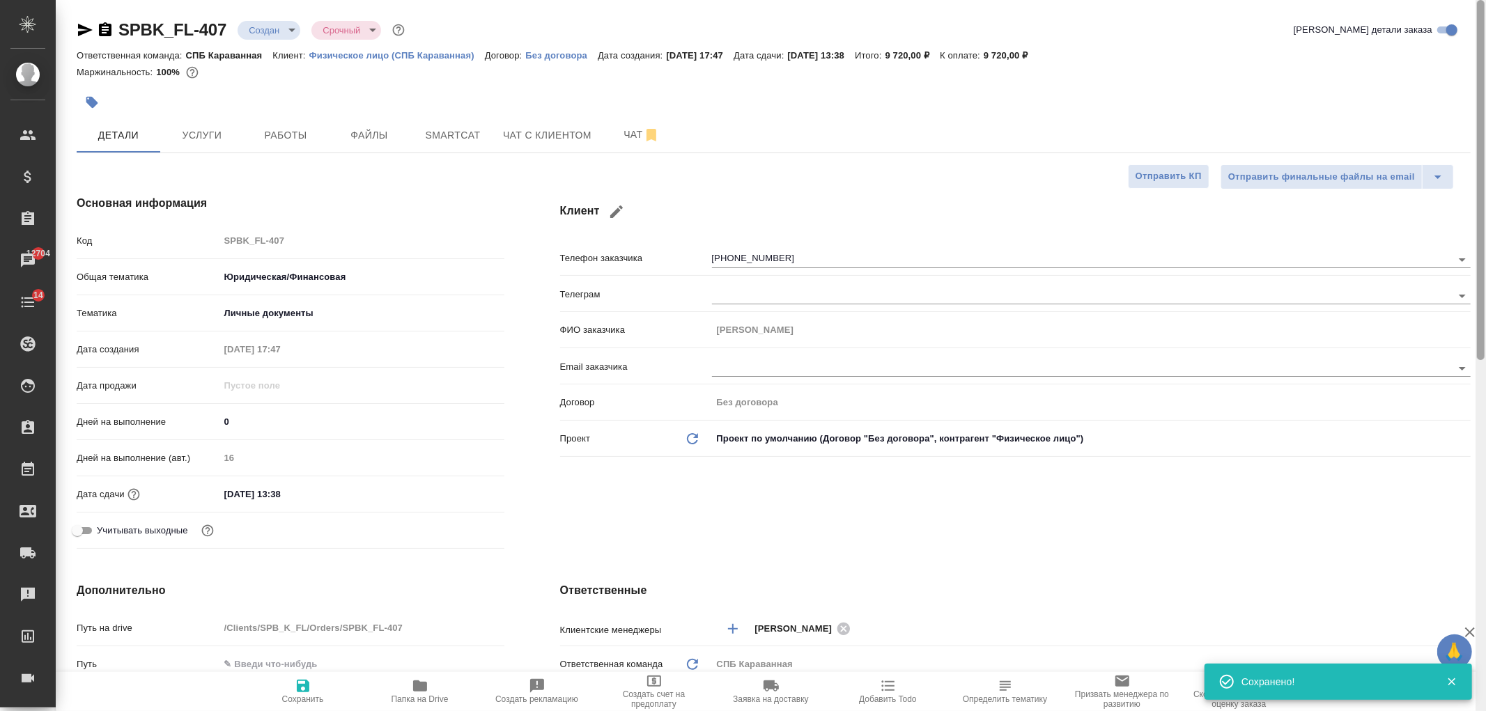
drag, startPoint x: 1480, startPoint y: 447, endPoint x: 1486, endPoint y: 178, distance: 269.0
click at [1486, 178] on div at bounding box center [1481, 355] width 10 height 711
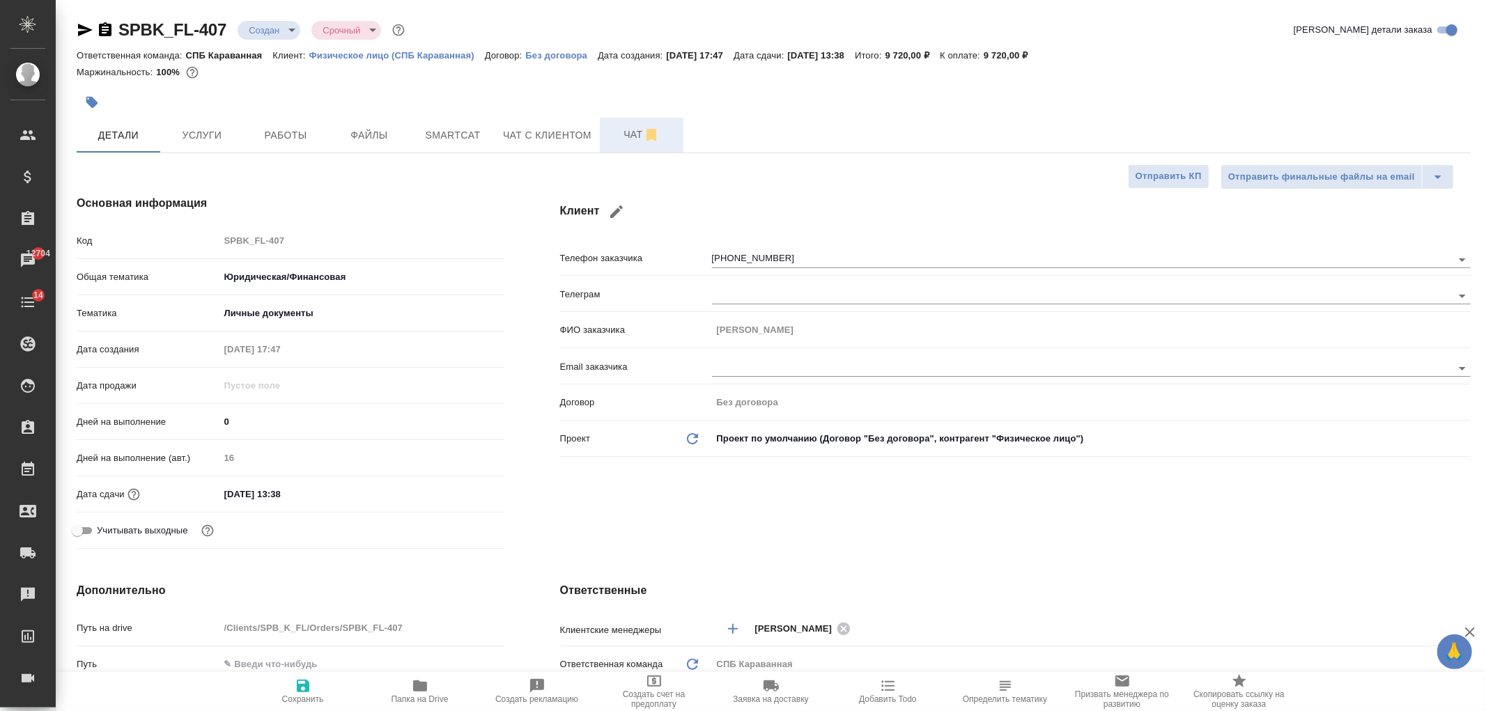
click at [628, 127] on span "Чат" at bounding box center [641, 134] width 67 height 17
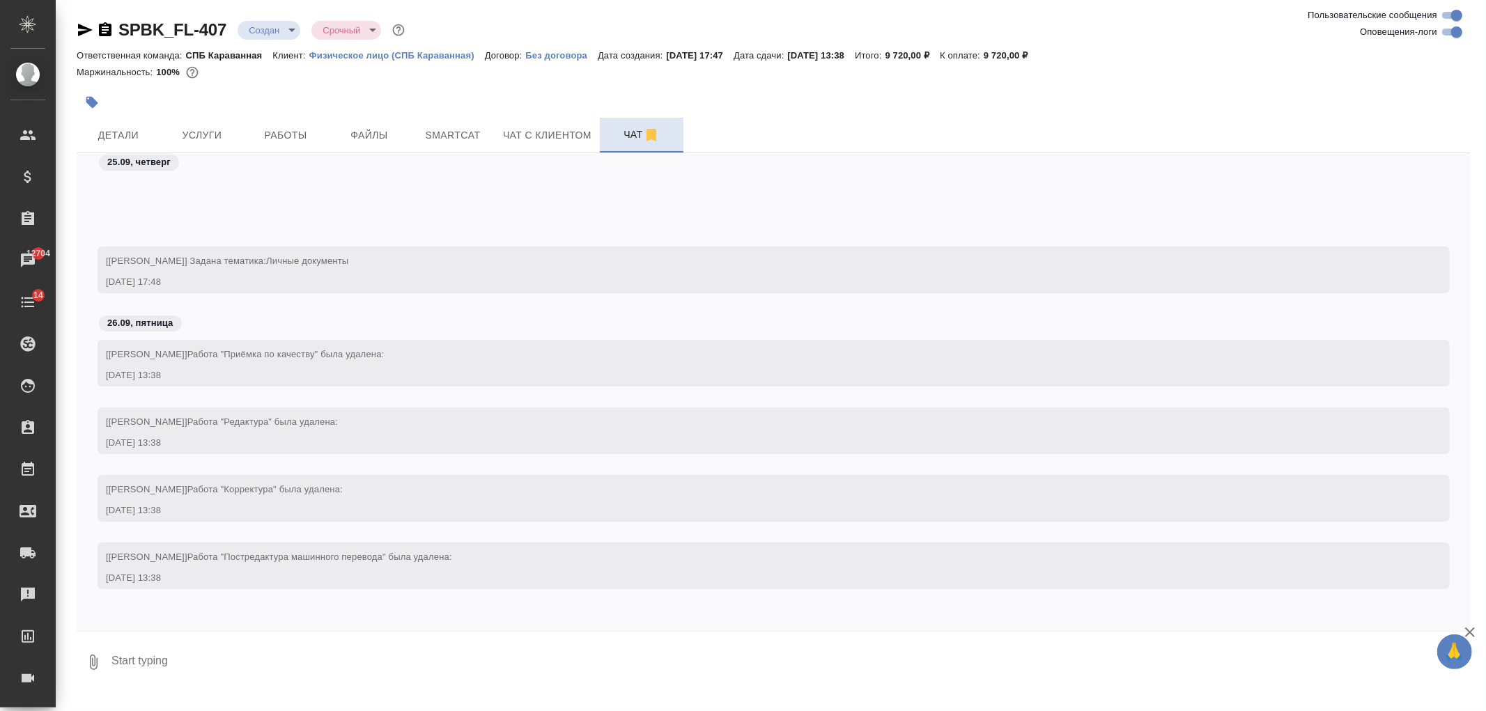
scroll to position [135, 0]
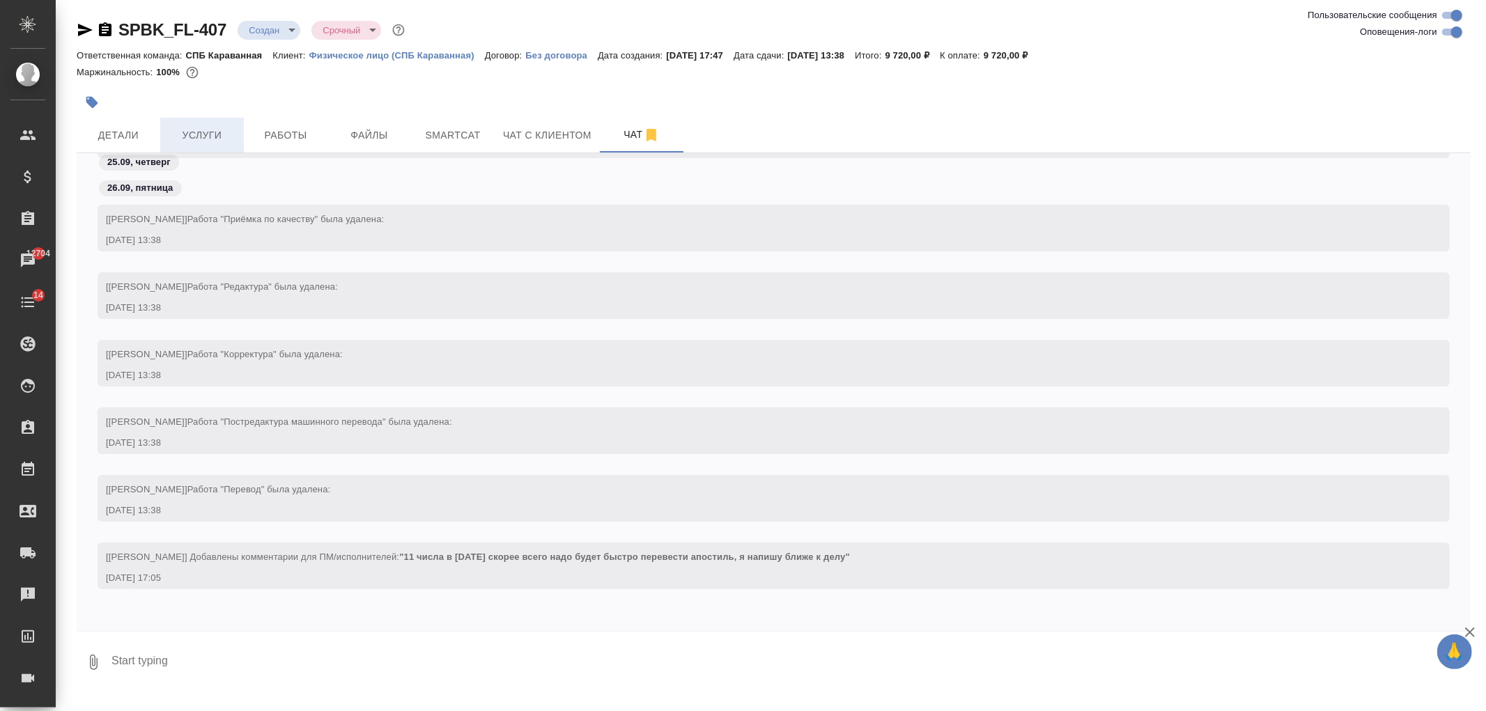
click at [210, 133] on span "Услуги" at bounding box center [202, 135] width 67 height 17
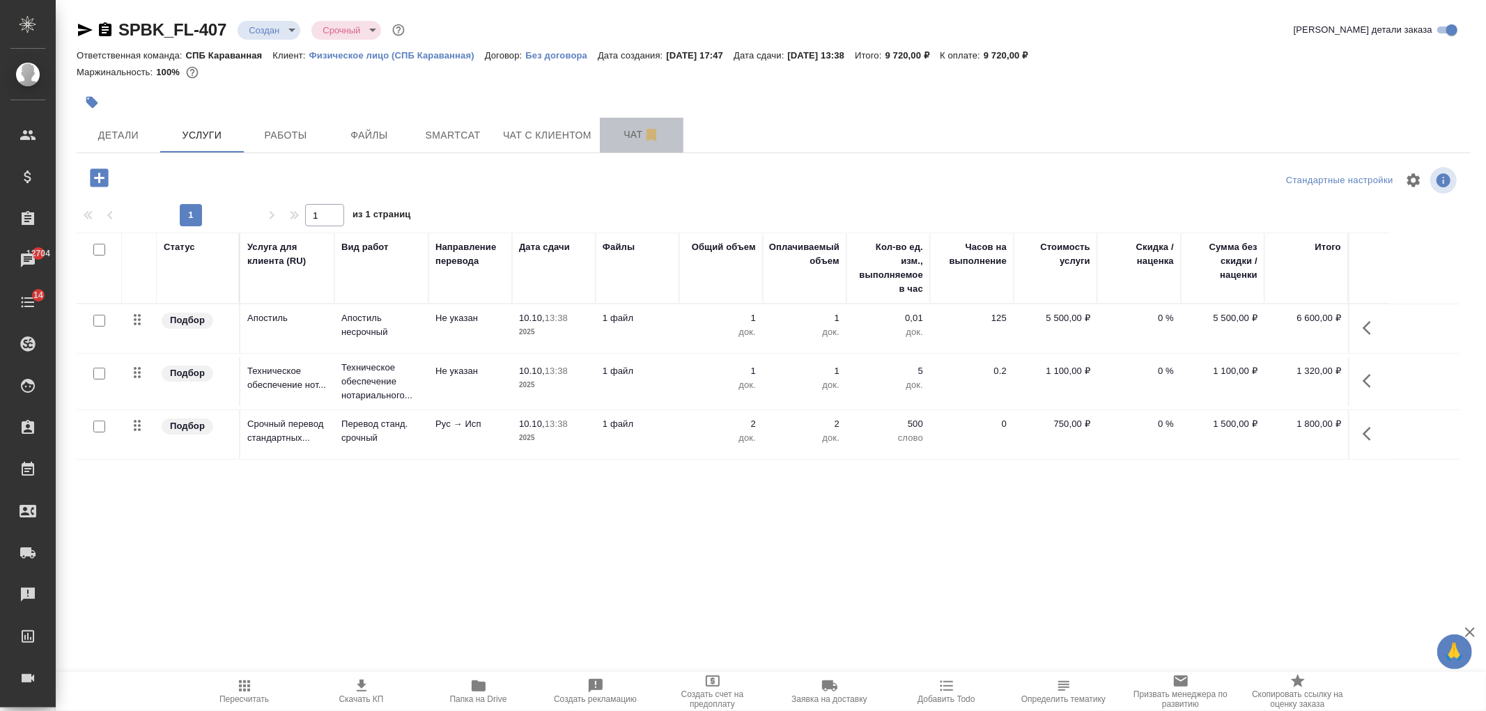
click at [638, 145] on button "Чат" at bounding box center [642, 135] width 84 height 35
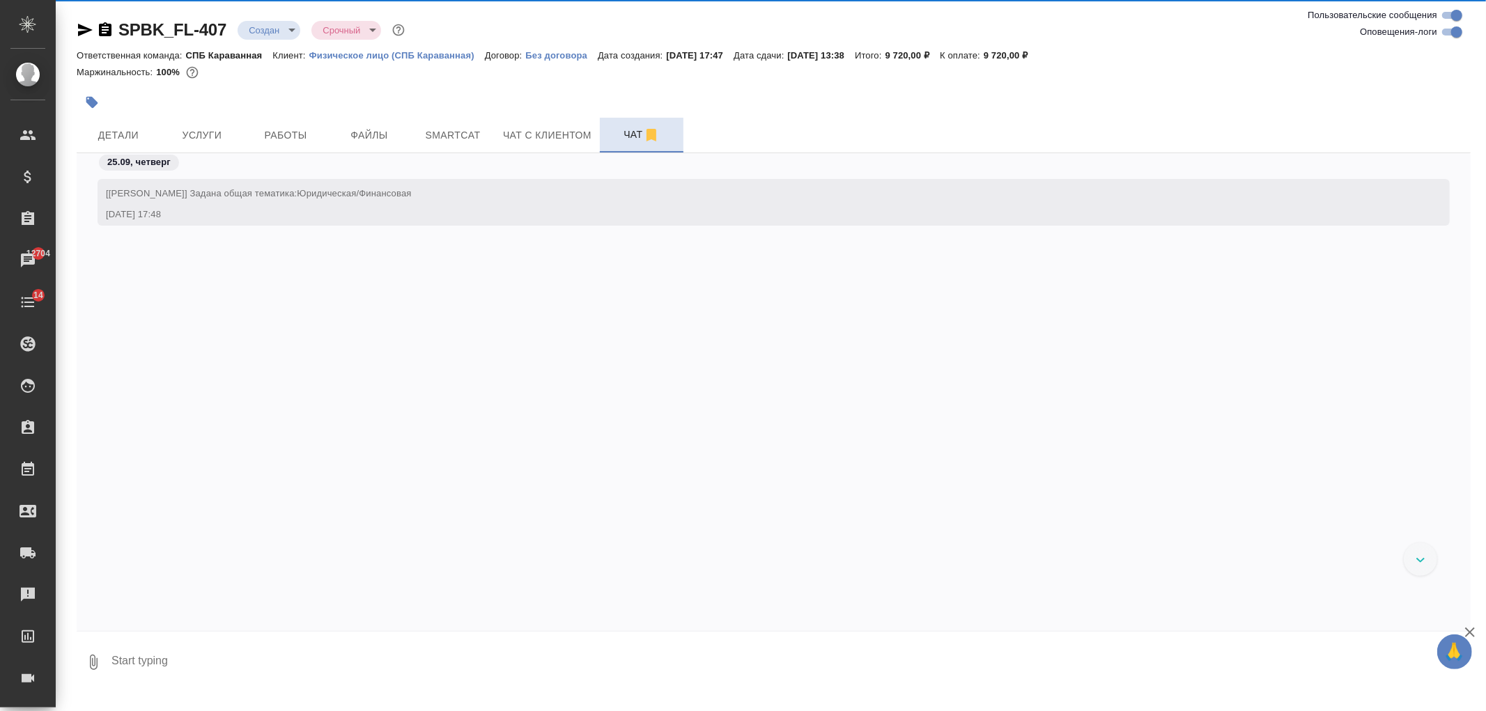
scroll to position [135, 0]
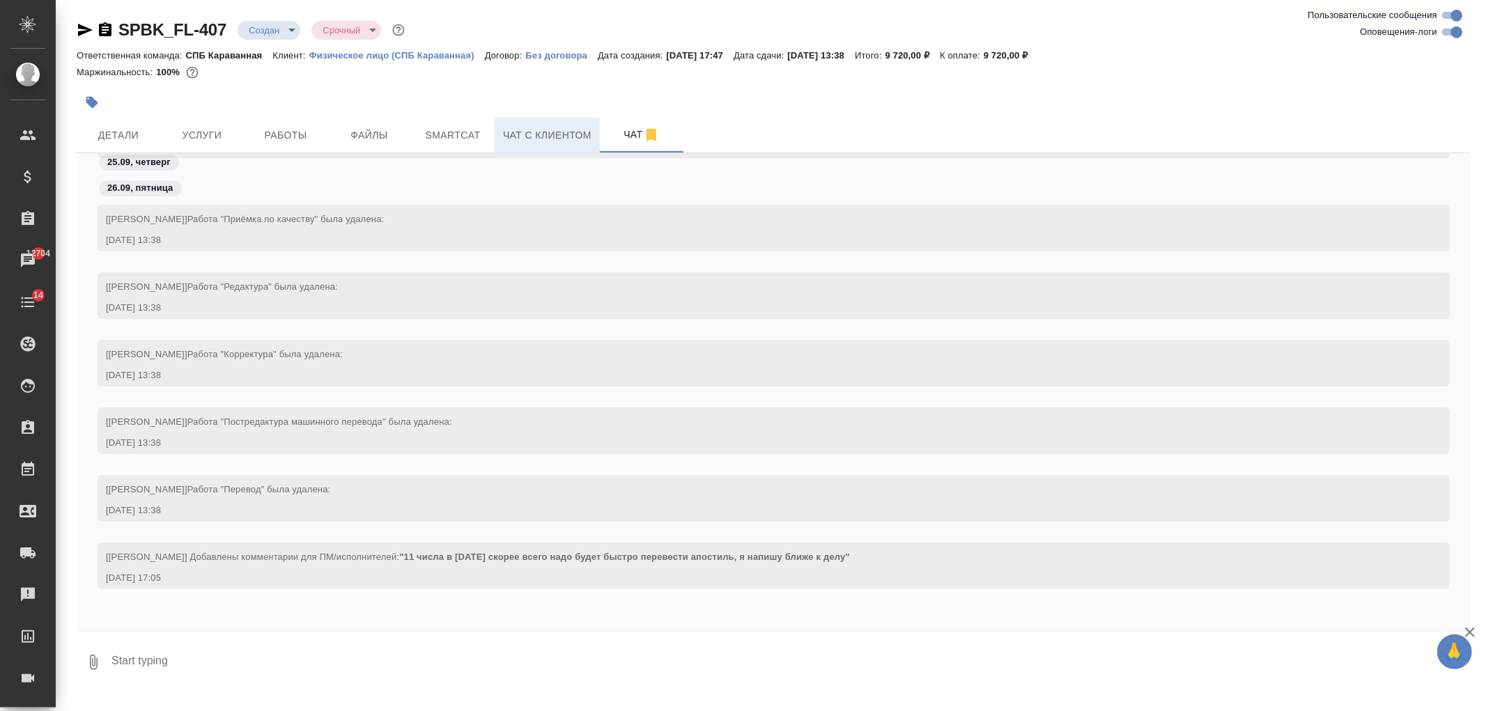
click at [546, 142] on span "Чат с клиентом" at bounding box center [547, 135] width 88 height 17
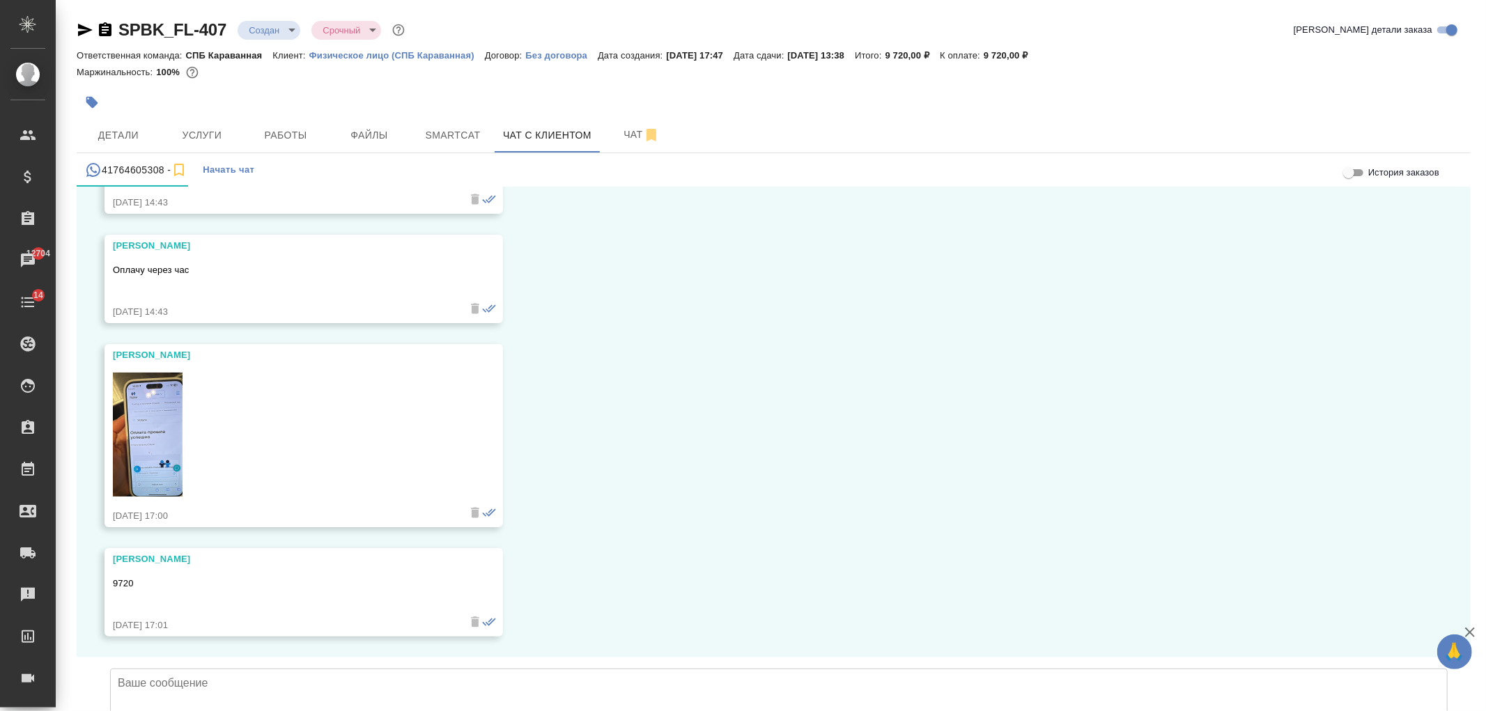
scroll to position [18542, 0]
click at [440, 669] on textarea at bounding box center [779, 718] width 1338 height 98
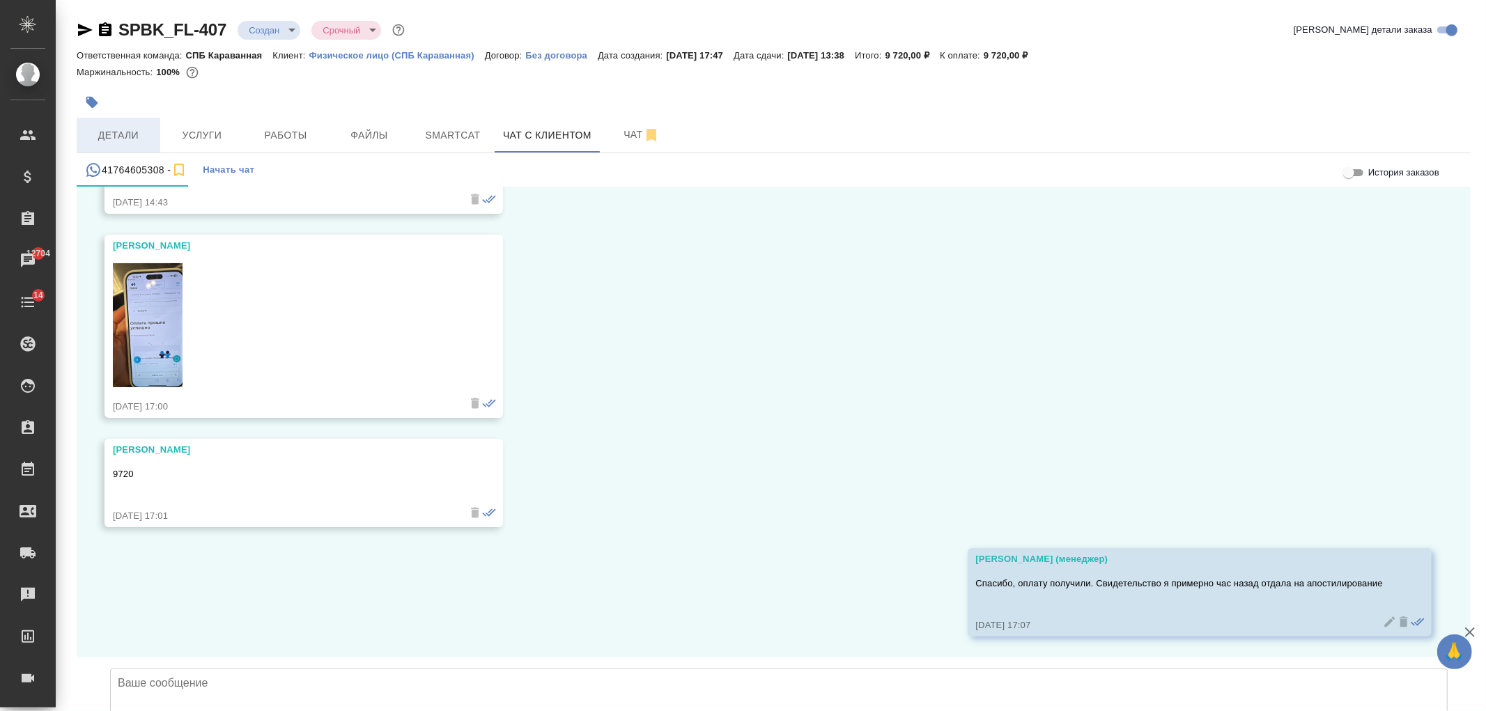
scroll to position [18652, 0]
click at [129, 124] on button "Детали" at bounding box center [119, 135] width 84 height 35
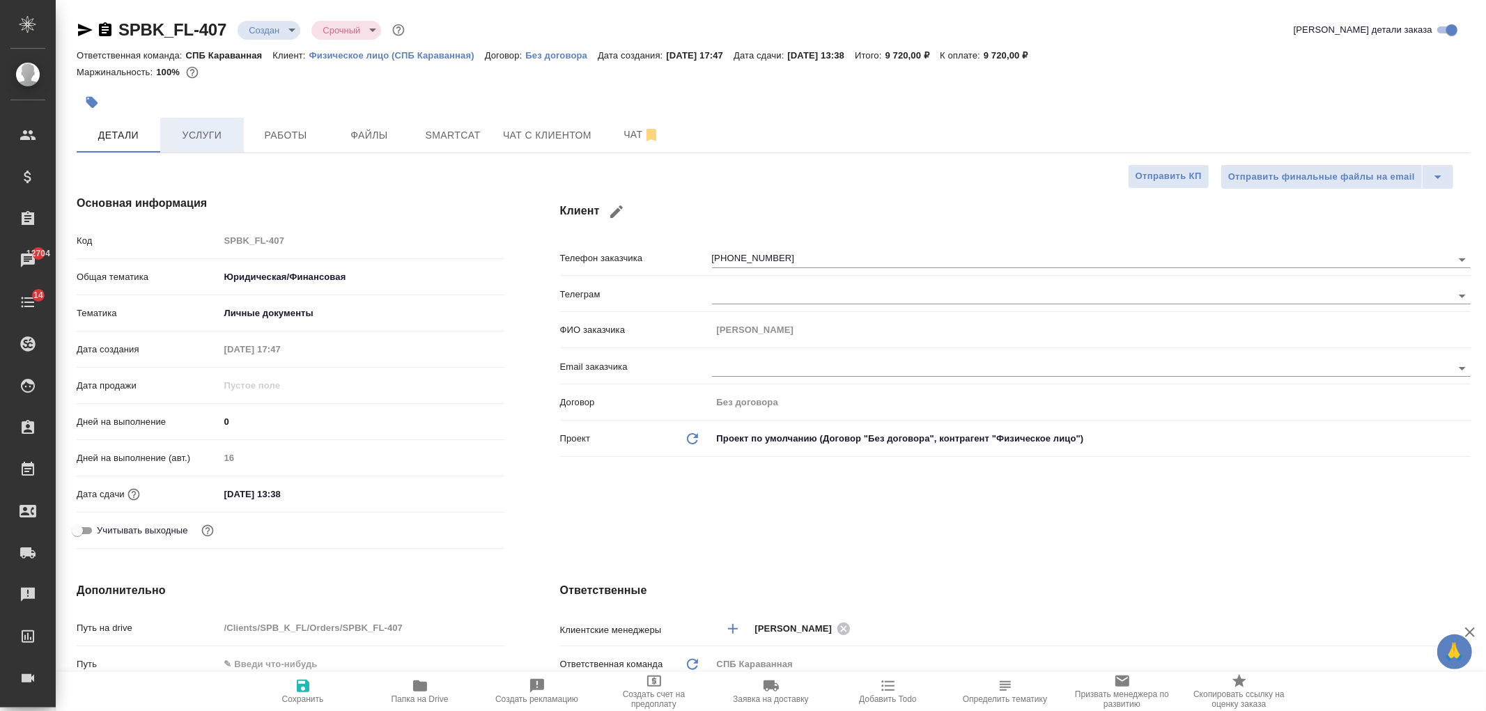
click at [199, 143] on span "Услуги" at bounding box center [202, 135] width 67 height 17
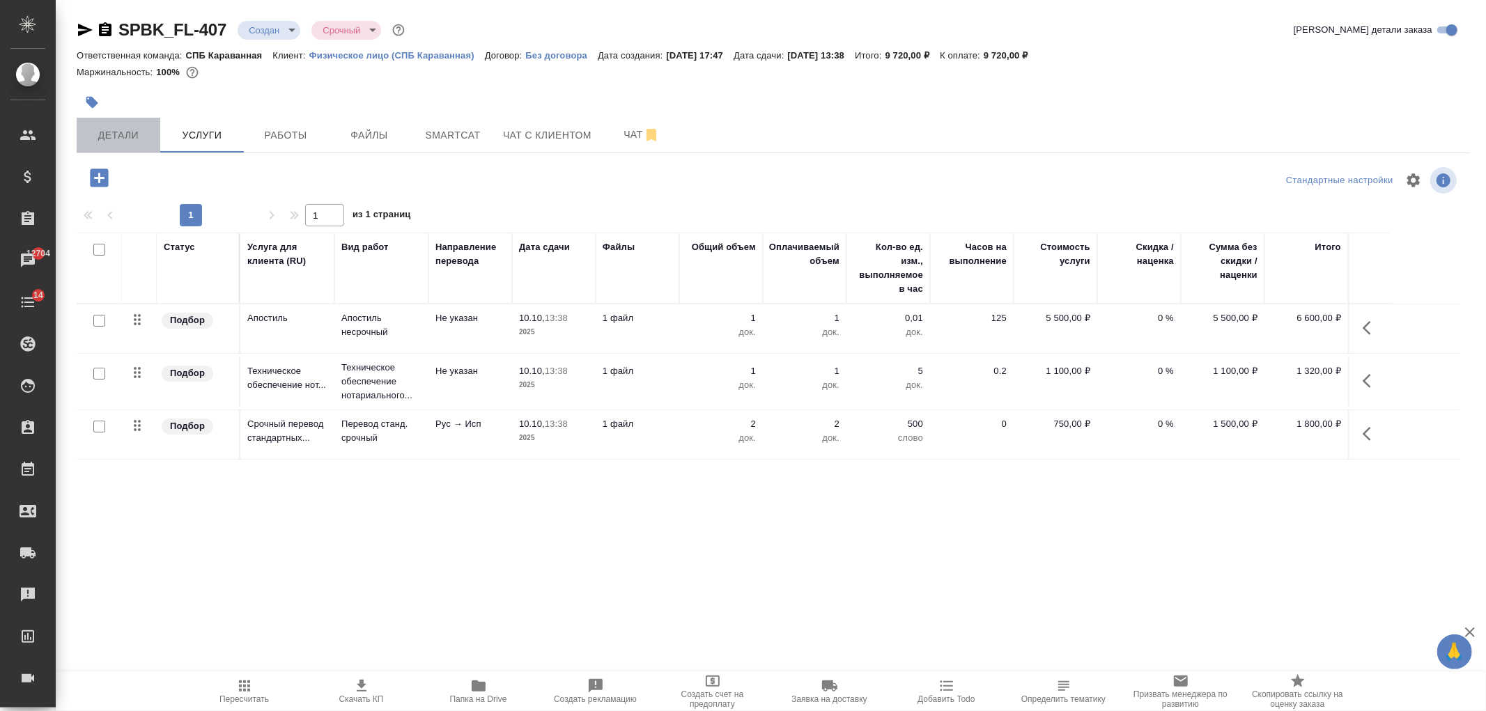
click at [135, 140] on span "Детали" at bounding box center [118, 135] width 67 height 17
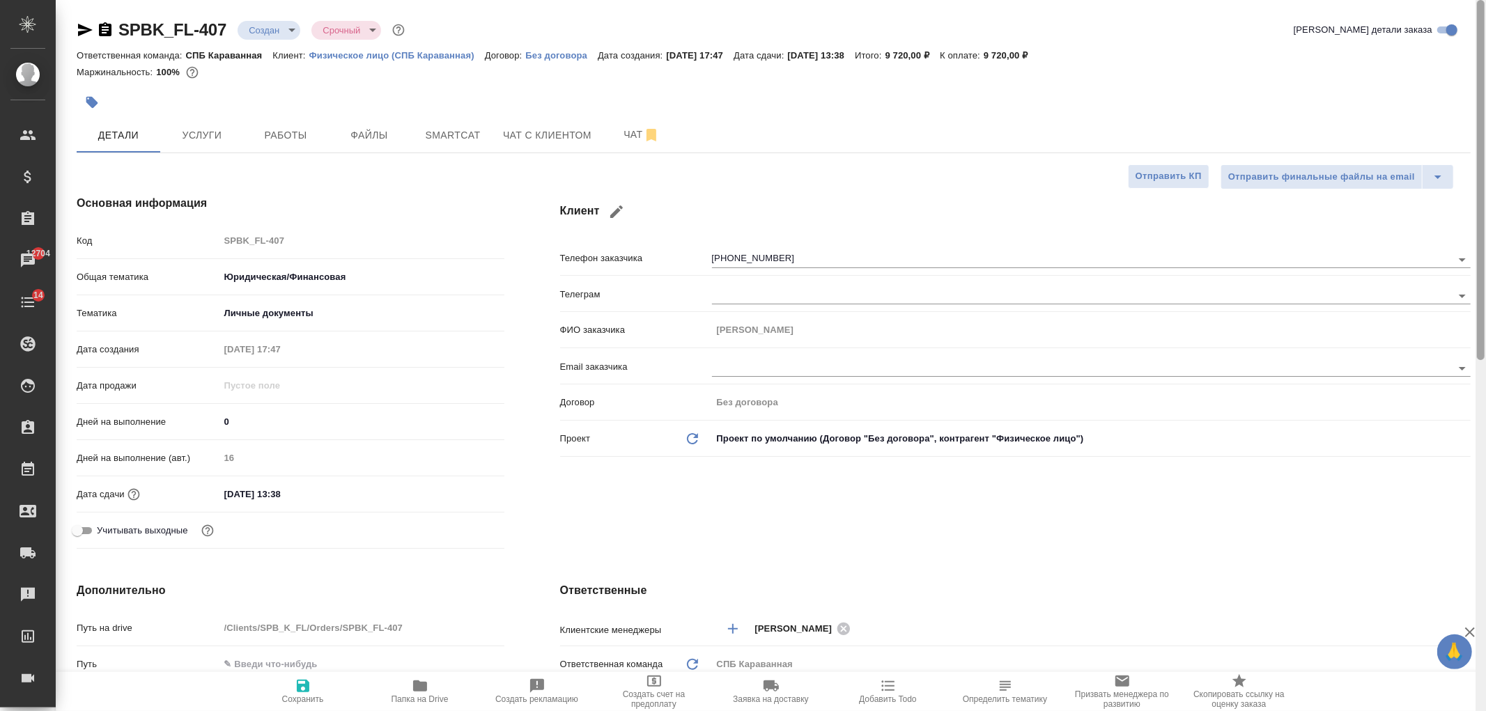
drag, startPoint x: 1482, startPoint y: 162, endPoint x: 1486, endPoint y: 122, distance: 40.6
click at [1486, 122] on div at bounding box center [1481, 355] width 10 height 711
click at [240, 139] on button "Услуги" at bounding box center [202, 135] width 84 height 35
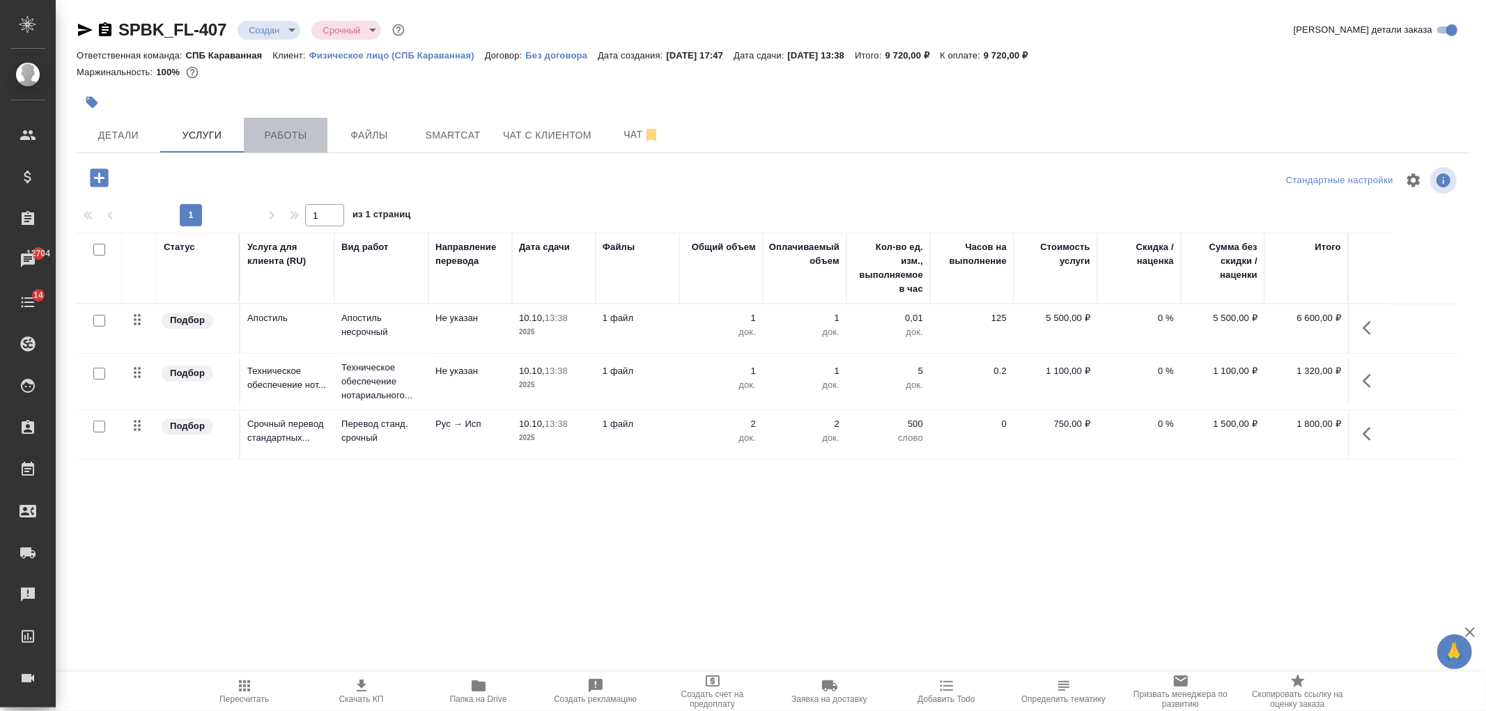
click at [270, 137] on span "Работы" at bounding box center [285, 135] width 67 height 17
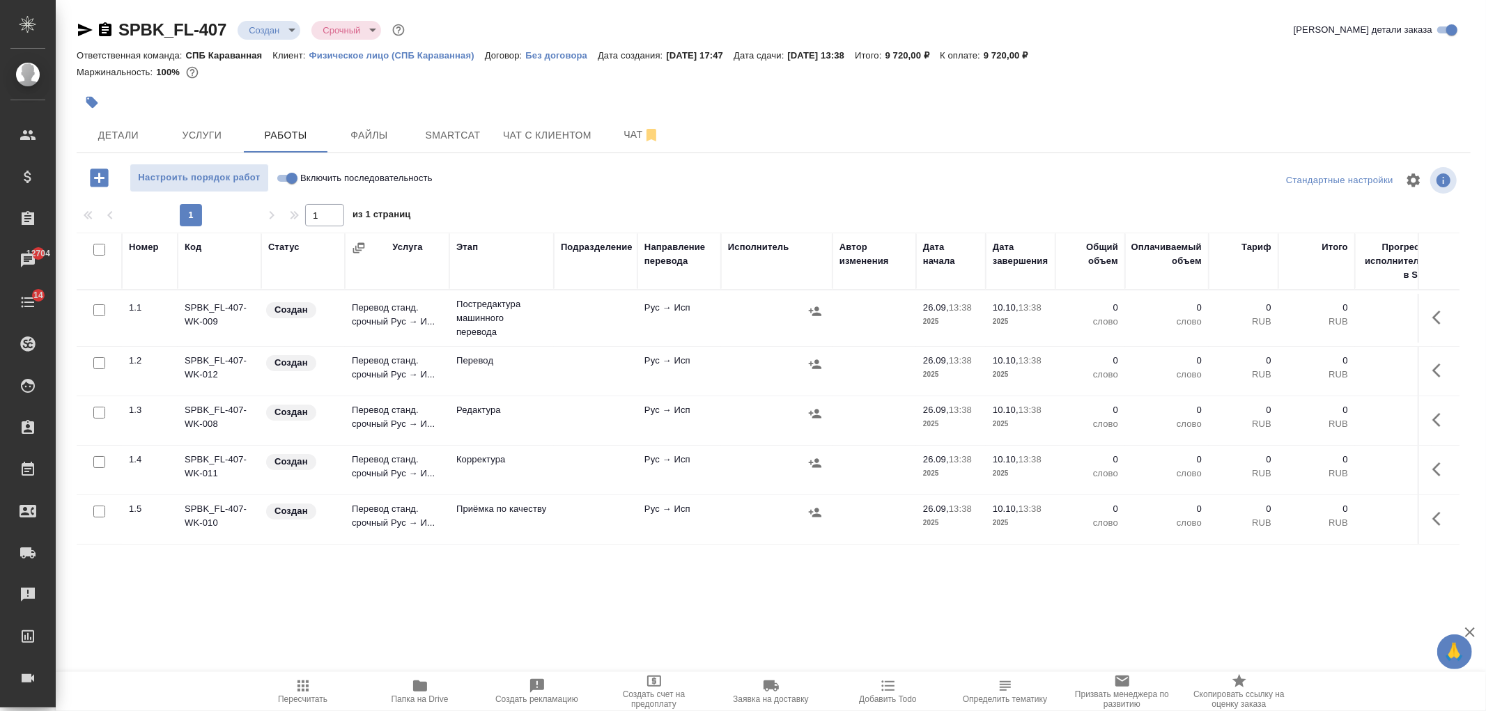
click at [98, 311] on input "checkbox" at bounding box center [99, 311] width 12 height 12
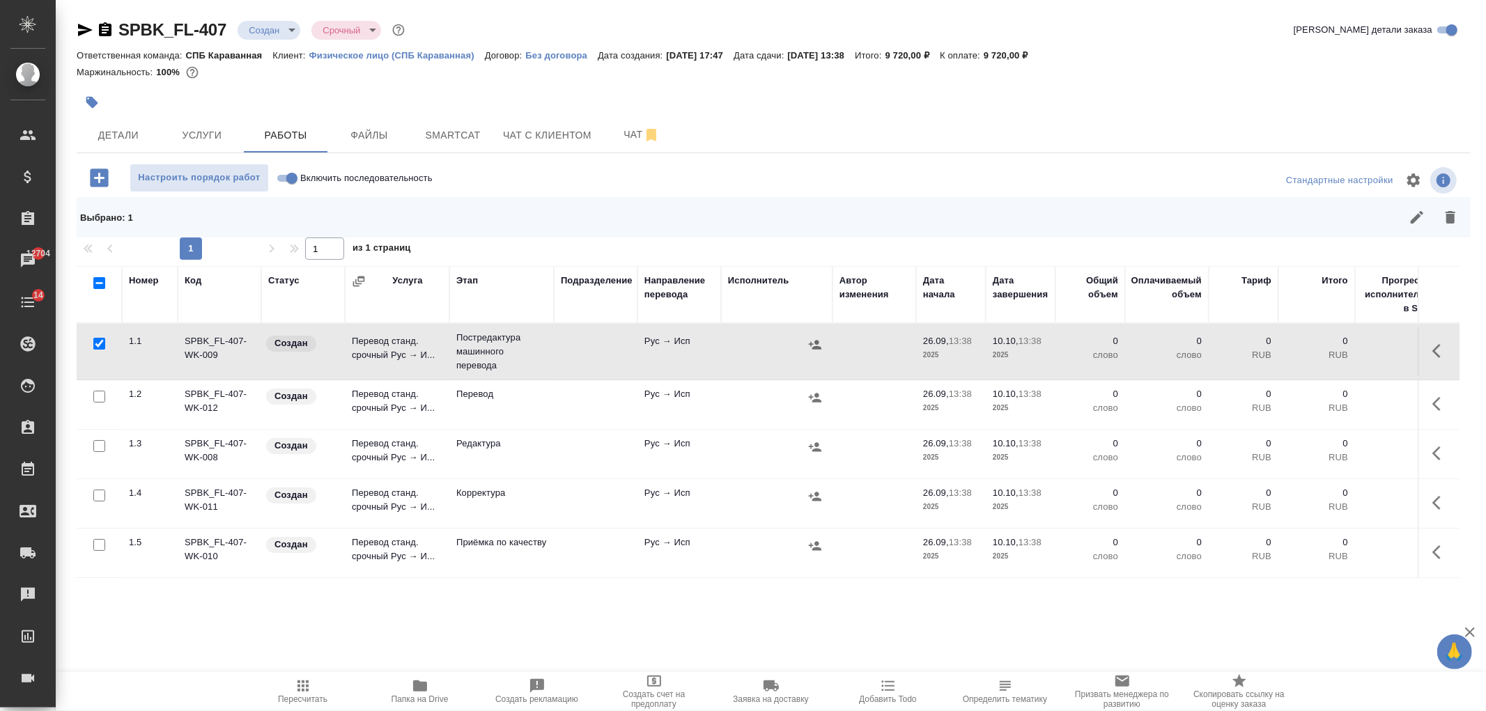
click at [100, 449] on input "checkbox" at bounding box center [99, 446] width 12 height 12
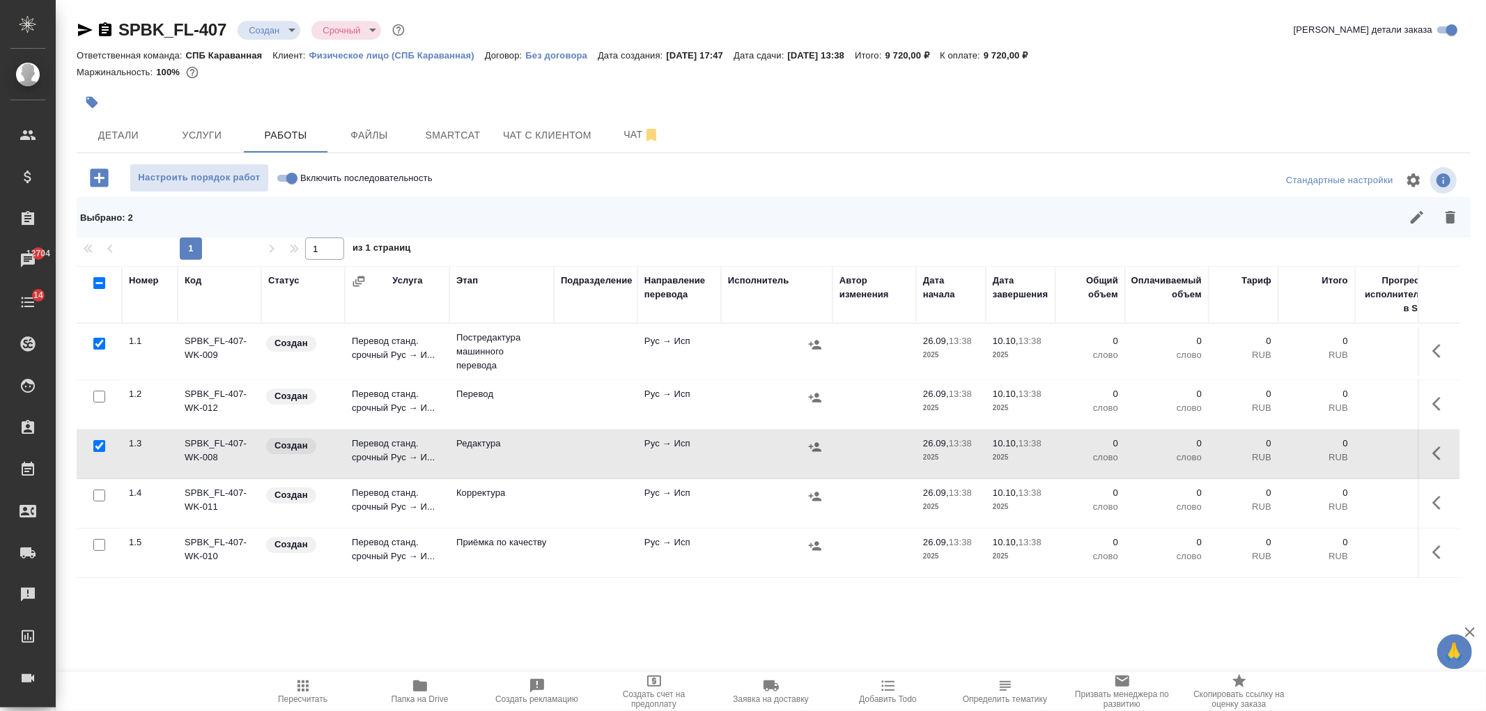
click at [95, 497] on input "checkbox" at bounding box center [99, 496] width 12 height 12
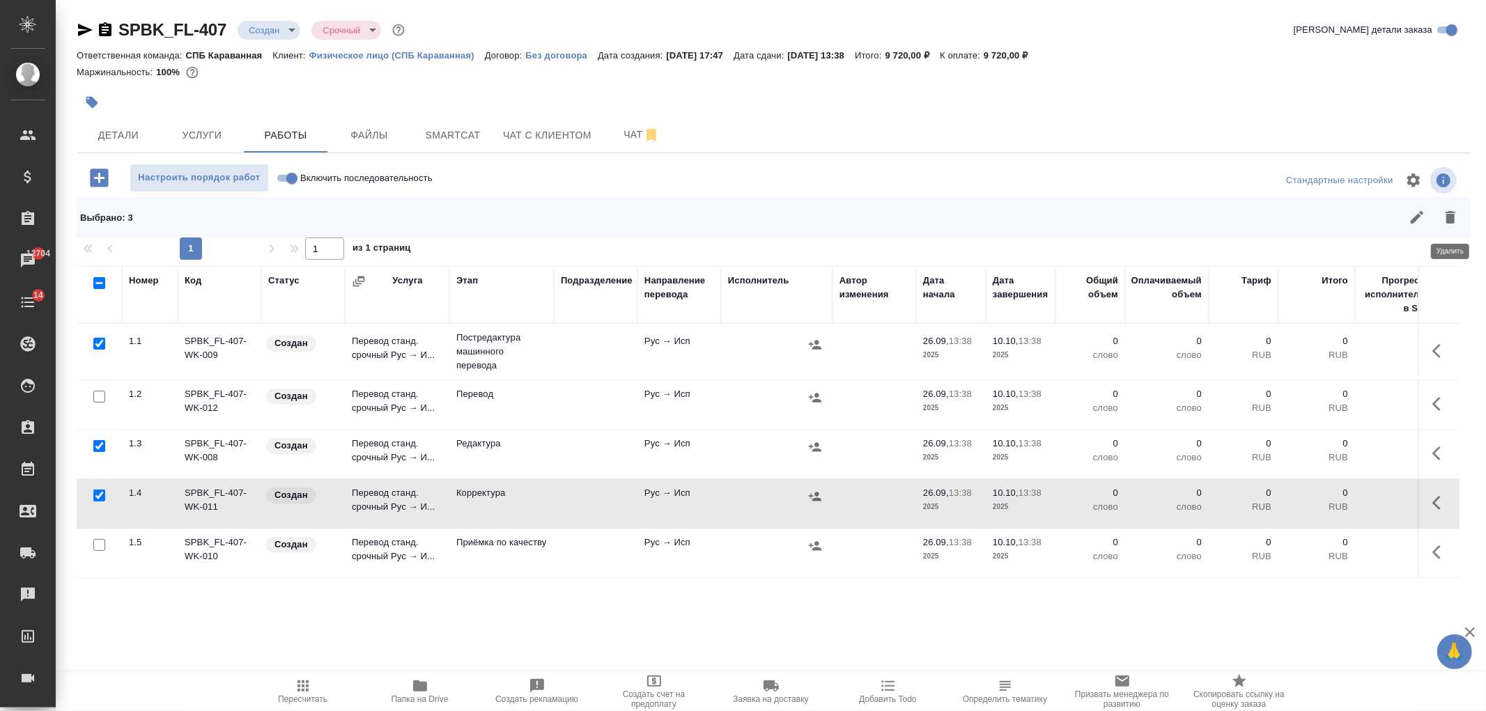
click at [1451, 212] on icon "button" at bounding box center [1451, 217] width 10 height 13
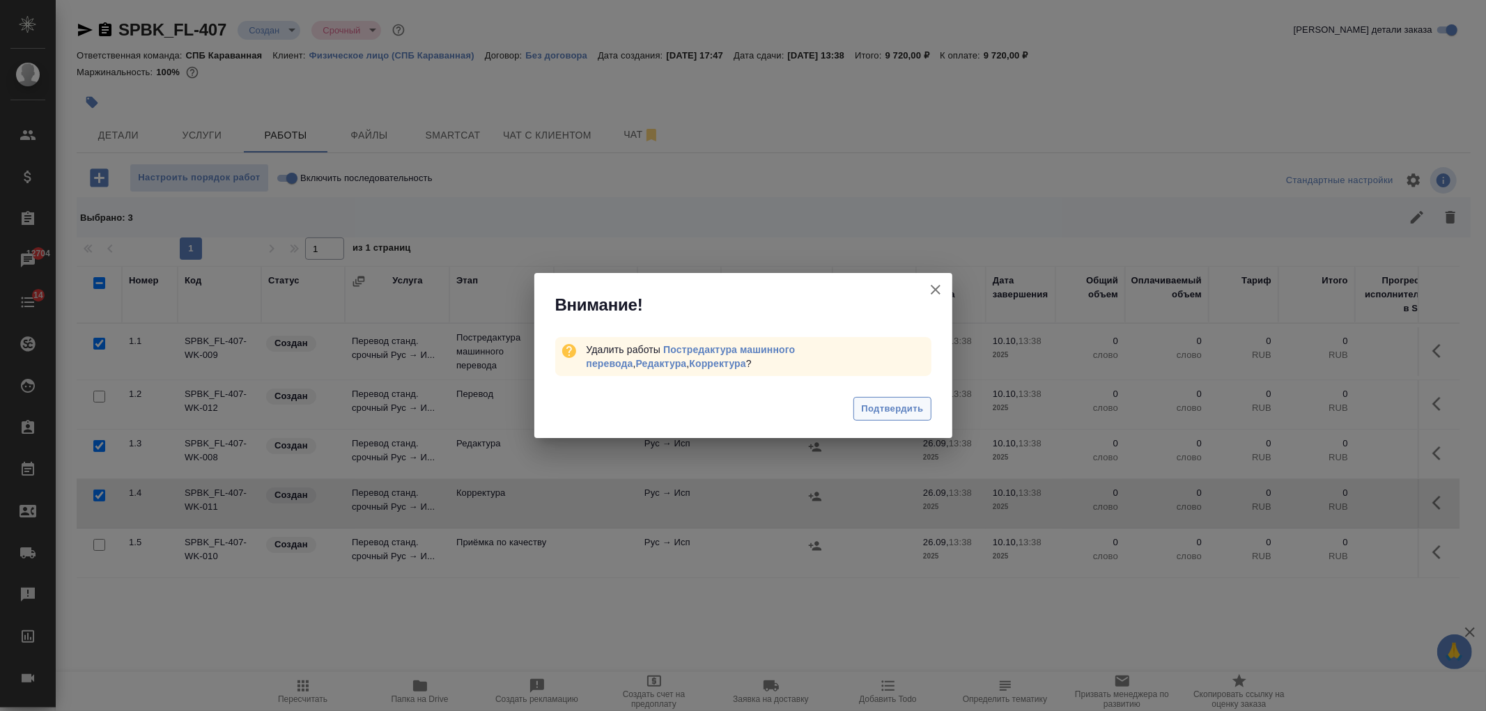
click at [920, 416] on span "Подтвердить" at bounding box center [892, 409] width 62 height 16
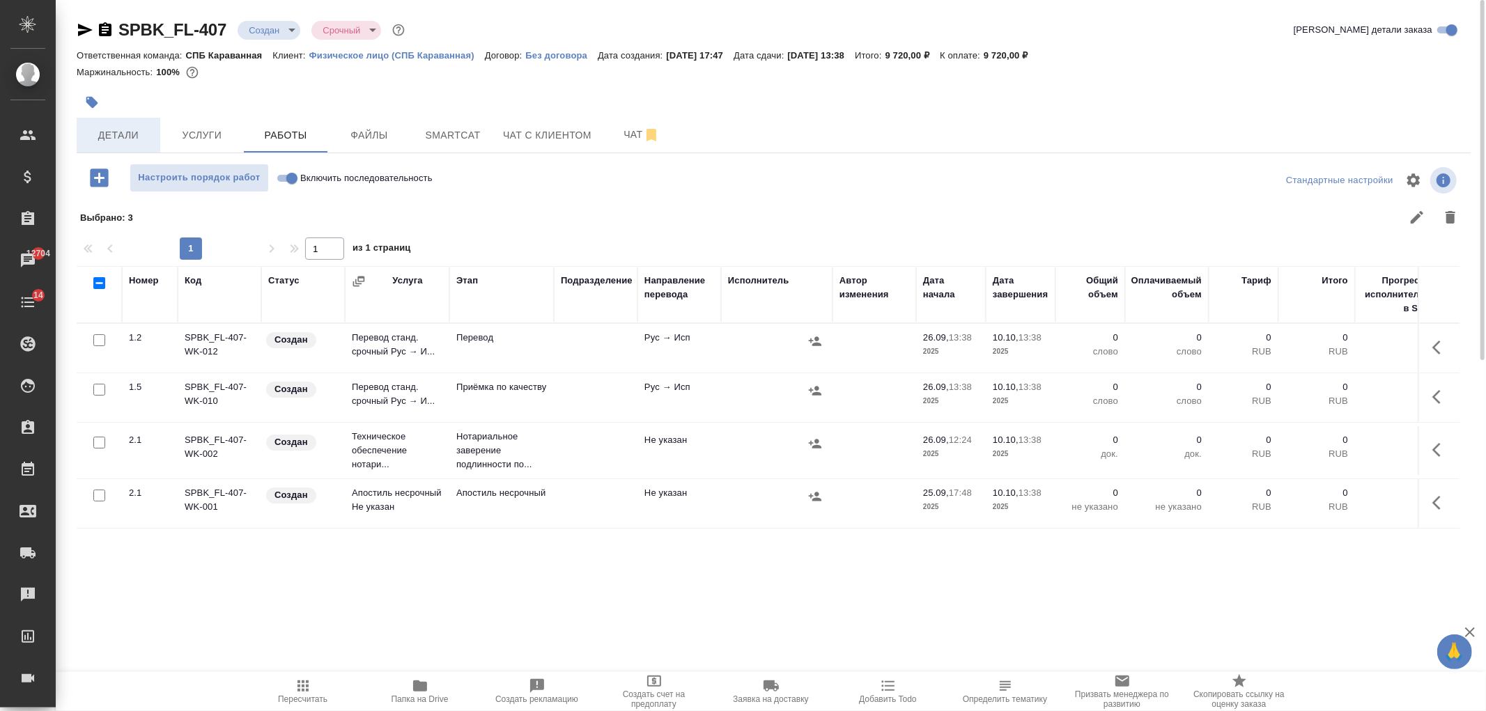
click at [86, 143] on span "Детали" at bounding box center [118, 135] width 67 height 17
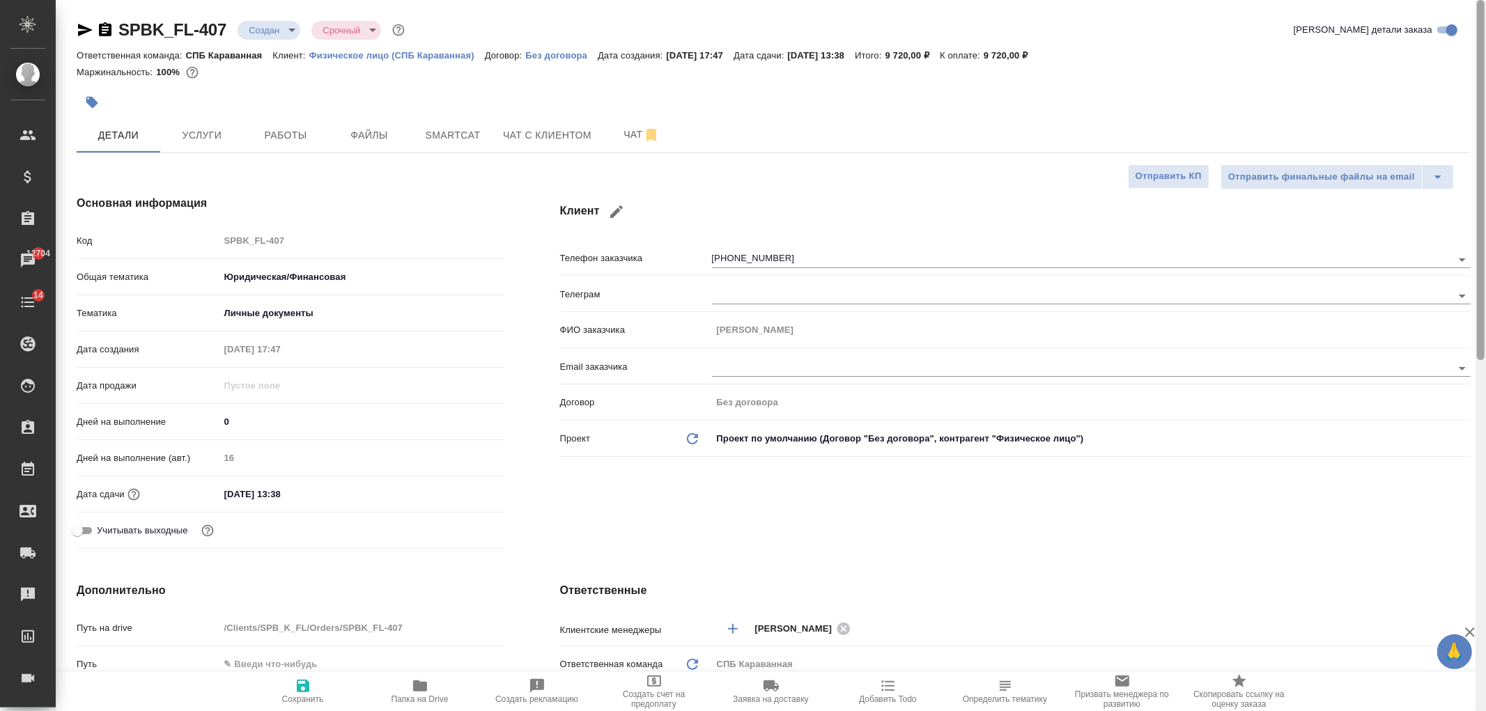
scroll to position [691, 0]
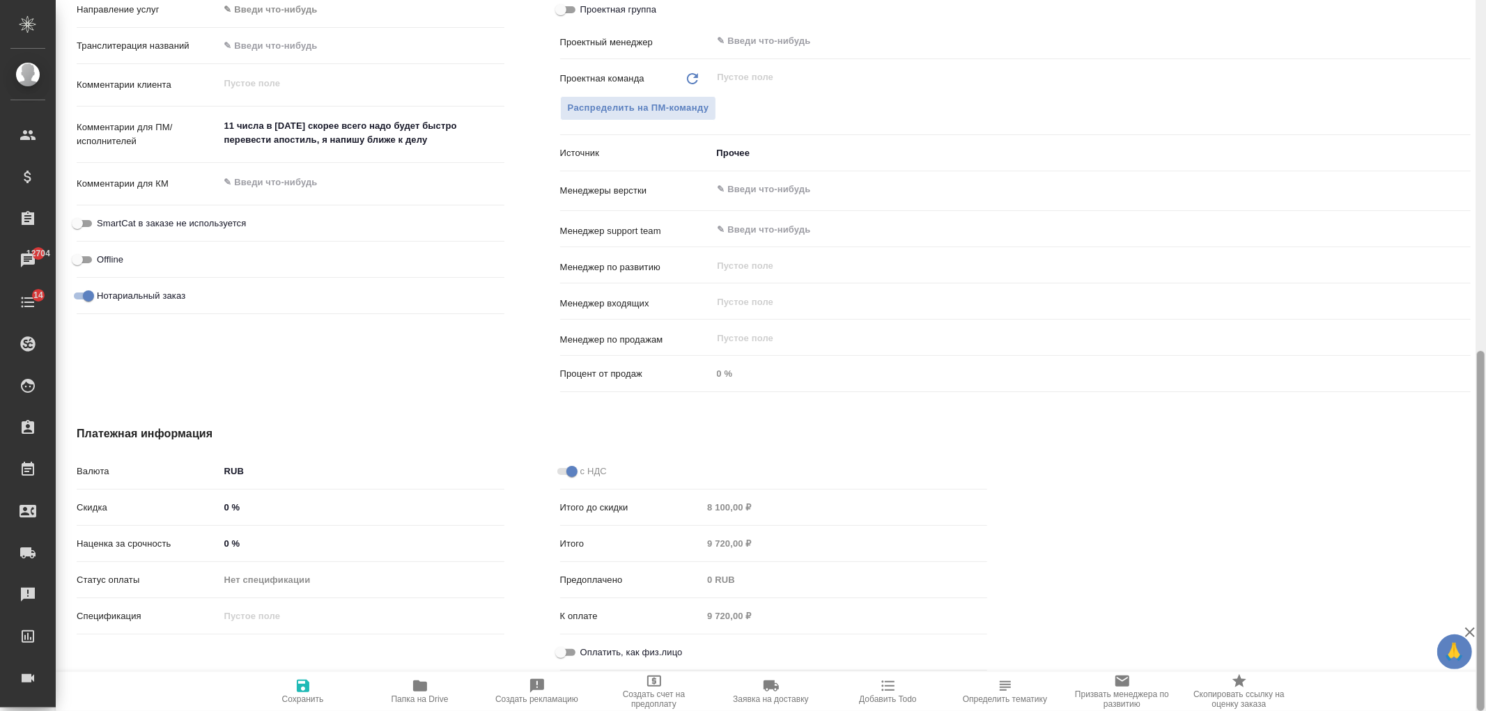
drag, startPoint x: 1486, startPoint y: 210, endPoint x: 1486, endPoint y: 269, distance: 58.5
click at [1486, 269] on div at bounding box center [1481, 355] width 10 height 711
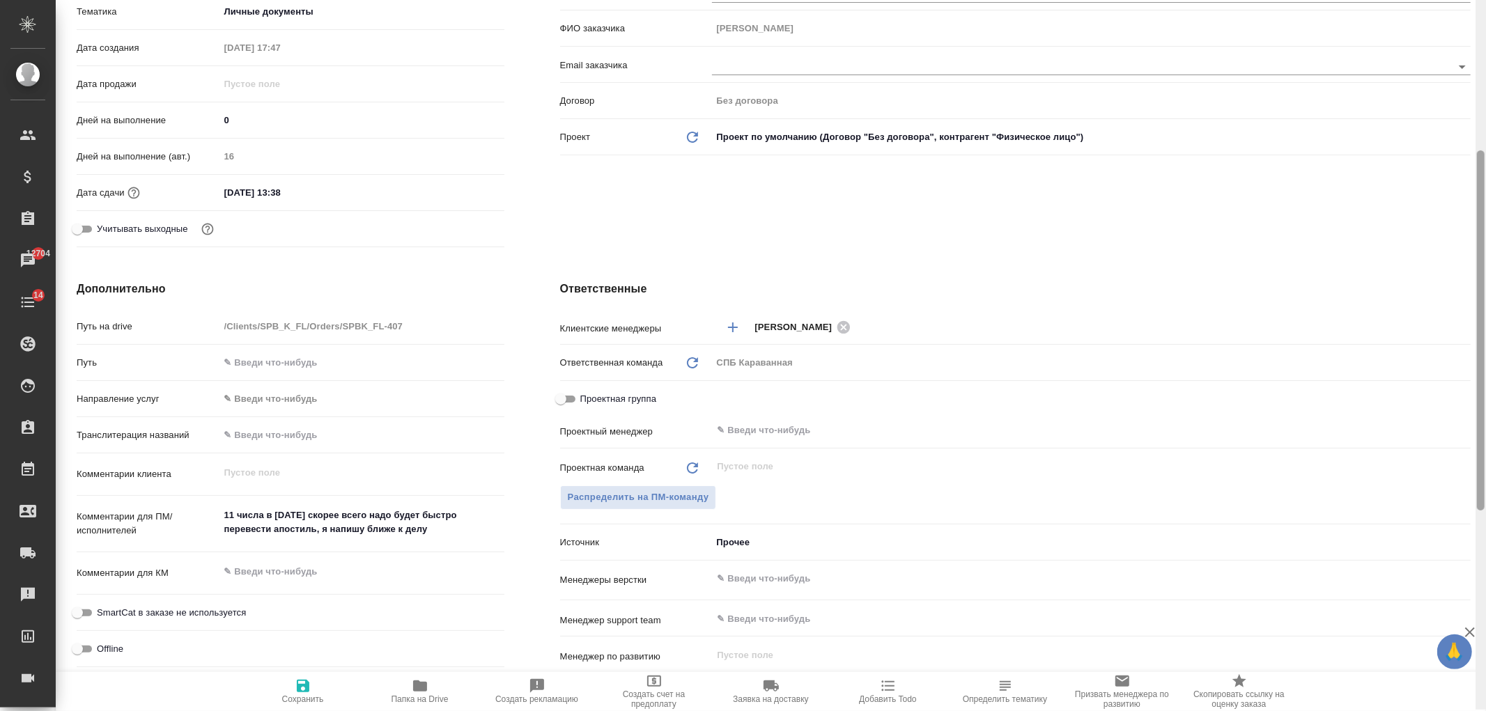
scroll to position [300, 0]
drag, startPoint x: 1480, startPoint y: 369, endPoint x: 1486, endPoint y: 171, distance: 198.7
click at [1486, 171] on div at bounding box center [1481, 355] width 10 height 711
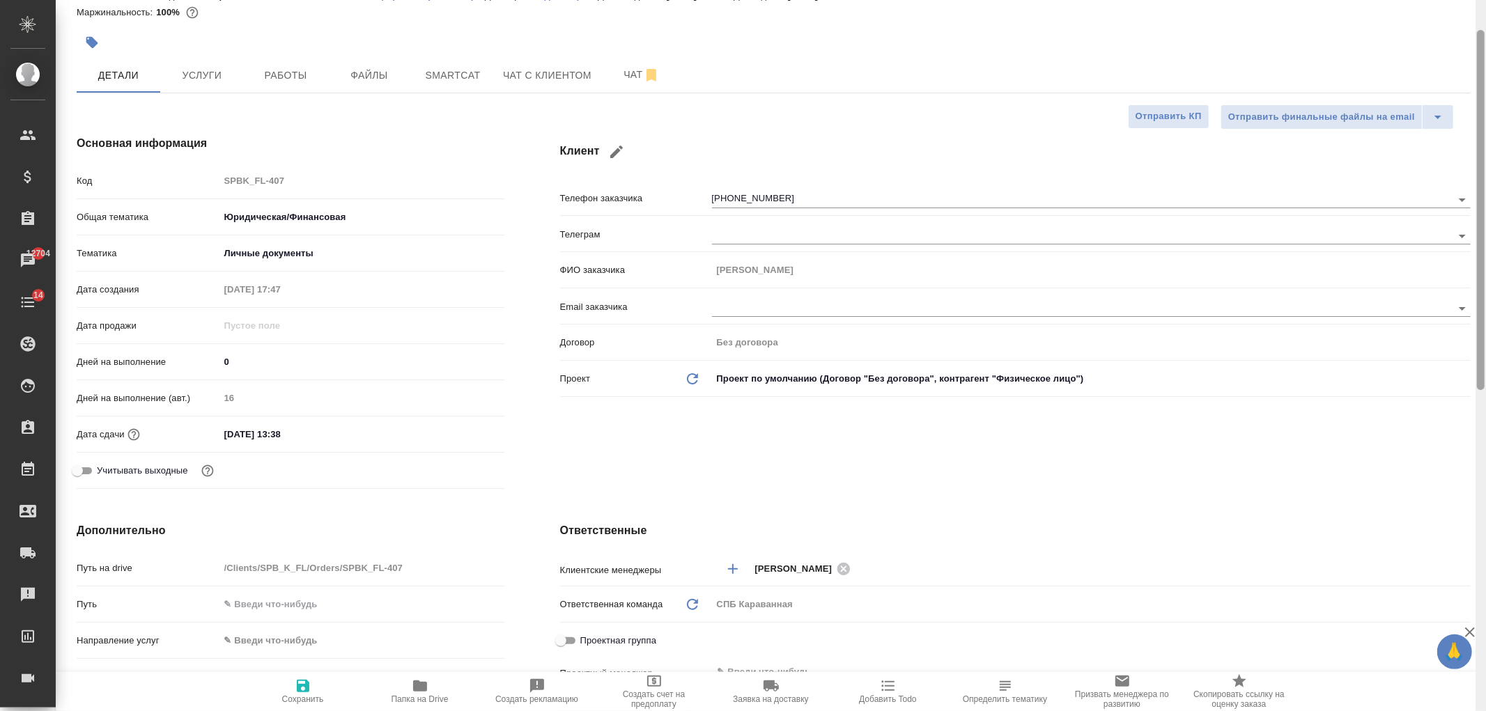
scroll to position [19, 0]
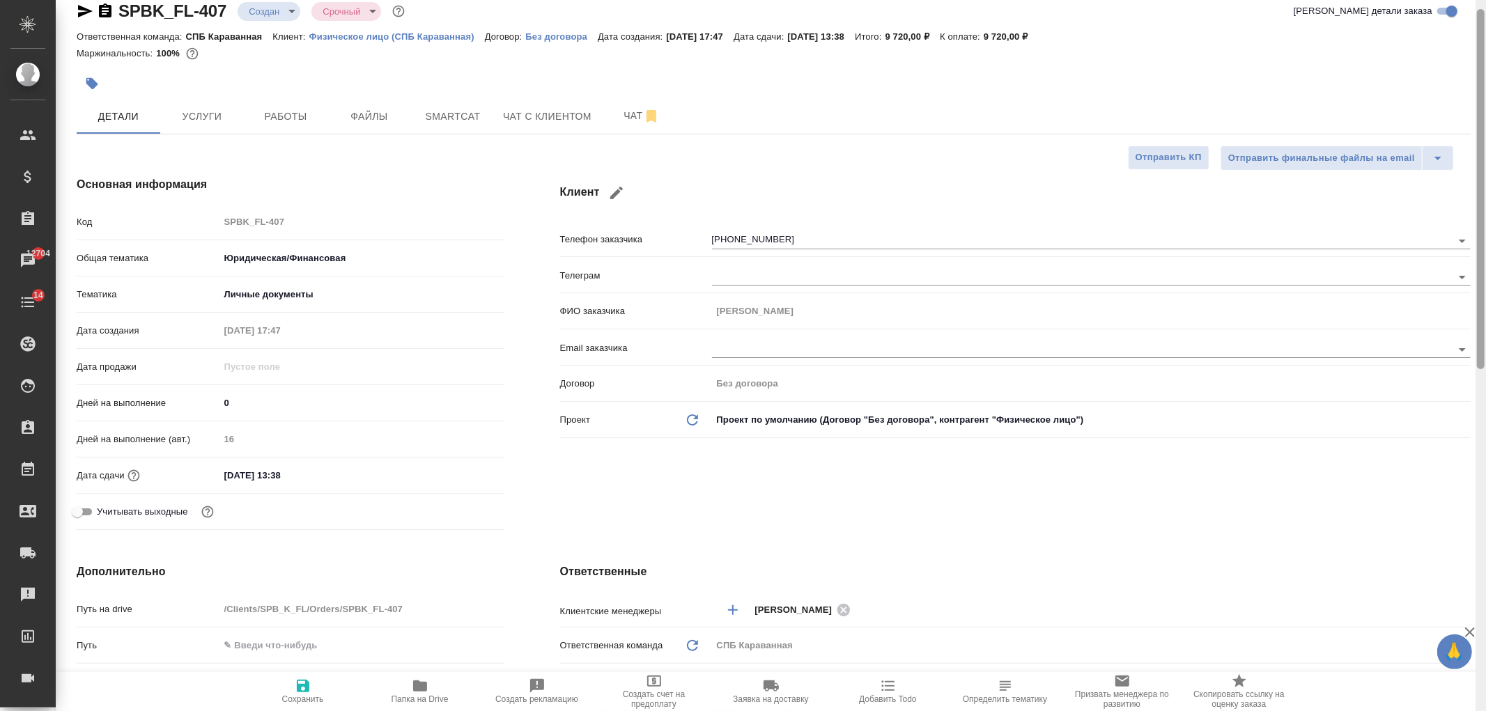
drag, startPoint x: 1479, startPoint y: 314, endPoint x: 868, endPoint y: 153, distance: 632.4
click at [1454, 133] on div "SPBK_FL-407 Создан new Срочный urgent Кратко детали заказа Ответственная команд…" at bounding box center [771, 355] width 1431 height 711
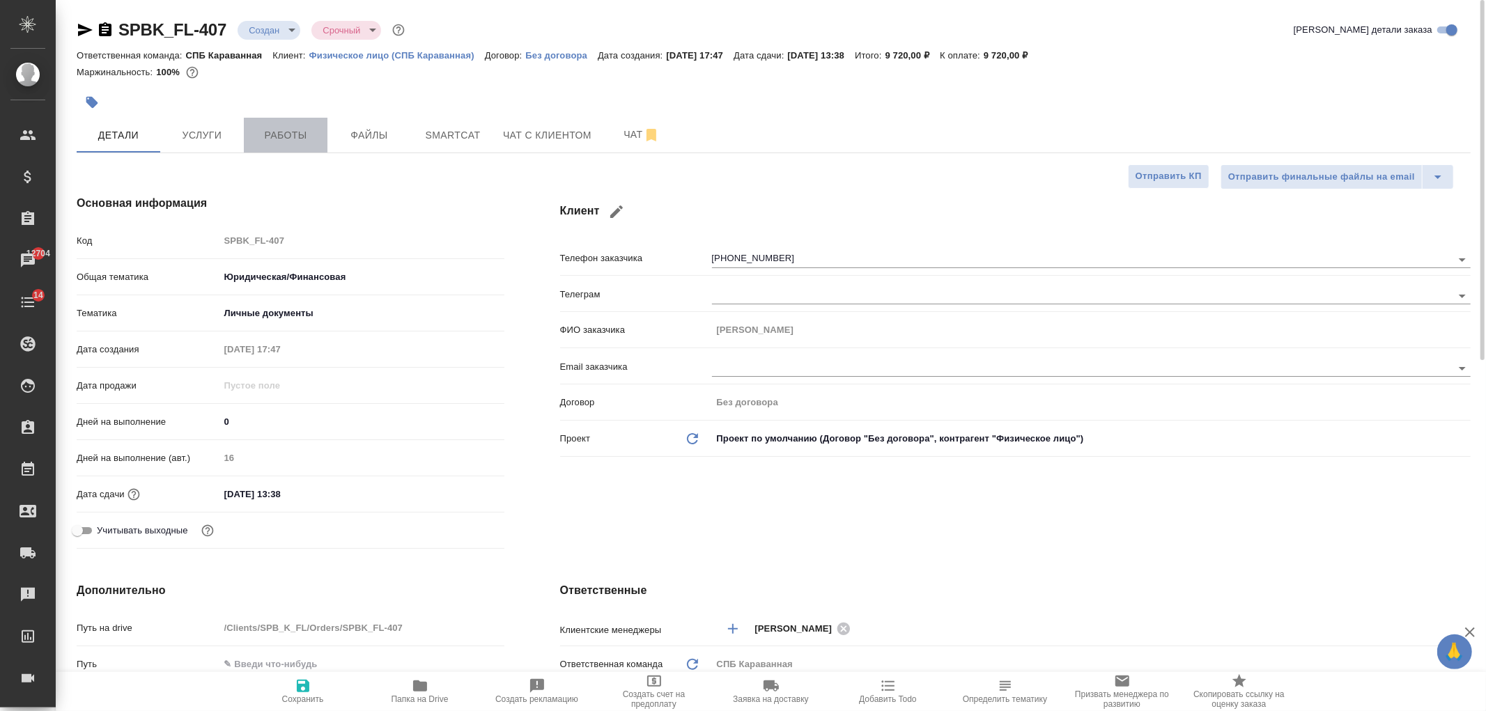
click at [270, 128] on span "Работы" at bounding box center [285, 135] width 67 height 17
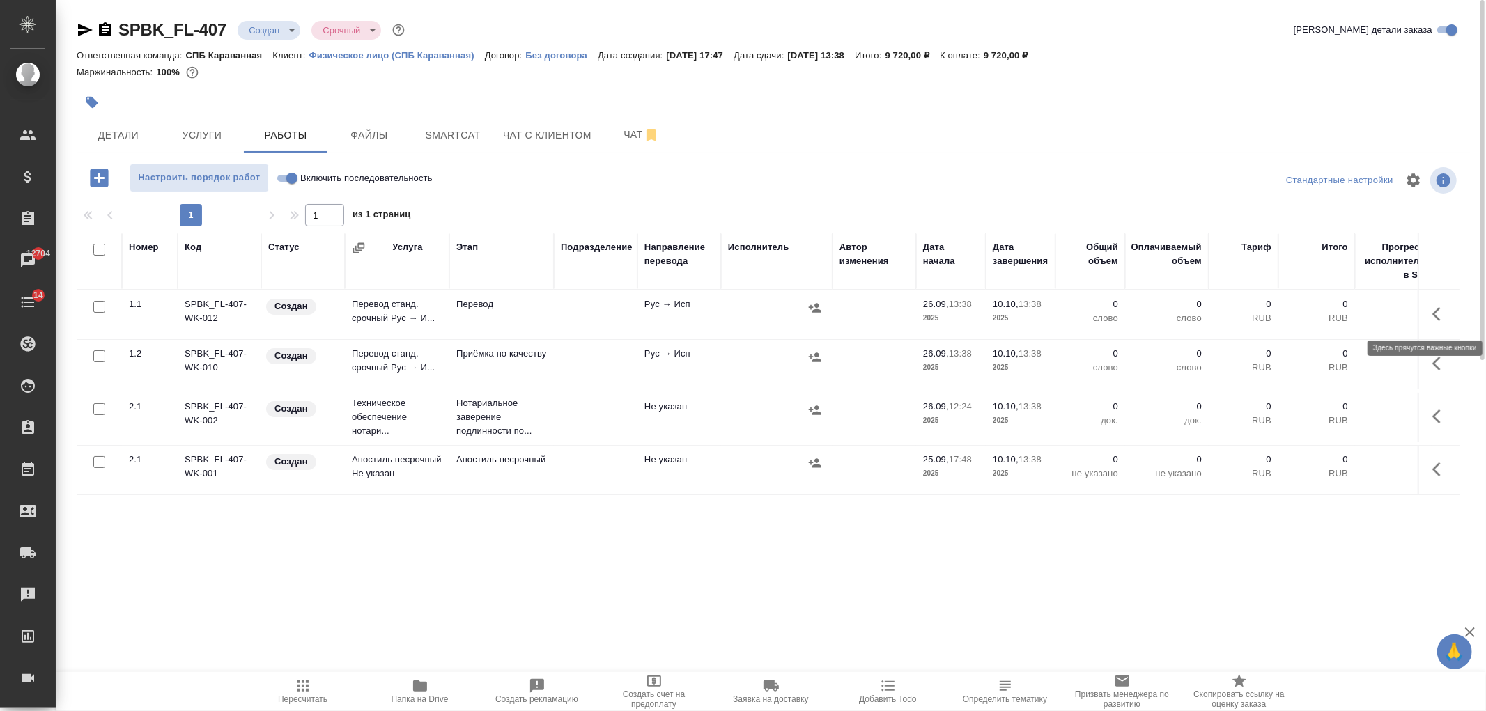
click at [1444, 316] on icon "button" at bounding box center [1441, 314] width 17 height 17
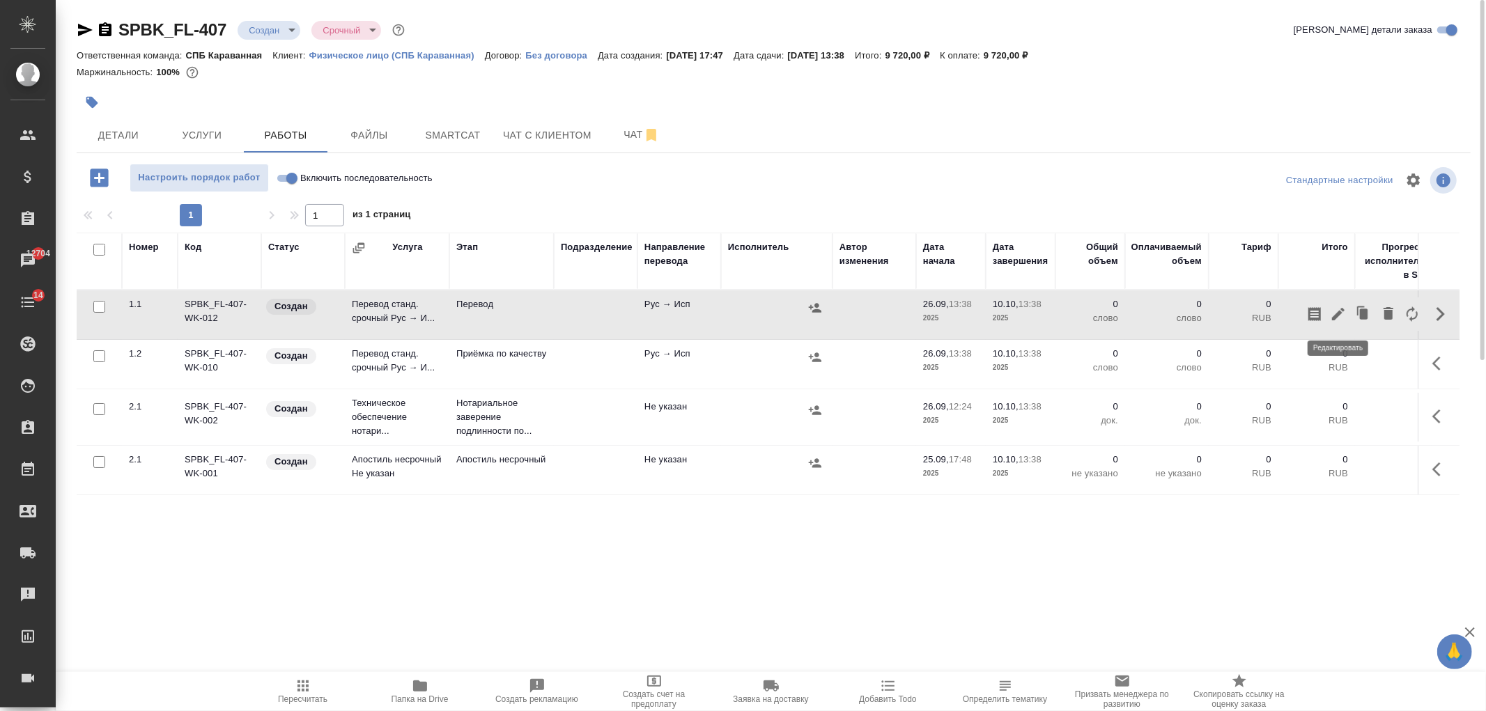
click at [1338, 318] on icon "button" at bounding box center [1338, 314] width 17 height 17
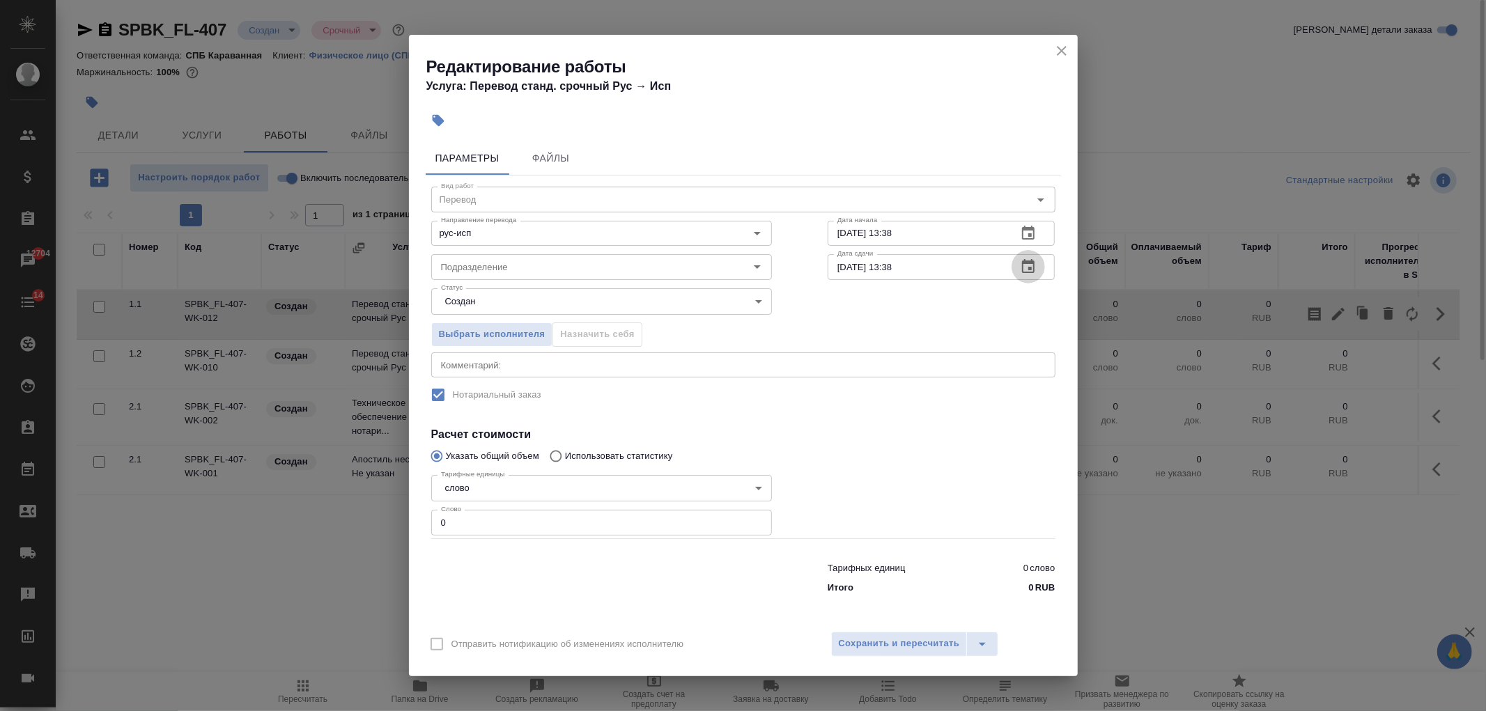
click at [1027, 265] on icon "button" at bounding box center [1028, 267] width 17 height 17
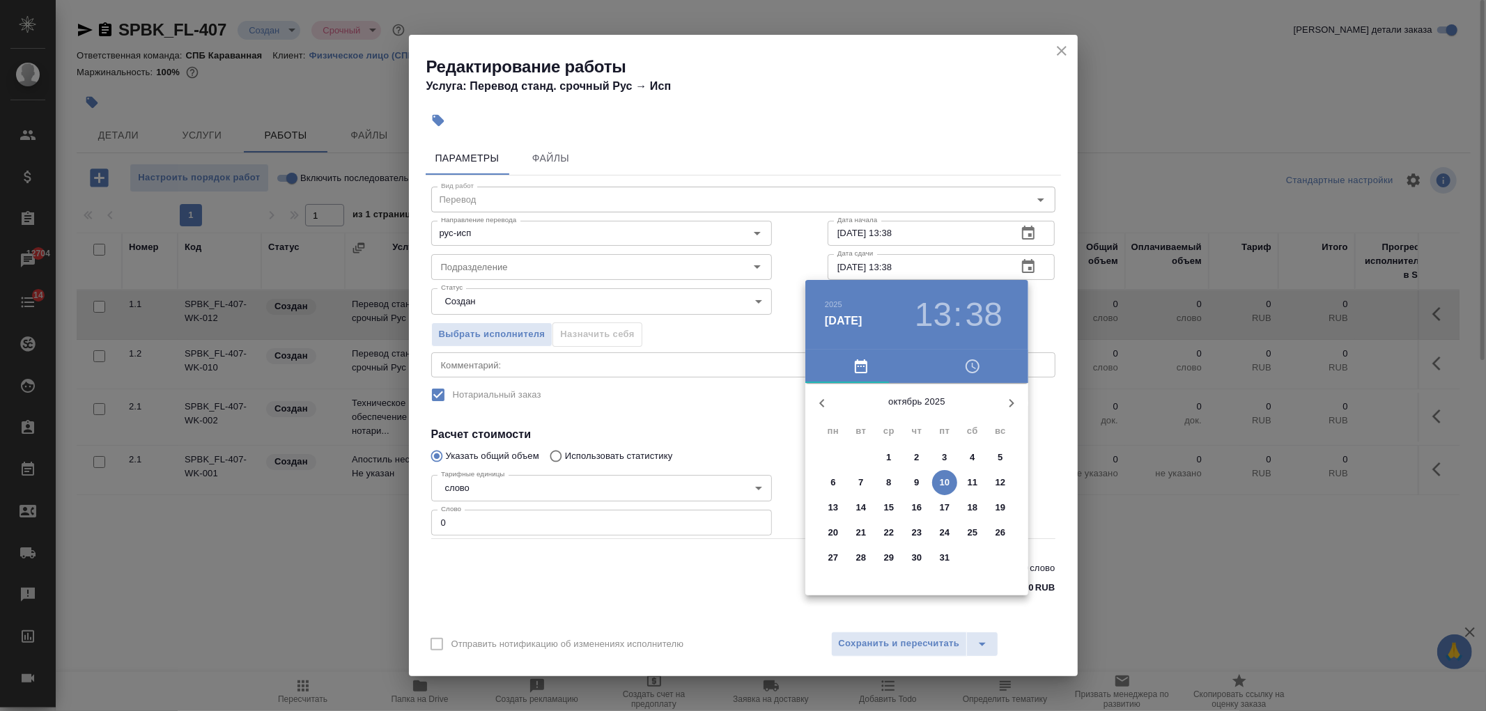
click at [819, 406] on icon "button" at bounding box center [822, 403] width 17 height 17
click at [832, 561] on p "29" at bounding box center [834, 558] width 10 height 14
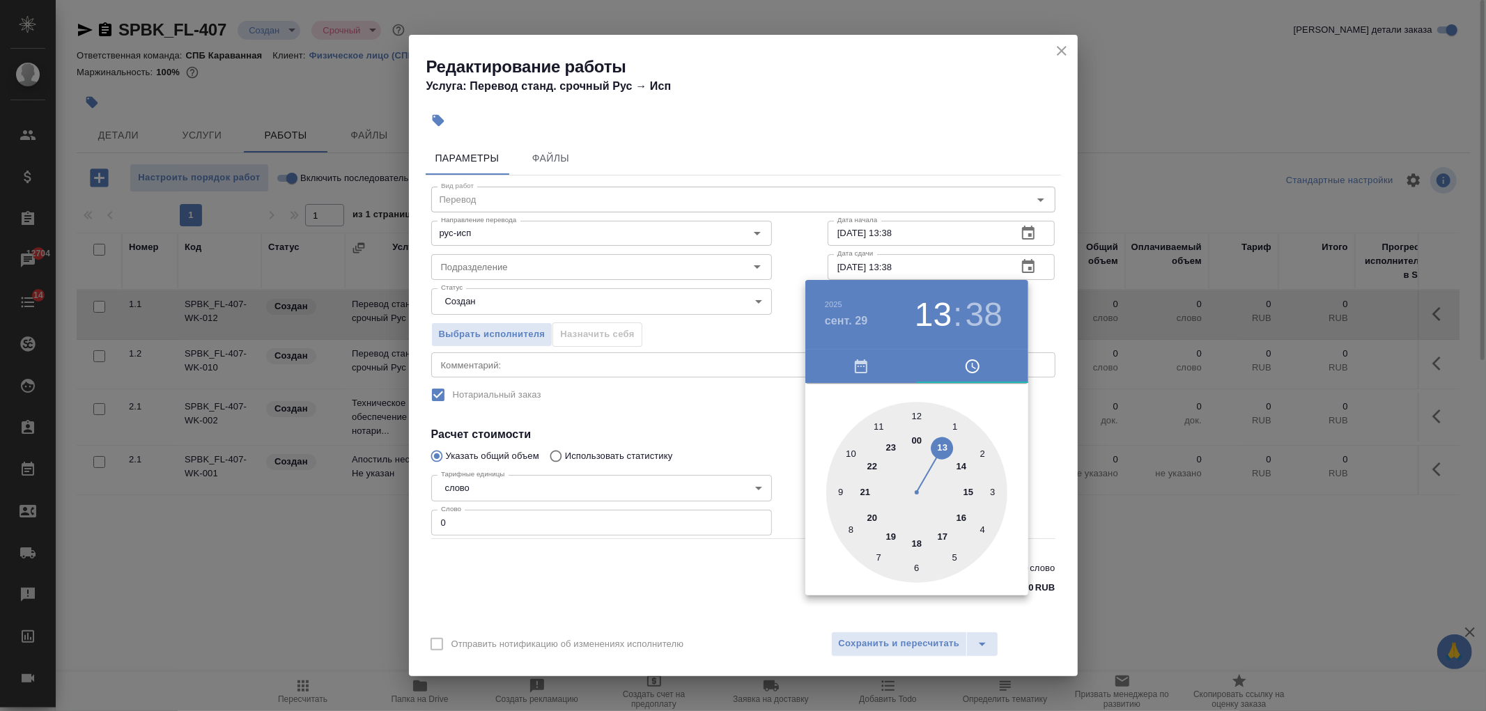
click at [755, 573] on div at bounding box center [743, 355] width 1486 height 711
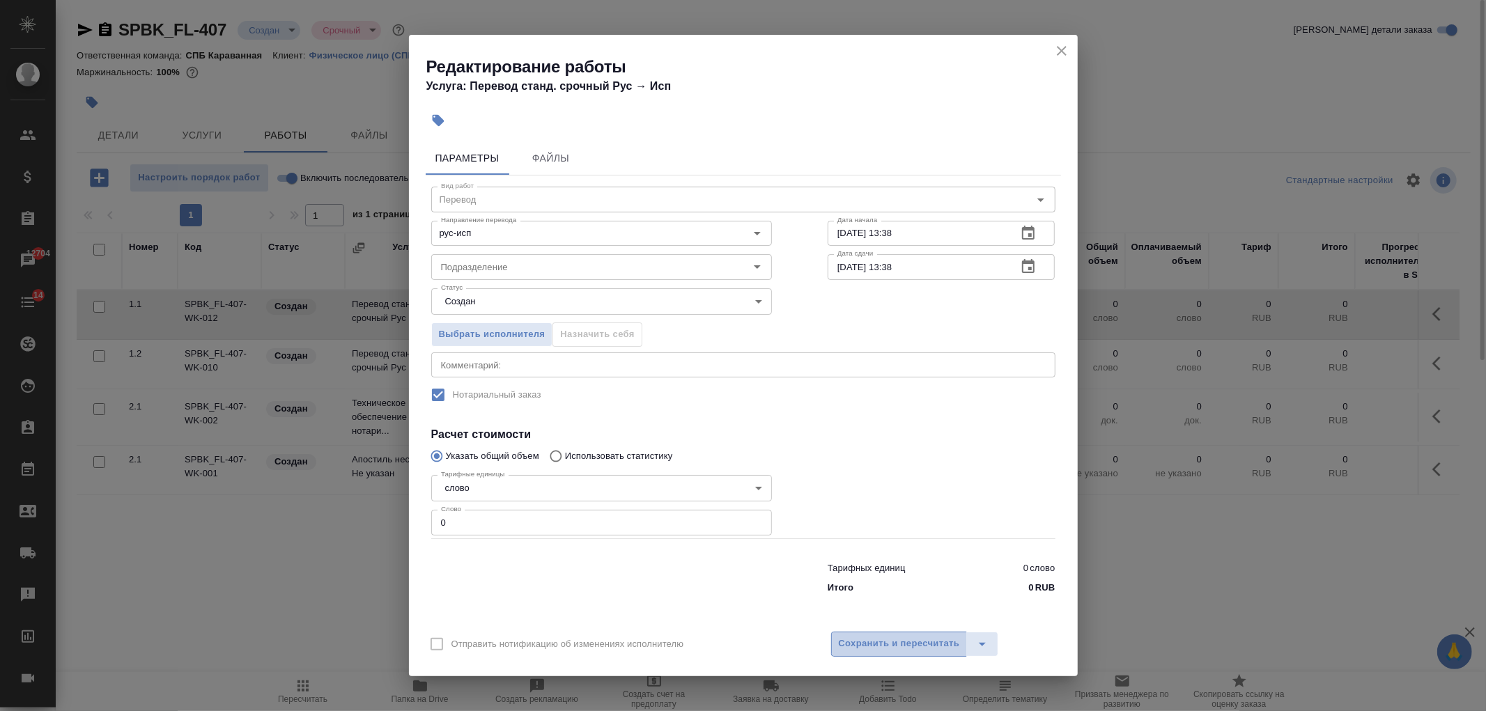
click at [868, 638] on span "Сохранить и пересчитать" at bounding box center [899, 644] width 121 height 16
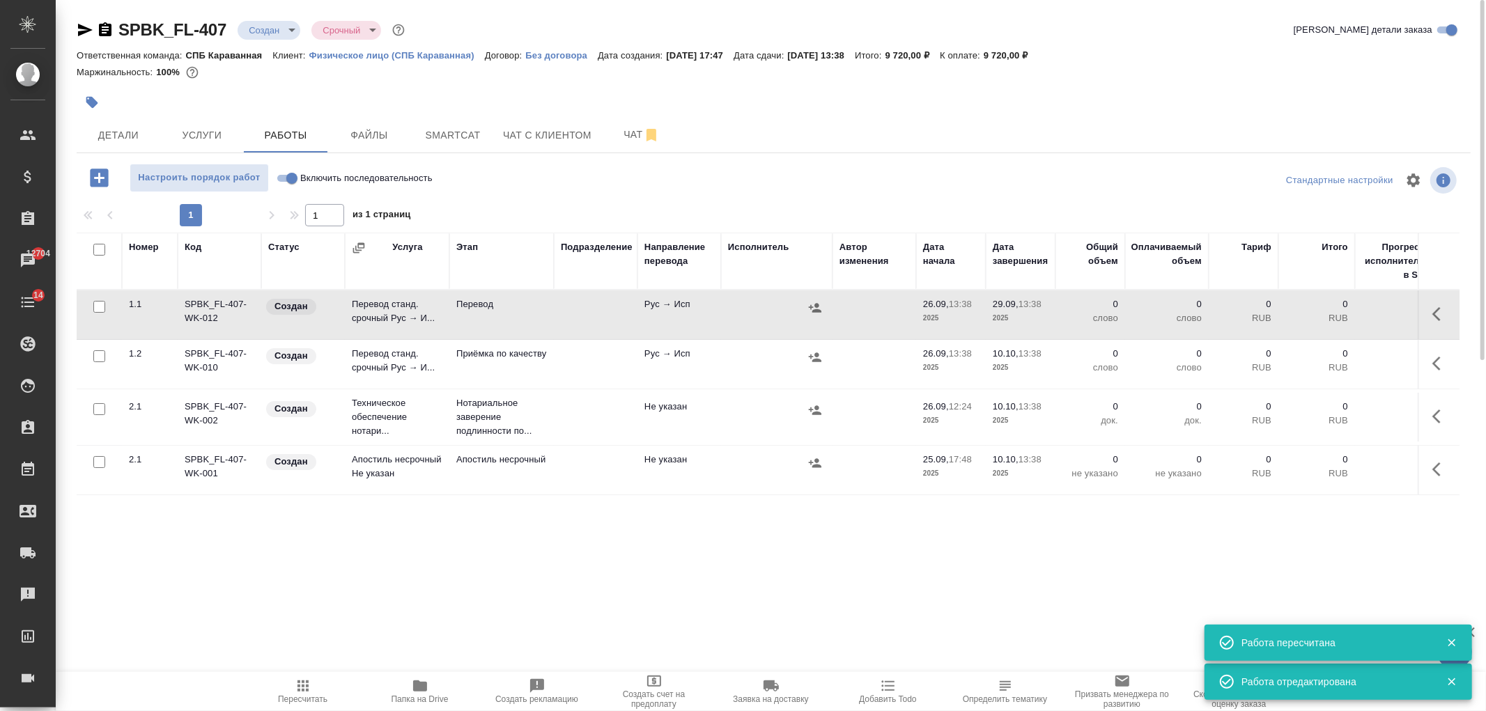
click at [1440, 360] on icon "button" at bounding box center [1441, 363] width 17 height 17
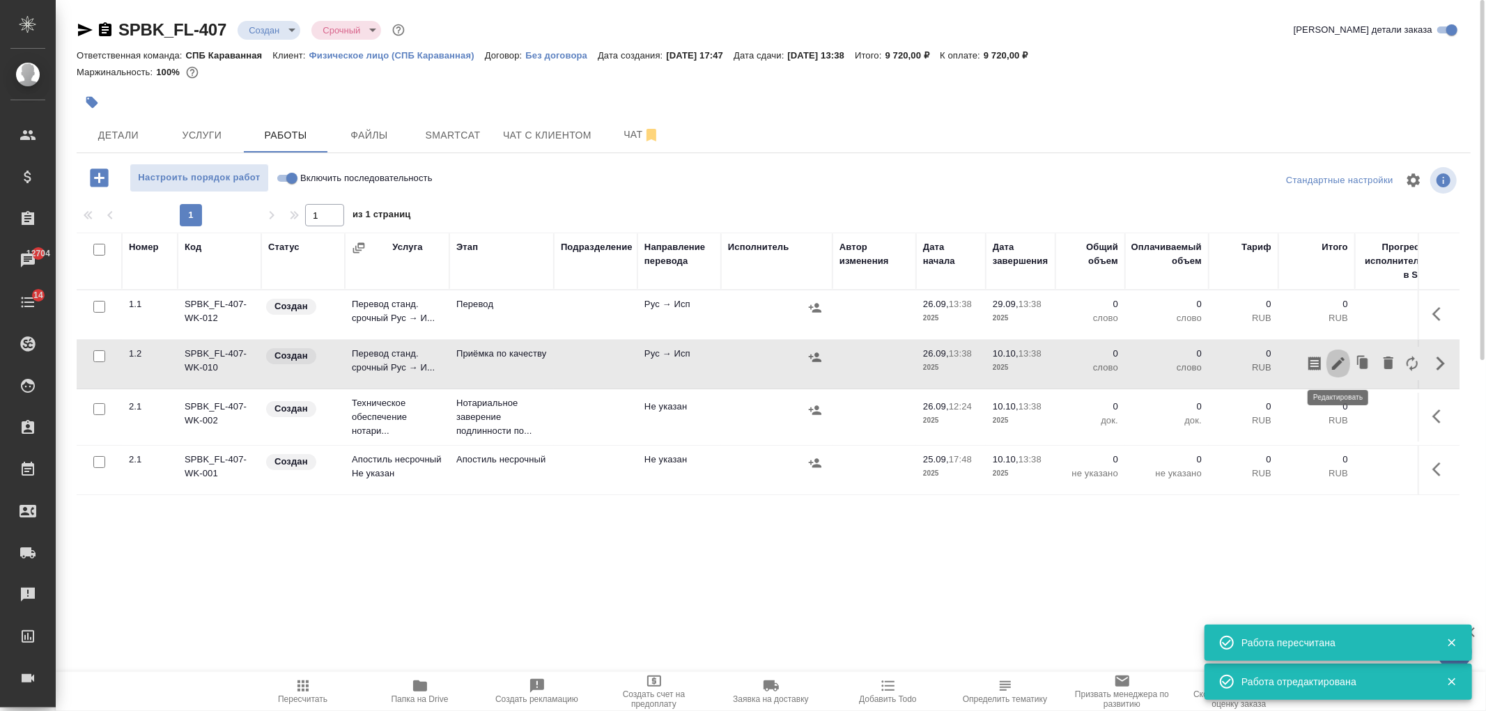
click at [1340, 372] on button "button" at bounding box center [1339, 363] width 24 height 33
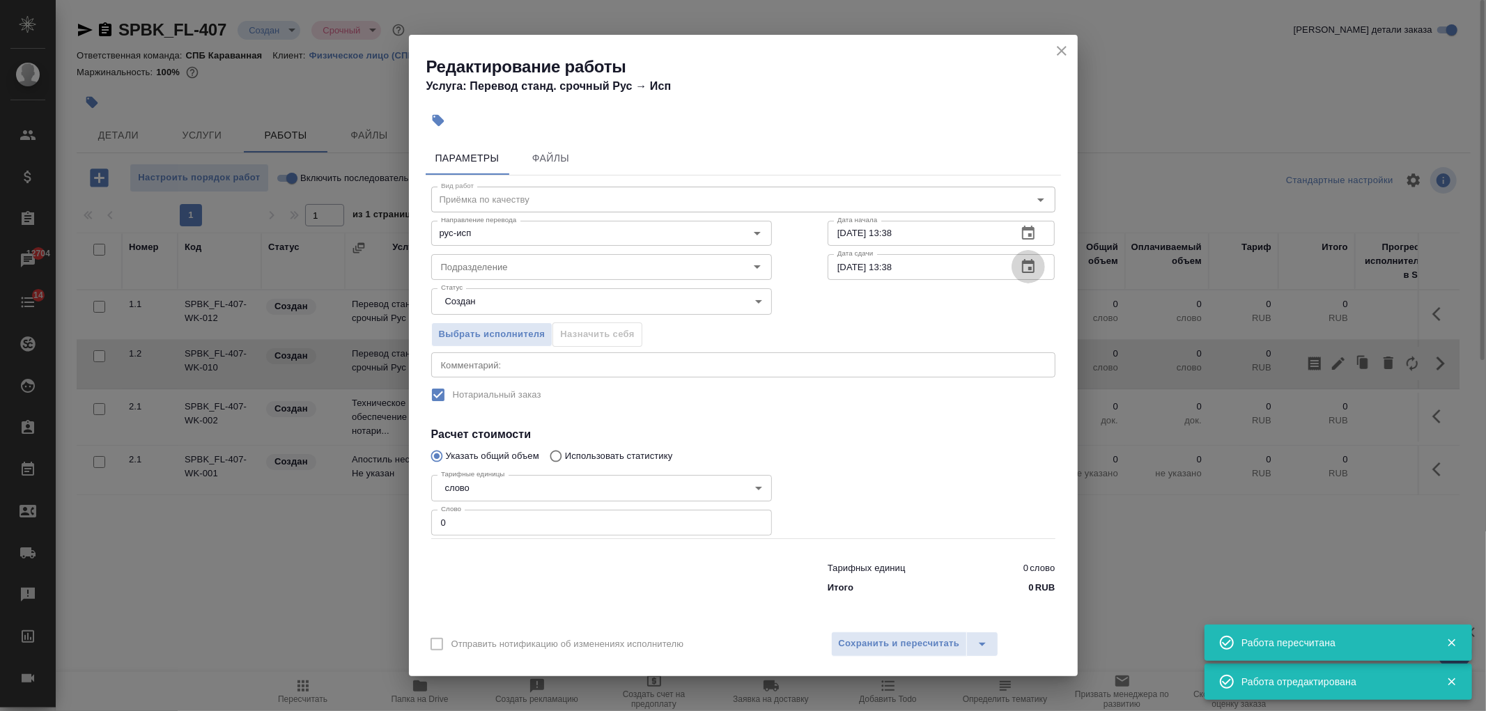
click at [1032, 270] on icon "button" at bounding box center [1028, 267] width 17 height 17
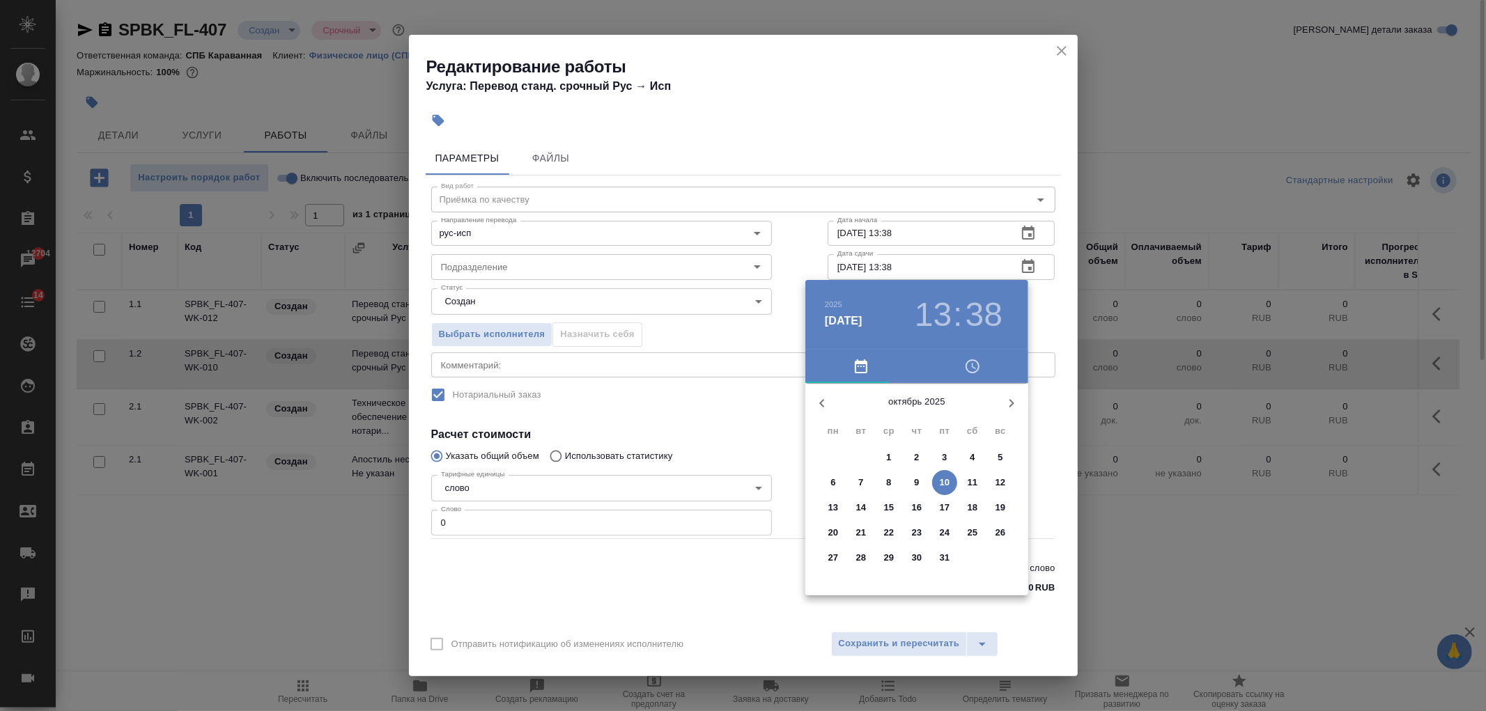
click at [831, 408] on button "button" at bounding box center [822, 403] width 33 height 33
click at [838, 559] on p "29" at bounding box center [834, 558] width 10 height 14
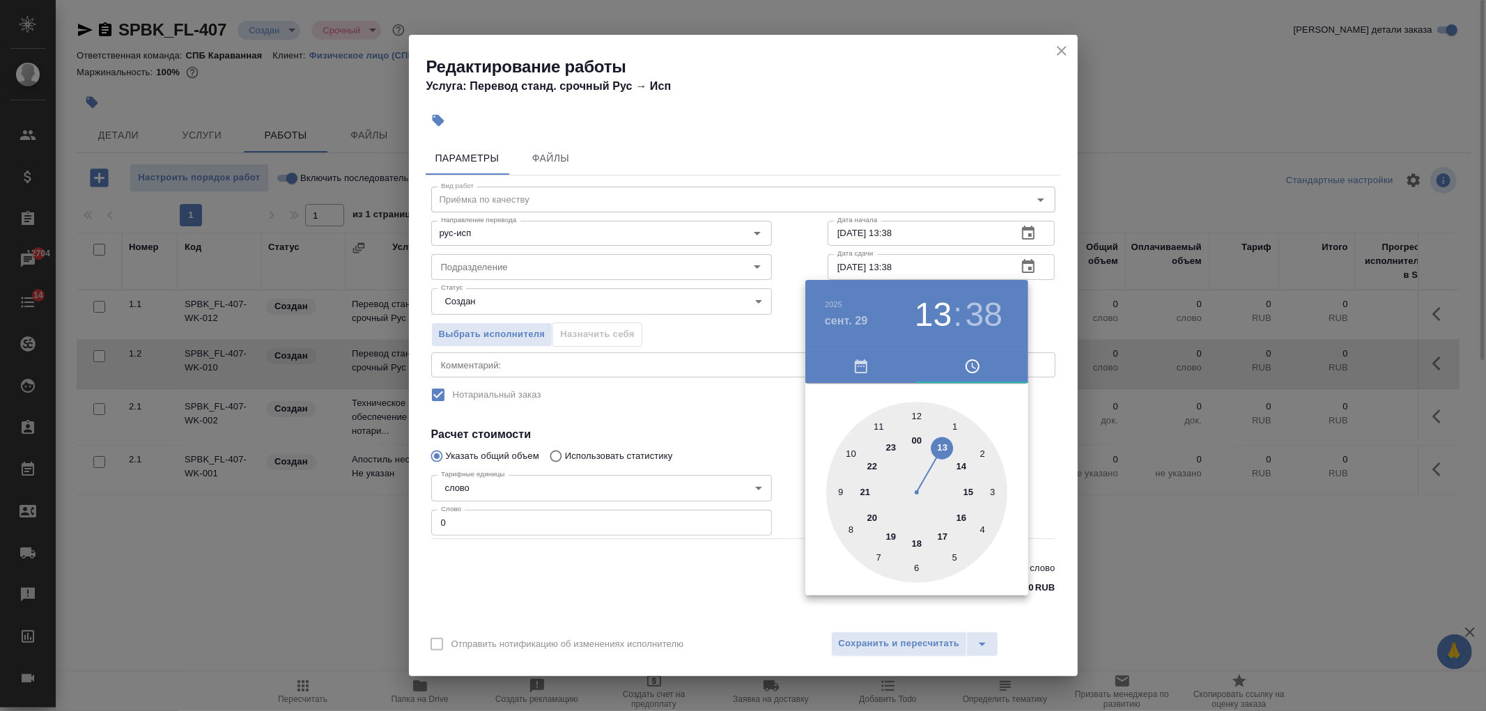
click at [964, 461] on div at bounding box center [916, 492] width 181 height 181
click at [750, 560] on div at bounding box center [743, 355] width 1486 height 711
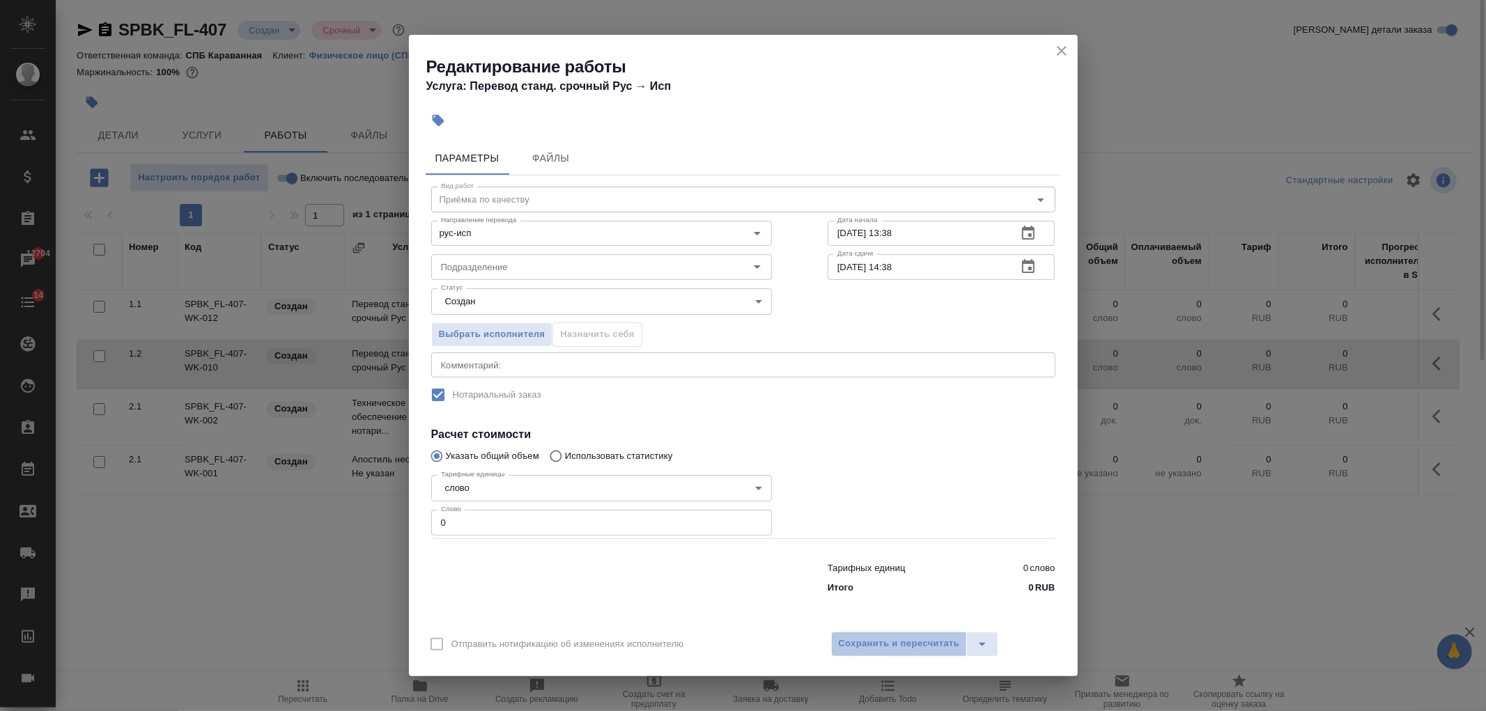
click at [881, 640] on span "Сохранить и пересчитать" at bounding box center [899, 644] width 121 height 16
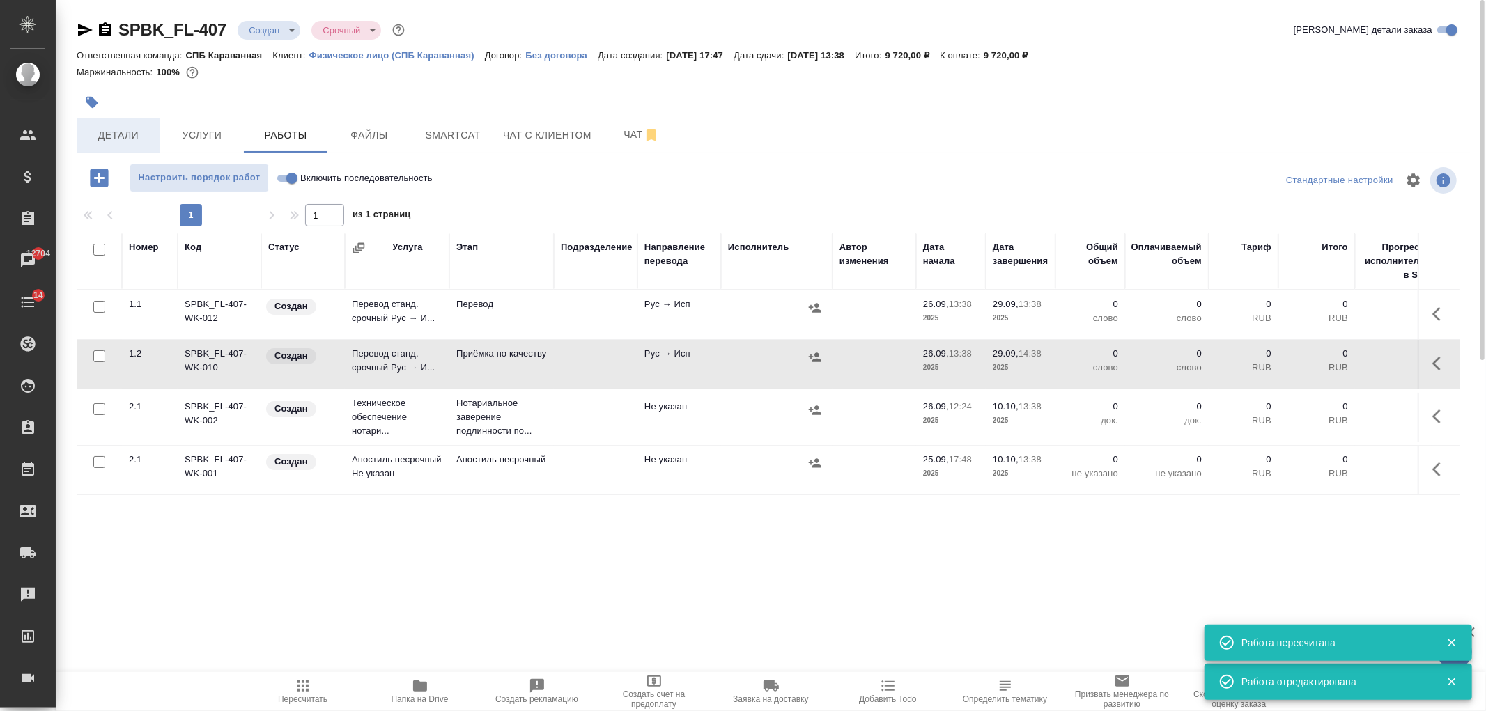
click at [139, 133] on span "Детали" at bounding box center [118, 135] width 67 height 17
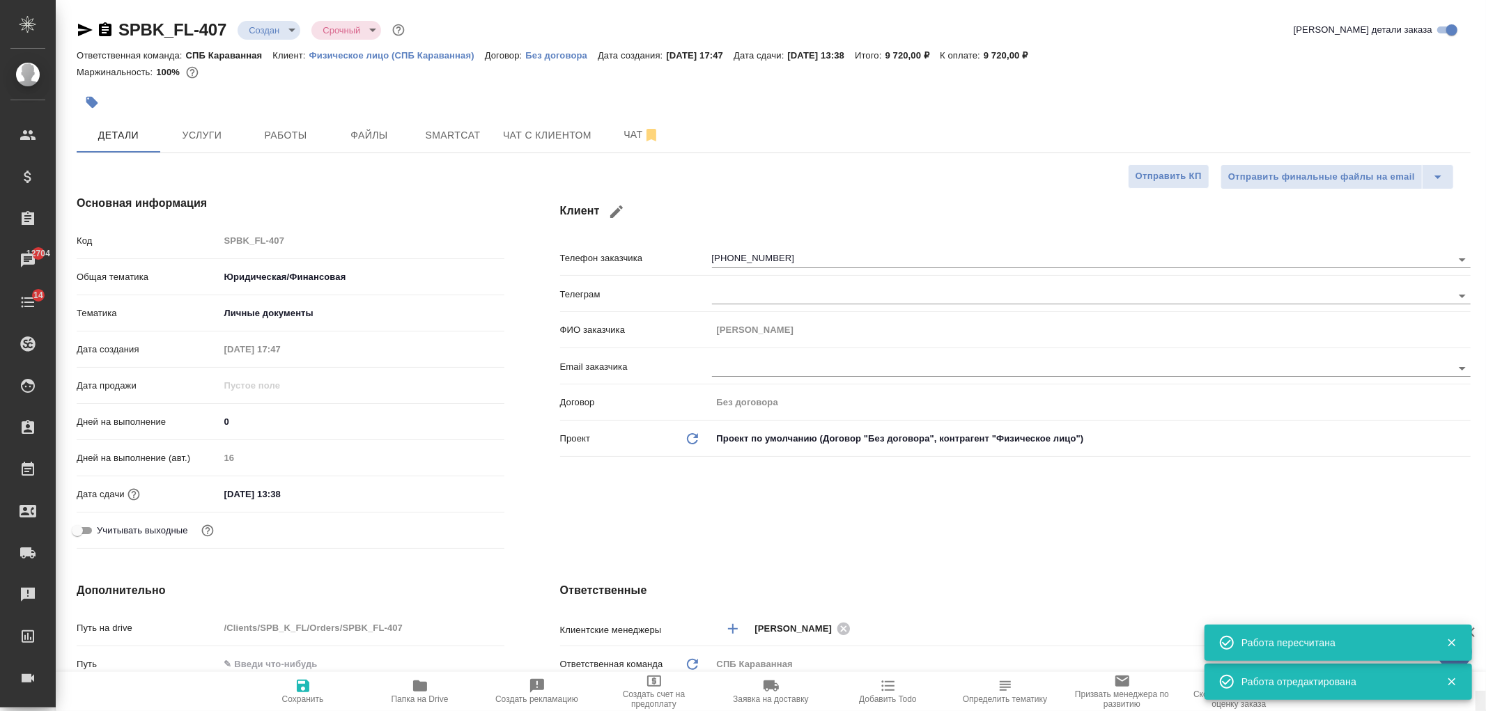
scroll to position [691, 0]
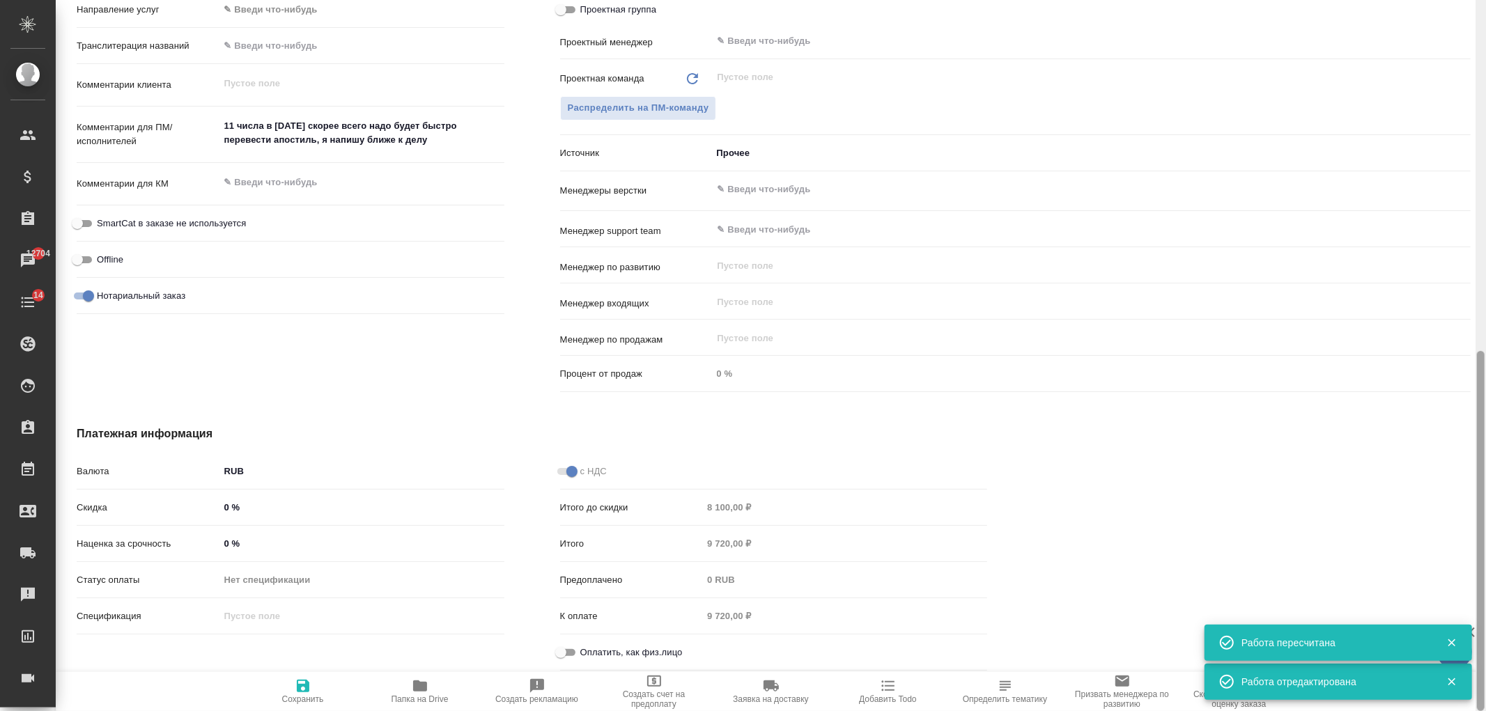
drag, startPoint x: 1486, startPoint y: 176, endPoint x: 1484, endPoint y: 228, distance: 52.3
click at [1484, 228] on div at bounding box center [1481, 355] width 10 height 711
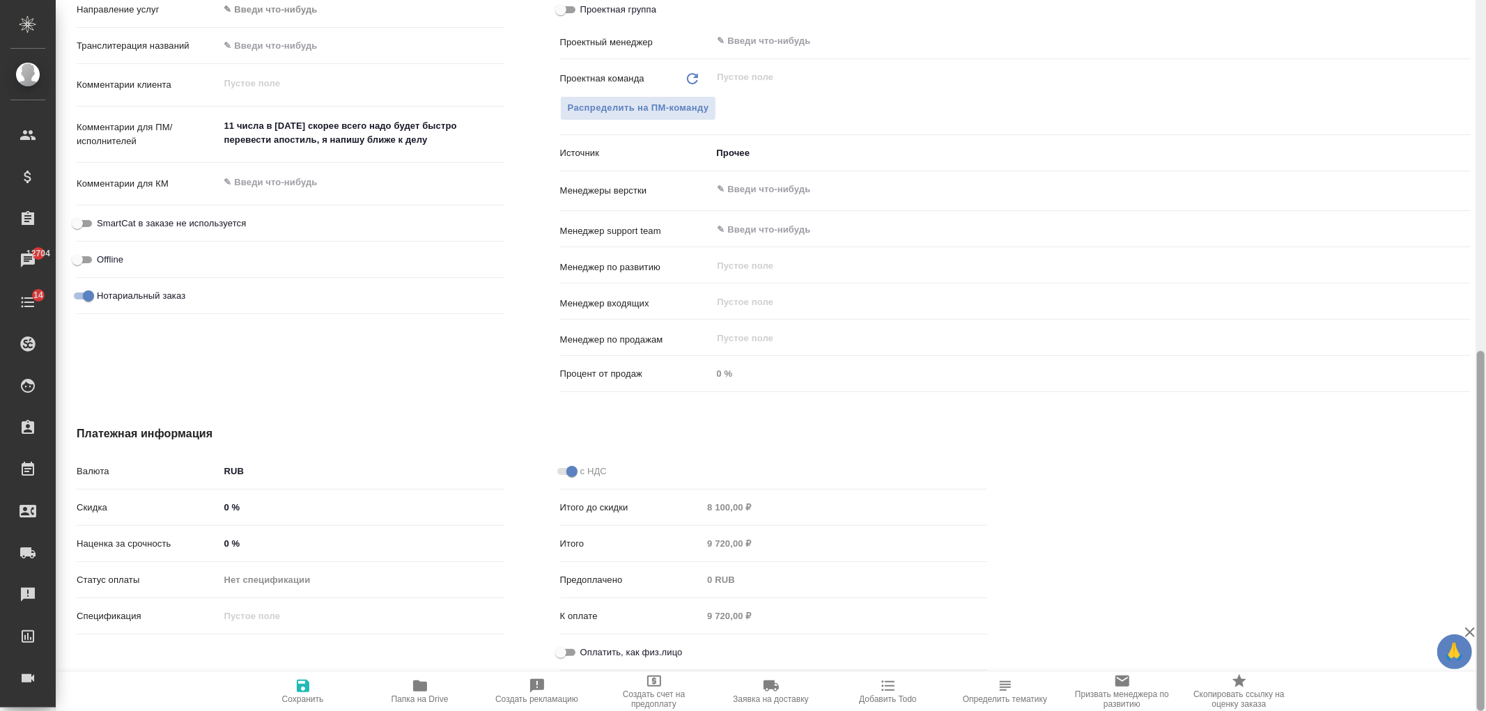
drag, startPoint x: 1483, startPoint y: 427, endPoint x: 1470, endPoint y: 439, distance: 17.3
click at [1470, 439] on div "SPBK_FL-407 Создан new Срочный urgent Кратко детали заказа Ответственная команд…" at bounding box center [771, 355] width 1431 height 711
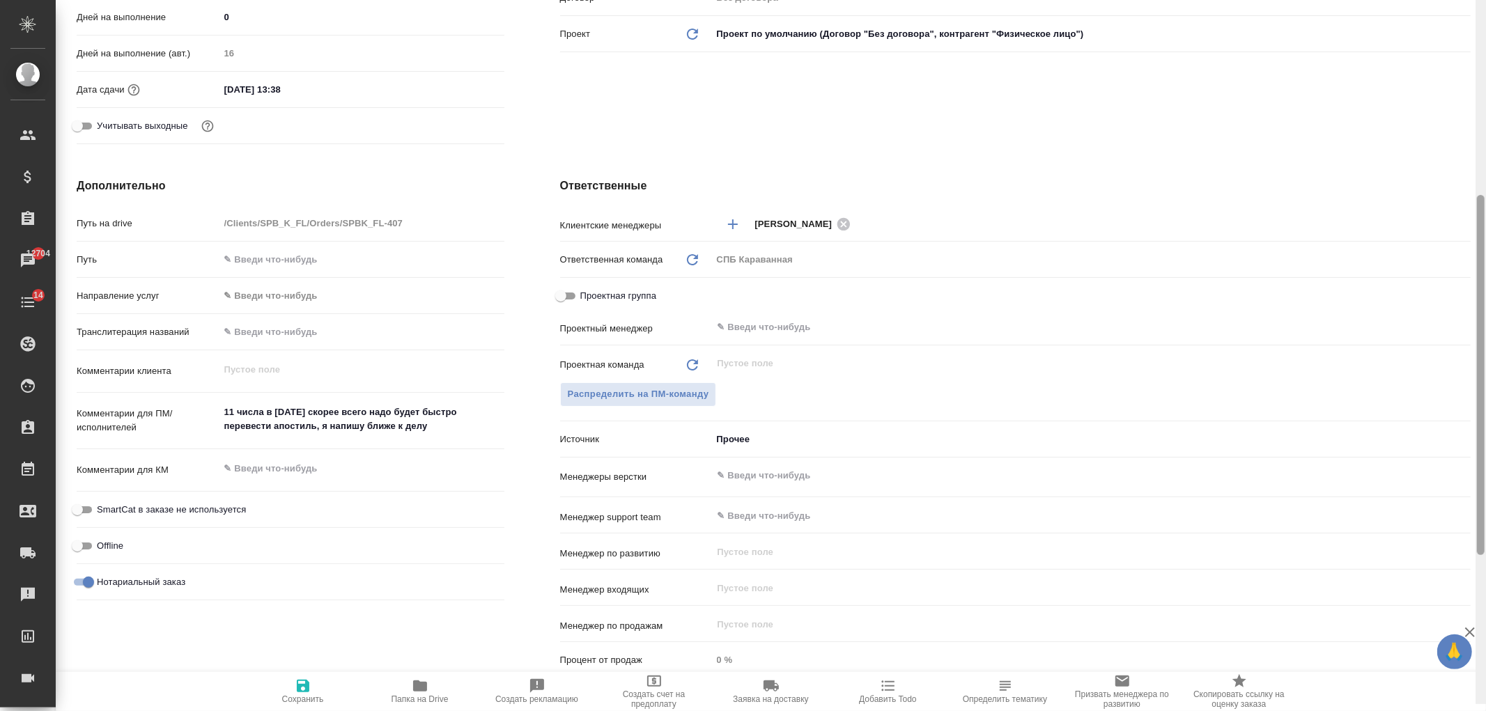
scroll to position [398, 0]
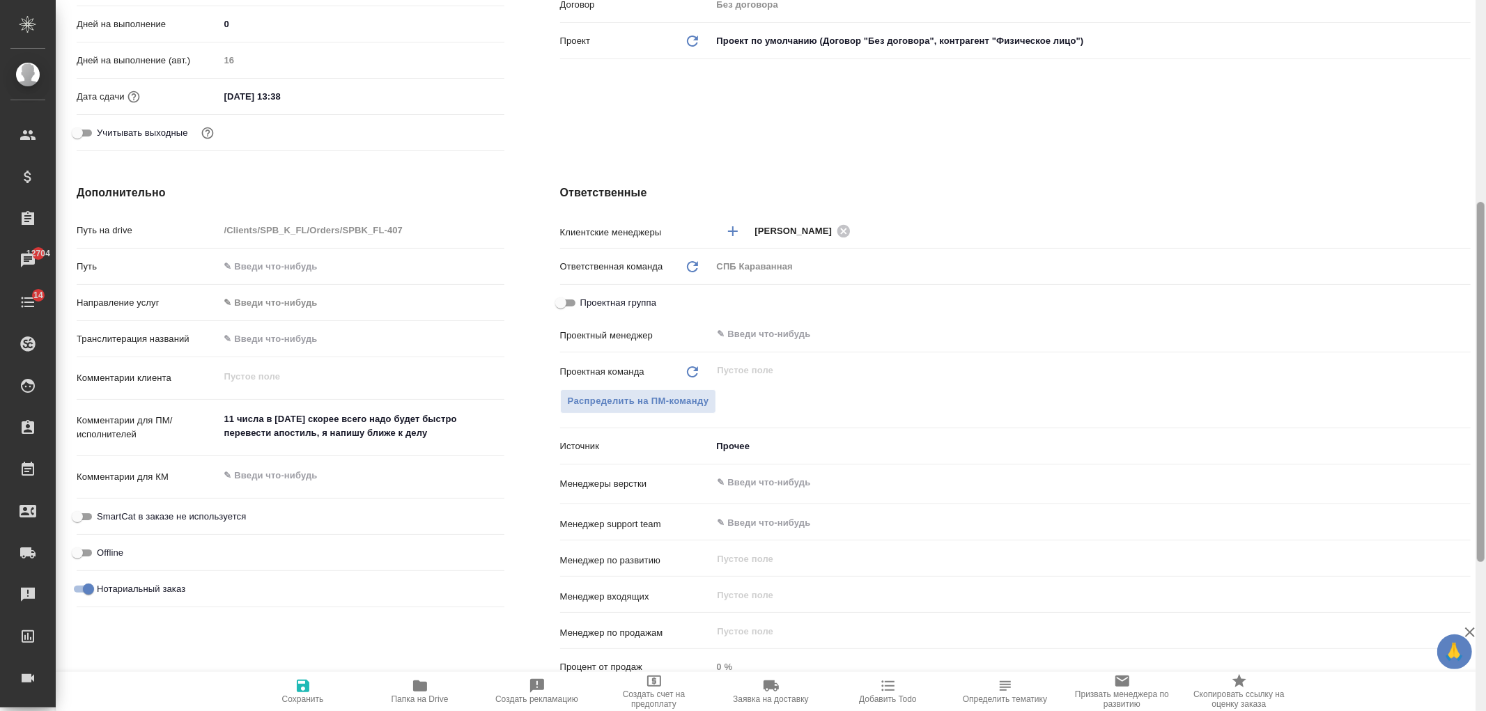
drag, startPoint x: 1483, startPoint y: 447, endPoint x: 1479, endPoint y: 298, distance: 149.2
click at [1479, 298] on div at bounding box center [1481, 382] width 8 height 360
click at [652, 406] on span "Распределить на ПМ-команду" at bounding box center [638, 402] width 141 height 16
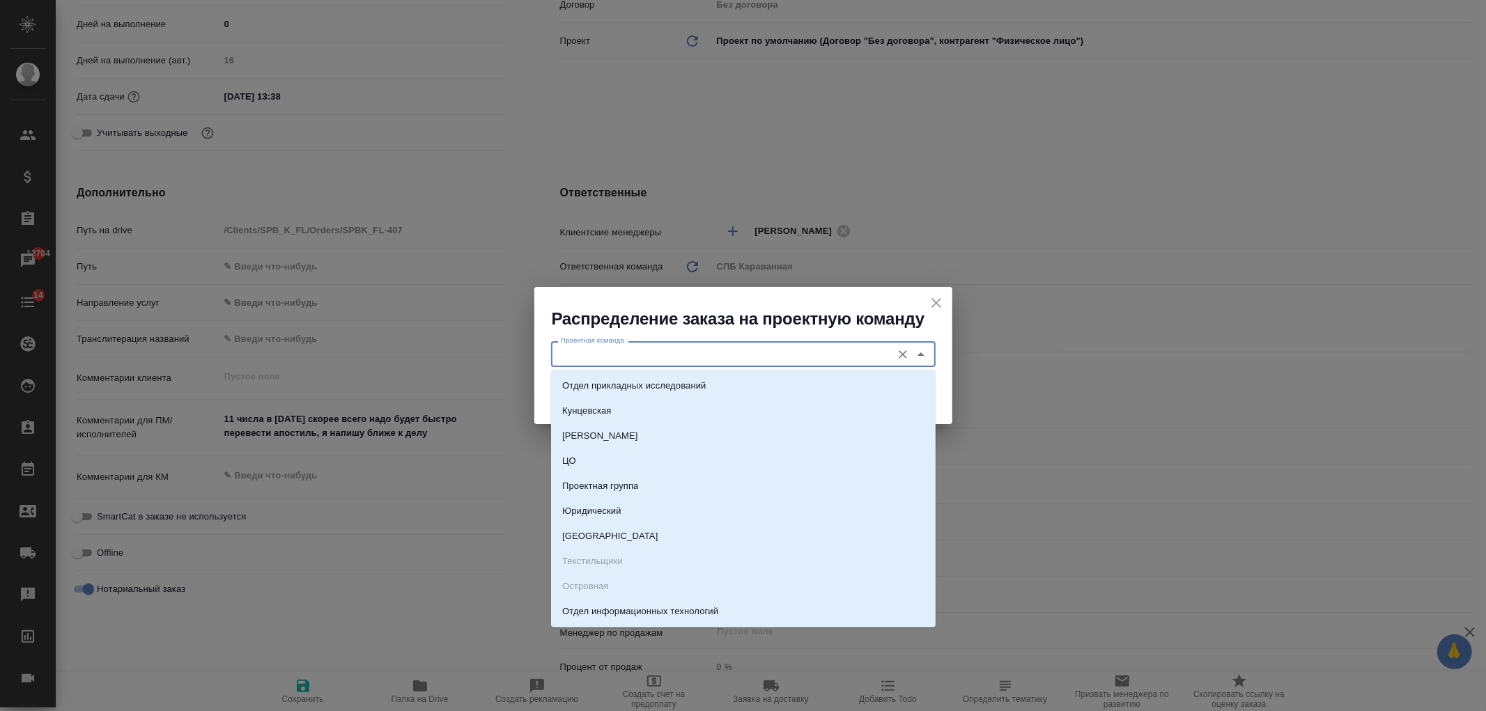
click at [586, 356] on input "Проектная команда" at bounding box center [720, 354] width 330 height 17
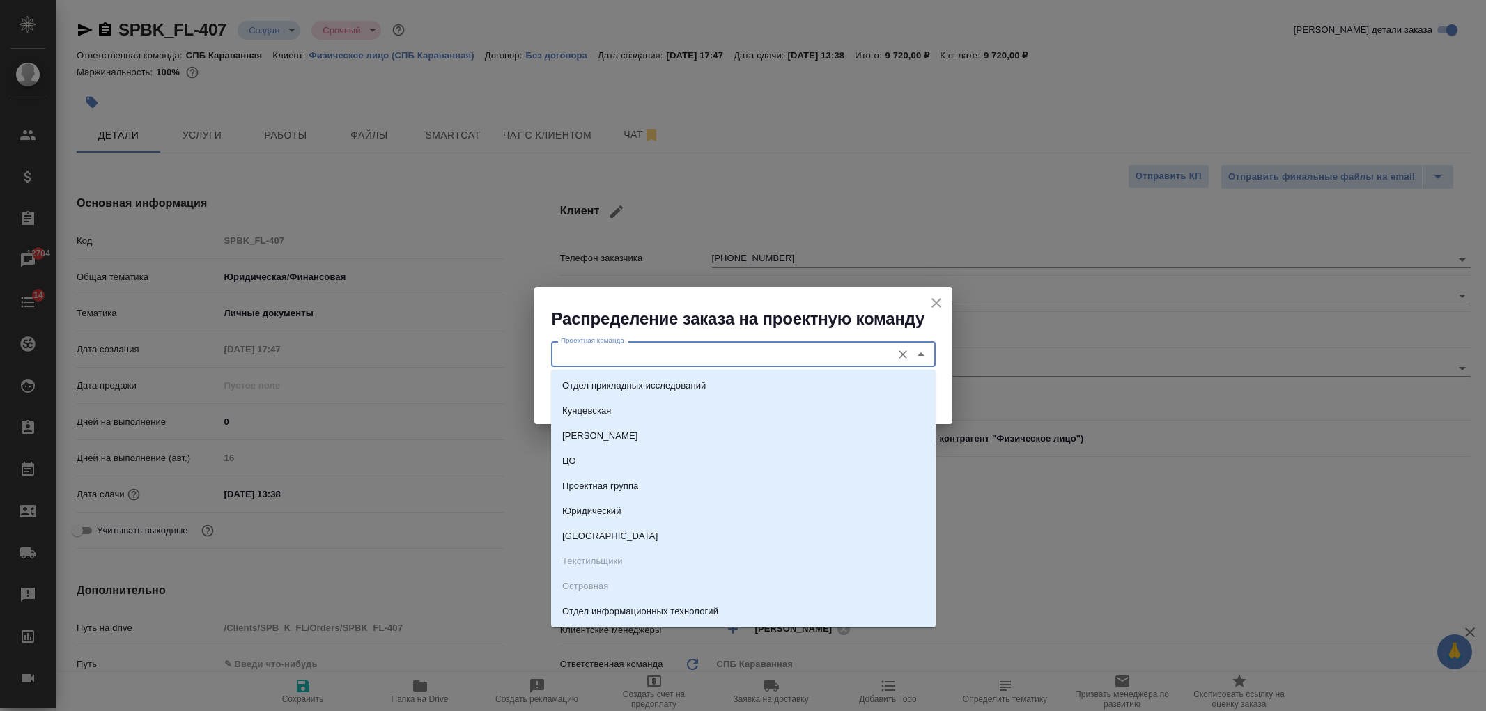
select select "RU"
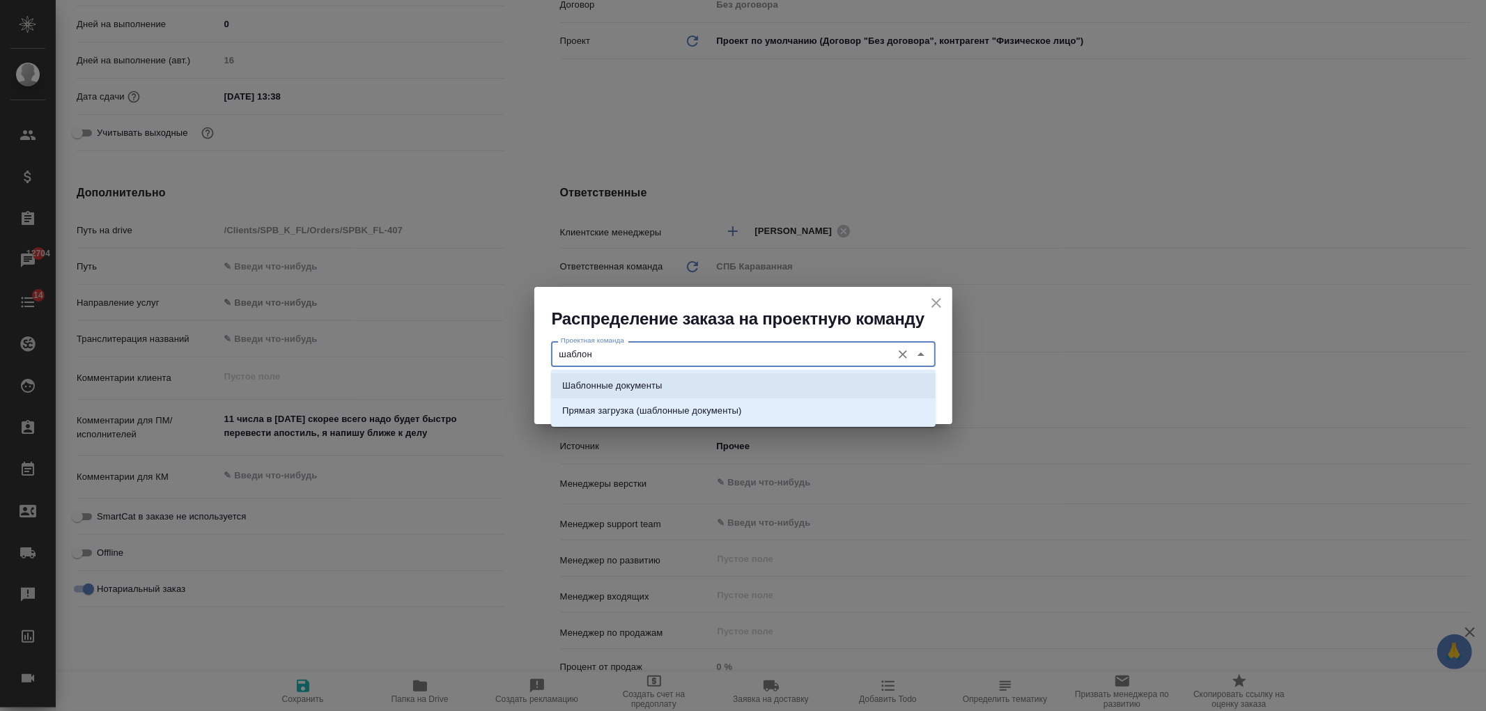
click at [631, 391] on p "Шаблонные документы" at bounding box center [612, 386] width 100 height 14
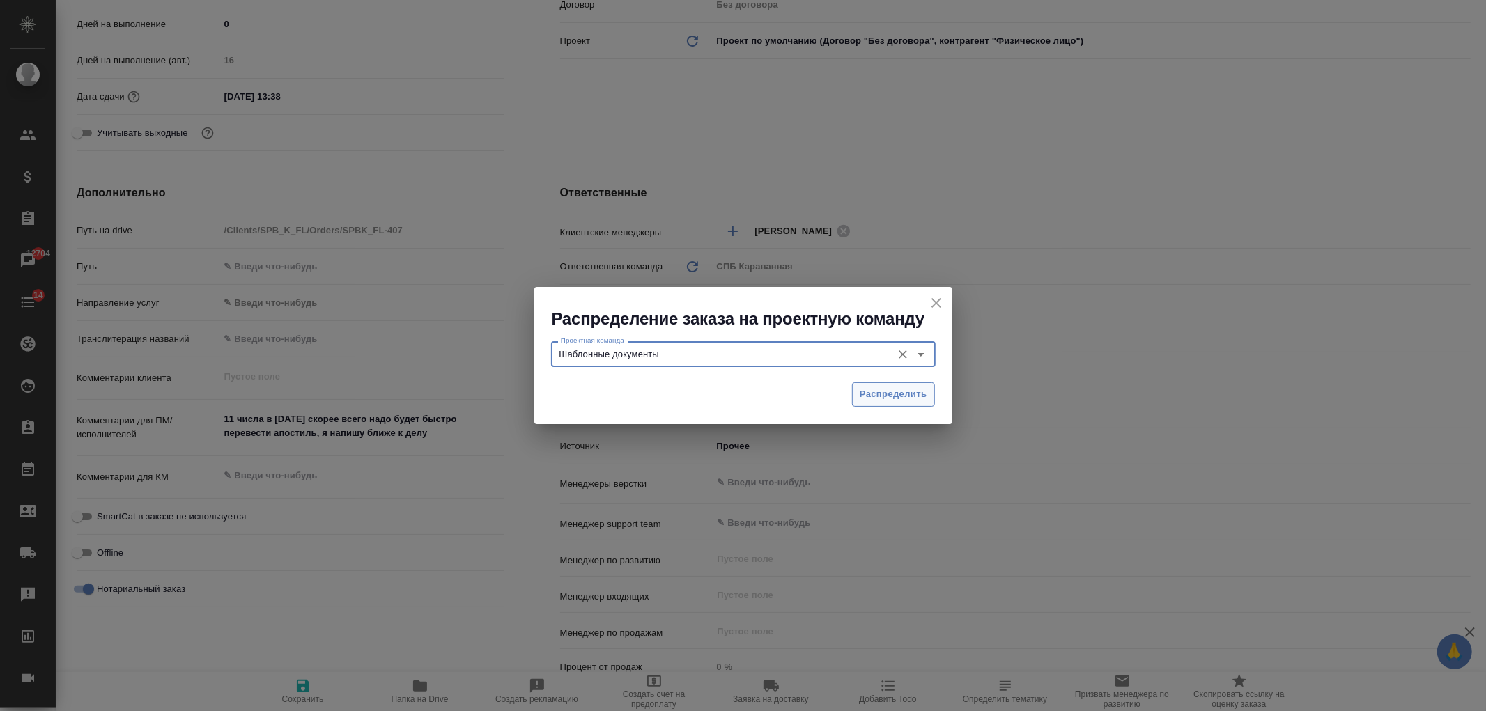
type input "Шаблонные документы"
click at [868, 392] on span "Распределить" at bounding box center [894, 395] width 68 height 16
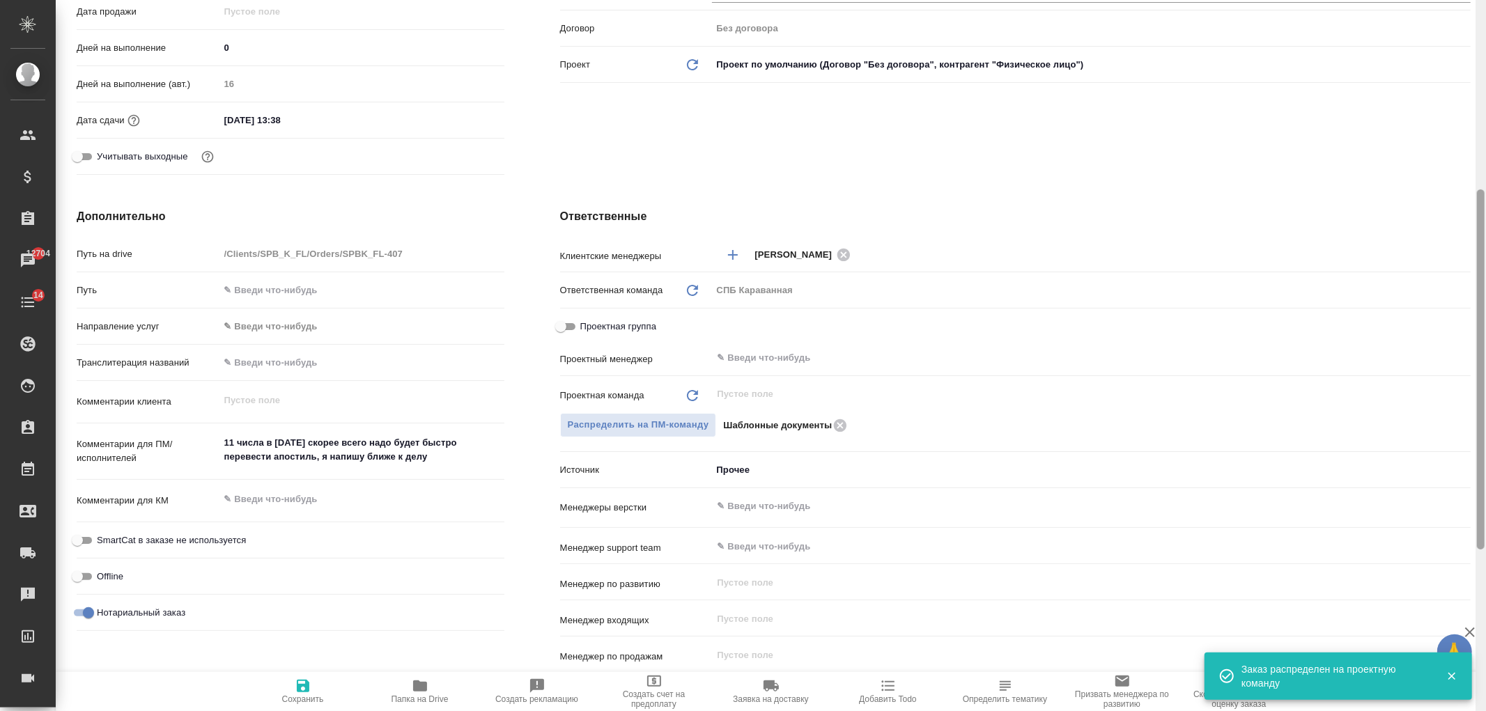
scroll to position [0, 0]
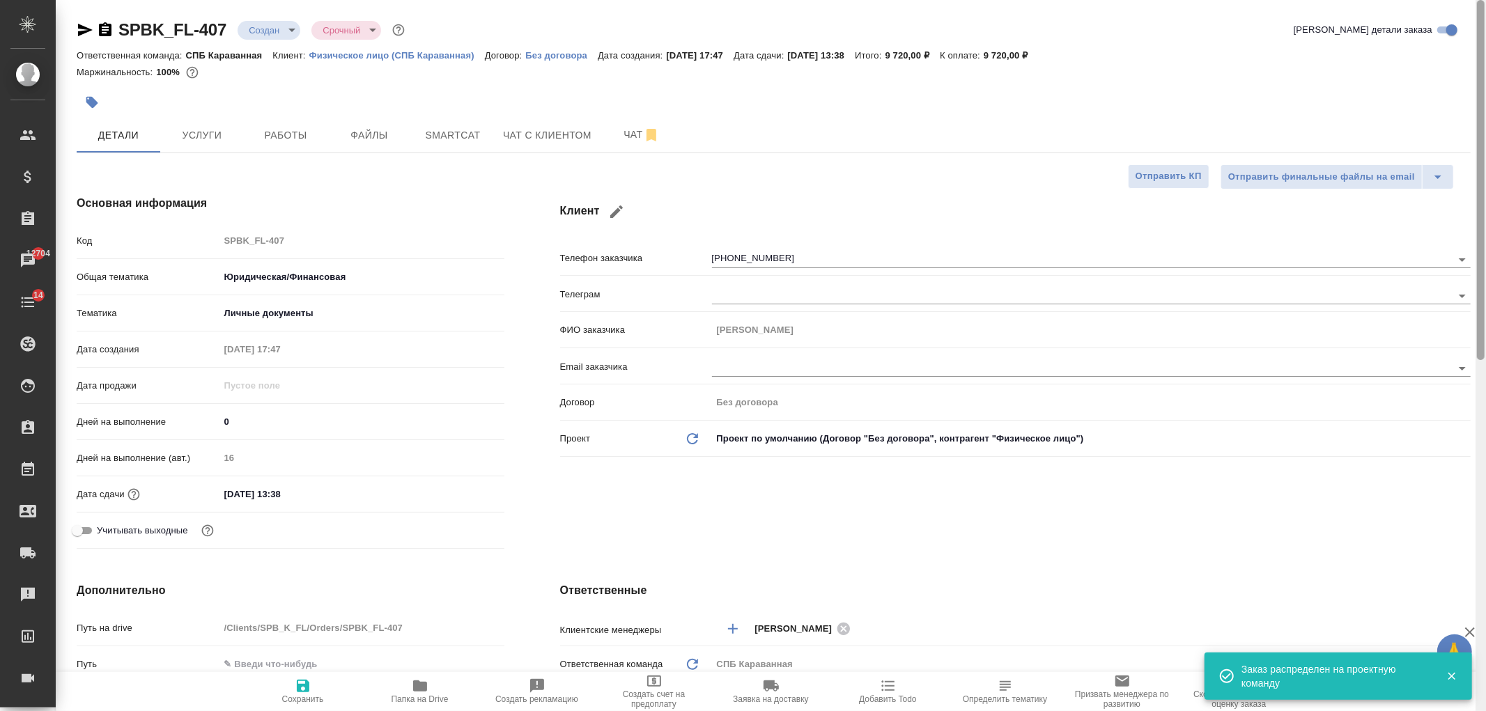
drag, startPoint x: 1481, startPoint y: 440, endPoint x: 252, endPoint y: 88, distance: 1277.9
click at [1455, 102] on div "SPBK_FL-407 Создан new Срочный urgent Кратко детали заказа Ответственная команд…" at bounding box center [771, 355] width 1431 height 711
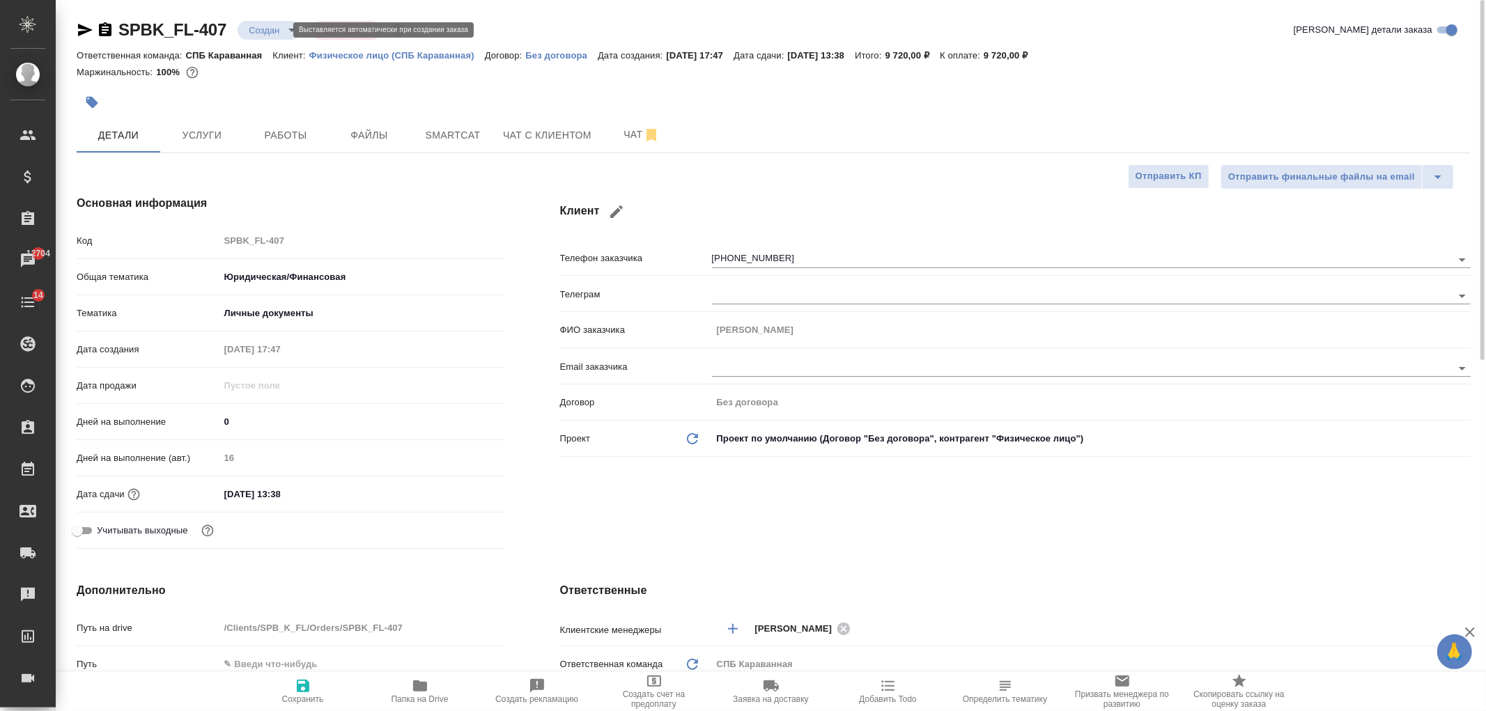
click at [268, 35] on body "🙏 .cls-1 fill:#fff; AWATERA [PERSON_NAME] Спецификации Заказы 12704 Чаты 14 Tod…" at bounding box center [743, 355] width 1486 height 711
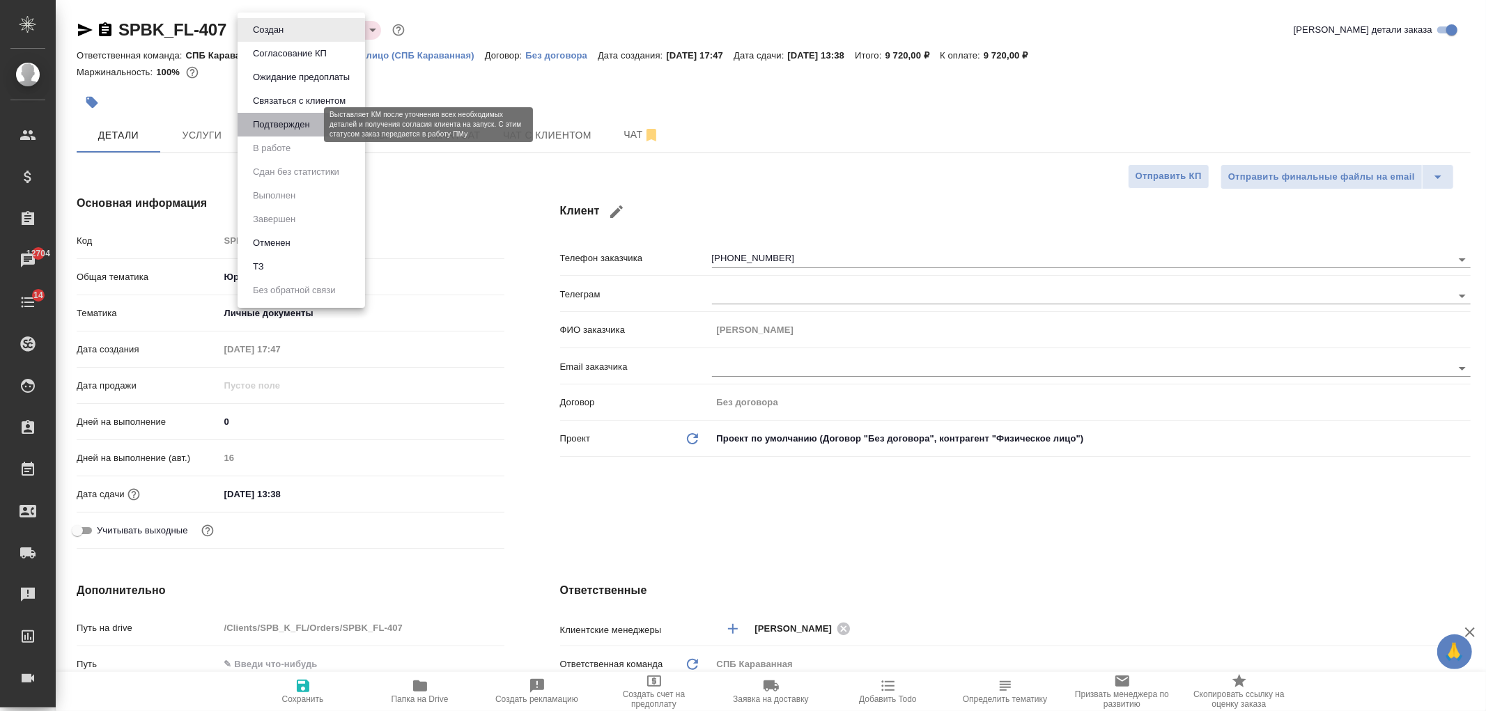
click at [307, 125] on button "Подтвержден" at bounding box center [282, 124] width 66 height 15
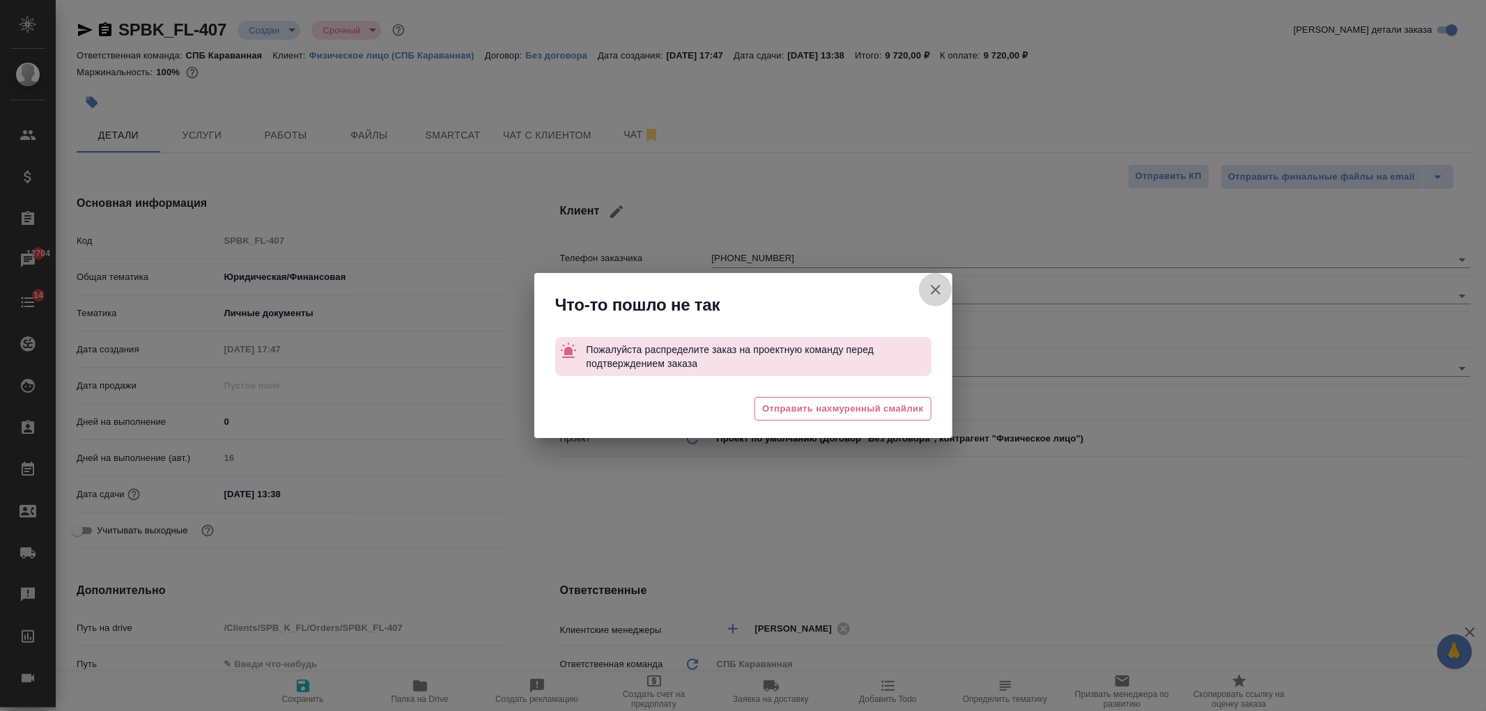
click at [941, 283] on icon "button" at bounding box center [935, 290] width 17 height 17
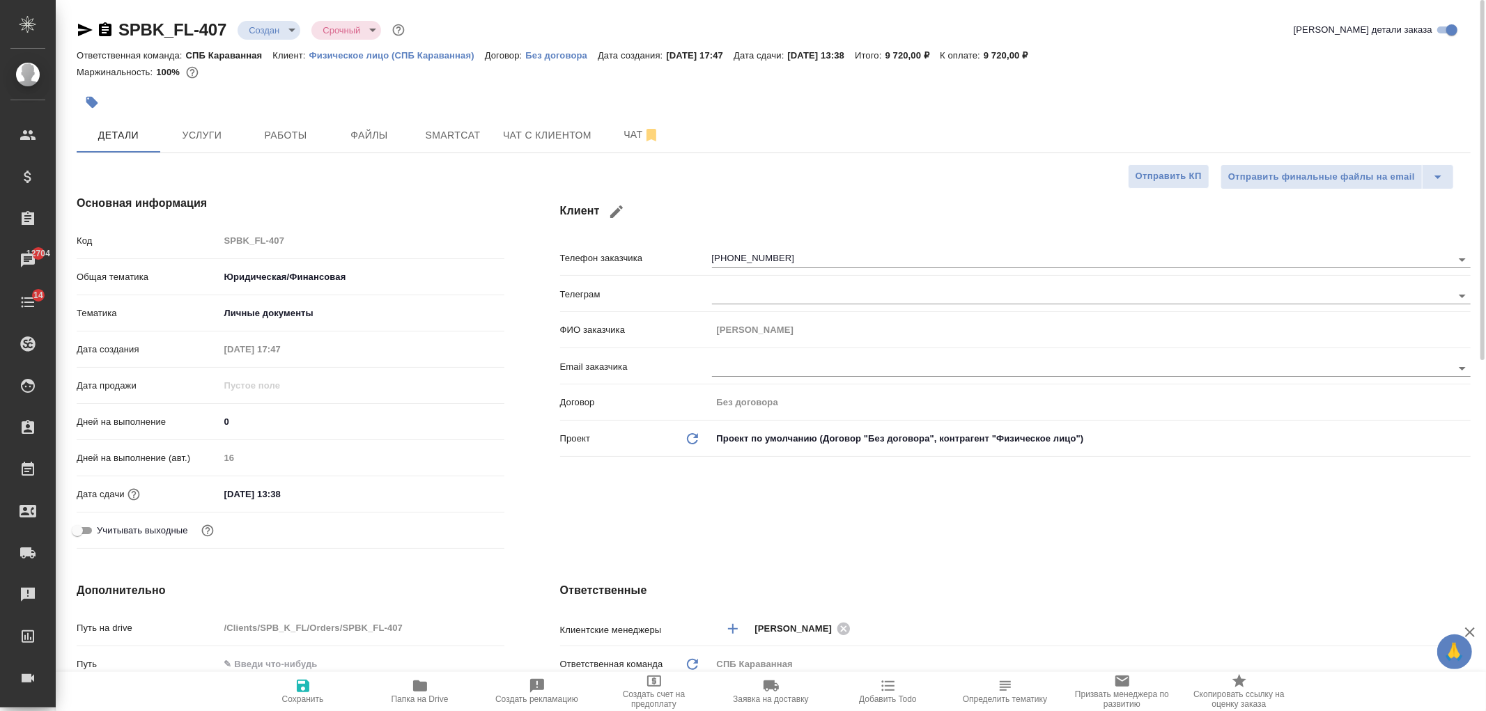
click at [291, 693] on span "Сохранить" at bounding box center [303, 691] width 100 height 26
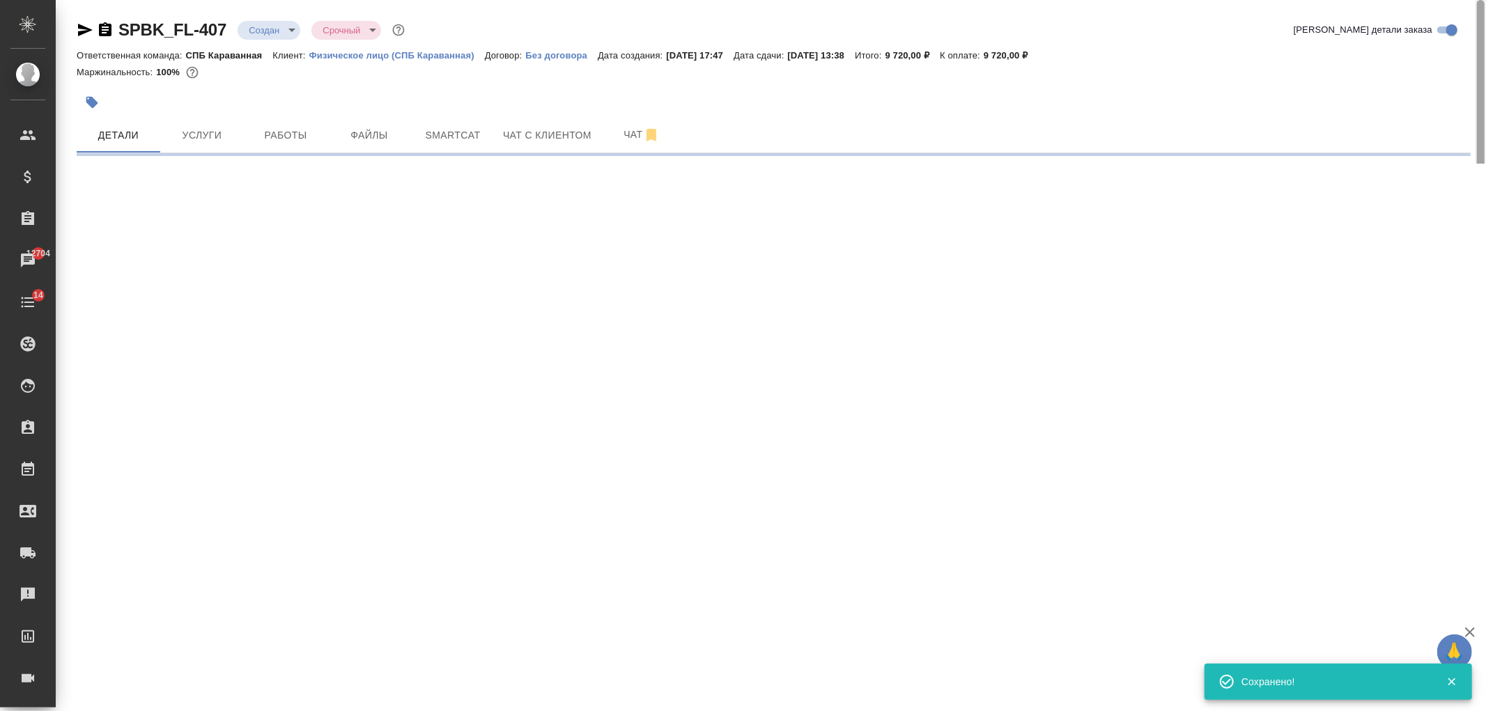
select select "RU"
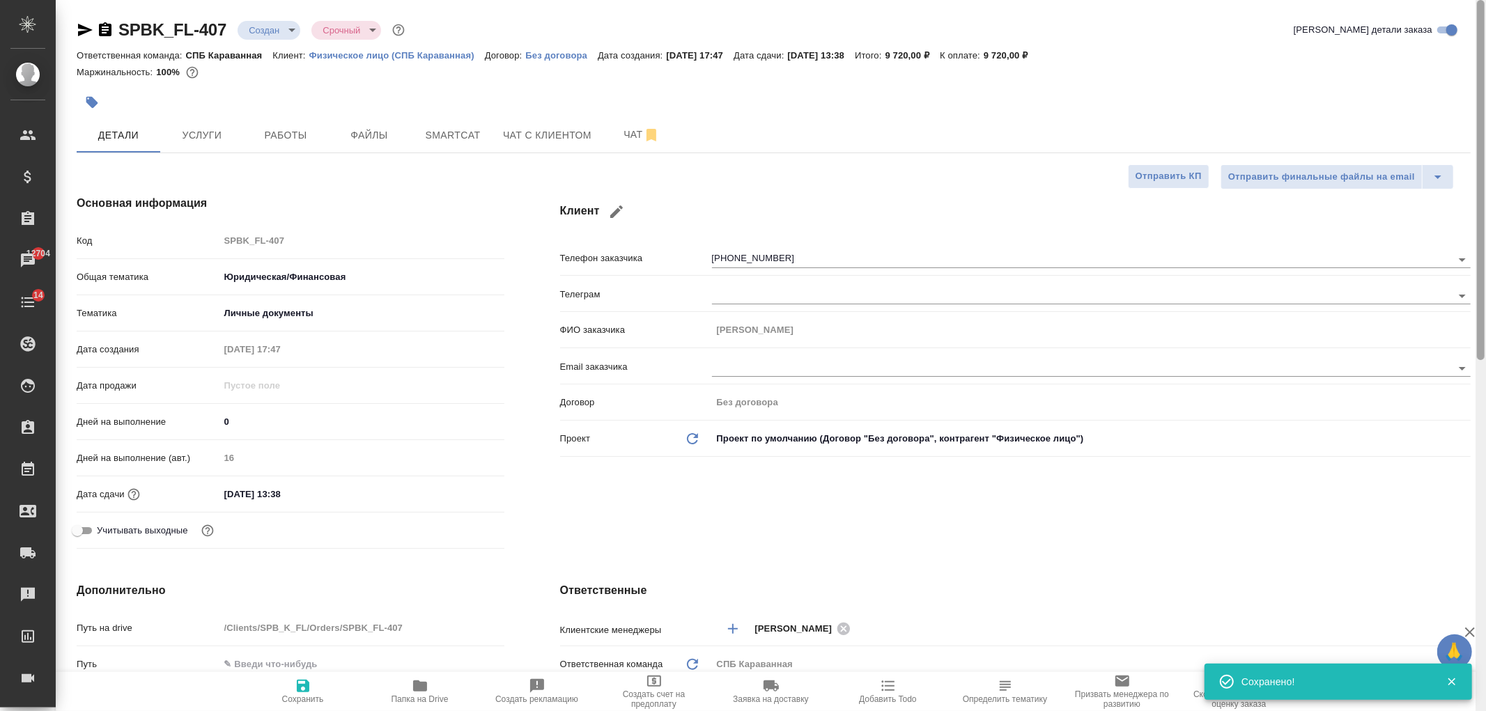
type textarea "x"
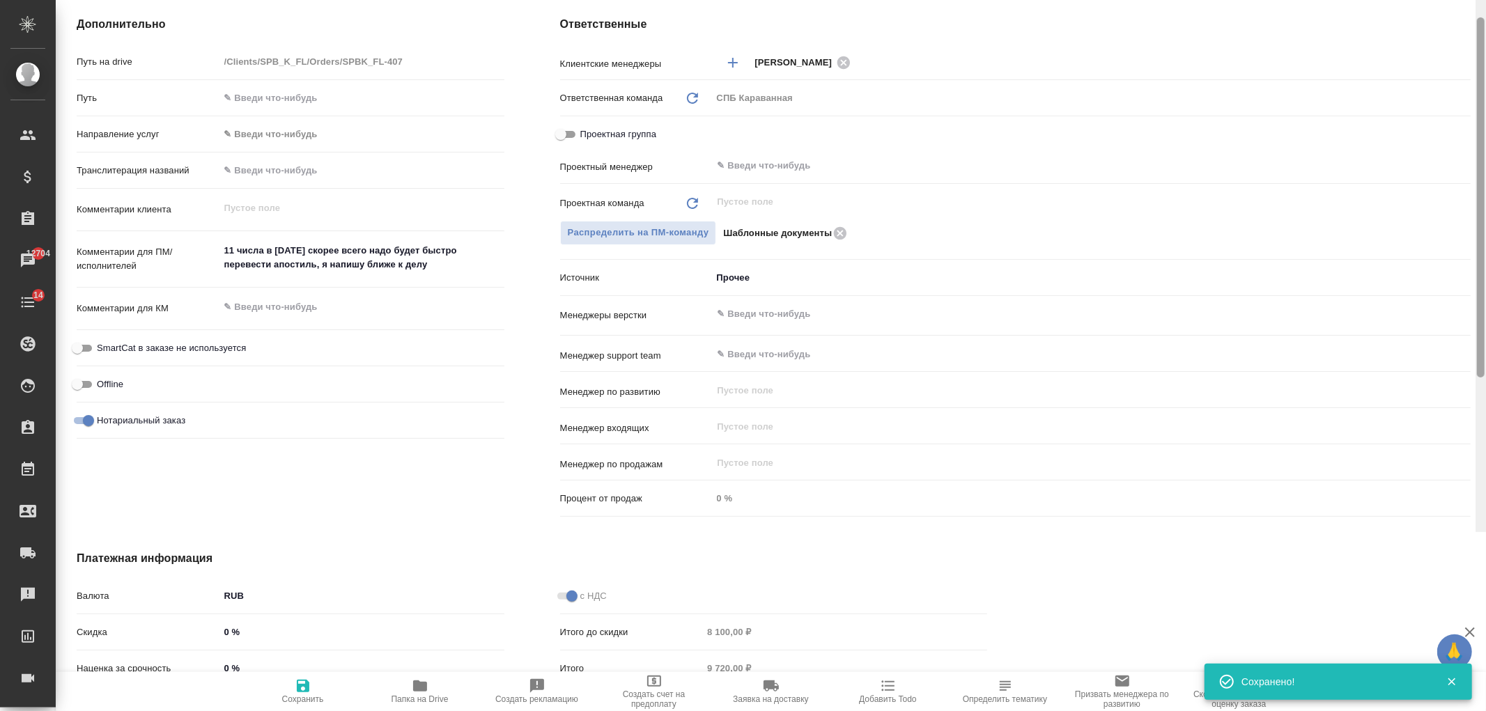
scroll to position [691, 0]
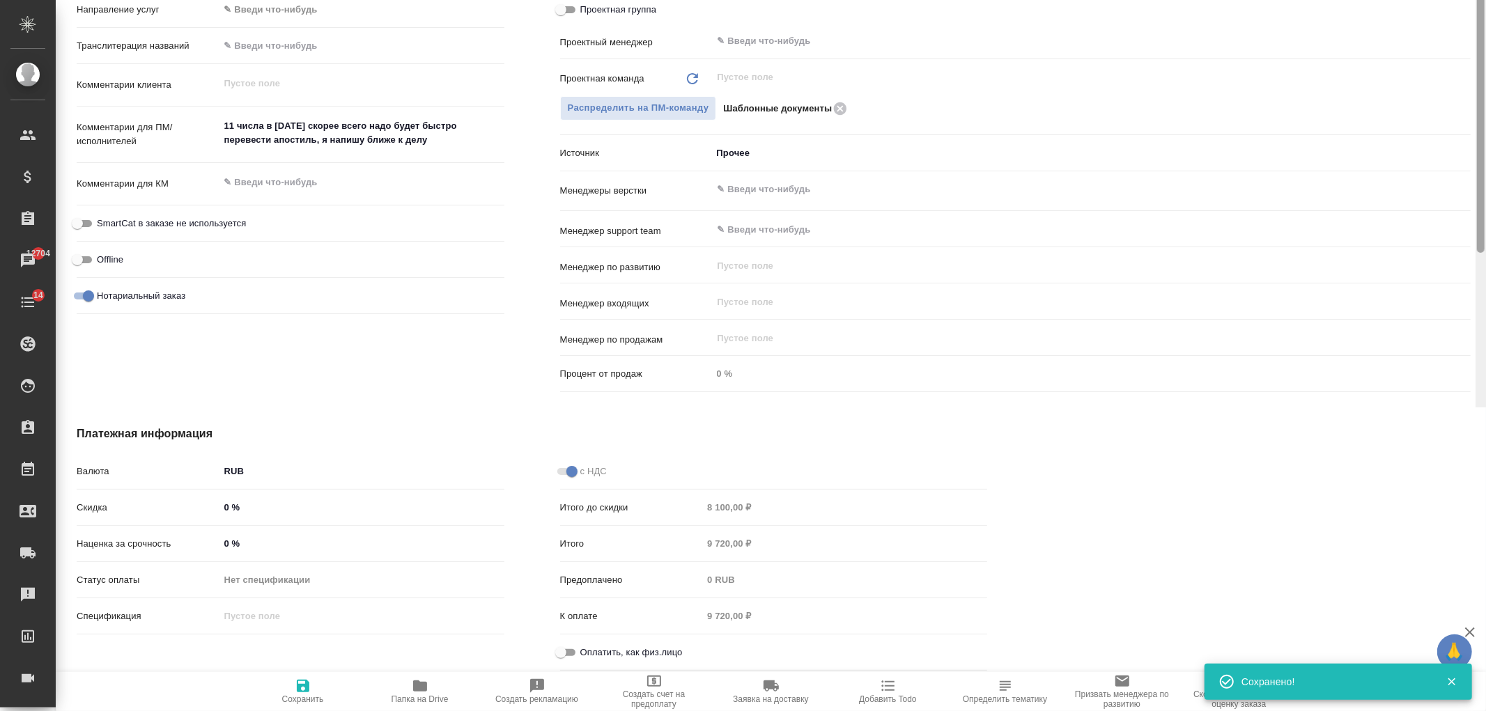
drag, startPoint x: 1480, startPoint y: 169, endPoint x: 1486, endPoint y: 521, distance: 352.6
click at [1486, 408] on div at bounding box center [1481, 51] width 10 height 711
click at [577, 649] on input "Оплатить, как физ.лицо" at bounding box center [561, 653] width 50 height 17
checkbox input "true"
type textarea "x"
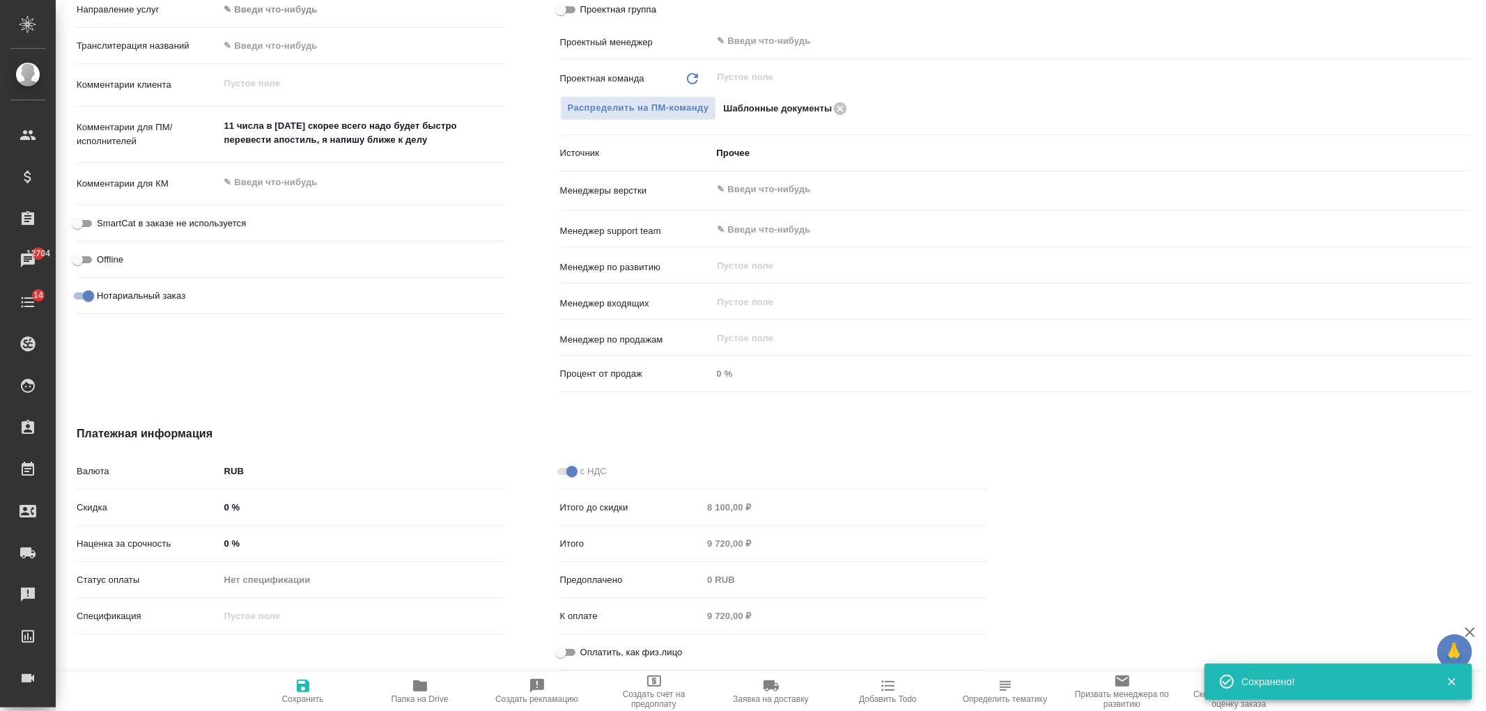
type textarea "x"
click at [298, 695] on span "Сохранить" at bounding box center [303, 700] width 42 height 10
type textarea "x"
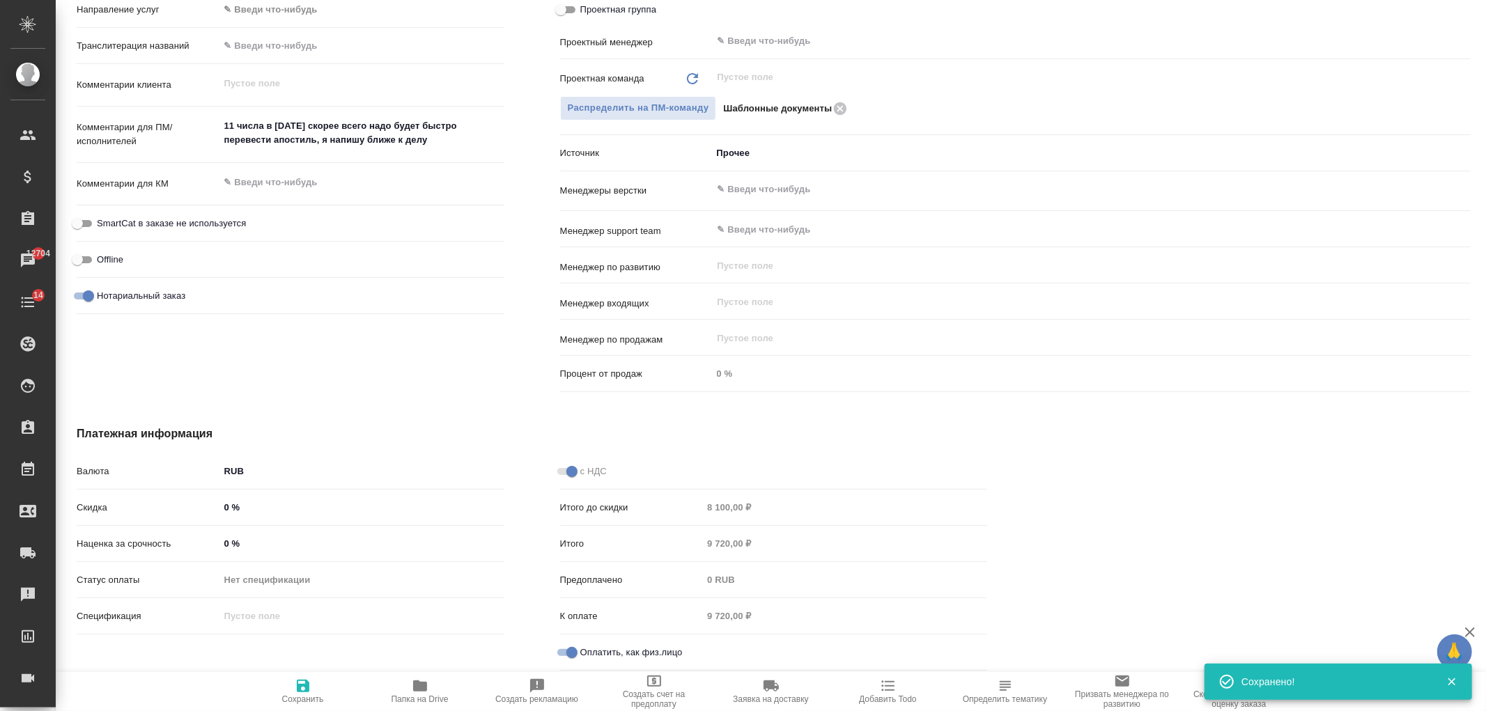
type textarea "x"
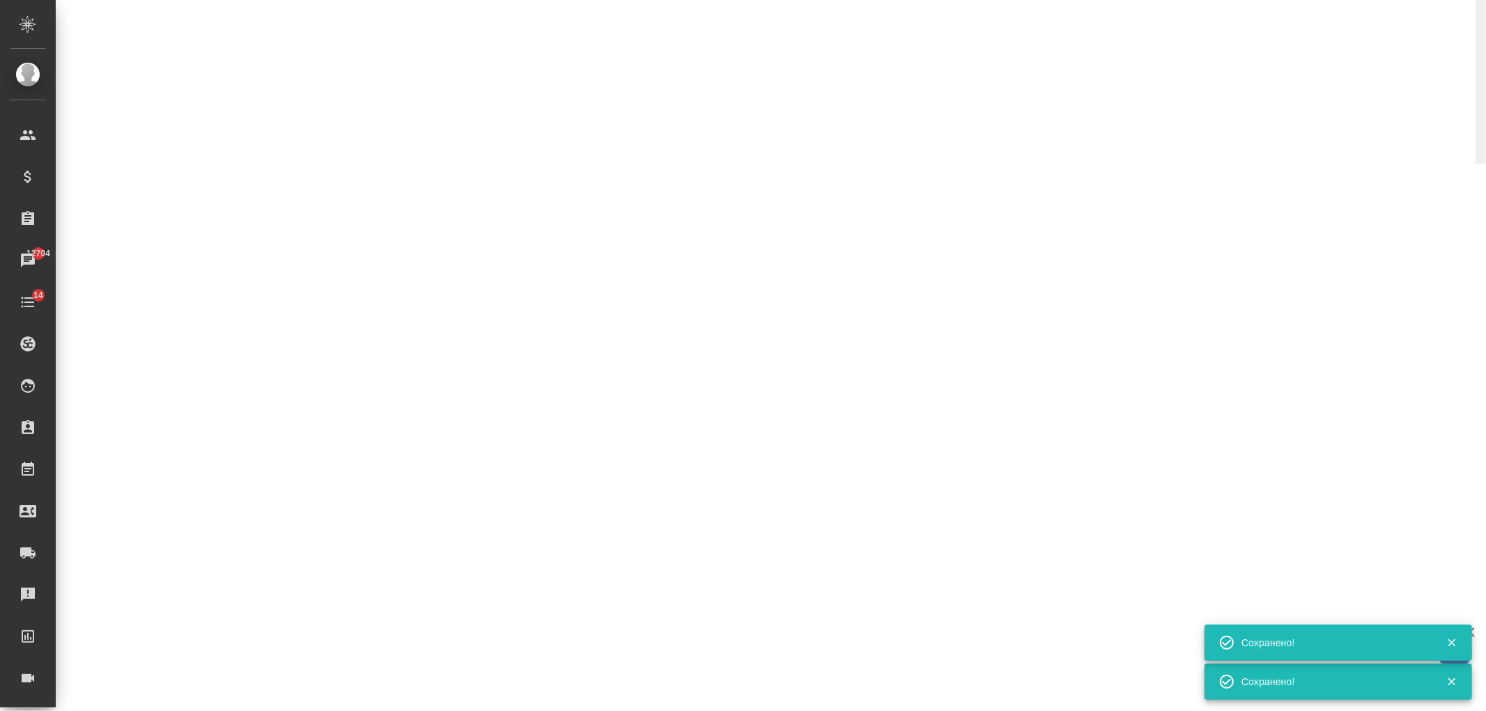
select select "RU"
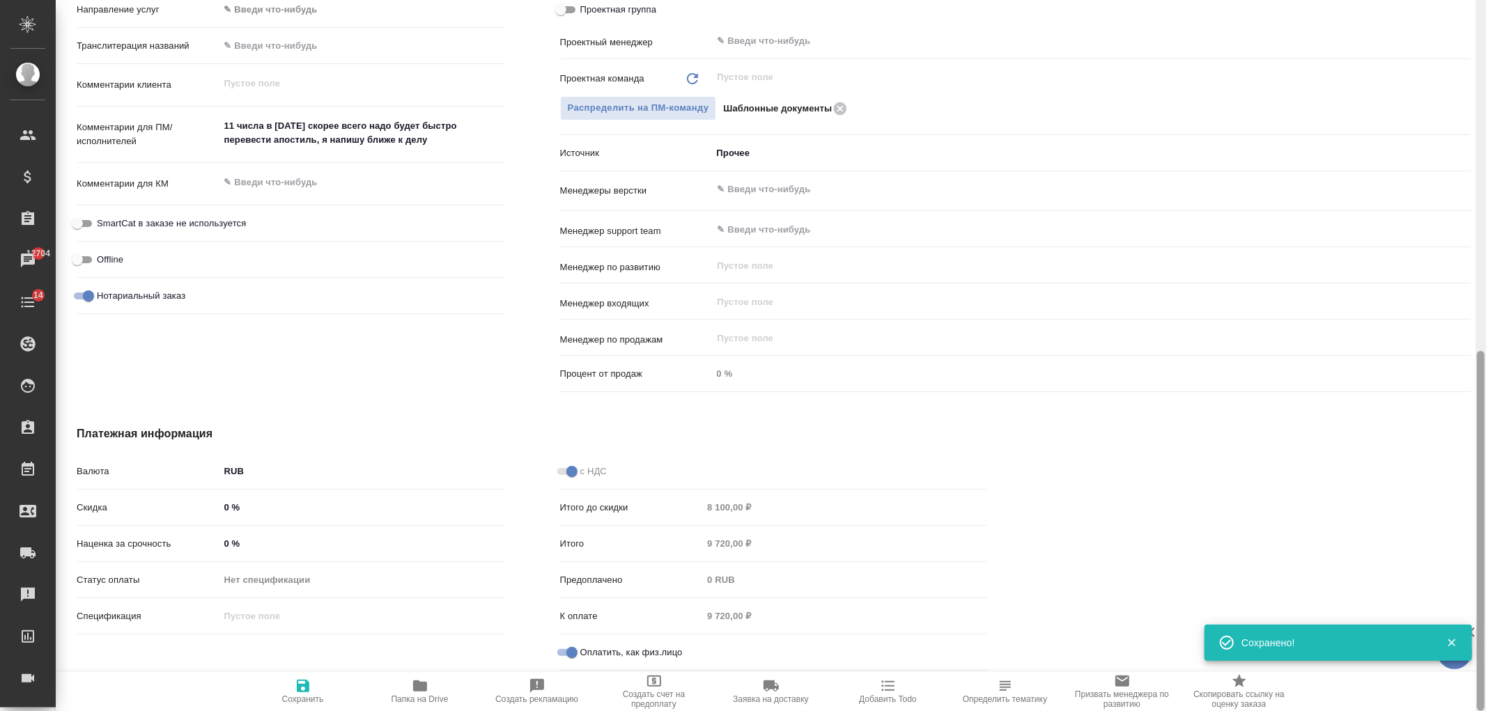
type textarea "x"
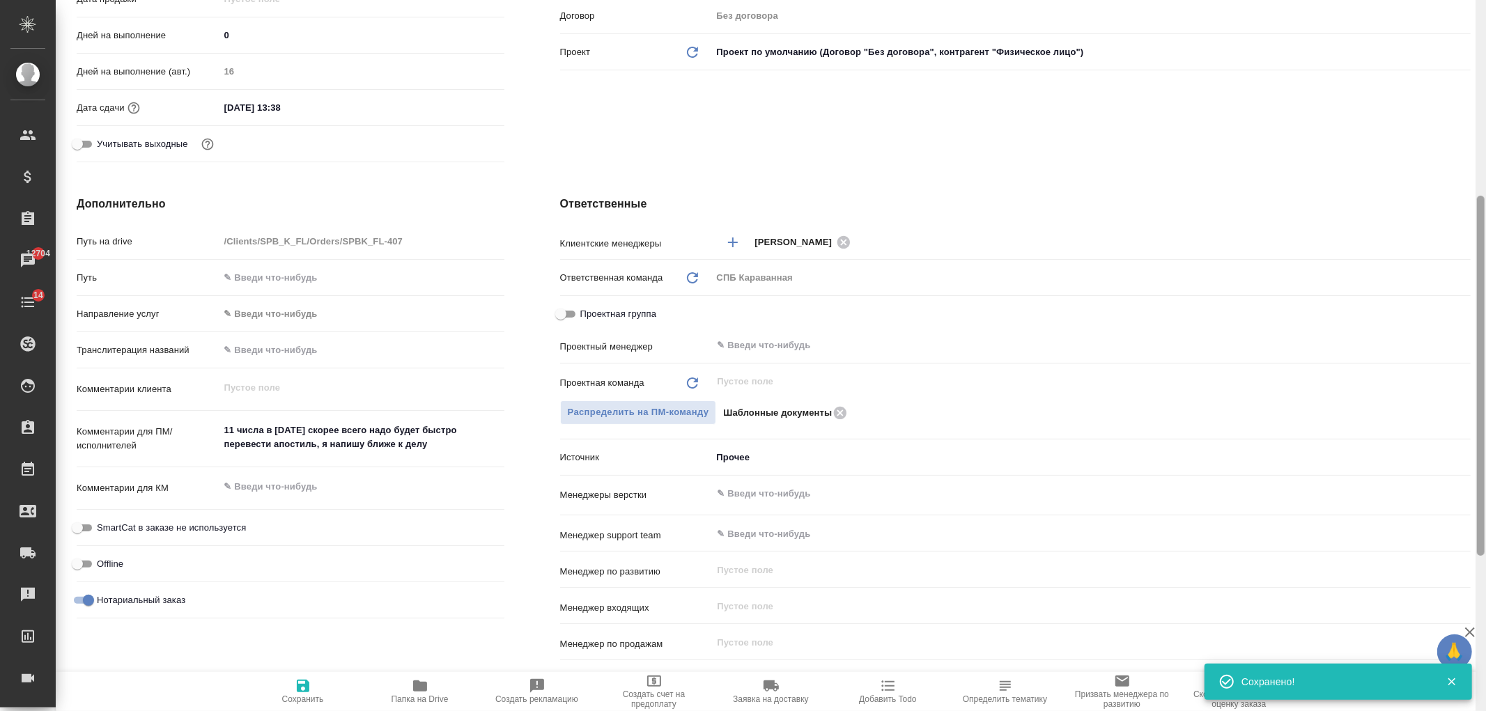
scroll to position [121, 0]
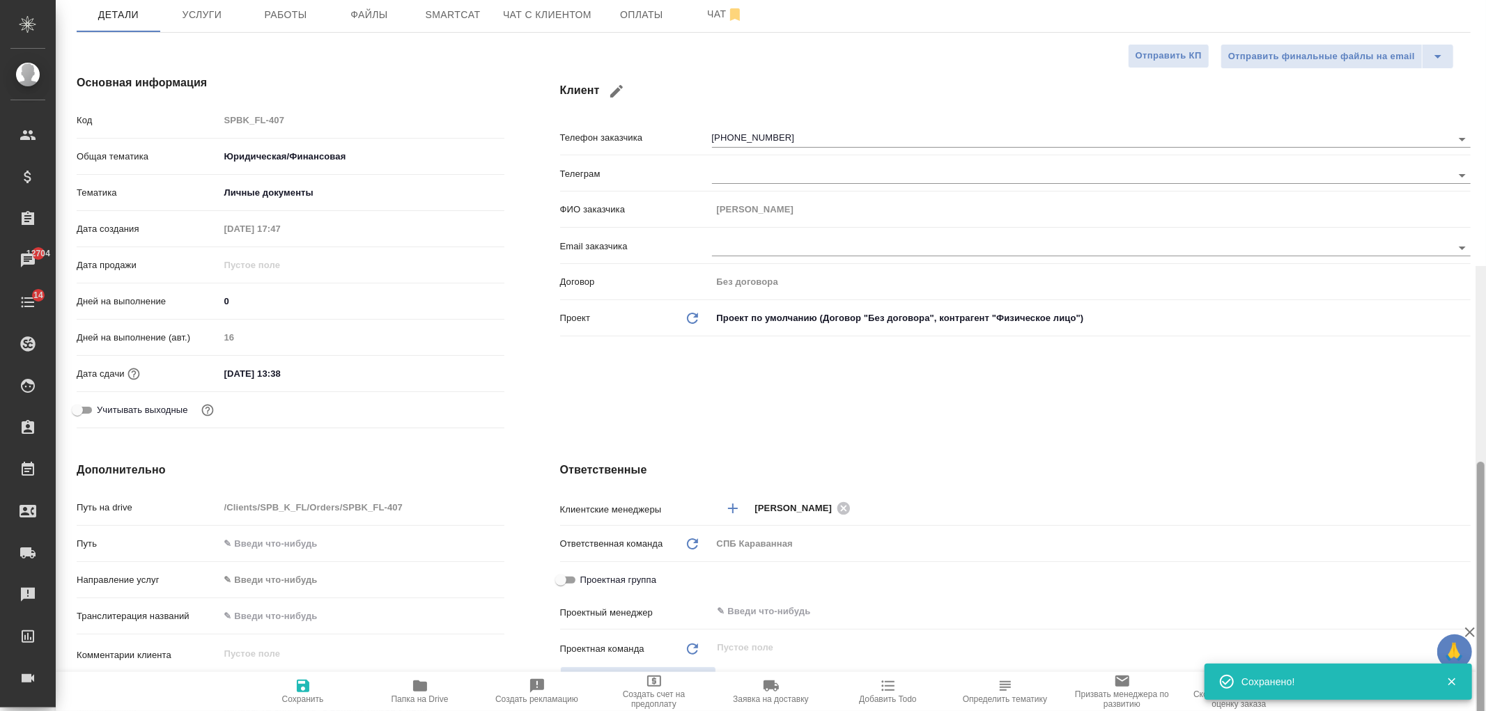
drag, startPoint x: 1478, startPoint y: 573, endPoint x: 1289, endPoint y: 128, distance: 484.3
click at [1432, 181] on div "SPBK_FL-407 Создан new Срочный urgent Кратко детали заказа Ответственная команд…" at bounding box center [771, 355] width 1431 height 711
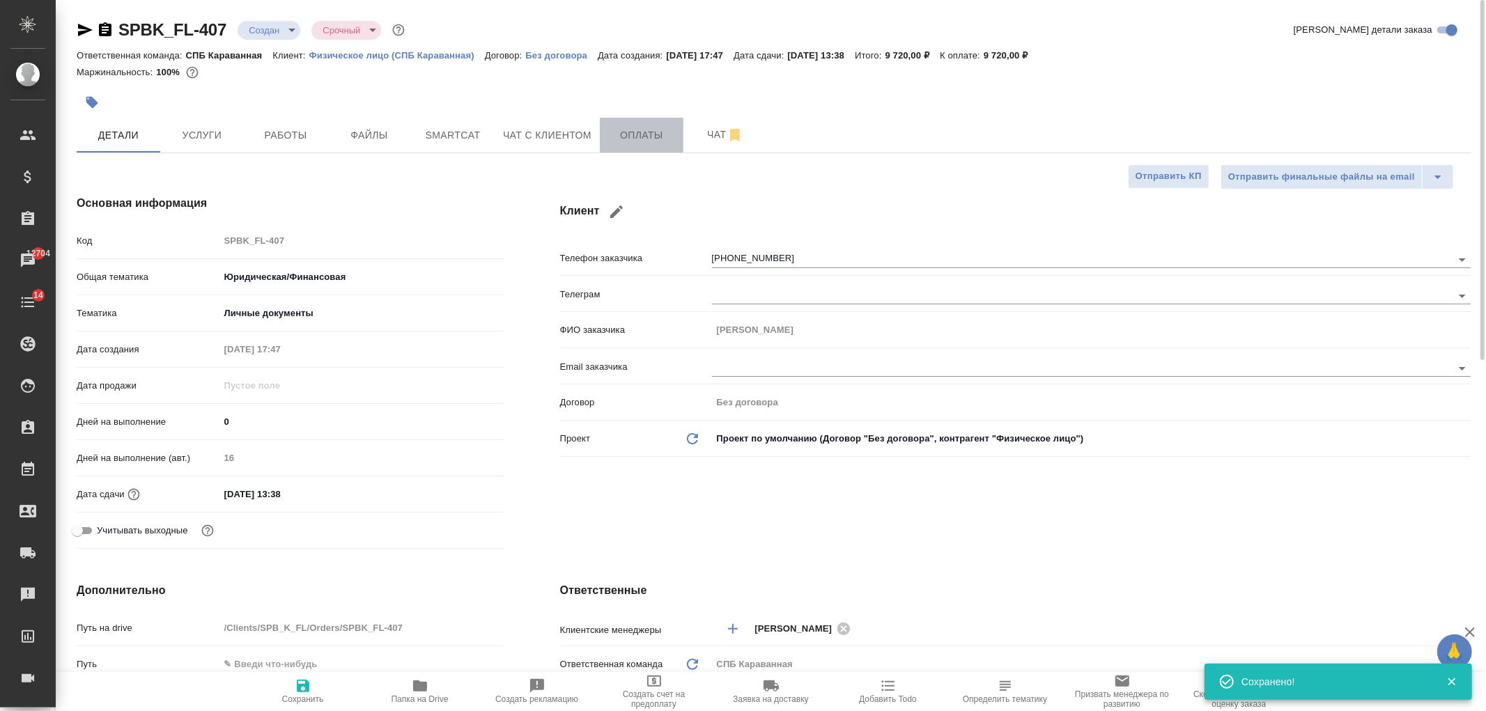
click at [653, 148] on button "Оплаты" at bounding box center [642, 135] width 84 height 35
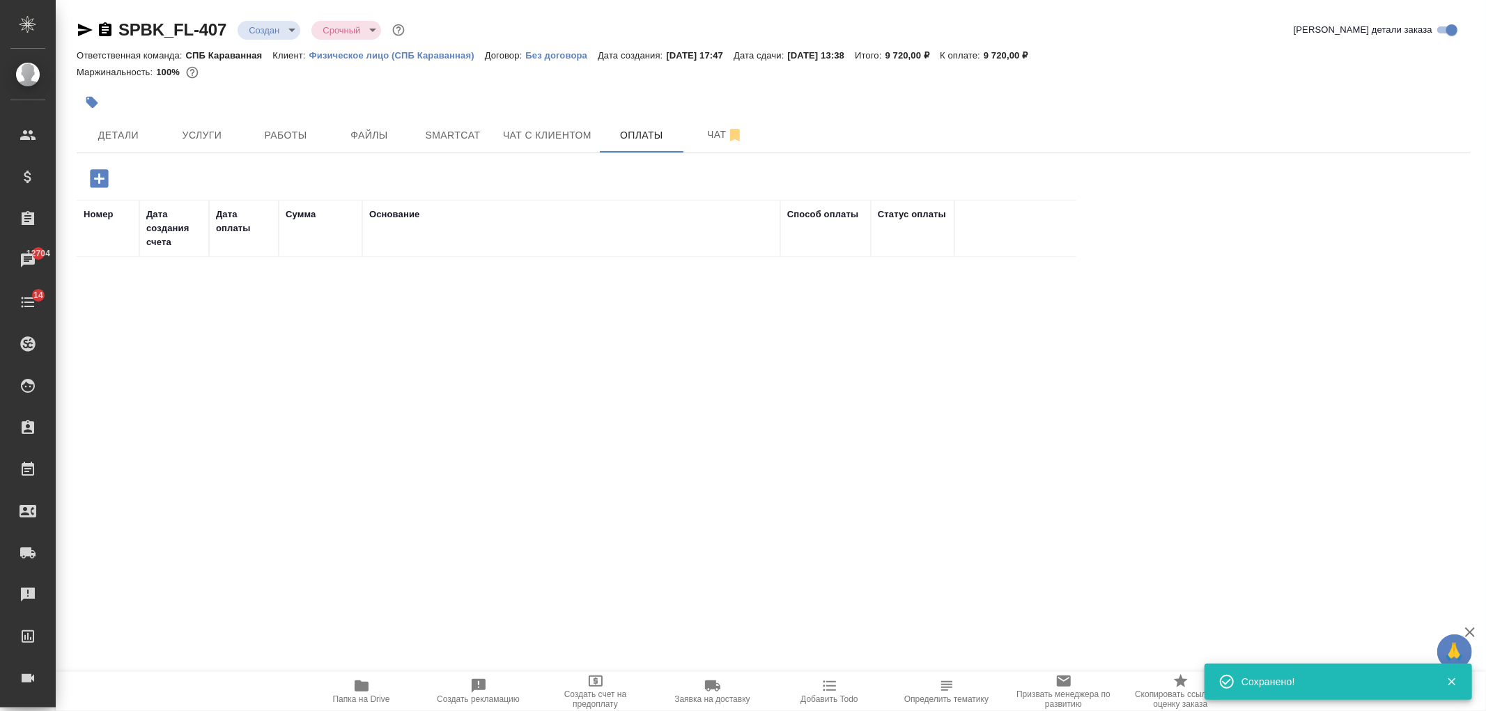
click at [98, 169] on icon "button" at bounding box center [99, 179] width 24 height 24
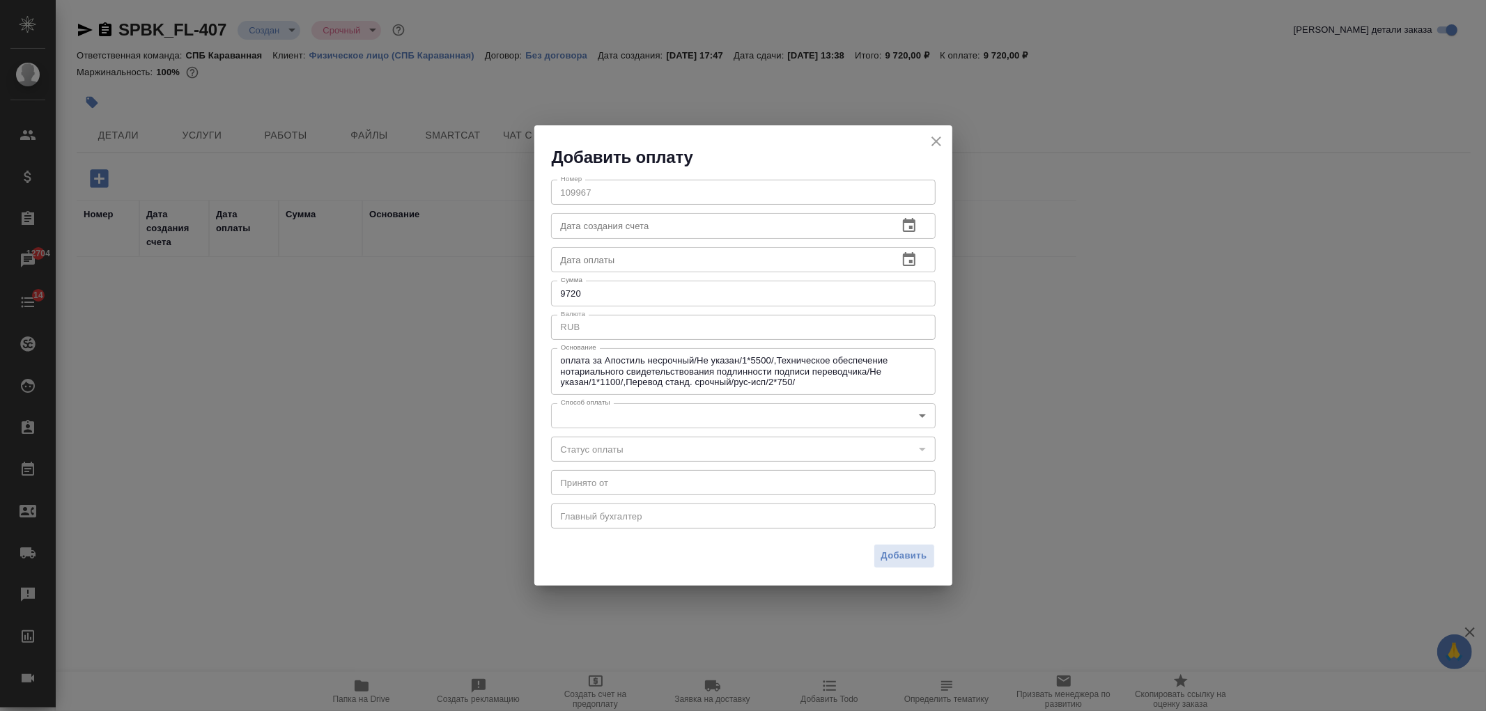
click at [803, 422] on body "🙏 .cls-1 fill:#fff; AWATERA [PERSON_NAME] Спецификации Заказы 12704 Чаты 14 Tod…" at bounding box center [743, 355] width 1486 height 711
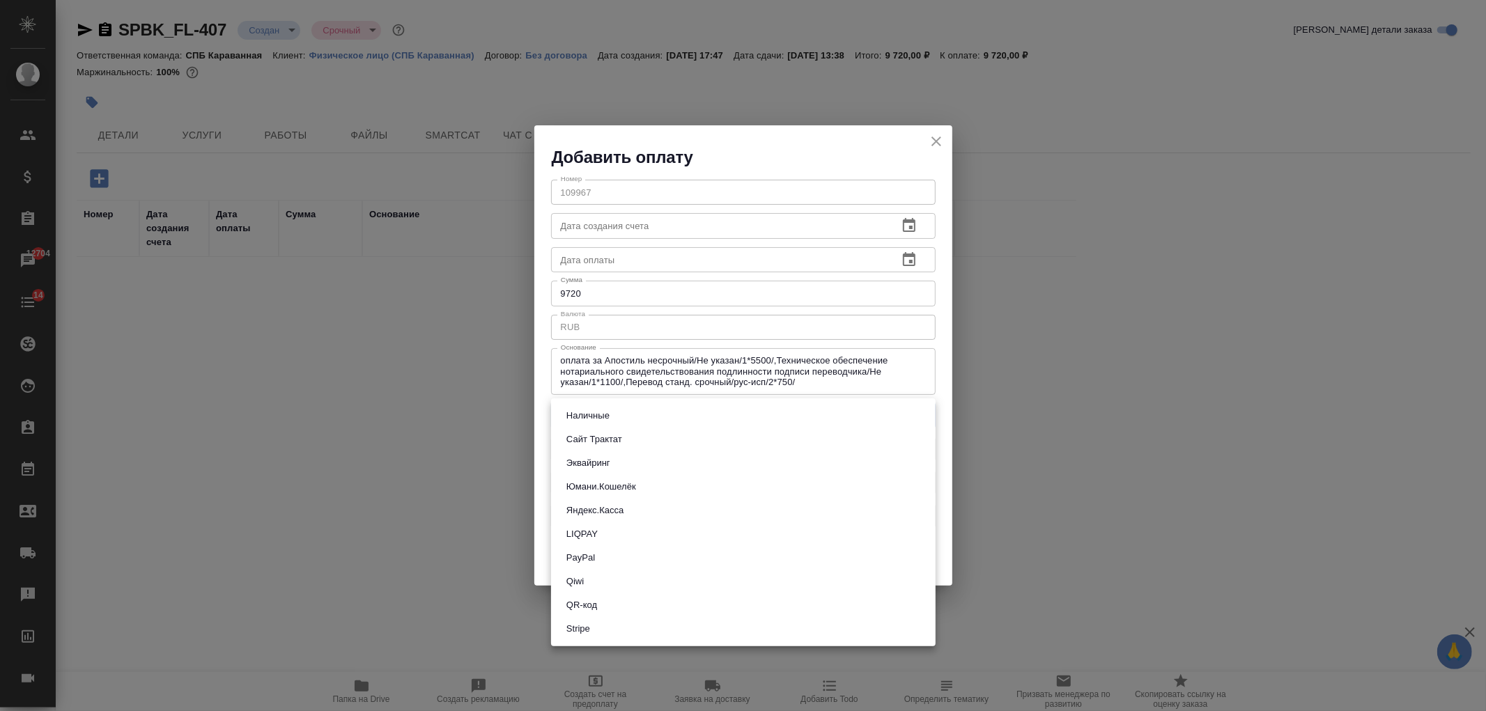
click at [680, 441] on li "Сайт Трактат" at bounding box center [743, 440] width 385 height 24
type input "site-traktat"
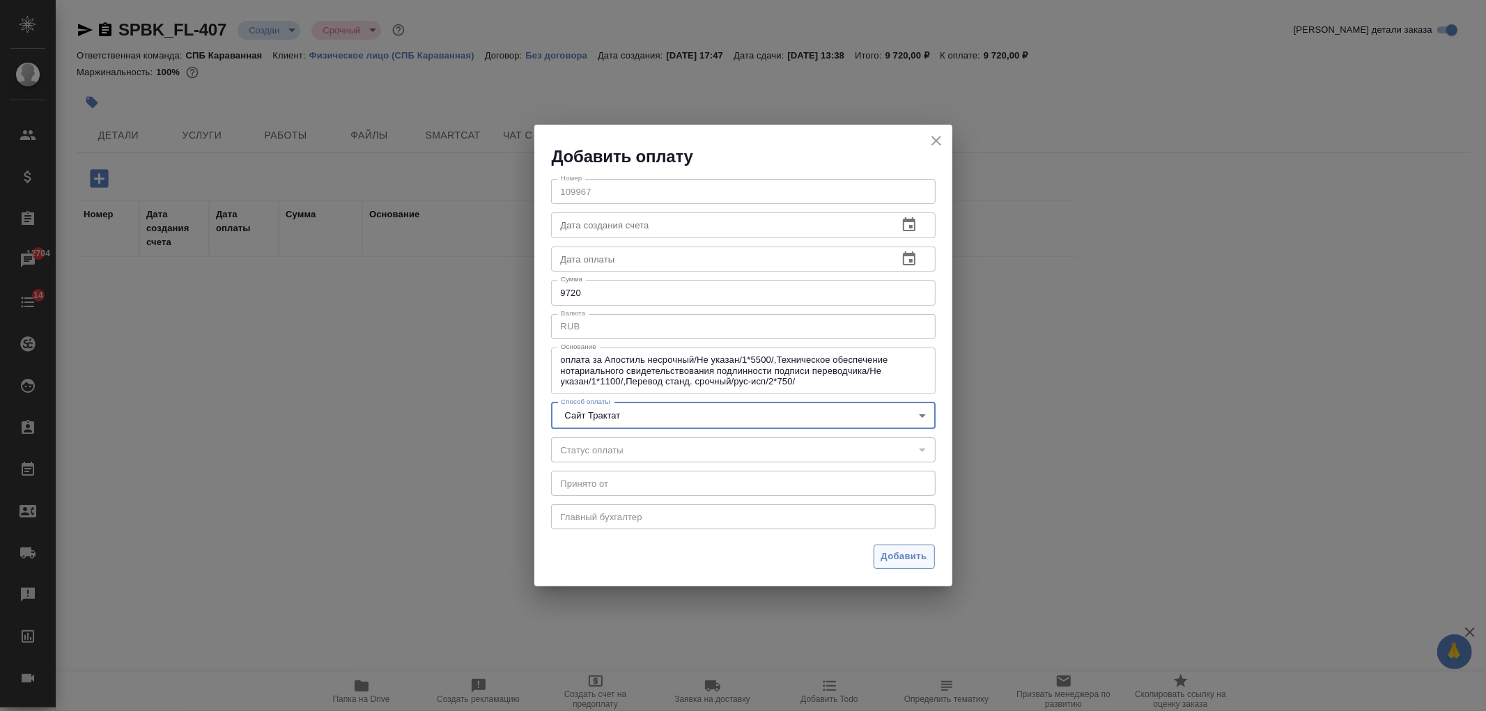
click at [890, 550] on span "Добавить" at bounding box center [904, 557] width 46 height 16
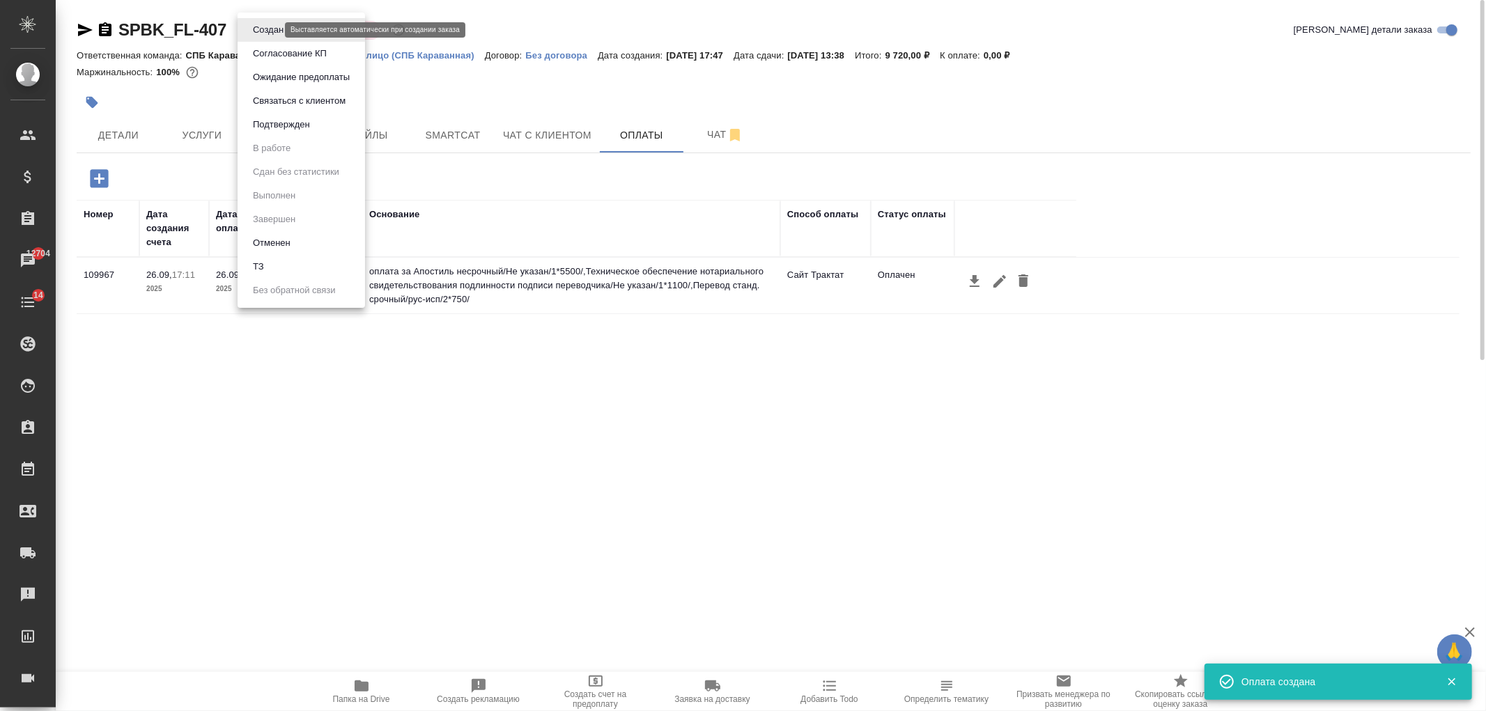
click at [270, 28] on body "🙏 .cls-1 fill:#fff; AWATERA [PERSON_NAME] Спецификации Заказы 12704 Чаты 14 Tod…" at bounding box center [743, 355] width 1486 height 711
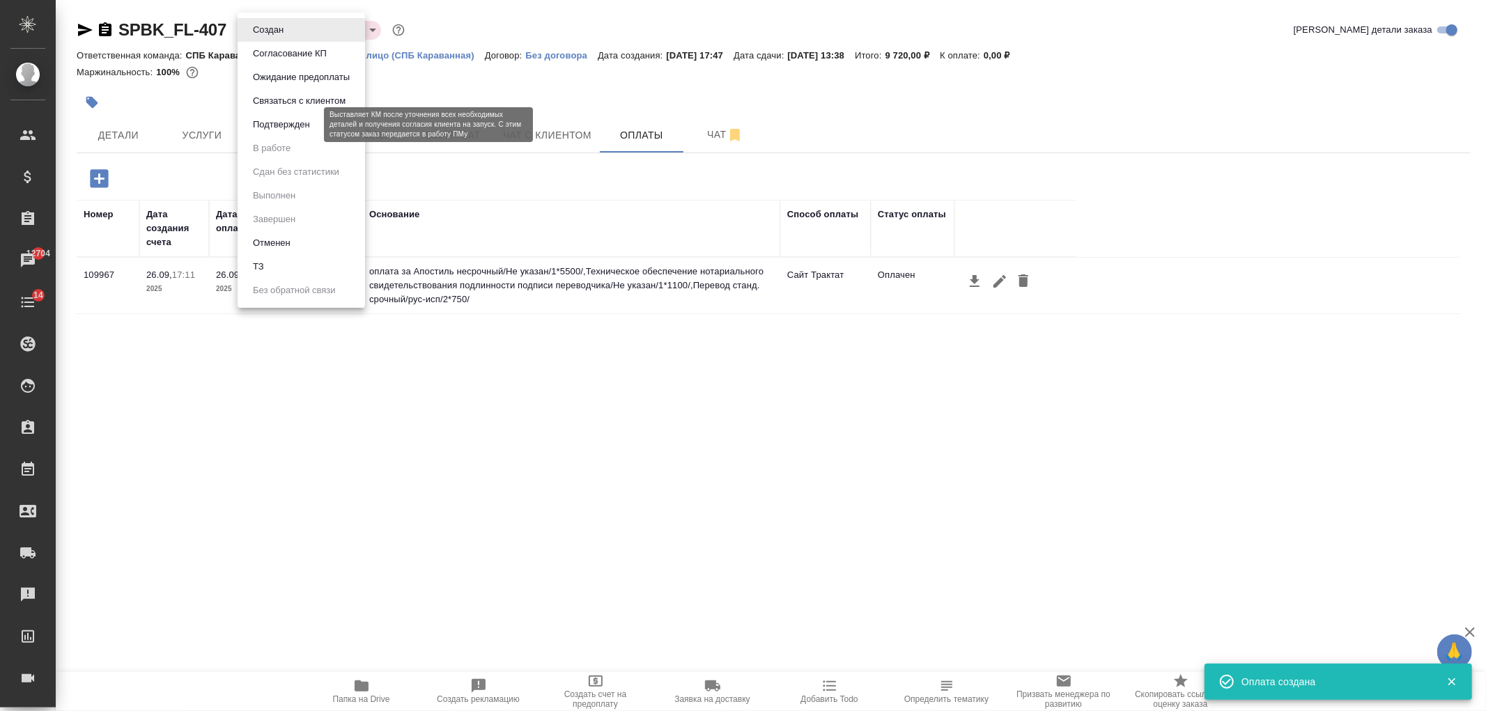
click at [298, 119] on button "Подтвержден" at bounding box center [282, 124] width 66 height 15
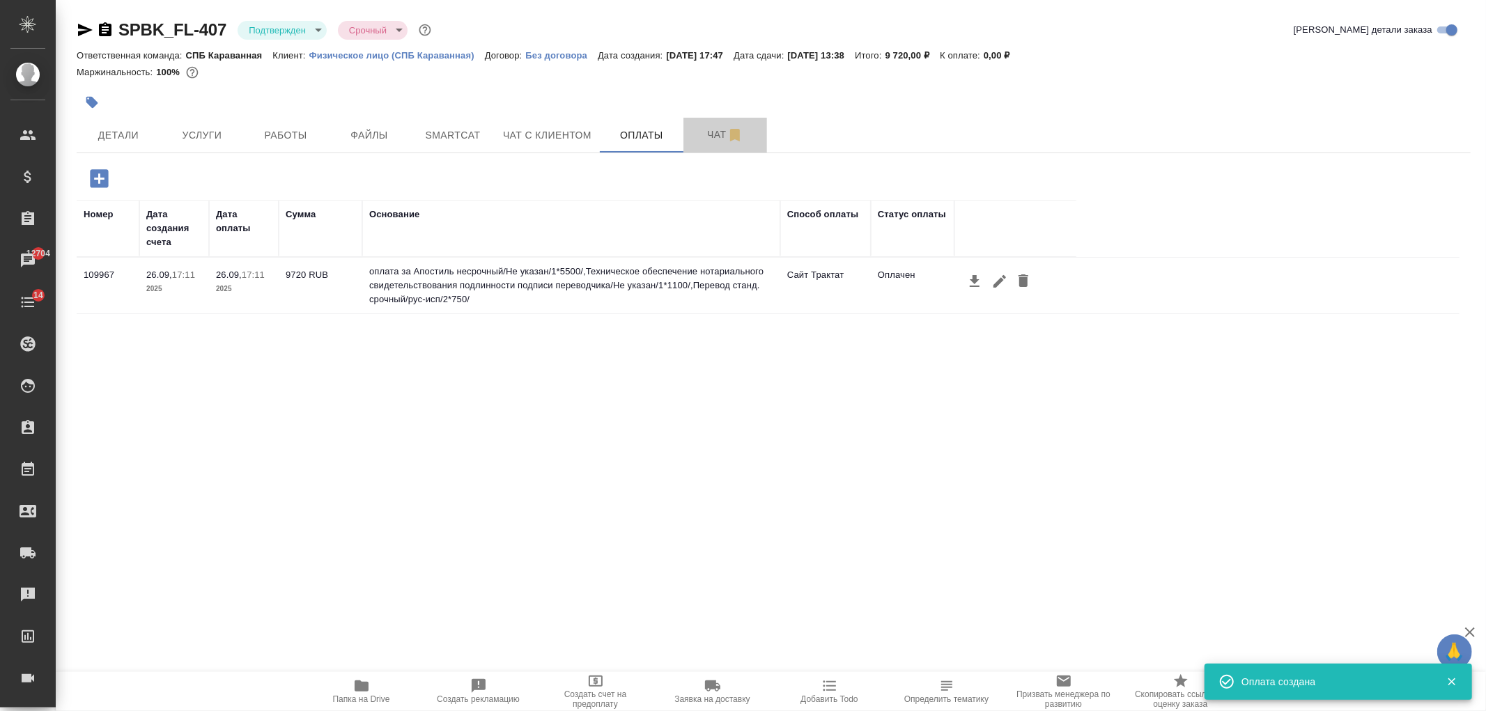
click at [707, 137] on span "Чат" at bounding box center [725, 134] width 67 height 17
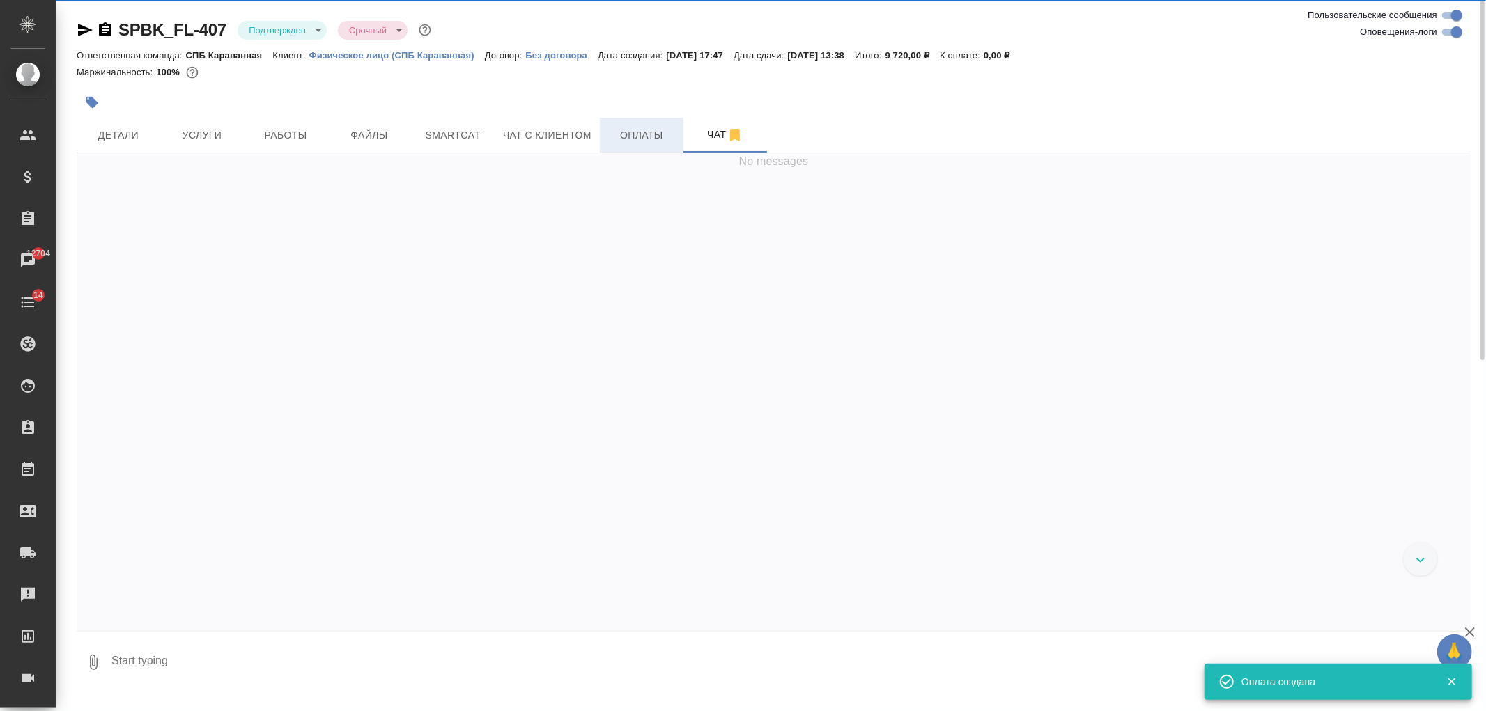
scroll to position [811, 0]
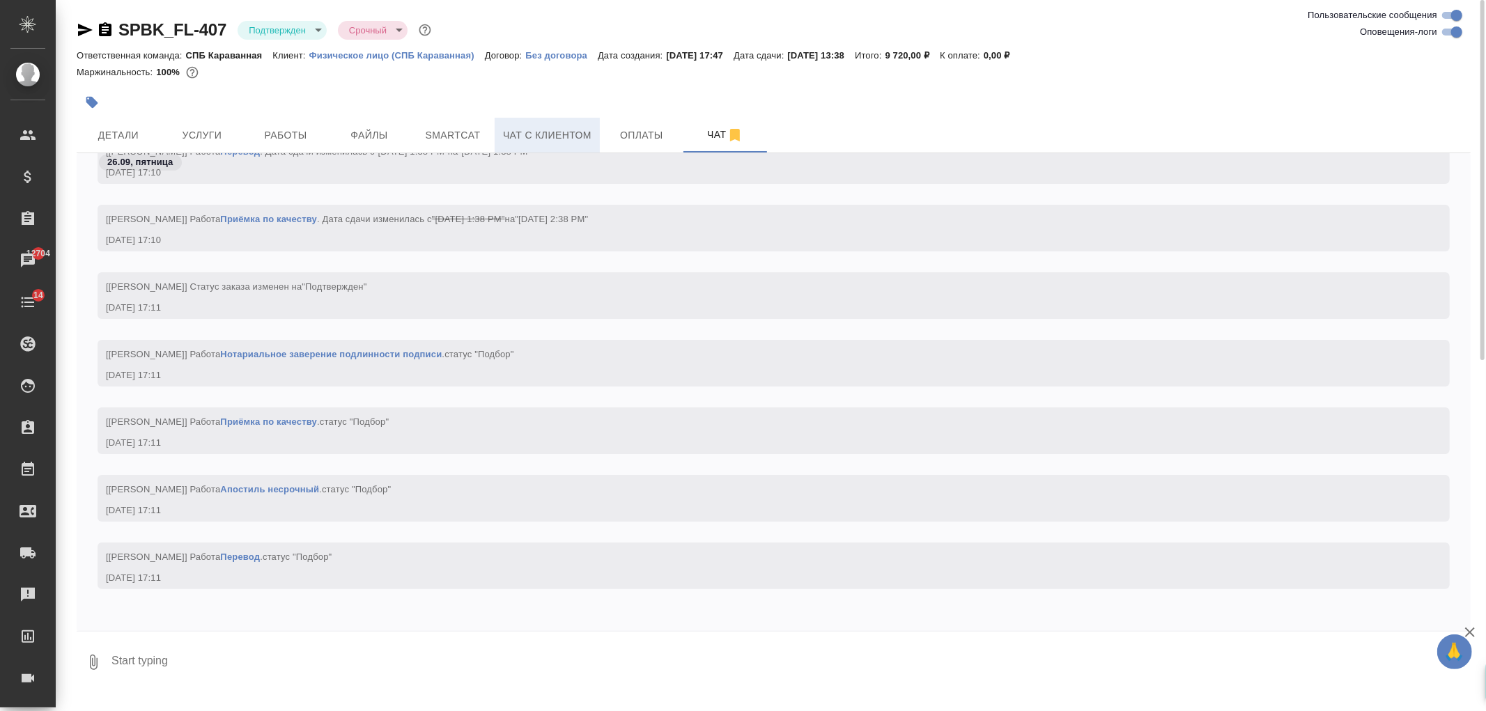
click at [552, 132] on span "Чат с клиентом" at bounding box center [547, 135] width 88 height 17
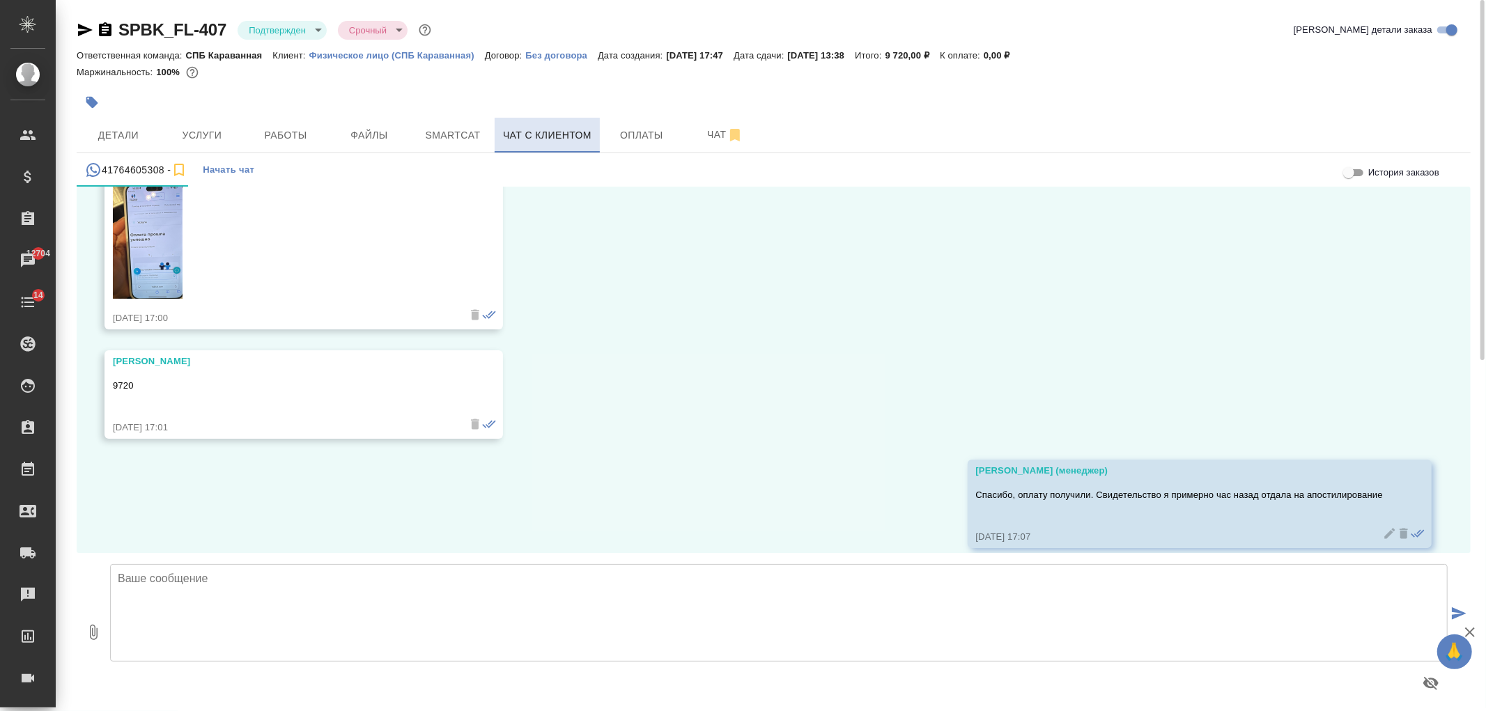
scroll to position [18652, 0]
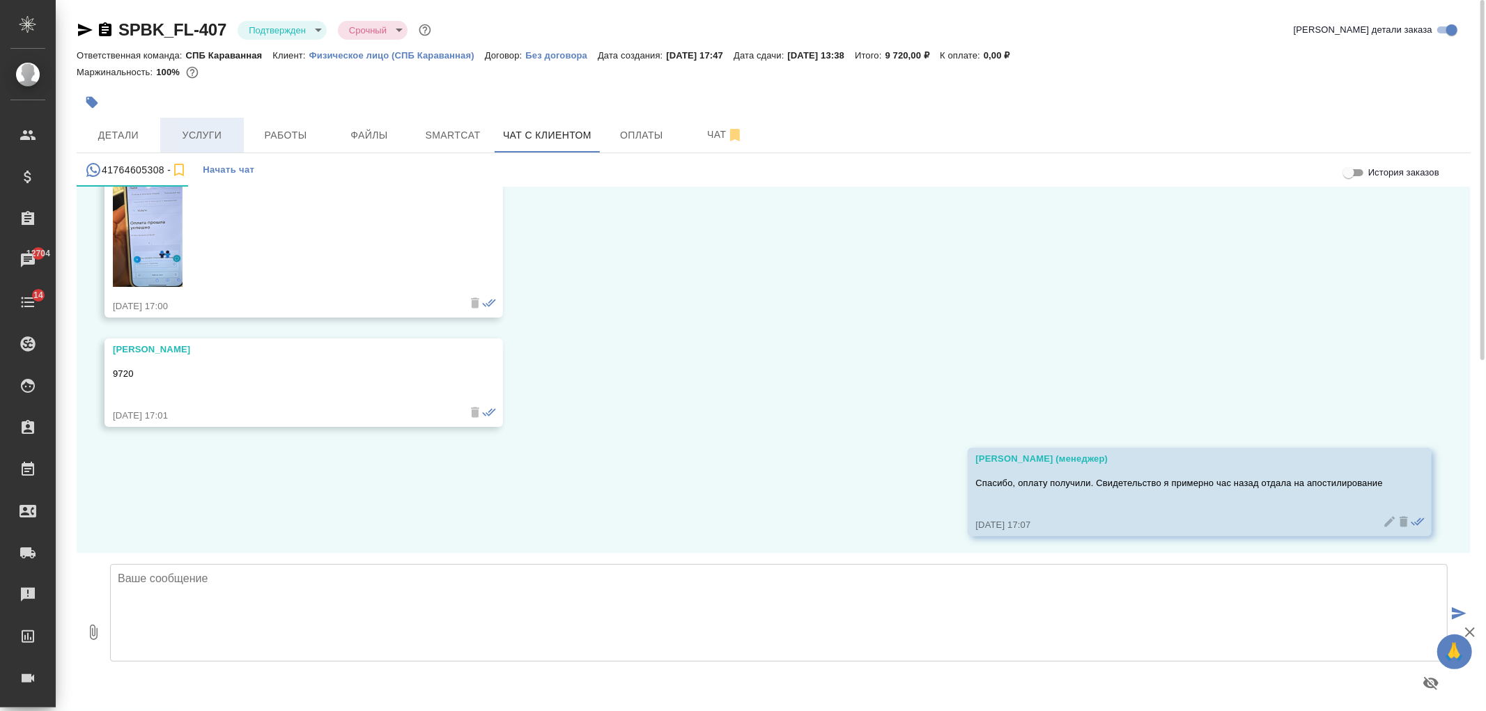
click at [222, 131] on span "Услуги" at bounding box center [202, 135] width 67 height 17
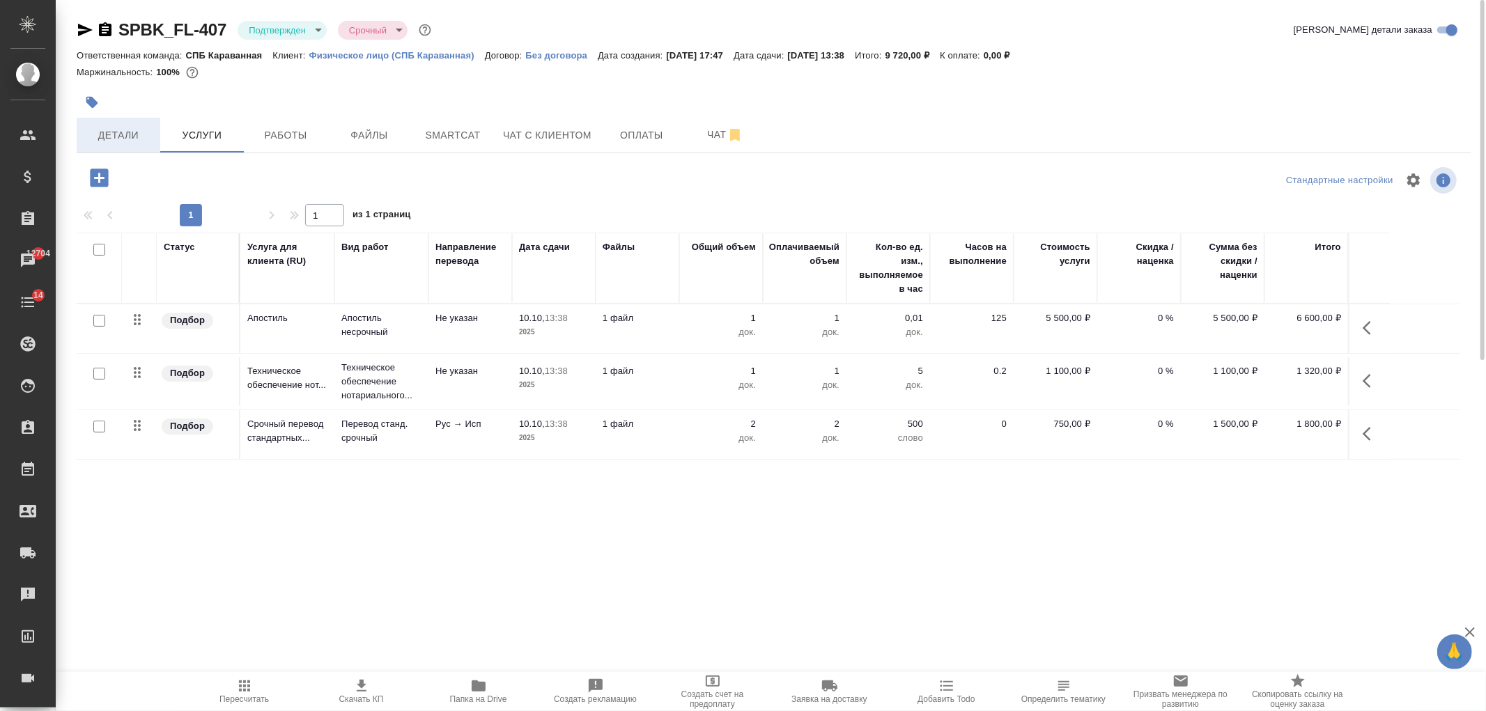
click at [110, 119] on button "Детали" at bounding box center [119, 135] width 84 height 35
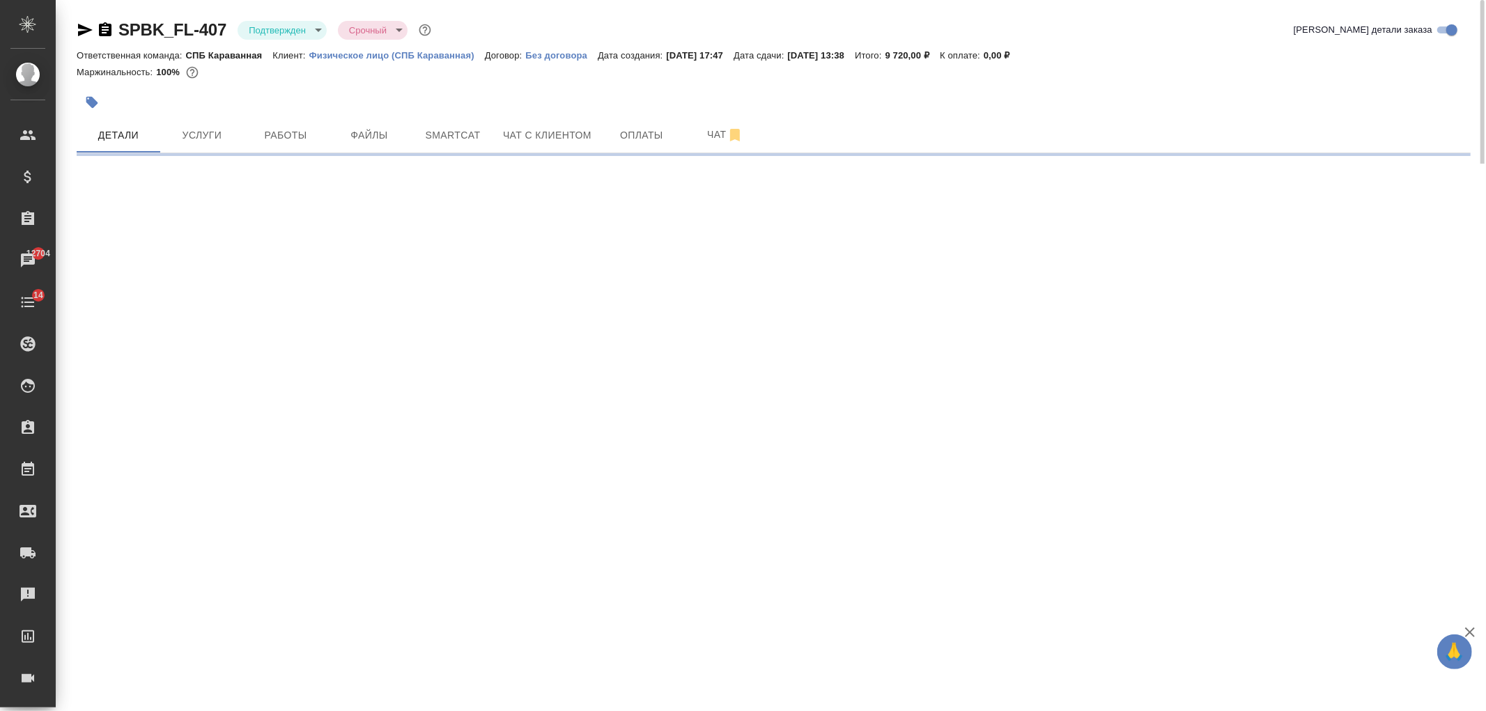
select select "RU"
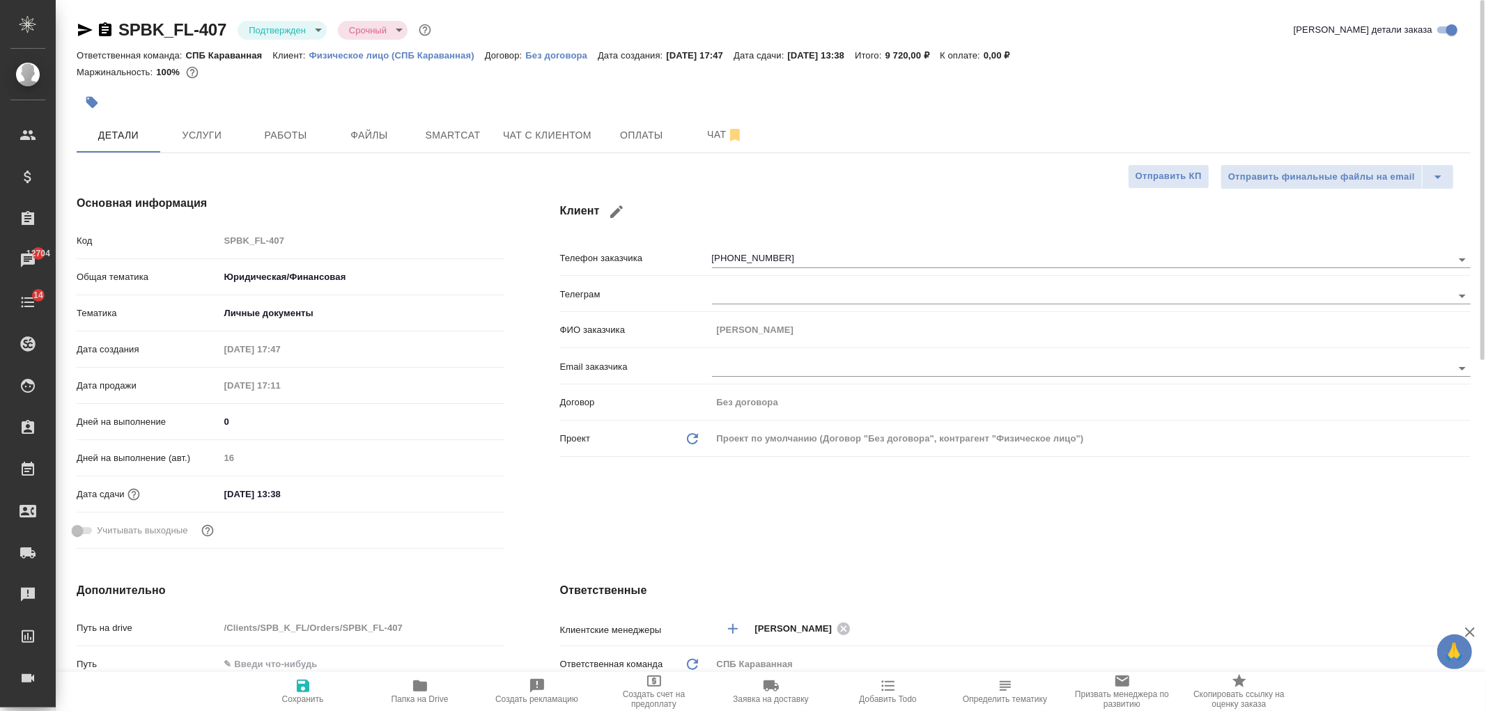
type textarea "x"
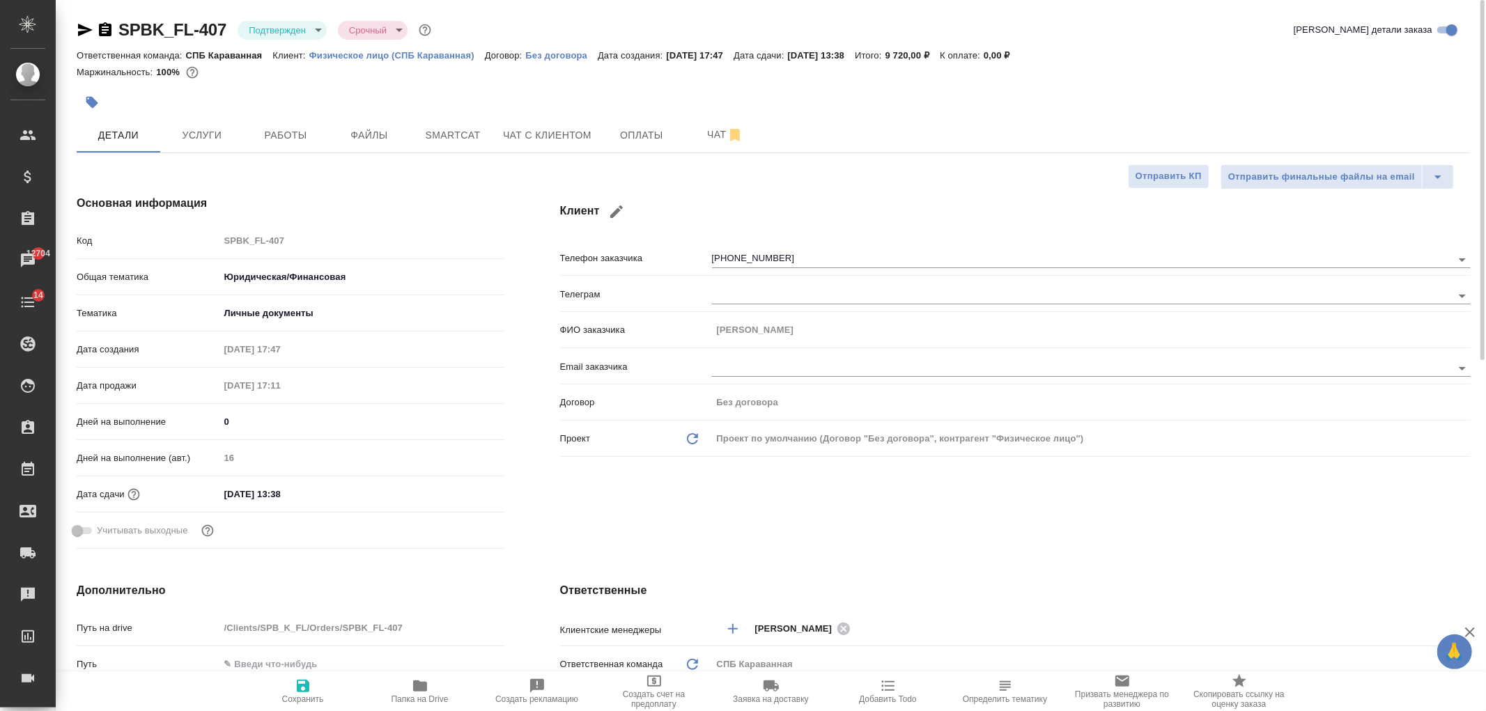
type textarea "x"
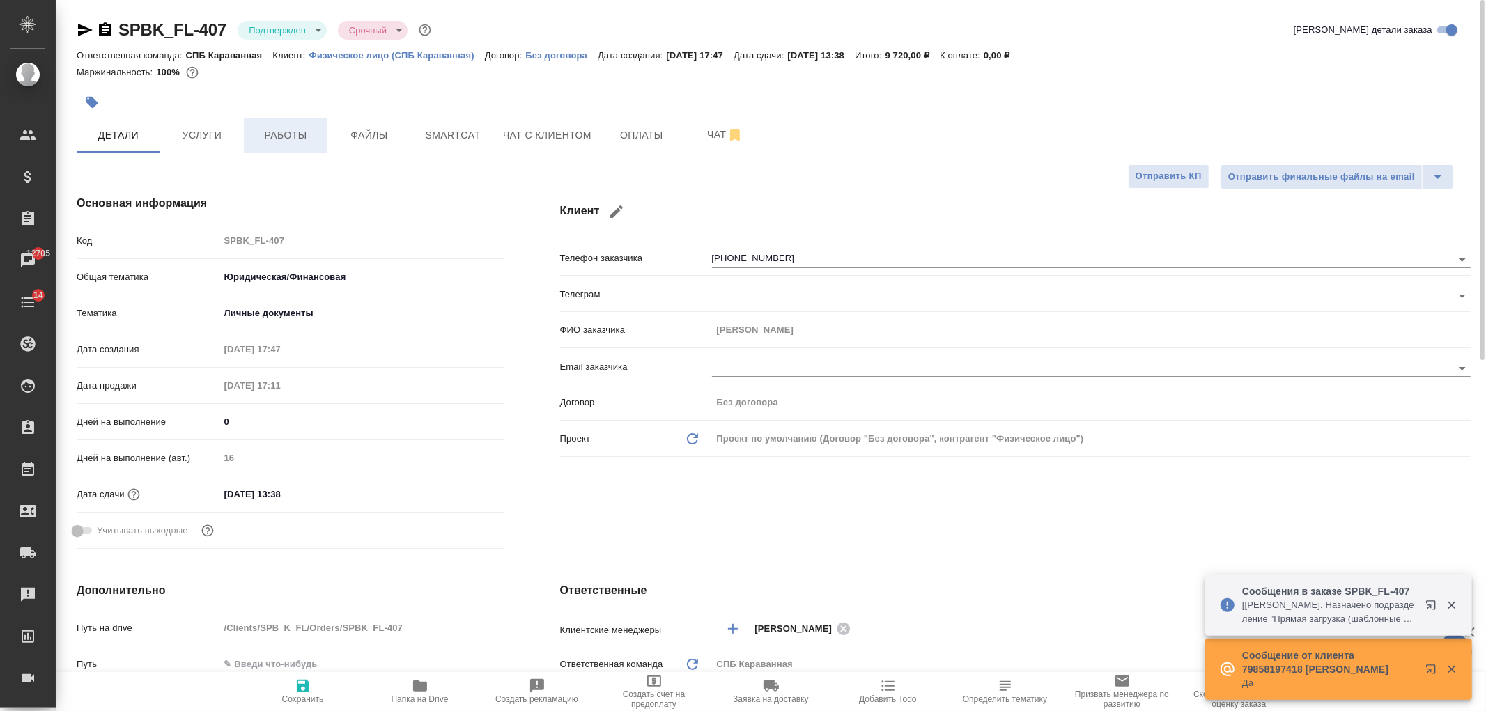
click at [310, 137] on span "Работы" at bounding box center [285, 135] width 67 height 17
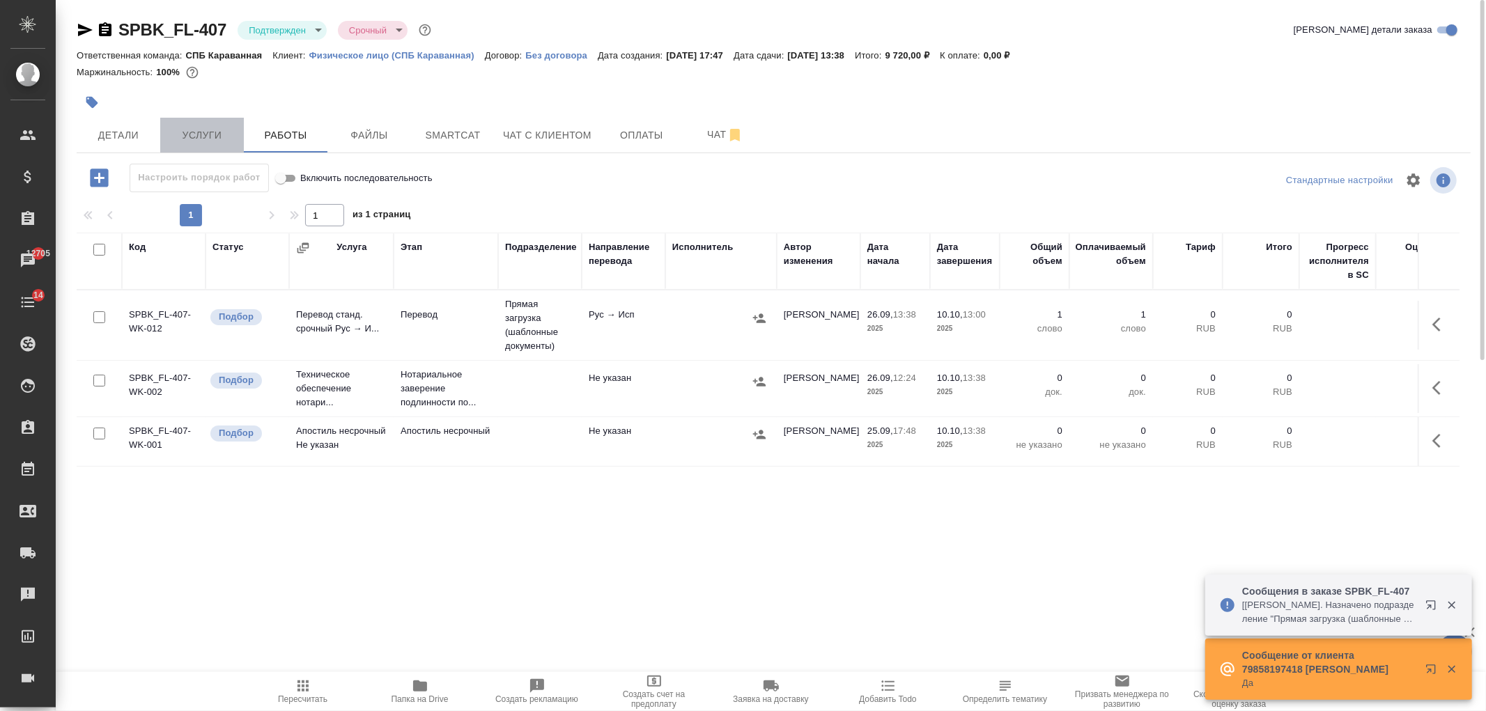
click at [207, 134] on span "Услуги" at bounding box center [202, 135] width 67 height 17
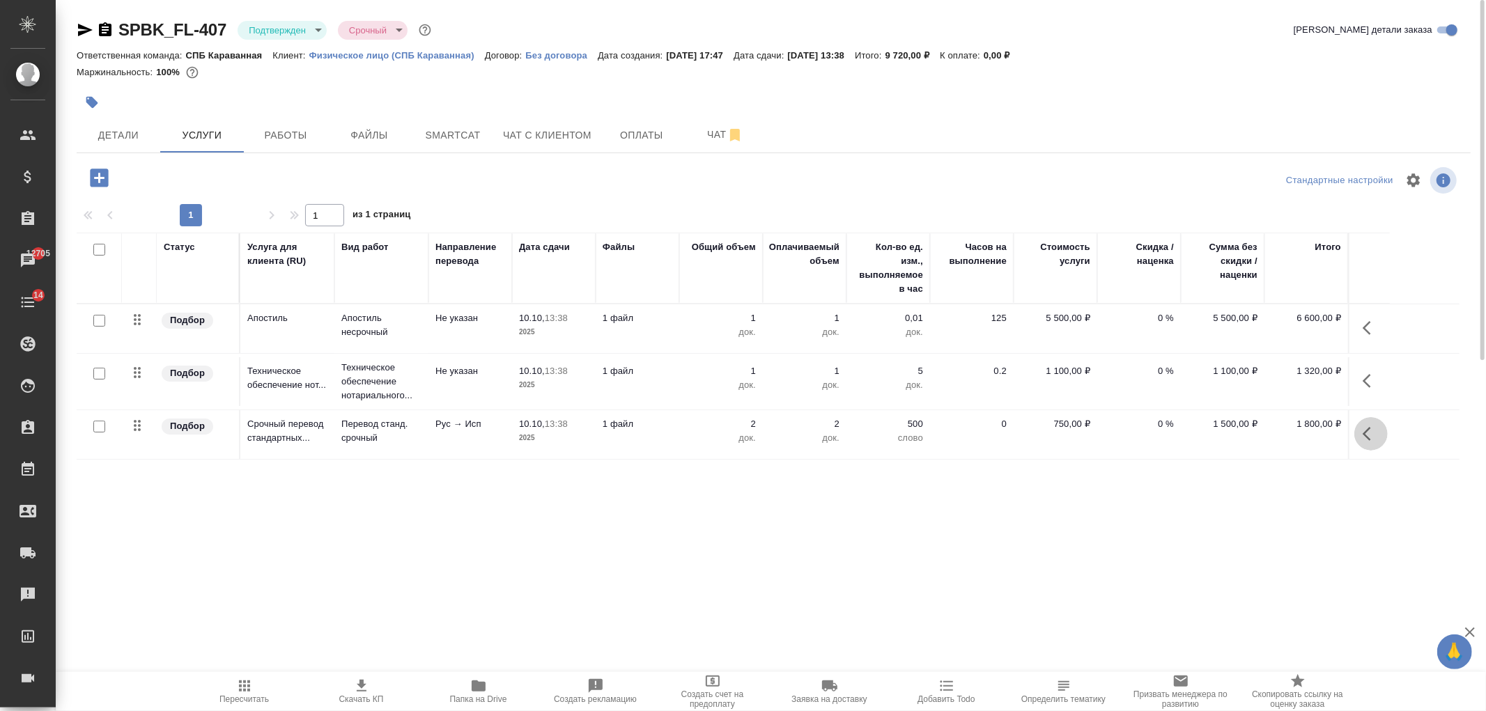
click at [1376, 441] on icon "button" at bounding box center [1371, 434] width 17 height 17
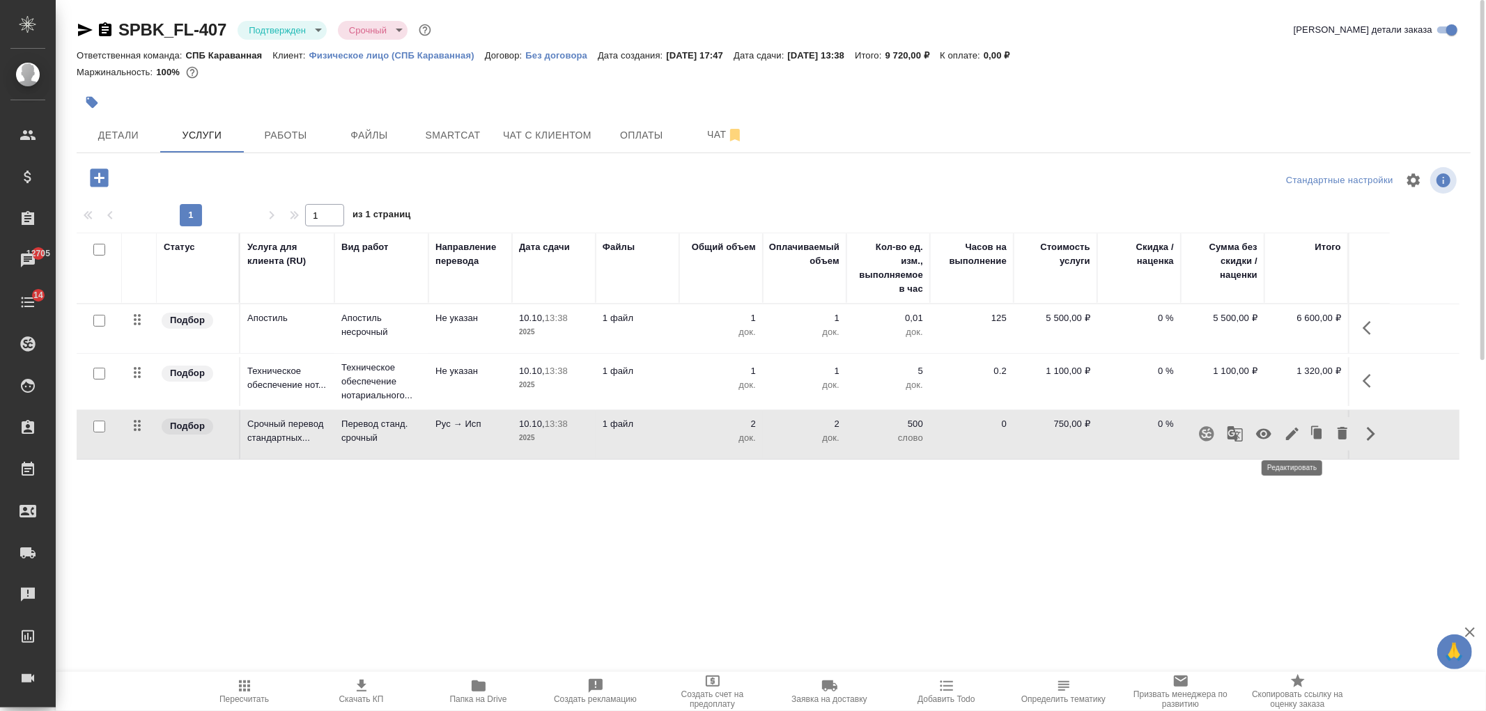
click at [1296, 447] on button "button" at bounding box center [1293, 433] width 24 height 33
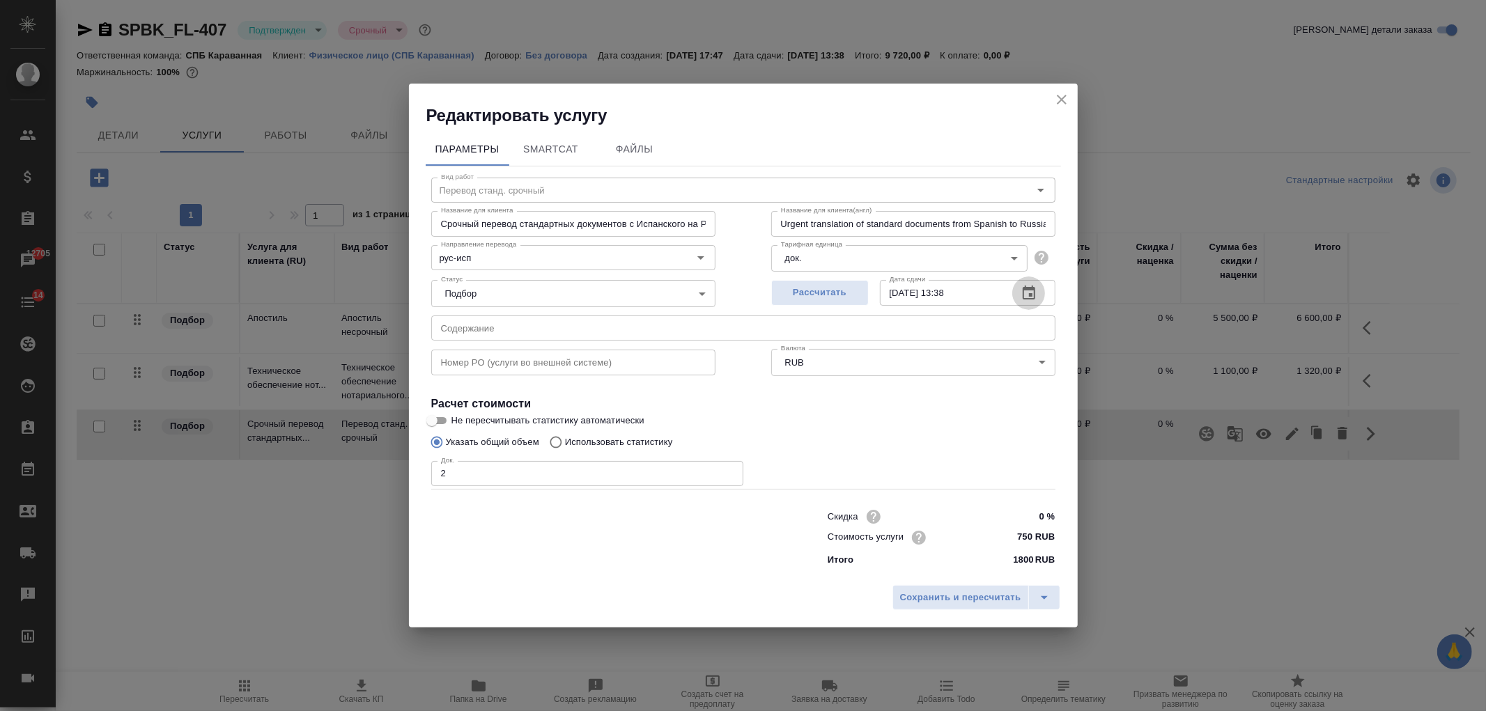
click at [1024, 298] on icon "button" at bounding box center [1029, 293] width 13 height 14
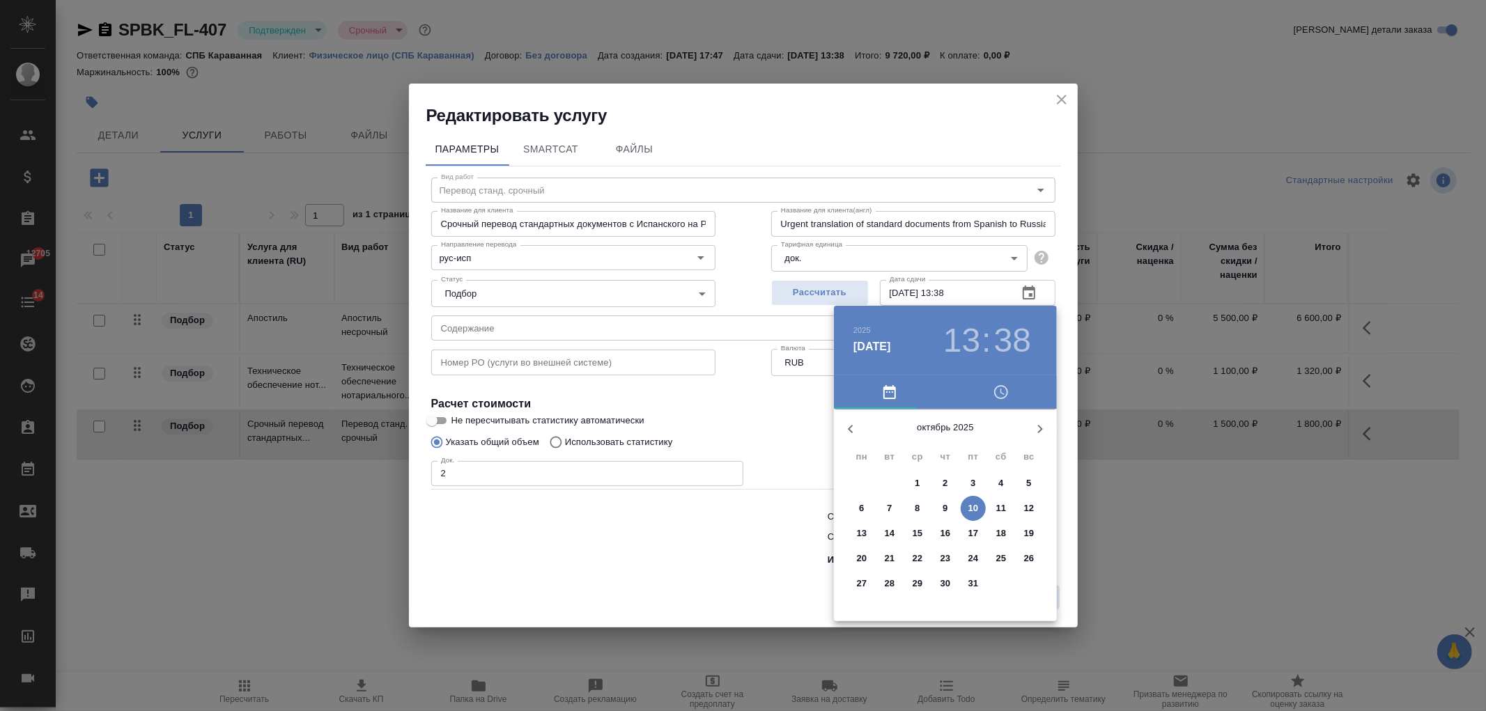
click at [844, 425] on icon "button" at bounding box center [850, 429] width 17 height 17
click at [865, 584] on p "29" at bounding box center [862, 584] width 10 height 14
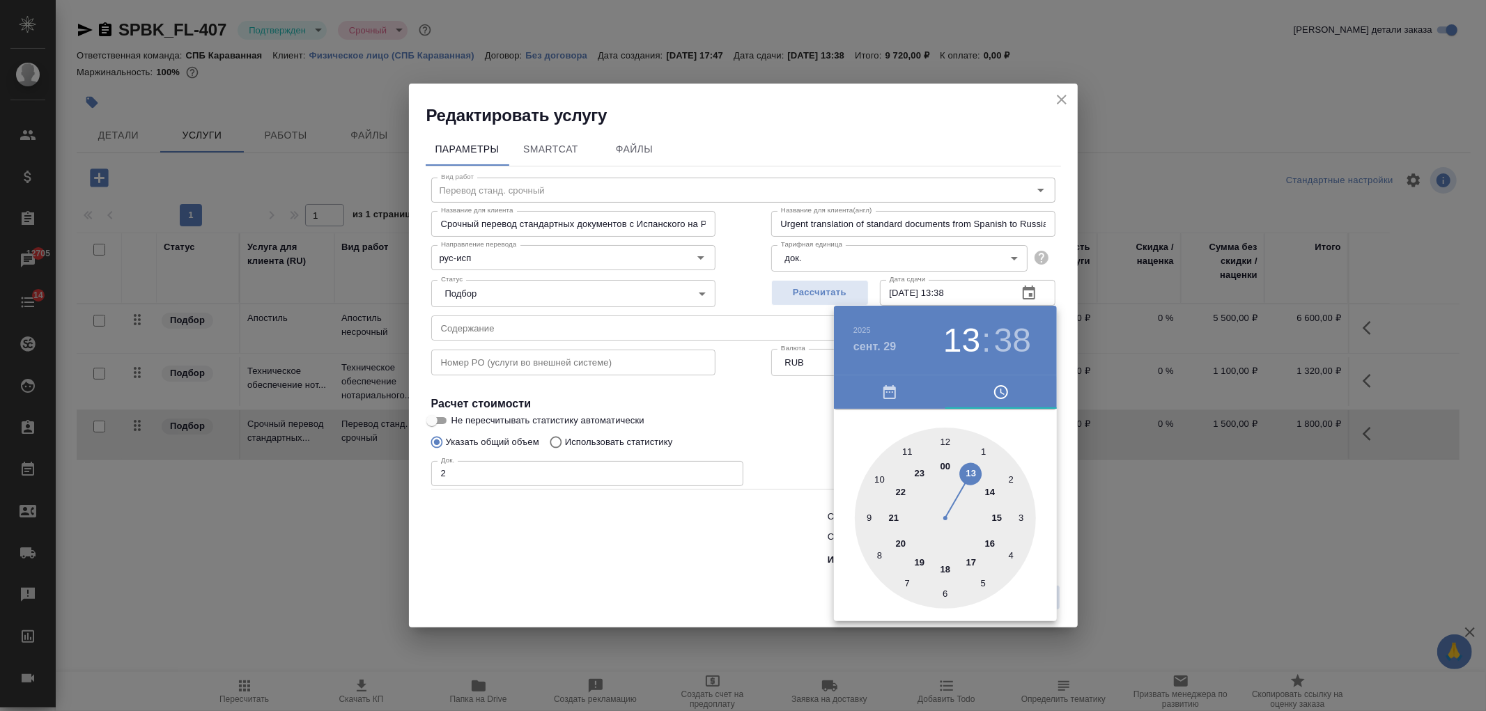
click at [1004, 523] on div at bounding box center [945, 518] width 181 height 181
type input "[DATE] 15:38"
click at [679, 535] on div at bounding box center [743, 355] width 1486 height 711
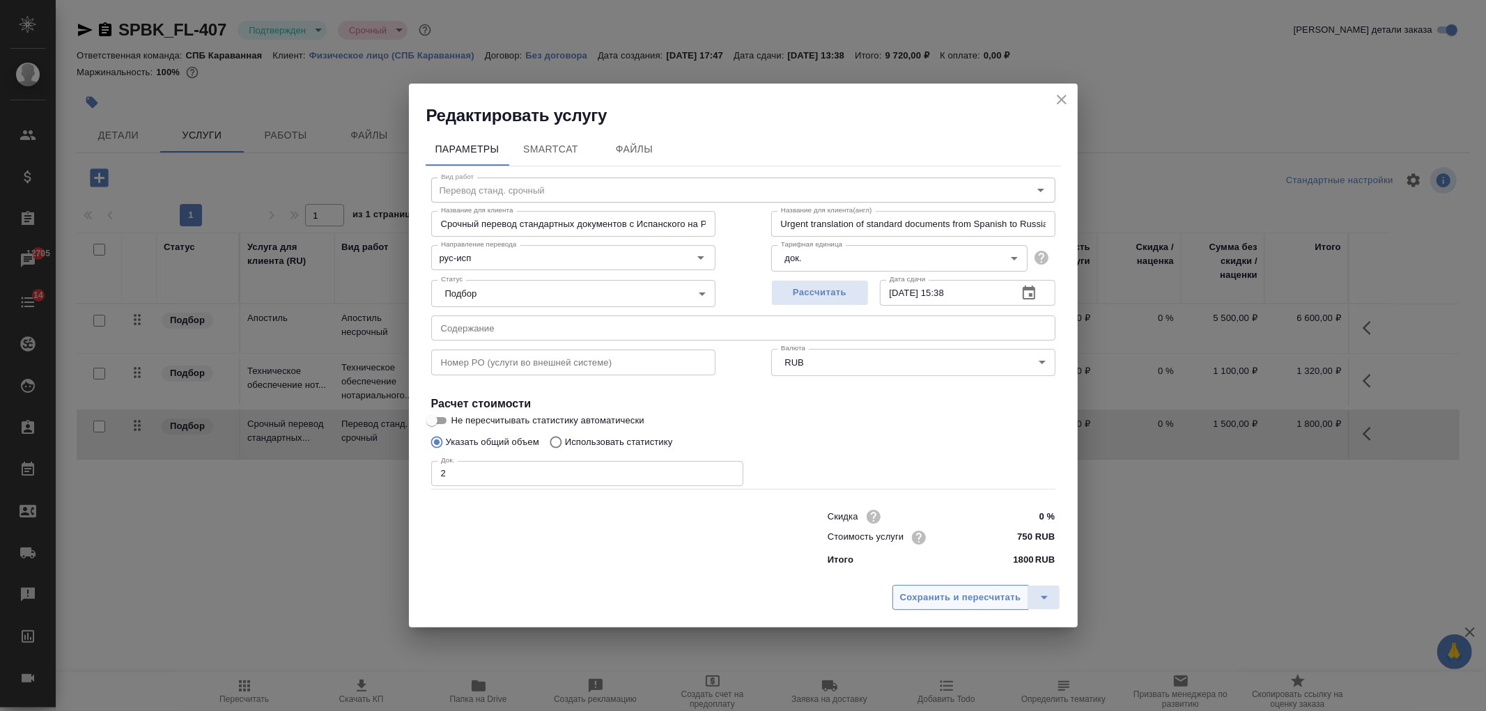
click at [942, 599] on span "Сохранить и пересчитать" at bounding box center [960, 598] width 121 height 16
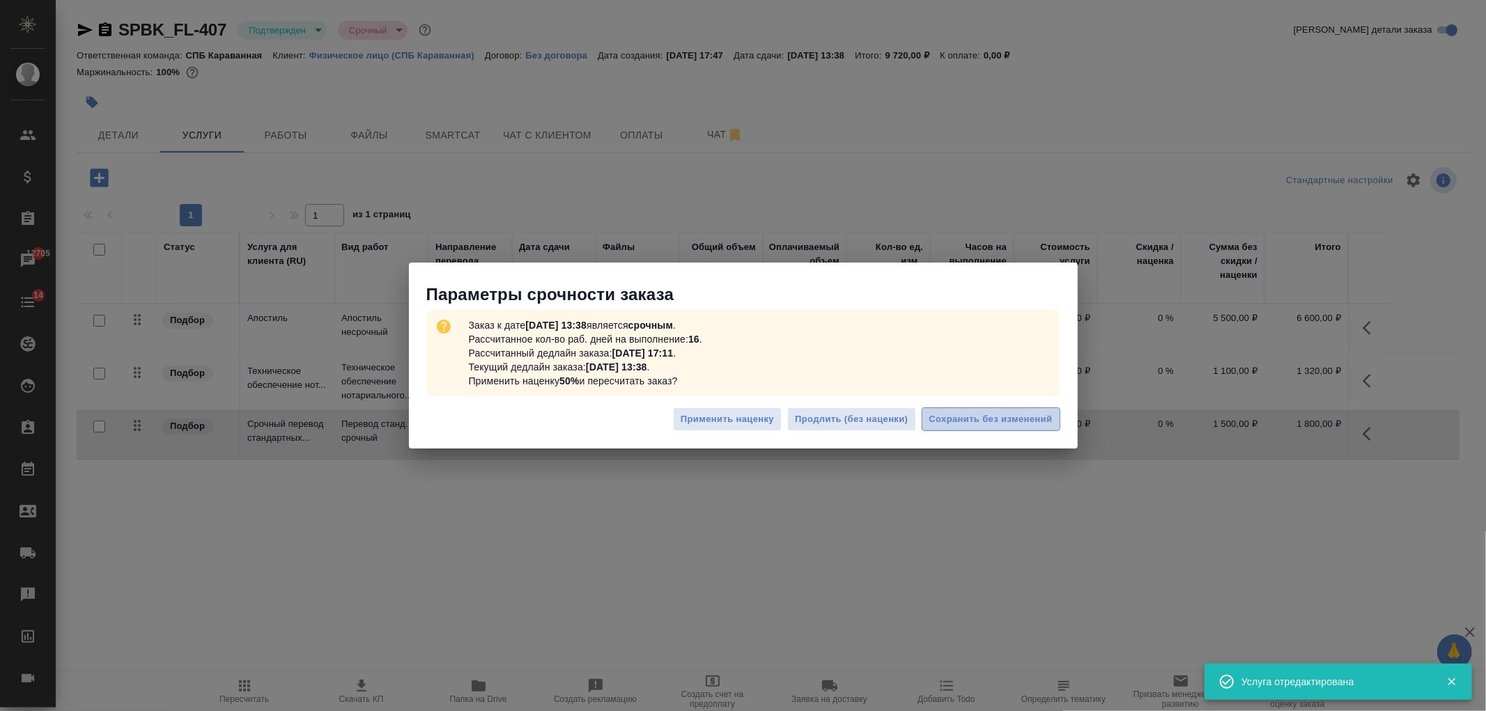
click at [1001, 422] on span "Сохранить без изменений" at bounding box center [991, 420] width 123 height 16
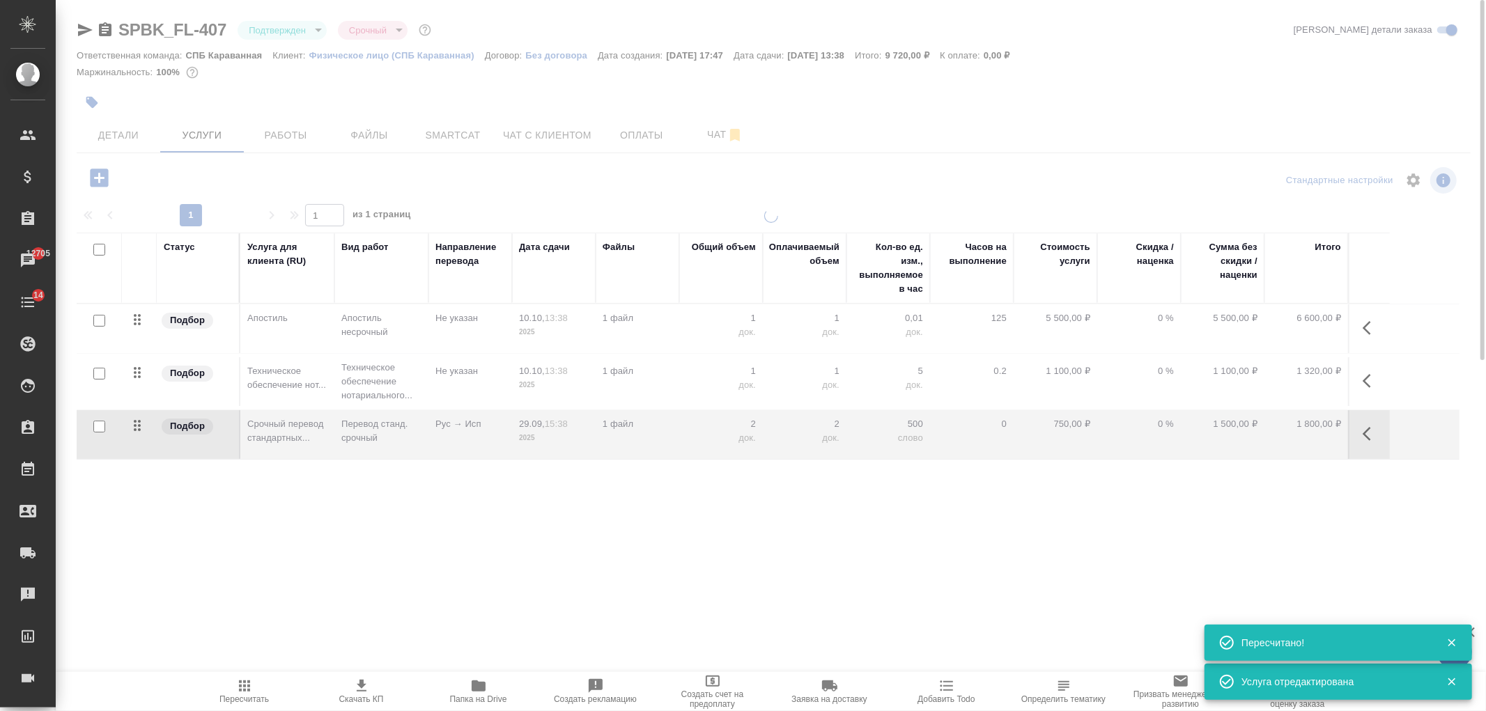
type input "inProgress"
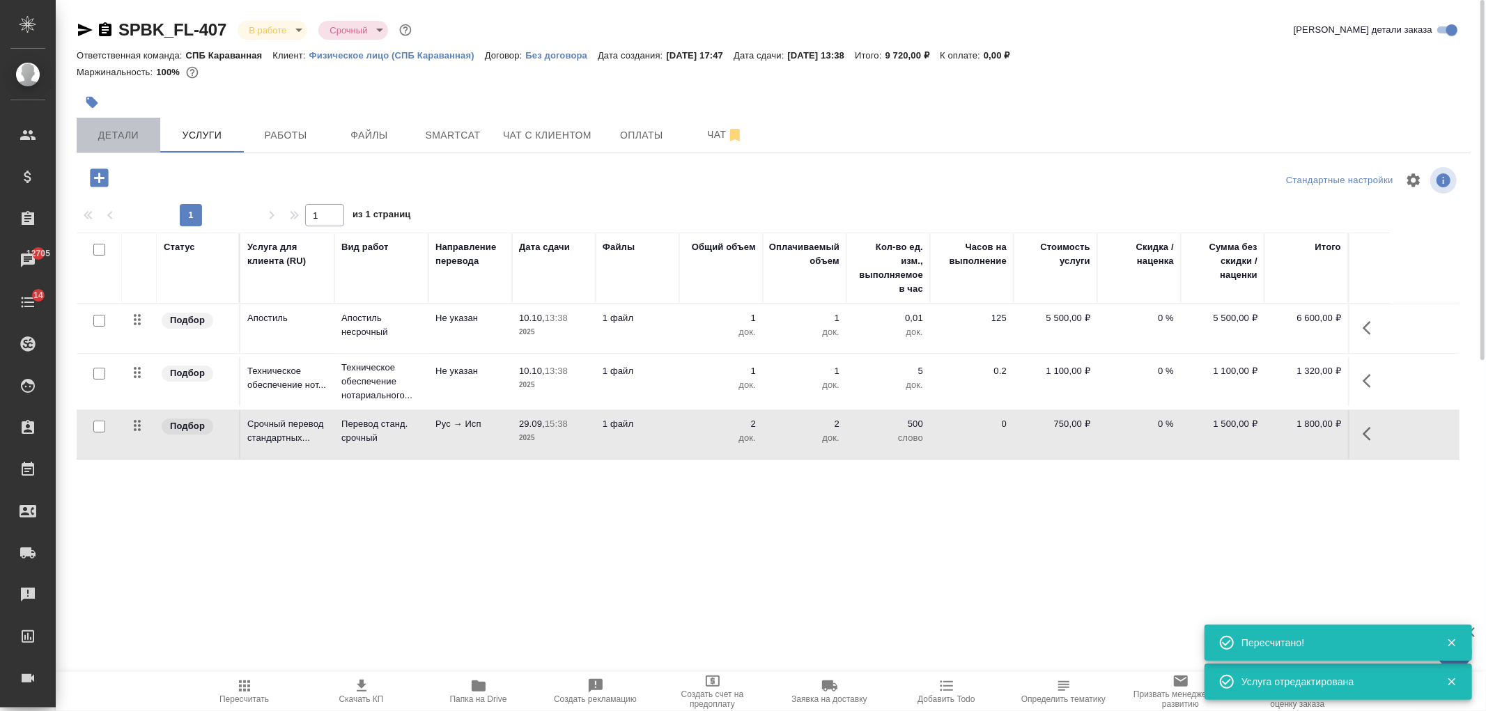
click at [150, 143] on span "Детали" at bounding box center [118, 135] width 67 height 17
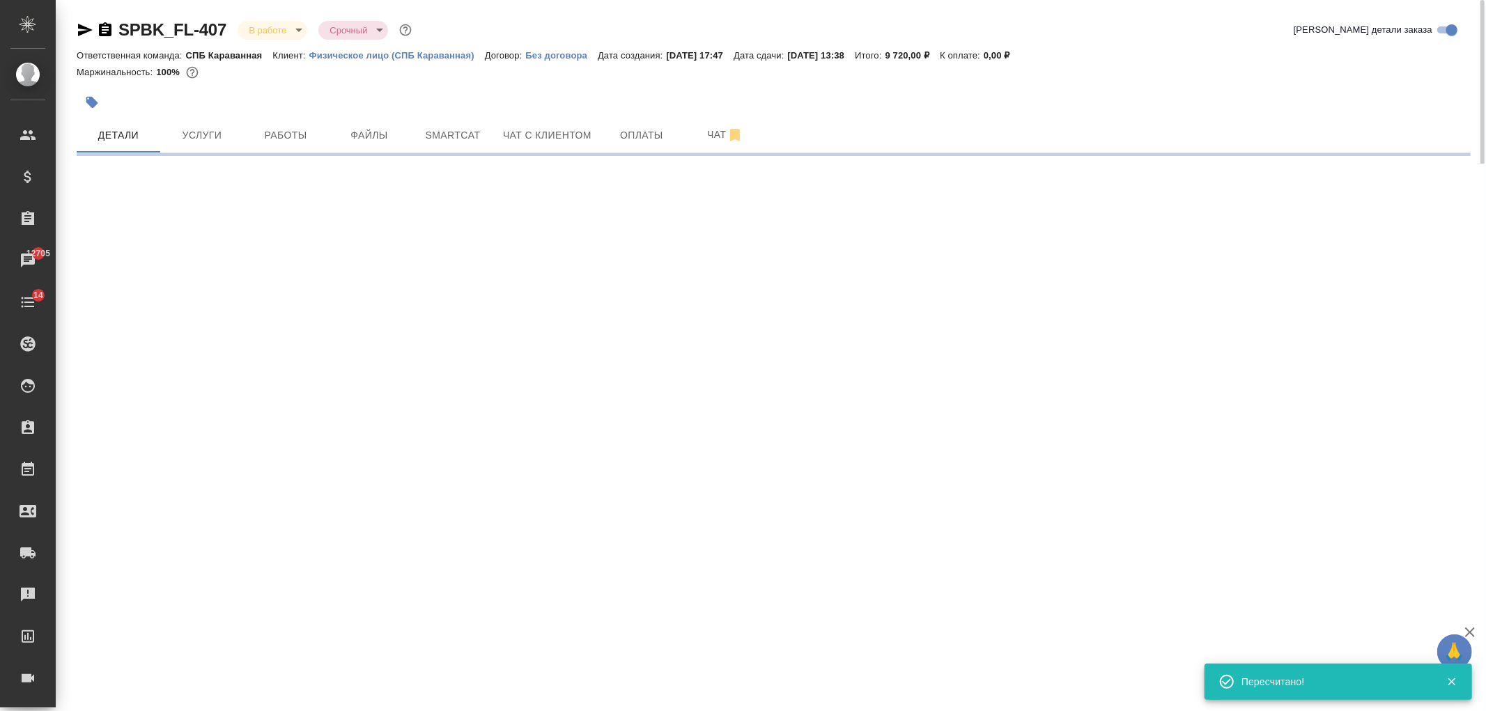
select select "RU"
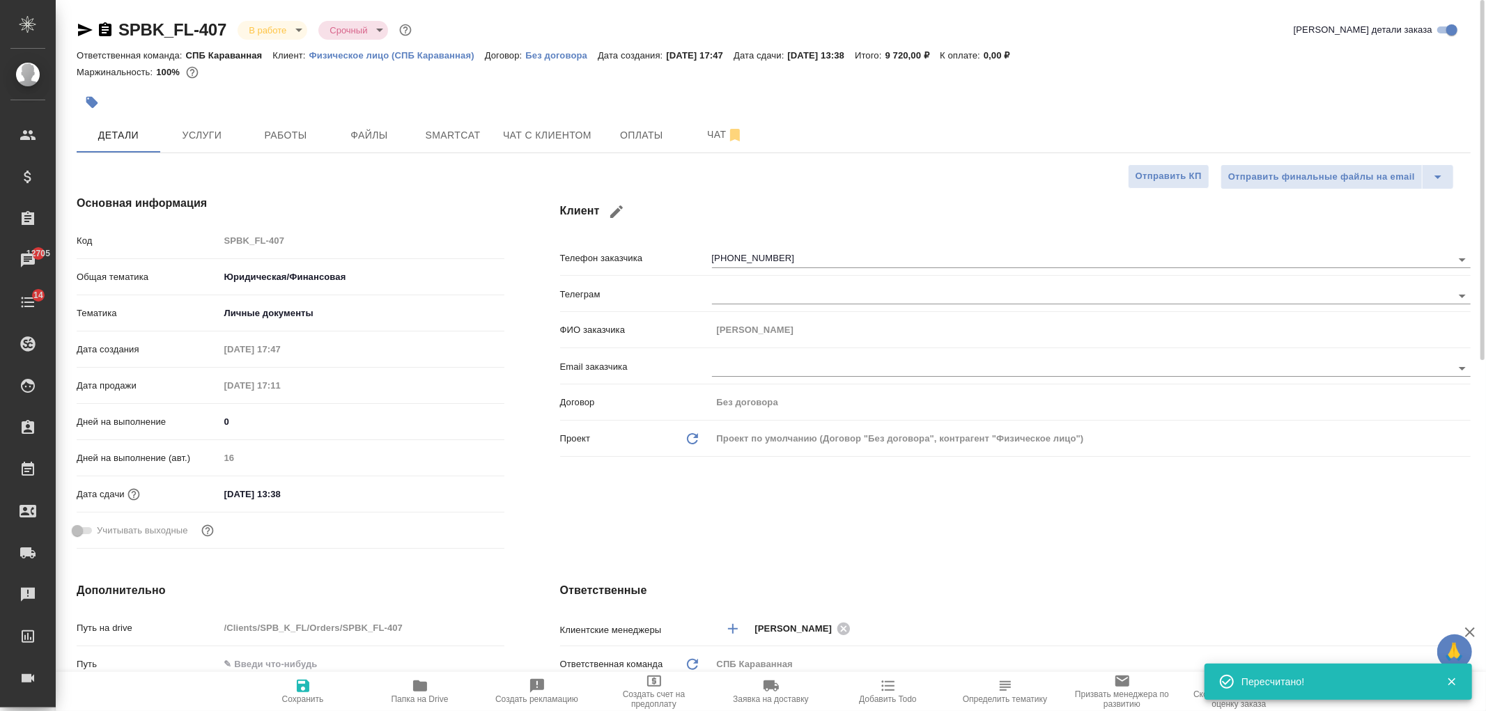
type textarea "x"
type input "[PERSON_NAME]"
type textarea "x"
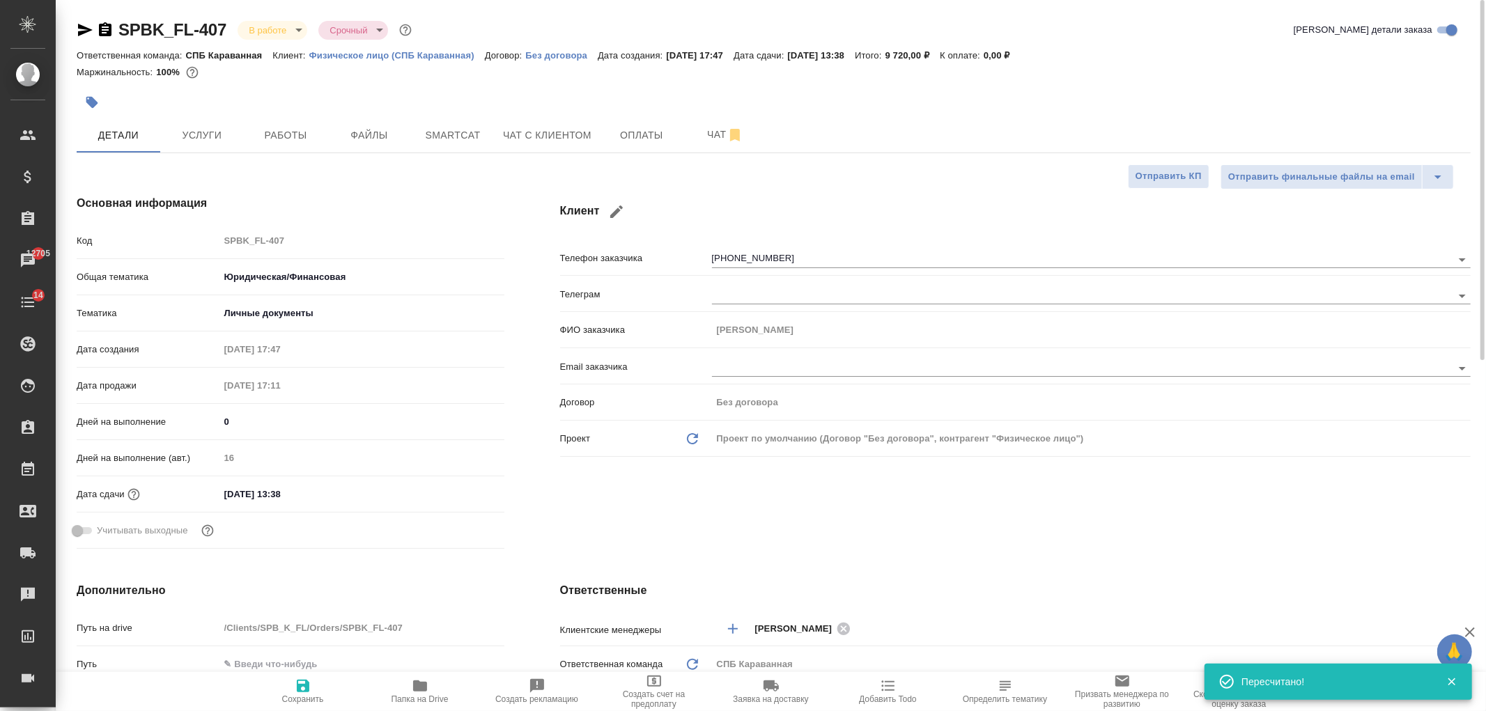
type textarea "x"
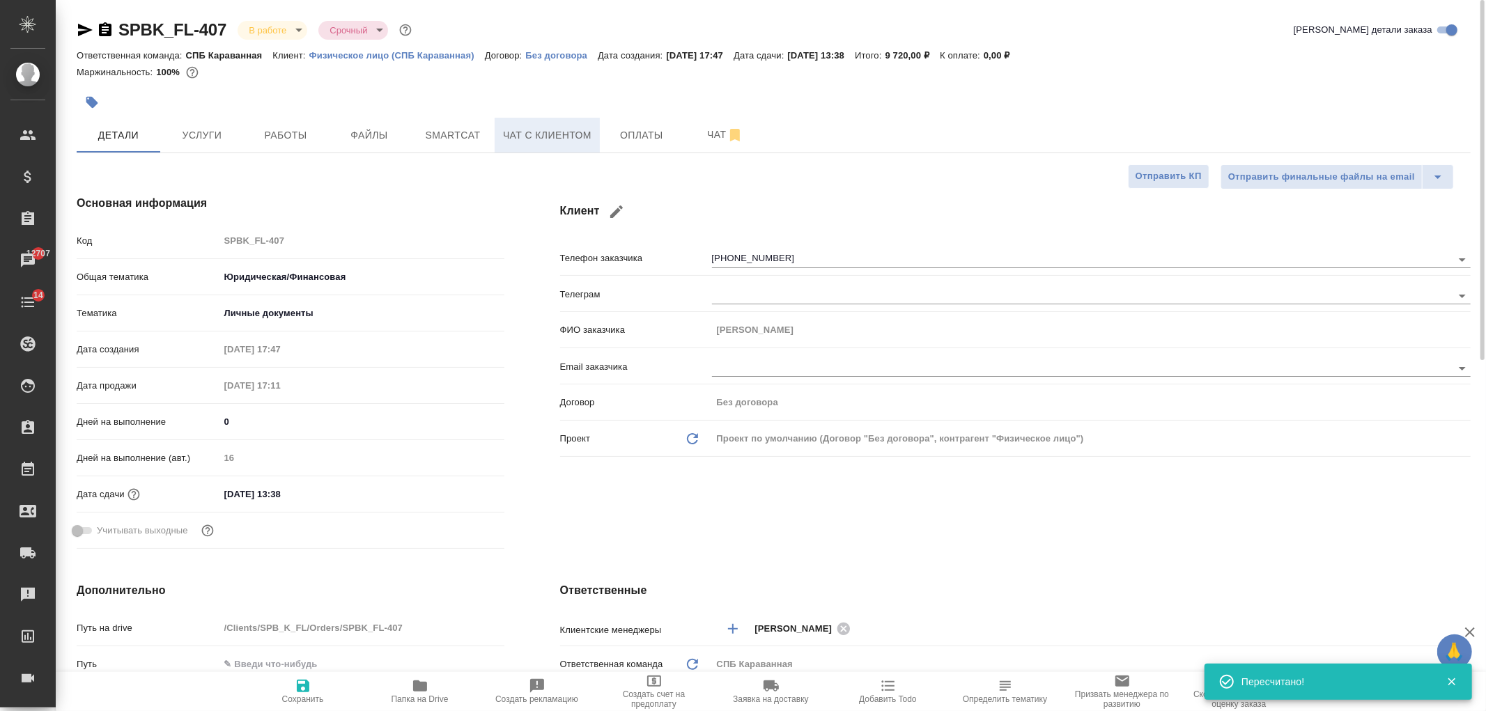
click at [576, 133] on span "Чат с клиентом" at bounding box center [547, 135] width 88 height 17
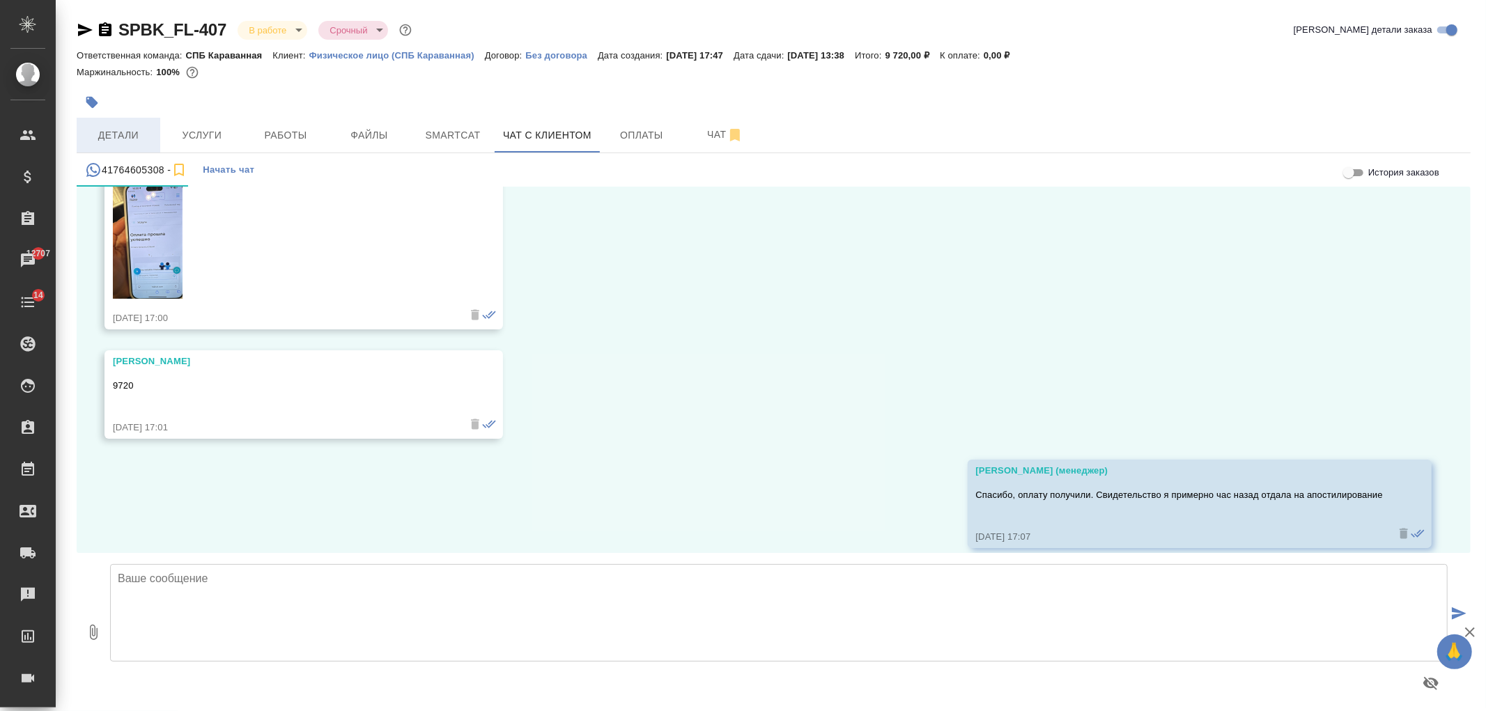
scroll to position [18652, 0]
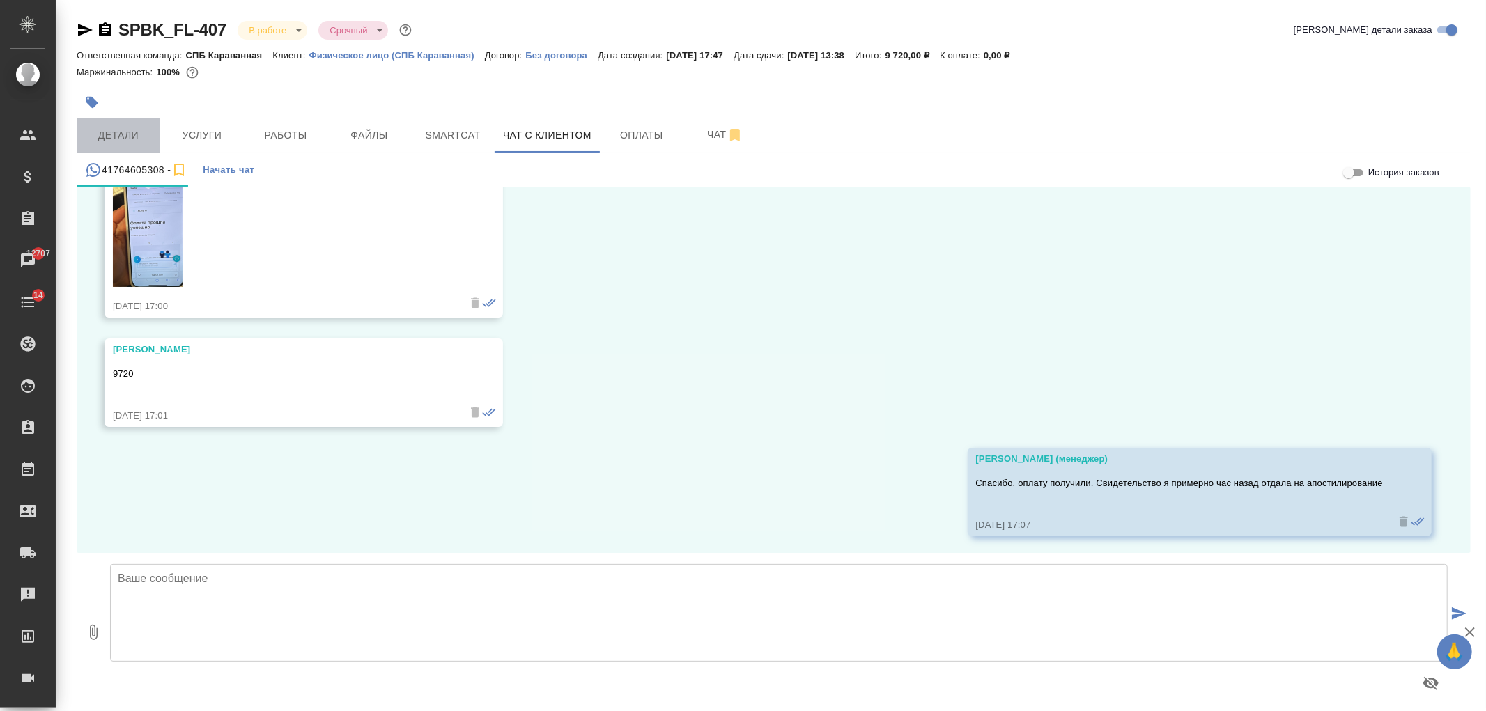
click at [137, 136] on span "Детали" at bounding box center [118, 135] width 67 height 17
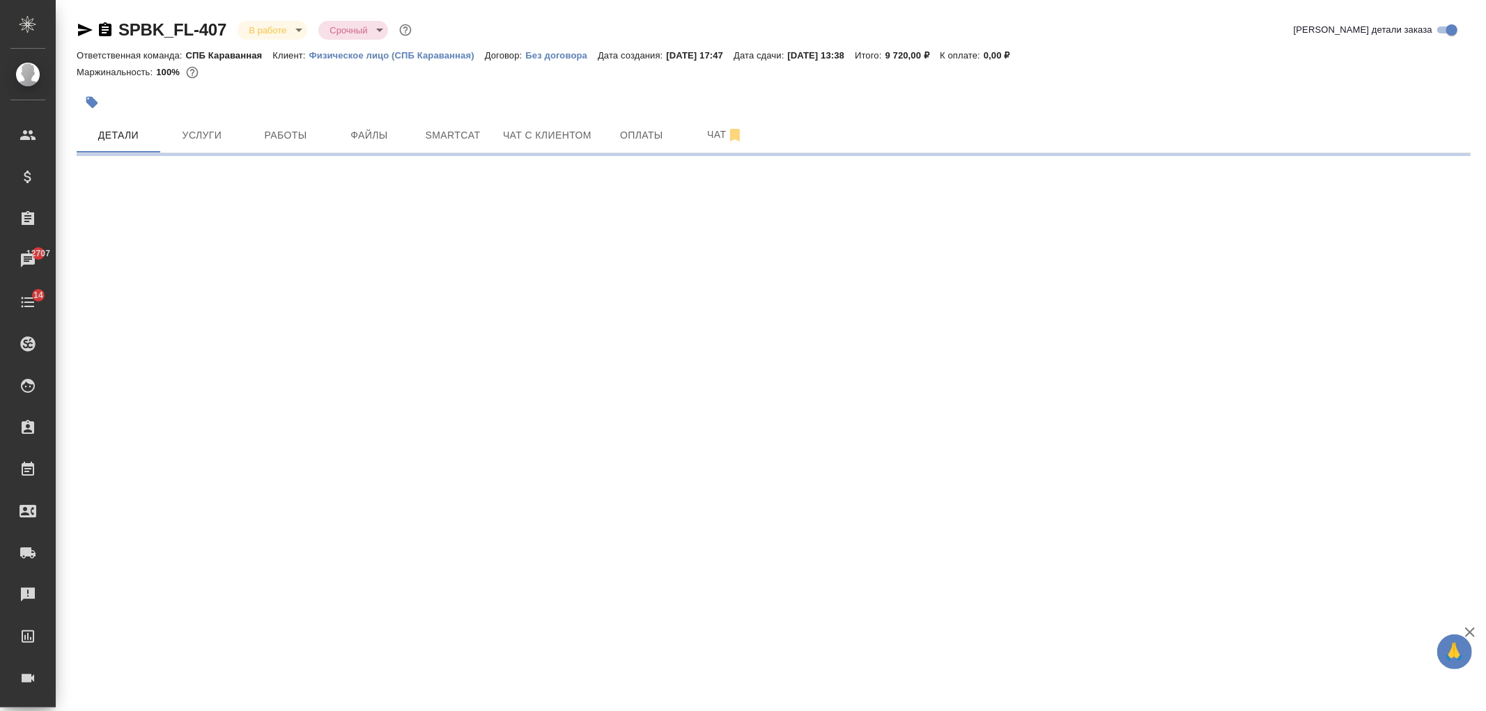
select select "RU"
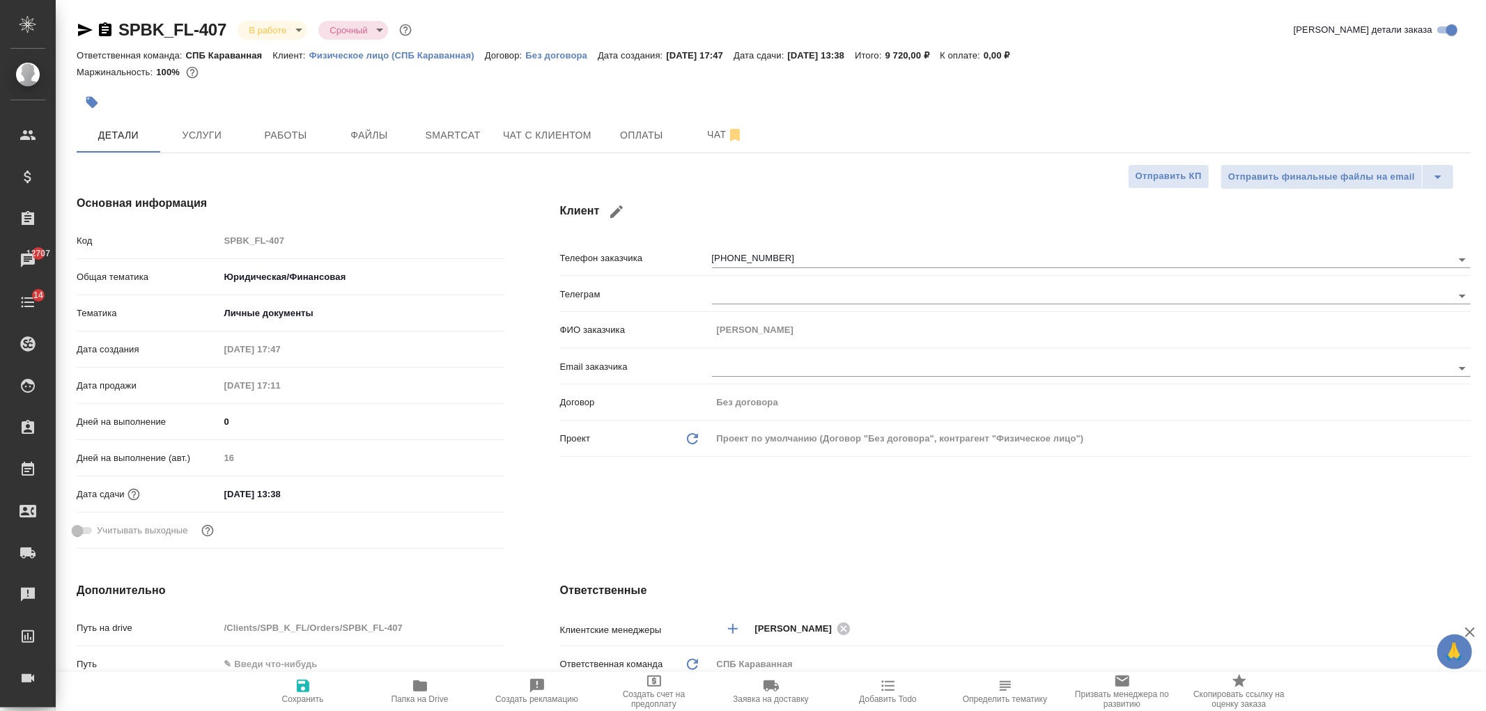
type textarea "x"
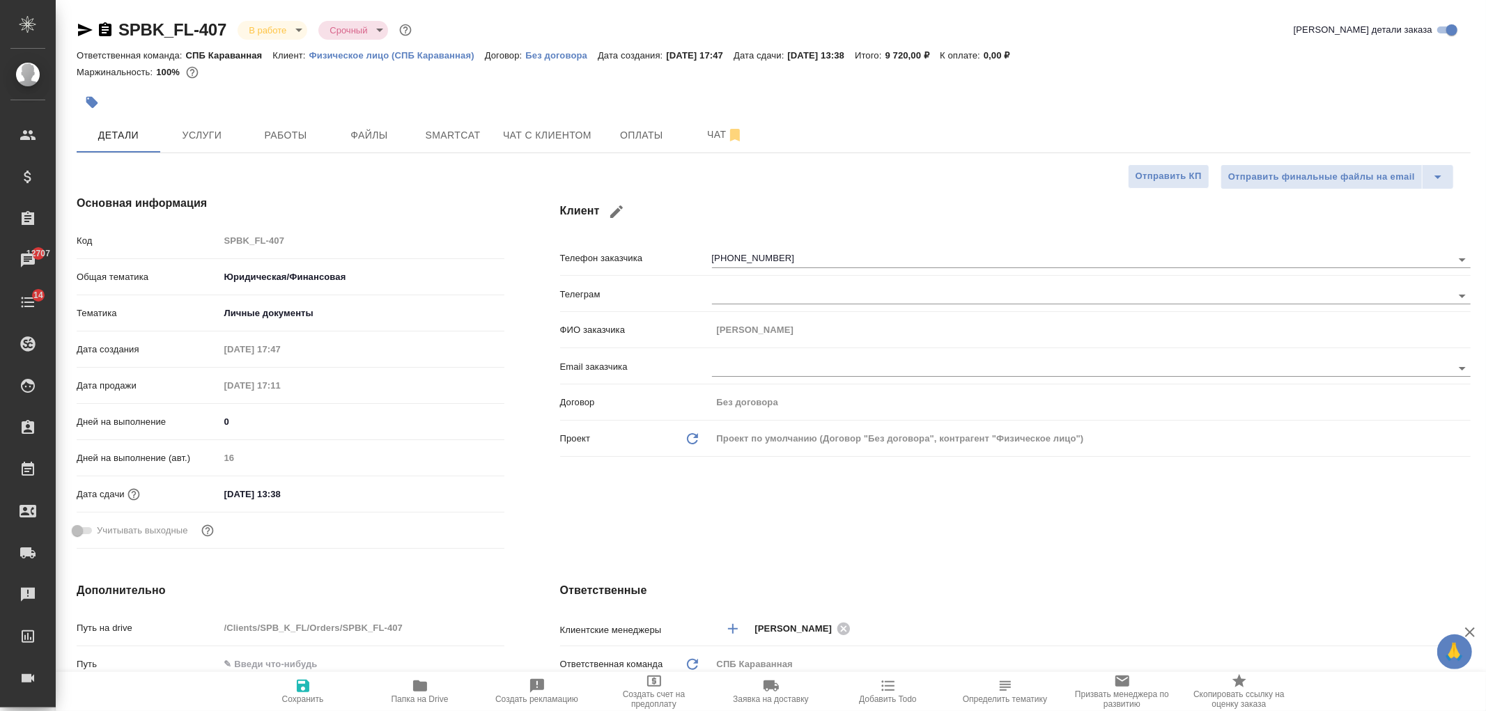
type textarea "x"
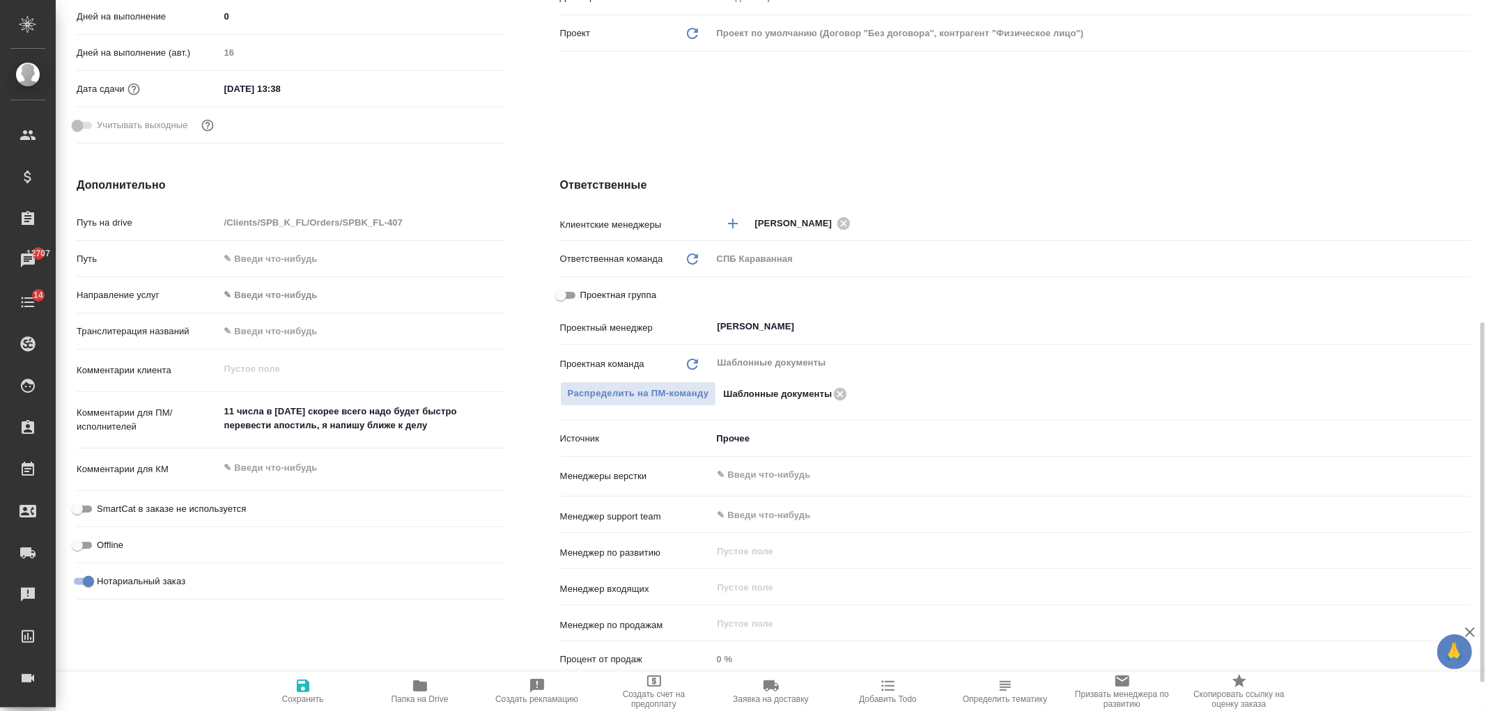
scroll to position [491, 0]
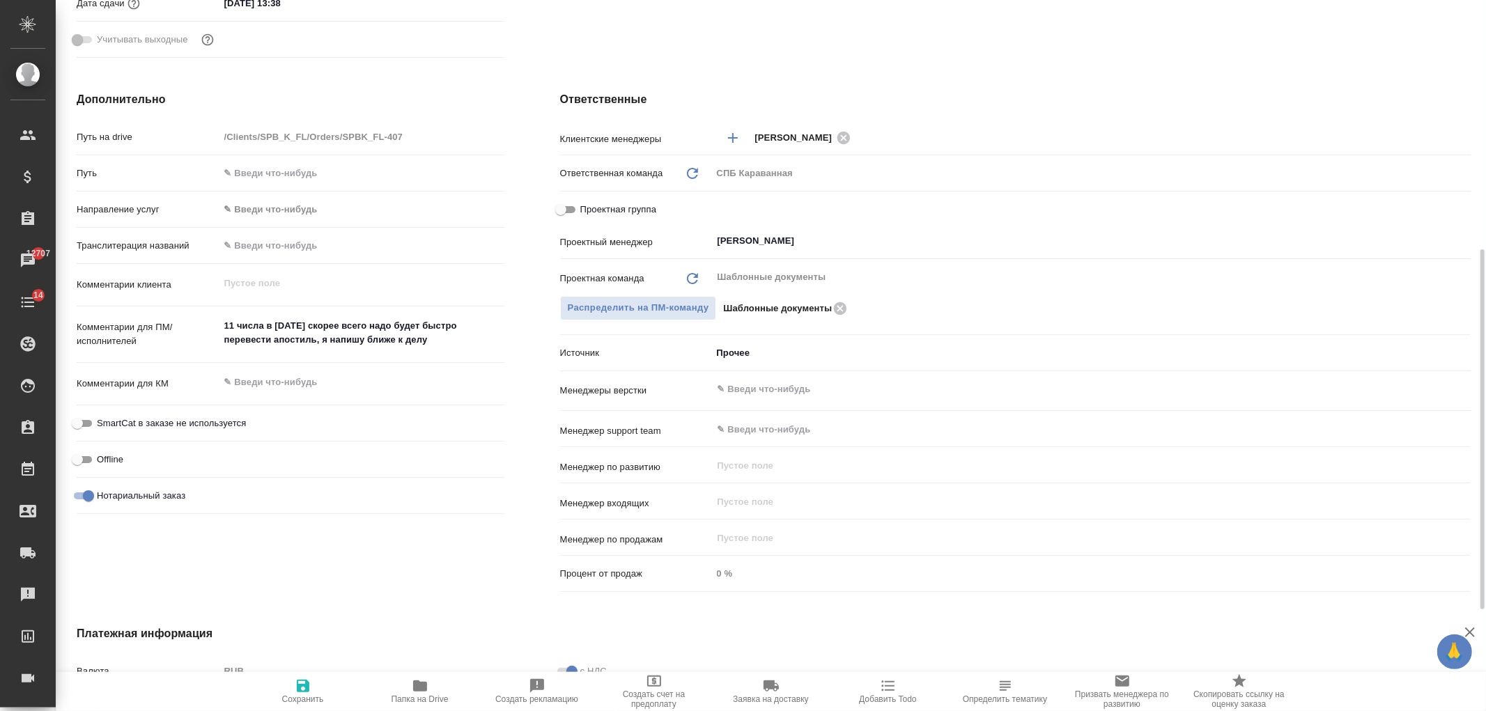
click at [451, 367] on div "Комментарии для ПМ/исполнителей 11 числа в [DATE] скорее всего надо будет быстр…" at bounding box center [291, 340] width 428 height 56
type textarea "x"
click at [455, 318] on textarea "11 числа в [DATE] скорее всего надо будет быстро перевести апостиль, я напишу б…" at bounding box center [361, 333] width 285 height 38
click at [454, 338] on textarea "11 числа в [DATE] скорее всего надо будет быстро перевести апостиль, я напишу б…" at bounding box center [362, 334] width 284 height 38
type textarea "11 числа в [DATE] скорее всего надо будет быстро перевести апостиль, я напишу б…"
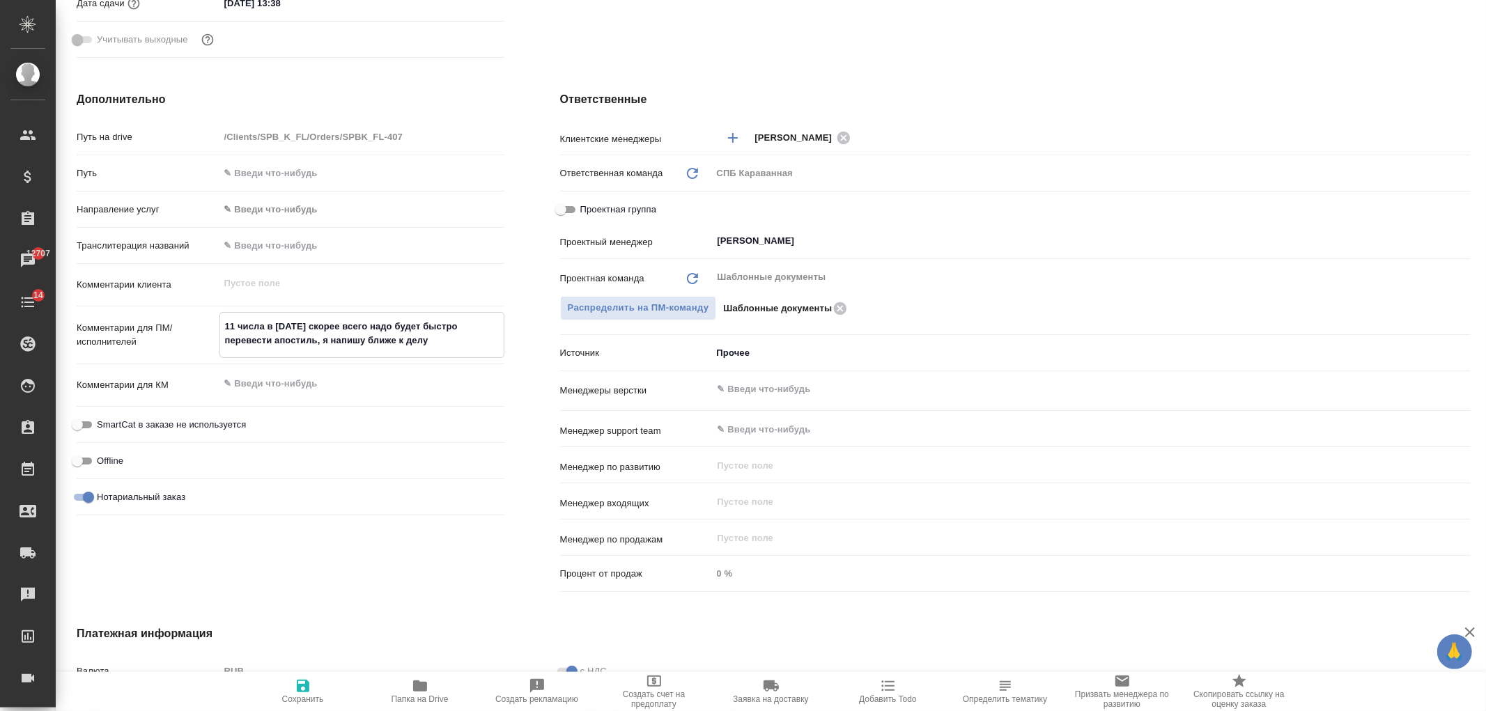
type textarea "x"
type textarea "11 числа в [DATE] скорее всего надо будет быстро перевести апостиль, я напишу б…"
type textarea "x"
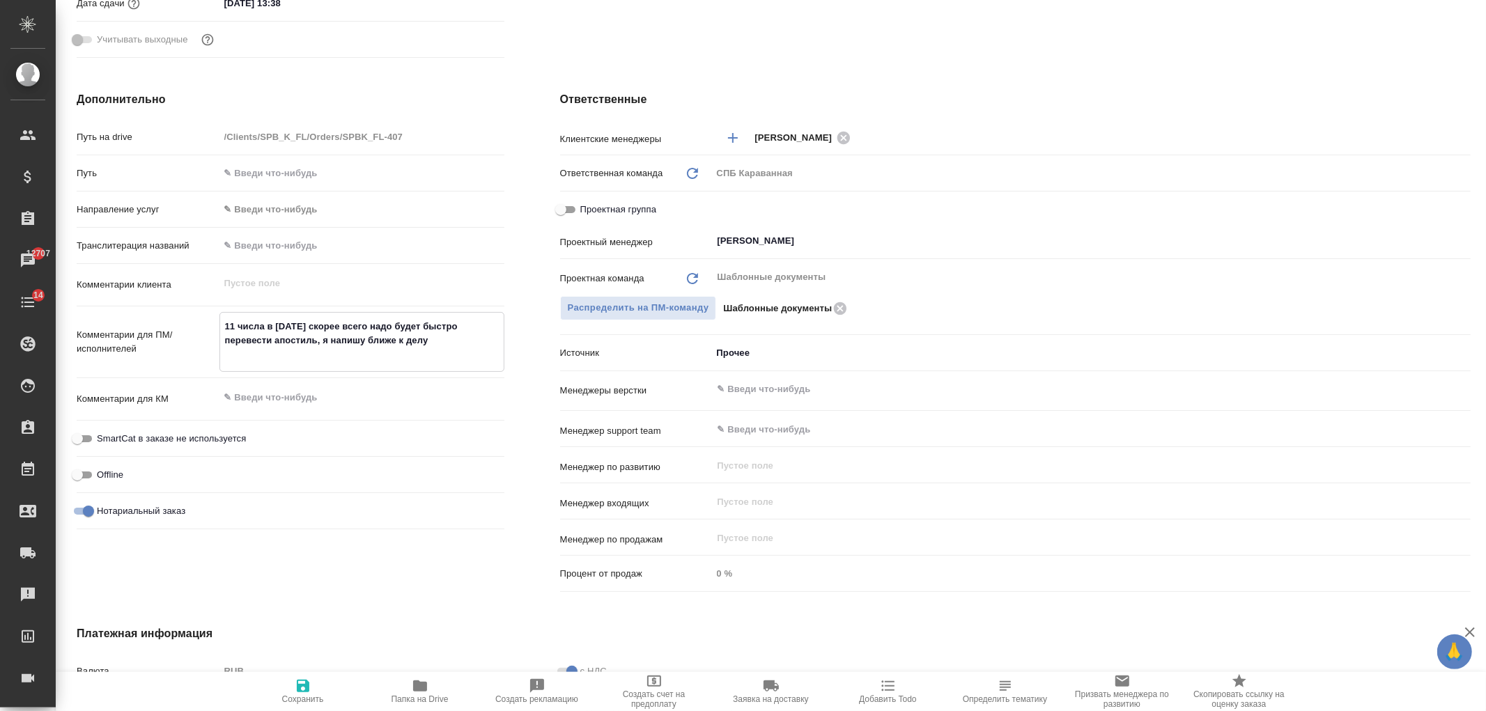
type textarea "x"
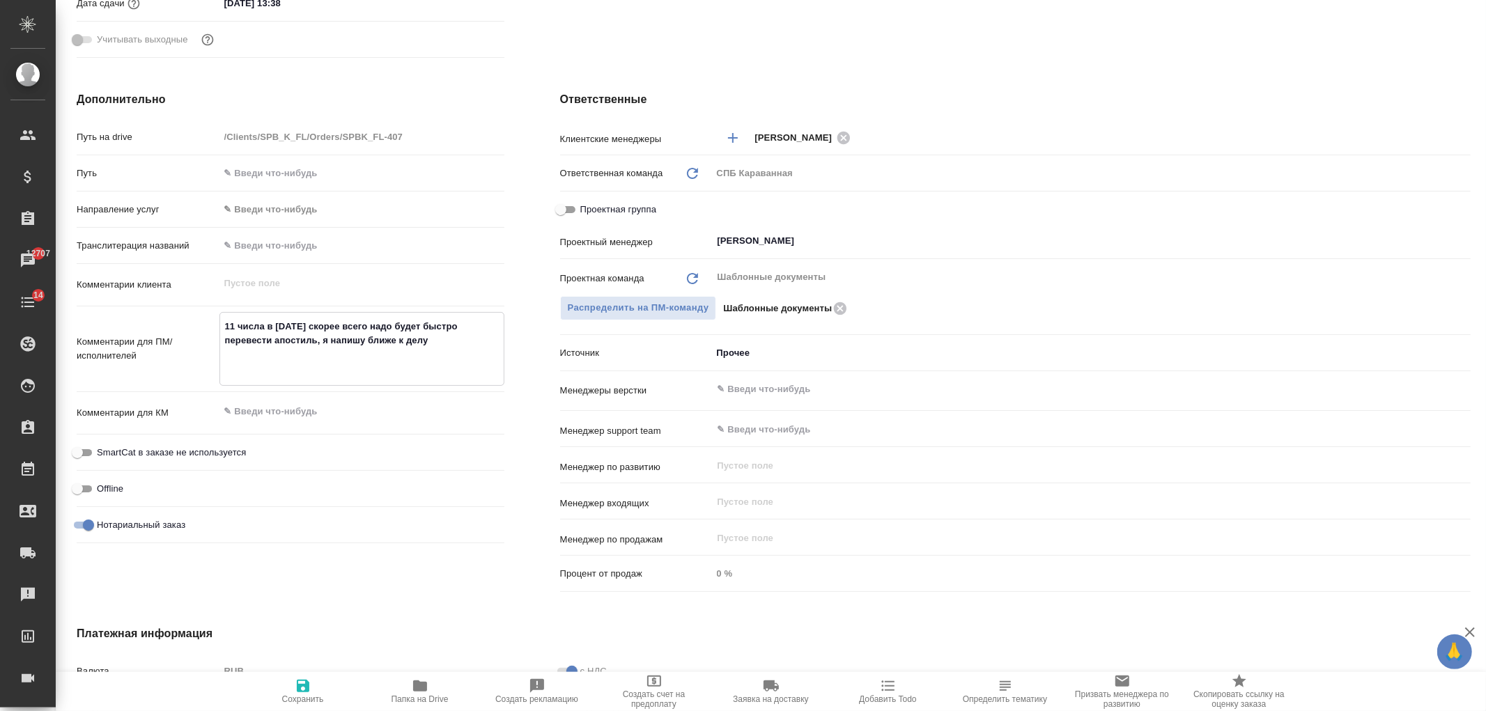
type textarea "11 числа в [DATE] скорее всего надо будет быстро перевести апостиль, я напишу б…"
type textarea "x"
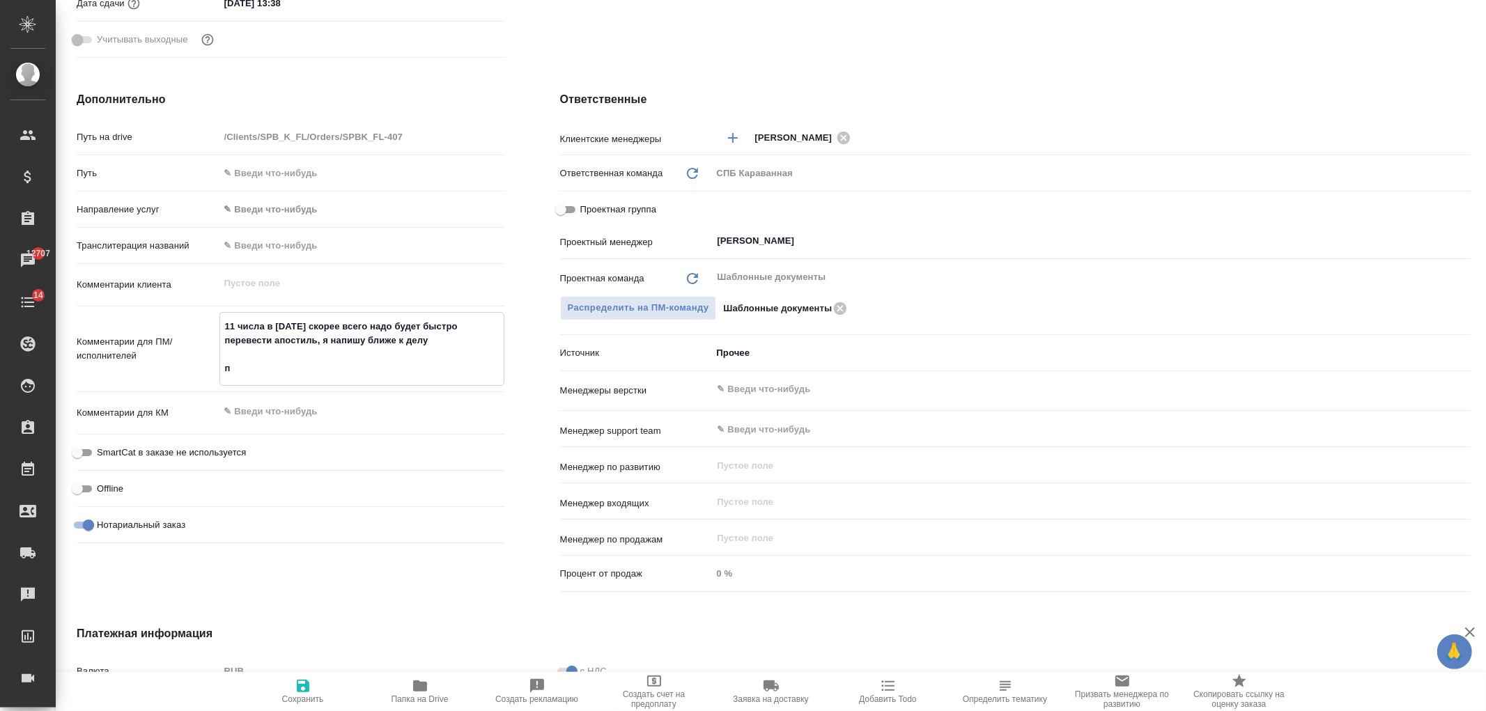
type textarea "11 числа в [DATE] скорее всего надо будет быстро перевести апостиль, я напишу б…"
type textarea "x"
type textarea "11 числа в [DATE] скорее всего надо будет быстро перевести апостиль, я напишу б…"
type textarea "x"
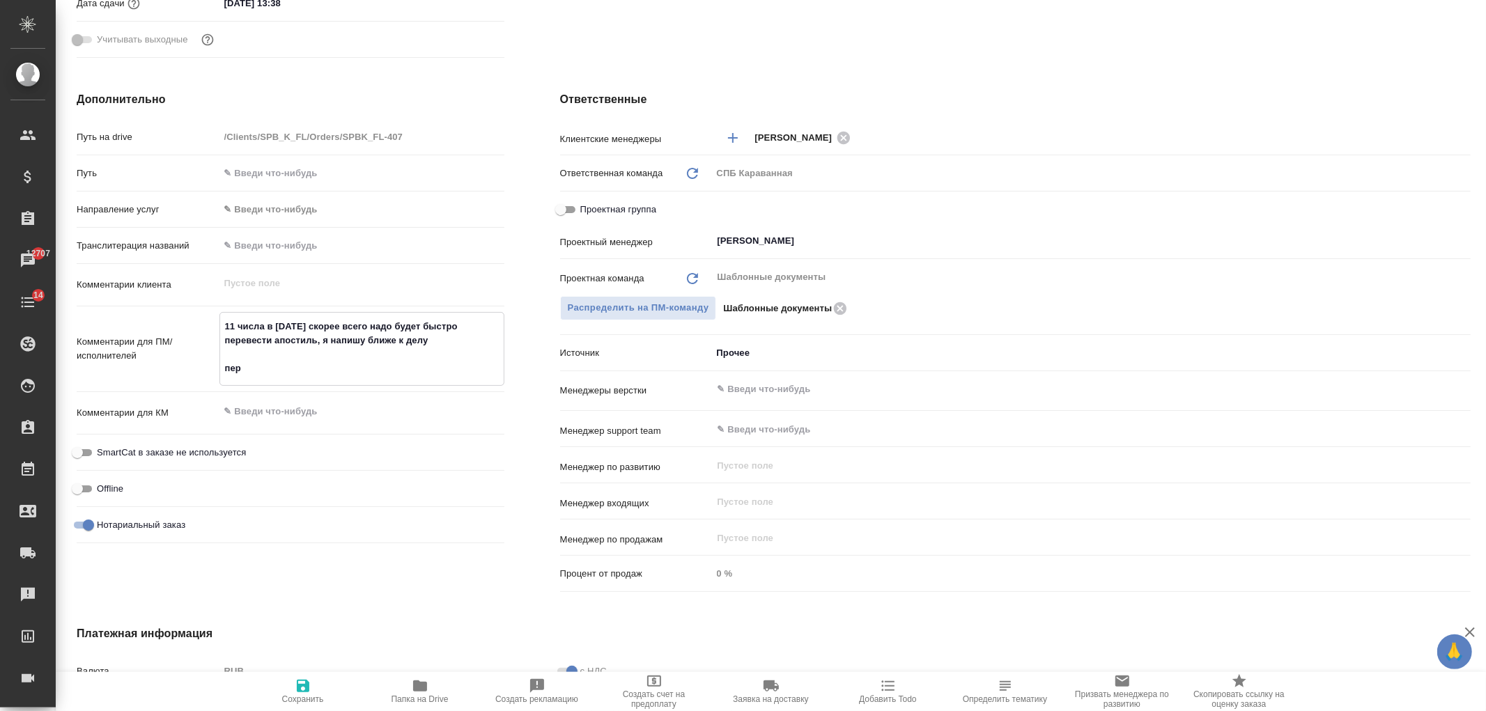
type textarea "x"
type textarea "11 числа в [DATE] скорее всего надо будет быстро перевести апостиль, я напишу б…"
type textarea "x"
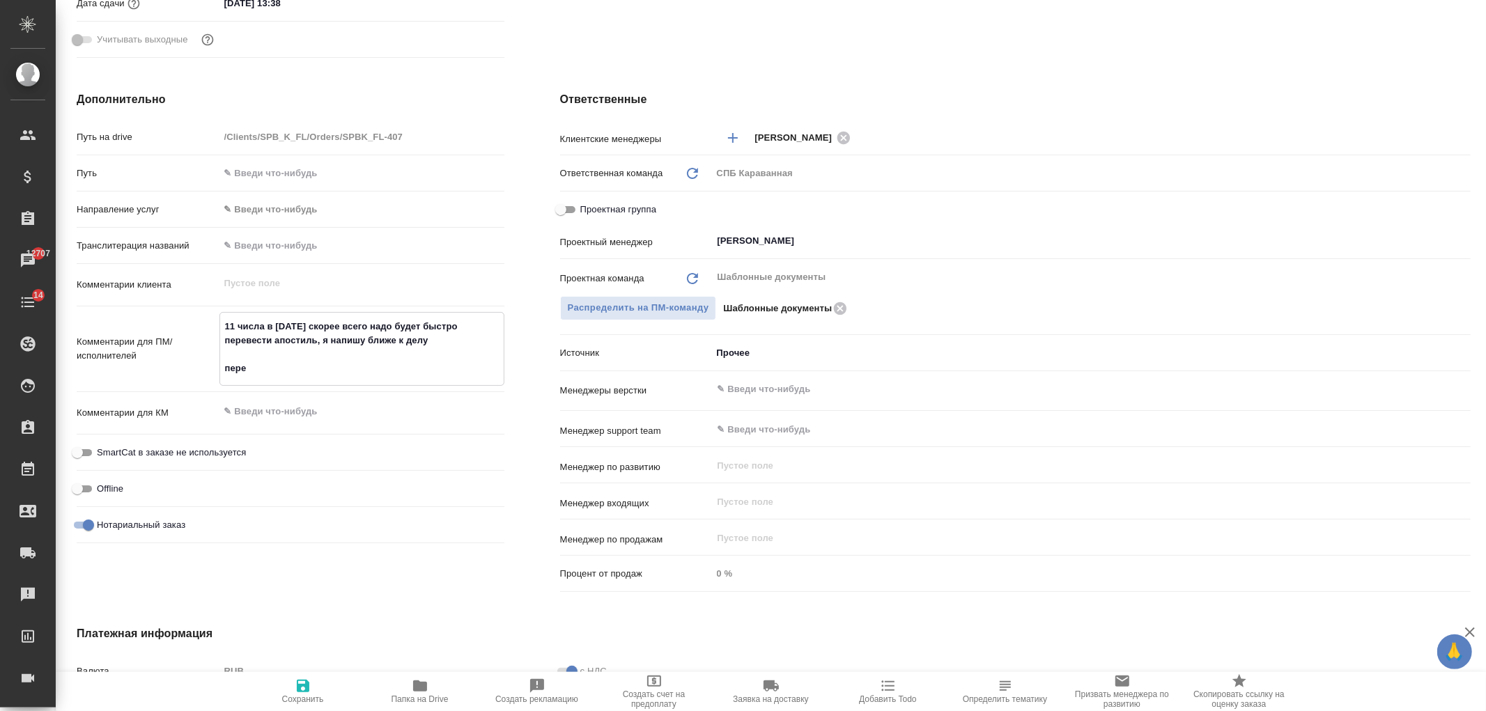
type textarea "x"
type textarea "11 числа в [DATE] скорее всего надо будет быстро перевести апостиль, я напишу б…"
type textarea "x"
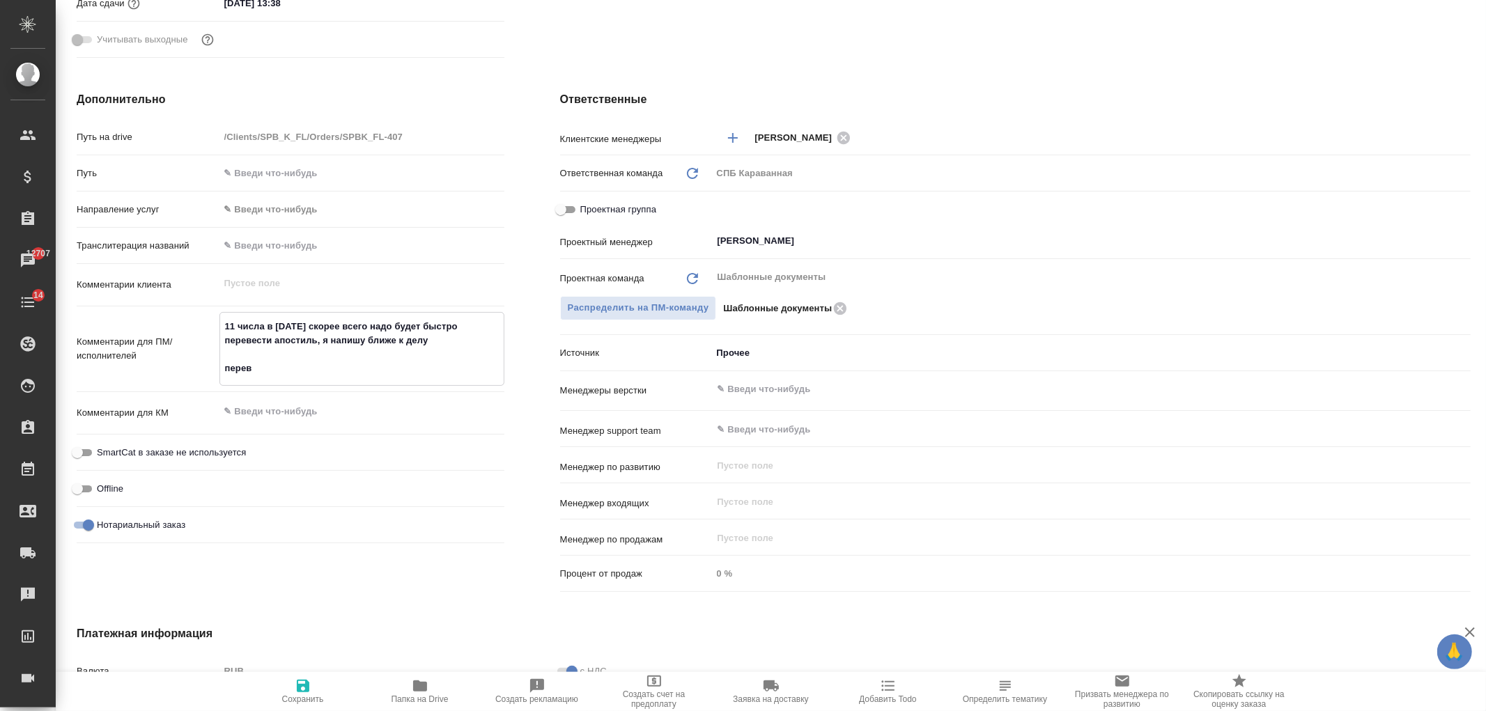
type textarea "11 числа в [DATE] скорее всего надо будет быстро перевести апостиль, я напишу б…"
type textarea "x"
type textarea "11 числа в [DATE] скорее всего надо будет быстро перевести апостиль, я напишу б…"
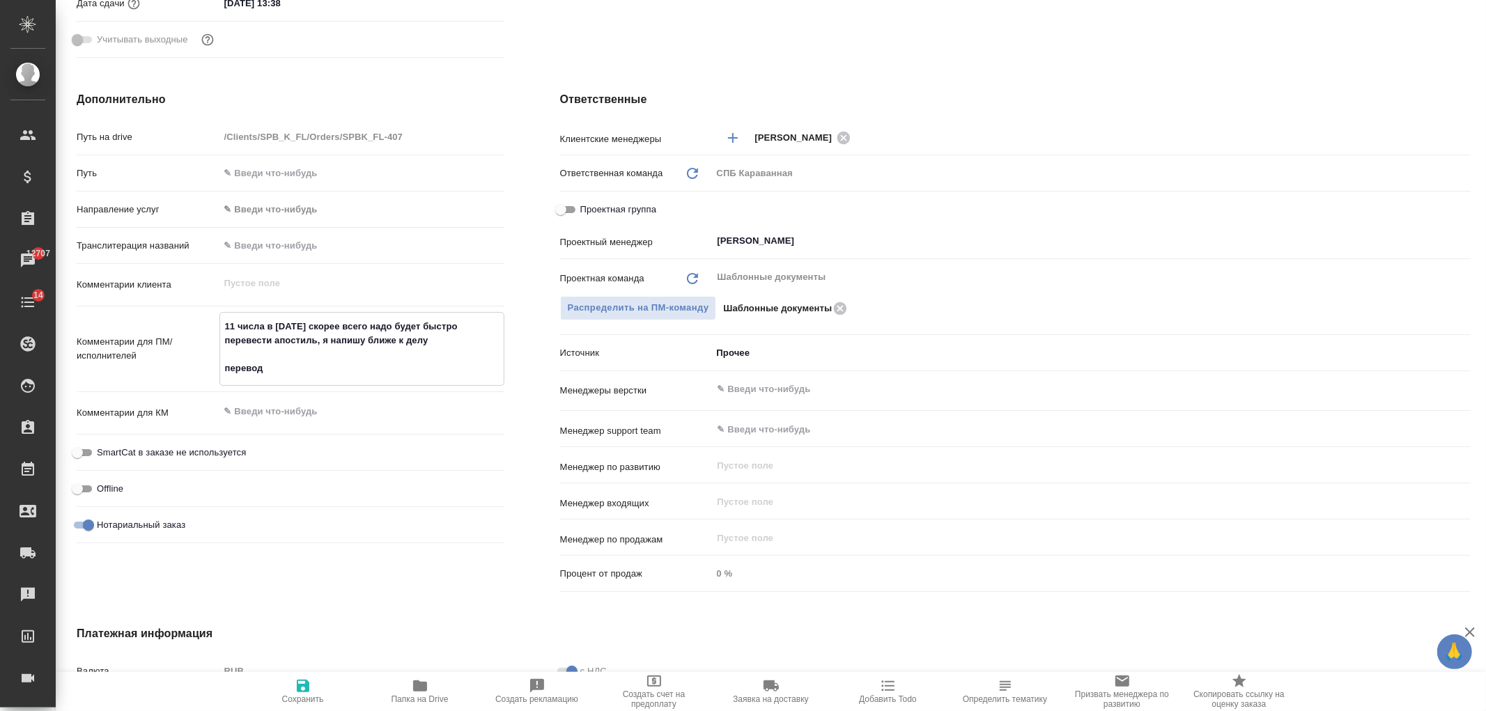
type textarea "x"
type textarea "11 числа в [DATE] скорее всего надо будет быстро перевести апостиль, я напишу б…"
type textarea "x"
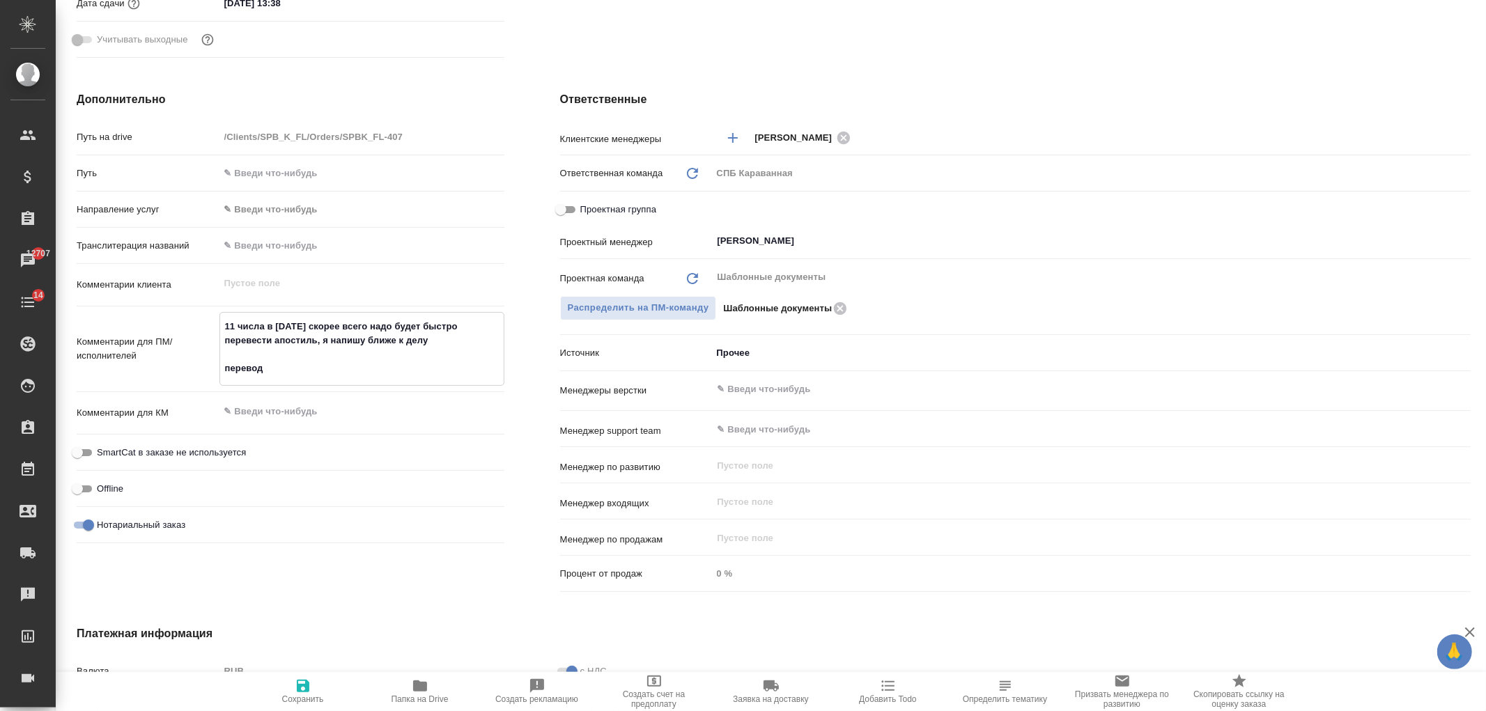
type textarea "x"
type textarea "11 числа в [DATE] скорее всего надо будет быстро перевести апостиль, я напишу б…"
type textarea "x"
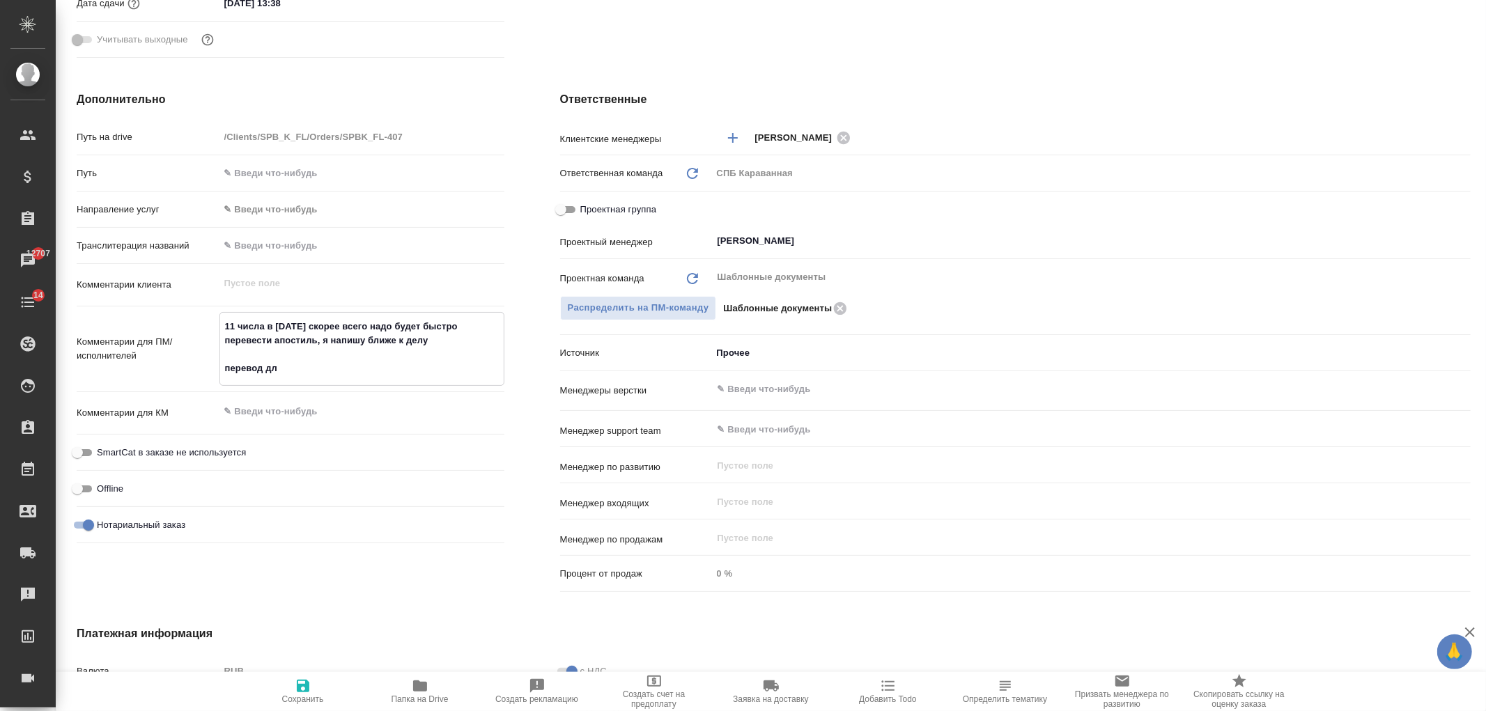
type textarea "x"
type textarea "11 числа в [DATE] скорее всего надо будет быстро перевести апостиль, я напишу б…"
type textarea "x"
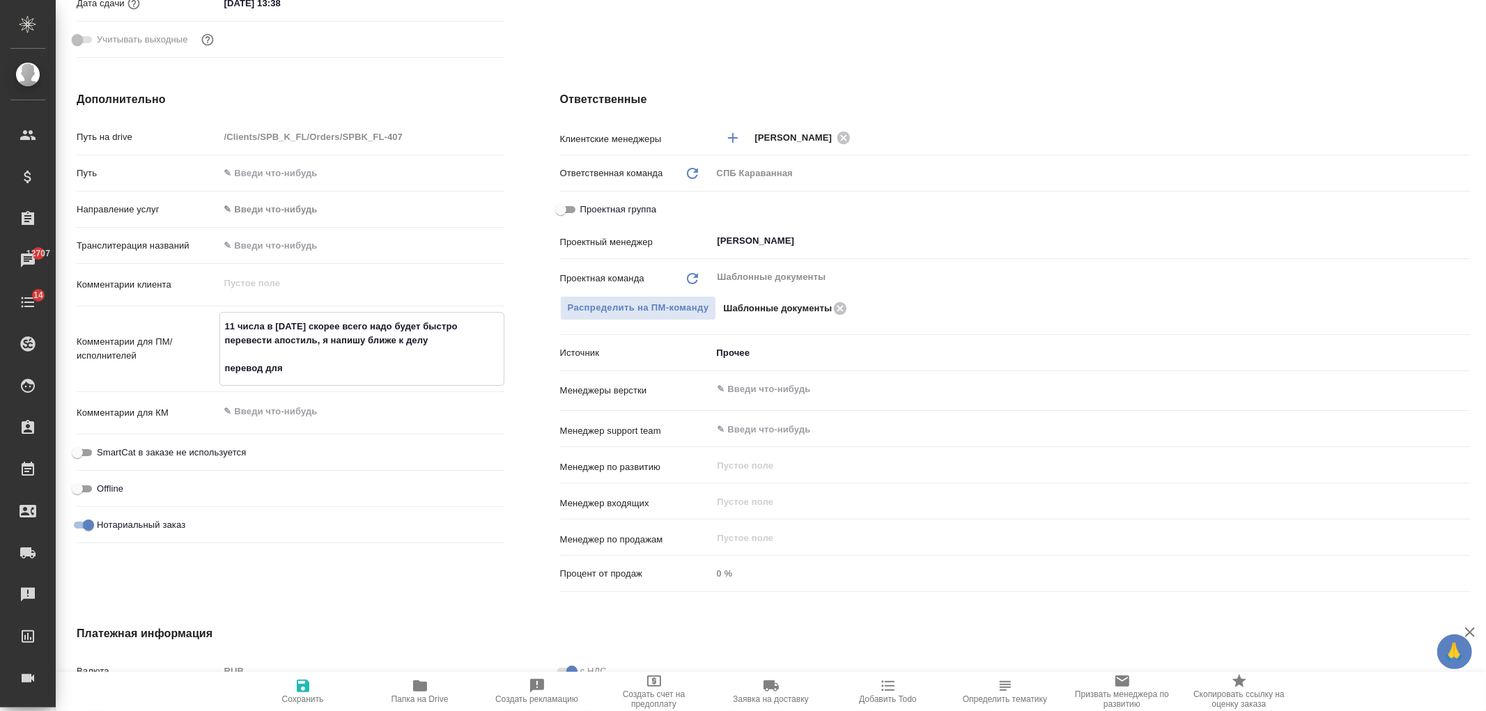
type textarea "11 числа в [DATE] скорее всего надо будет быстро перевести апостиль, я напишу б…"
type textarea "x"
type textarea "11 числа в [DATE] скорее всего надо будет быстро перевести апостиль, я напишу б…"
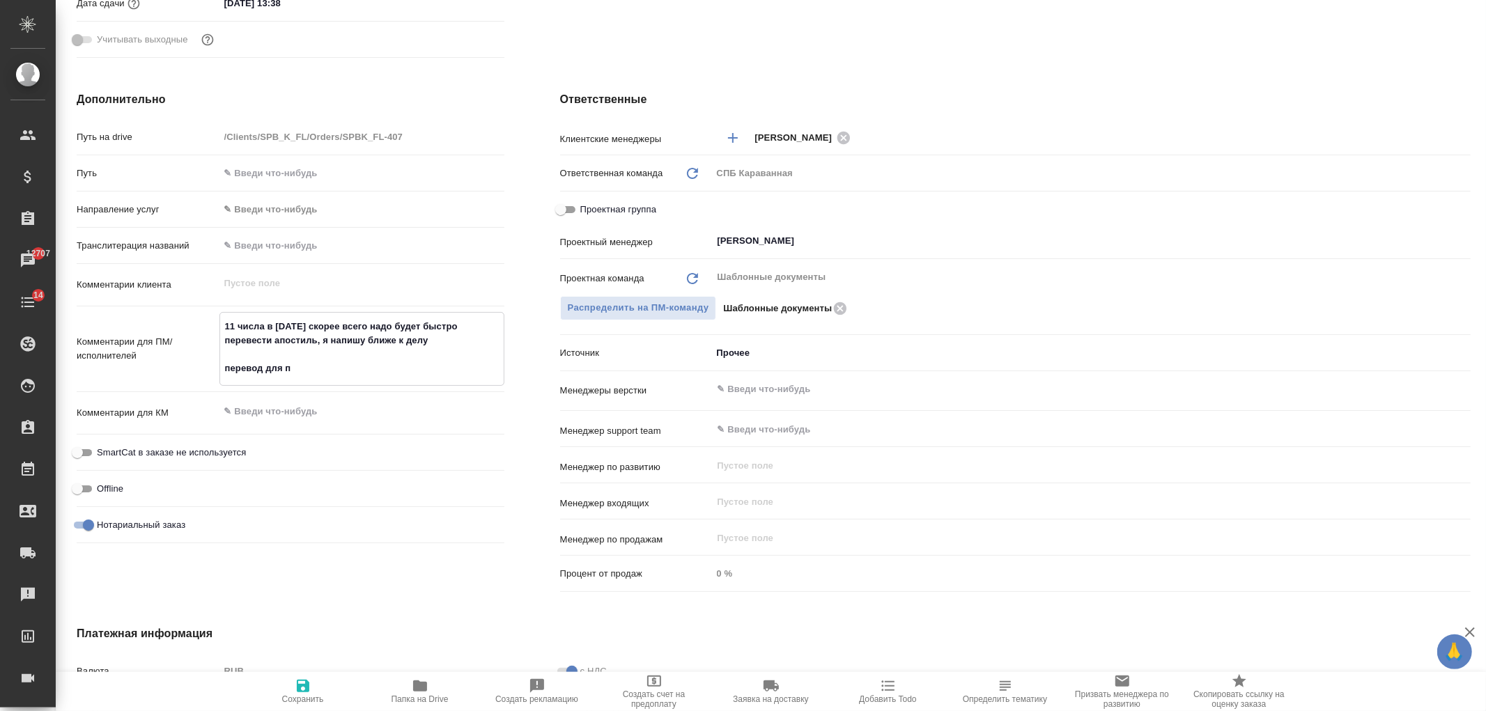
type textarea "x"
type textarea "11 числа в [DATE] скорее всего надо будет быстро перевести апостиль, я напишу б…"
type textarea "x"
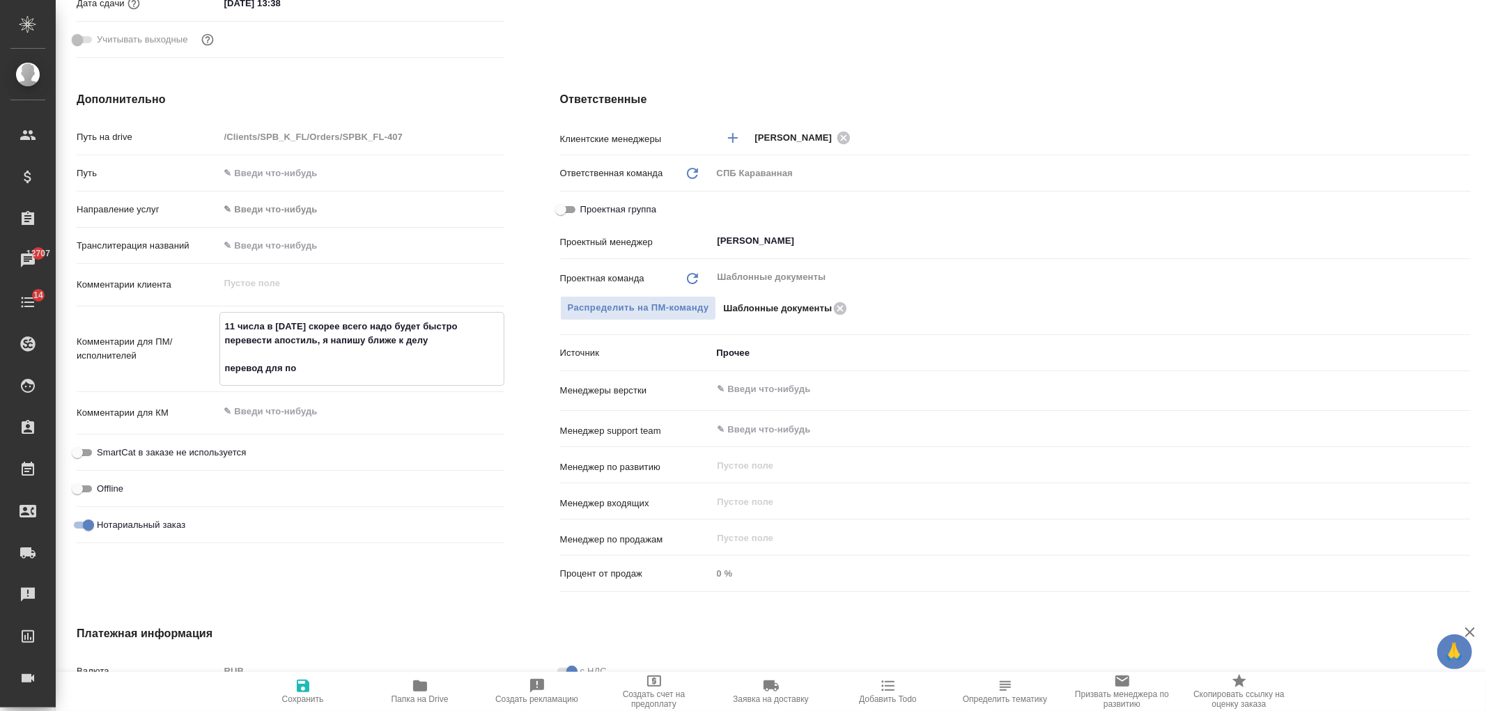
type textarea "x"
type textarea "11 числа в [DATE] скорее всего надо будет быстро перевести апостиль, я напишу б…"
type textarea "x"
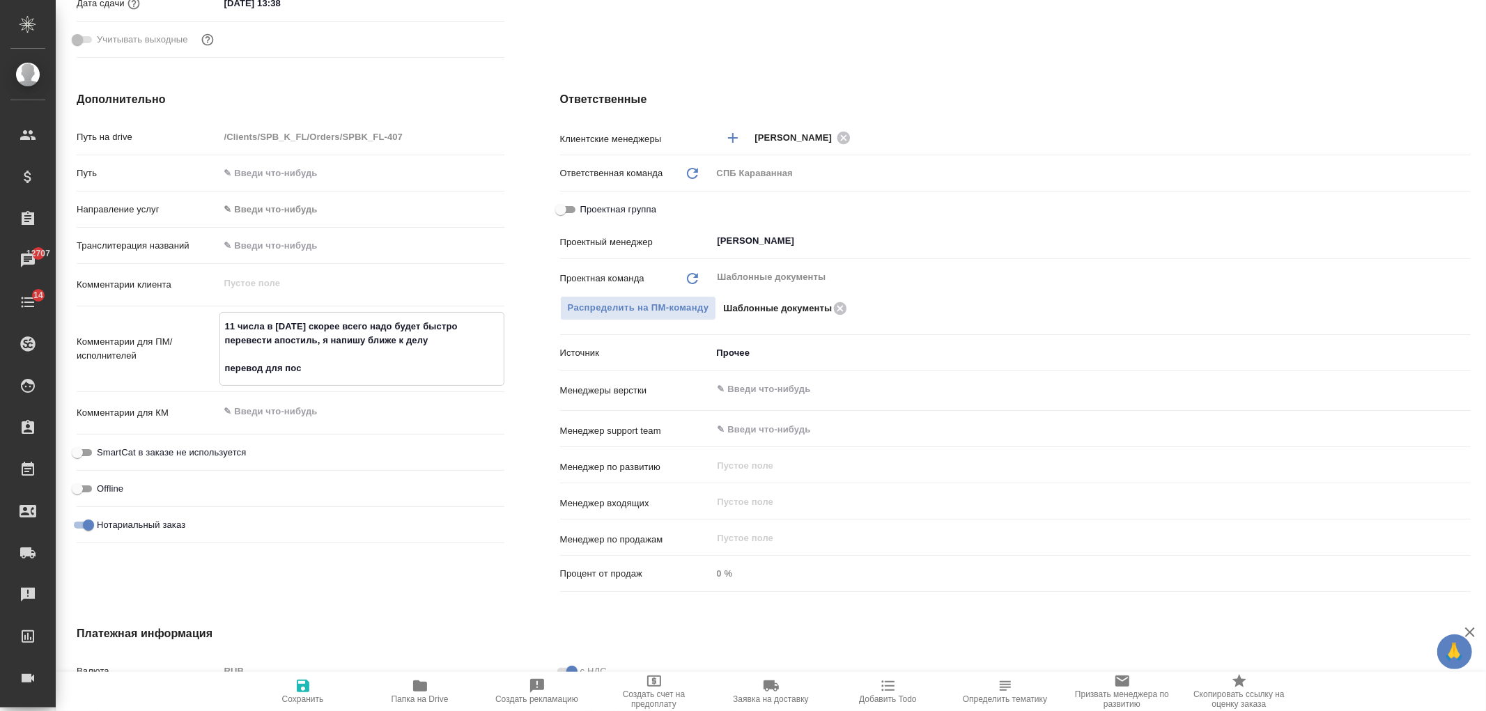
type textarea "x"
type textarea "11 числа в [DATE] скорее всего надо будет быстро перевести апостиль, я напишу б…"
type textarea "x"
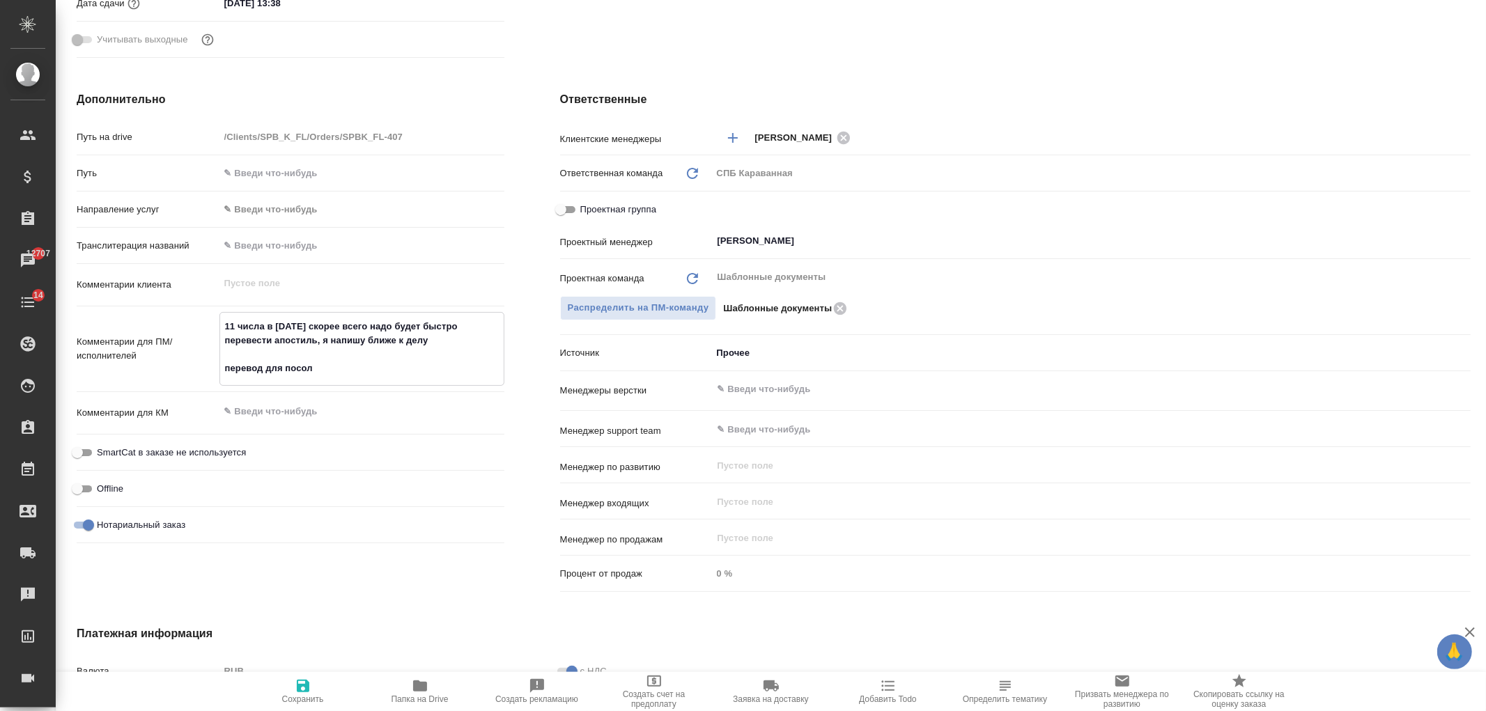
type textarea "x"
type textarea "11 числа в [DATE] скорее всего надо будет быстро перевести апостиль, я напишу б…"
type textarea "x"
type textarea "11 числа в [DATE] скорее всего надо будет быстро перевести апостиль, я напишу б…"
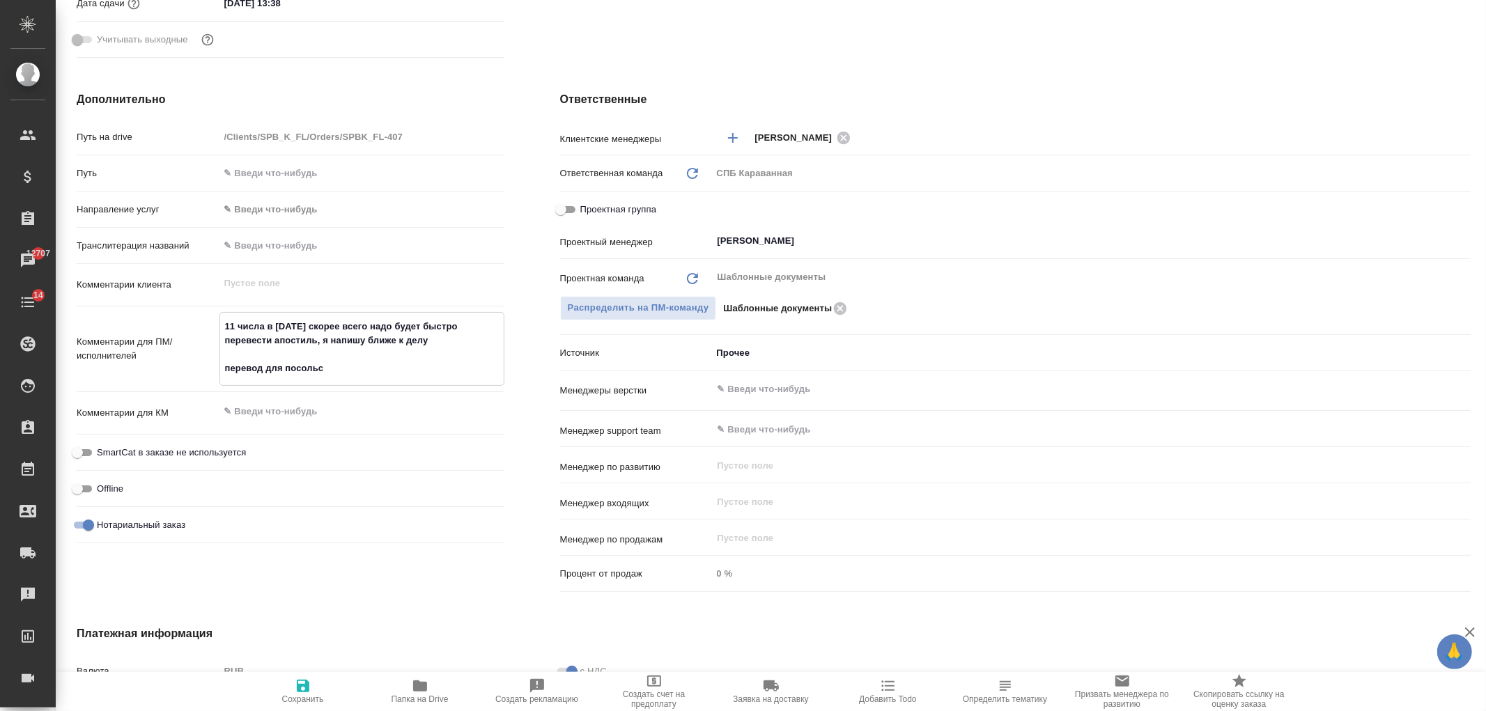
type textarea "x"
type textarea "11 числа в [DATE] скорее всего надо будет быстро перевести апостиль, я напишу б…"
type textarea "x"
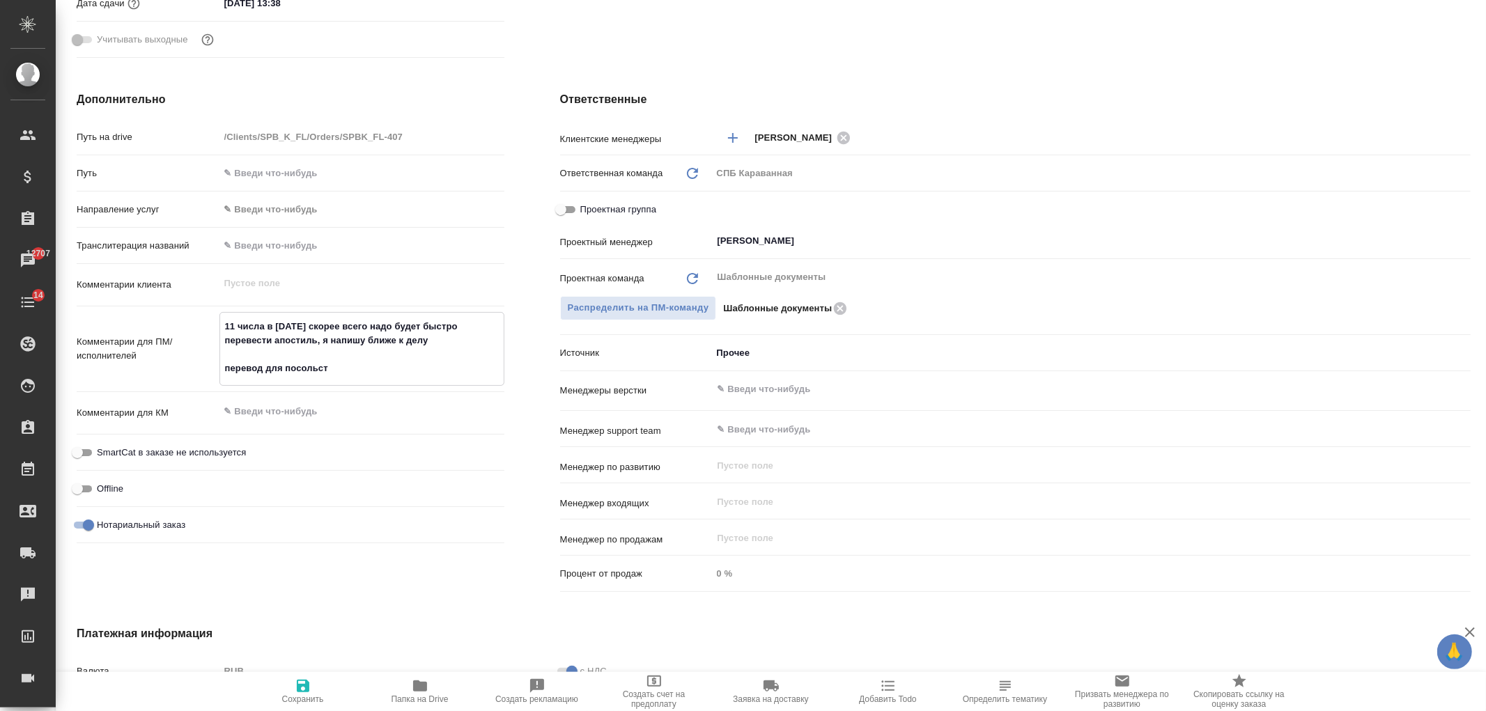
type textarea "x"
type textarea "11 числа в [DATE] скорее всего надо будет быстро перевести апостиль, я напишу б…"
type textarea "x"
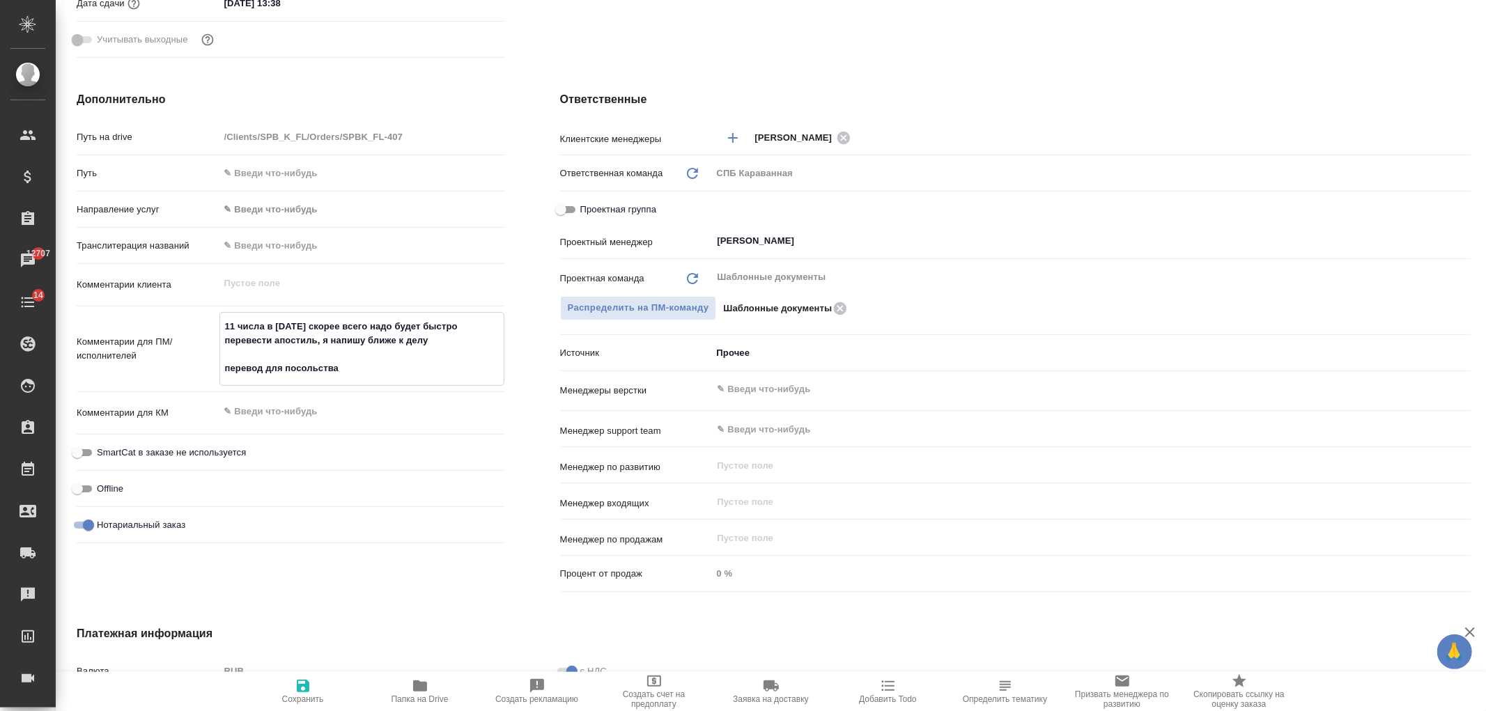
type textarea "x"
type textarea "11 числа в [DATE] скорее всего надо будет быстро перевести апостиль, я напишу б…"
type textarea "x"
click at [309, 683] on icon "button" at bounding box center [303, 686] width 17 height 17
type textarea "x"
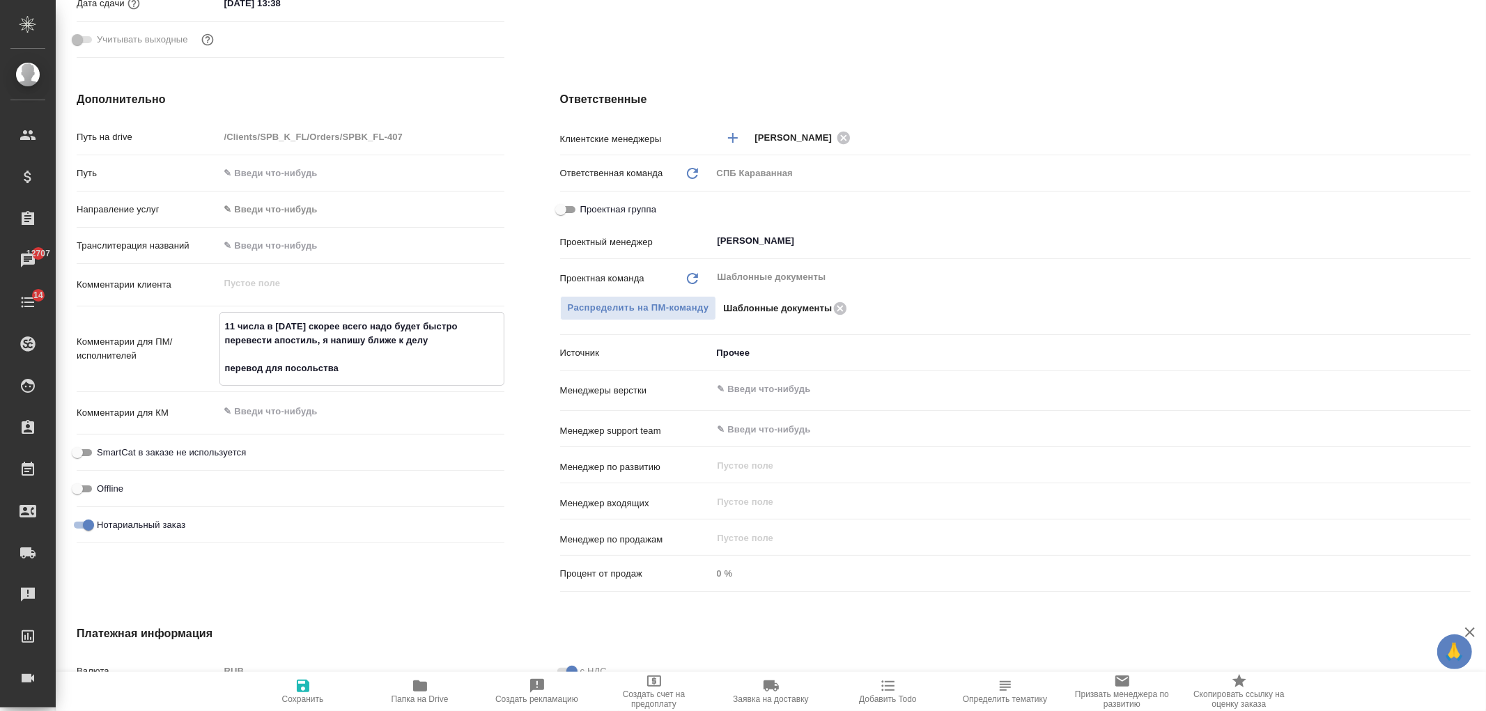
type textarea "x"
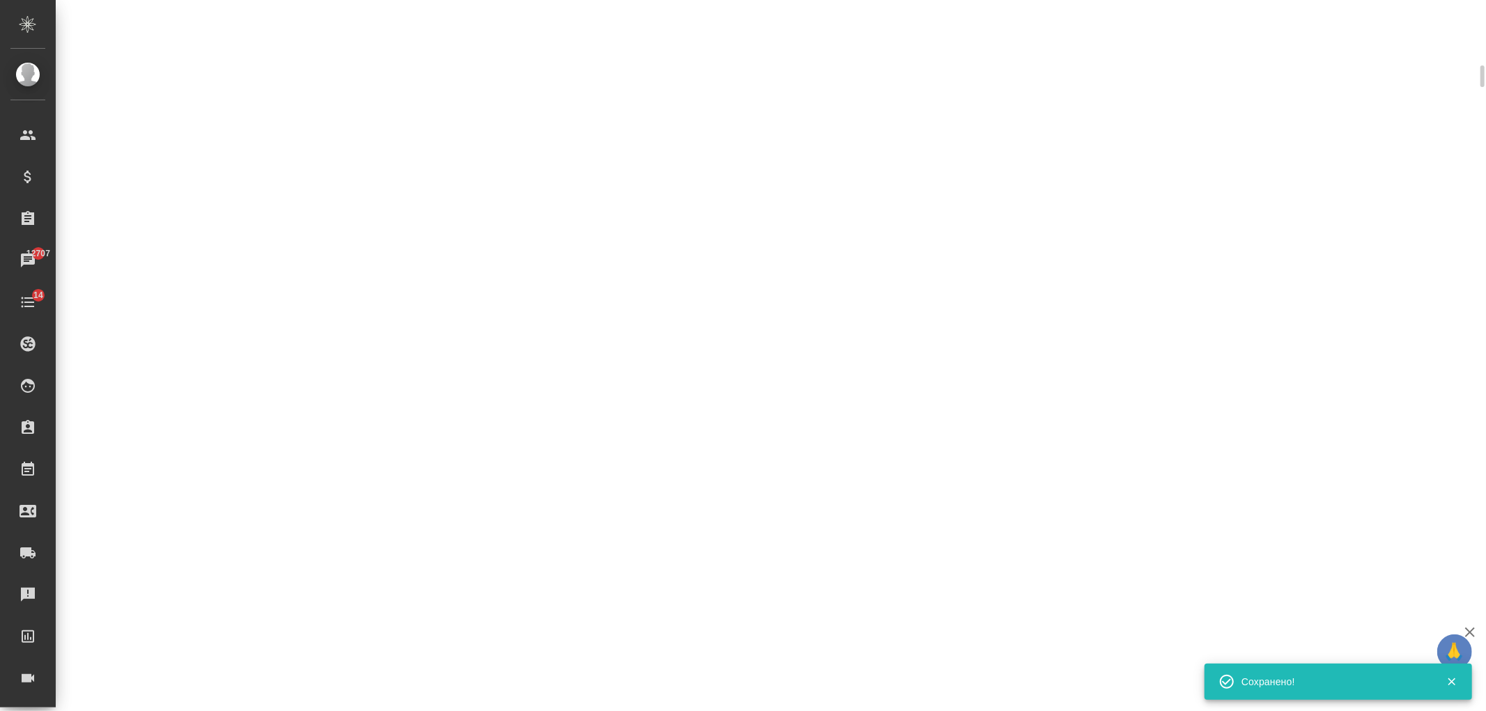
select select "RU"
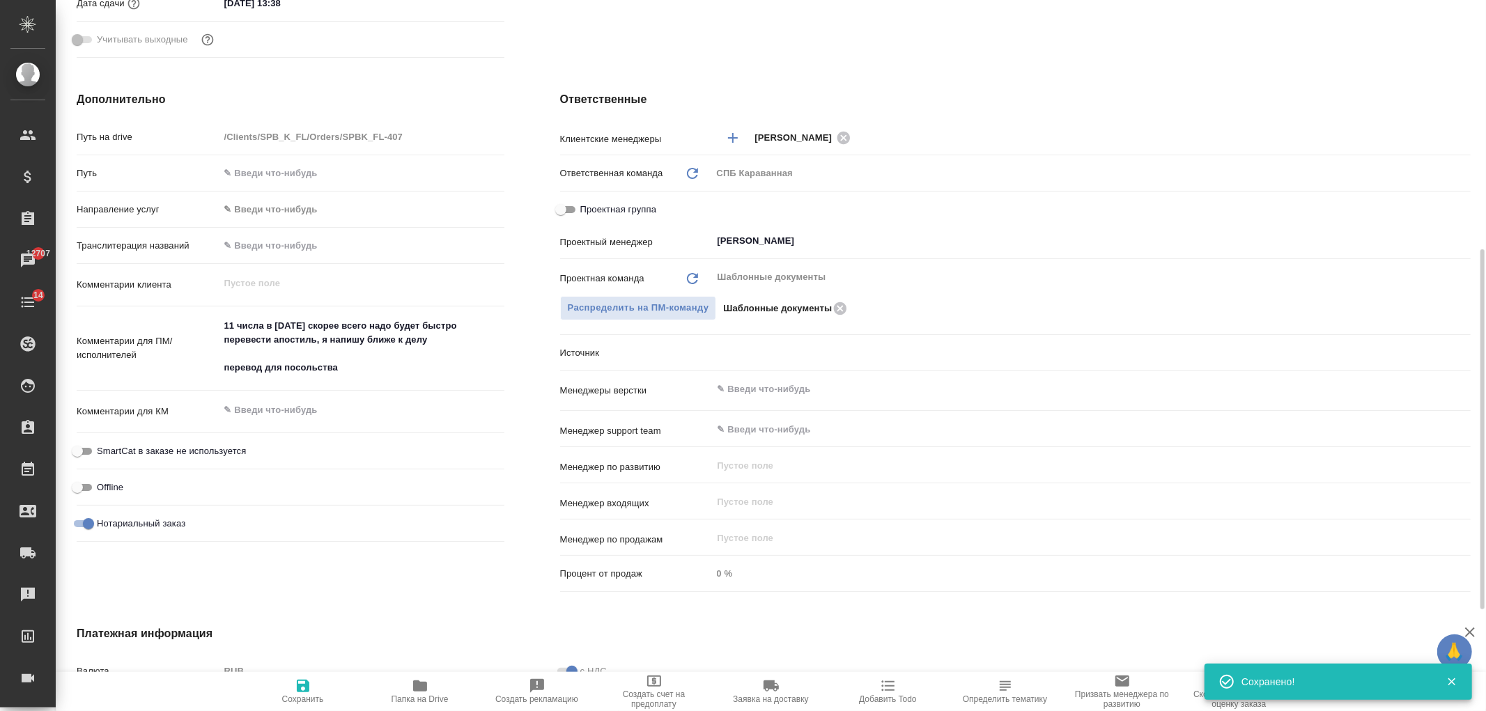
type textarea "x"
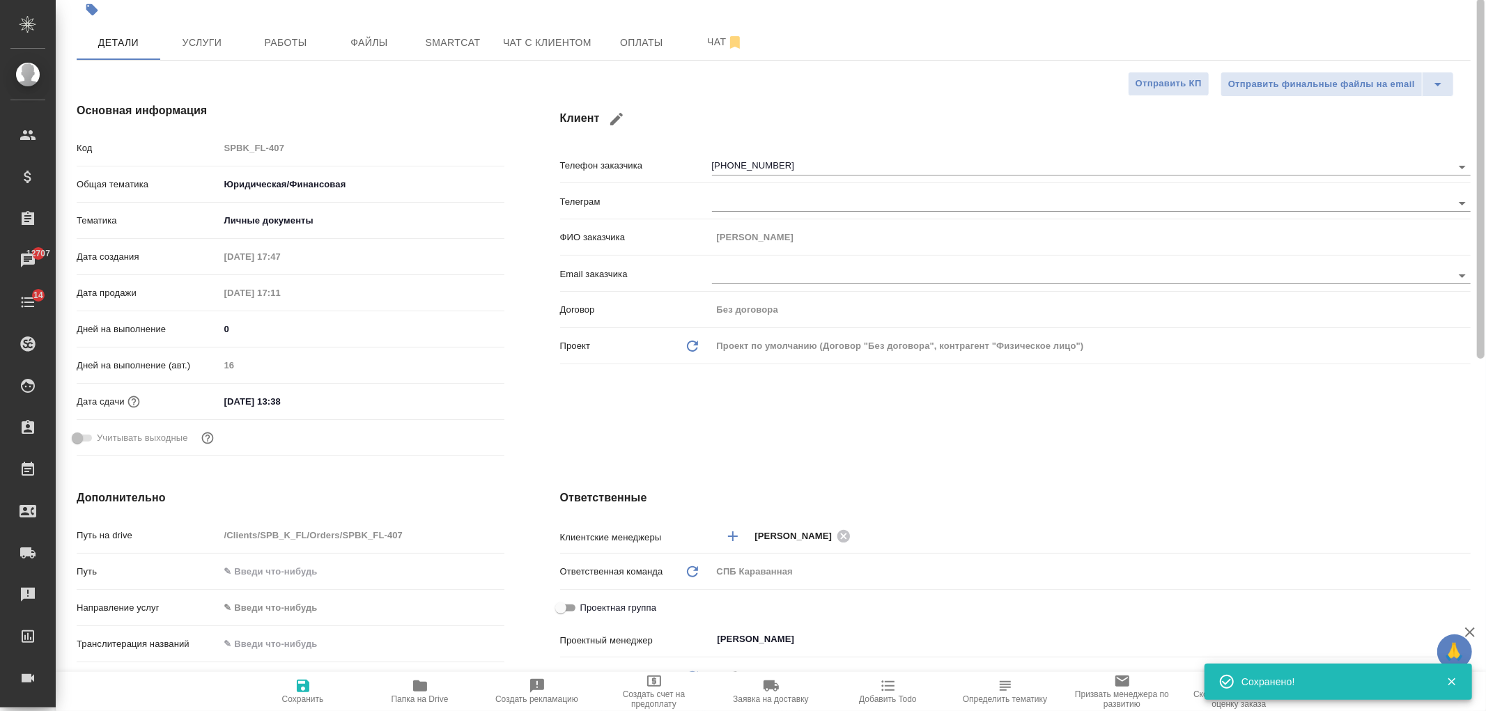
scroll to position [36, 0]
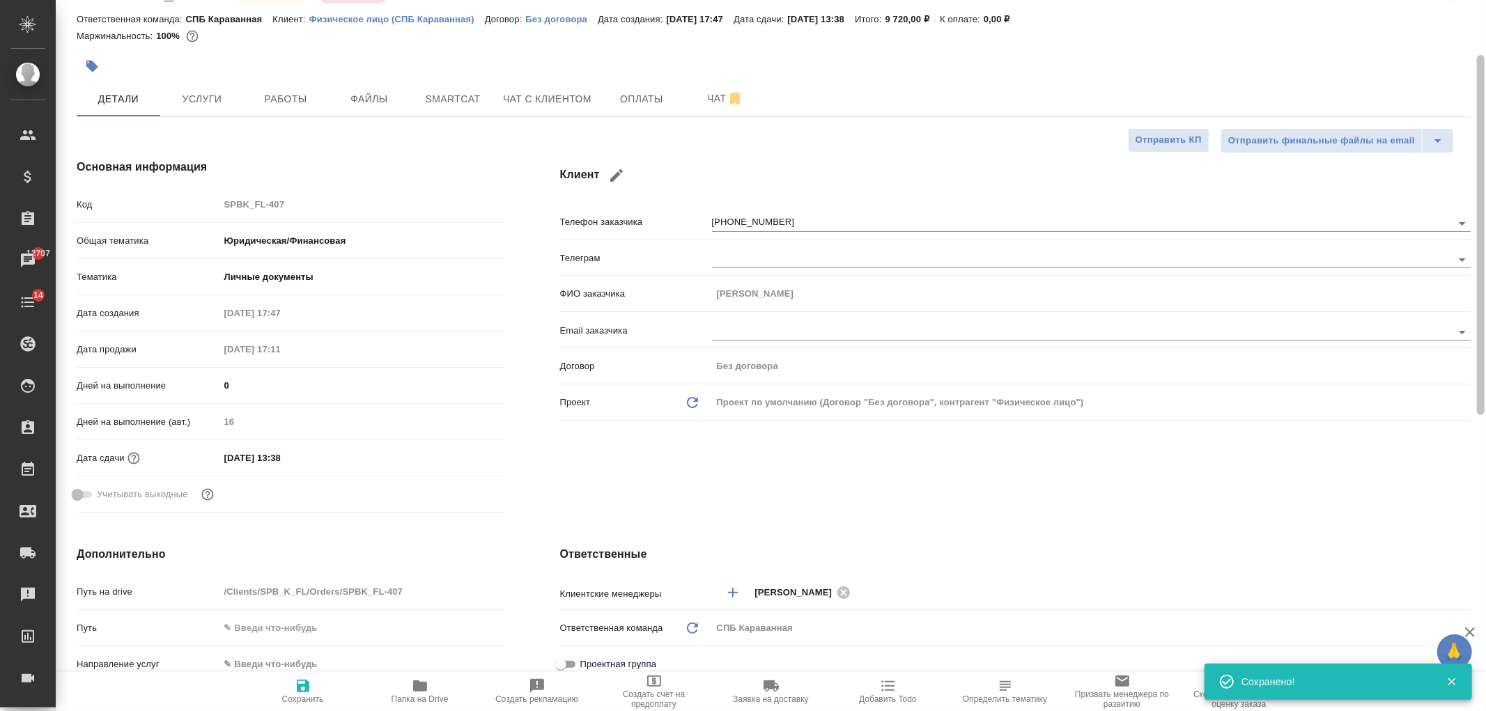
drag, startPoint x: 1472, startPoint y: 464, endPoint x: 1402, endPoint y: 154, distance: 317.8
click at [1459, 201] on div "SPBK_FL-407 В работе inProgress Срочный urgent [PERSON_NAME] детали заказа Отве…" at bounding box center [771, 355] width 1431 height 711
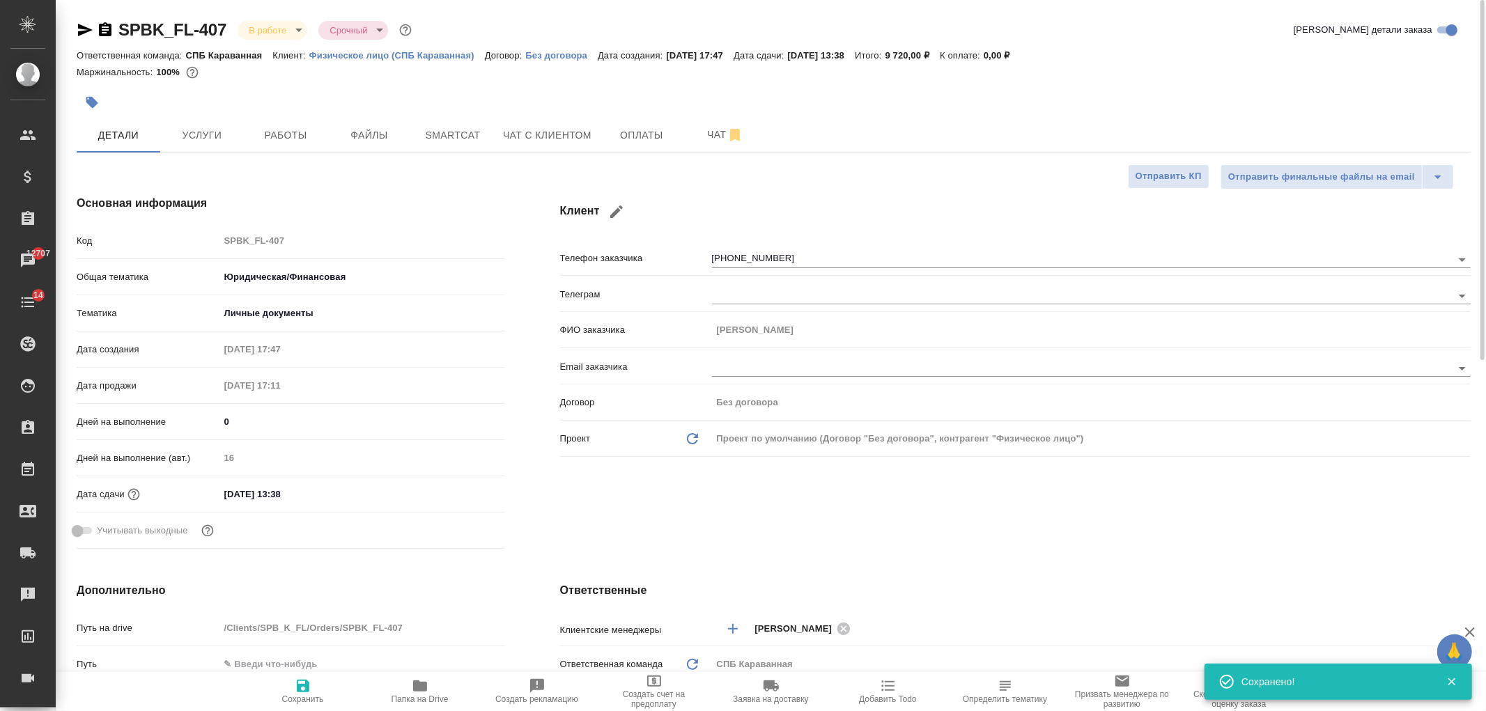
click at [785, 541] on div "Клиент Телефон заказчика [PHONE_NUMBER] Телеграм ФИО заказчика [PERSON_NAME] Em…" at bounding box center [1015, 374] width 966 height 415
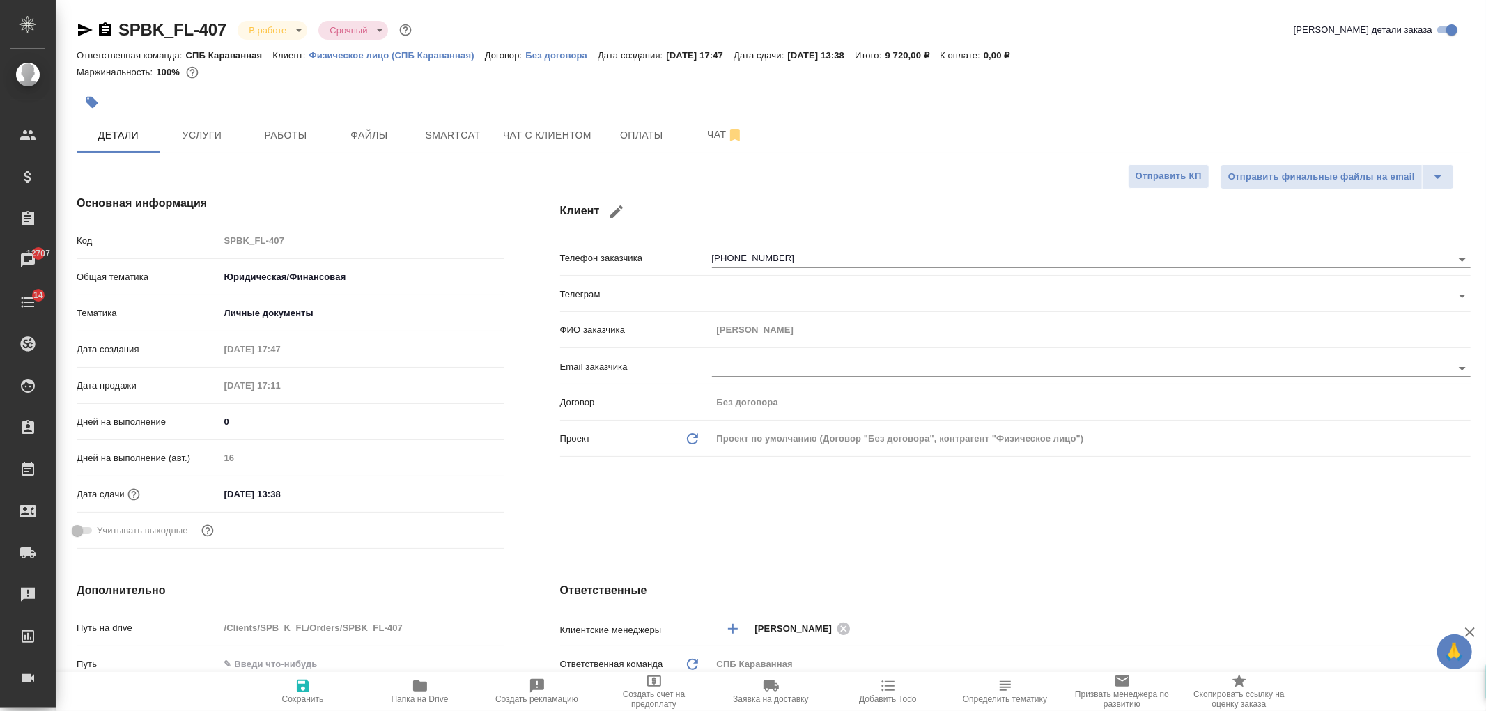
type textarea "x"
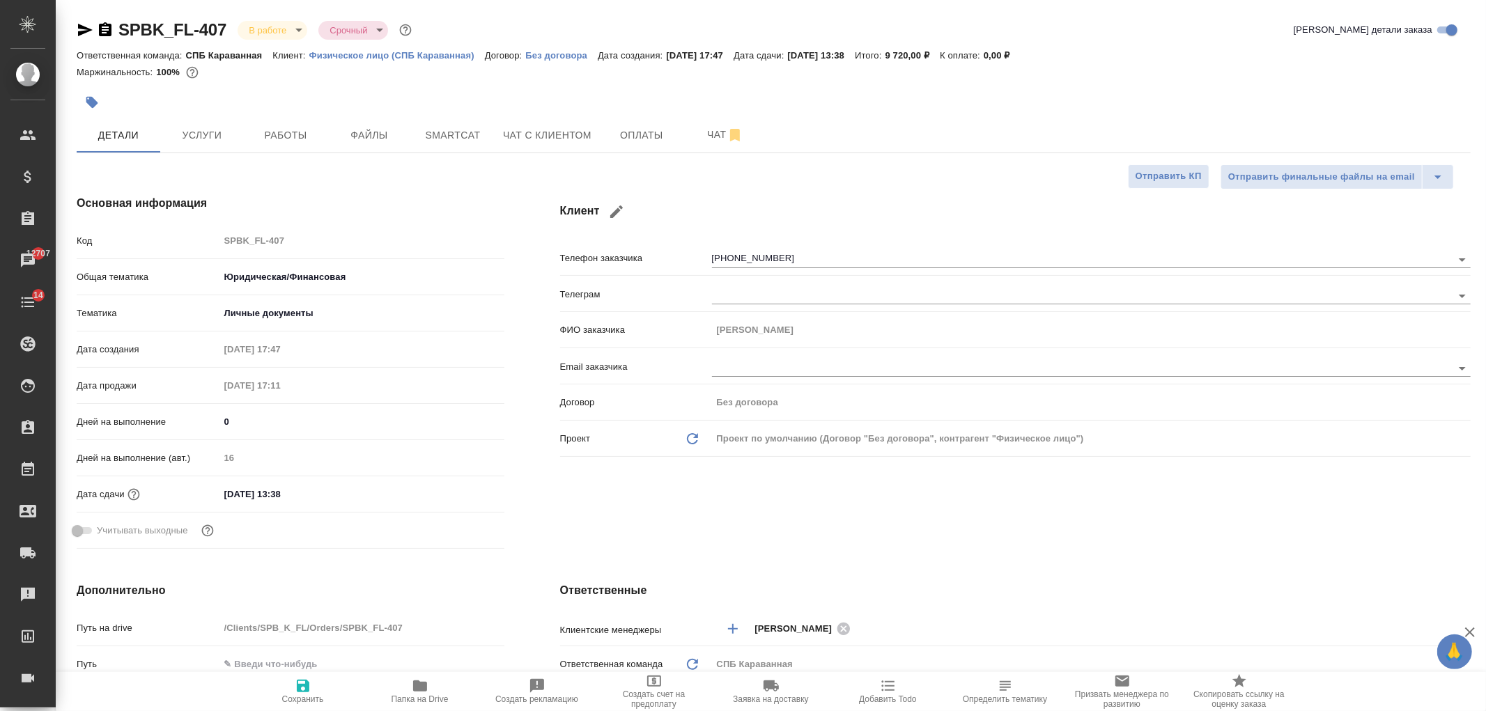
type textarea "x"
click at [593, 121] on button "Чат с клиентом" at bounding box center [547, 135] width 105 height 35
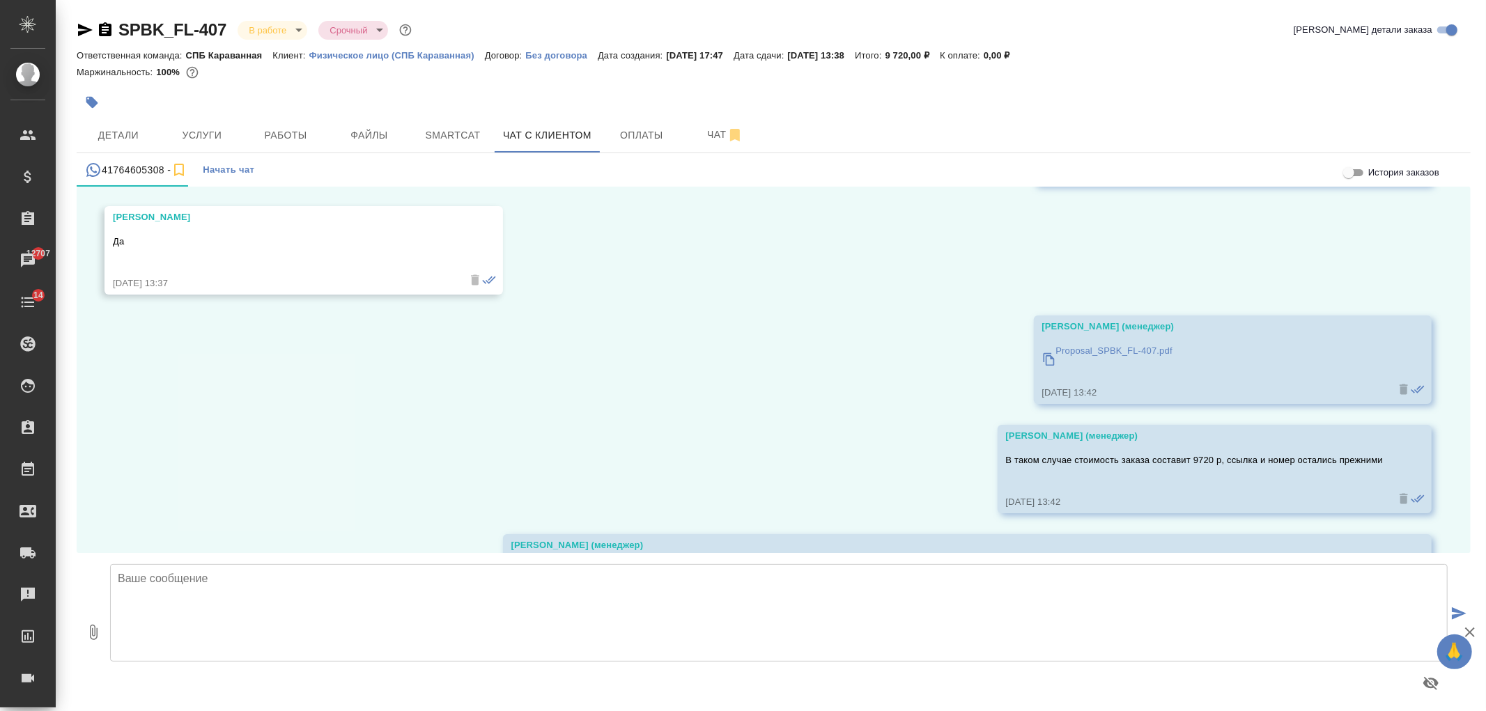
scroll to position [18652, 0]
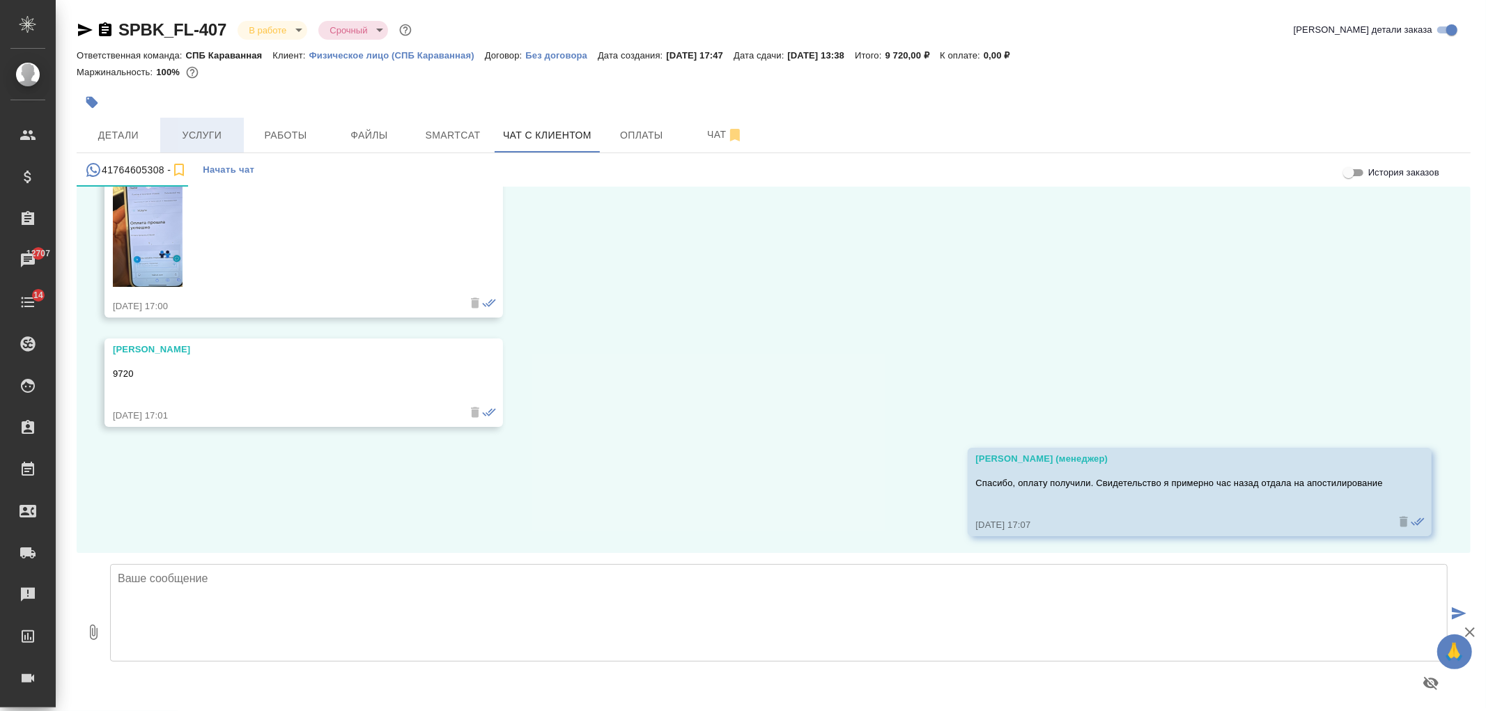
click at [187, 132] on span "Услуги" at bounding box center [202, 135] width 67 height 17
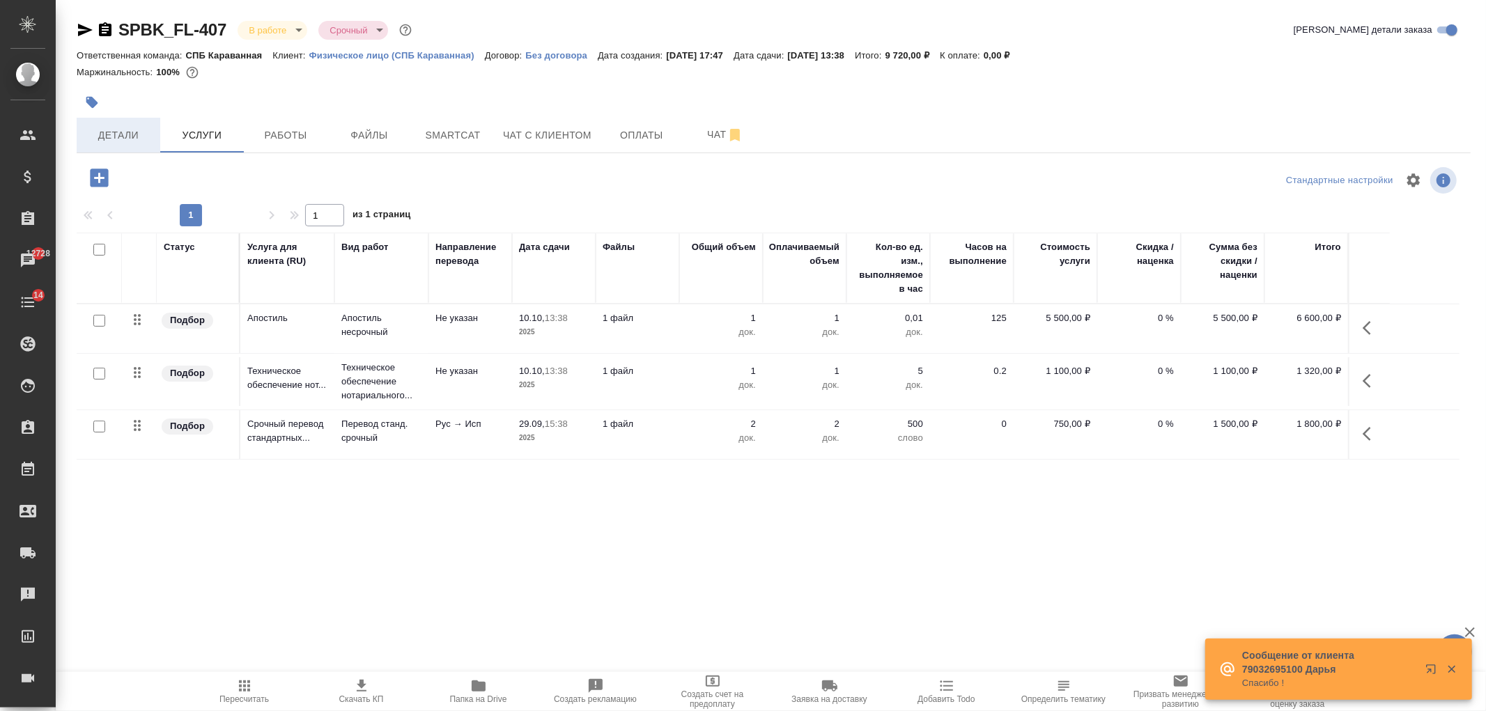
click at [140, 143] on span "Детали" at bounding box center [118, 135] width 67 height 17
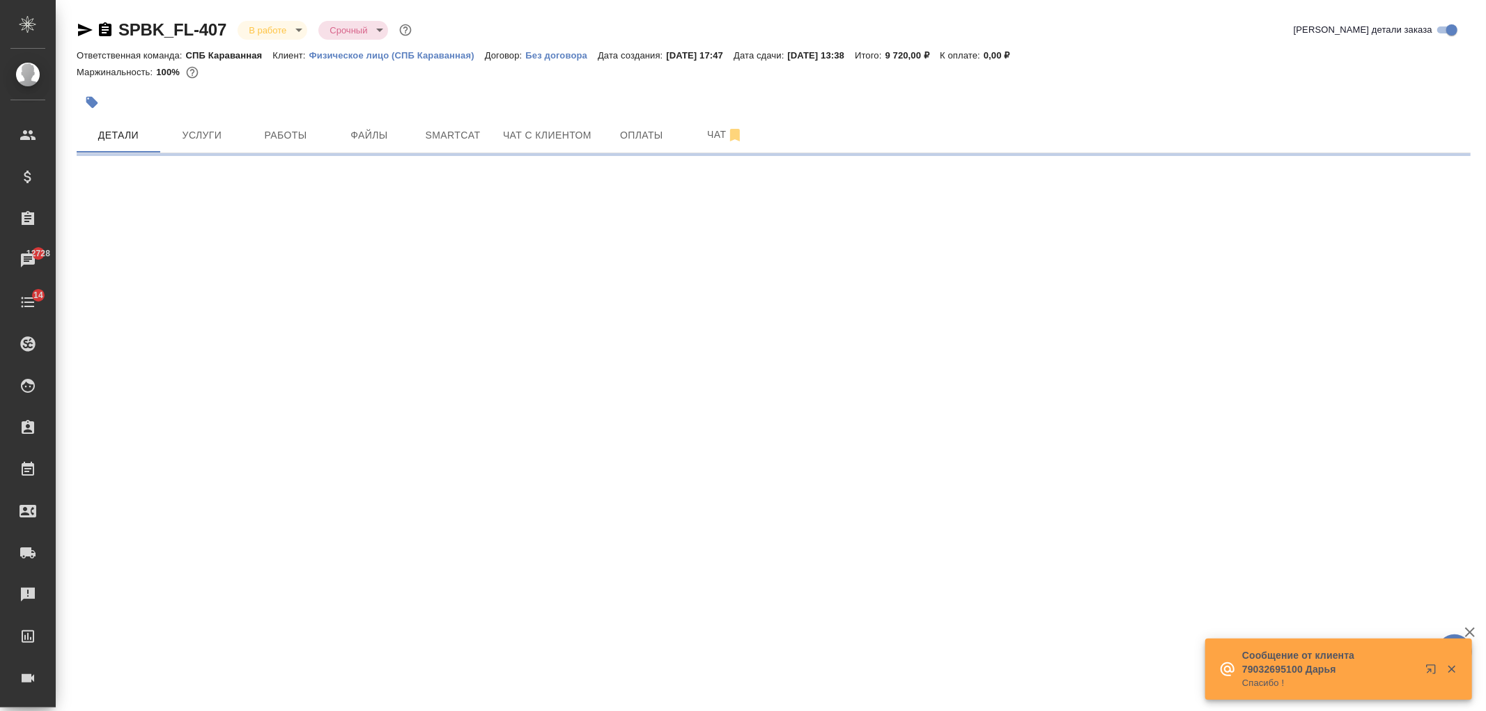
select select "RU"
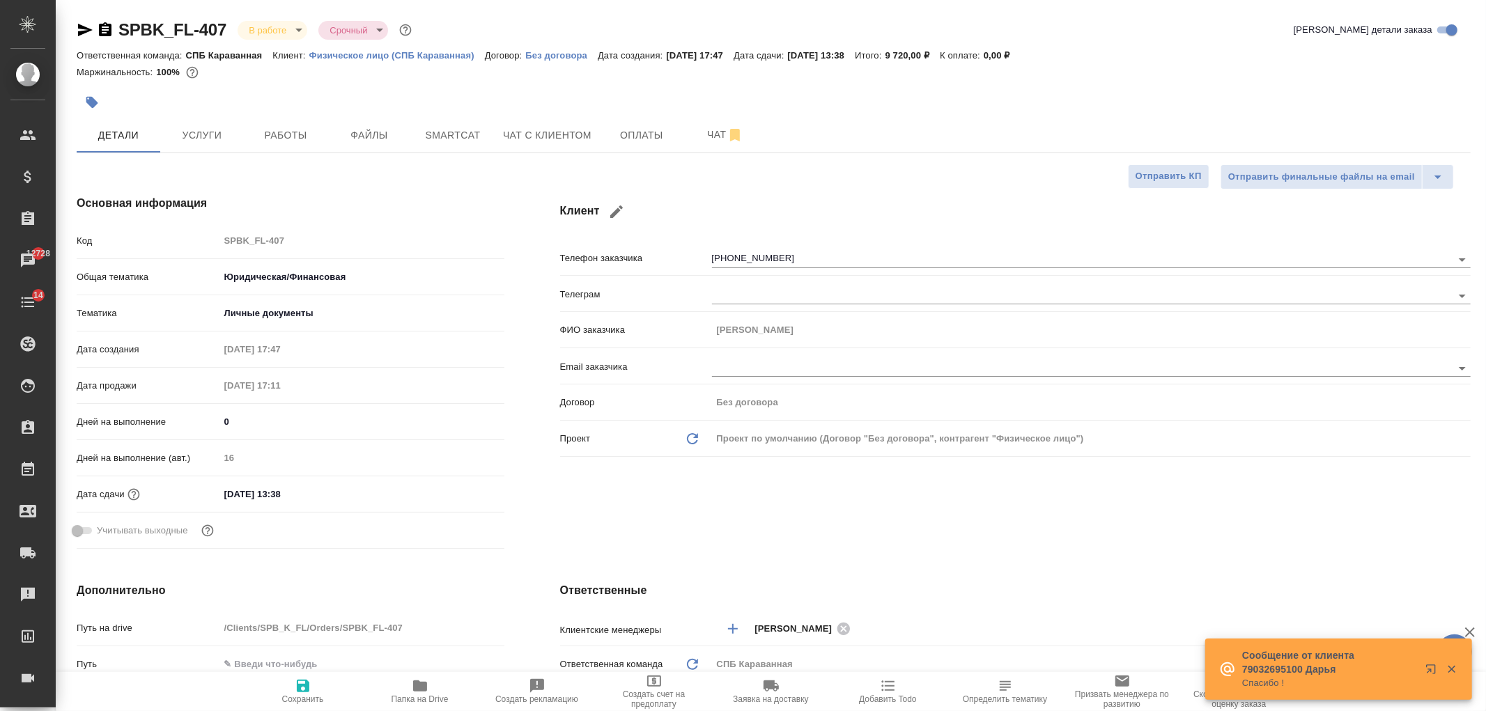
type textarea "x"
click at [987, 538] on div "Клиент Телефон заказчика [PHONE_NUMBER] Телеграм ФИО заказчика [PERSON_NAME] Em…" at bounding box center [1015, 374] width 966 height 415
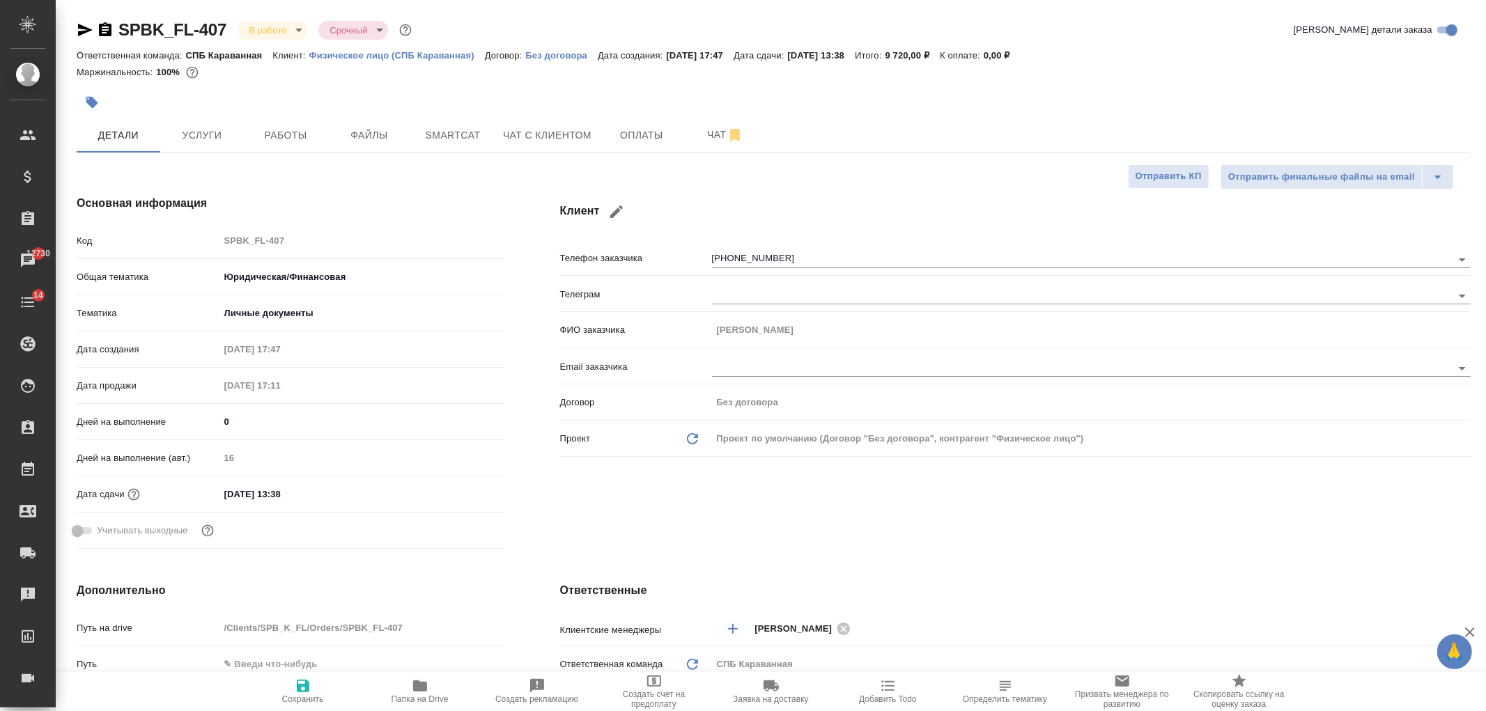
type textarea "x"
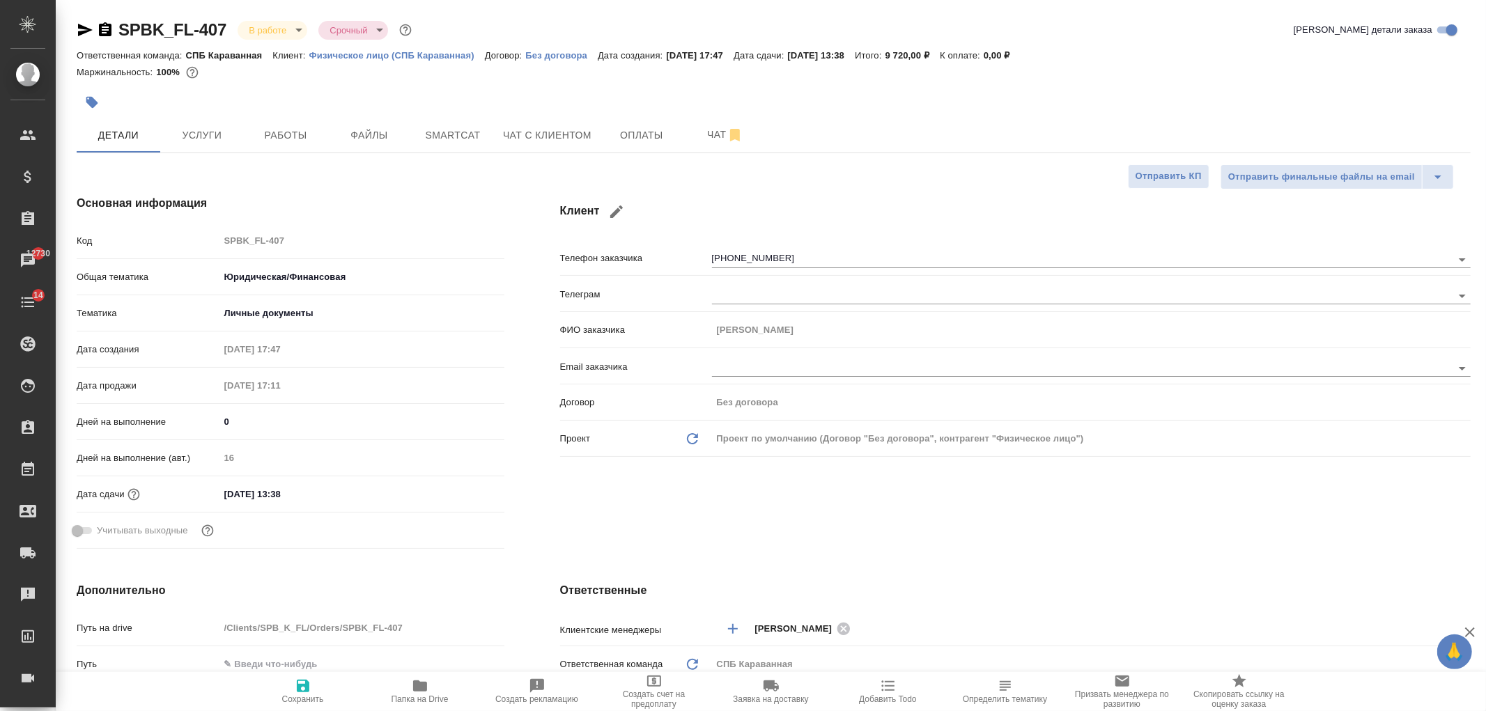
type textarea "x"
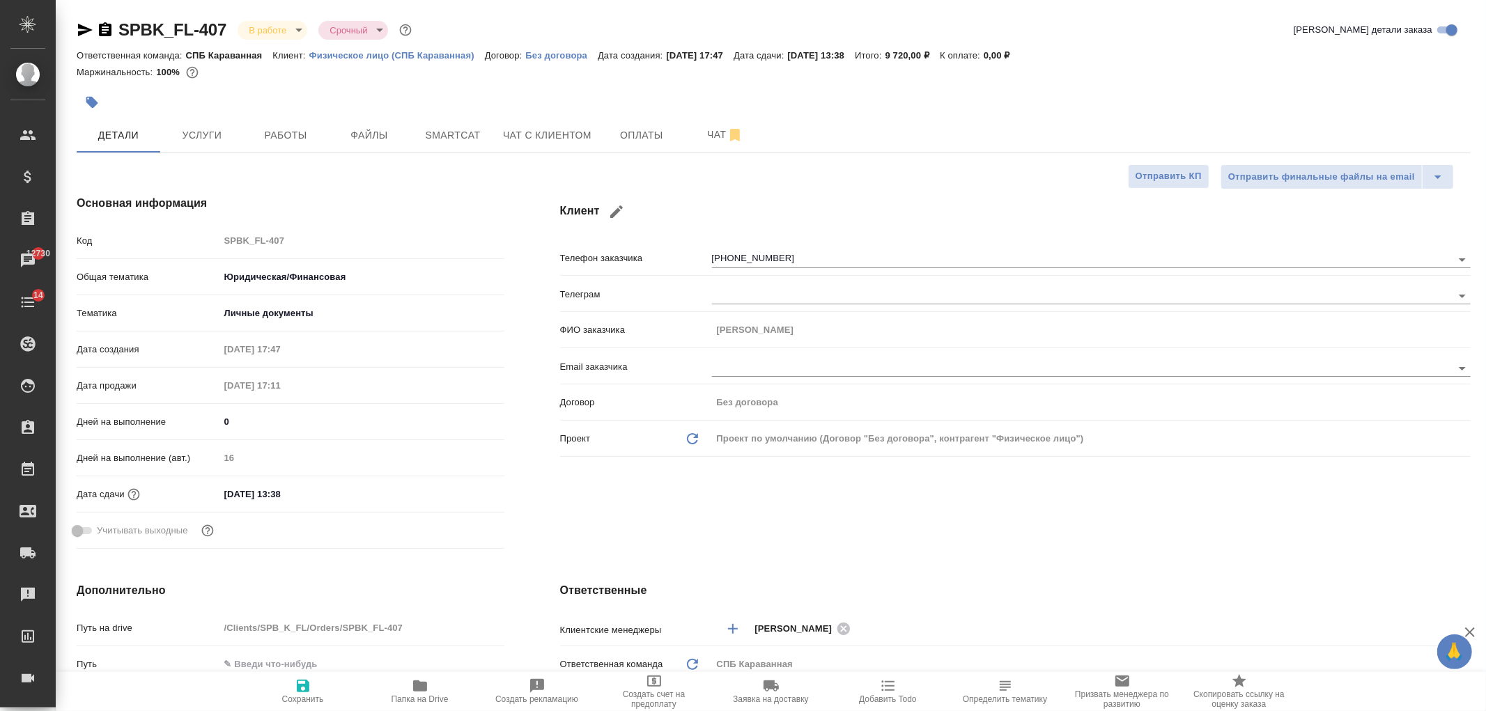
type textarea "x"
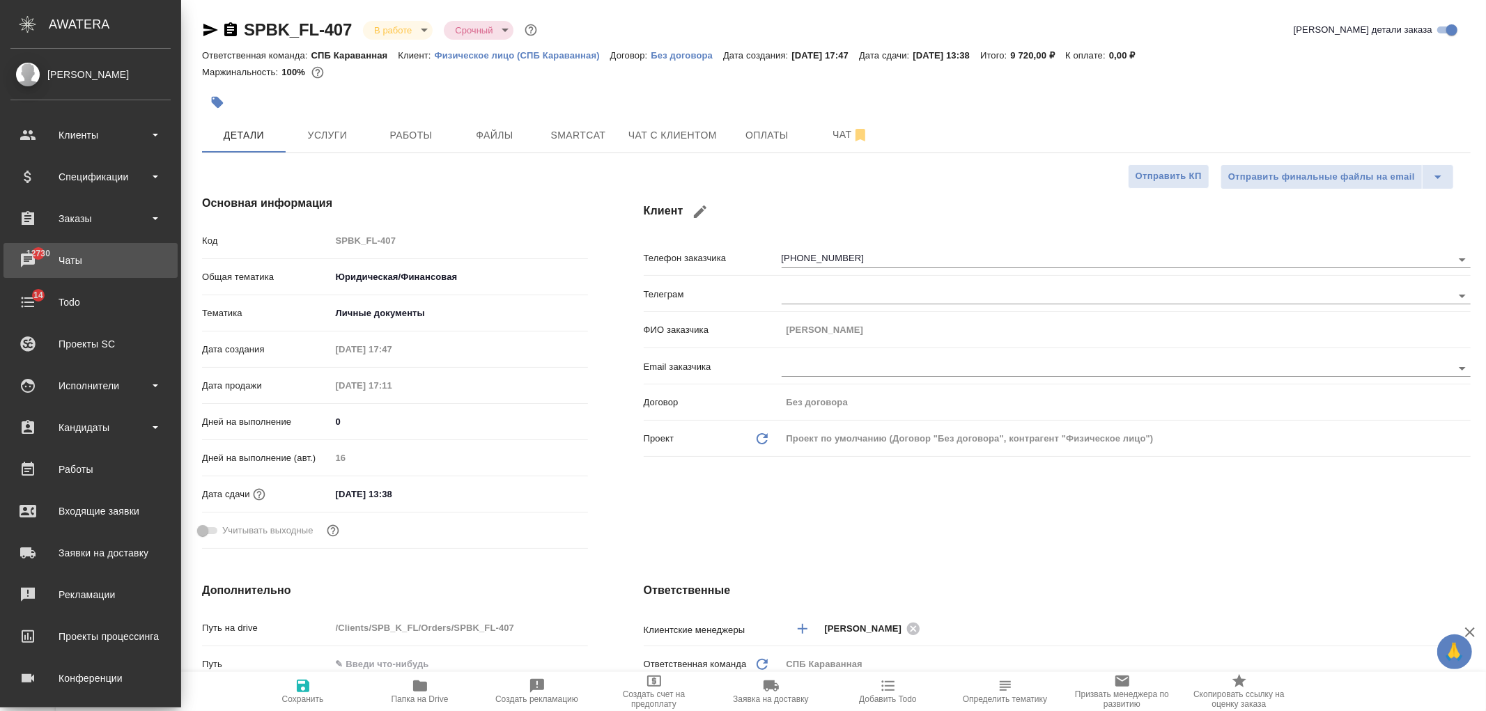
click at [67, 270] on div "Чаты" at bounding box center [90, 260] width 160 height 21
type textarea "x"
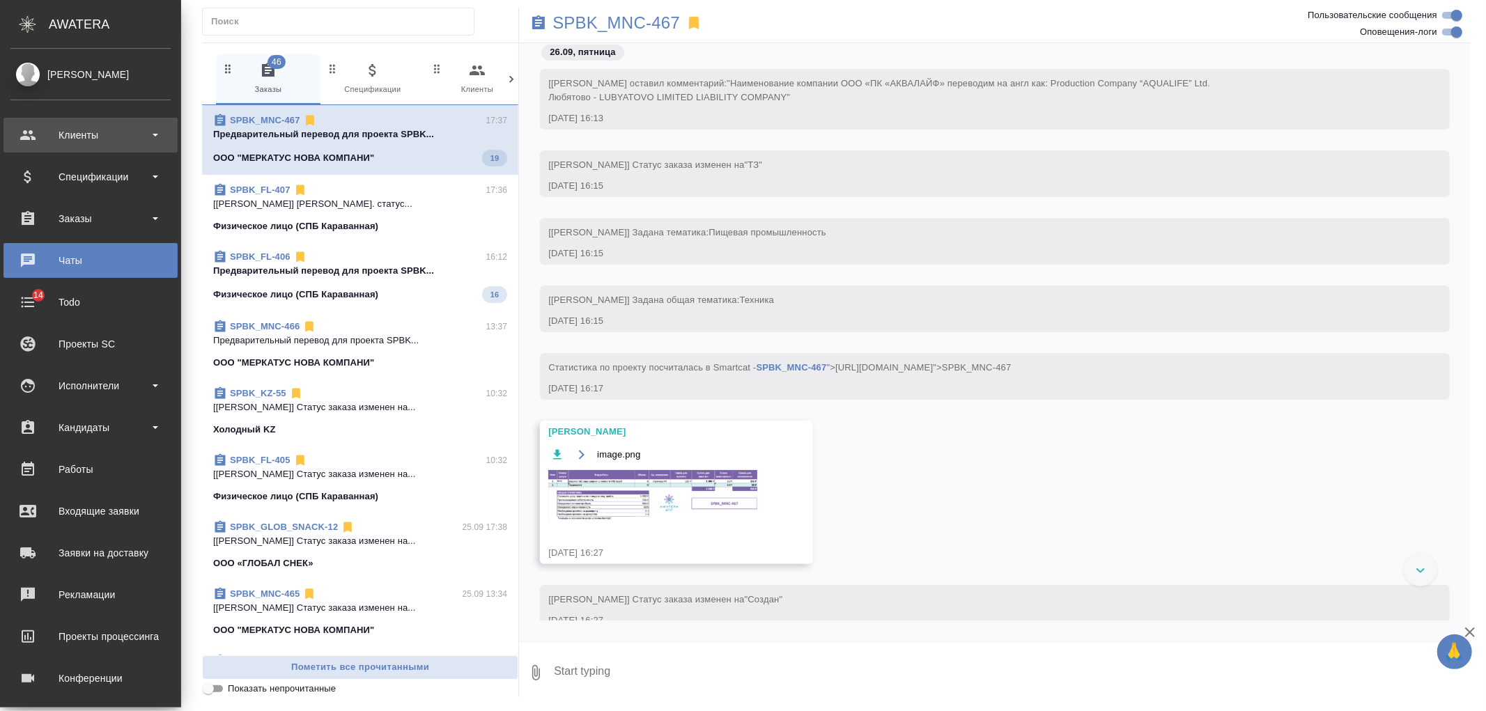
scroll to position [2869, 0]
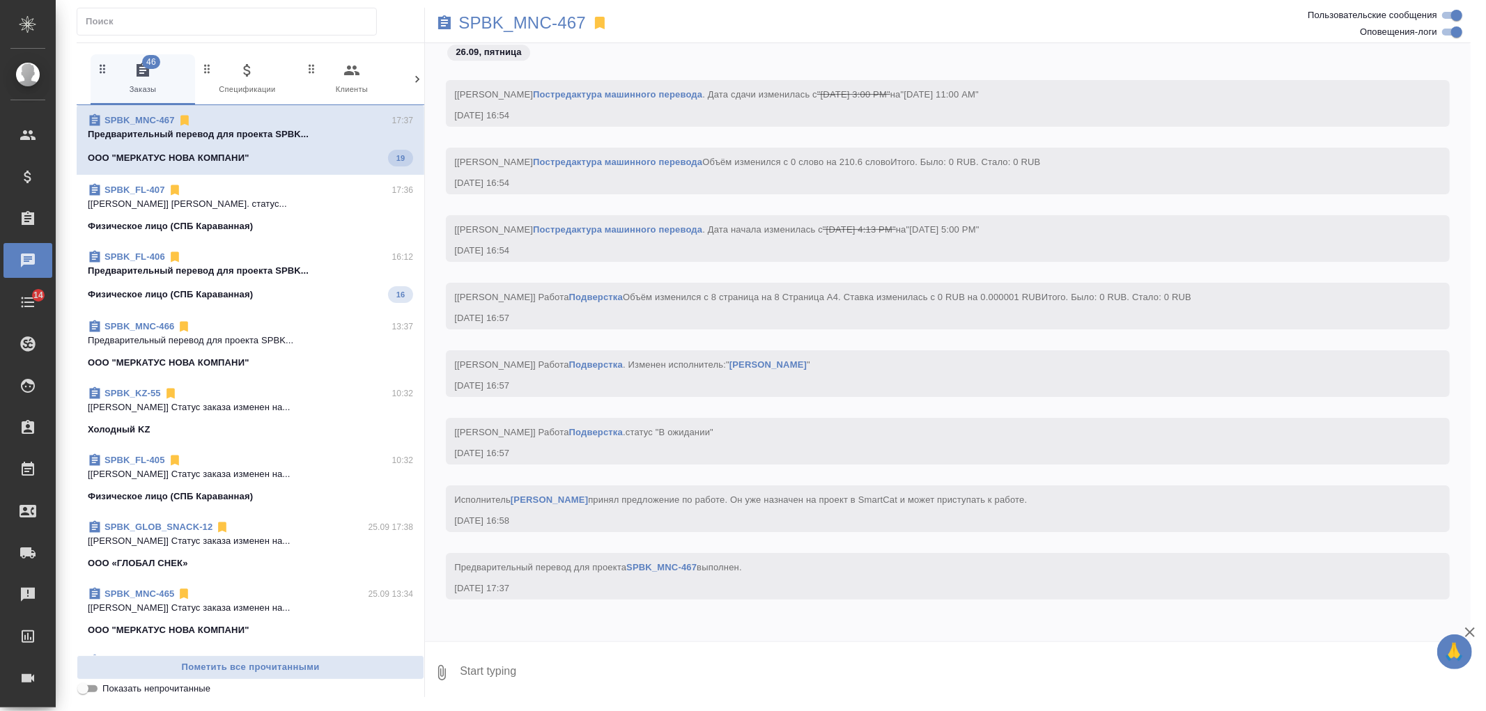
click at [423, 82] on icon at bounding box center [417, 79] width 14 height 14
click at [371, 82] on span "99+ Мессенджеры" at bounding box center [357, 79] width 93 height 34
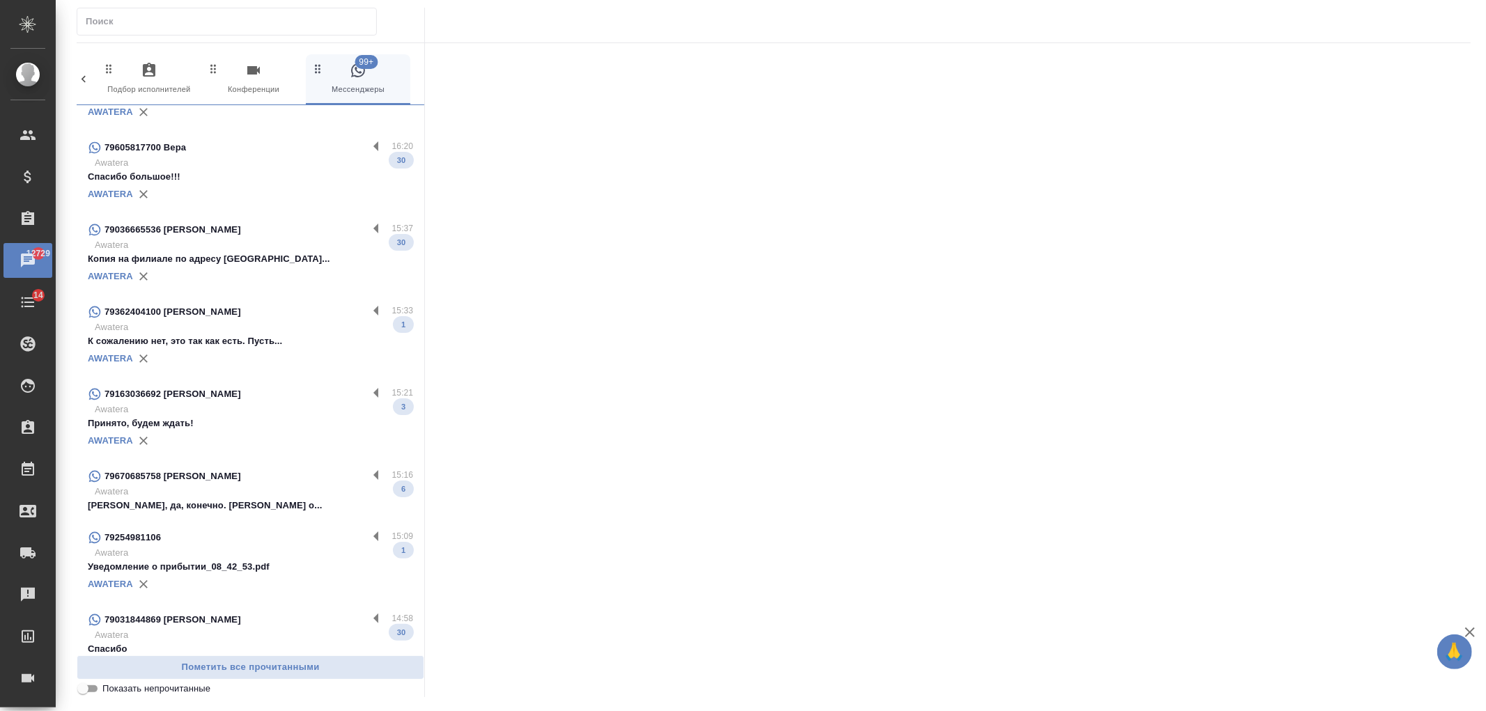
scroll to position [0, 0]
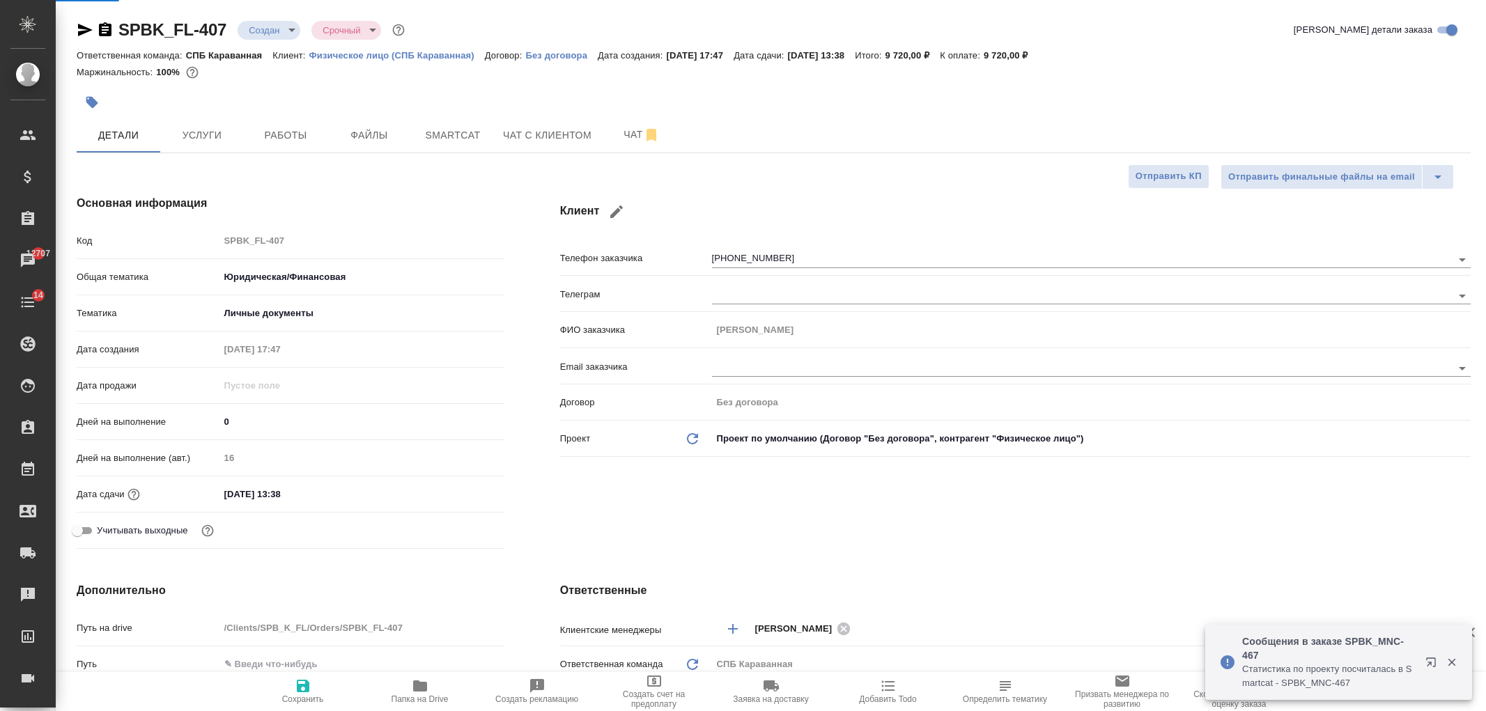
select select "RU"
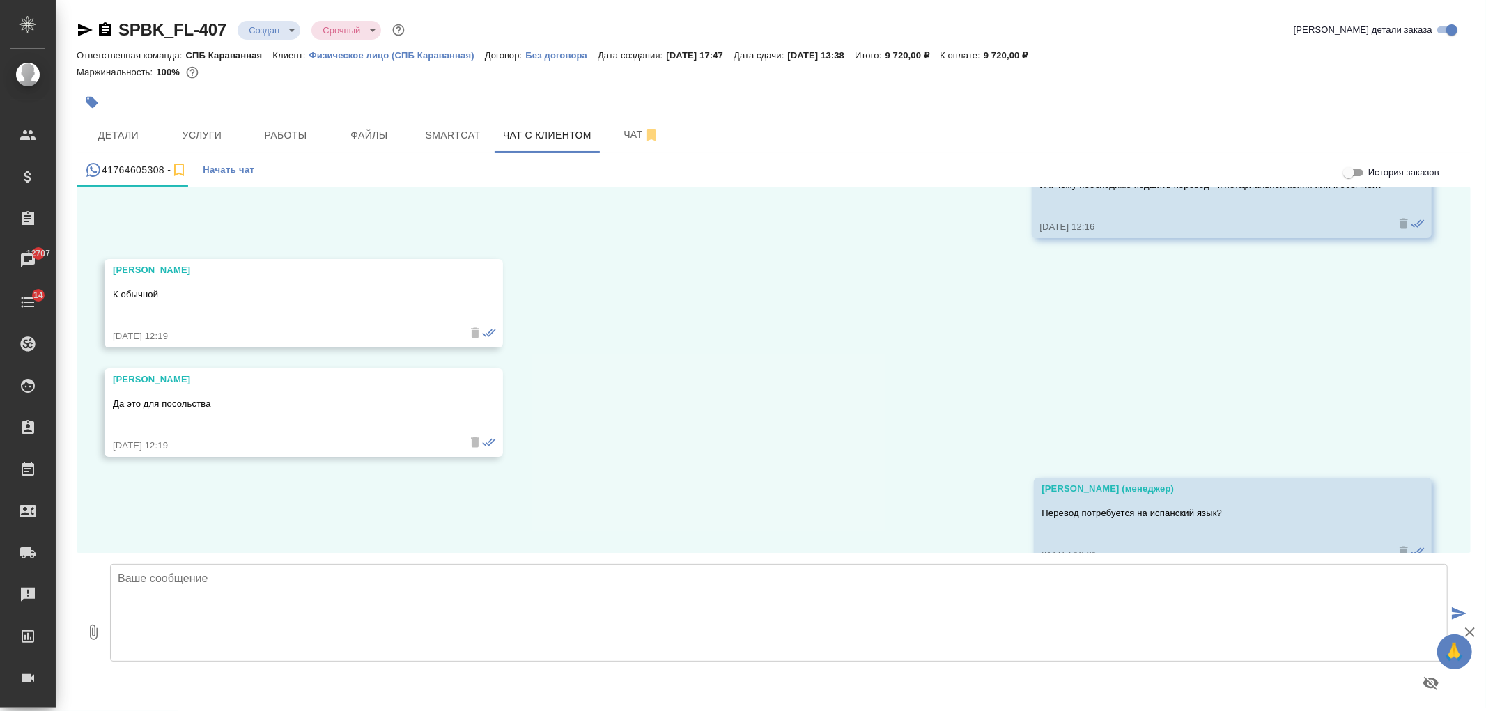
scroll to position [18652, 0]
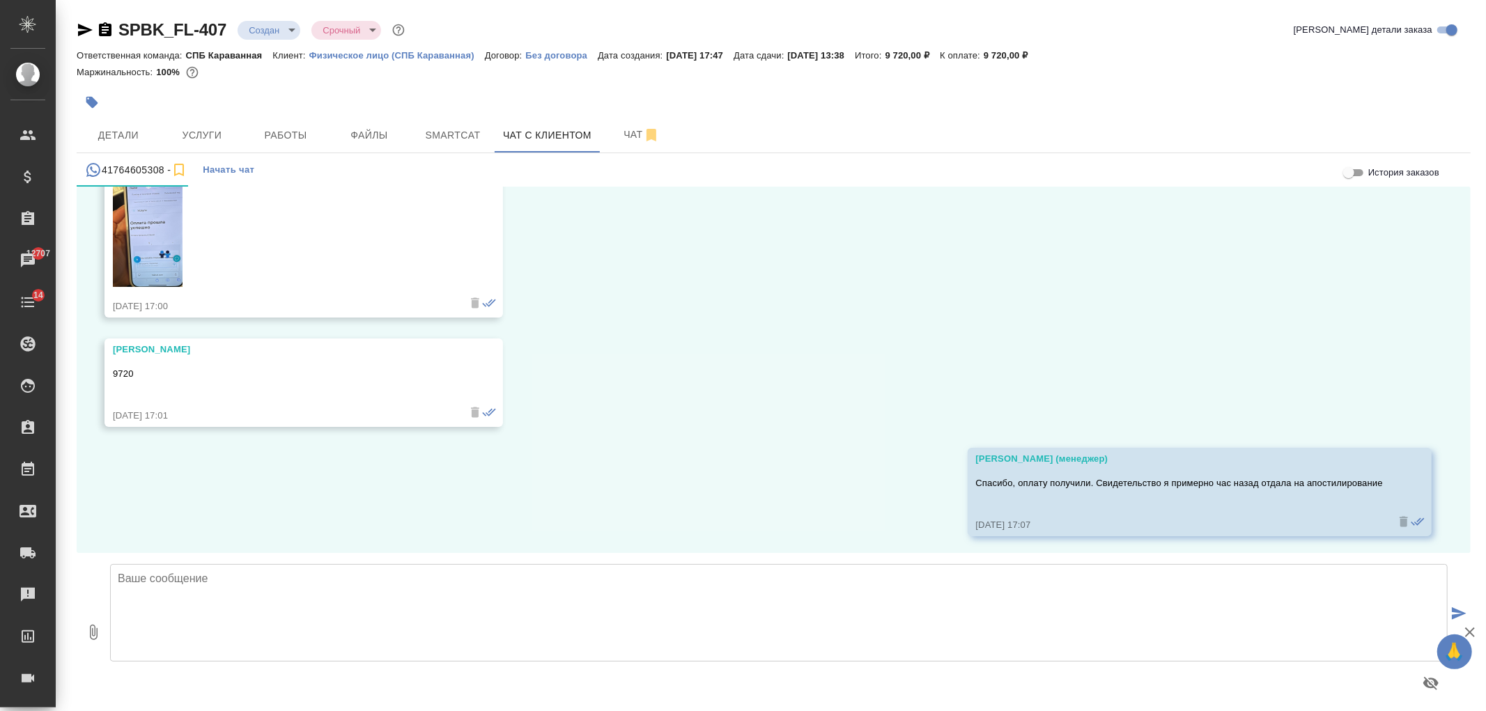
click at [1070, 640] on textarea at bounding box center [779, 613] width 1338 height 98
click at [226, 137] on span "Услуги" at bounding box center [202, 135] width 67 height 17
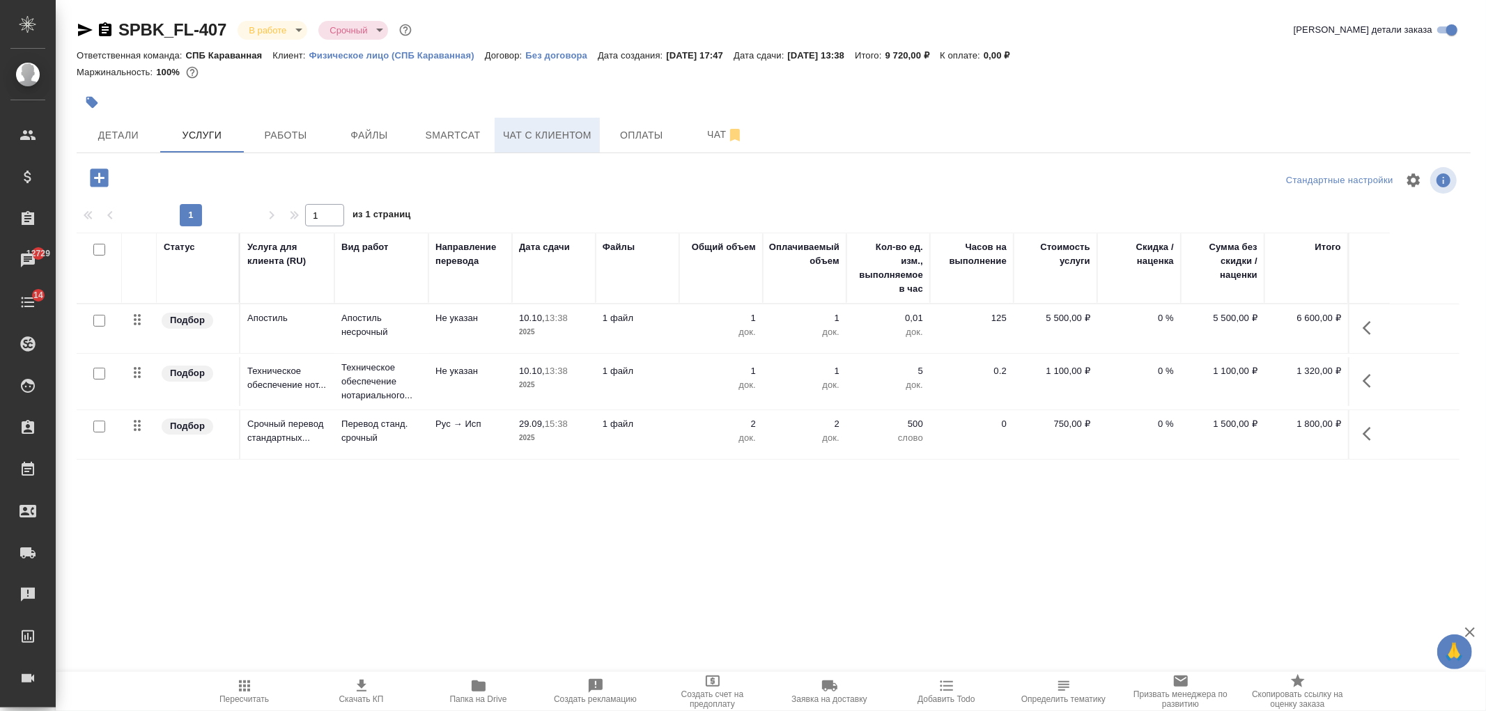
click at [586, 146] on button "Чат с клиентом" at bounding box center [547, 135] width 105 height 35
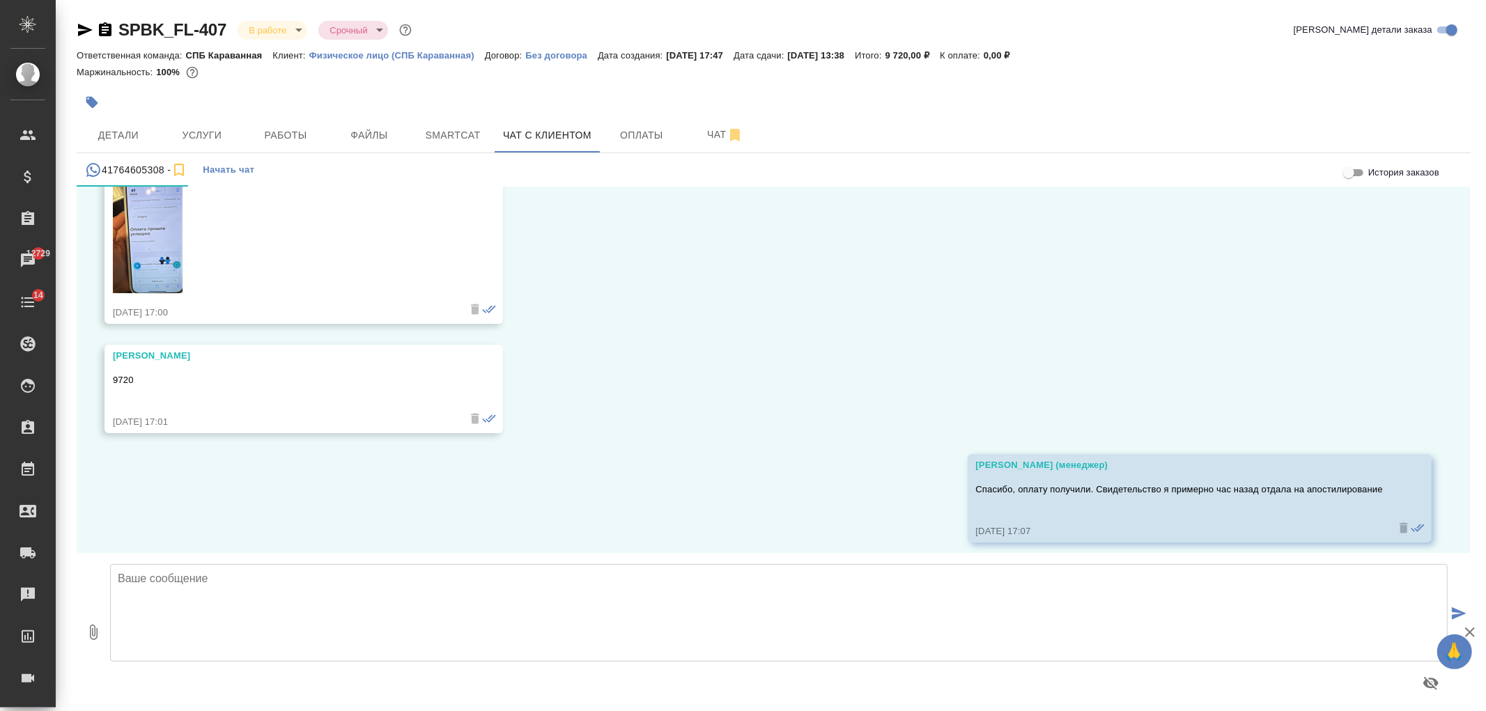
scroll to position [18761, 0]
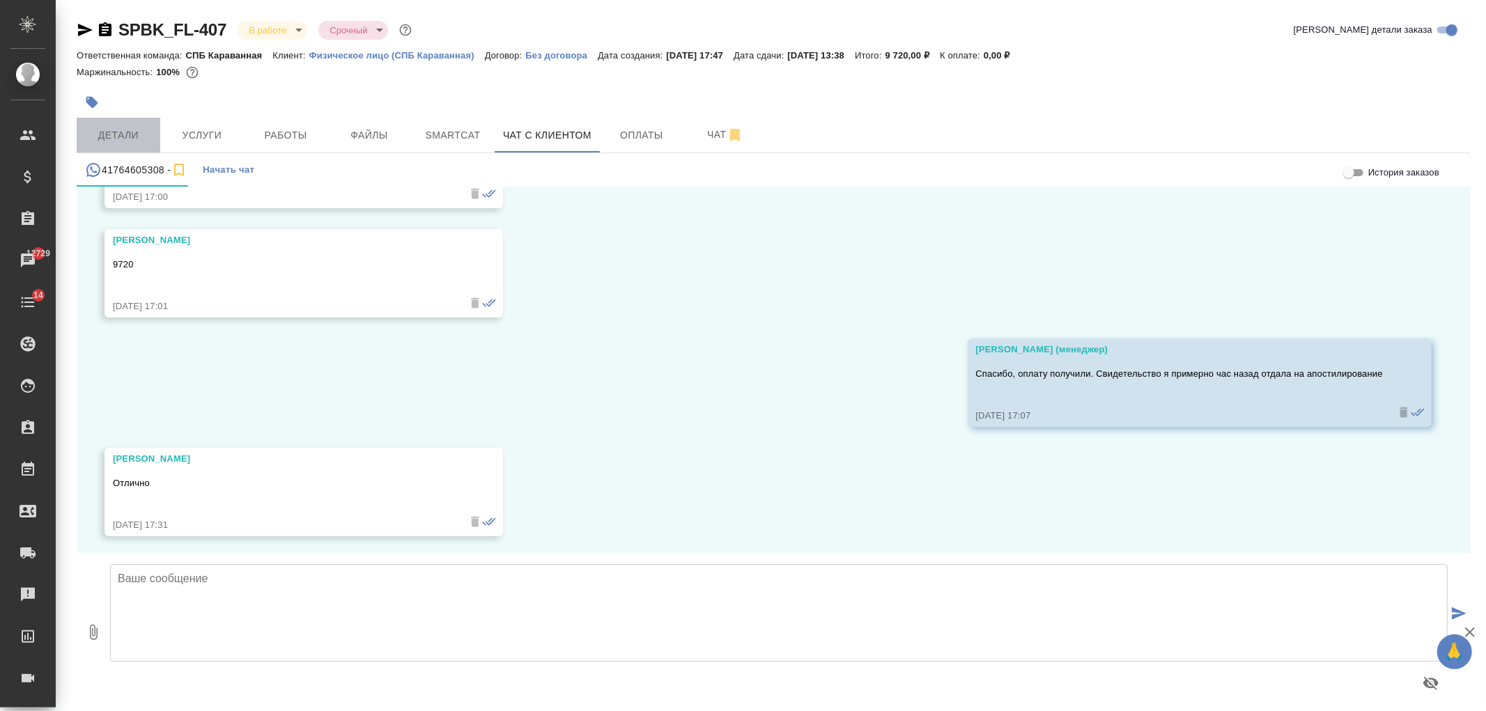
click at [114, 122] on button "Детали" at bounding box center [119, 135] width 84 height 35
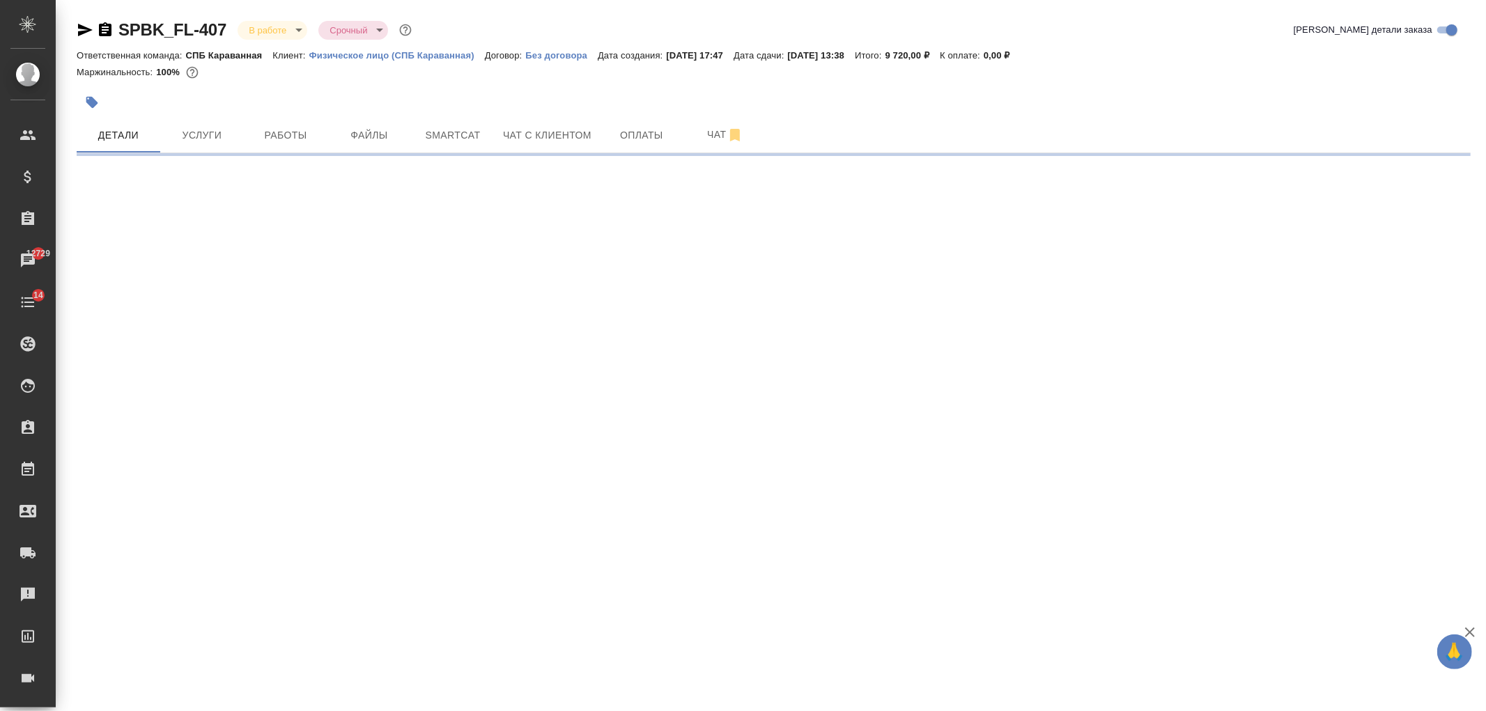
select select "RU"
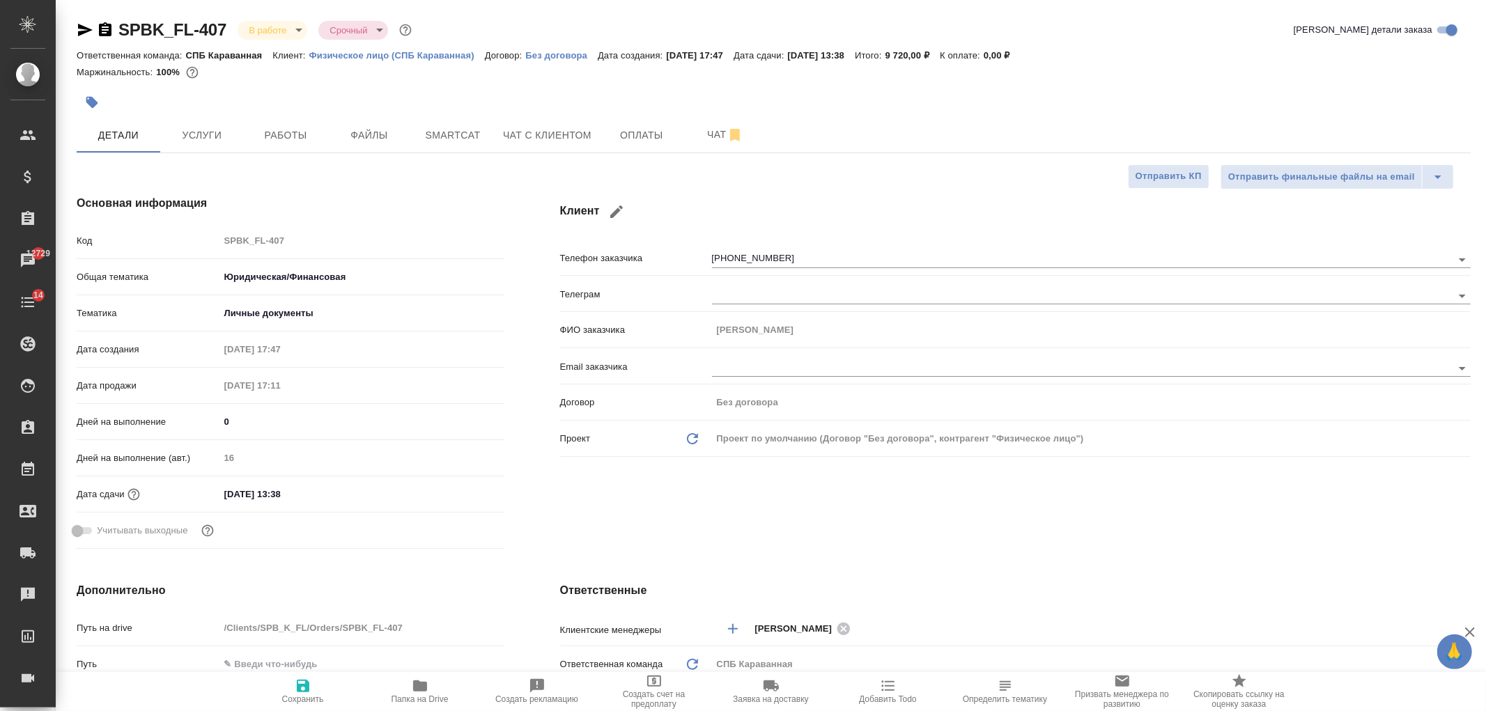
type textarea "x"
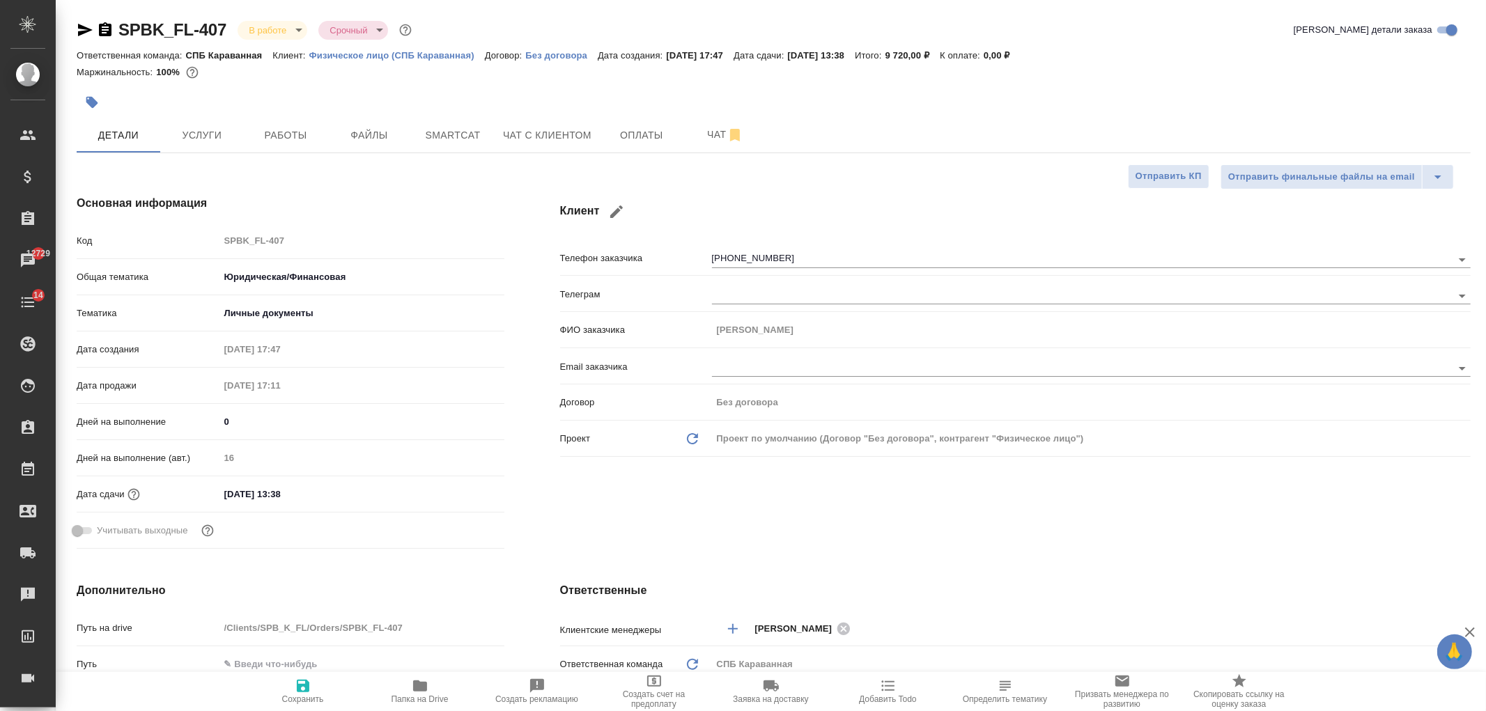
type textarea "x"
